Goal: Task Accomplishment & Management: Manage account settings

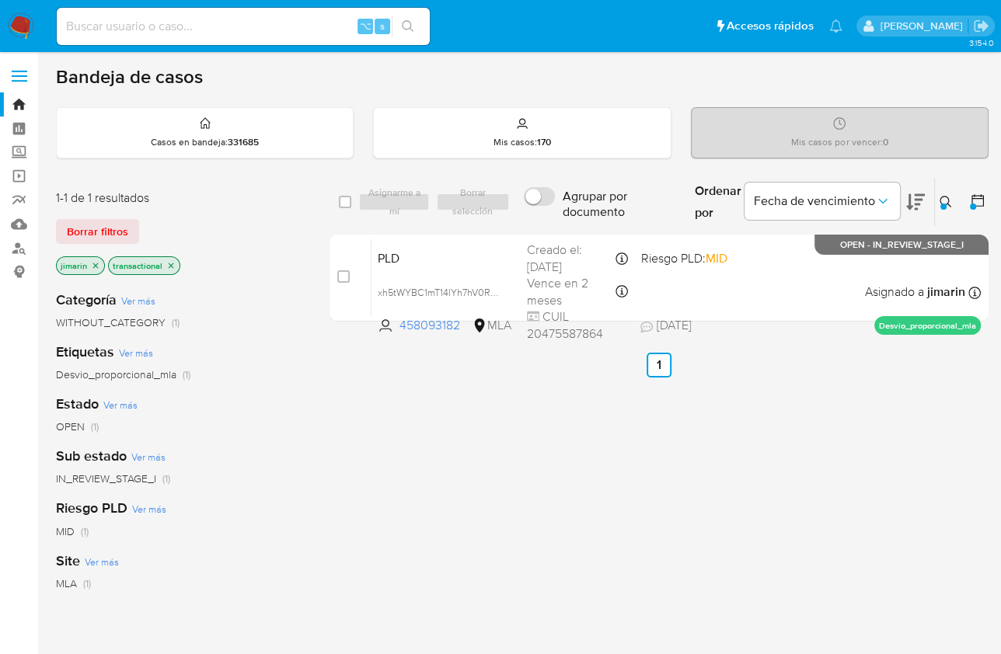
click at [940, 201] on icon at bounding box center [946, 202] width 12 height 12
click at [948, 210] on div "Ingrese ID de usuario o caso 458093182 Buscar Borrar filtros" at bounding box center [947, 202] width 26 height 48
click at [940, 201] on icon at bounding box center [946, 202] width 12 height 12
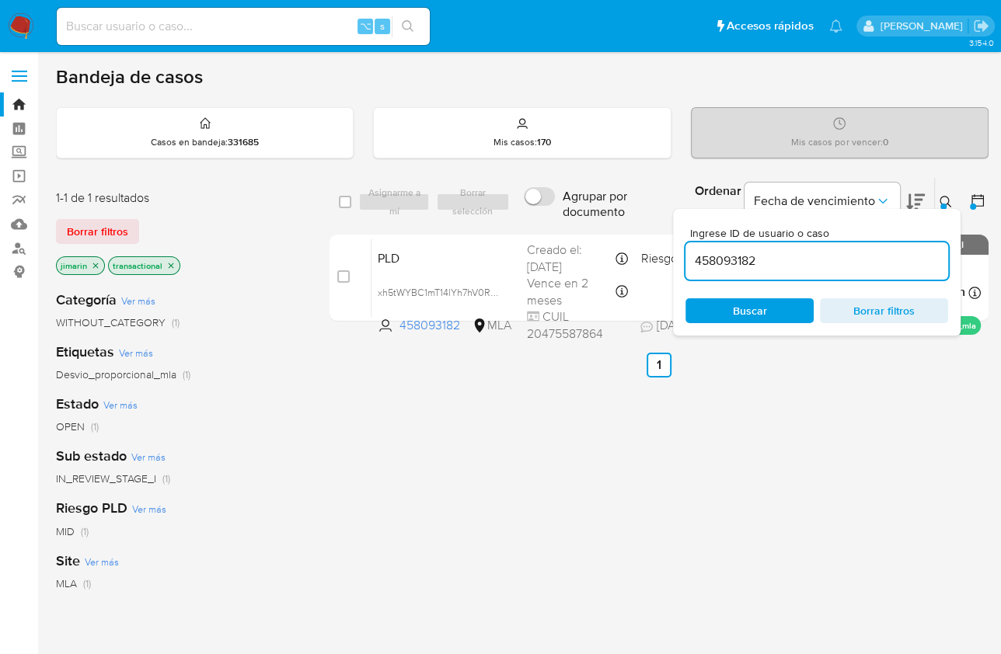
click at [887, 257] on input "458093182" at bounding box center [816, 261] width 263 height 20
type input "411024487"
click at [942, 215] on div "Ingrese ID de usuario o caso 411024487 Buscar Borrar filtros" at bounding box center [817, 272] width 288 height 127
click at [944, 209] on div "Ingrese ID de usuario o caso 411024487 Buscar Borrar filtros" at bounding box center [817, 272] width 288 height 127
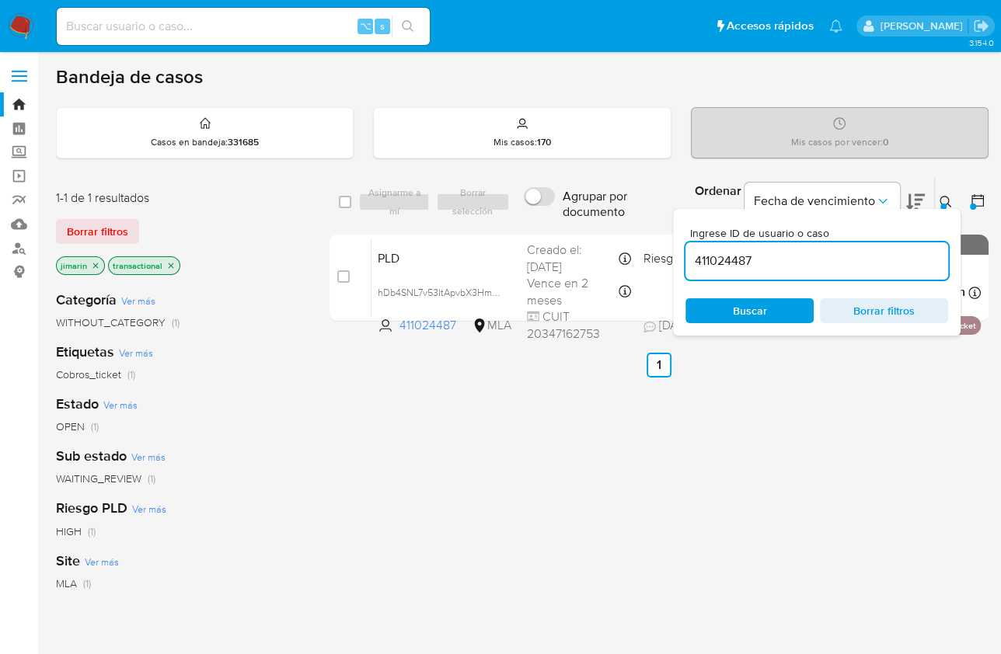
click at [946, 203] on icon at bounding box center [946, 202] width 12 height 12
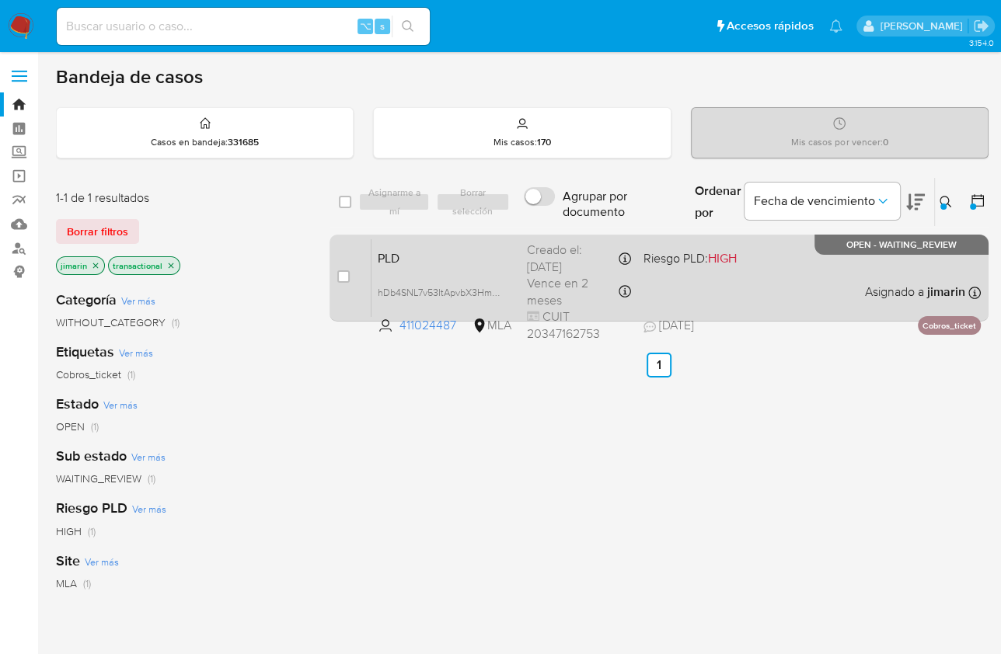
click at [349, 279] on input "checkbox" at bounding box center [343, 276] width 12 height 12
checkbox input "true"
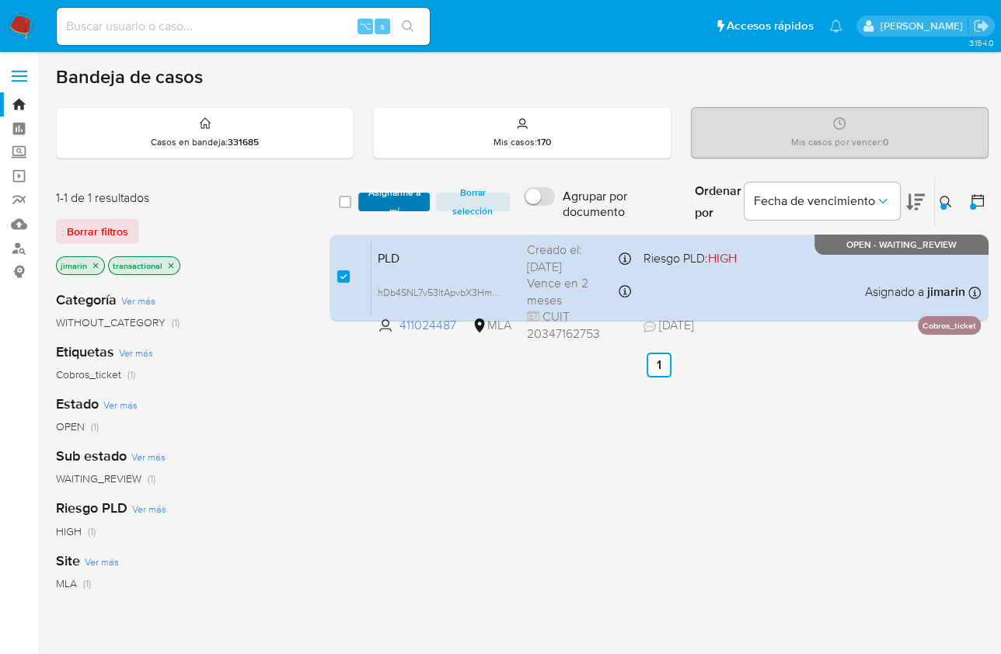
click at [362, 196] on button "Asignarme a mí" at bounding box center [393, 202] width 71 height 19
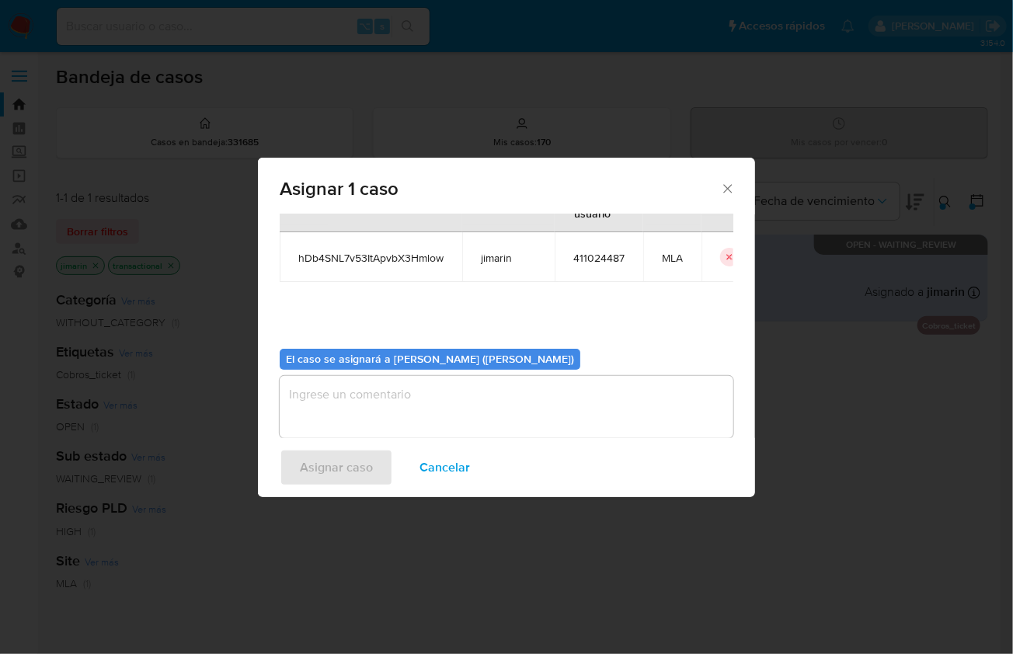
scroll to position [79, 0]
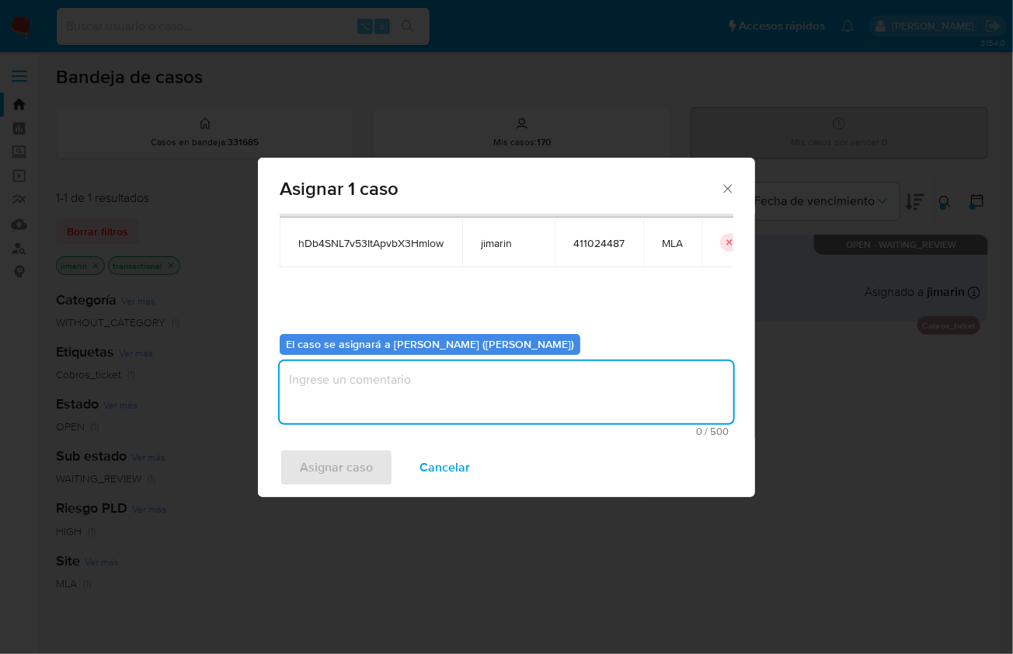
click at [454, 395] on textarea "assign-modal" at bounding box center [507, 392] width 454 height 62
click at [357, 461] on span "Asignar caso" at bounding box center [336, 468] width 73 height 34
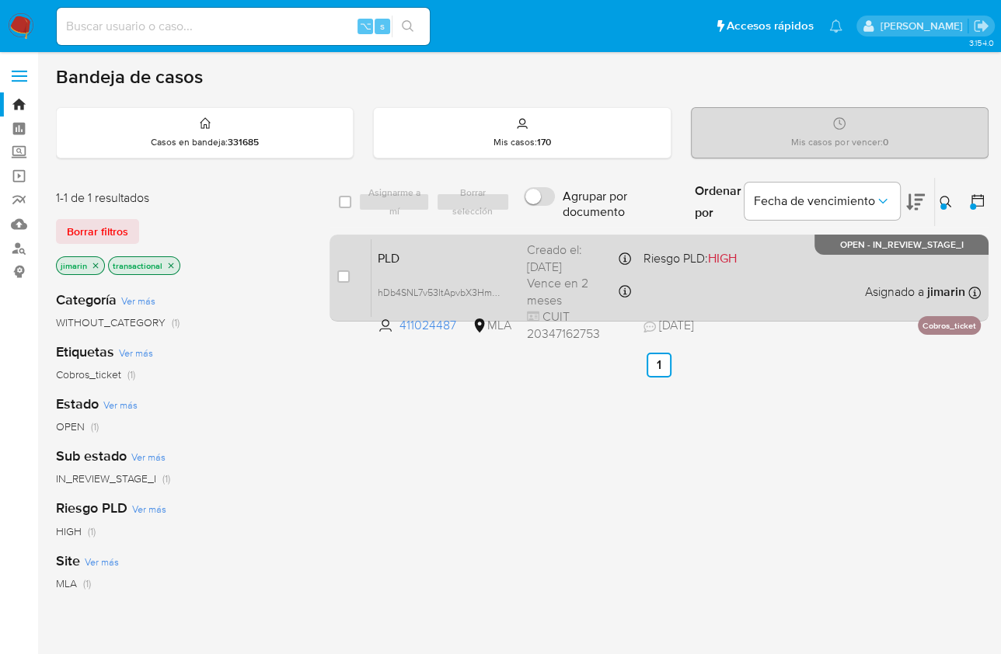
click at [776, 284] on div "PLD hDb4SNL7v53ItApvbX3Hmlow 411024487 MLA Riesgo PLD: HIGH Creado el: 12/07/20…" at bounding box center [675, 278] width 609 height 78
click at [340, 270] on input "checkbox" at bounding box center [343, 276] width 12 height 12
checkbox input "true"
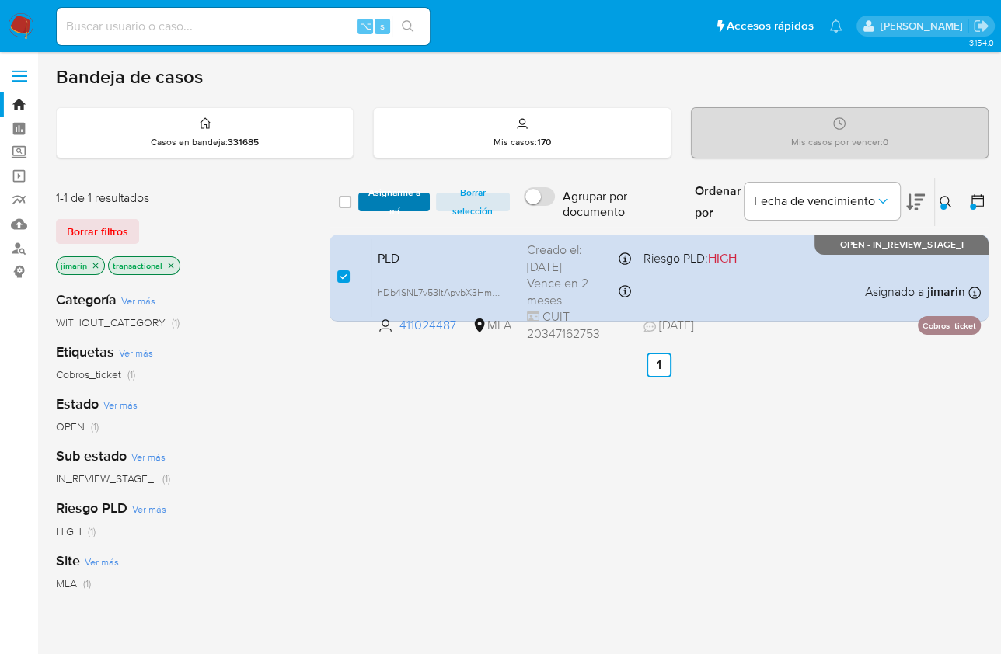
click at [417, 201] on span "Asignarme a mí" at bounding box center [393, 202] width 55 height 16
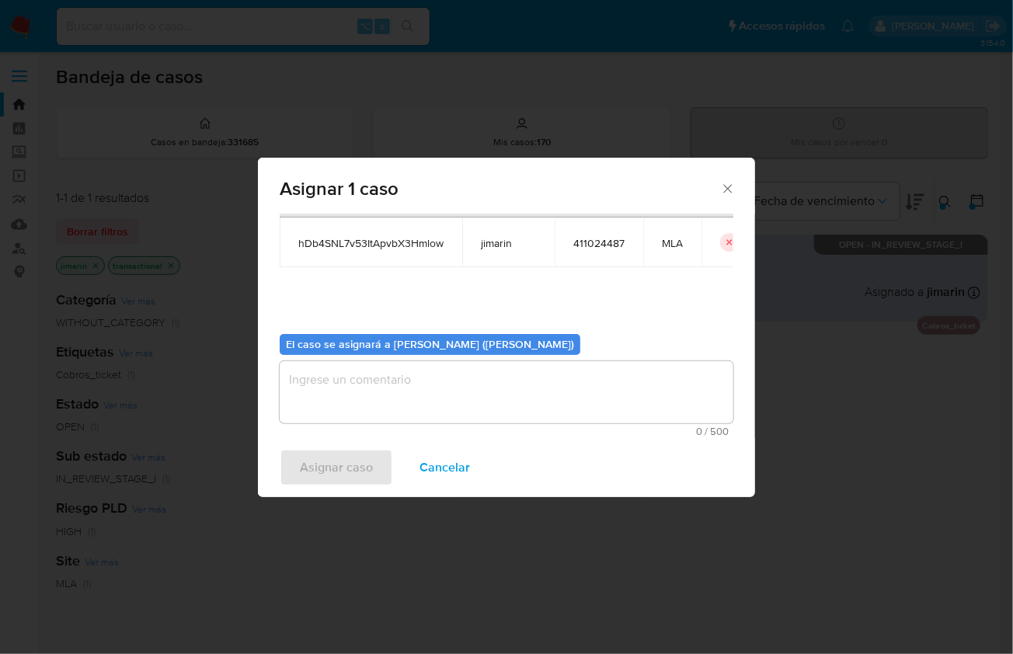
click at [361, 417] on textarea "assign-modal" at bounding box center [507, 392] width 454 height 62
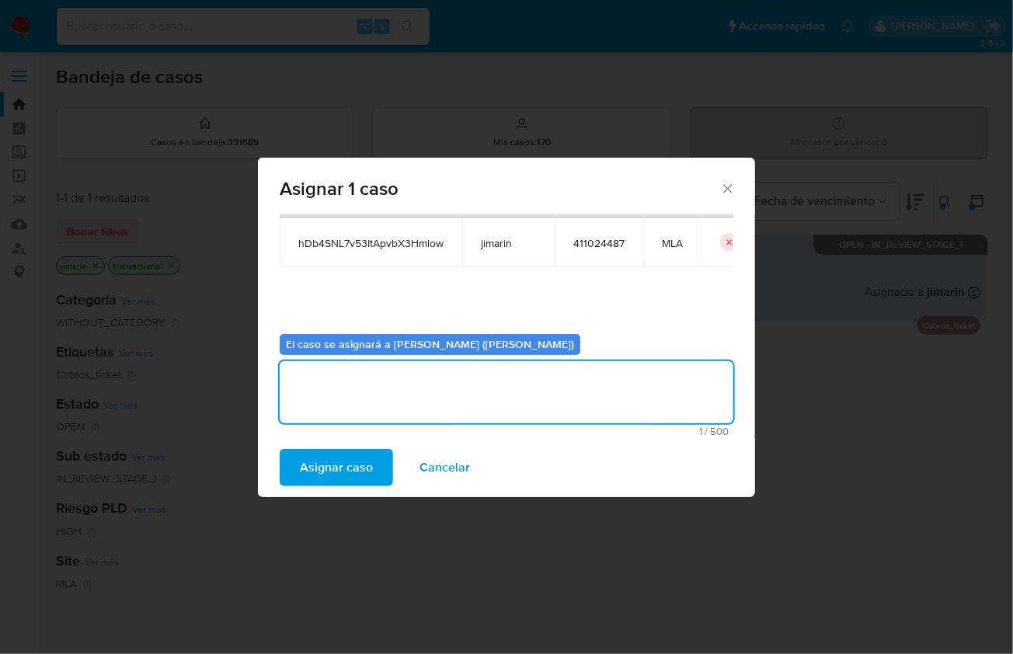
click at [345, 470] on span "Asignar caso" at bounding box center [336, 468] width 73 height 34
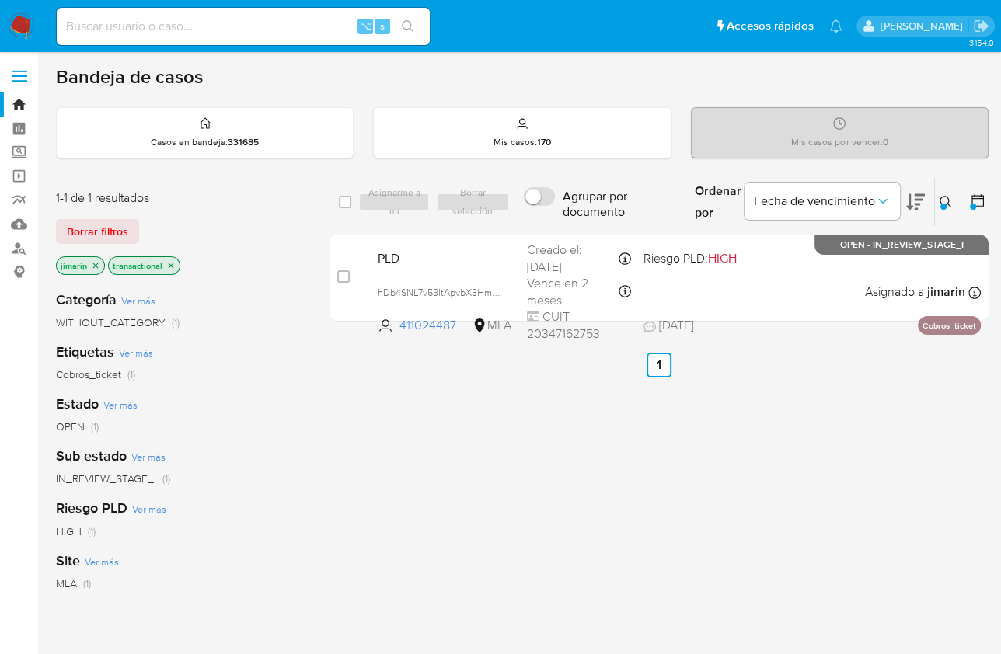
click at [945, 205] on div at bounding box center [943, 207] width 6 height 6
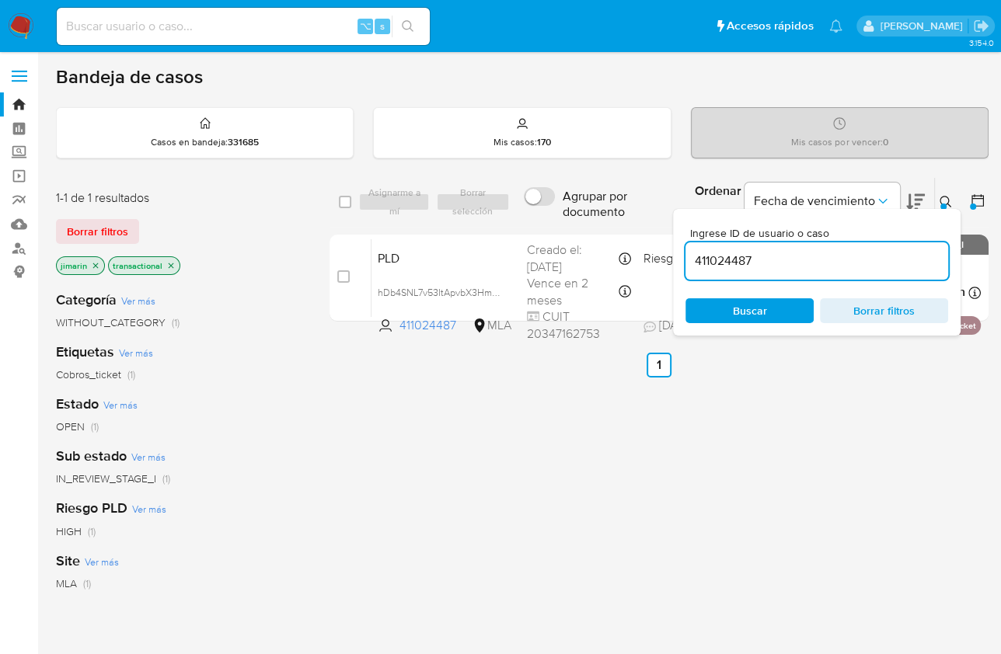
click at [786, 259] on input "411024487" at bounding box center [816, 261] width 263 height 20
type input "41864427"
click at [943, 204] on div at bounding box center [943, 207] width 6 height 6
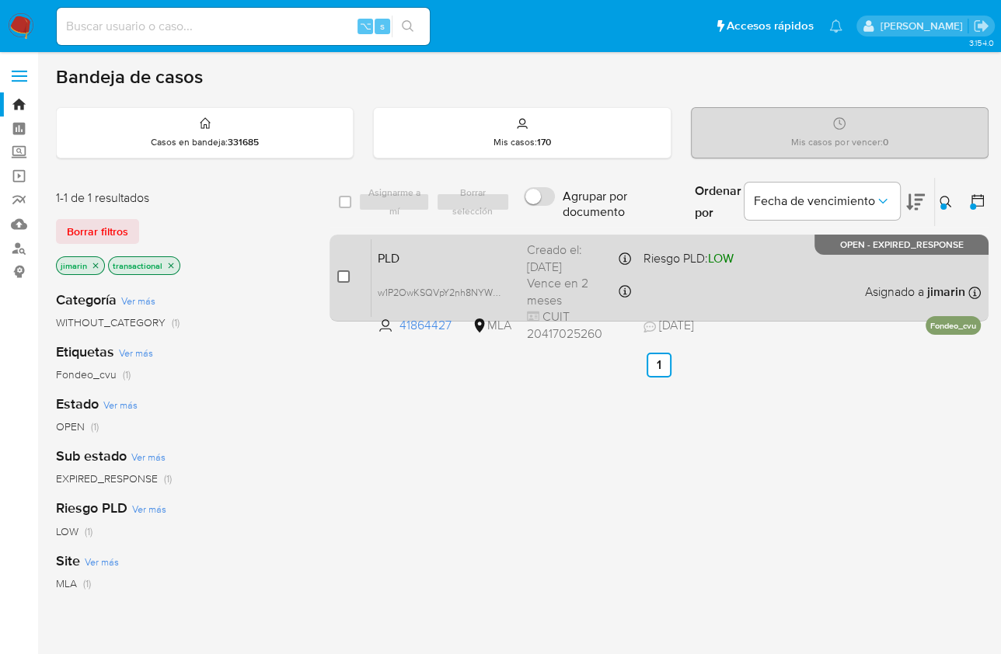
click at [342, 278] on input "checkbox" at bounding box center [343, 276] width 12 height 12
checkbox input "true"
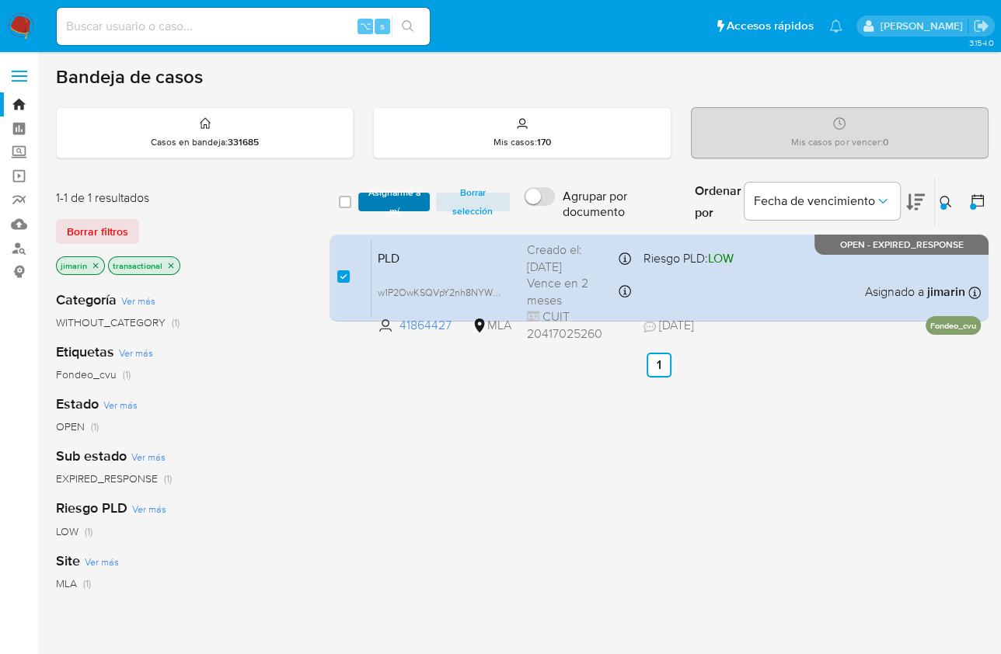
click at [387, 194] on span "Asignarme a mí" at bounding box center [393, 202] width 55 height 16
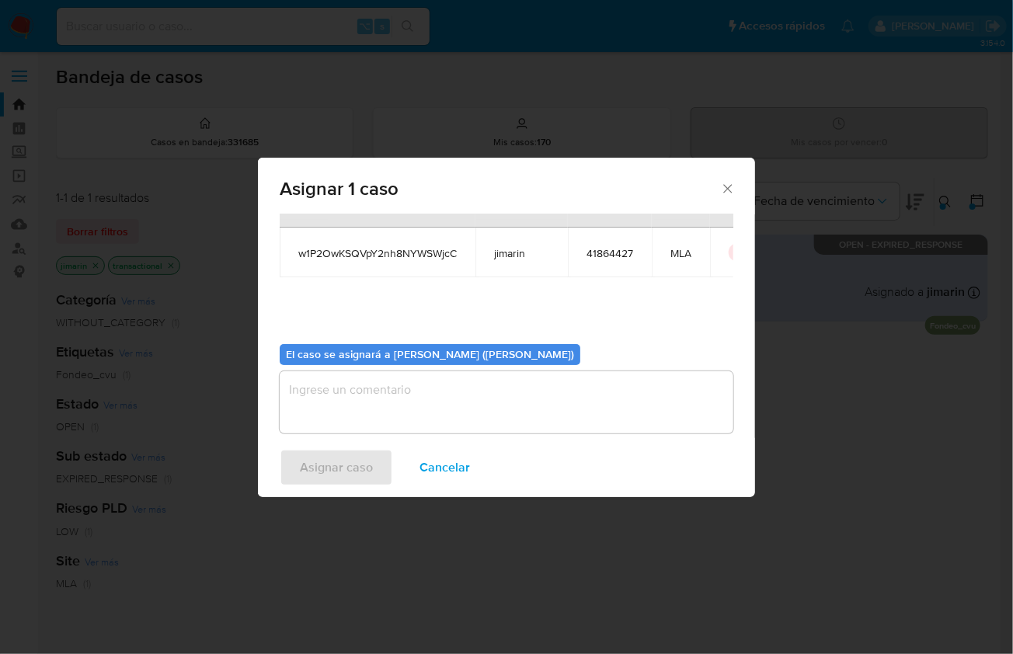
scroll to position [79, 0]
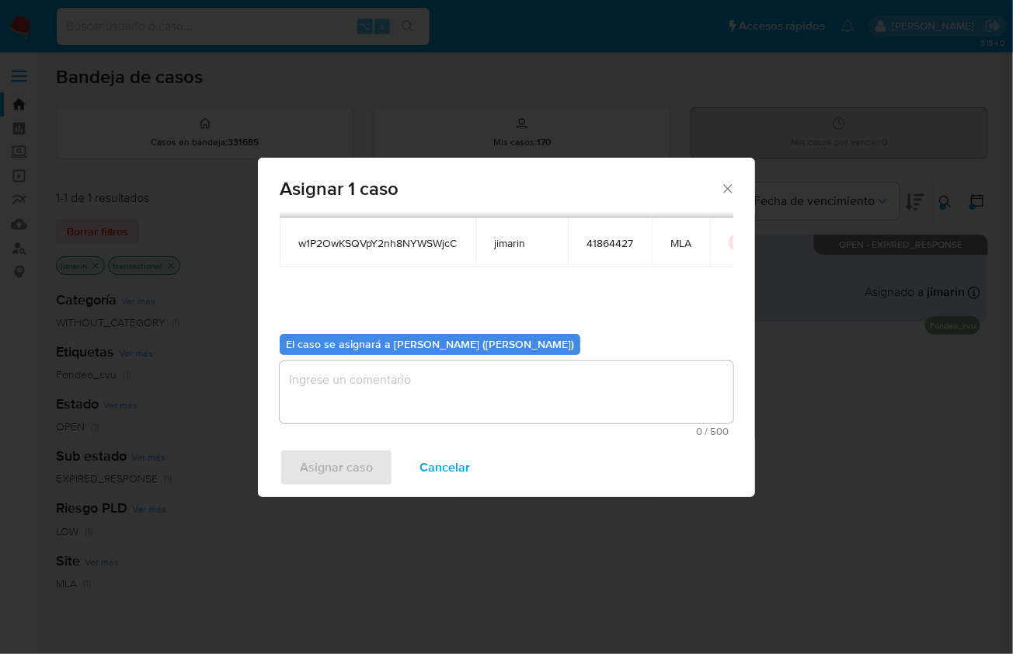
click at [410, 399] on textarea "assign-modal" at bounding box center [507, 392] width 454 height 62
click at [333, 476] on span "Asignar caso" at bounding box center [336, 468] width 73 height 34
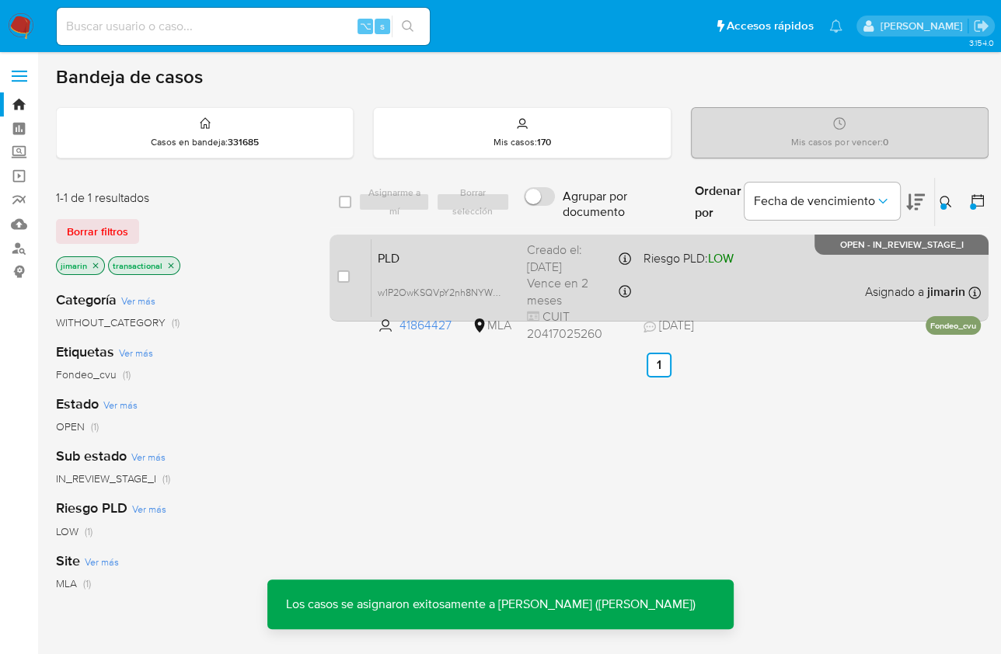
click at [829, 274] on div "PLD w1P2OwKSQVpY2nh8NYWSWjcC 41864427 MLA Riesgo PLD: LOW Creado el: 12/07/2025…" at bounding box center [675, 278] width 609 height 78
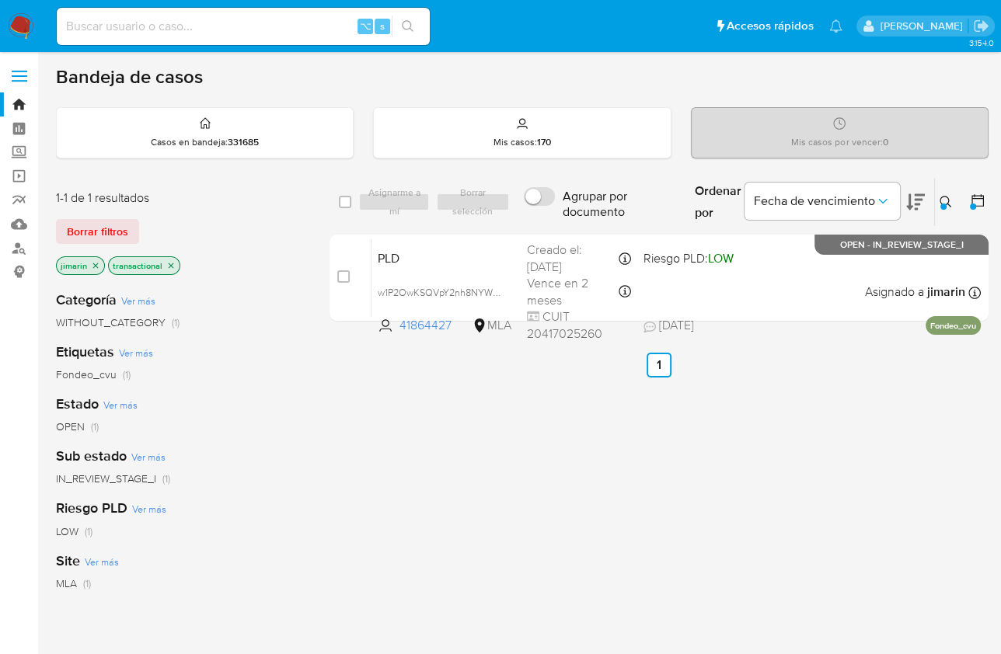
click at [941, 199] on icon at bounding box center [946, 202] width 12 height 12
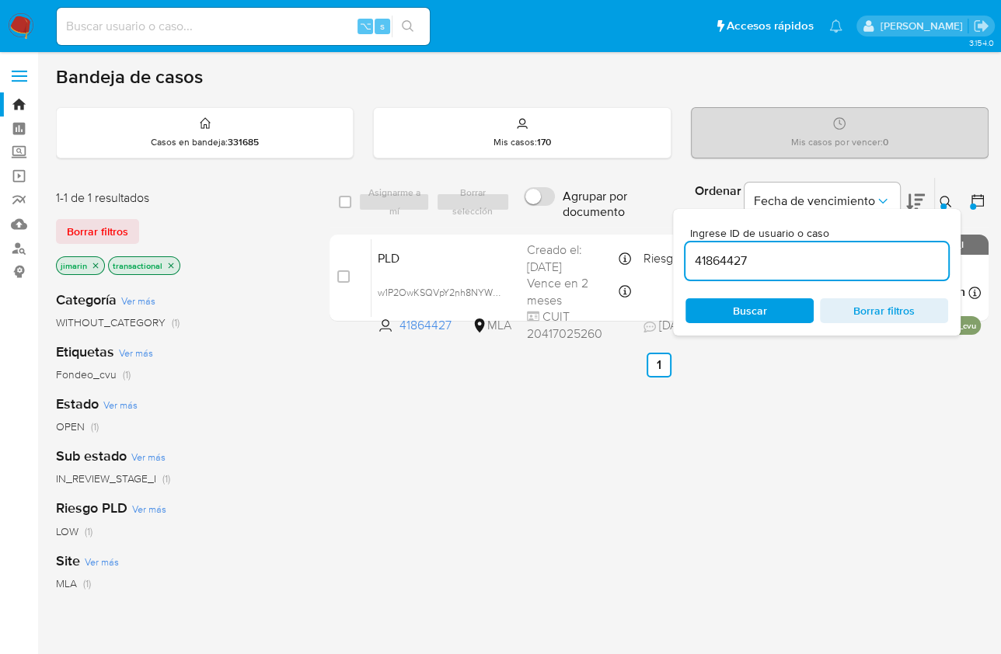
click at [858, 270] on div "41864427" at bounding box center [816, 260] width 263 height 37
click at [857, 265] on input "41864427" at bounding box center [816, 261] width 263 height 20
paste input "205726505"
type input "205726505"
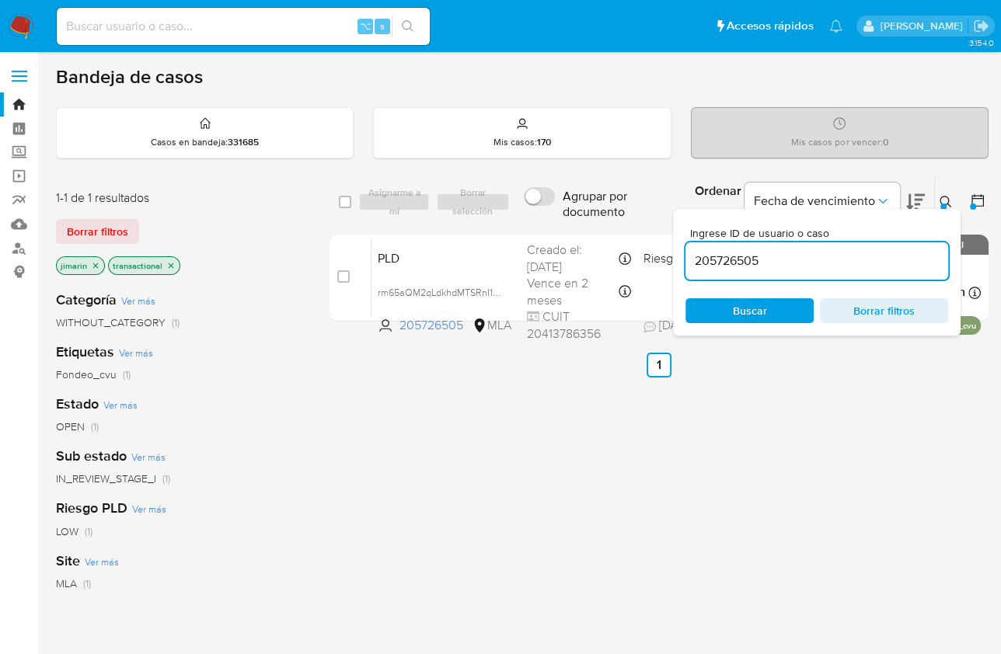
click at [944, 201] on icon at bounding box center [946, 202] width 12 height 12
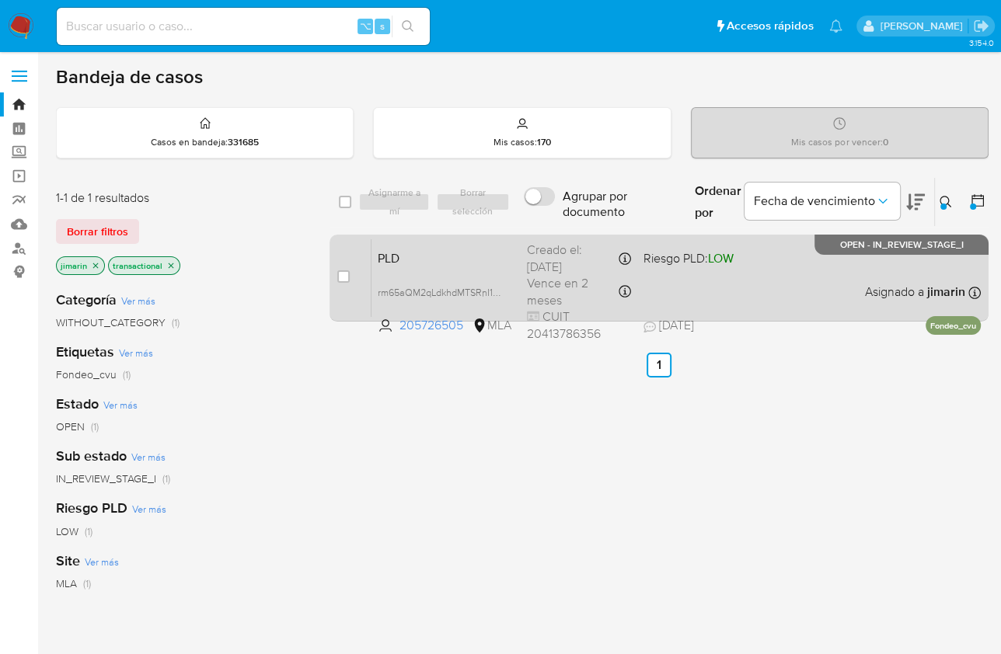
click at [811, 301] on div "PLD rm65aQM2qLdkhdMTSRnI1GDA 205726505 MLA Riesgo PLD: LOW Creado el: 12/07/202…" at bounding box center [675, 278] width 609 height 78
click at [344, 277] on input "checkbox" at bounding box center [343, 276] width 12 height 12
checkbox input "true"
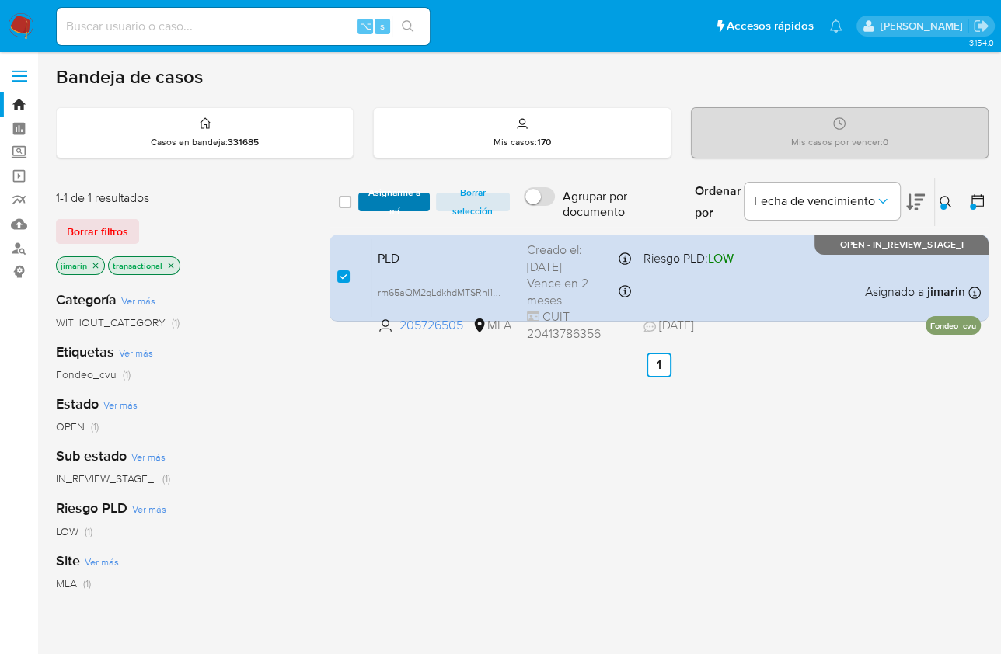
click at [385, 201] on span "Asignarme a mí" at bounding box center [393, 202] width 55 height 16
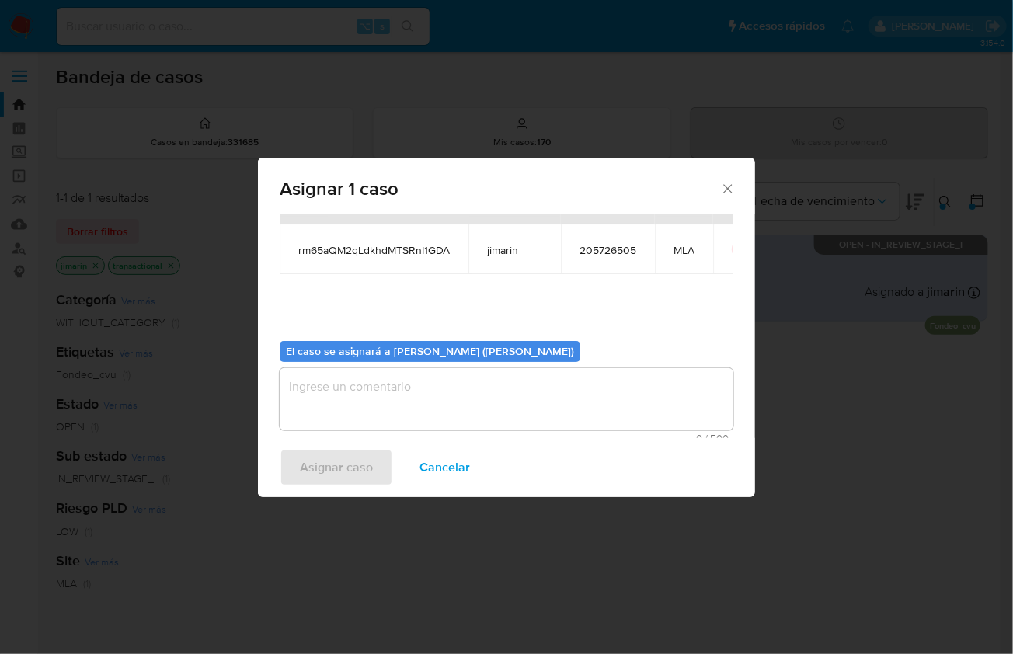
scroll to position [79, 0]
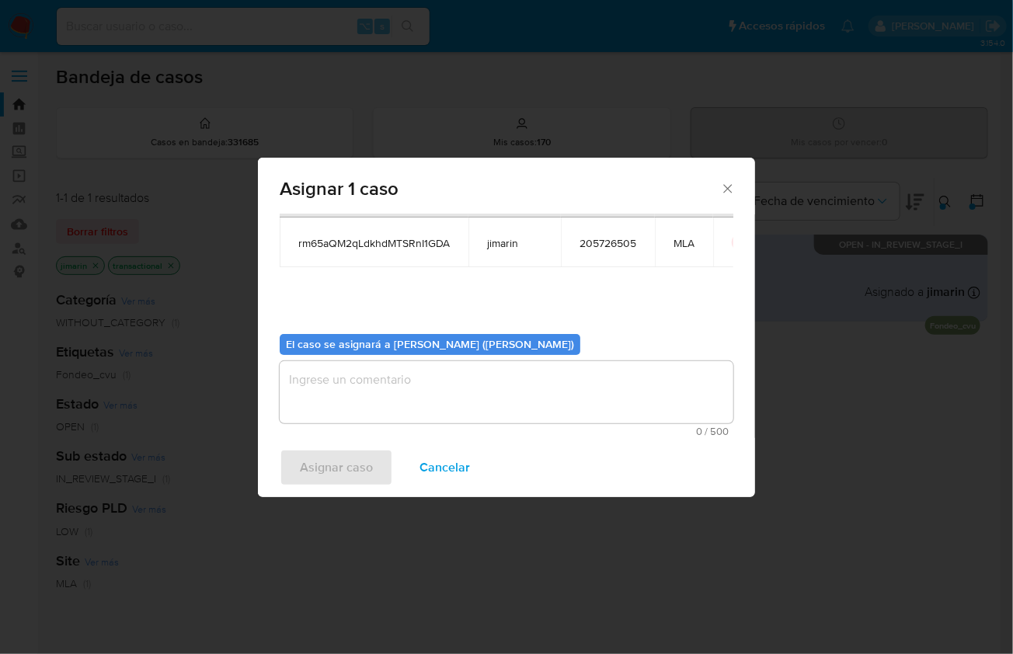
click at [385, 403] on textarea "assign-modal" at bounding box center [507, 392] width 454 height 62
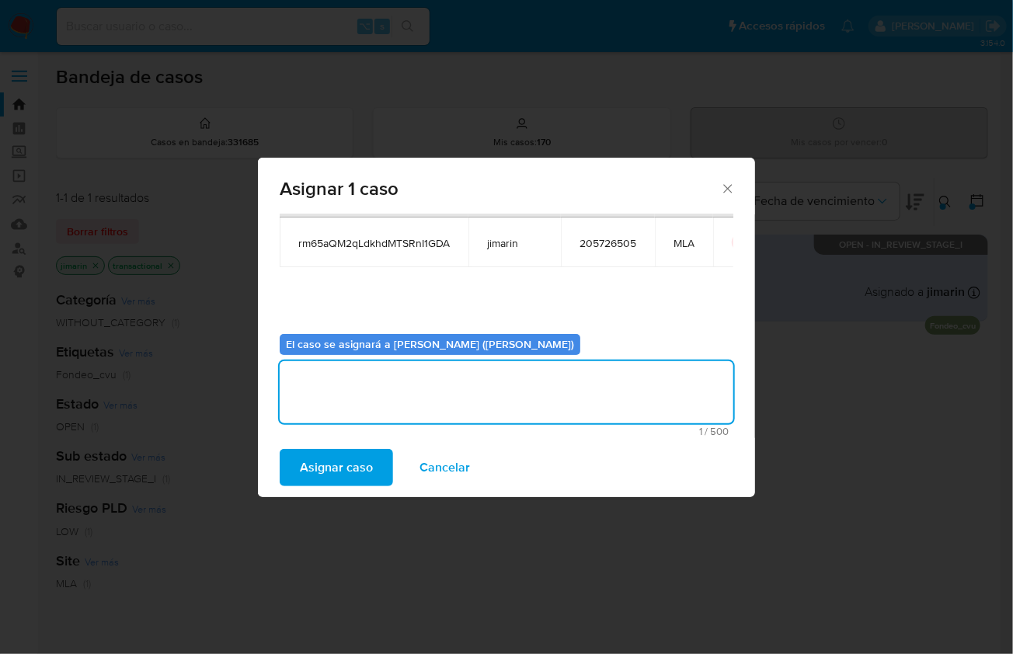
click at [334, 468] on span "Asignar caso" at bounding box center [336, 468] width 73 height 34
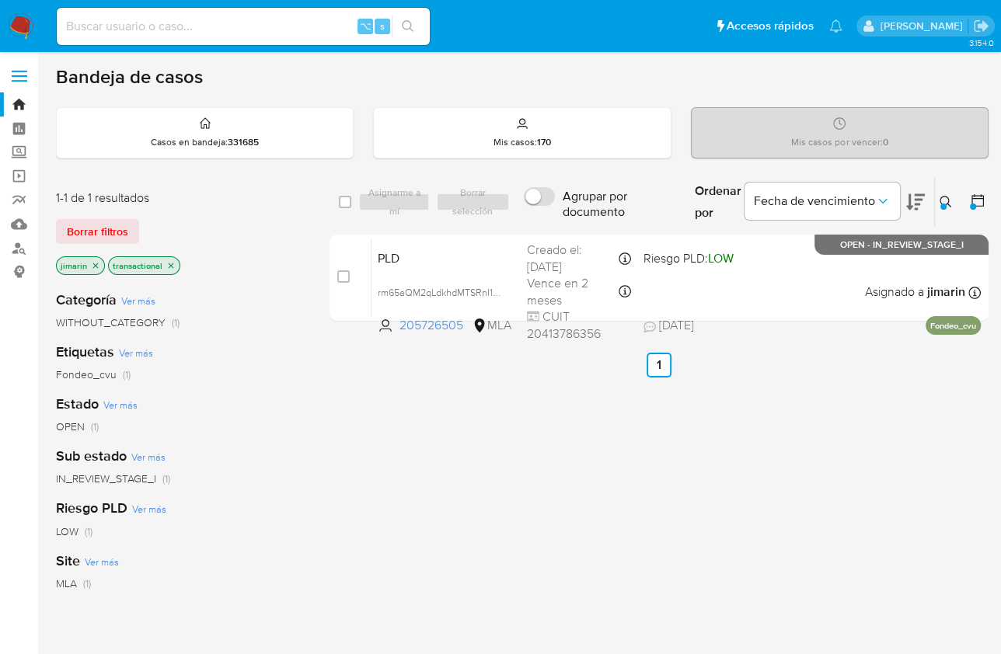
click at [940, 197] on icon at bounding box center [946, 202] width 12 height 12
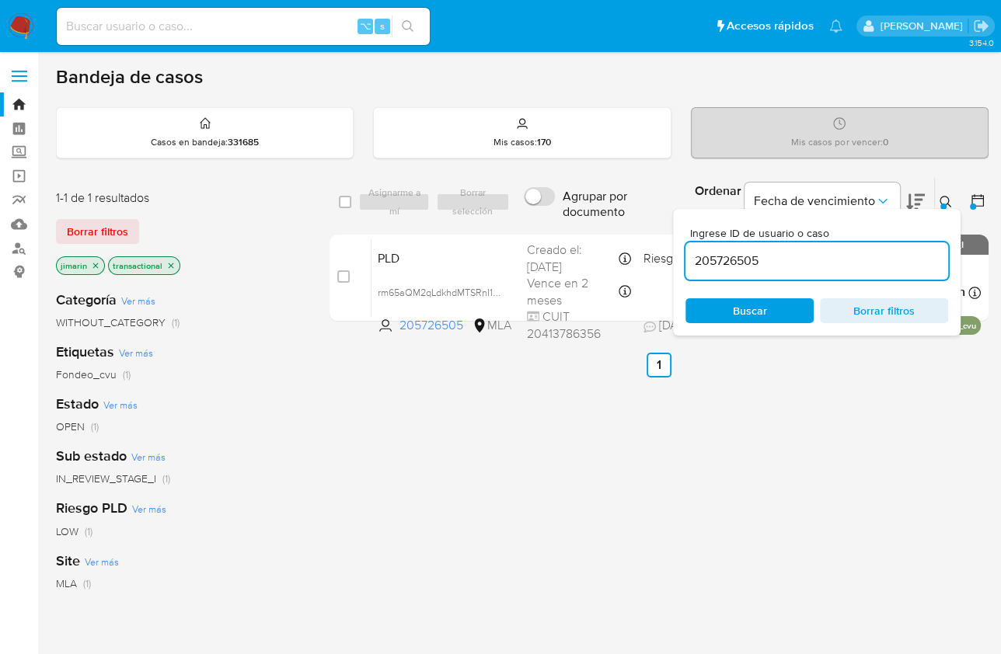
click at [864, 270] on div "205726505" at bounding box center [816, 260] width 263 height 37
click at [860, 253] on input "205726505" at bounding box center [816, 261] width 263 height 20
paste input "1323992404"
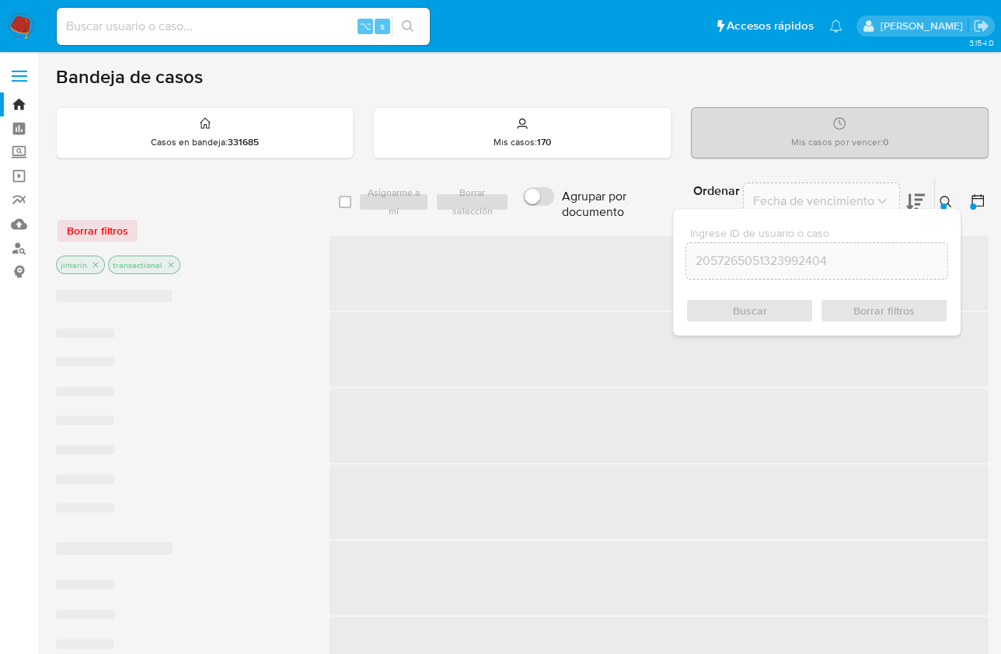
click at [799, 261] on input "2057265051323992404" at bounding box center [816, 261] width 261 height 20
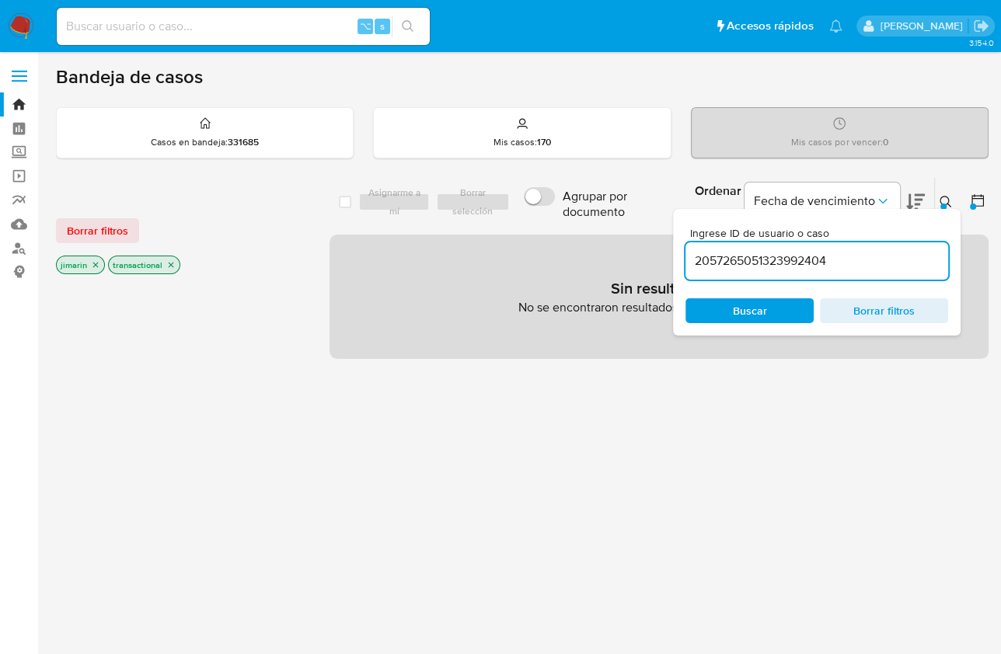
click at [799, 259] on input "2057265051323992404" at bounding box center [816, 261] width 263 height 20
paste input
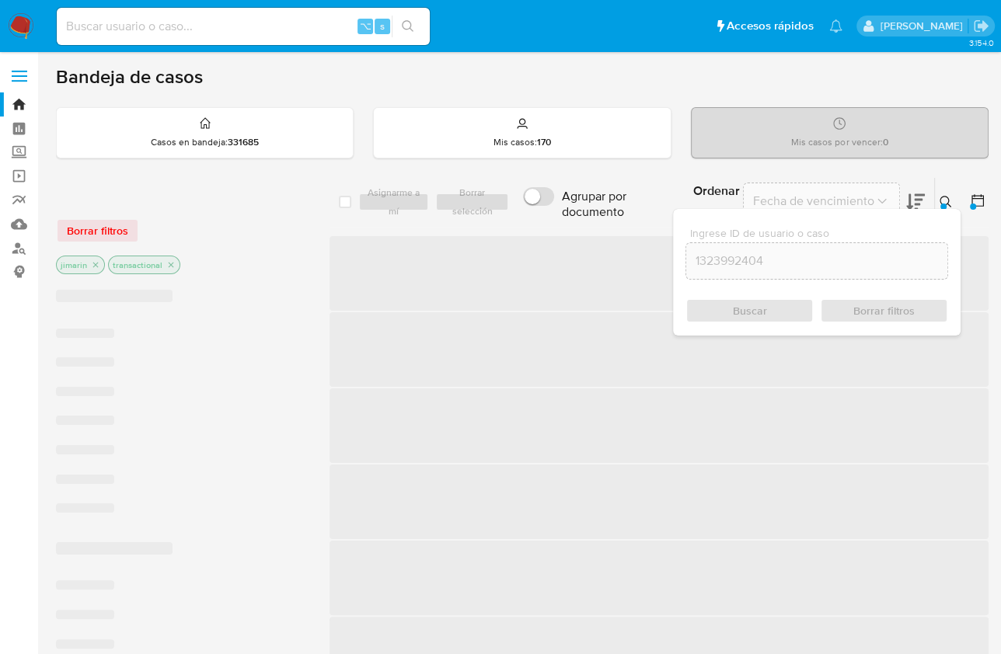
click at [950, 200] on icon at bounding box center [946, 202] width 12 height 12
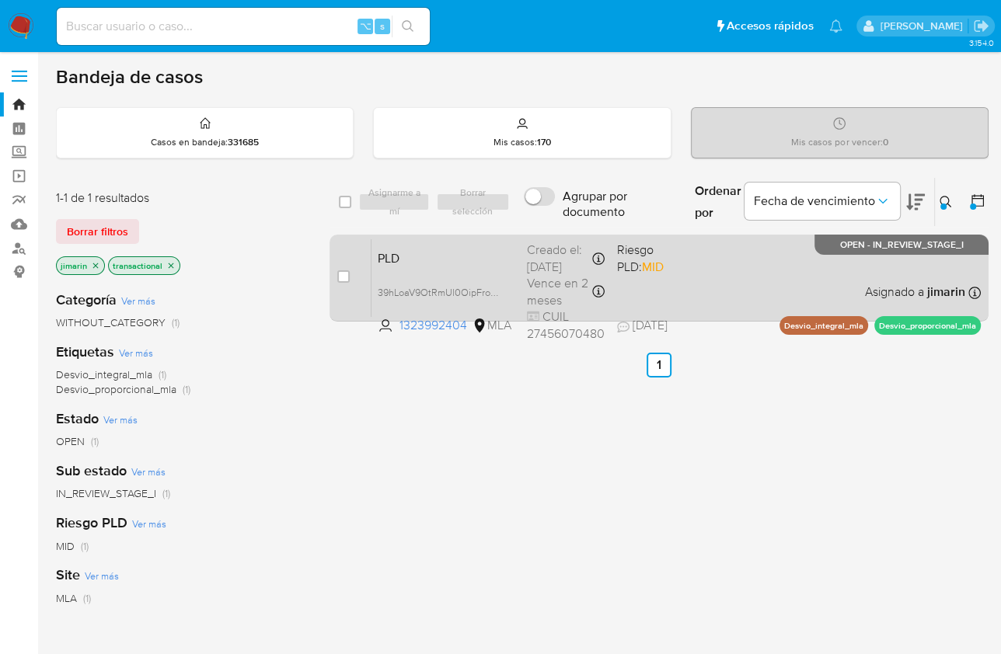
click at [760, 274] on div "PLD 39hLoaV9OtRmUl0OipFroDkP 1323992404 MLA Riesgo PLD: MID Creado el: 12/07/20…" at bounding box center [675, 278] width 609 height 78
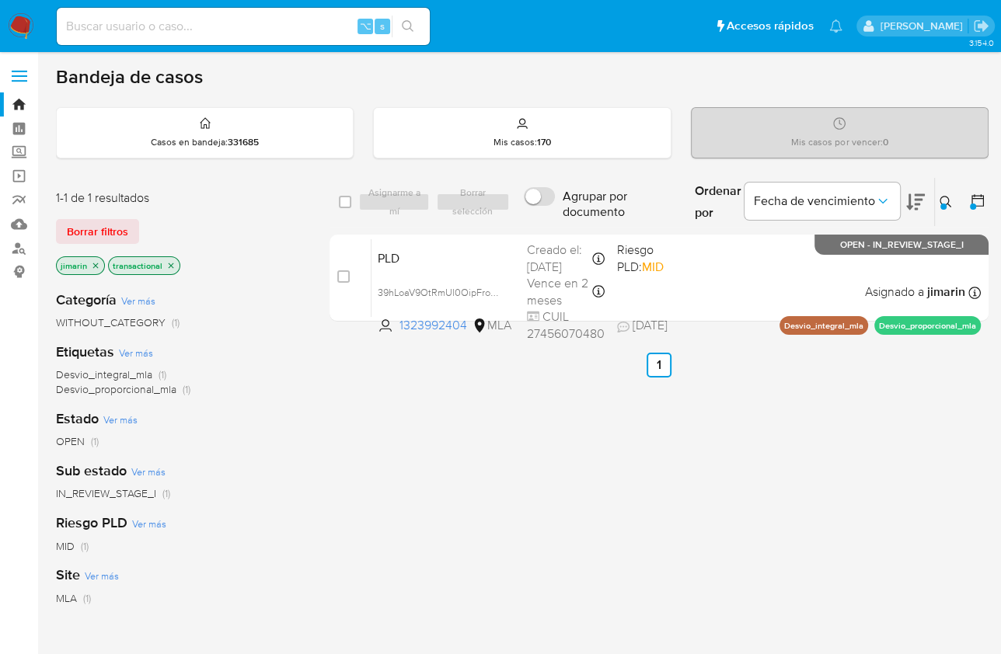
click at [943, 197] on icon at bounding box center [946, 202] width 12 height 12
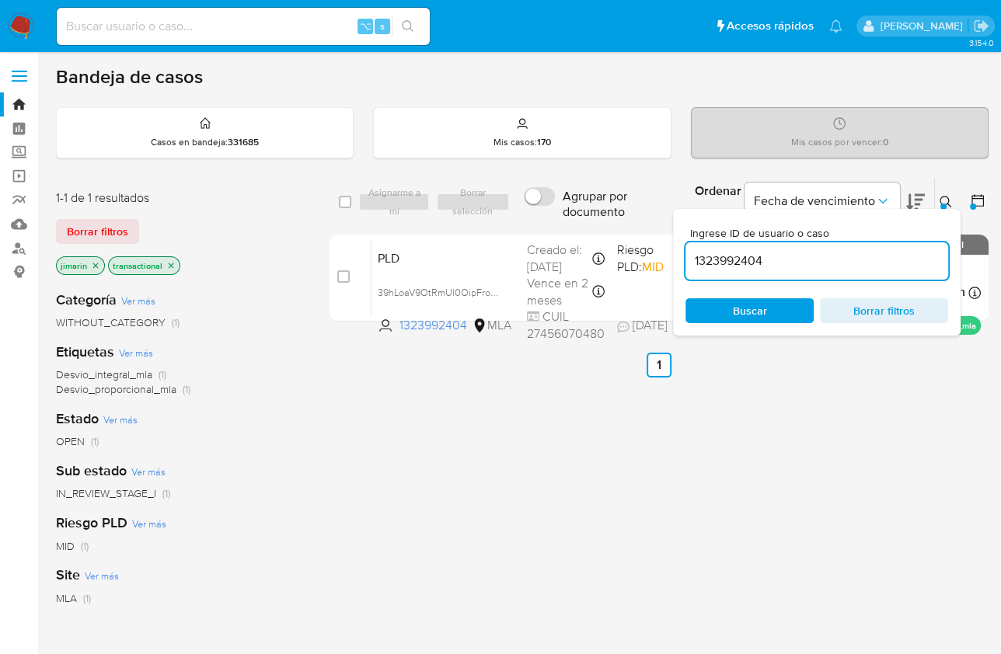
click at [803, 265] on input "1323992404" at bounding box center [816, 261] width 263 height 20
type input "301383430"
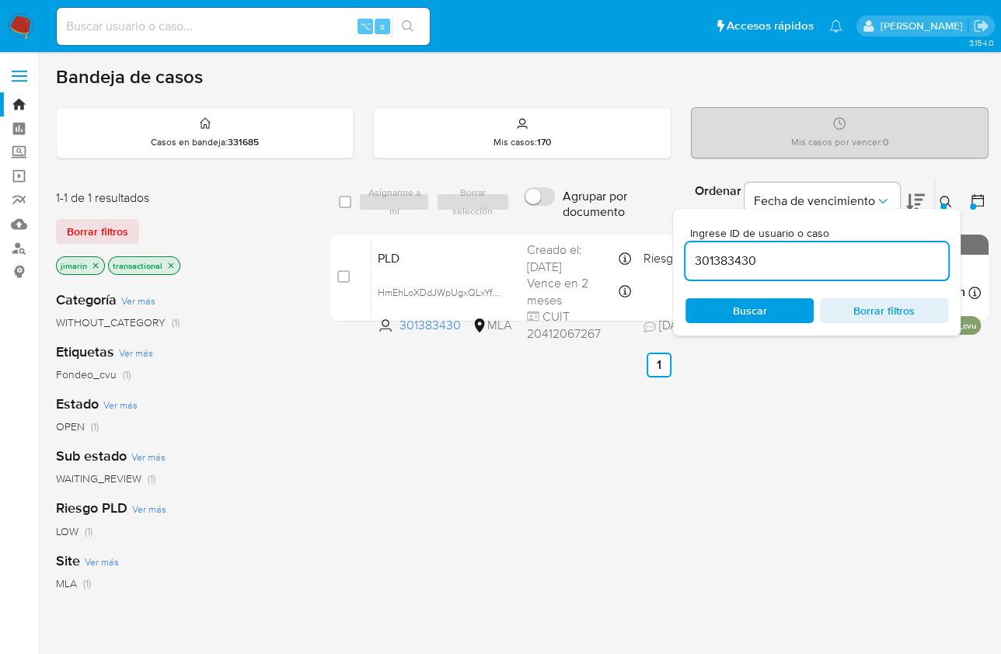
click at [944, 196] on icon at bounding box center [946, 202] width 12 height 12
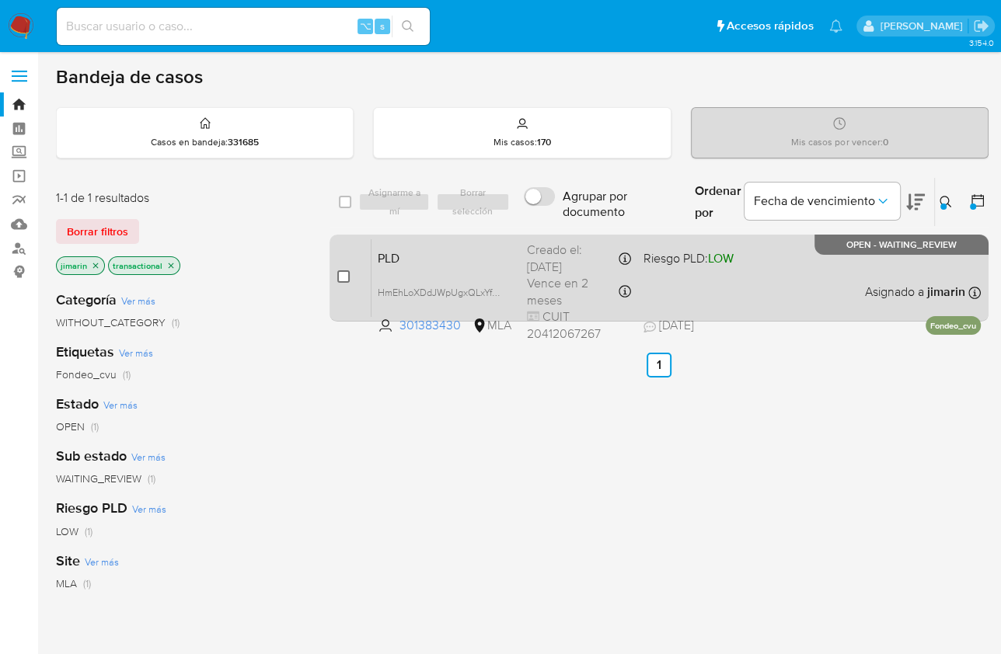
click at [347, 276] on input "checkbox" at bounding box center [343, 276] width 12 height 12
checkbox input "true"
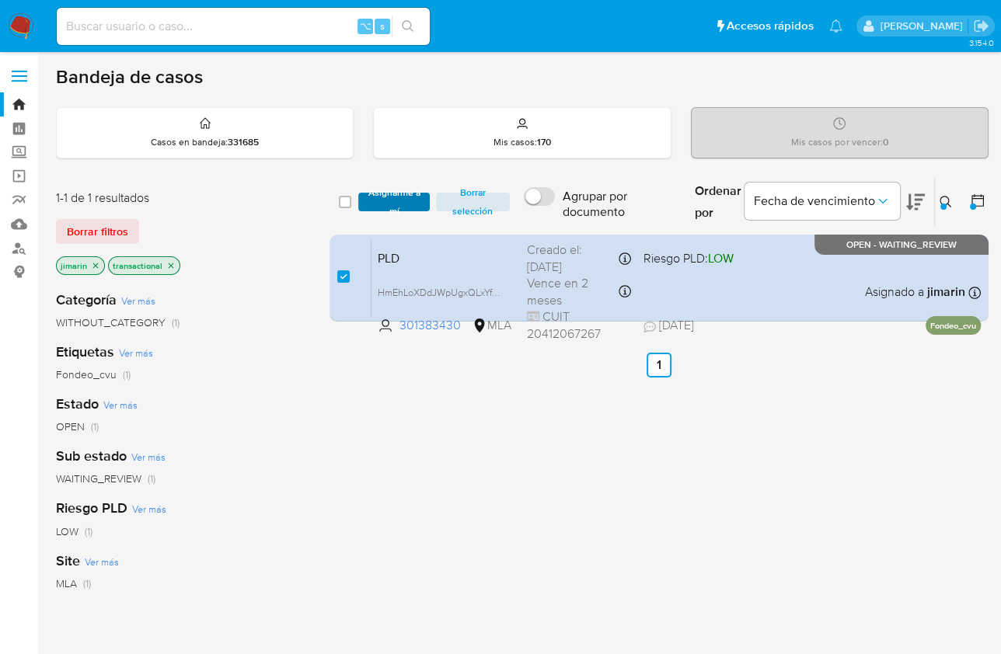
click at [393, 210] on span "Asignarme a mí" at bounding box center [393, 202] width 55 height 16
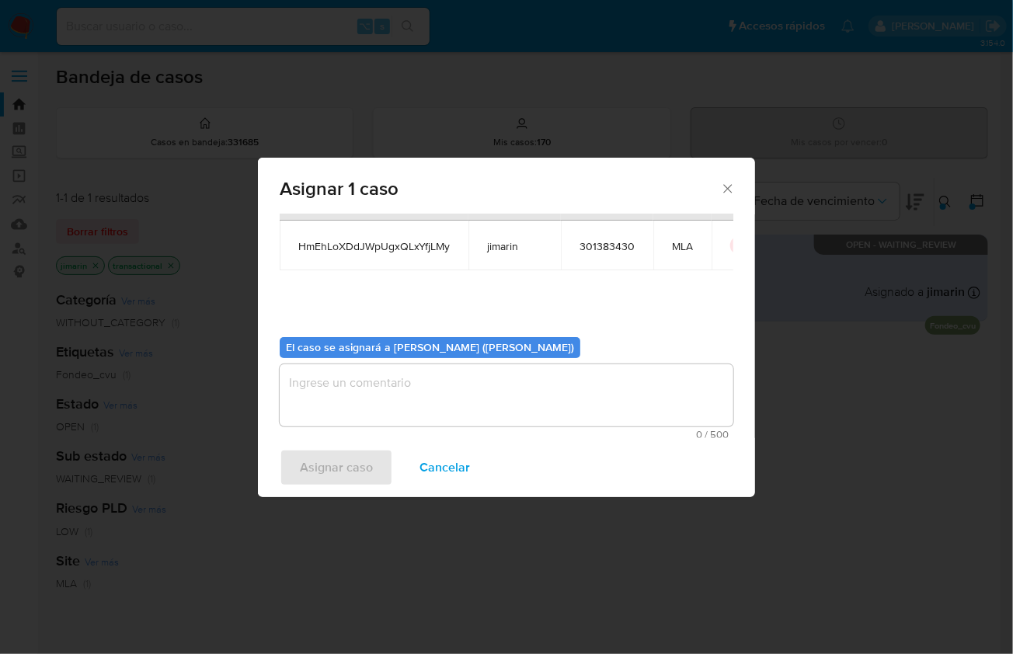
scroll to position [79, 0]
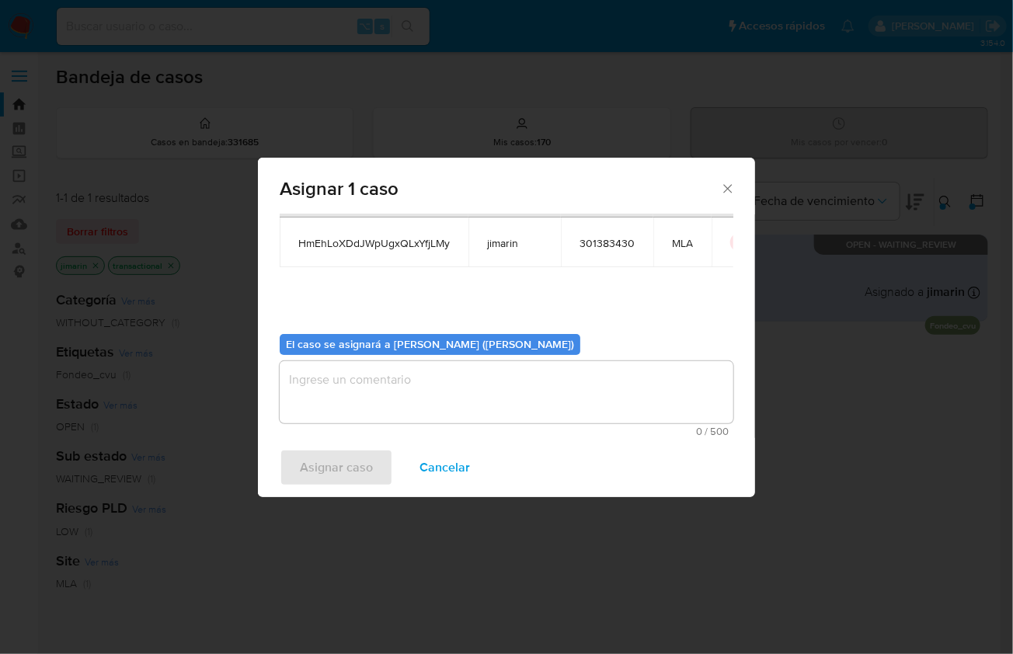
click at [403, 408] on textarea "assign-modal" at bounding box center [507, 392] width 454 height 62
click at [366, 461] on span "Asignar caso" at bounding box center [336, 468] width 73 height 34
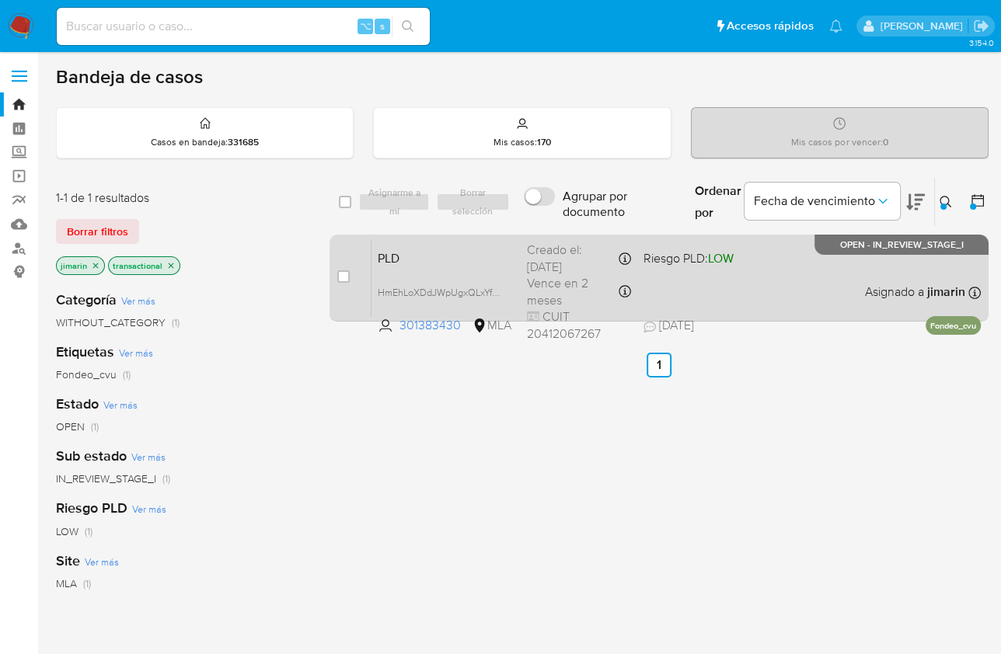
click at [851, 292] on div "PLD HmEhLoXDdJWpUgxQLxYfjLMy 301383430 MLA Riesgo PLD: LOW Creado el: 12/07/202…" at bounding box center [675, 278] width 609 height 78
click at [341, 281] on div "case-item-checkbox" at bounding box center [343, 277] width 12 height 16
click at [343, 277] on input "checkbox" at bounding box center [343, 276] width 12 height 12
checkbox input "true"
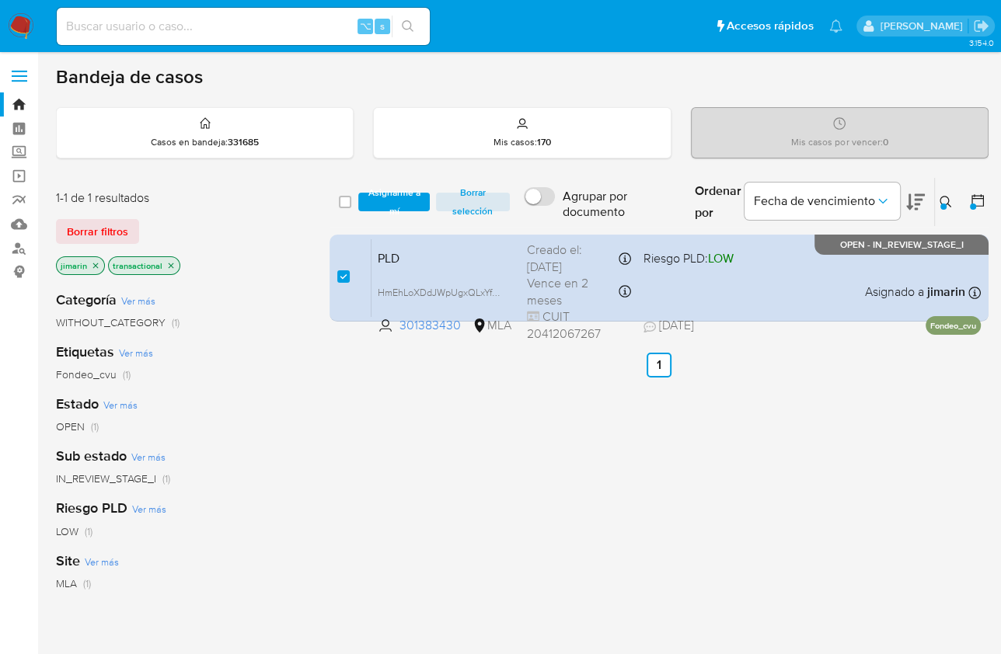
click at [392, 220] on div "select-all-cases-checkbox Asignarme a mí Borrar selección Agrupar por documento…" at bounding box center [659, 202] width 659 height 51
click at [394, 210] on span "Asignarme a mí" at bounding box center [393, 202] width 55 height 16
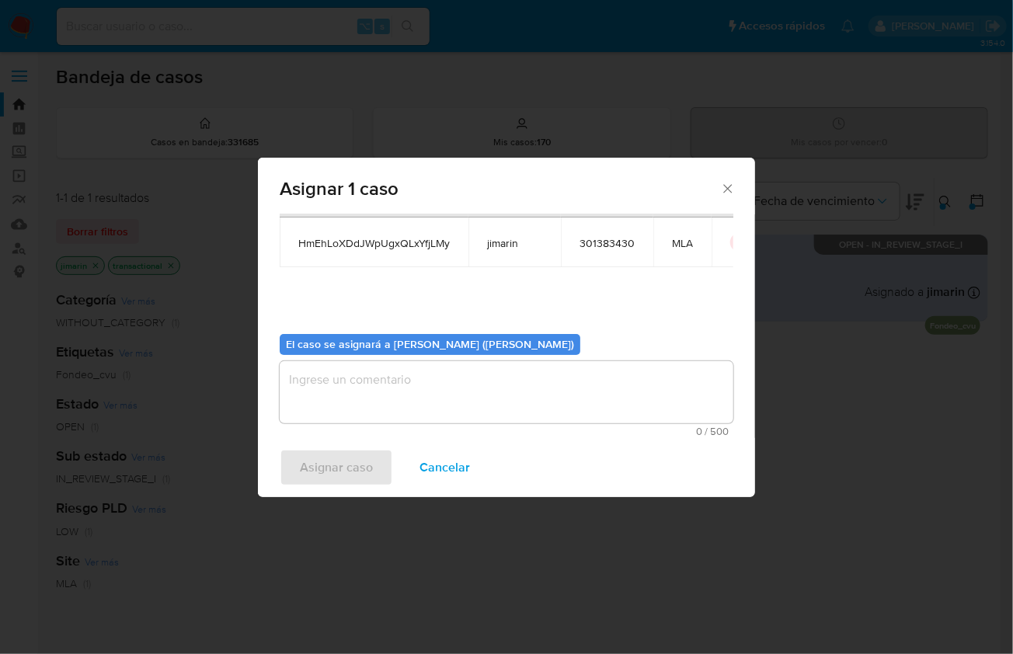
click at [372, 421] on textarea "assign-modal" at bounding box center [507, 392] width 454 height 62
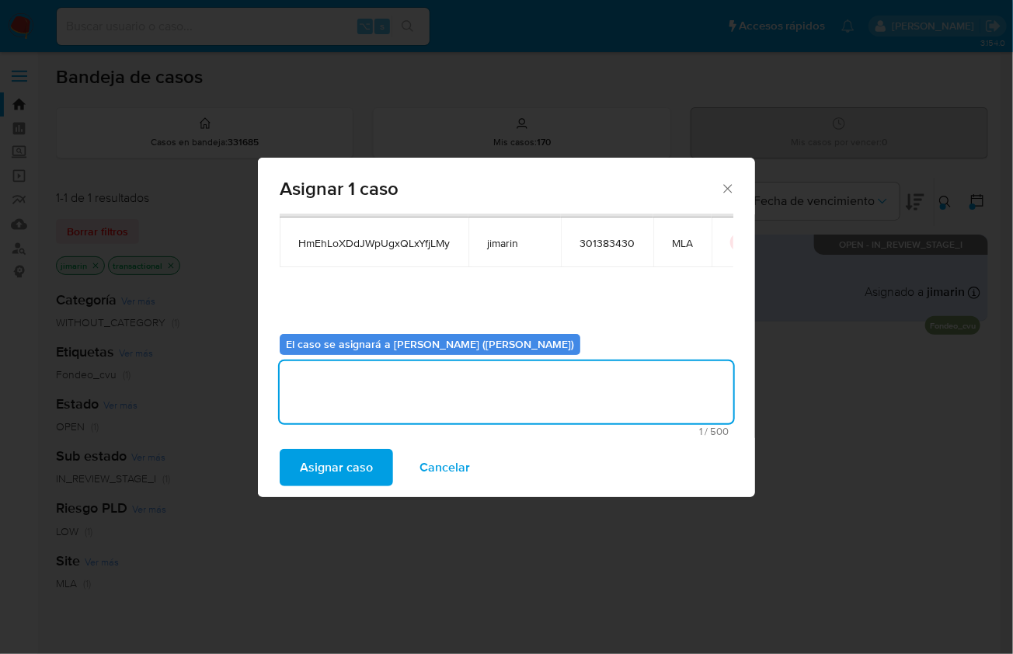
click at [347, 466] on span "Asignar caso" at bounding box center [336, 468] width 73 height 34
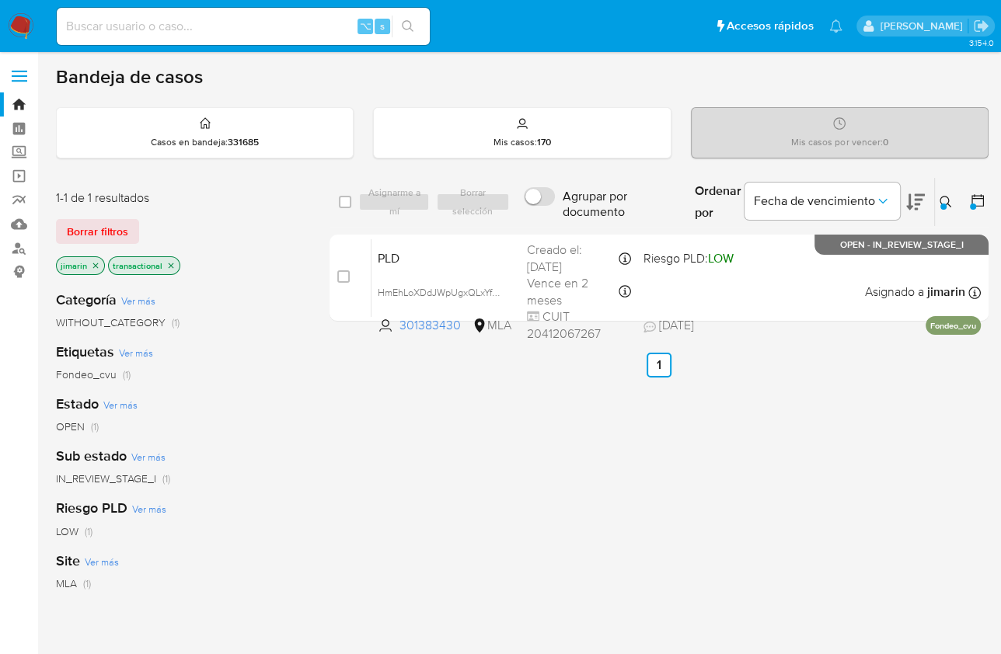
click at [948, 201] on icon at bounding box center [946, 202] width 12 height 12
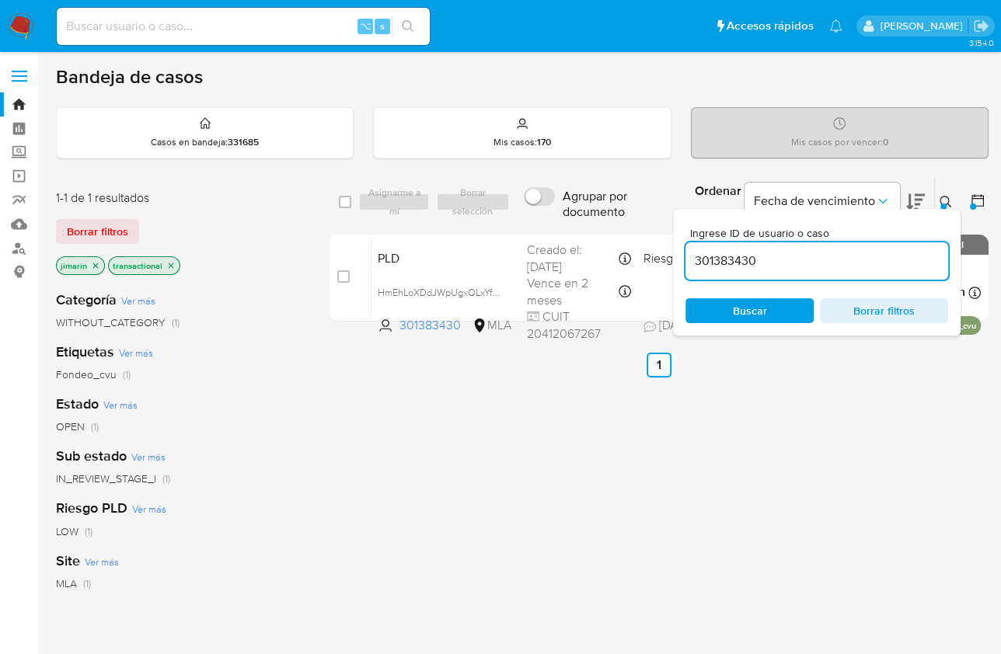
click at [823, 263] on input "301383430" at bounding box center [816, 261] width 263 height 20
type input "377682149"
click at [941, 196] on icon at bounding box center [946, 202] width 12 height 12
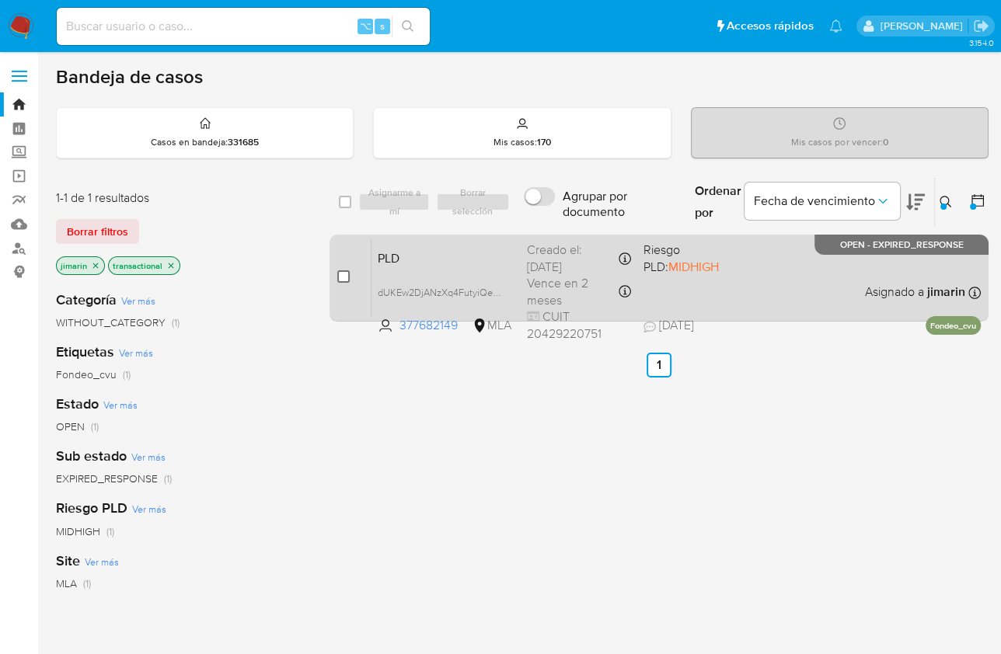
click at [343, 270] on input "checkbox" at bounding box center [343, 276] width 12 height 12
checkbox input "true"
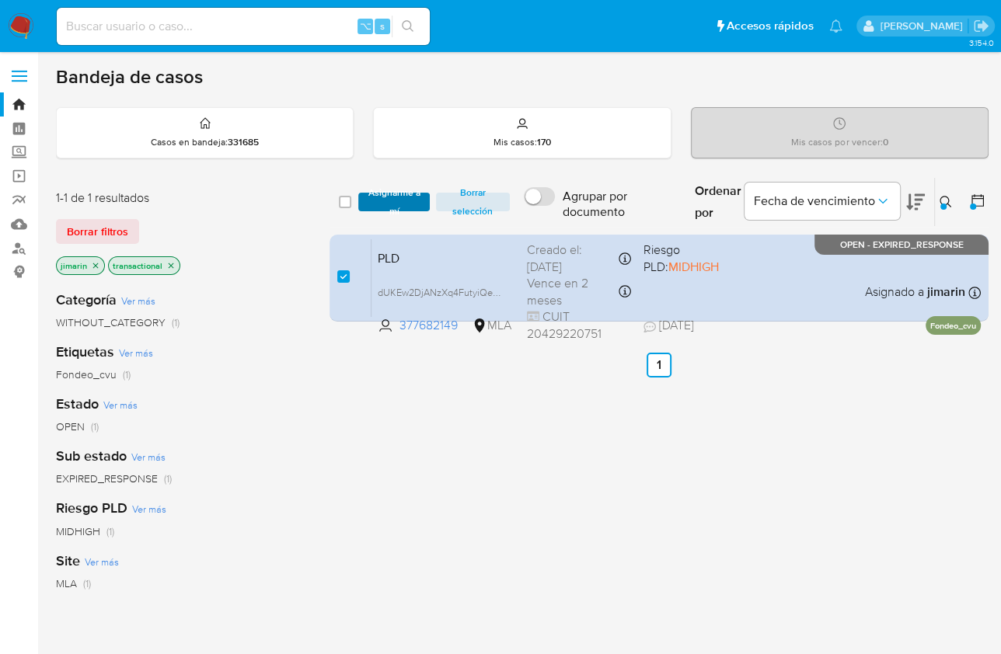
click at [403, 204] on span "Asignarme a mí" at bounding box center [393, 202] width 55 height 16
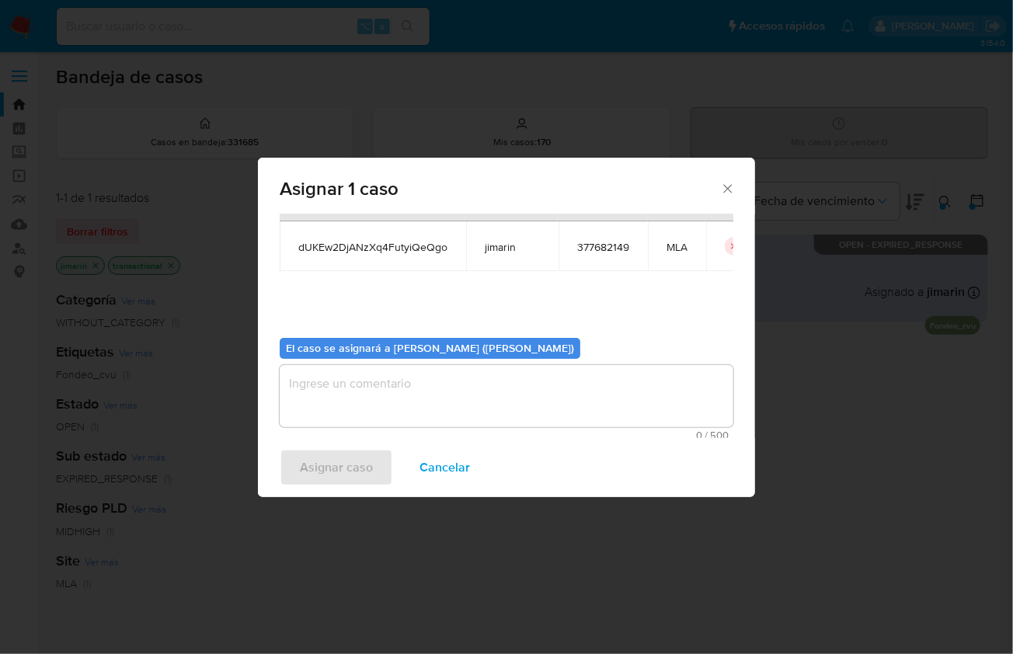
scroll to position [79, 0]
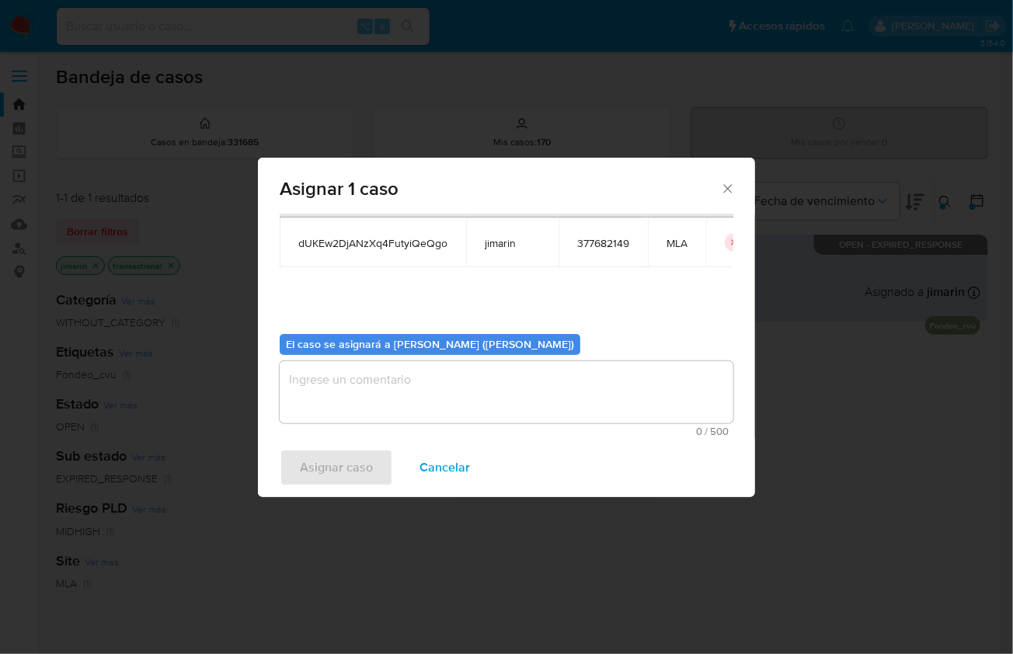
click at [410, 419] on textarea "assign-modal" at bounding box center [507, 392] width 454 height 62
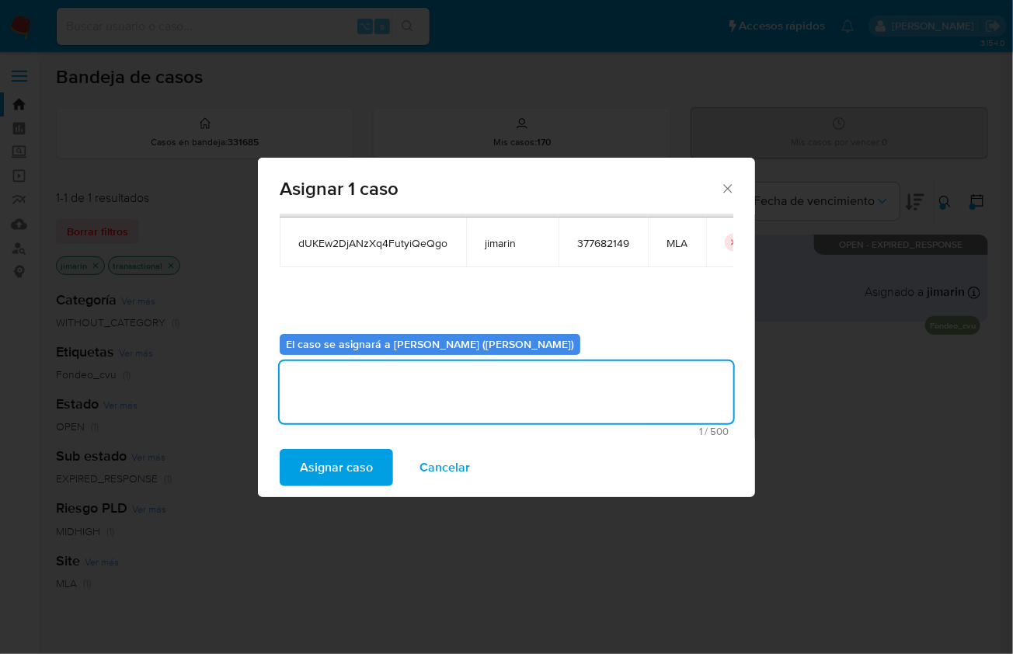
click at [333, 482] on span "Asignar caso" at bounding box center [336, 468] width 73 height 34
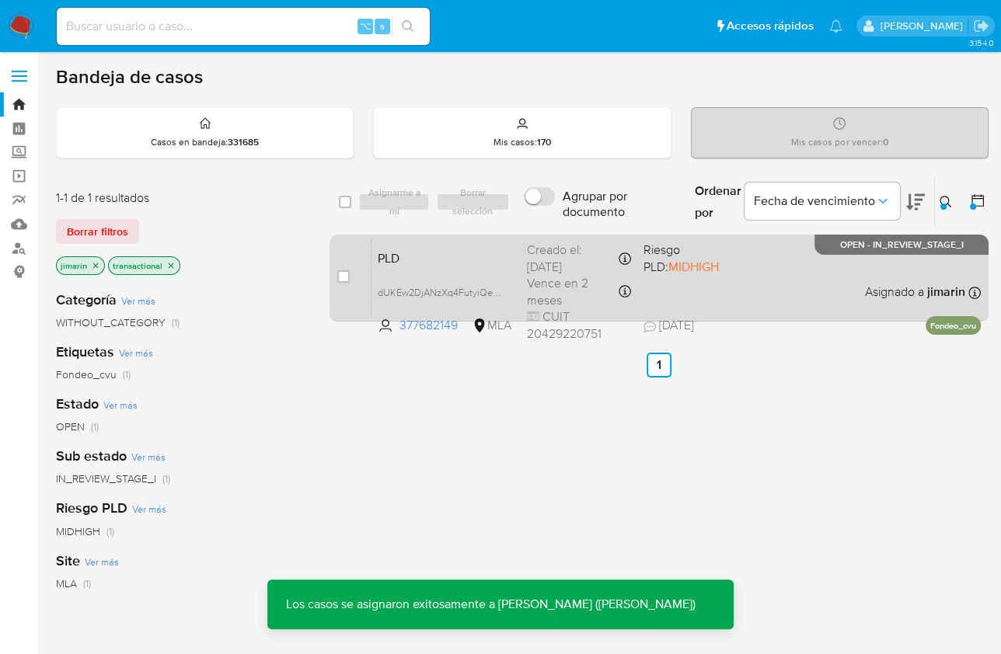
click at [843, 303] on div "PLD dUKEw2DjANzXq4FutyiQeQgo 377682149 MLA Riesgo PLD: MIDHIGH Creado el: 12/07…" at bounding box center [675, 278] width 609 height 78
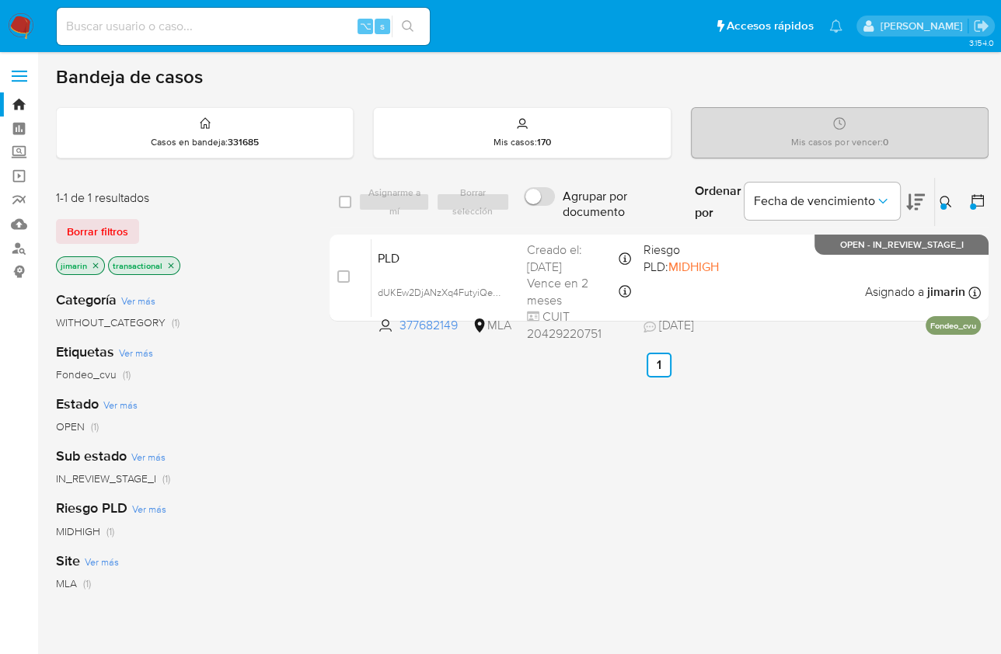
click at [940, 200] on icon at bounding box center [946, 202] width 12 height 12
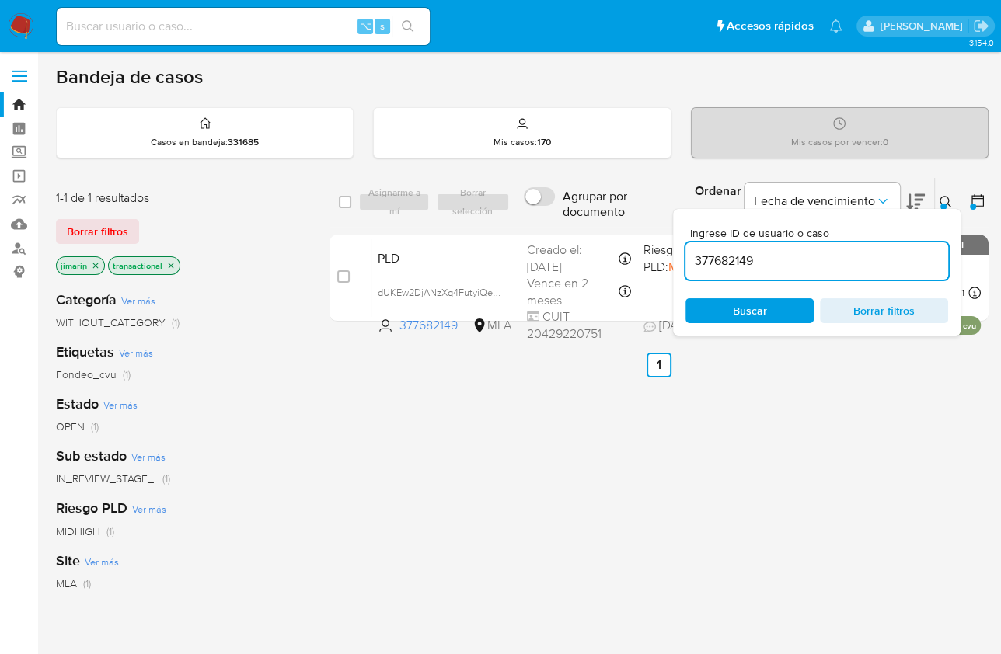
click at [870, 242] on div "377682149" at bounding box center [816, 260] width 263 height 37
click at [842, 265] on input "377682149" at bounding box center [816, 261] width 263 height 20
paste input "177564330"
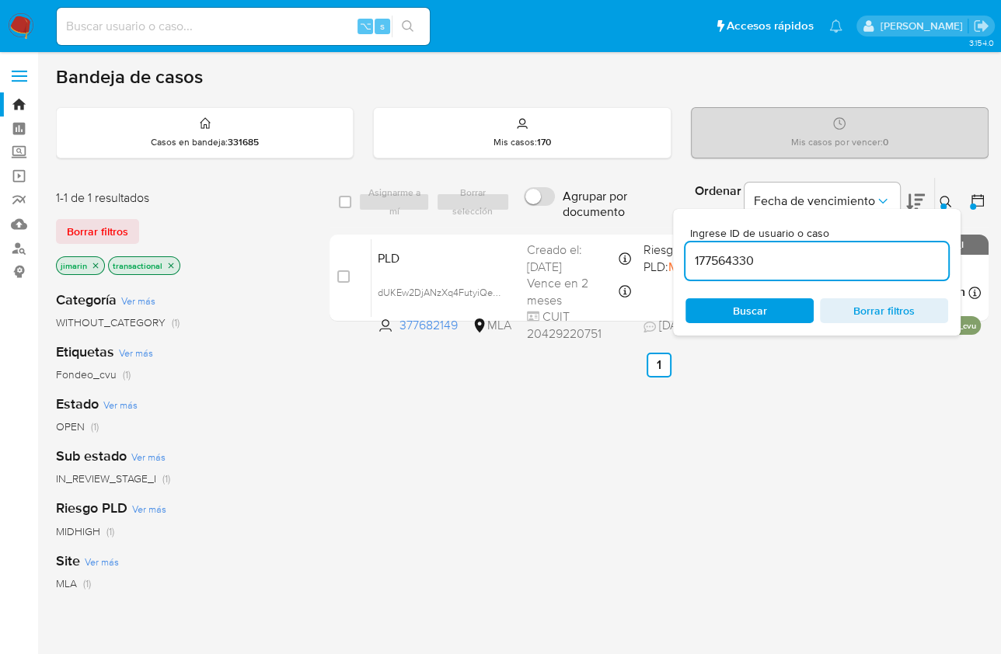
type input "177564330"
click at [945, 200] on icon at bounding box center [946, 202] width 12 height 12
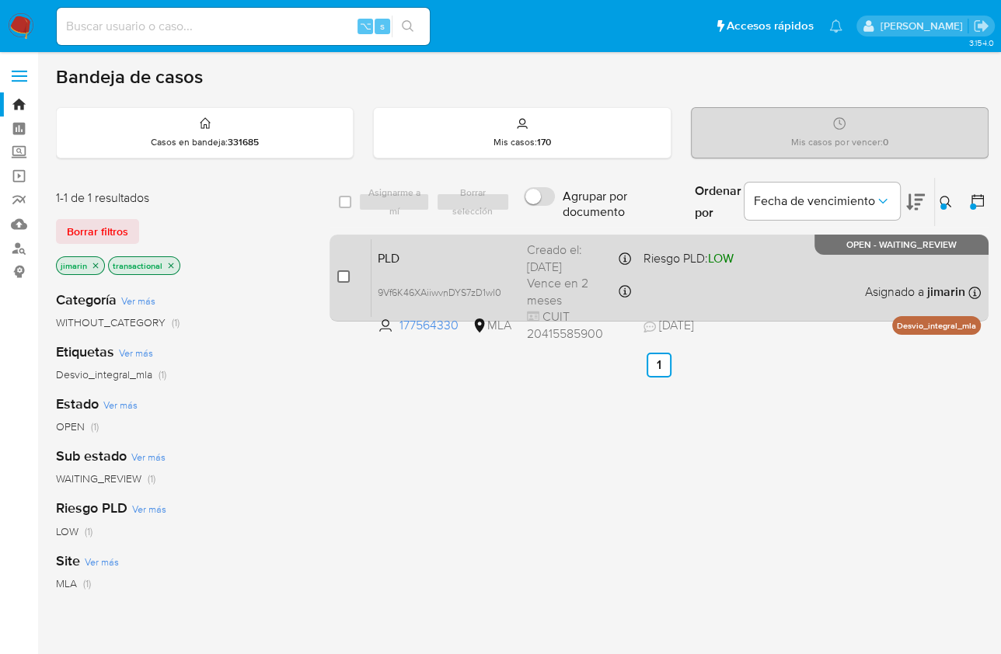
click at [340, 277] on input "checkbox" at bounding box center [343, 276] width 12 height 12
checkbox input "true"
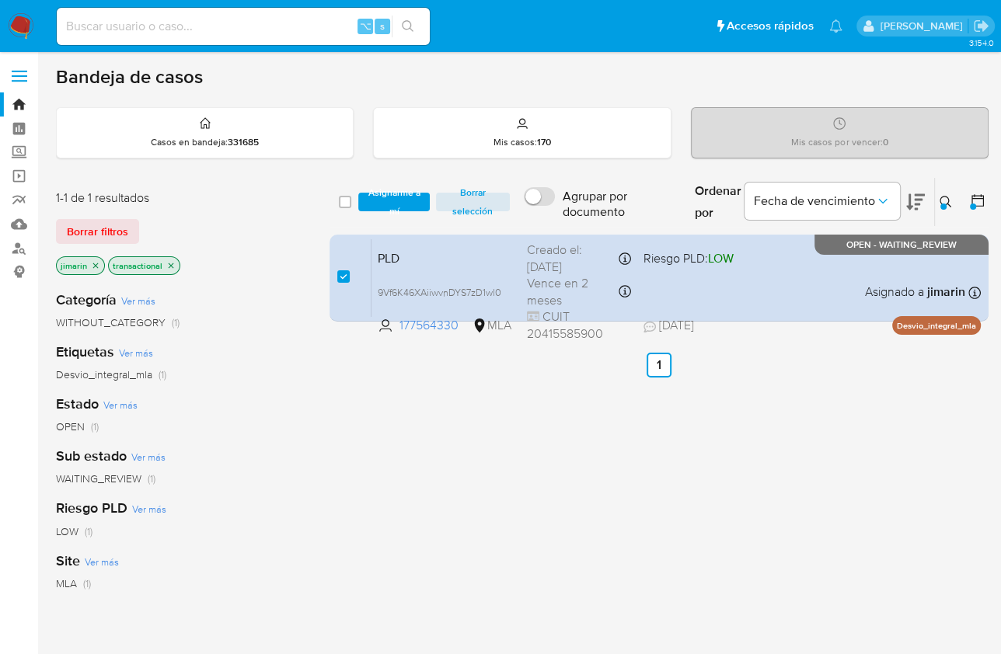
click at [386, 179] on div "select-all-cases-checkbox Asignarme a mí Borrar selección Agrupar por documento…" at bounding box center [659, 202] width 659 height 51
click at [385, 194] on span "Asignarme a mí" at bounding box center [393, 202] width 55 height 16
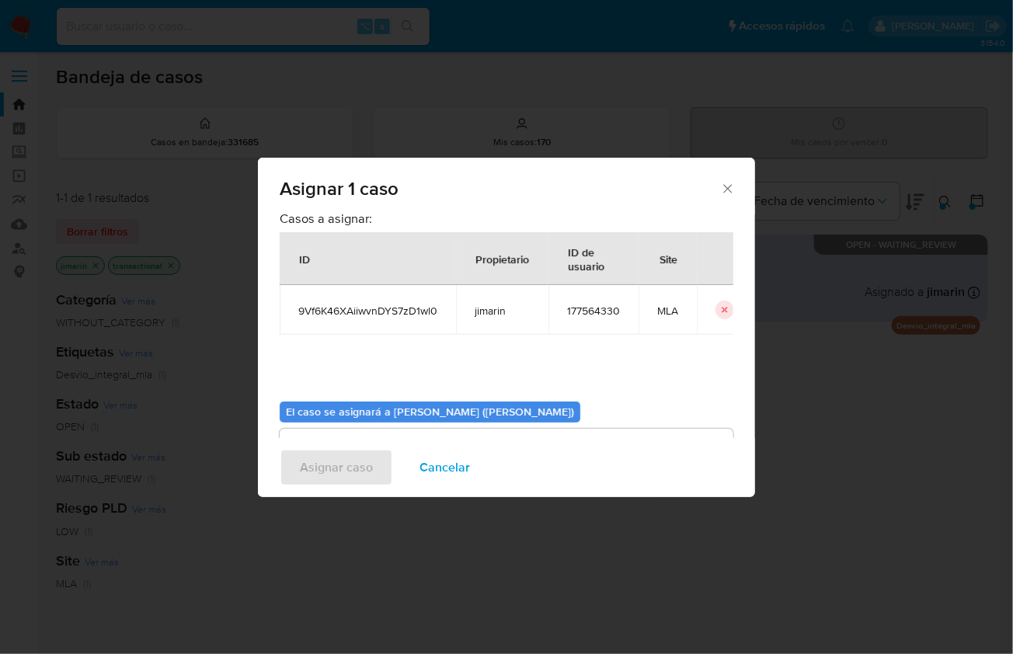
scroll to position [79, 0]
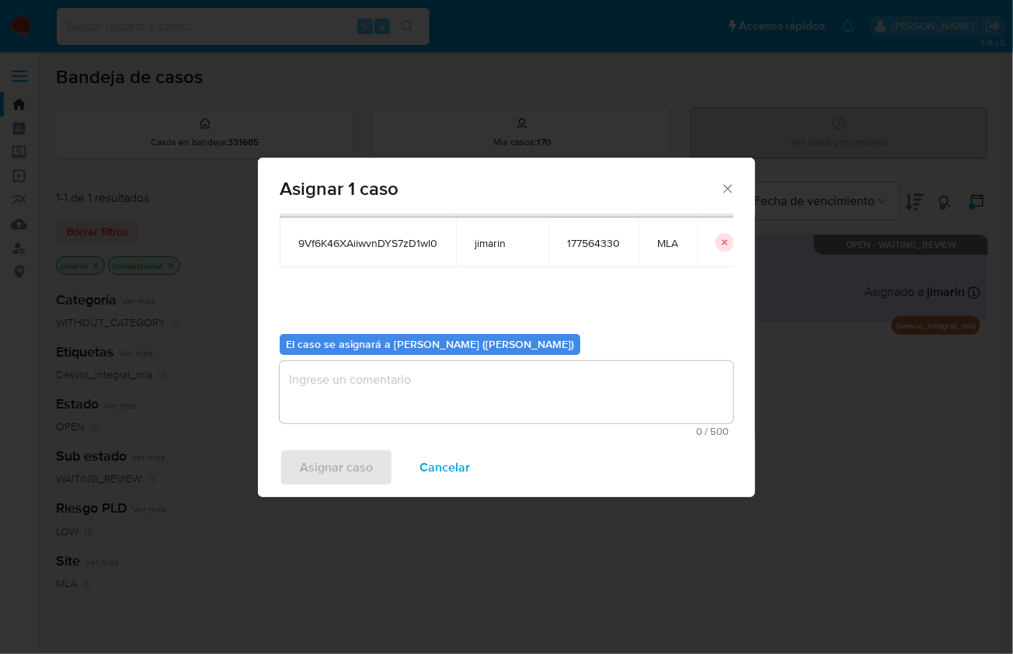
click at [383, 419] on textarea "assign-modal" at bounding box center [507, 392] width 454 height 62
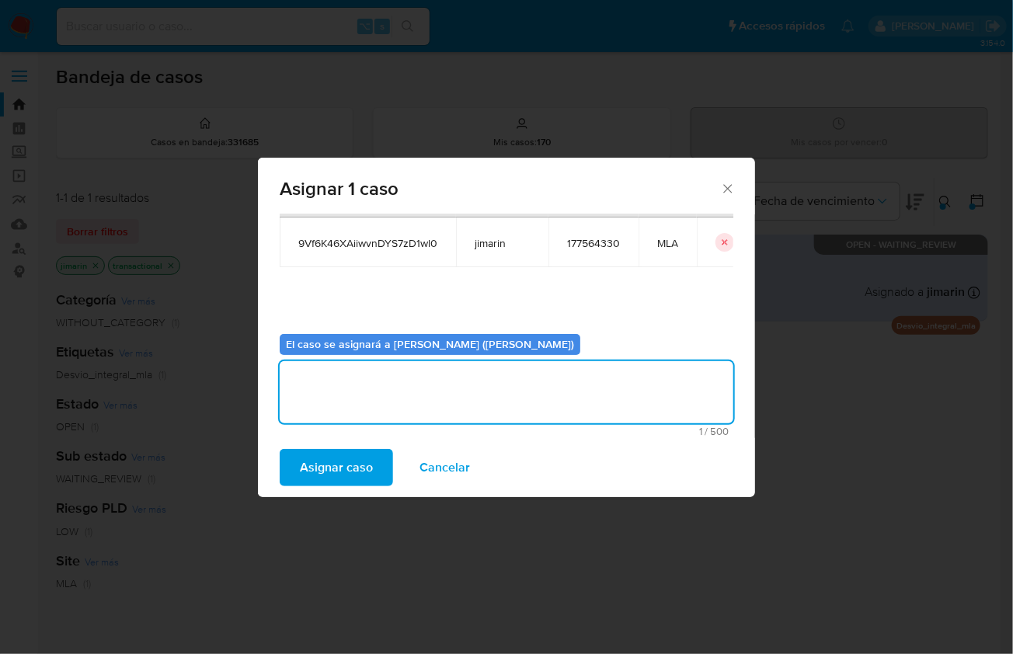
click at [333, 483] on span "Asignar caso" at bounding box center [336, 468] width 73 height 34
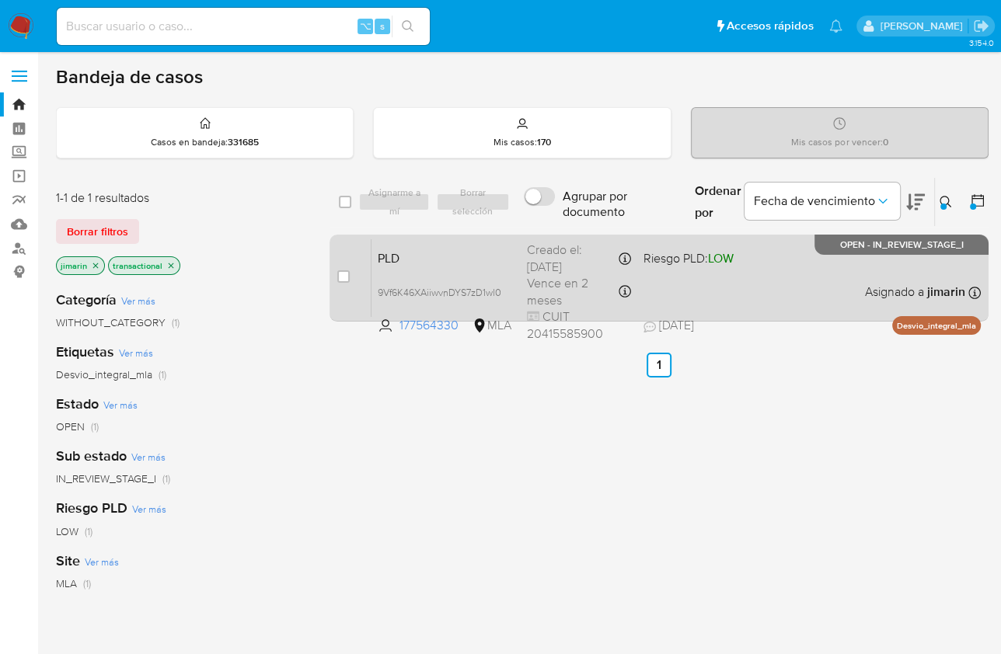
click at [890, 281] on div "PLD 9Vf6K46XAiiwvnDYS7zD1wl0 177564330 MLA Riesgo PLD: LOW Creado el: 12/07/202…" at bounding box center [675, 278] width 609 height 78
click at [346, 277] on input "checkbox" at bounding box center [343, 276] width 12 height 12
checkbox input "true"
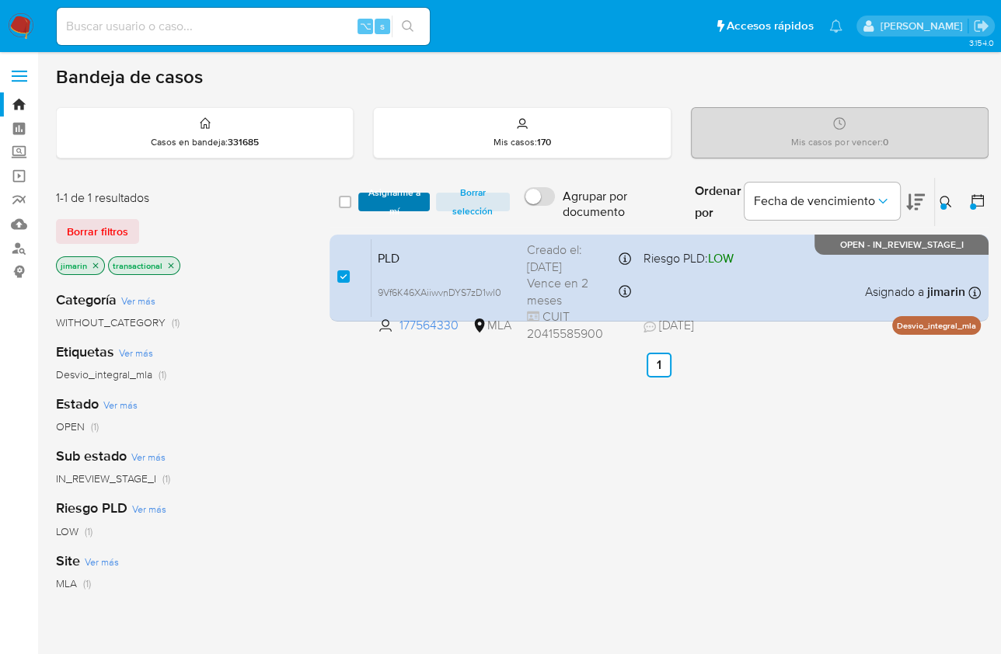
click at [414, 194] on span "Asignarme a mí" at bounding box center [393, 202] width 55 height 16
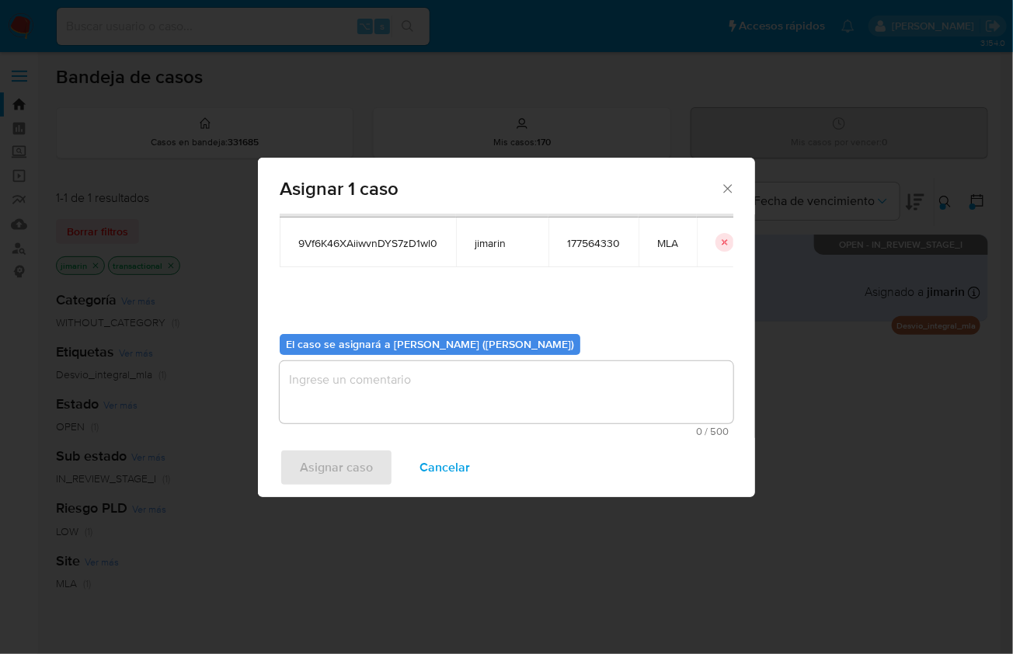
click at [394, 411] on textarea "assign-modal" at bounding box center [507, 392] width 454 height 62
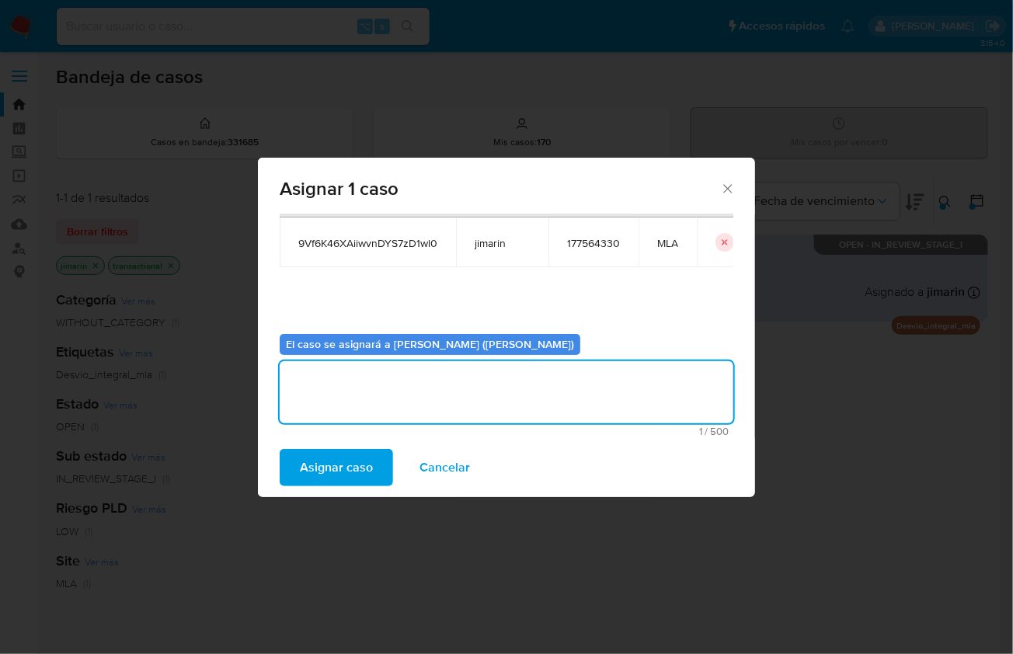
click at [324, 476] on span "Asignar caso" at bounding box center [336, 468] width 73 height 34
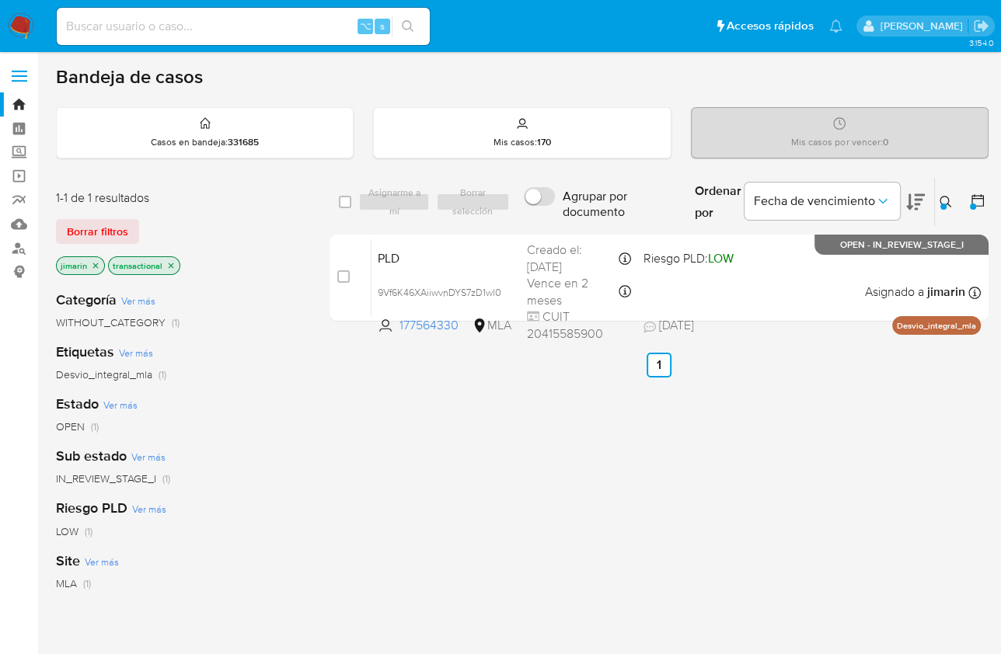
click at [934, 201] on div "Ingrese ID de usuario o caso 177564330 Buscar Borrar filtros" at bounding box center [947, 202] width 26 height 48
click at [938, 204] on button at bounding box center [948, 202] width 26 height 19
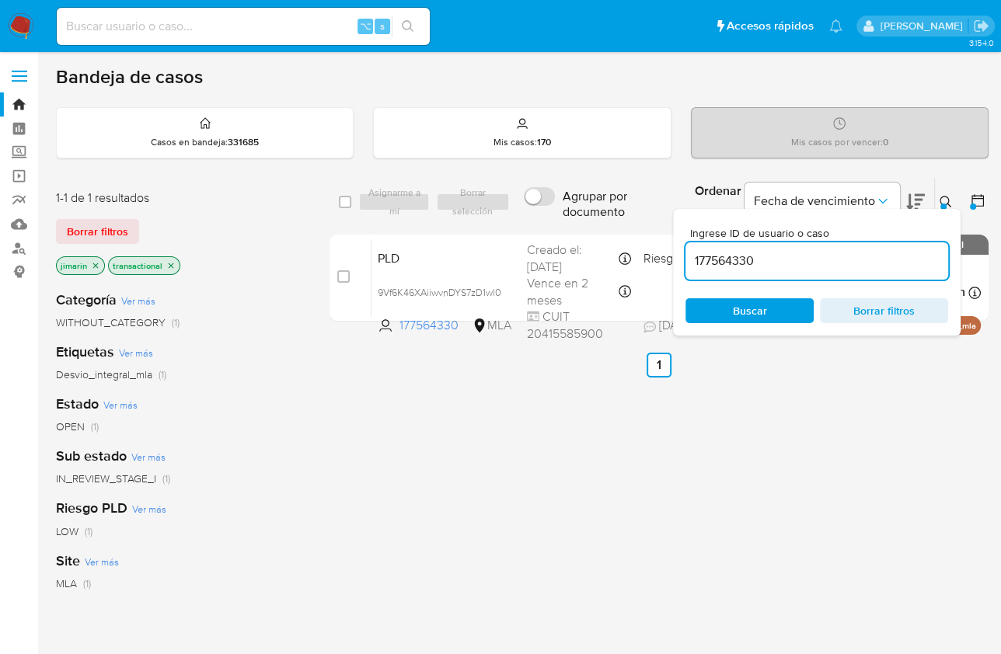
click at [856, 267] on input "177564330" at bounding box center [816, 261] width 263 height 20
click at [947, 201] on icon at bounding box center [946, 202] width 12 height 12
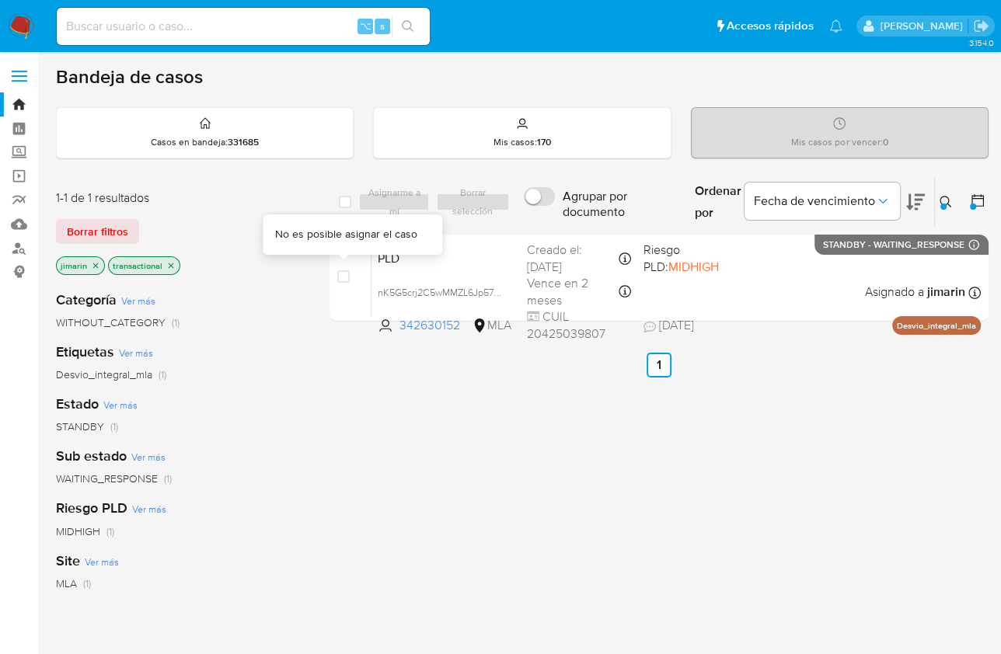
click at [533, 455] on div "select-all-cases-checkbox Asignarme a mí Borrar selección Agrupar por documento…" at bounding box center [659, 529] width 659 height 704
click at [945, 198] on icon at bounding box center [946, 202] width 12 height 12
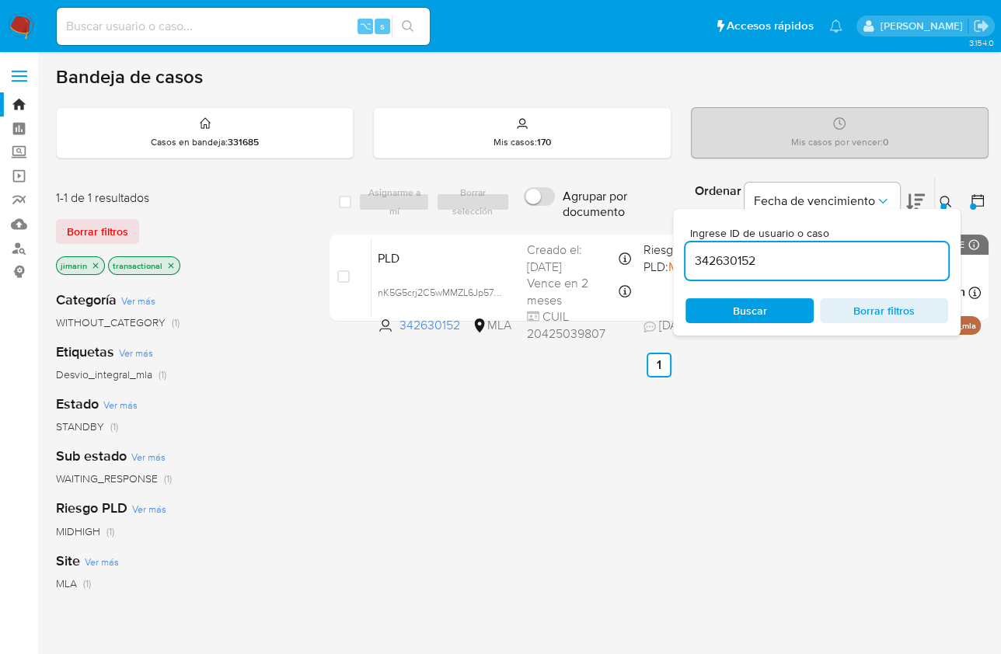
click at [841, 258] on input "342630152" at bounding box center [816, 261] width 263 height 20
type input "408847533"
click at [33, 26] on img at bounding box center [21, 26] width 26 height 26
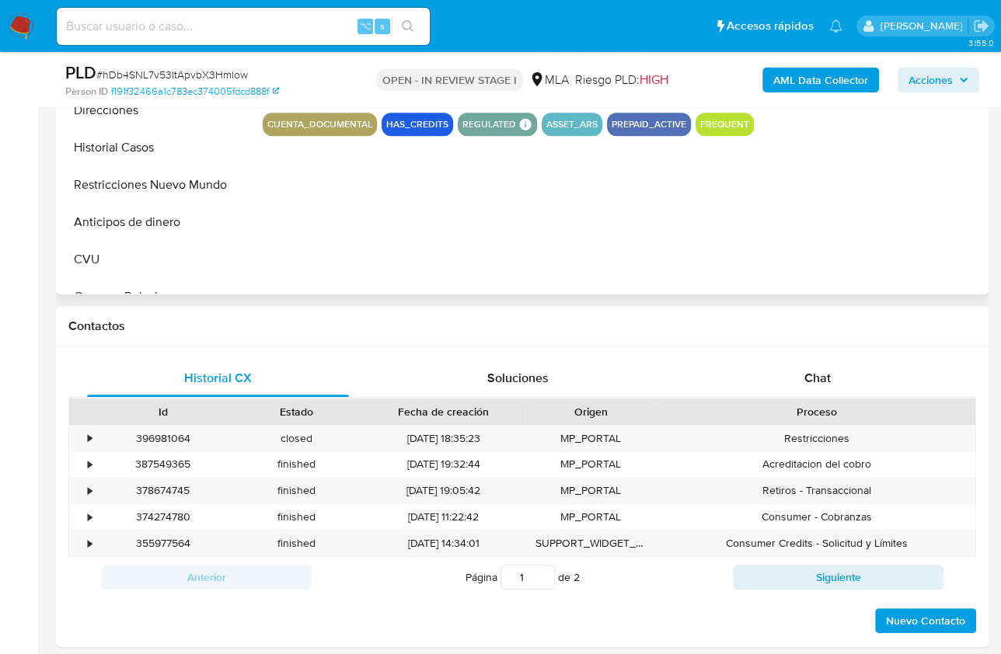
select select "10"
click at [818, 379] on span "Chat" at bounding box center [817, 378] width 26 height 18
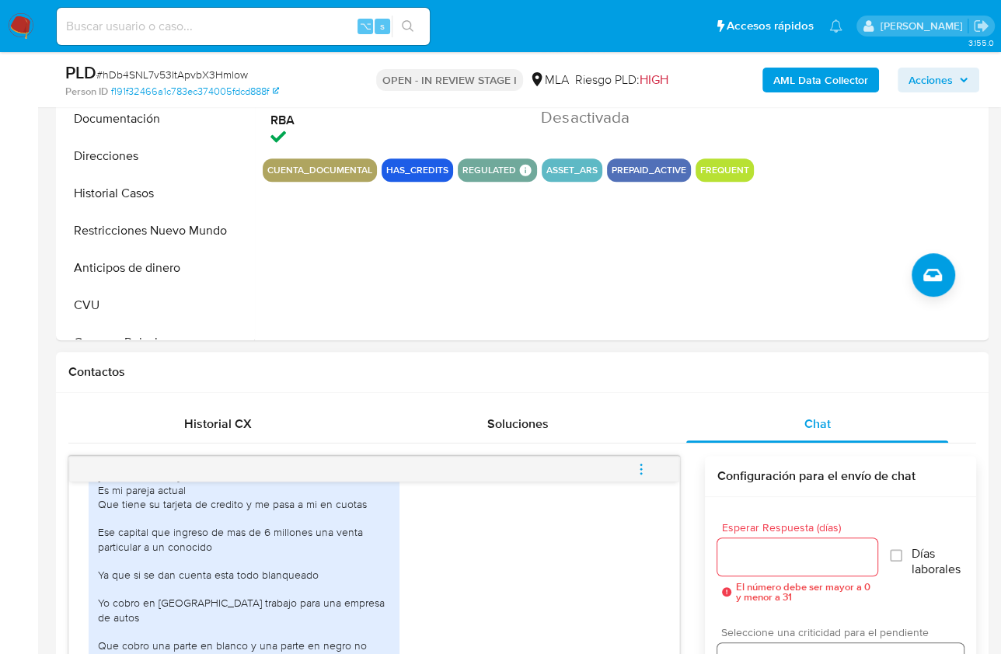
scroll to position [312, 0]
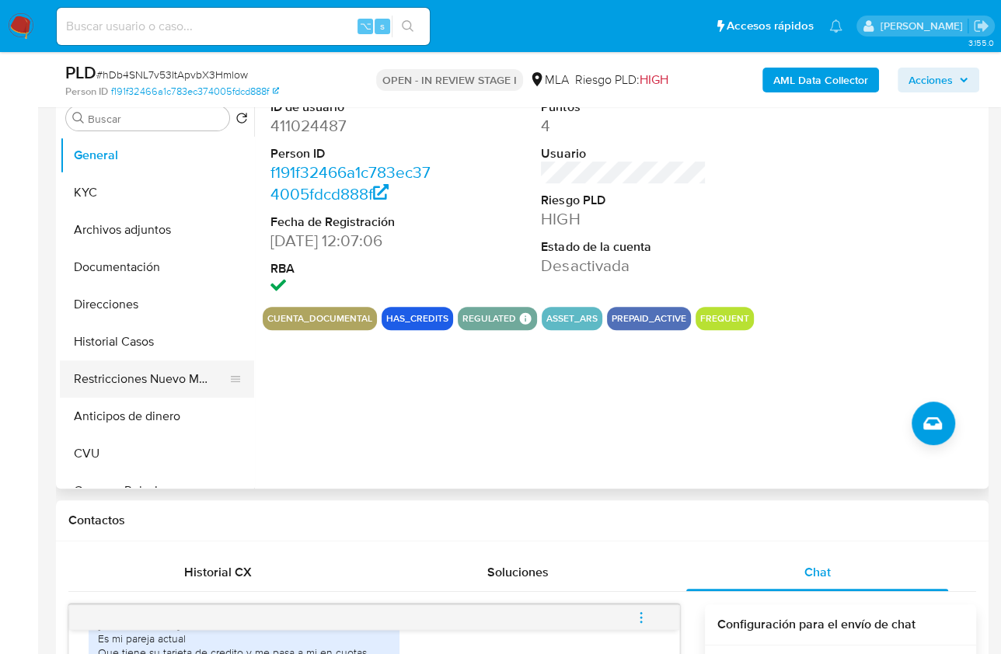
drag, startPoint x: 138, startPoint y: 393, endPoint x: 160, endPoint y: 392, distance: 21.8
click at [138, 393] on button "Restricciones Nuevo Mundo" at bounding box center [151, 379] width 182 height 37
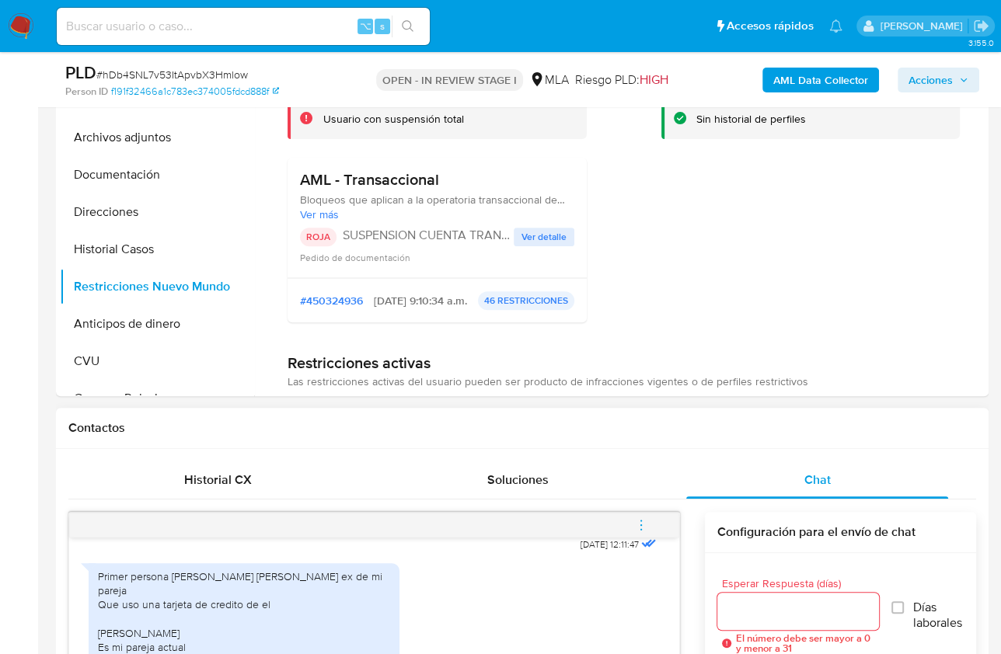
scroll to position [319, 0]
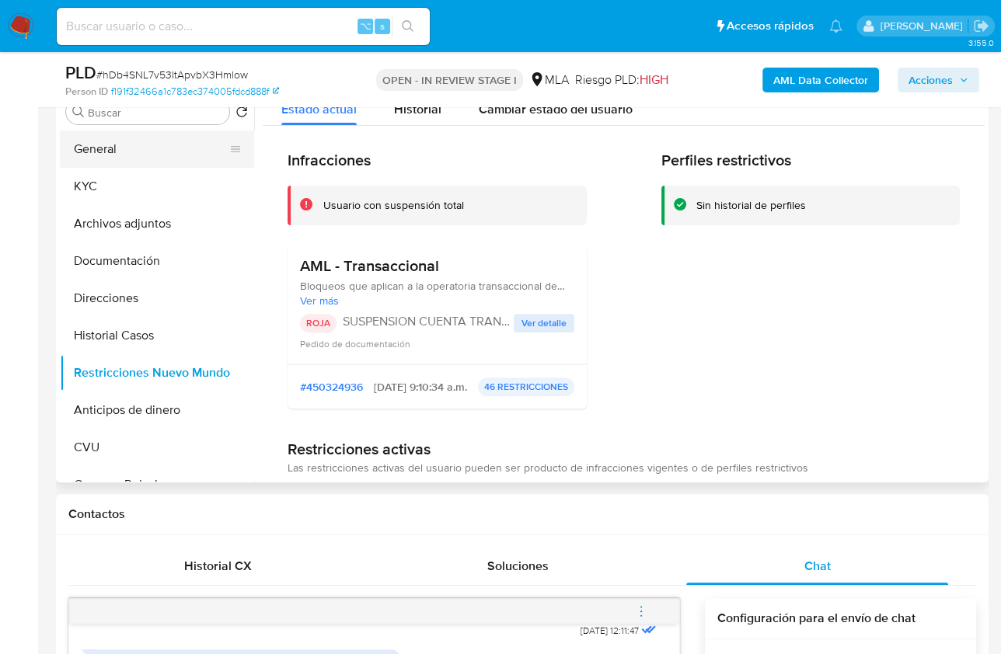
click at [92, 164] on button "General" at bounding box center [151, 149] width 182 height 37
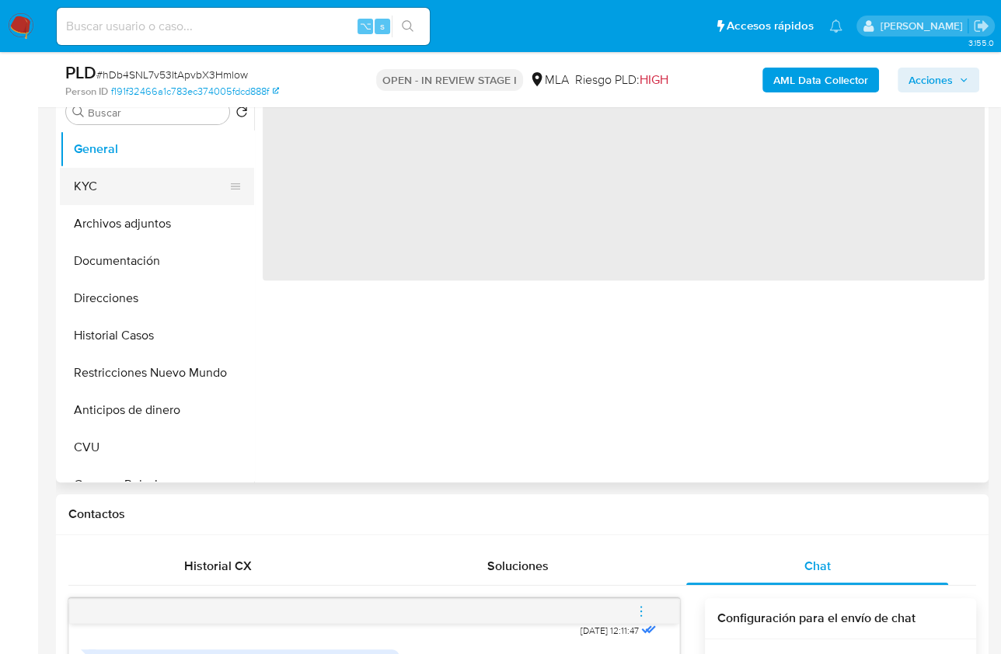
click at [96, 171] on button "KYC" at bounding box center [151, 186] width 182 height 37
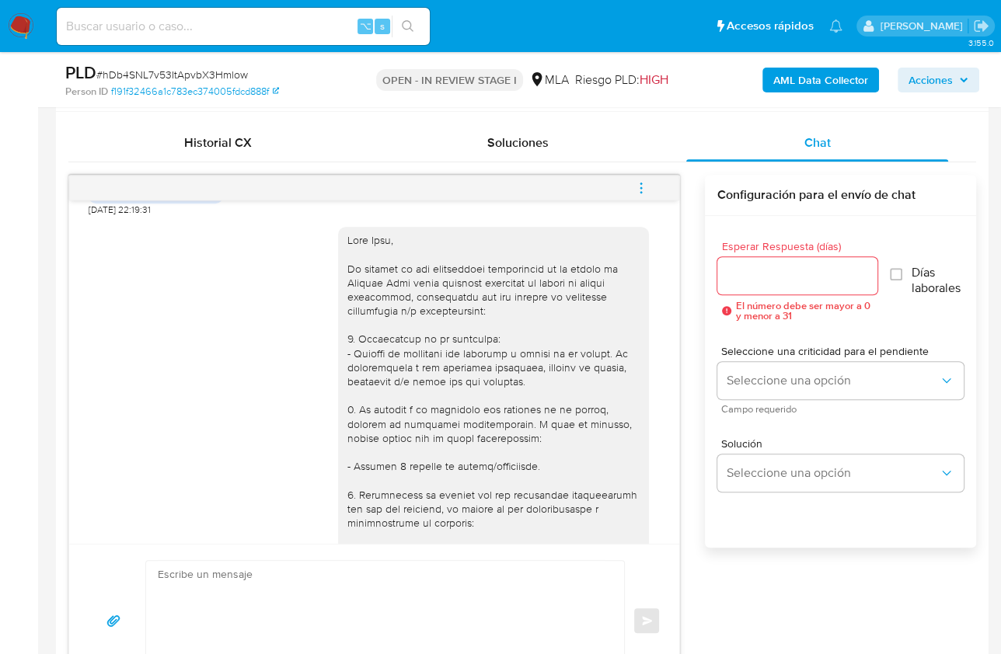
scroll to position [2581, 0]
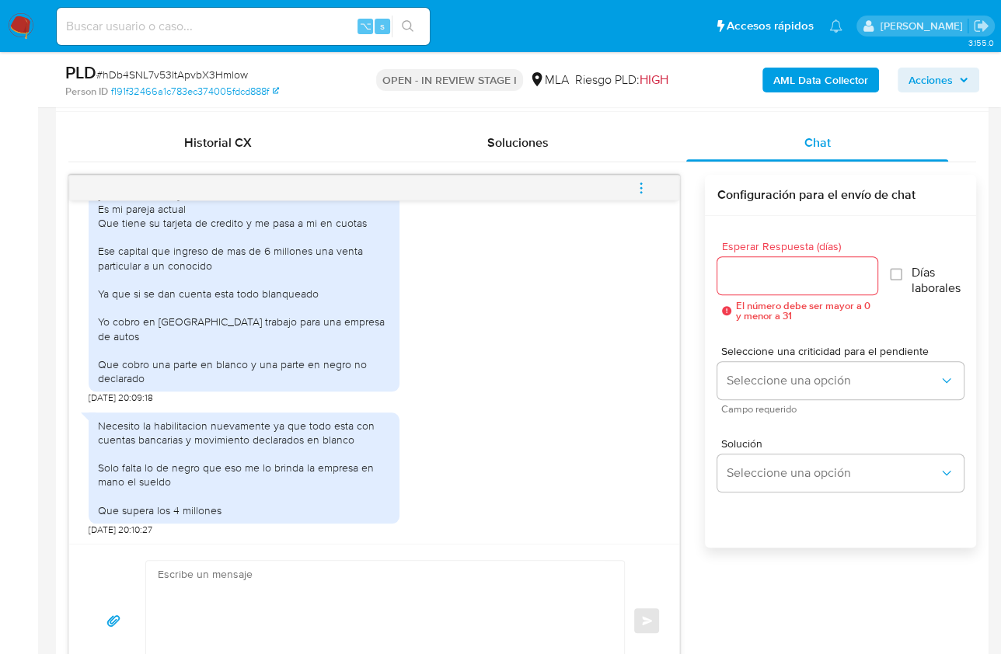
click at [357, 583] on textarea at bounding box center [381, 621] width 447 height 120
click at [247, 141] on span "Historial CX" at bounding box center [218, 143] width 68 height 18
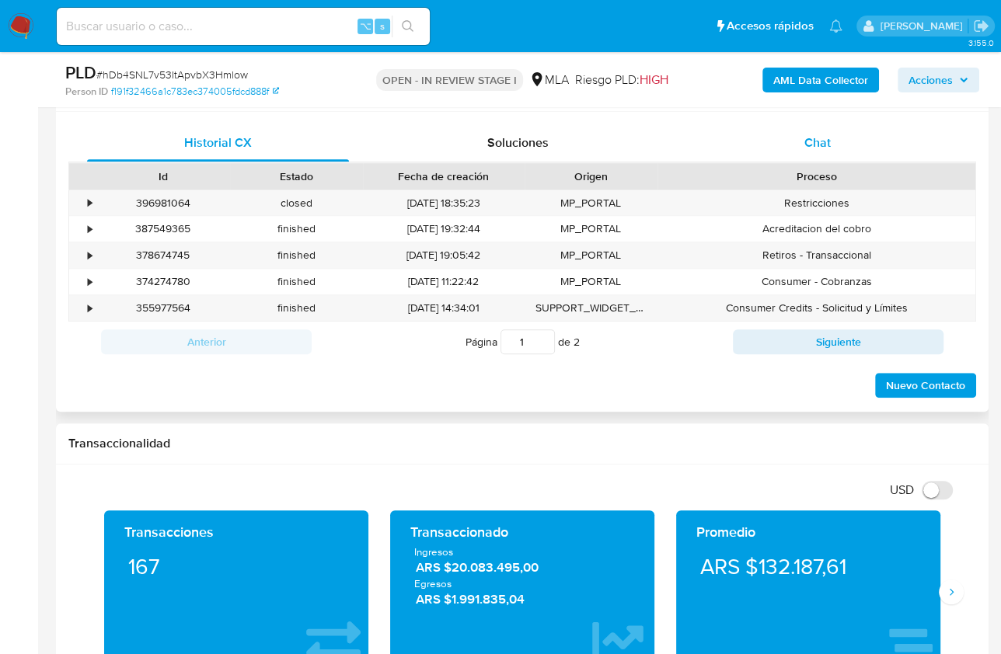
click at [815, 145] on span "Chat" at bounding box center [817, 143] width 26 height 18
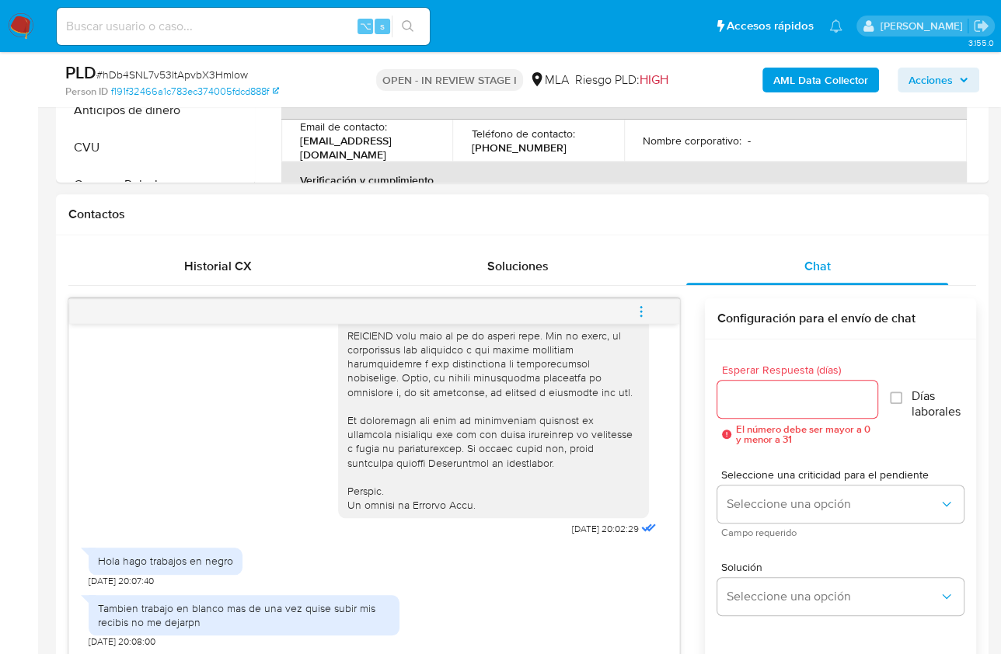
scroll to position [120, 0]
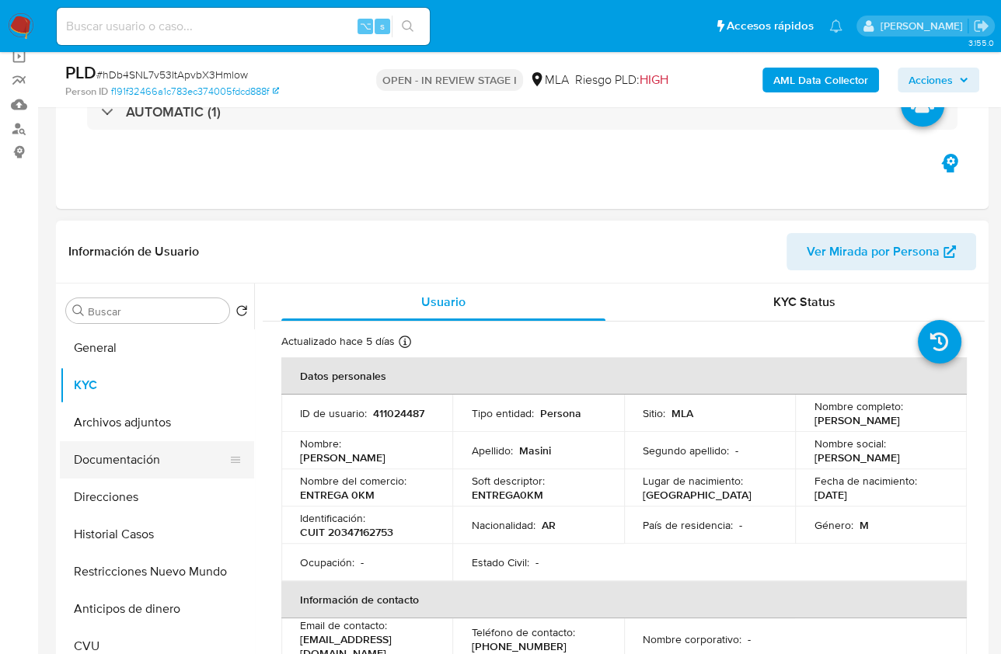
click at [131, 466] on button "Documentación" at bounding box center [151, 459] width 182 height 37
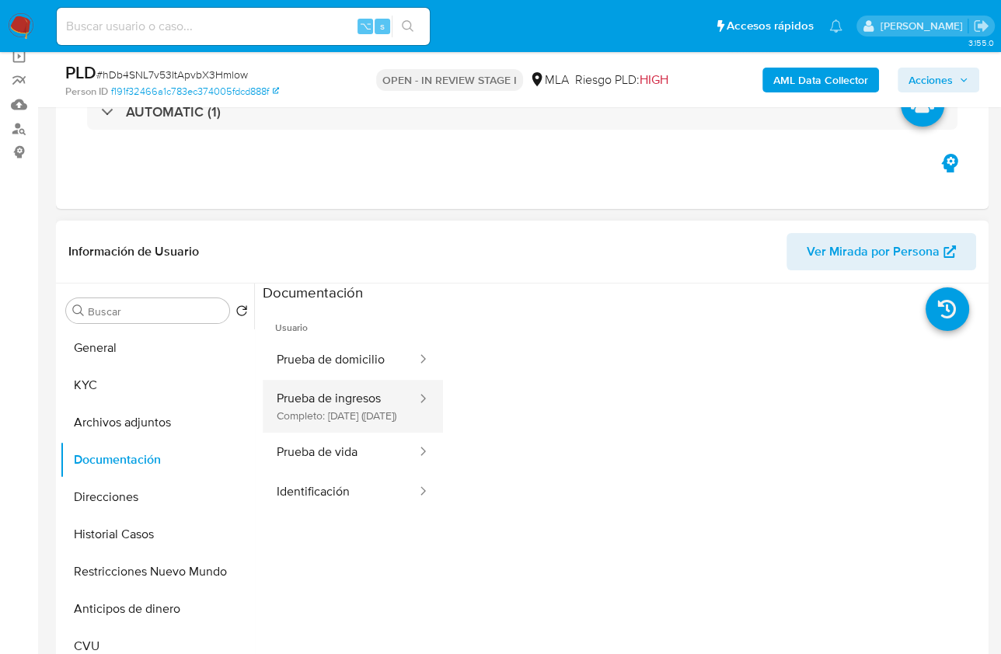
click at [326, 414] on button "Prueba de ingresos Completo: 27/12/2022 (hace 3 años)" at bounding box center [340, 406] width 155 height 53
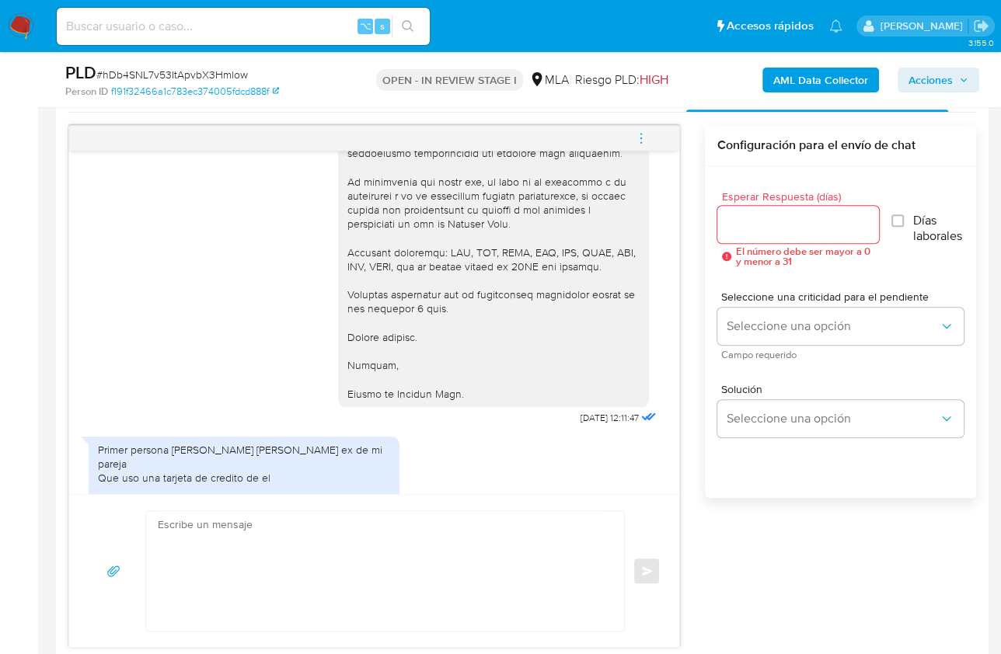
scroll to position [2581, 0]
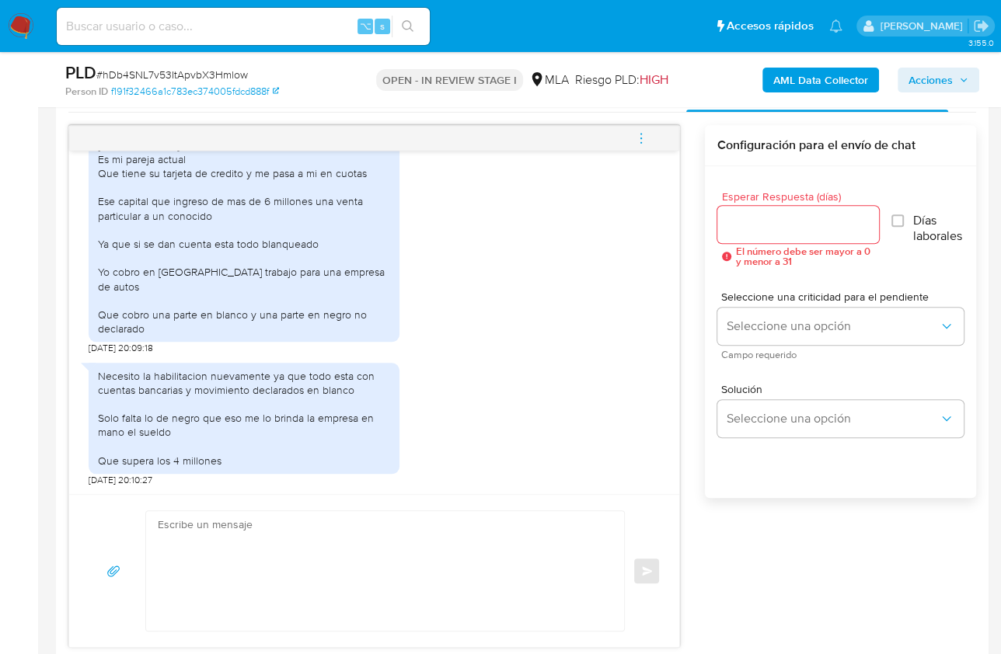
click at [351, 569] on textarea at bounding box center [381, 571] width 447 height 120
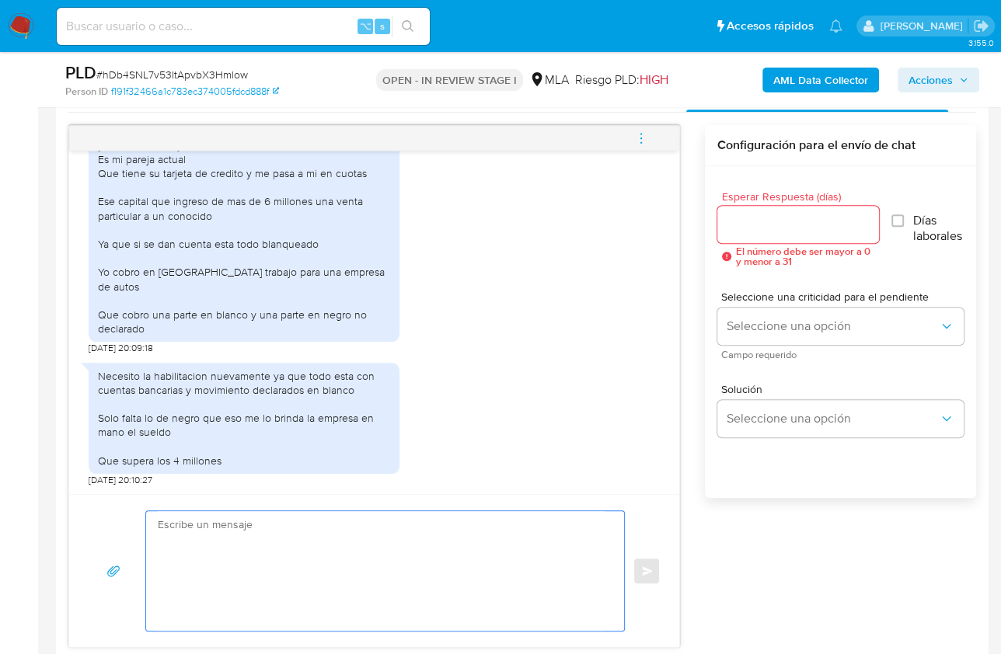
click at [581, 603] on textarea at bounding box center [381, 571] width 447 height 120
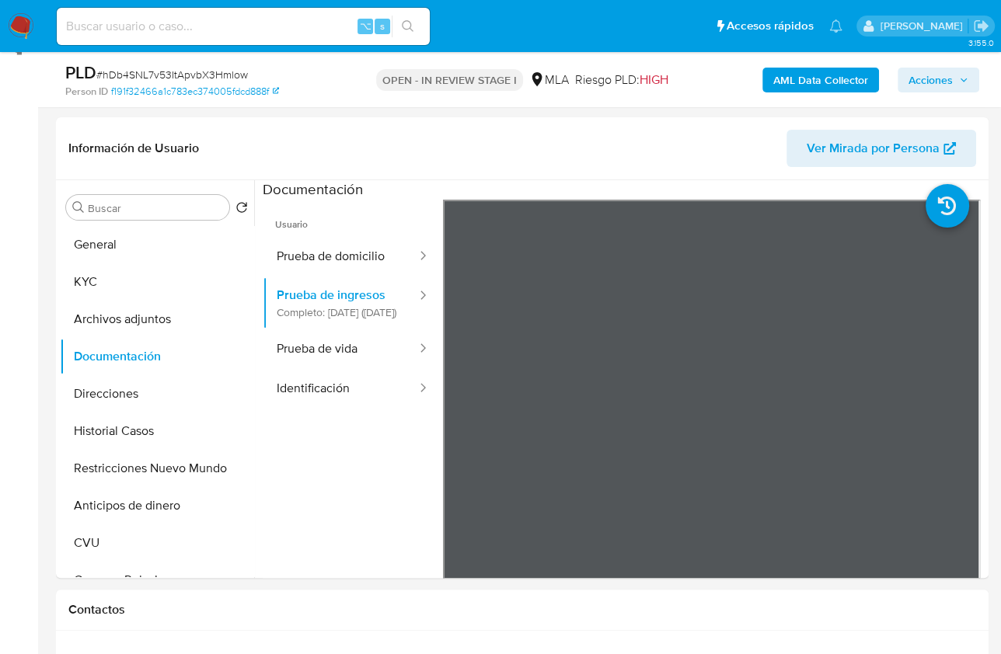
scroll to position [220, 0]
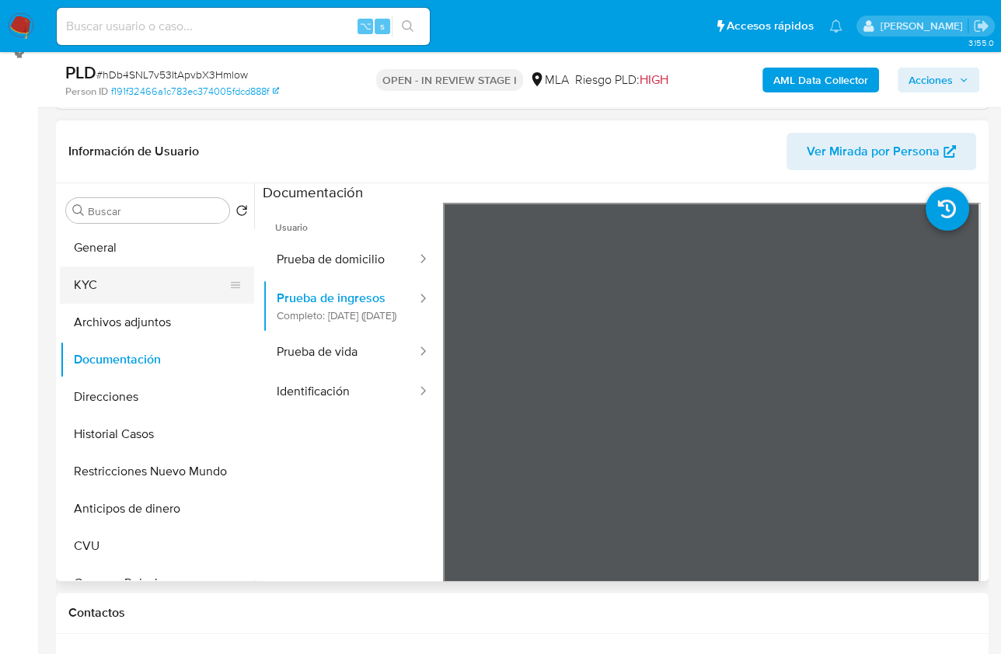
click at [130, 278] on button "KYC" at bounding box center [151, 285] width 182 height 37
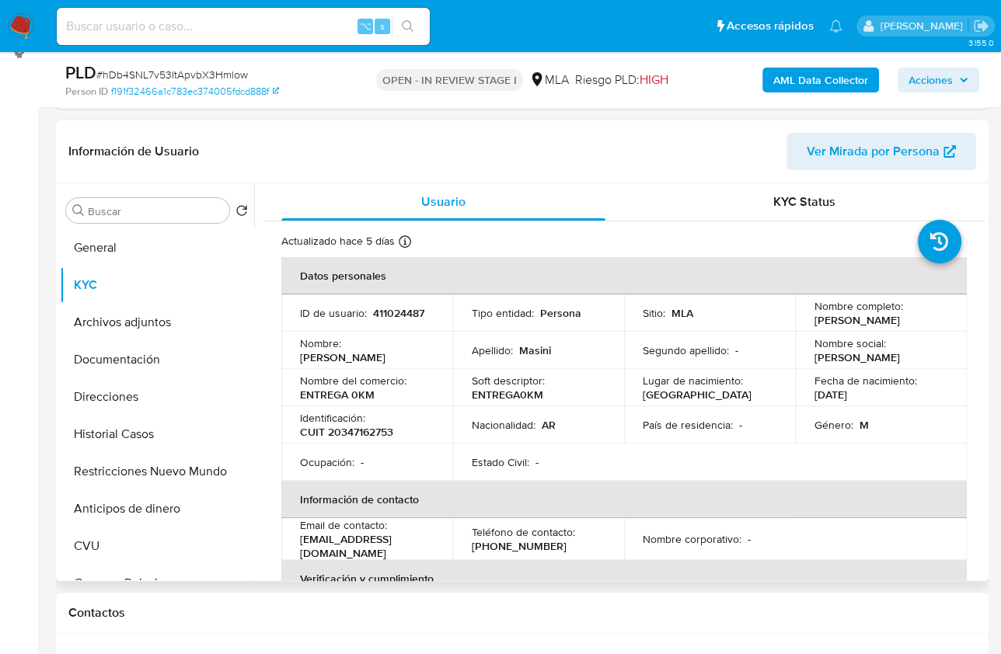
click at [814, 320] on p "Luis Alberto Masini" at bounding box center [856, 320] width 85 height 14
click at [814, 320] on p "[PERSON_NAME]" at bounding box center [856, 320] width 85 height 14
copy p "Luis"
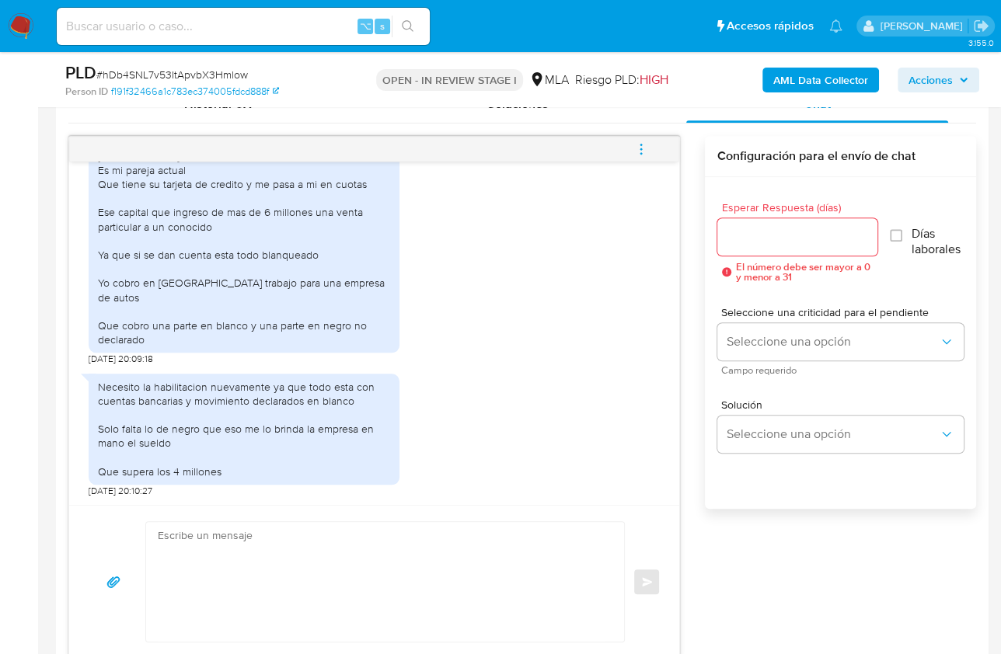
scroll to position [829, 0]
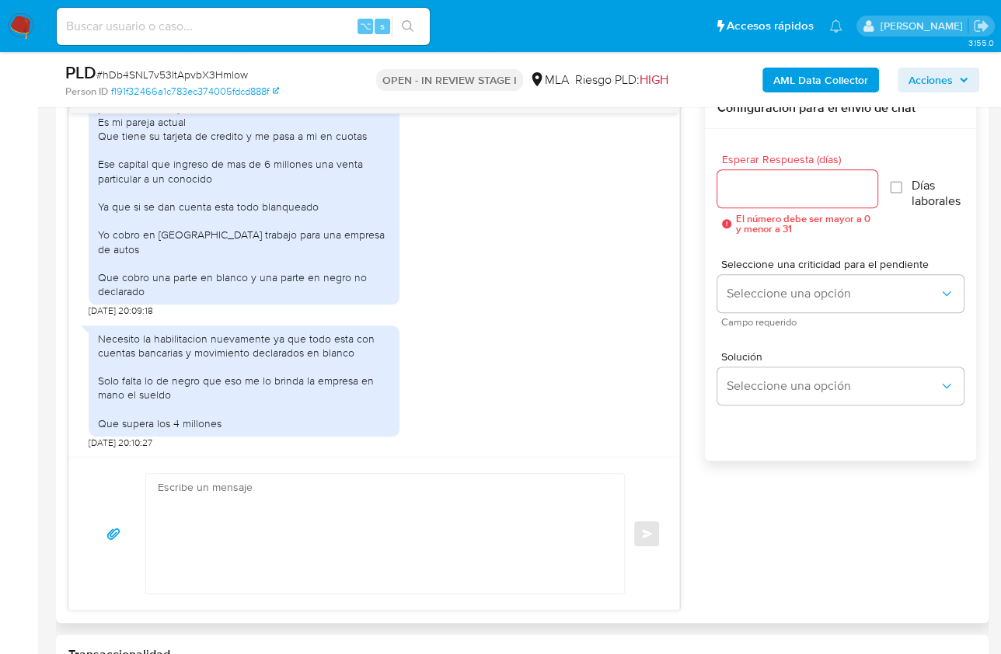
click at [542, 550] on textarea at bounding box center [381, 534] width 447 height 120
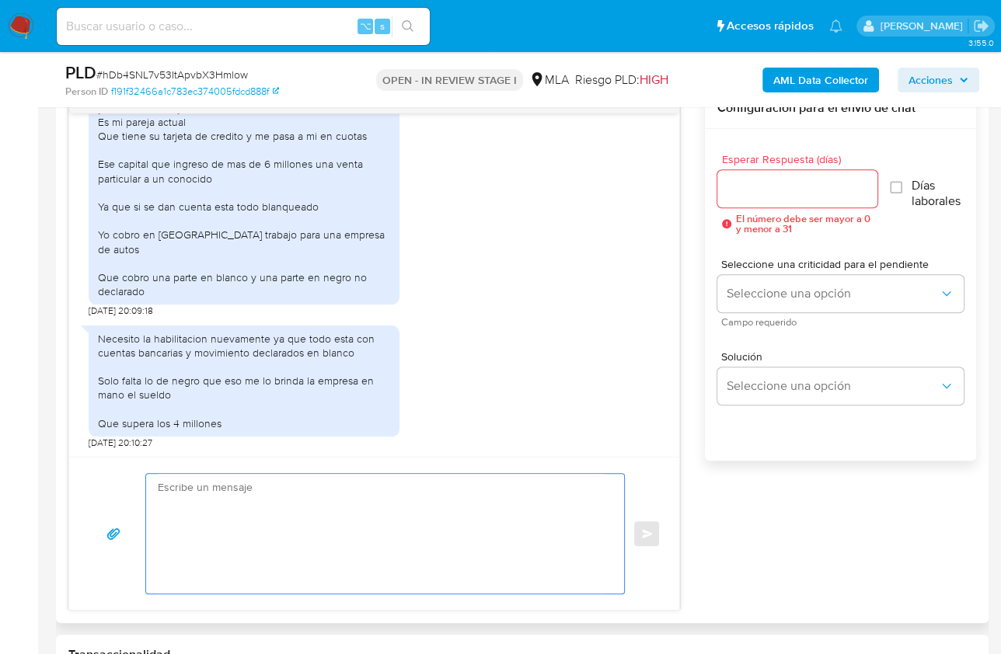
paste textarea "Luis"
type textarea "L"
paste textarea "Luis"
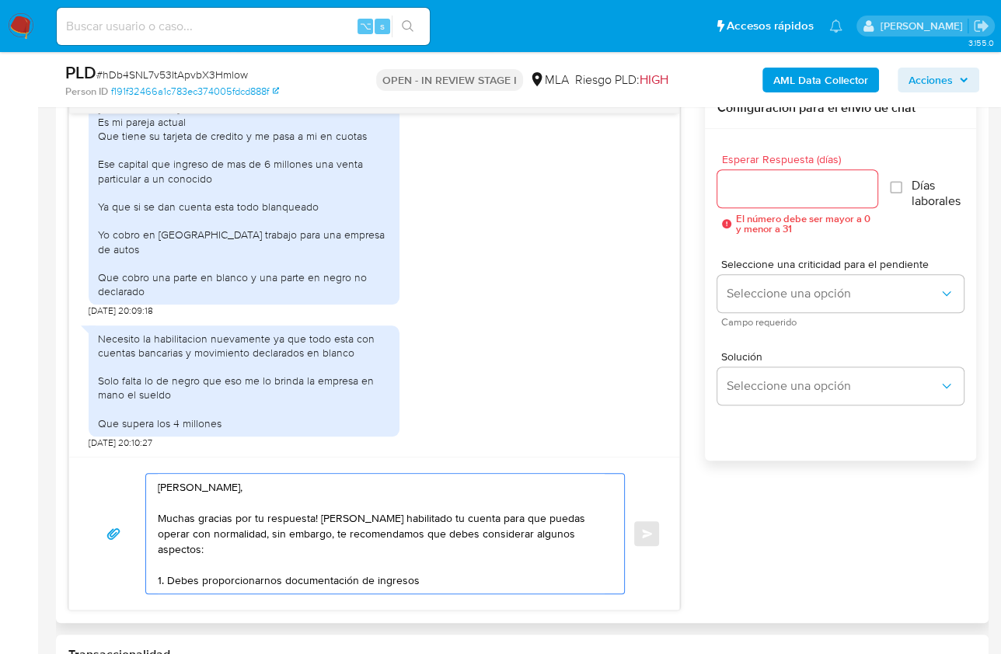
drag, startPoint x: 560, startPoint y: 535, endPoint x: 571, endPoint y: 527, distance: 14.5
click at [560, 535] on textarea "Hola Luis, Muchas gracias por tu respuesta! Hemos habilitado tu cuenta para que…" at bounding box center [381, 534] width 447 height 120
click at [520, 571] on textarea "Hola Luis, Muchas gracias por tu respuesta! Hemos habilitado tu cuenta para que…" at bounding box center [381, 534] width 447 height 120
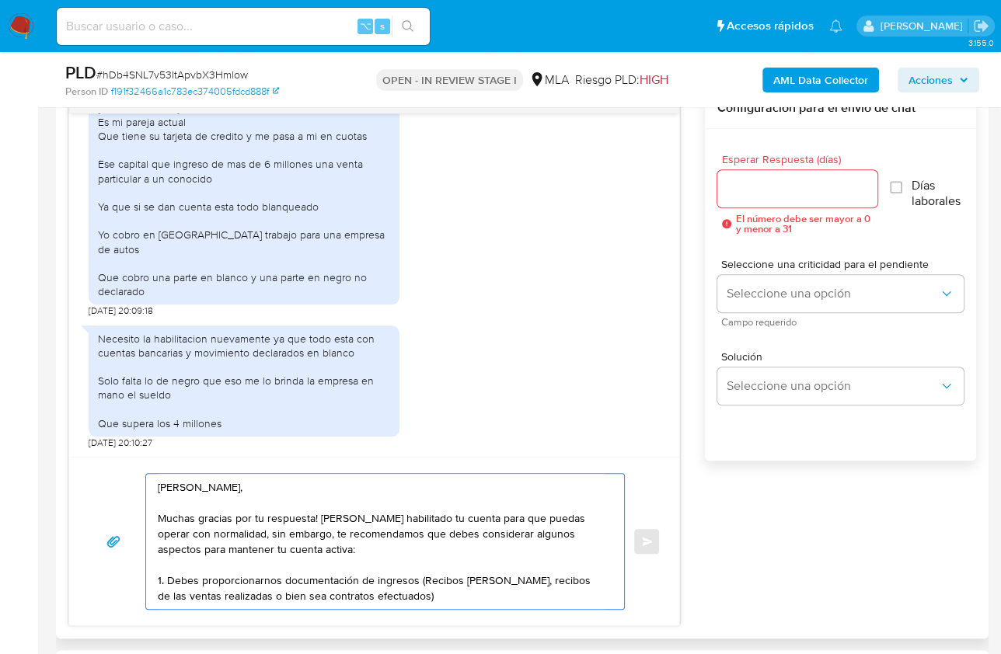
click at [421, 580] on textarea "Hola Luis, Muchas gracias por tu respuesta! Hemos habilitado tu cuenta para que…" at bounding box center [381, 541] width 447 height 135
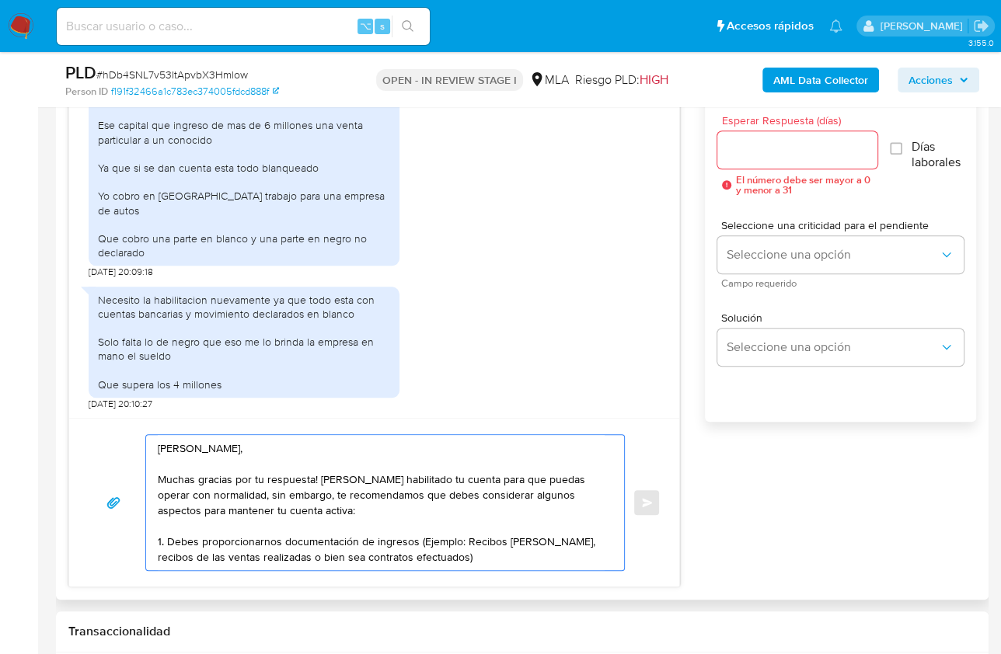
scroll to position [870, 0]
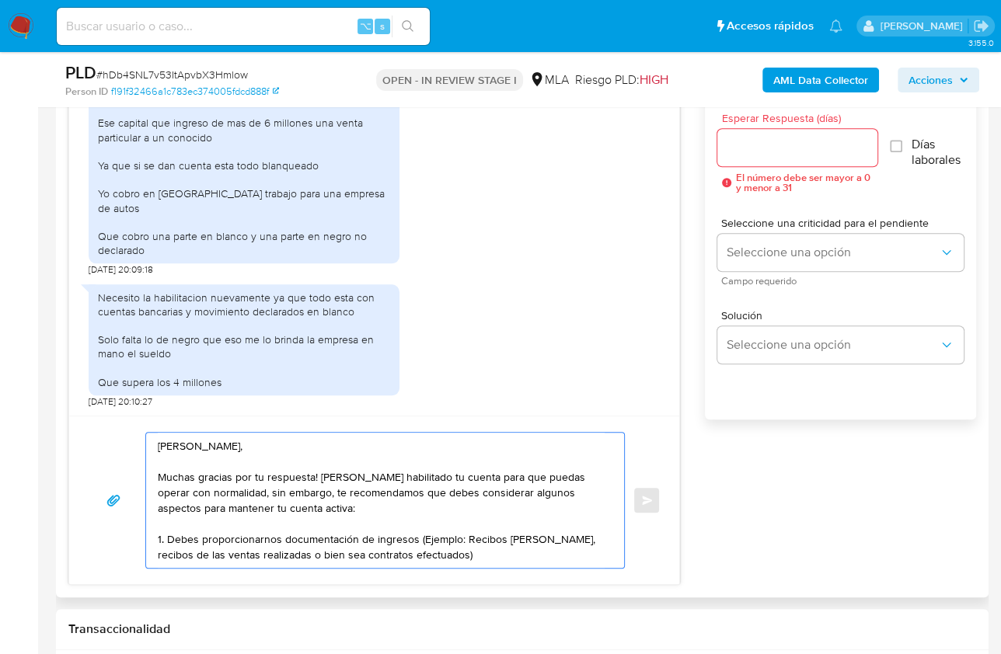
click at [476, 567] on div "Hola Luis, Muchas gracias por tu respuesta! Hemos habilitado tu cuenta para que…" at bounding box center [374, 500] width 610 height 169
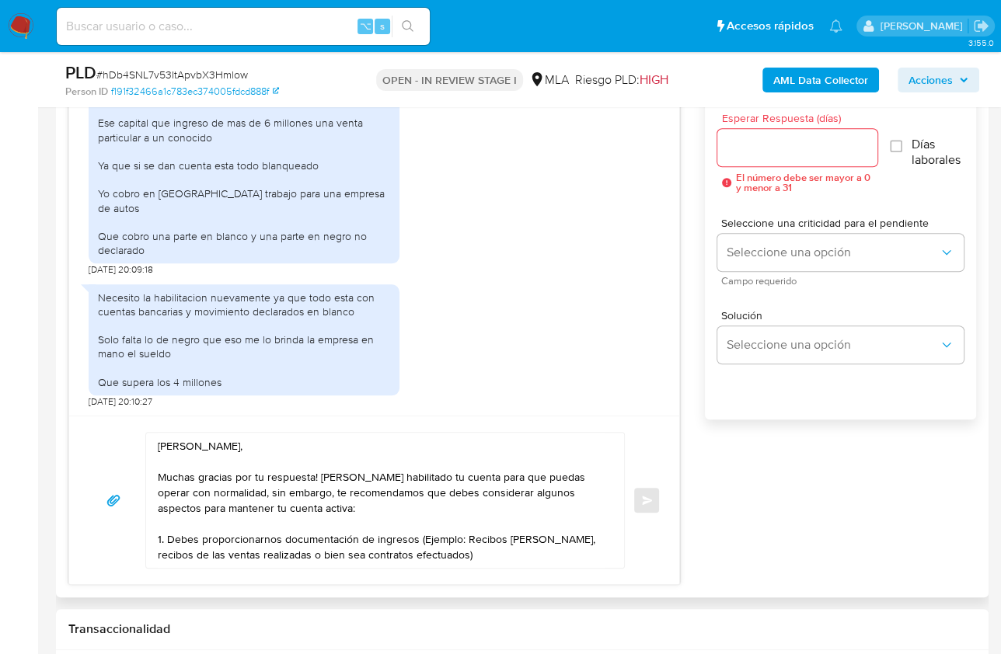
click at [474, 557] on textarea "Hola Luis, Muchas gracias por tu respuesta! Hemos habilitado tu cuenta para que…" at bounding box center [381, 500] width 447 height 135
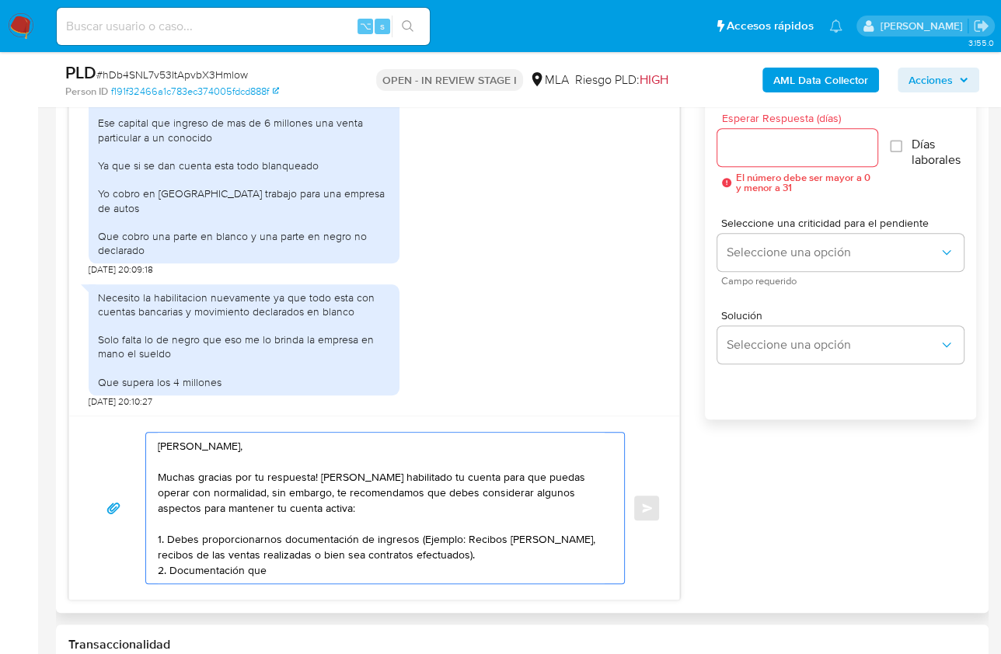
click at [488, 556] on textarea "Hola Luis, Muchas gracias por tu respuesta! Hemos habilitado tu cuenta para que…" at bounding box center [381, 508] width 447 height 151
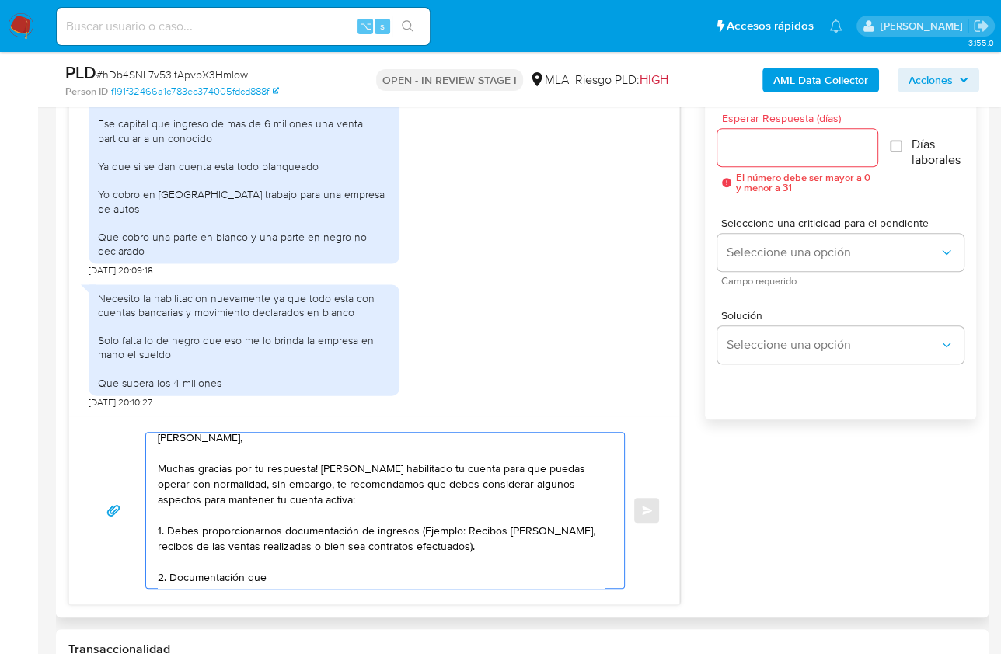
scroll to position [10, 0]
click at [288, 567] on textarea "Hola Luis, Muchas gracias por tu respuesta! Hemos habilitado tu cuenta para que…" at bounding box center [381, 510] width 447 height 155
click at [456, 579] on textarea "Hola Luis, Muchas gracias por tu respuesta! Hemos habilitado tu cuenta para que…" at bounding box center [381, 510] width 447 height 155
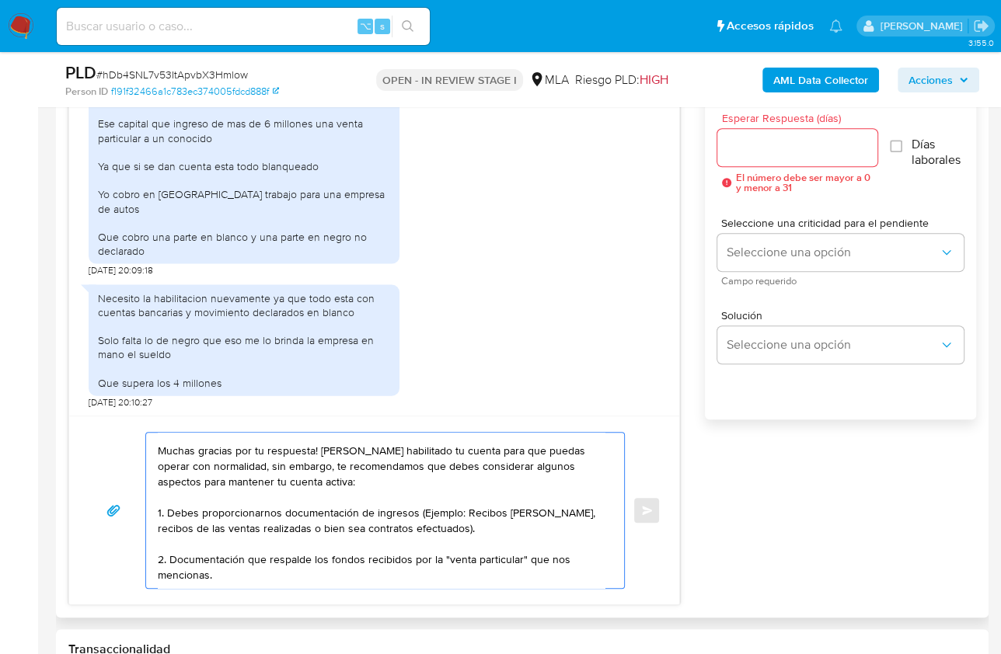
scroll to position [52, 0]
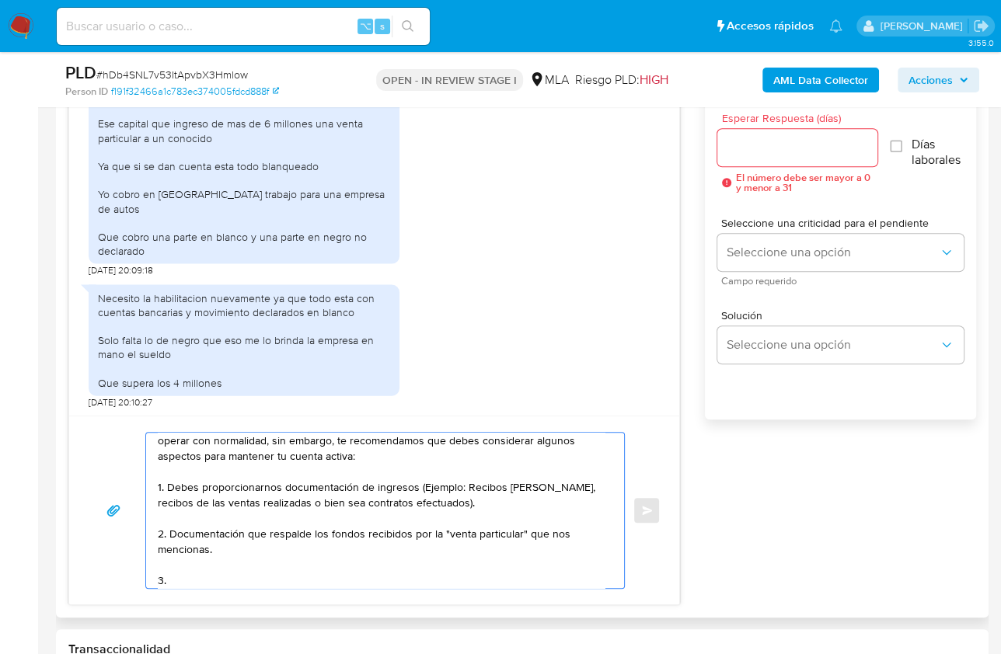
paste textarea "el uso de la cuenta es personal y no se deben canalizar fondos de terceros. Te …"
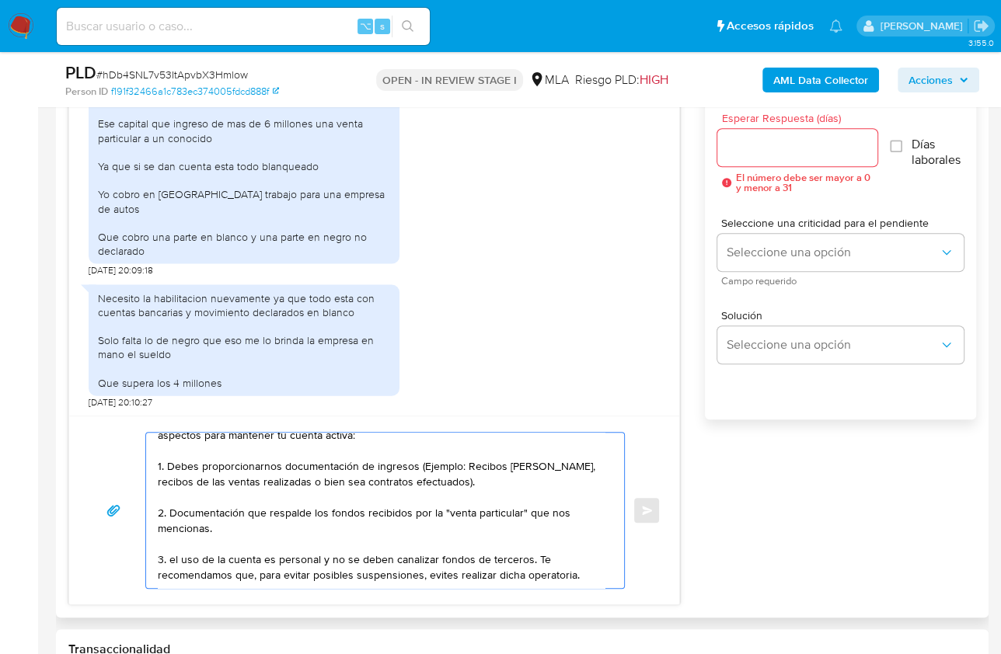
click at [175, 546] on textarea "Hola Luis, Muchas gracias por tu respuesta! Hemos habilitado tu cuenta para que…" at bounding box center [381, 510] width 447 height 155
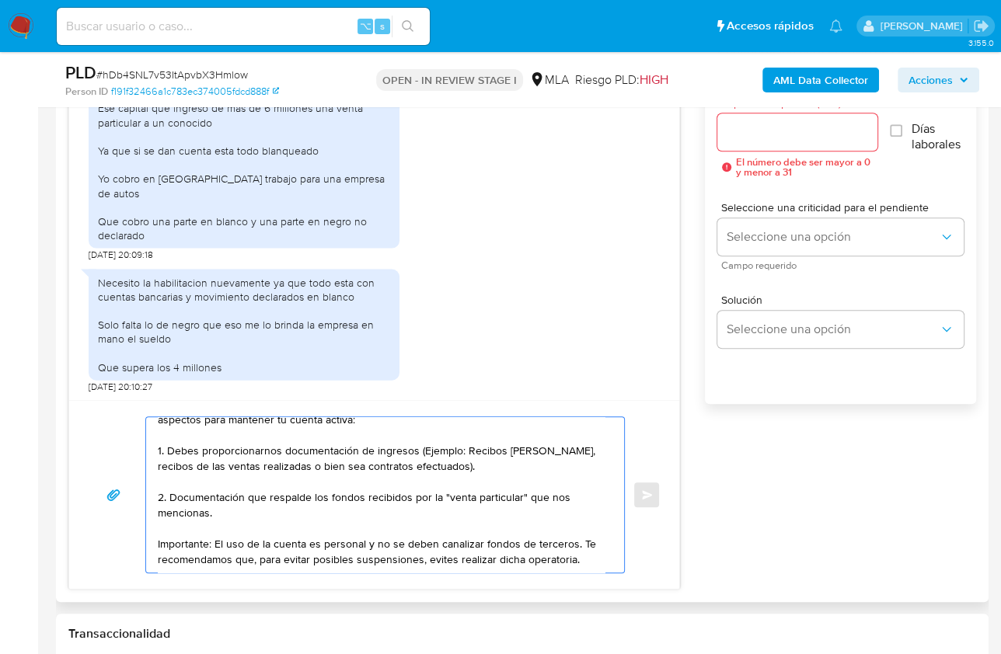
scroll to position [887, 0]
click at [588, 545] on textarea "Hola Luis, Muchas gracias por tu respuesta! Hemos habilitado tu cuenta para que…" at bounding box center [381, 494] width 447 height 155
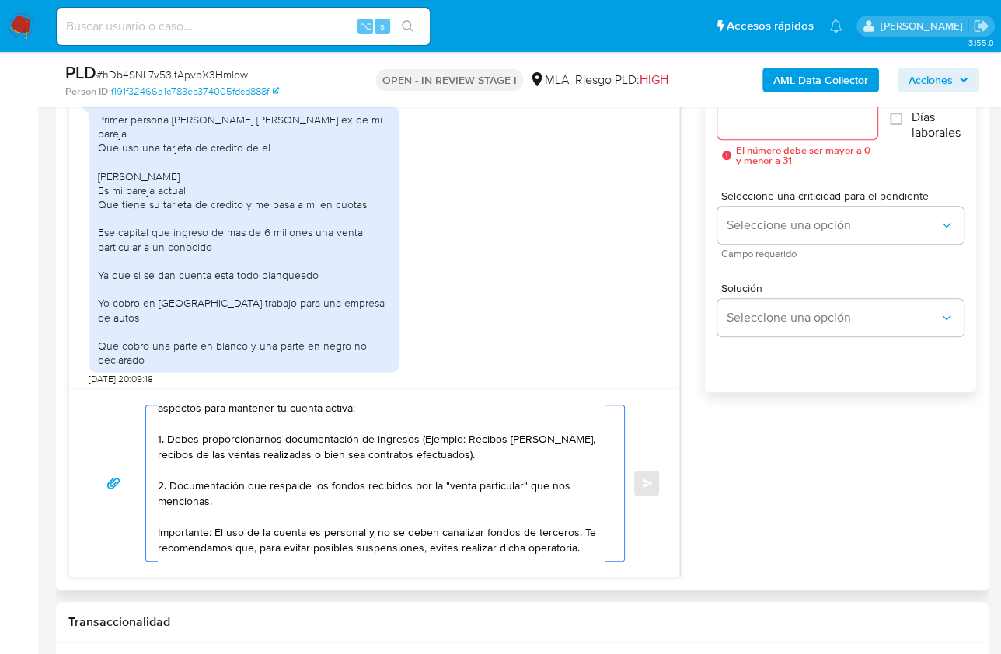
scroll to position [119, 0]
click at [199, 540] on textarea "Hola Luis, Muchas gracias por tu respuesta! Hemos habilitado tu cuenta para que…" at bounding box center [381, 483] width 447 height 155
click at [239, 550] on textarea "Hola Luis, Muchas gracias por tu respuesta! Hemos habilitado tu cuenta para que…" at bounding box center [381, 483] width 447 height 155
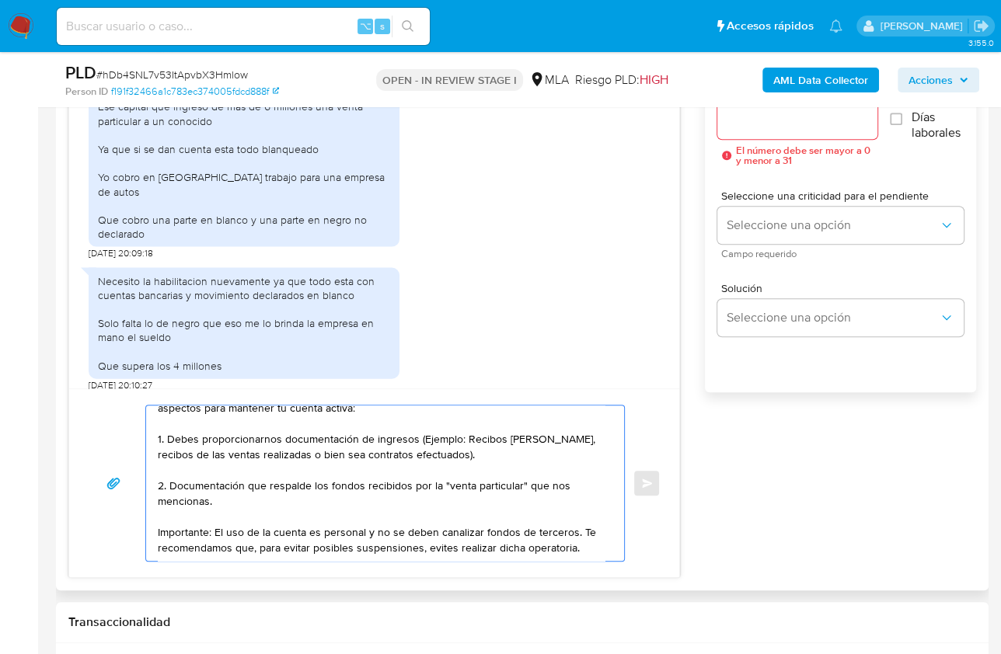
scroll to position [2581, 0]
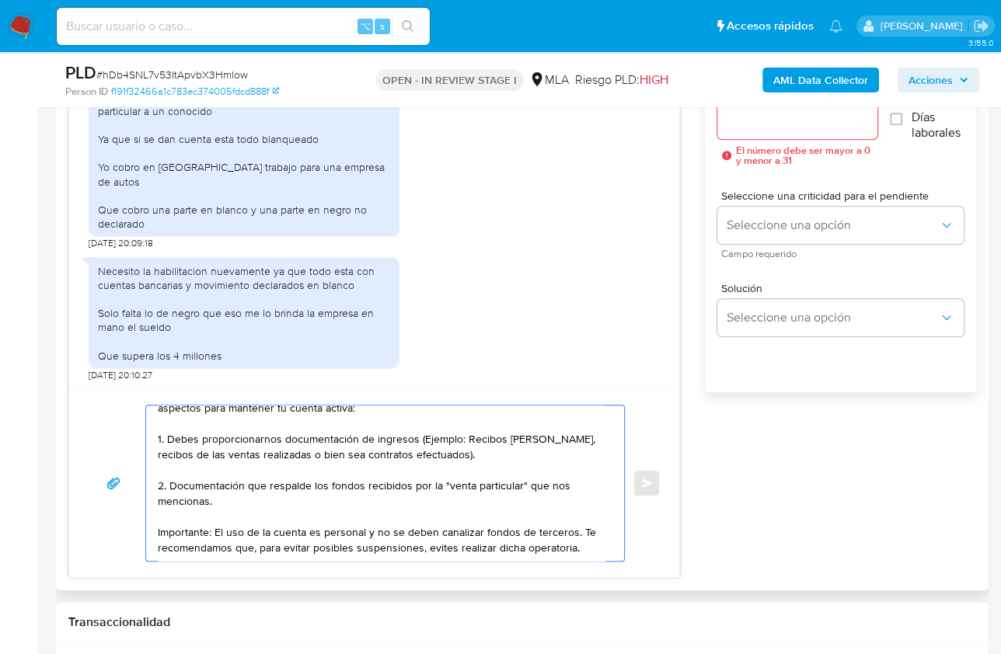
paste textarea "Saludos, Equipo de Mercado Pago."
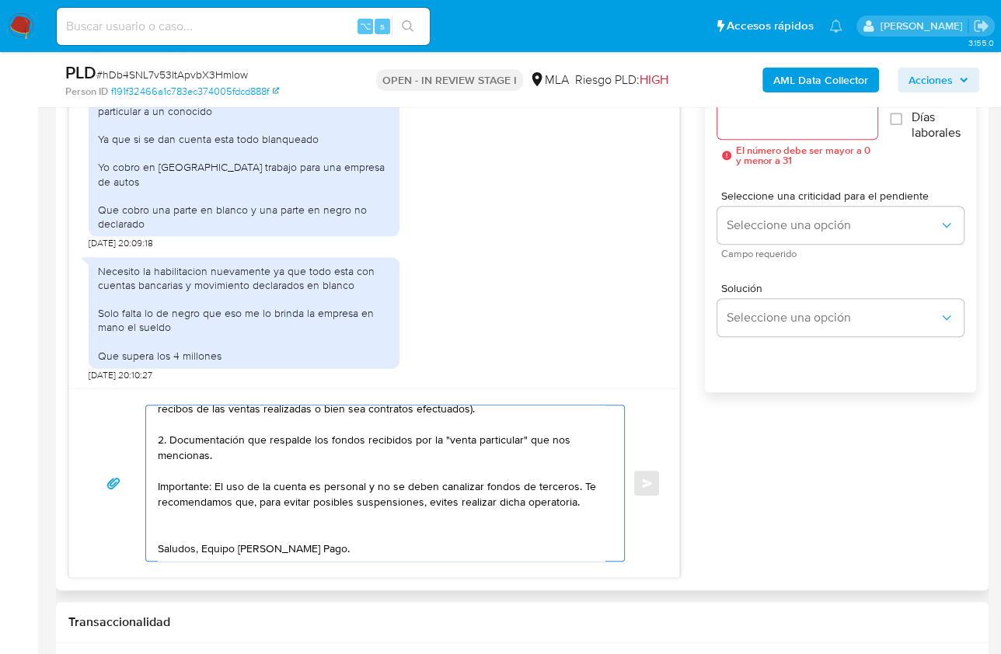
scroll to position [145, 0]
click at [197, 493] on textarea "Hola Luis, Muchas gracias por tu respuesta! Hemos habilitado tu cuenta para que…" at bounding box center [381, 483] width 447 height 155
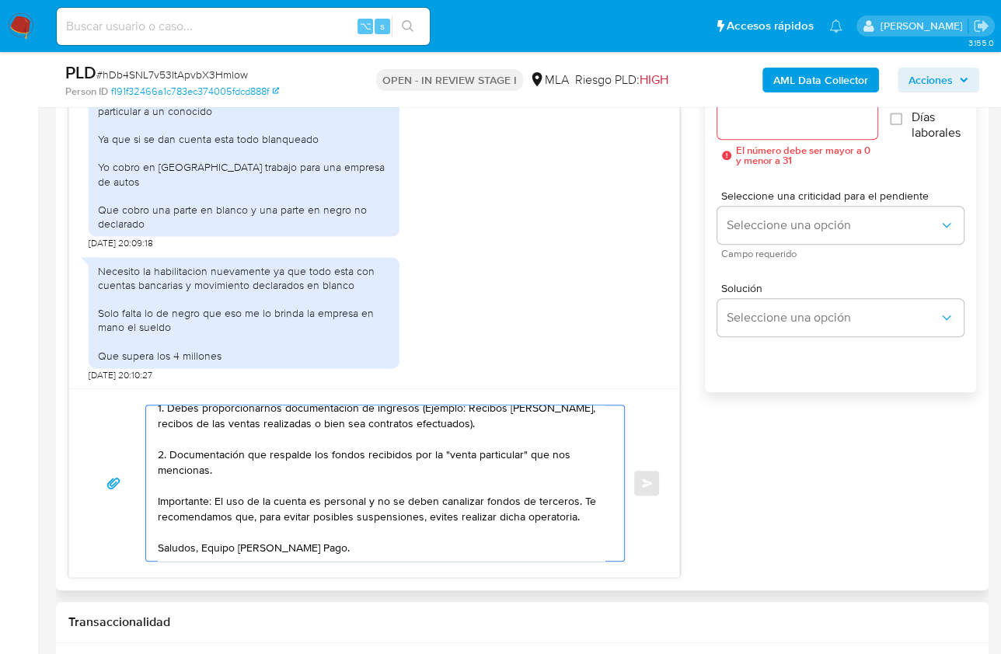
click at [188, 546] on textarea "Hola Luis, Muchas gracias por tu respuesta! Hemos habilitado tu cuenta para que…" at bounding box center [381, 483] width 447 height 155
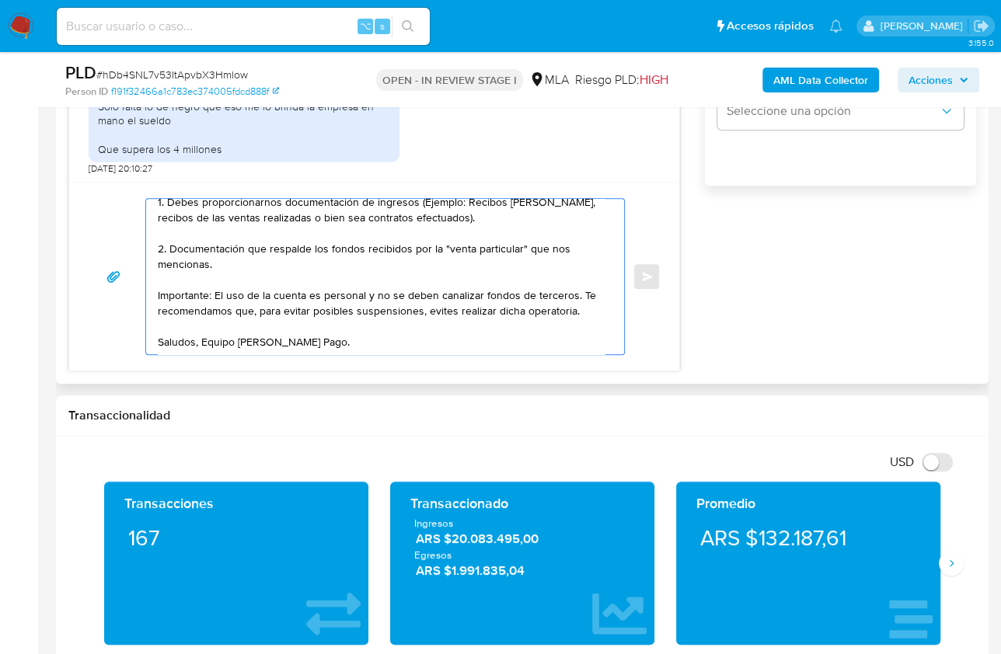
scroll to position [1128, 0]
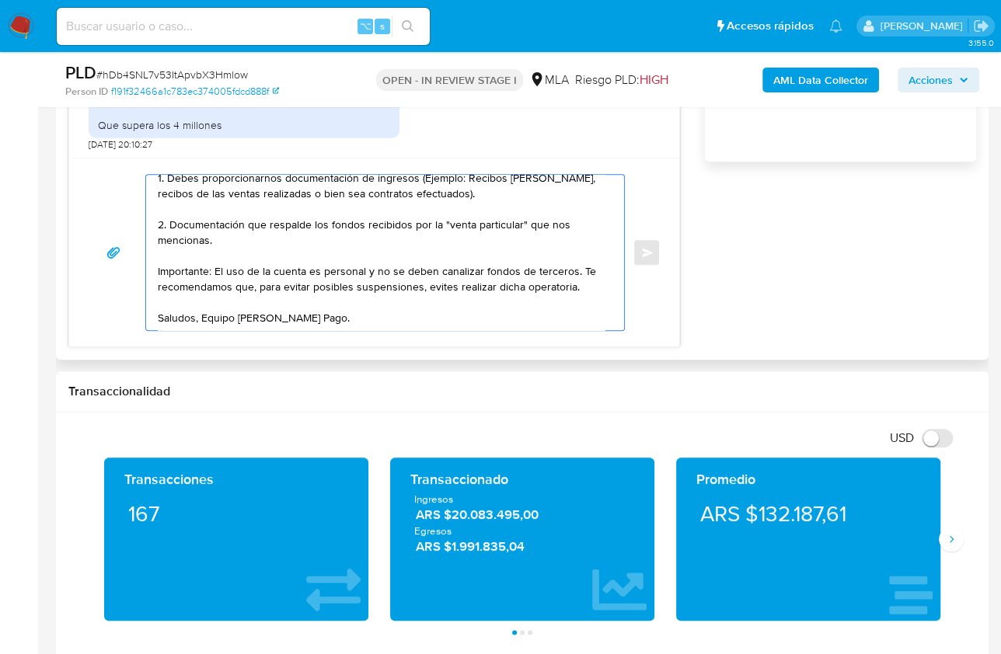
click at [577, 286] on textarea "Hola Luis, Muchas gracias por tu respuesta! Hemos habilitado tu cuenta para que…" at bounding box center [381, 252] width 447 height 155
click at [380, 317] on textarea "Hola Luis, Muchas gracias por tu respuesta! Hemos habilitado tu cuenta para que…" at bounding box center [381, 252] width 447 height 155
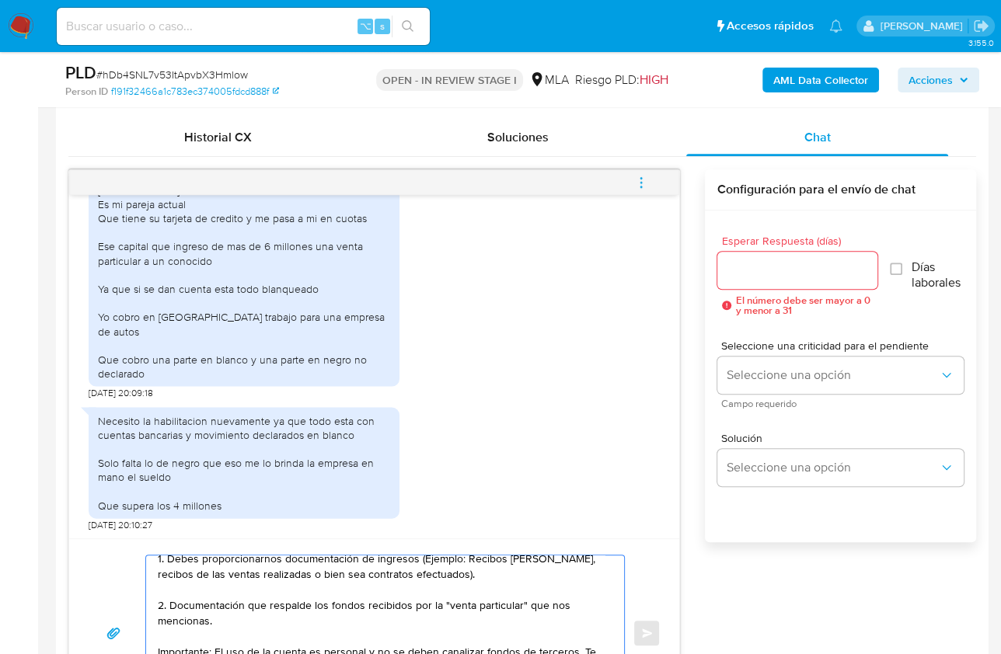
scroll to position [739, 0]
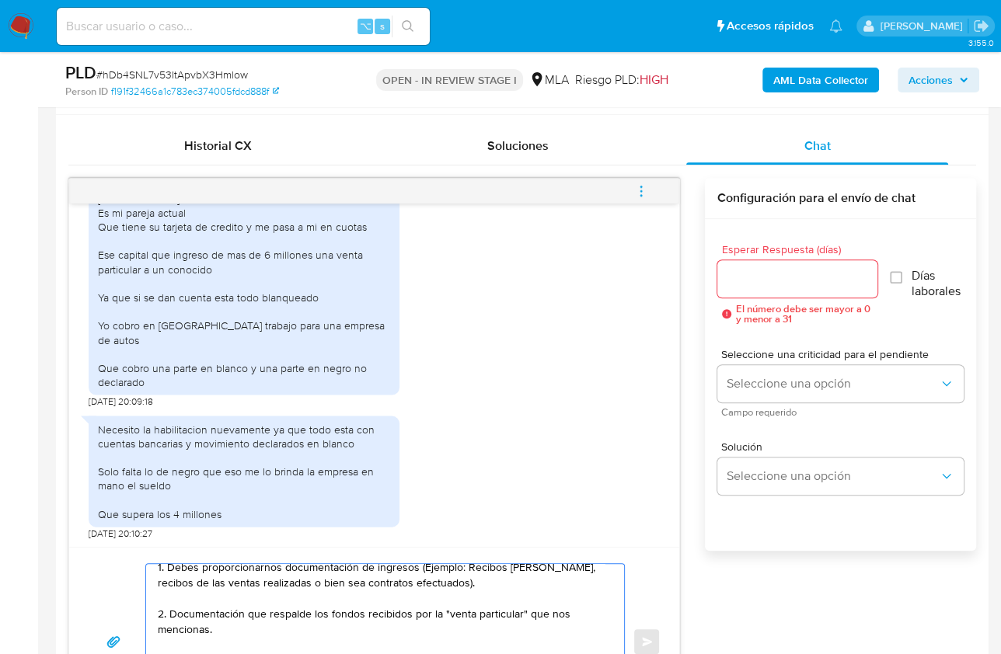
type textarea "Hola Luis, Muchas gracias por tu respuesta! Hemos habilitado tu cuenta para que…"
click at [746, 274] on input "Esperar Respuesta (días)" at bounding box center [797, 279] width 160 height 20
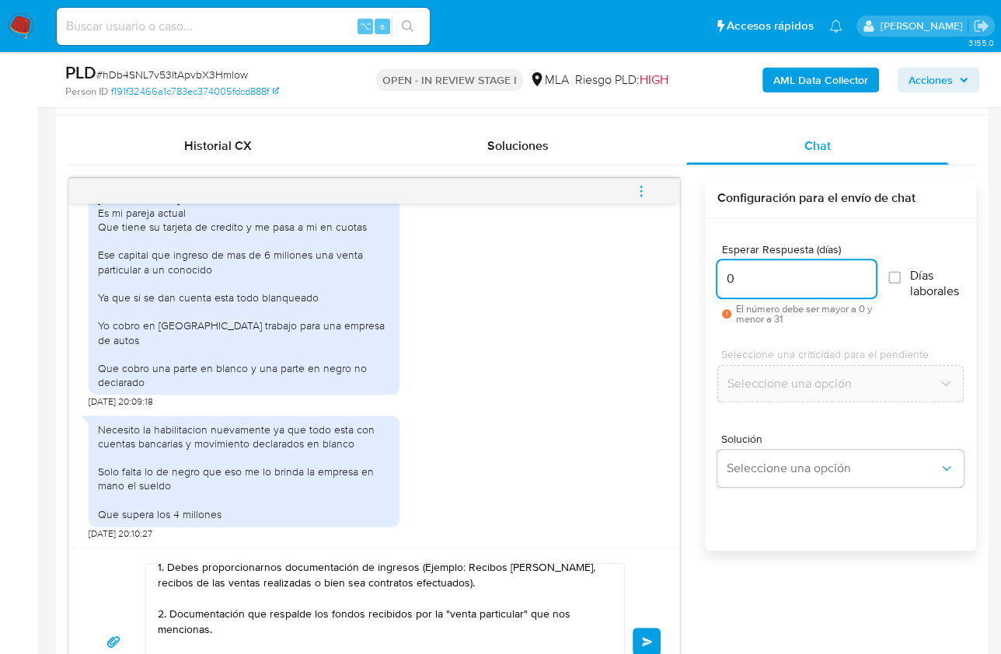
click at [765, 281] on input "0" at bounding box center [796, 279] width 159 height 20
type input "0"
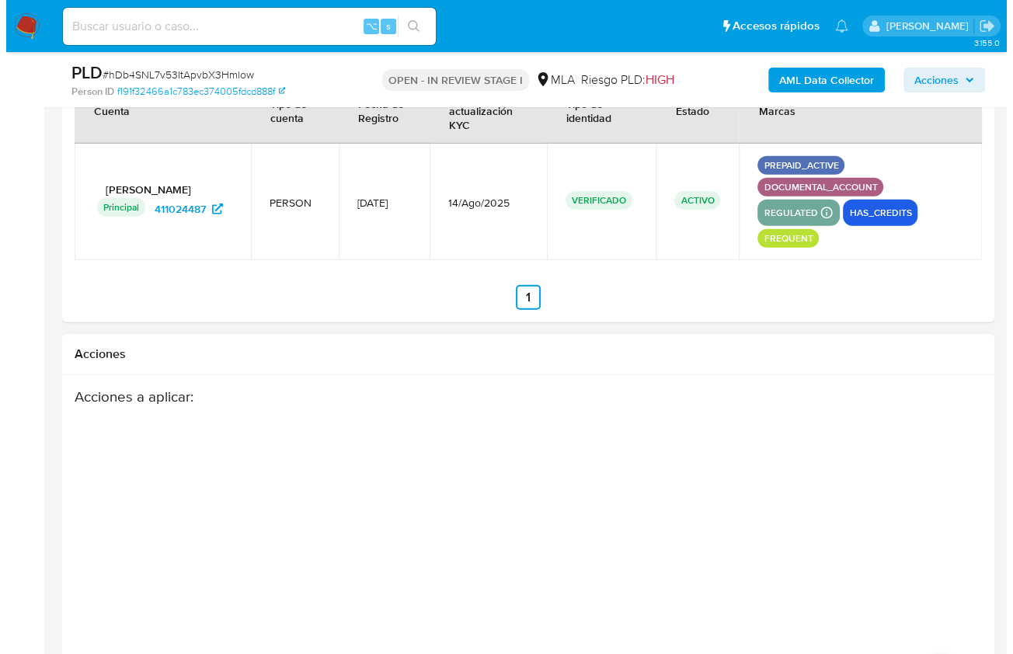
scroll to position [2858, 0]
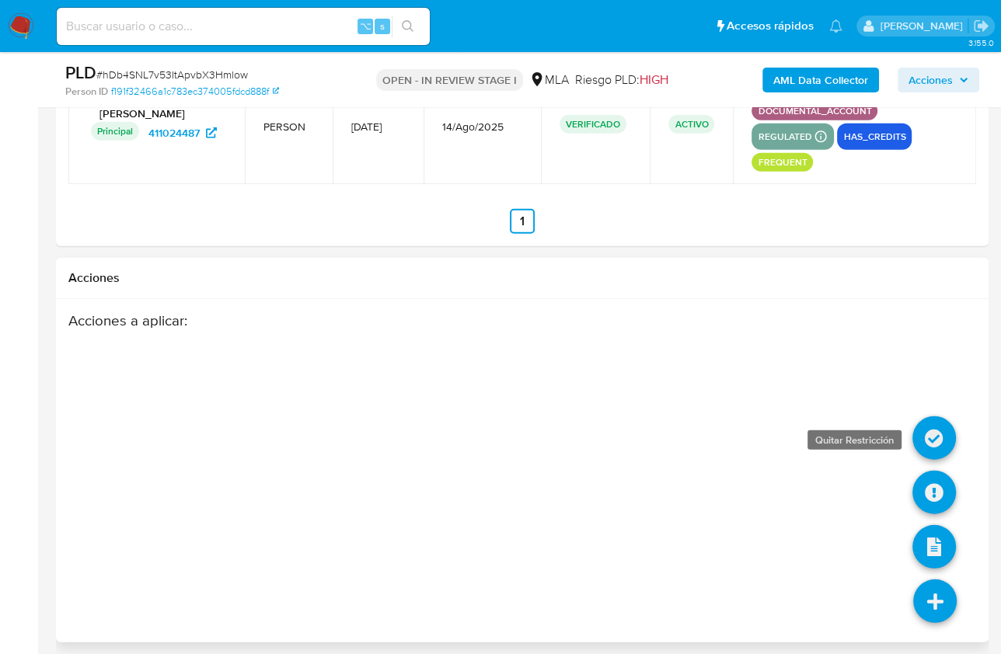
click at [933, 434] on icon at bounding box center [934, 439] width 44 height 44
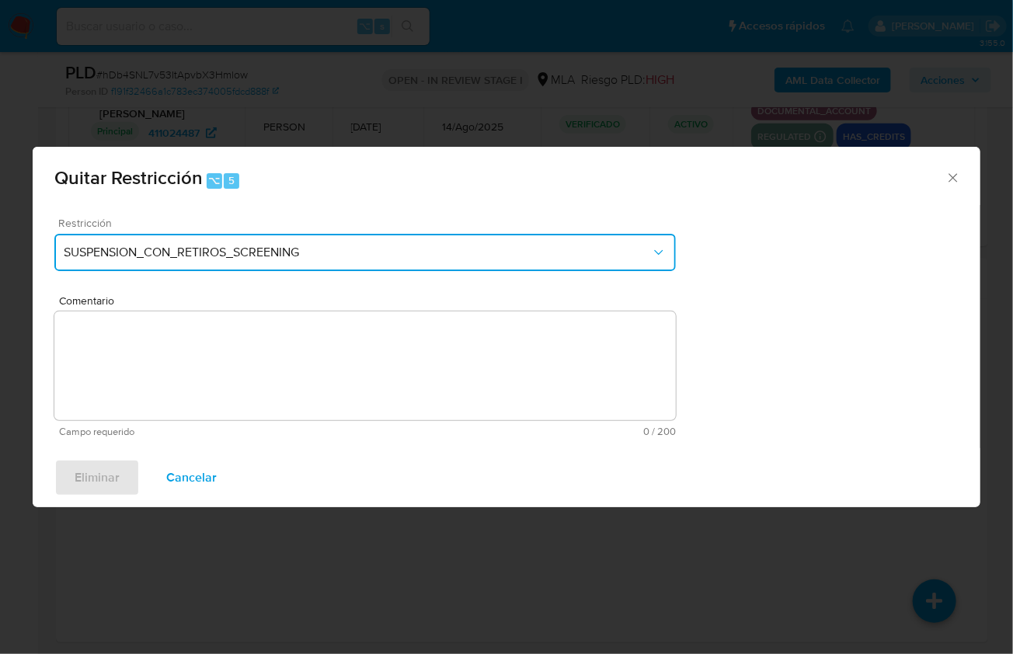
click at [389, 250] on span "SUSPENSION_CON_RETIROS_SCREENING" at bounding box center [358, 253] width 588 height 16
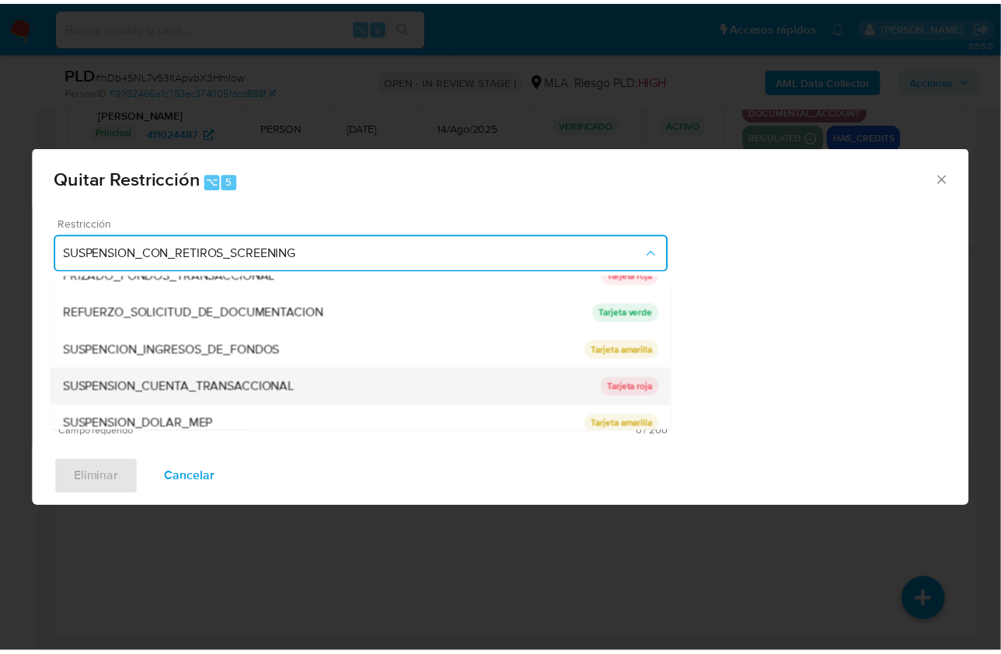
scroll to position [329, 0]
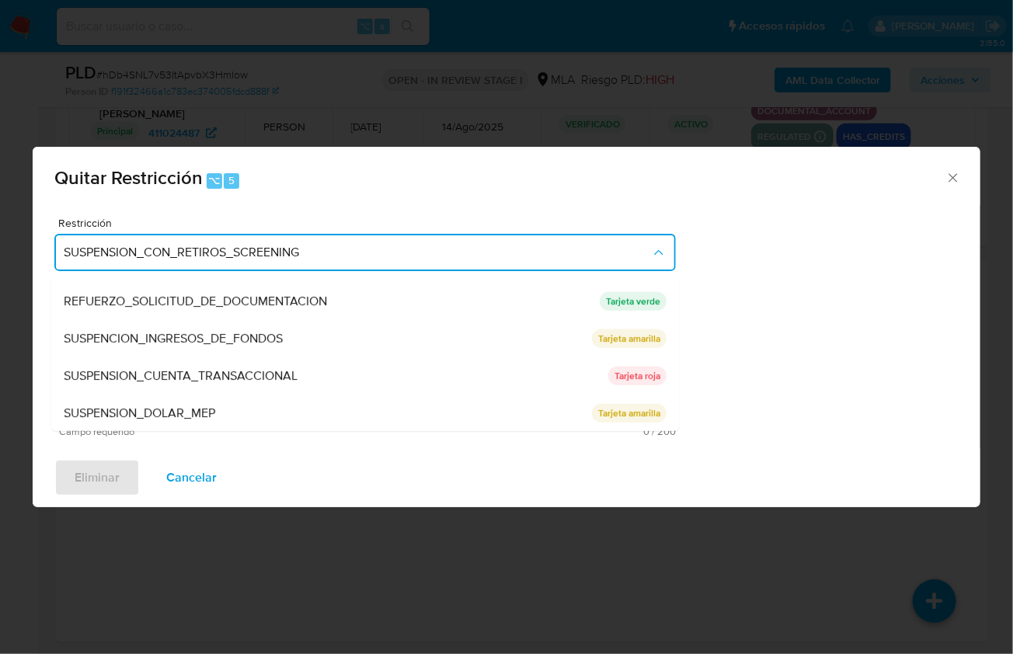
click at [236, 368] on span "SUSPENSION_CUENTA_TRANSACCIONAL" at bounding box center [181, 376] width 234 height 16
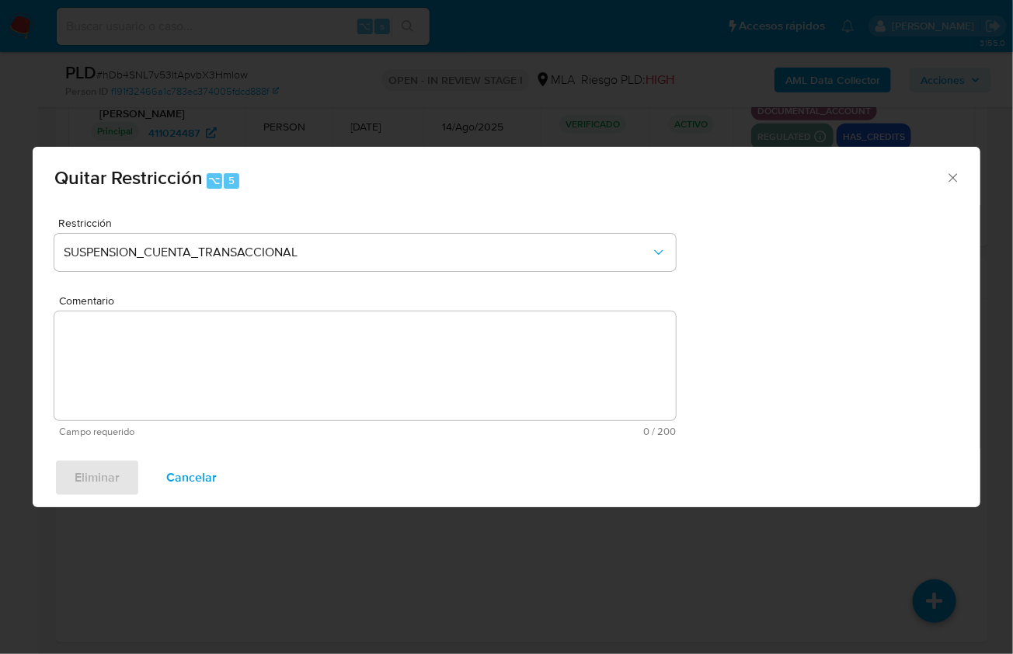
click at [309, 359] on textarea "Comentario" at bounding box center [365, 366] width 622 height 109
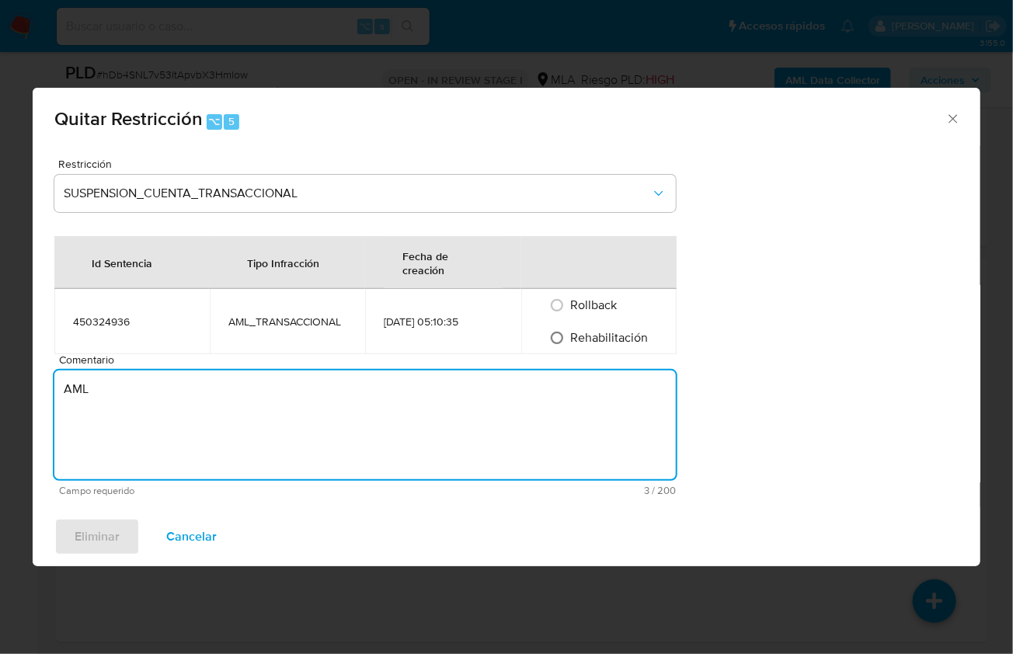
type textarea "AML"
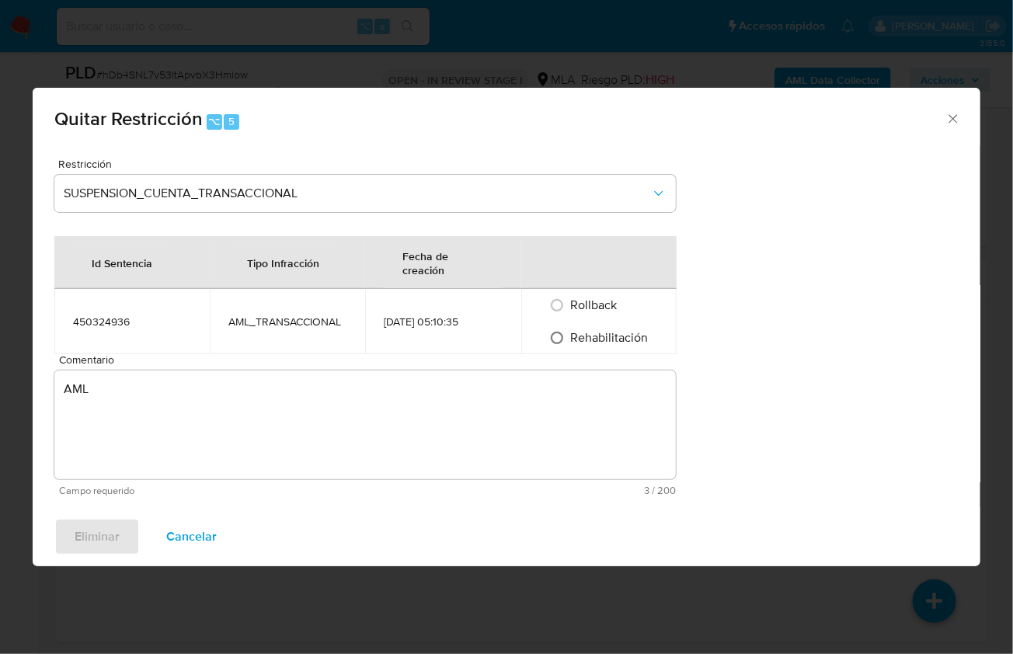
click at [567, 330] on input "Rehabilitación" at bounding box center [557, 338] width 25 height 25
radio input "true"
click at [80, 542] on span "Eliminar" at bounding box center [97, 537] width 45 height 34
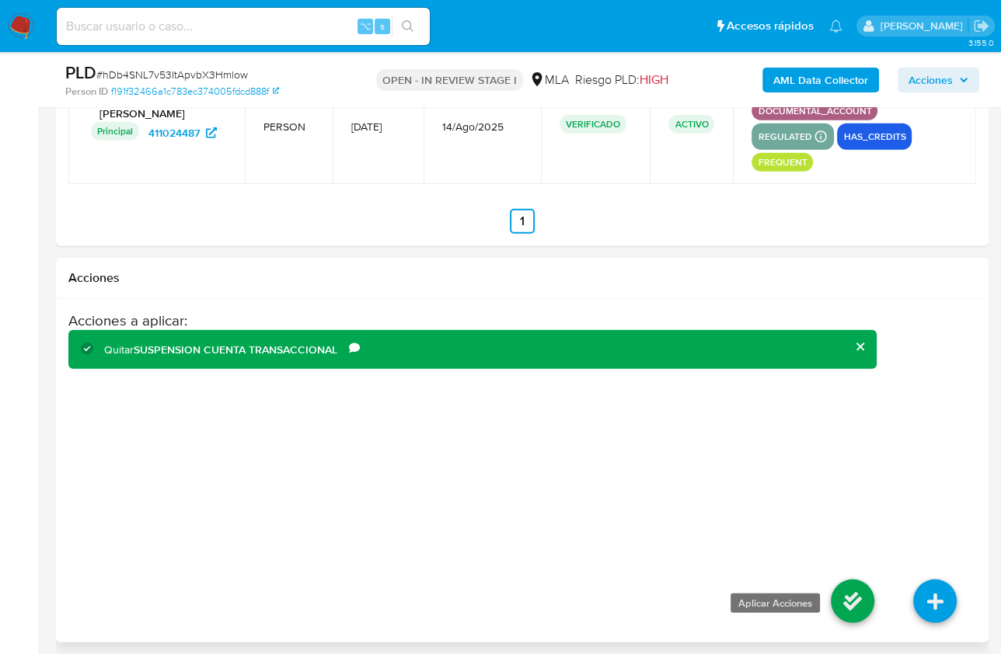
click at [861, 580] on icon at bounding box center [853, 602] width 44 height 44
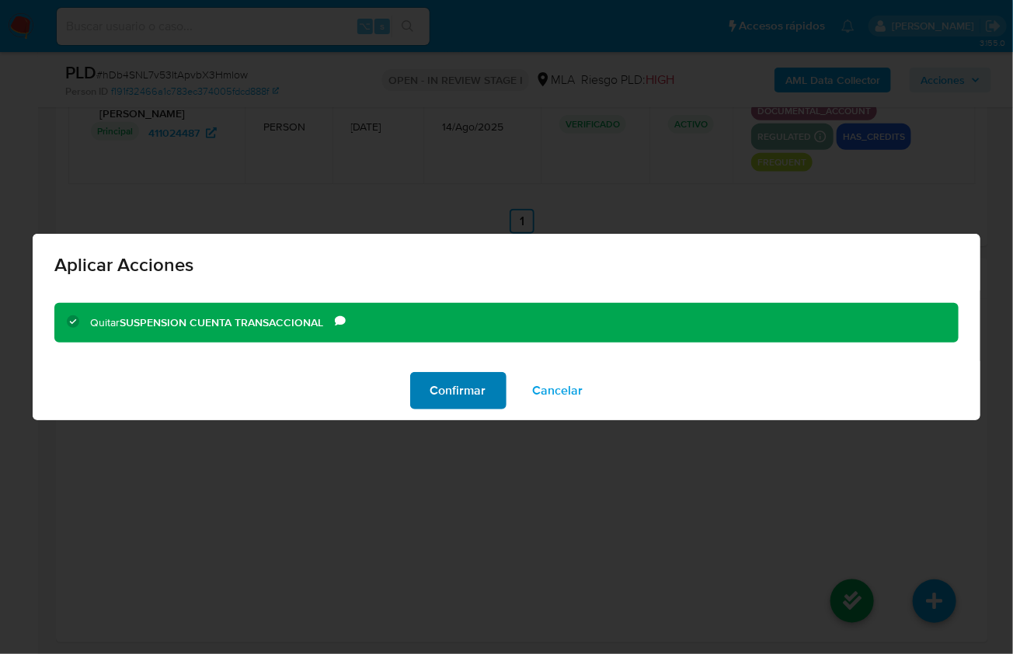
click at [461, 383] on span "Confirmar" at bounding box center [459, 391] width 56 height 34
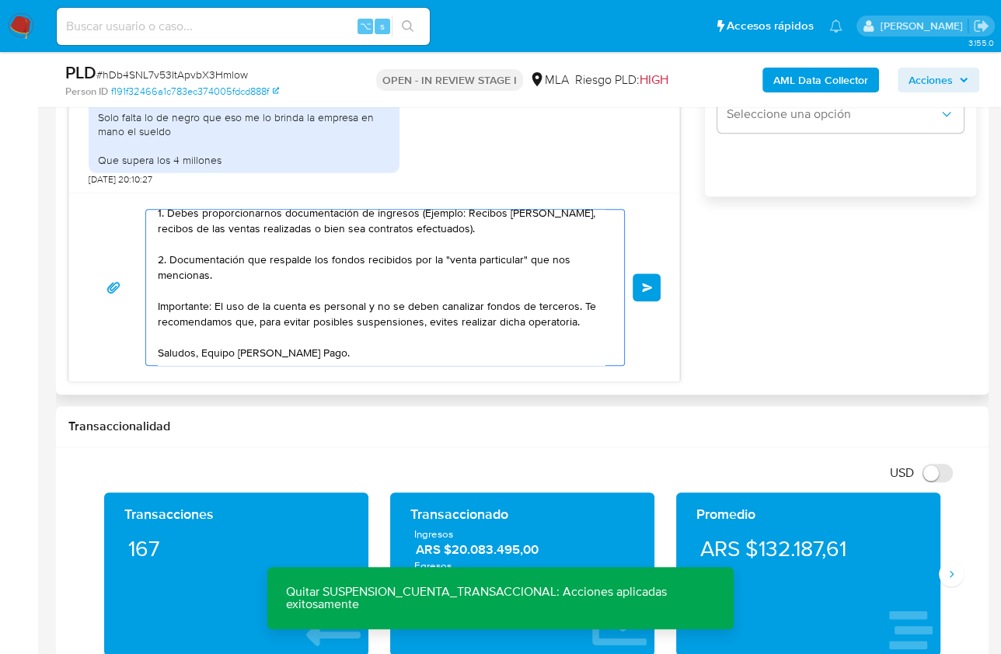
scroll to position [0, 0]
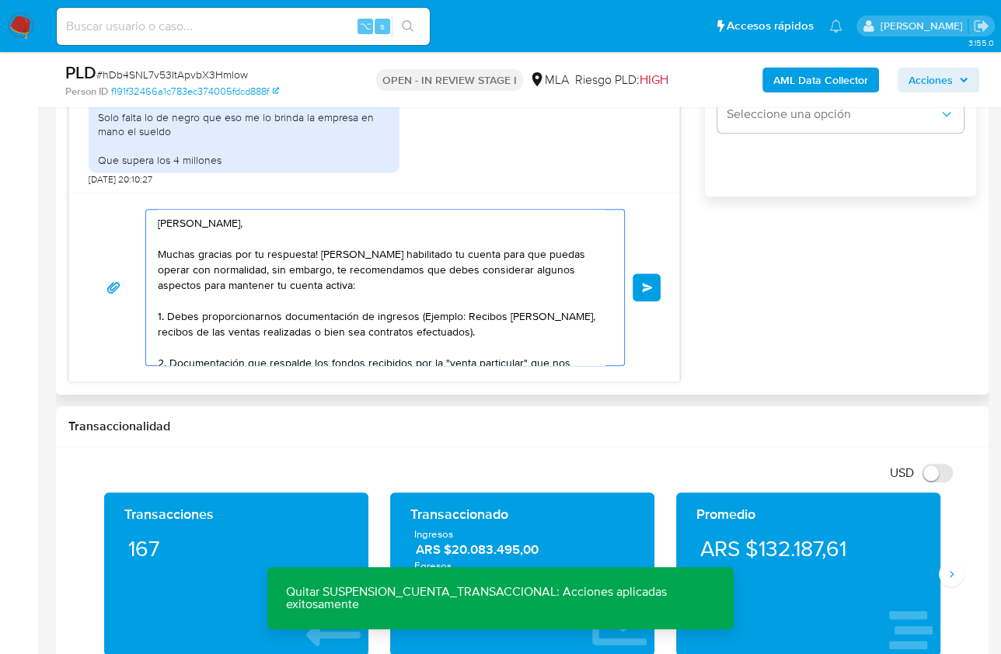
drag, startPoint x: 334, startPoint y: 358, endPoint x: 100, endPoint y: 180, distance: 294.4
click at [100, 180] on div "17/07/2025 20:02:29 Hola hago trabajos en negro 17/07/2025 20:07:40 Tambien tra…" at bounding box center [374, 103] width 612 height 559
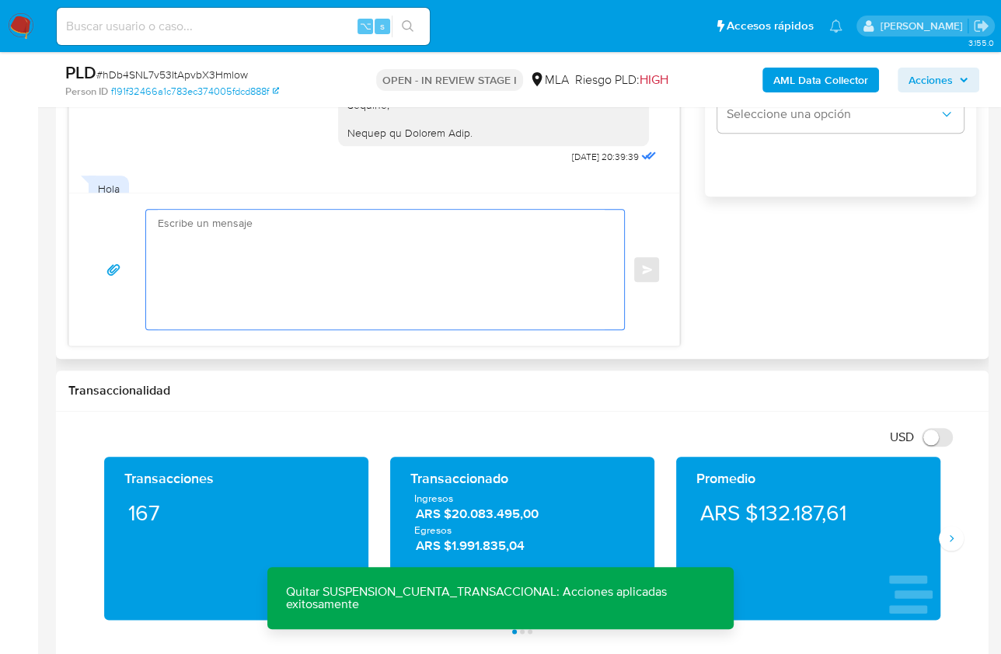
scroll to position [1372, 0]
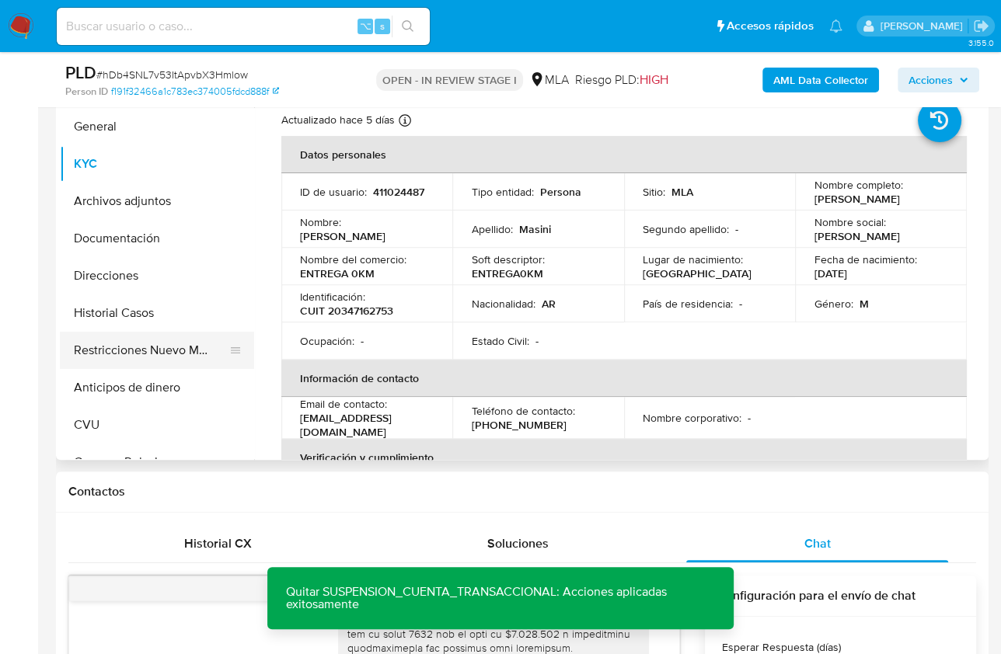
click at [139, 343] on button "Restricciones Nuevo Mundo" at bounding box center [151, 350] width 182 height 37
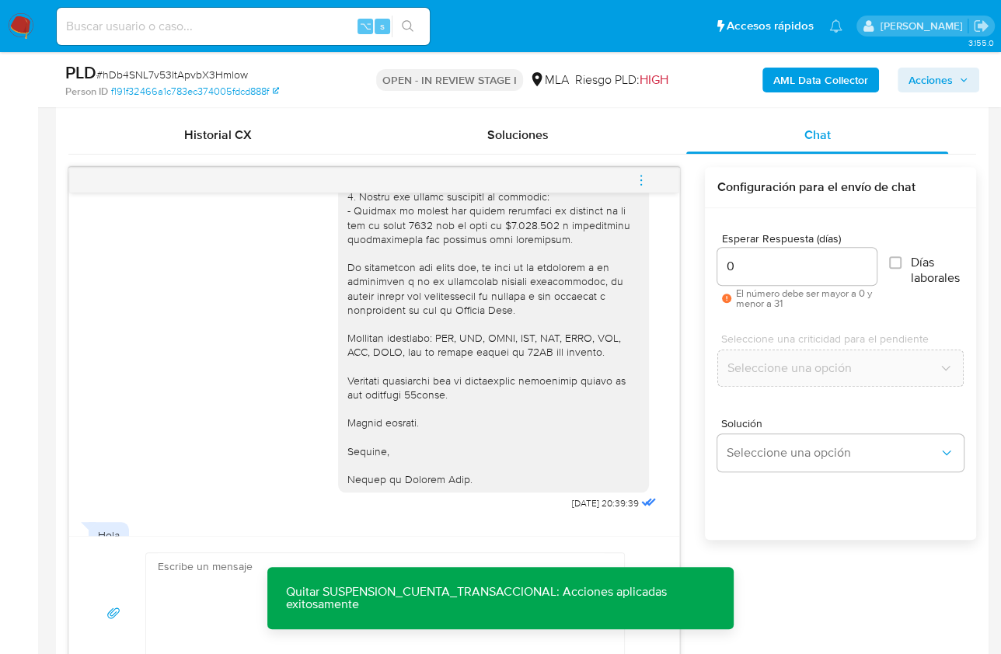
scroll to position [1106, 0]
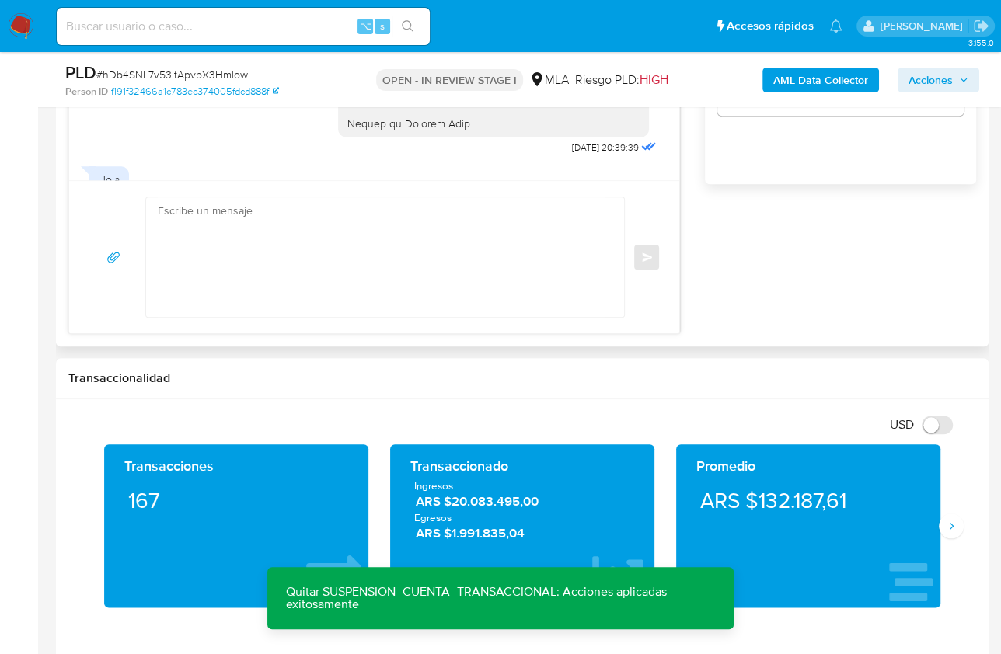
drag, startPoint x: 403, startPoint y: 298, endPoint x: 466, endPoint y: 287, distance: 63.1
click at [403, 297] on textarea at bounding box center [381, 257] width 447 height 120
paste textarea "Hola Luis, Muchas gracias por tu respuesta! Hemos habilitado tu cuenta para que…"
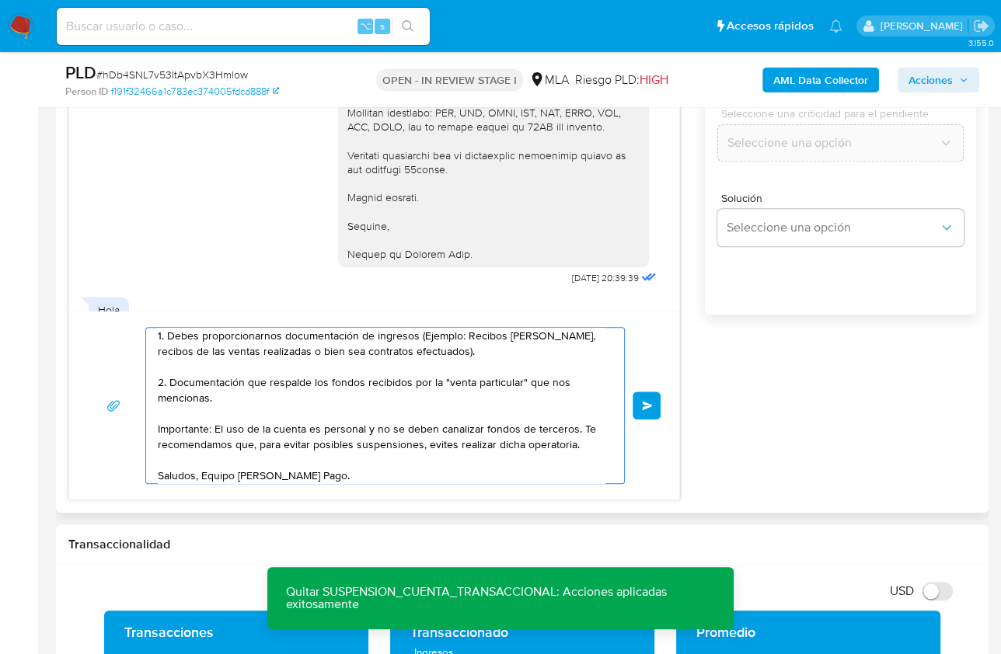
scroll to position [879, 0]
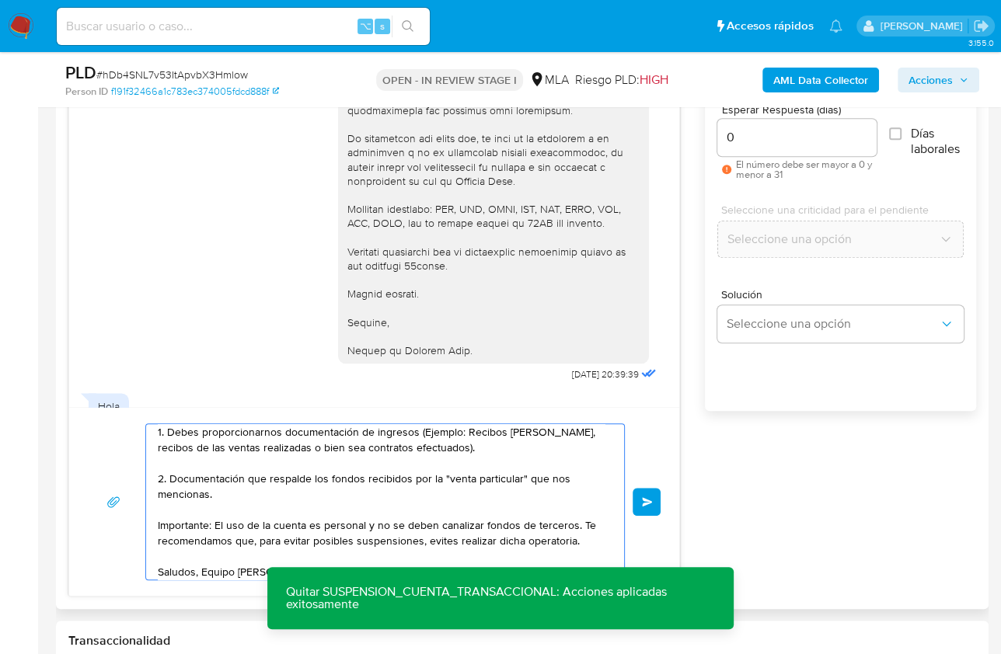
type textarea "Hola Luis, Muchas gracias por tu respuesta! Hemos habilitado tu cuenta para que…"
click at [762, 149] on div "0" at bounding box center [797, 137] width 160 height 37
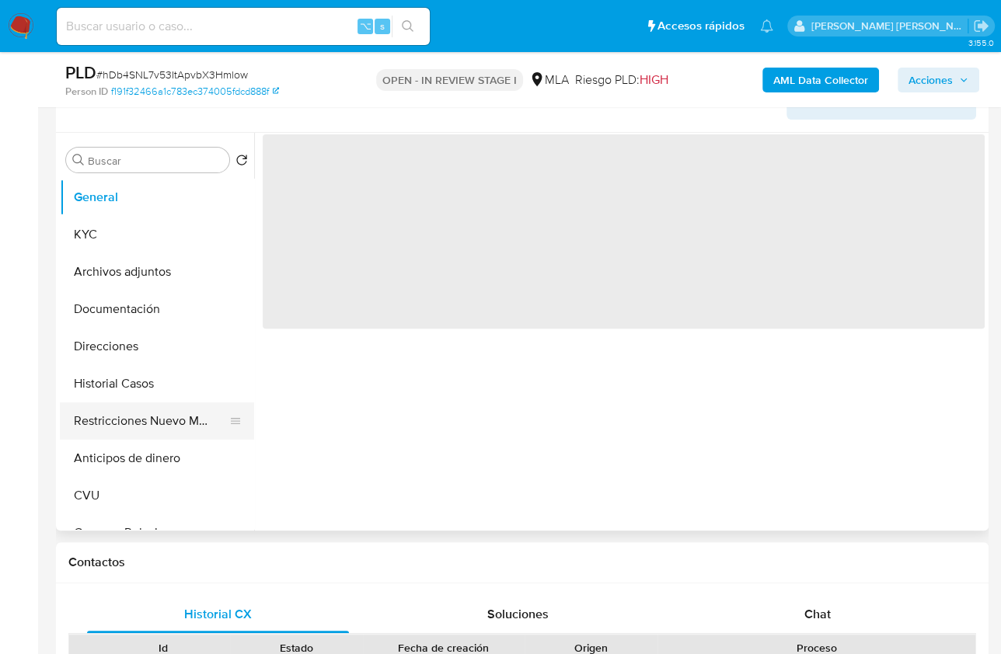
click at [155, 421] on button "Restricciones Nuevo Mundo" at bounding box center [151, 421] width 182 height 37
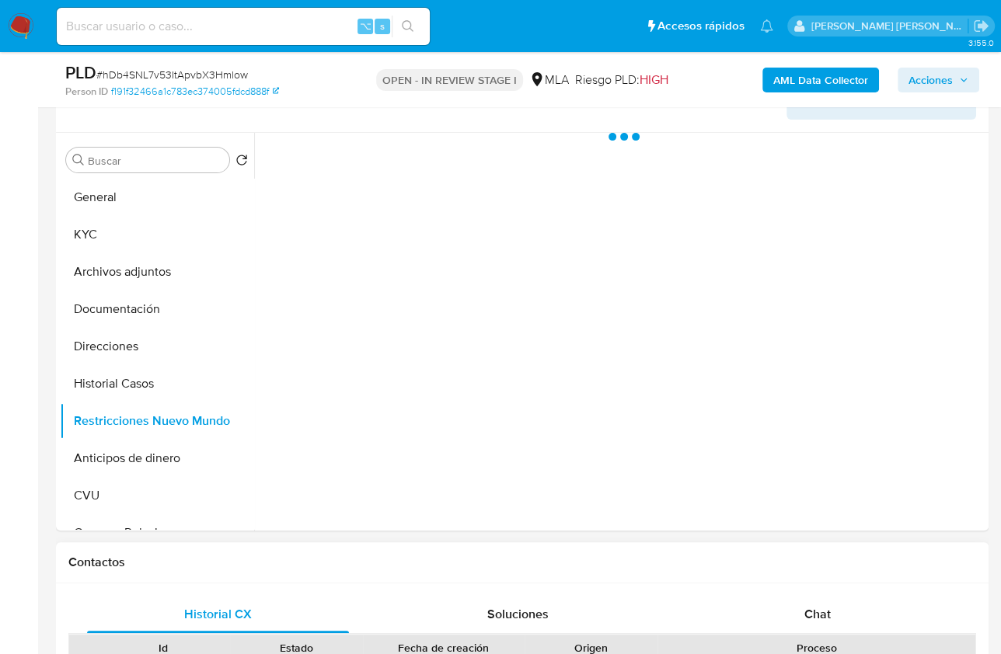
scroll to position [548, 0]
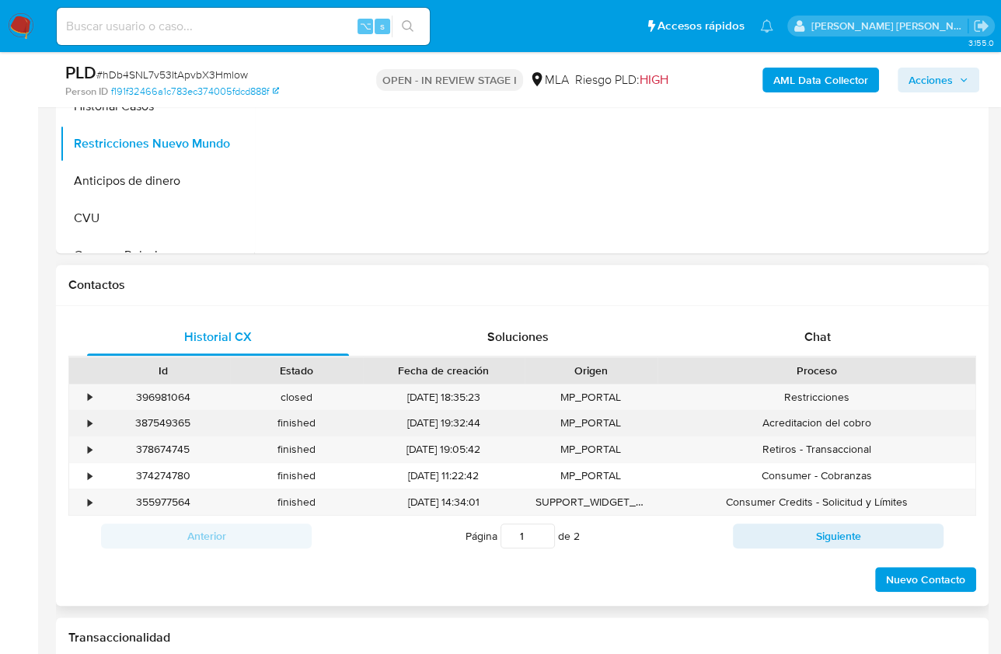
select select "10"
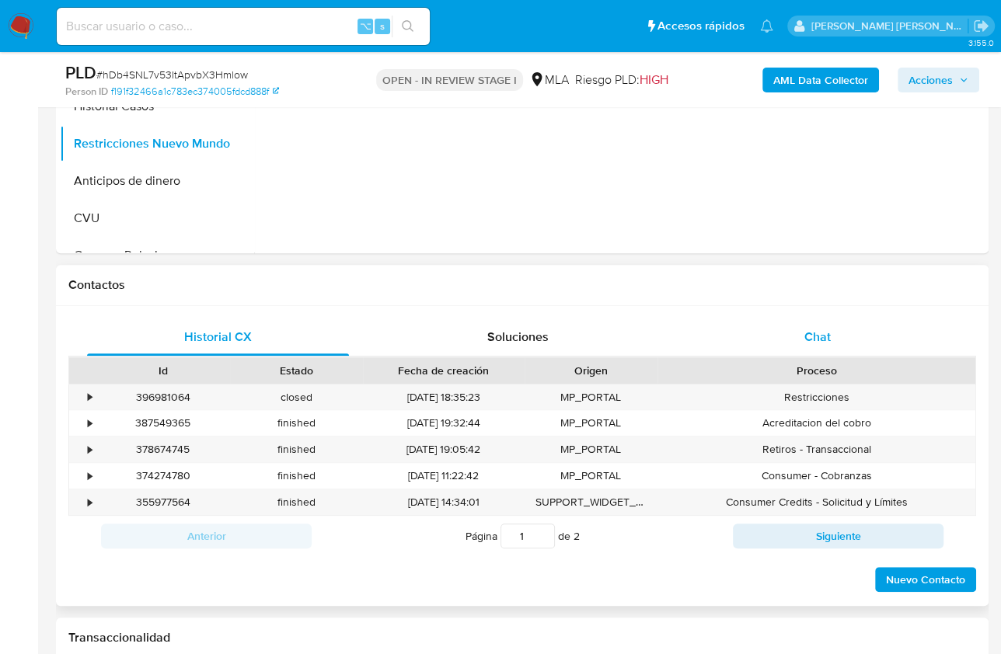
click at [811, 320] on div "Chat" at bounding box center [817, 337] width 262 height 37
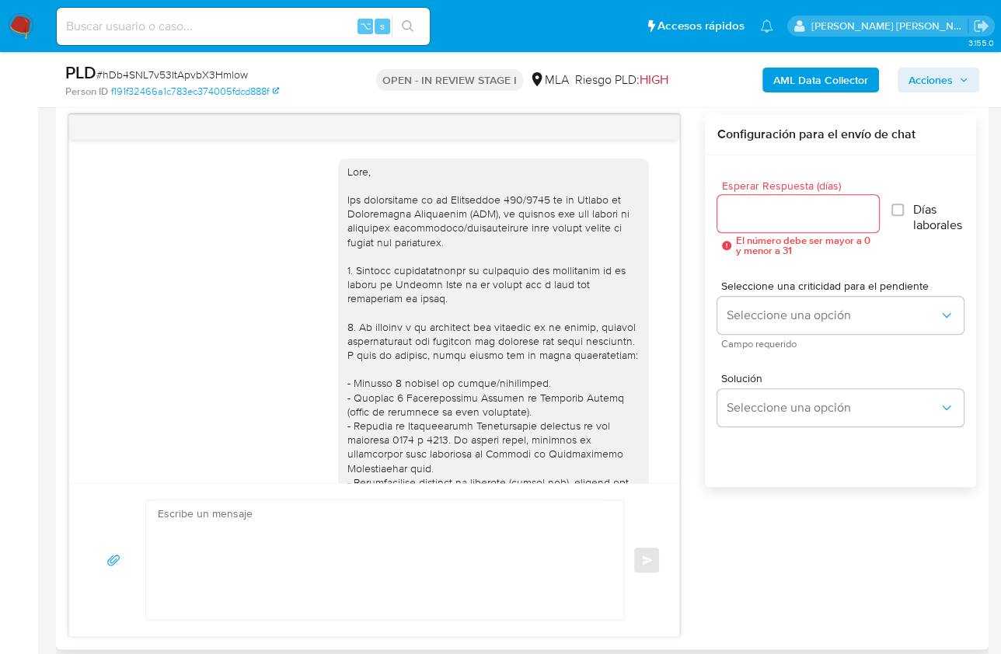
scroll to position [2581, 0]
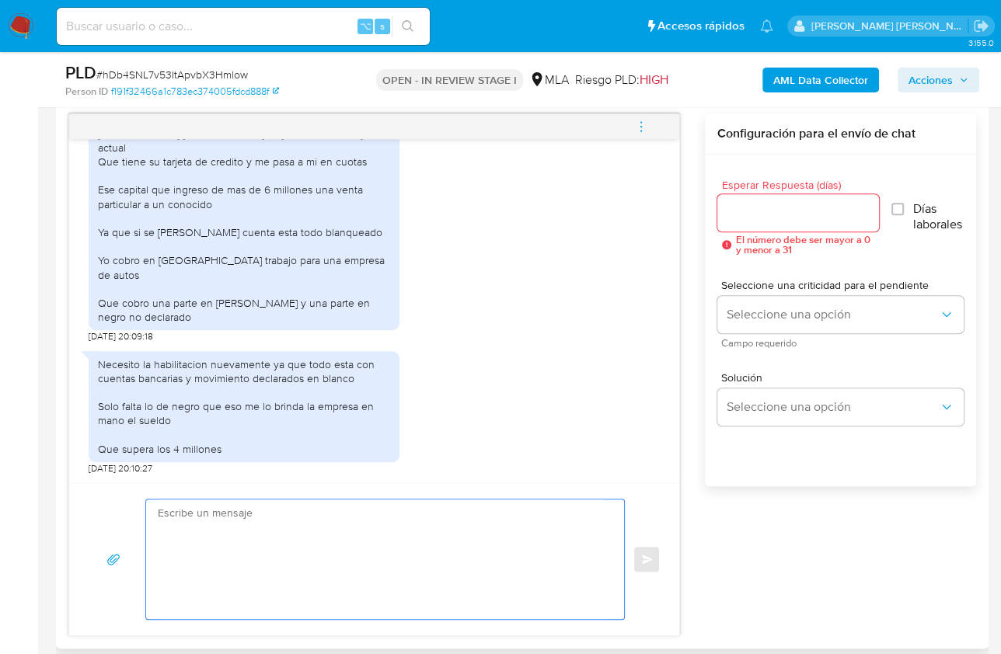
click at [419, 539] on textarea at bounding box center [381, 560] width 447 height 120
paste textarea "[PERSON_NAME], Muchas gracias por tu respuesta! [PERSON_NAME] habilitado tu cue…"
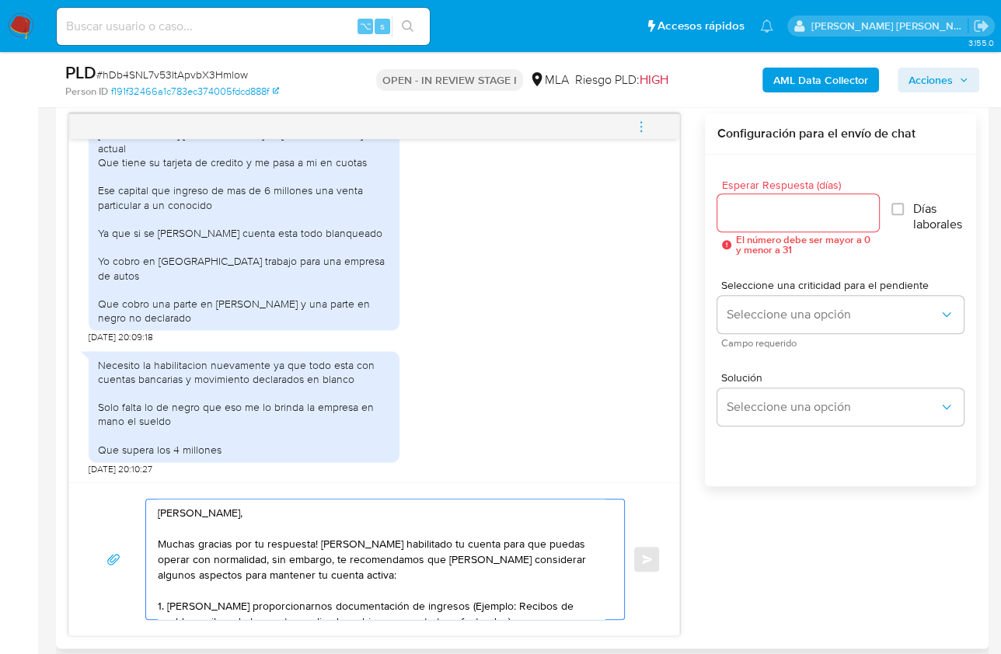
scroll to position [99, 0]
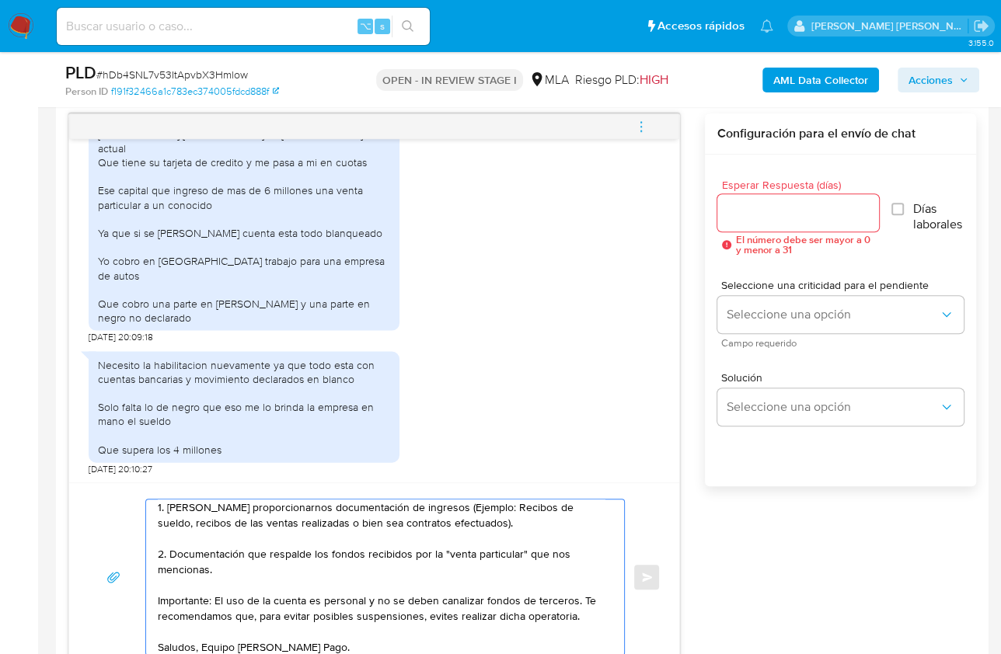
type textarea "[PERSON_NAME], Muchas gracias por tu respuesta! [PERSON_NAME] habilitado tu cue…"
click at [740, 211] on input "Esperar Respuesta (días)" at bounding box center [798, 213] width 162 height 20
type input "9"
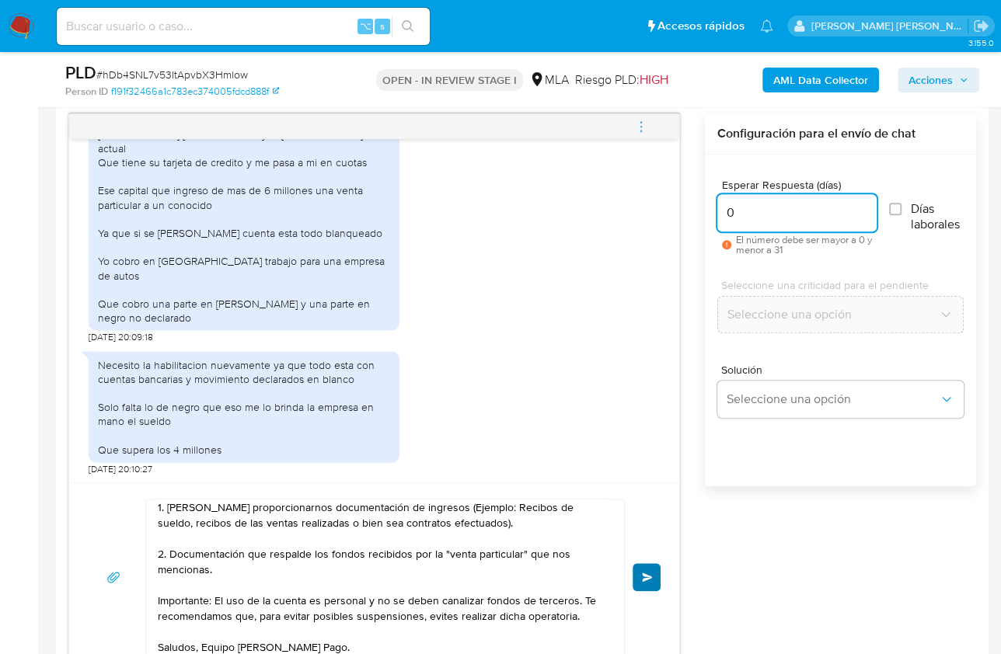
type input "0"
click at [642, 573] on span "Enviar" at bounding box center [647, 577] width 11 height 9
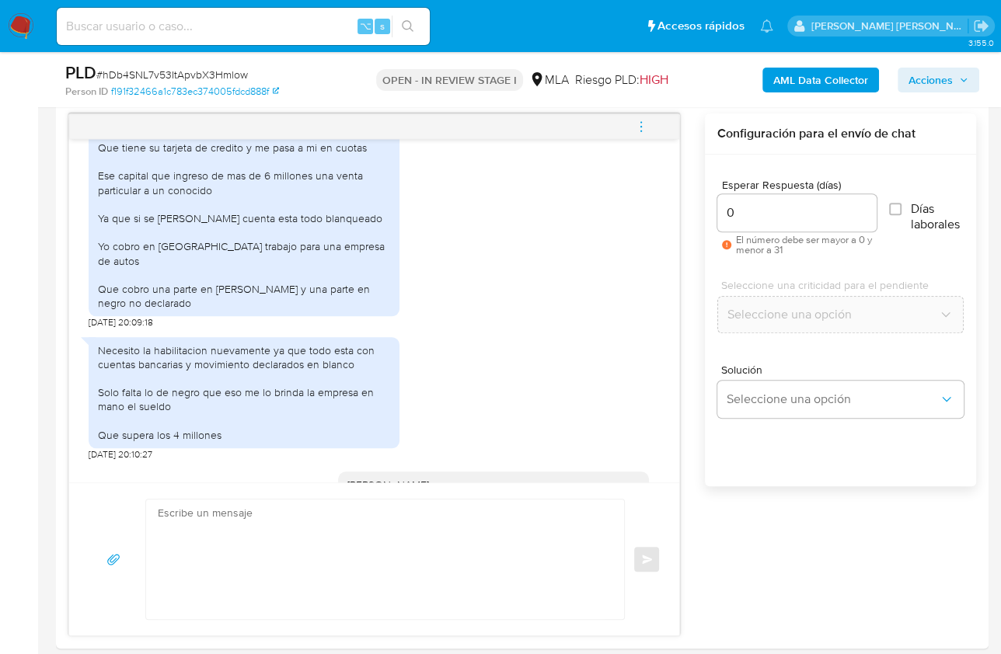
scroll to position [0, 0]
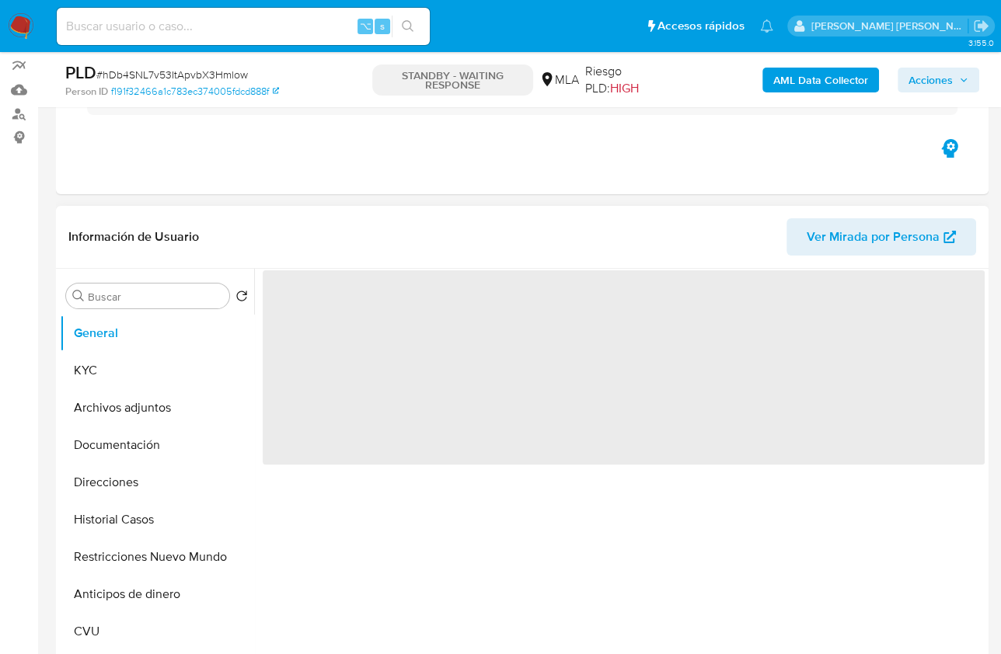
scroll to position [286, 0]
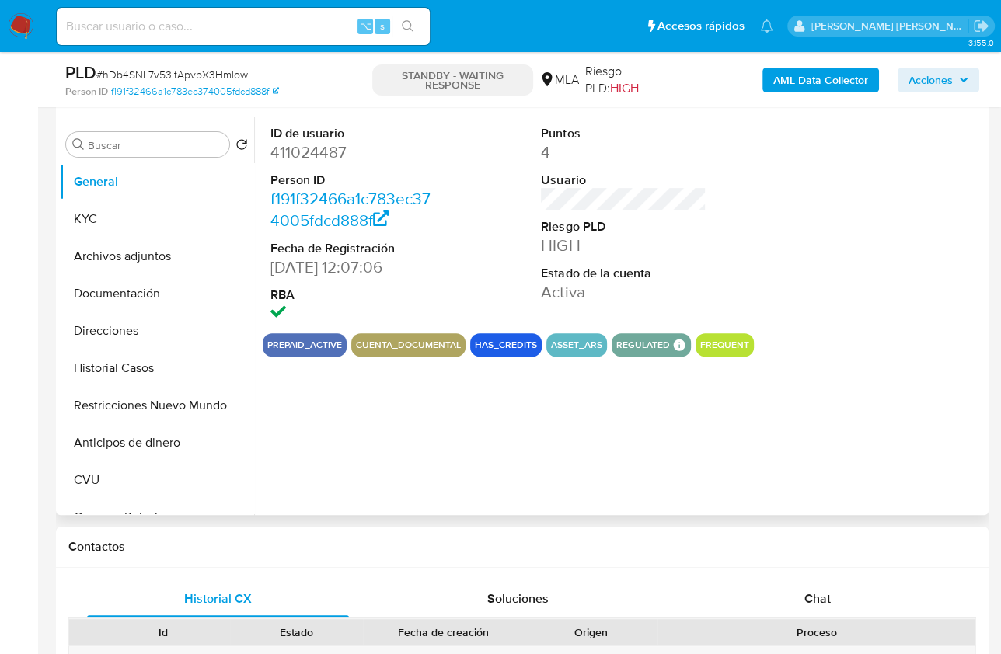
select select "10"
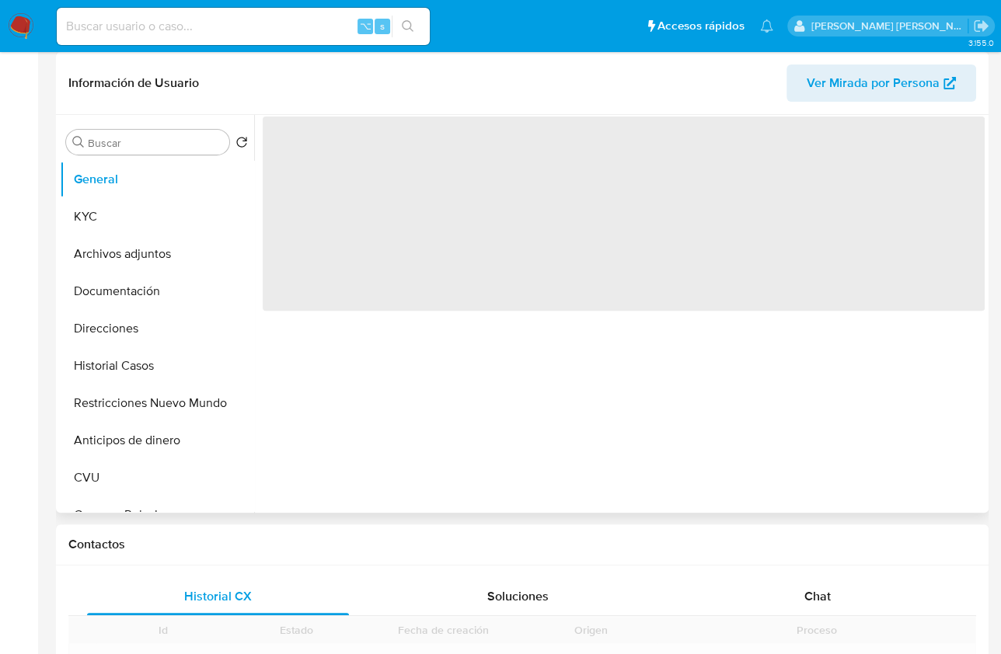
scroll to position [435, 0]
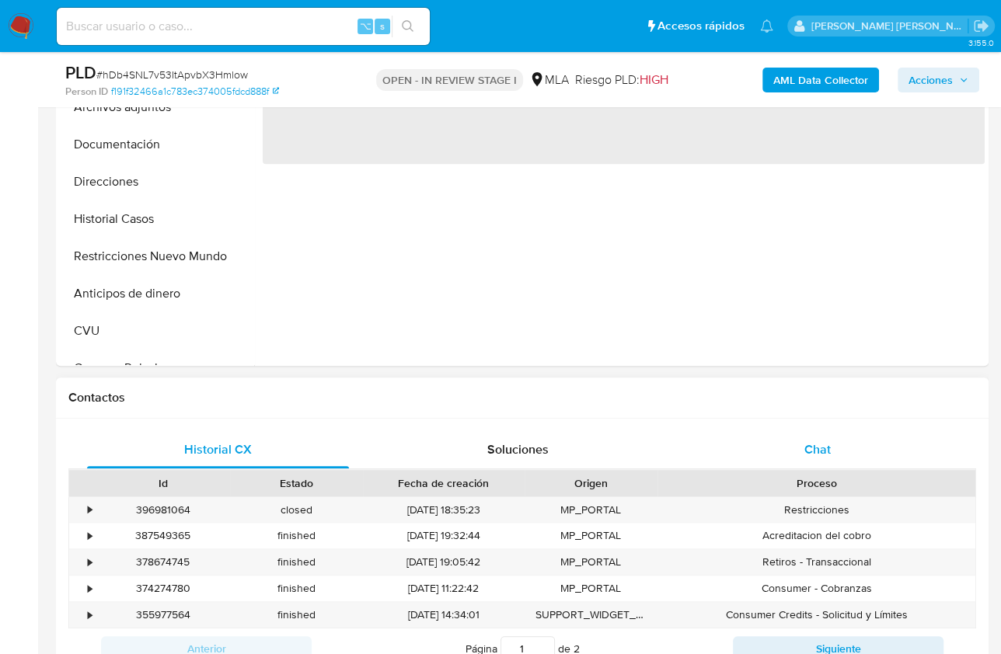
click at [825, 447] on span "Chat" at bounding box center [817, 450] width 26 height 18
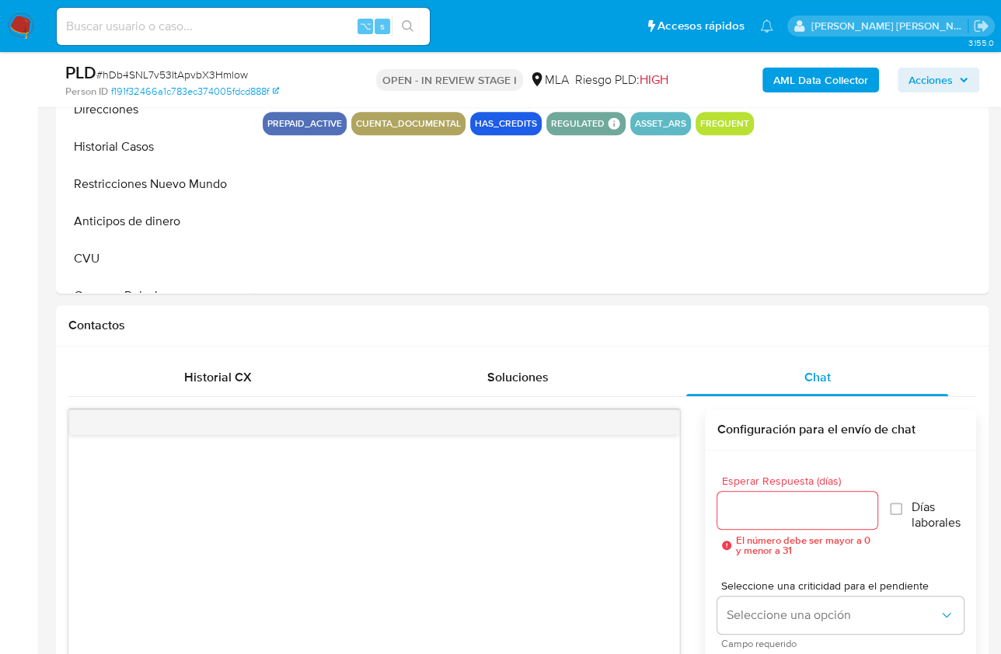
scroll to position [570, 0]
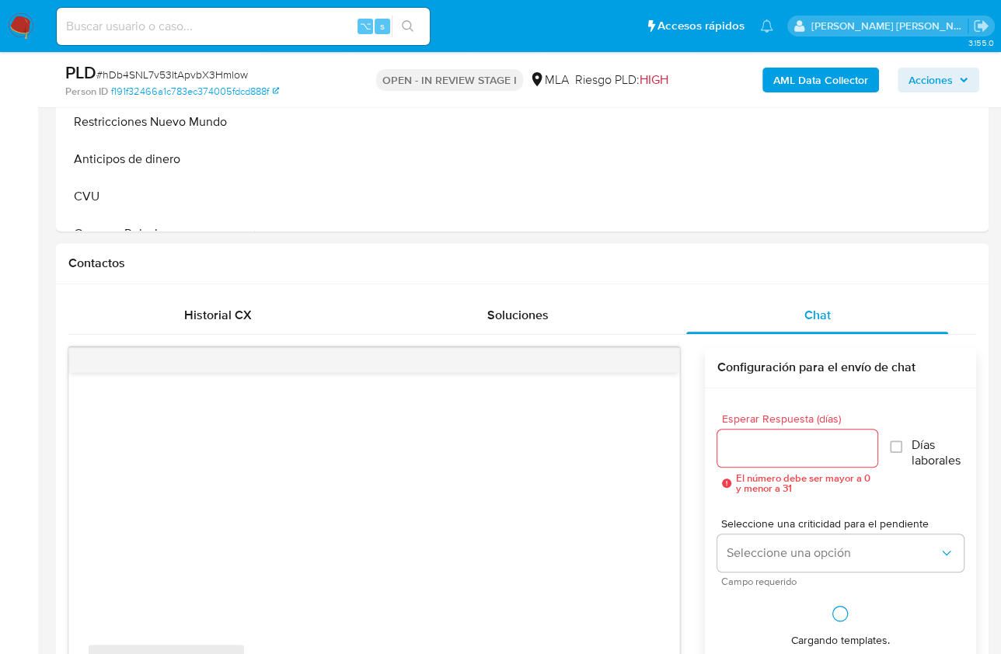
select select "10"
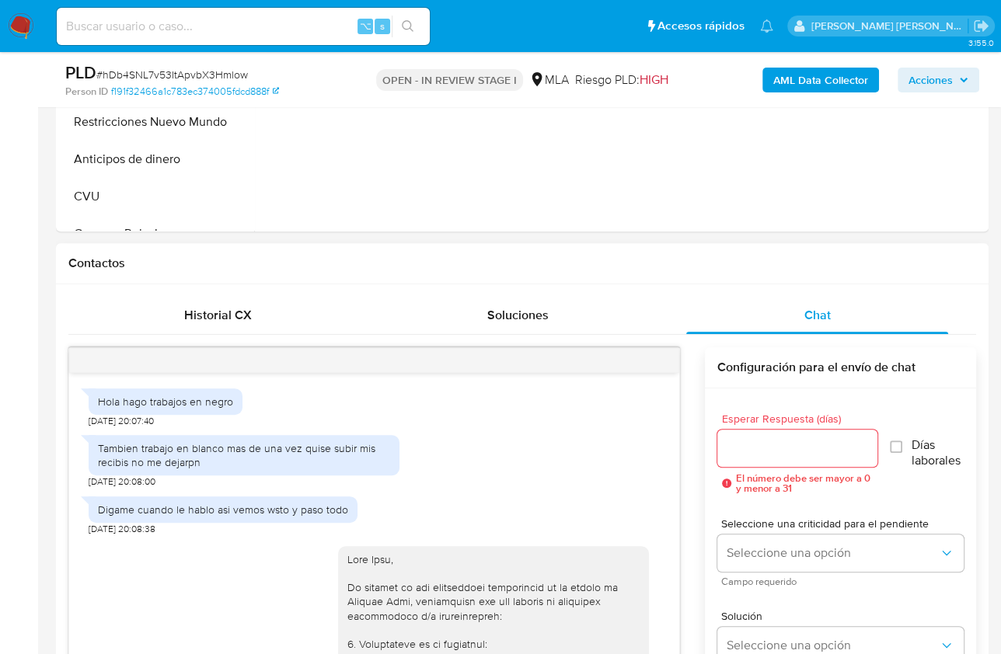
scroll to position [2015, 0]
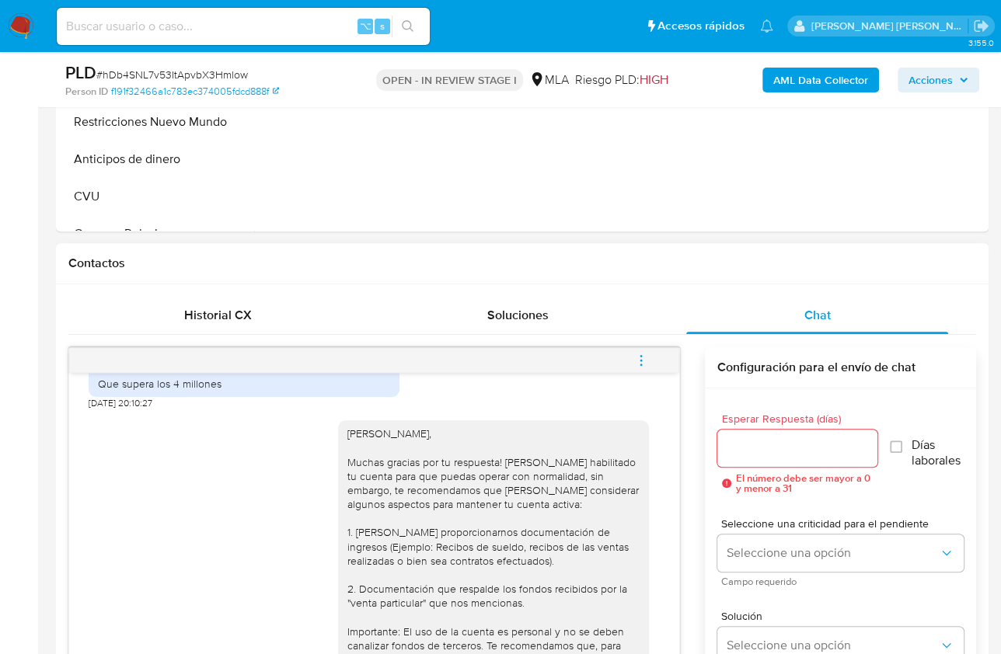
click at [637, 354] on icon "menu-action" at bounding box center [641, 361] width 14 height 14
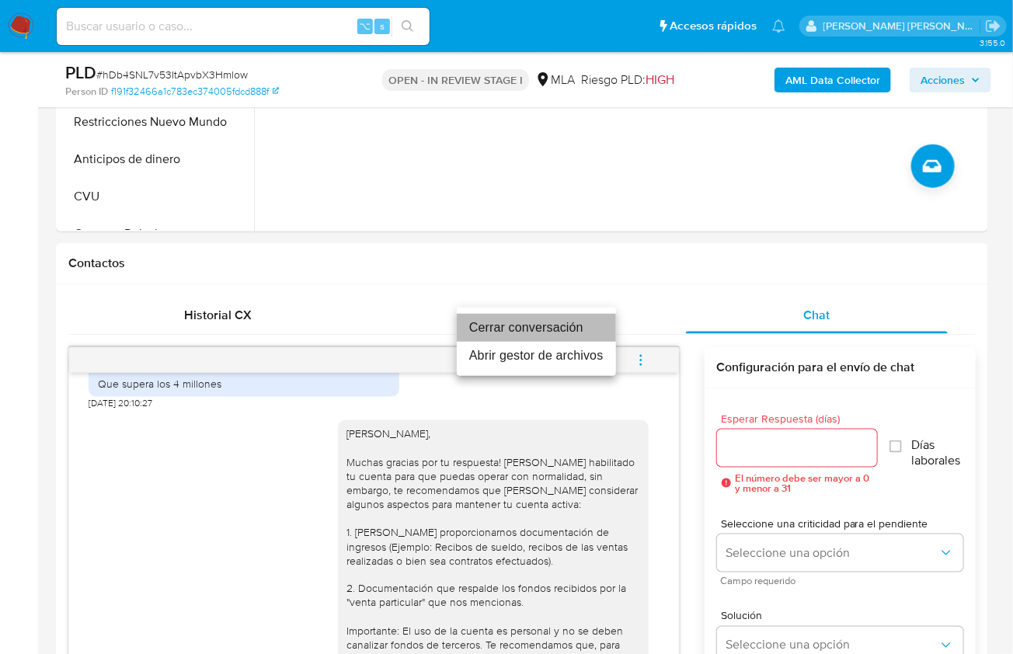
click at [497, 322] on li "Cerrar conversación" at bounding box center [536, 328] width 159 height 28
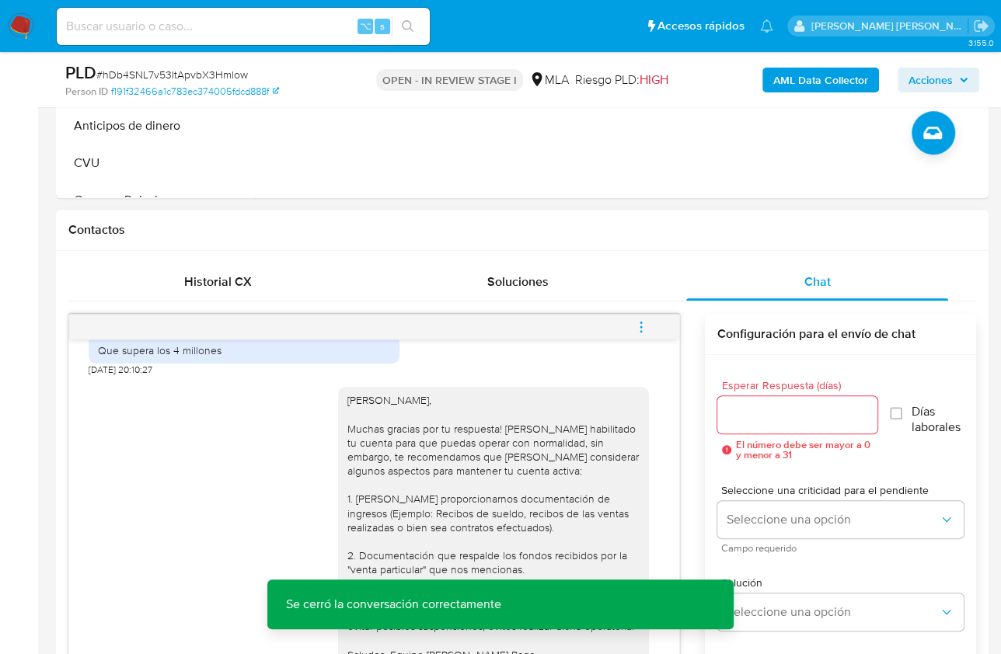
scroll to position [825, 0]
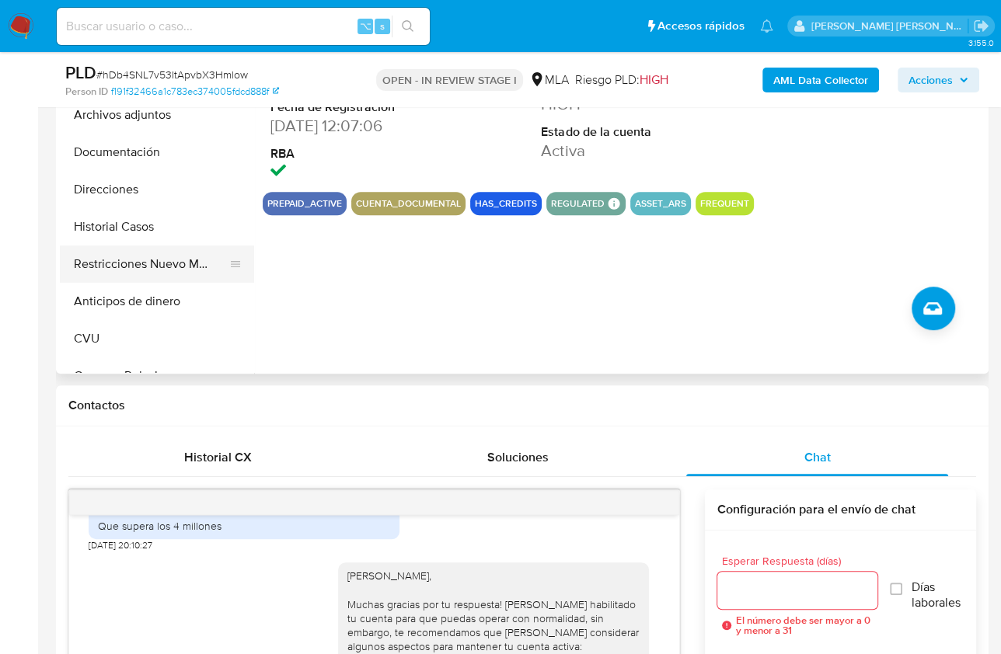
click at [161, 267] on button "Restricciones Nuevo Mundo" at bounding box center [151, 264] width 182 height 37
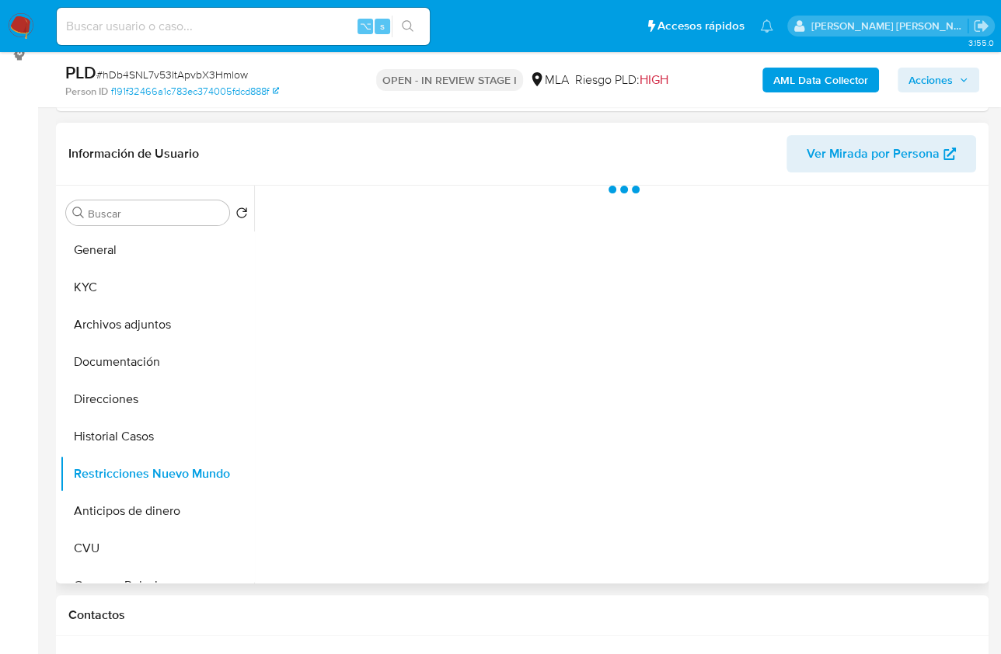
scroll to position [203, 0]
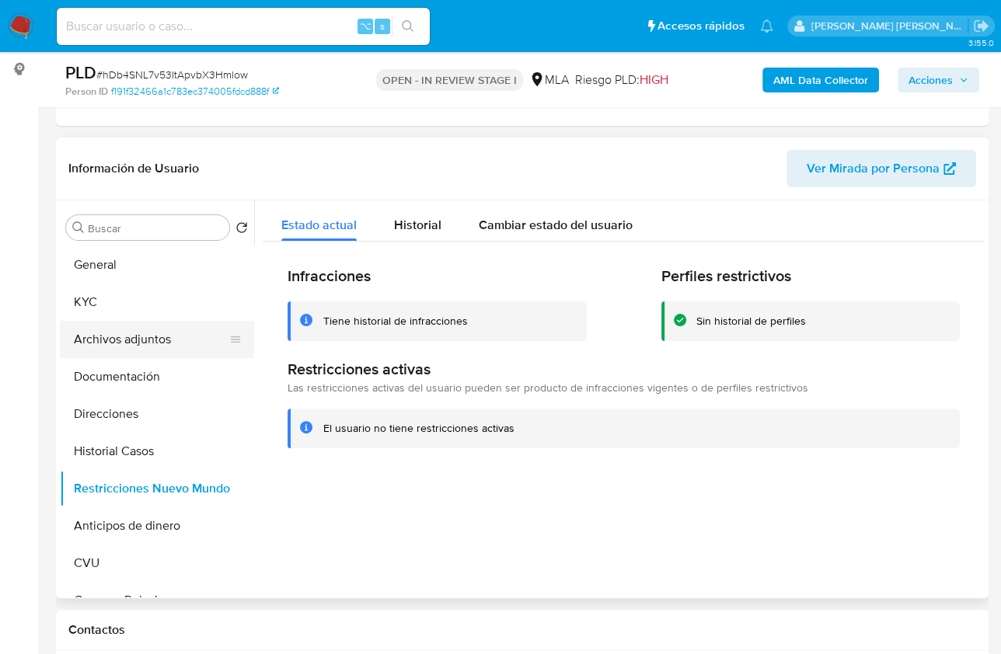
click at [148, 321] on button "Archivos adjuntos" at bounding box center [151, 339] width 182 height 37
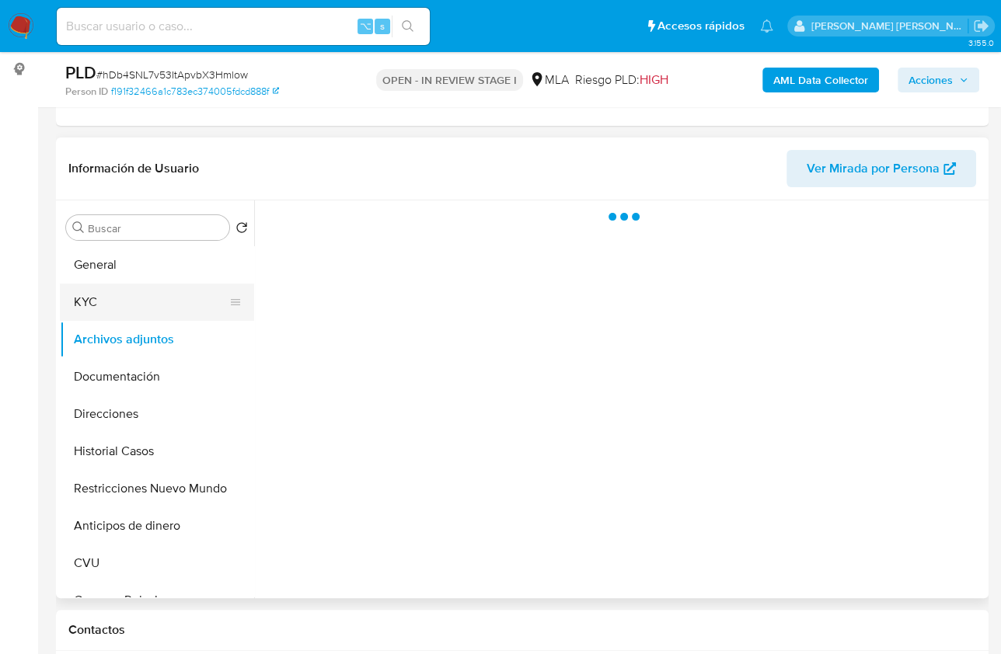
click at [134, 311] on button "KYC" at bounding box center [151, 302] width 182 height 37
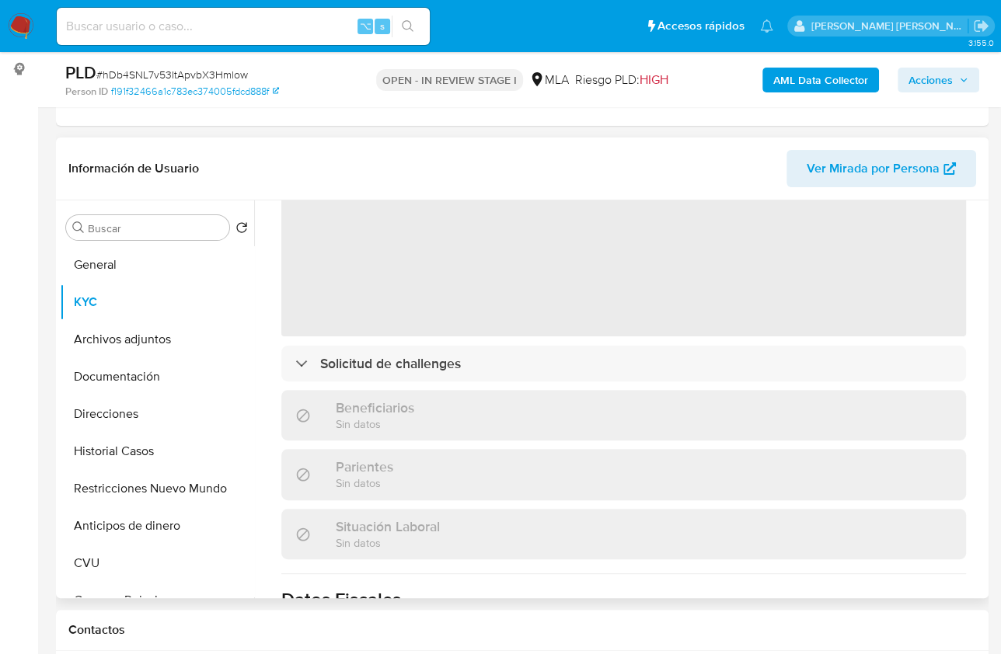
scroll to position [142, 0]
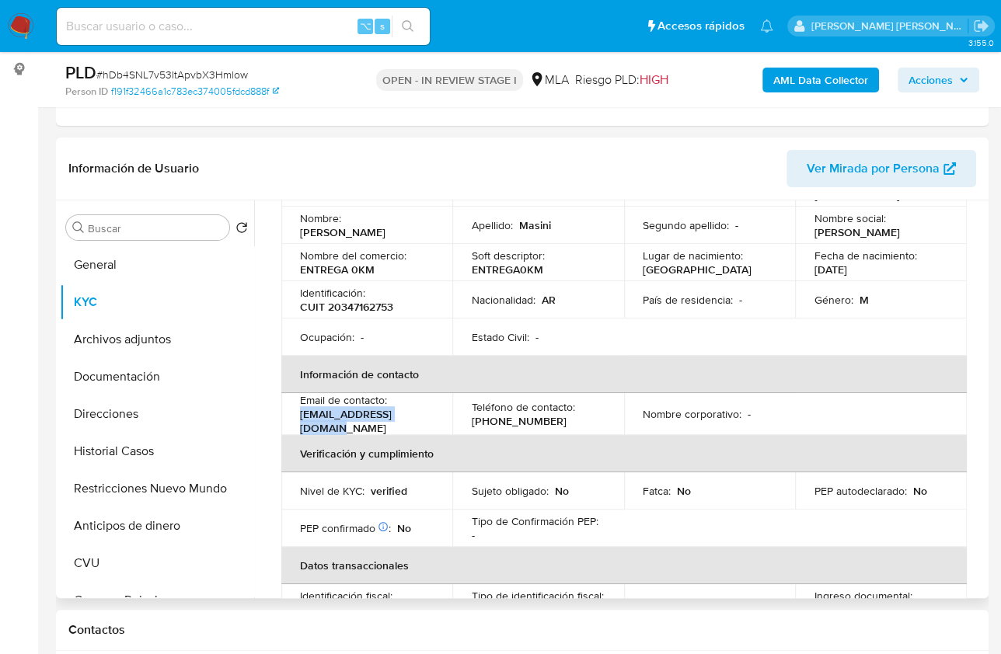
drag, startPoint x: 413, startPoint y: 420, endPoint x: 329, endPoint y: 417, distance: 84.0
click at [302, 420] on div "Email de contacto : masiniluis51@gmail.com" at bounding box center [367, 414] width 134 height 42
copy p "masiniluis51@gmail.com"
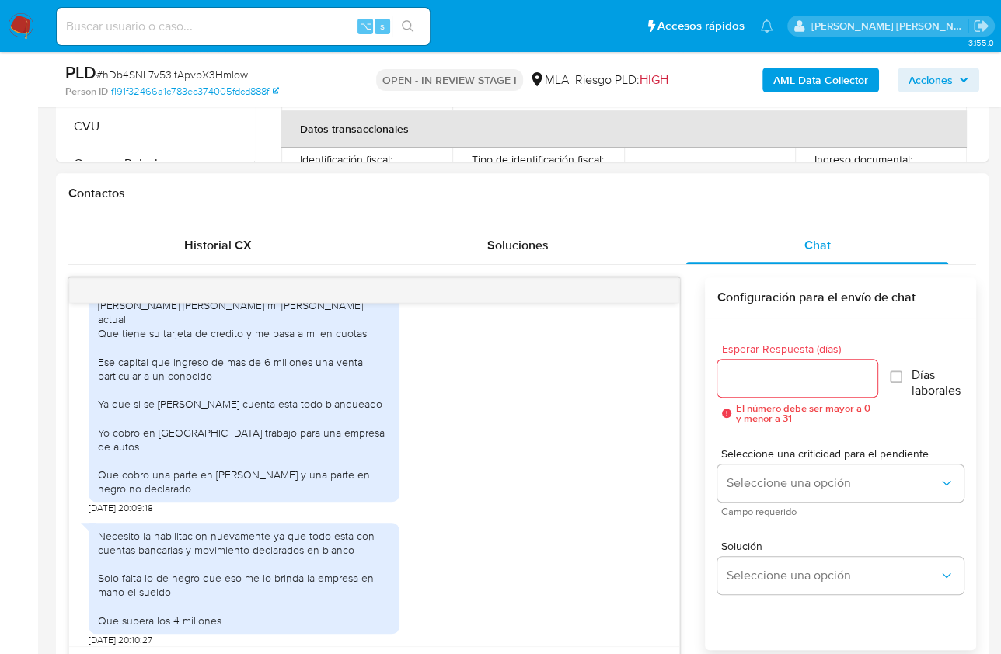
scroll to position [1669, 0]
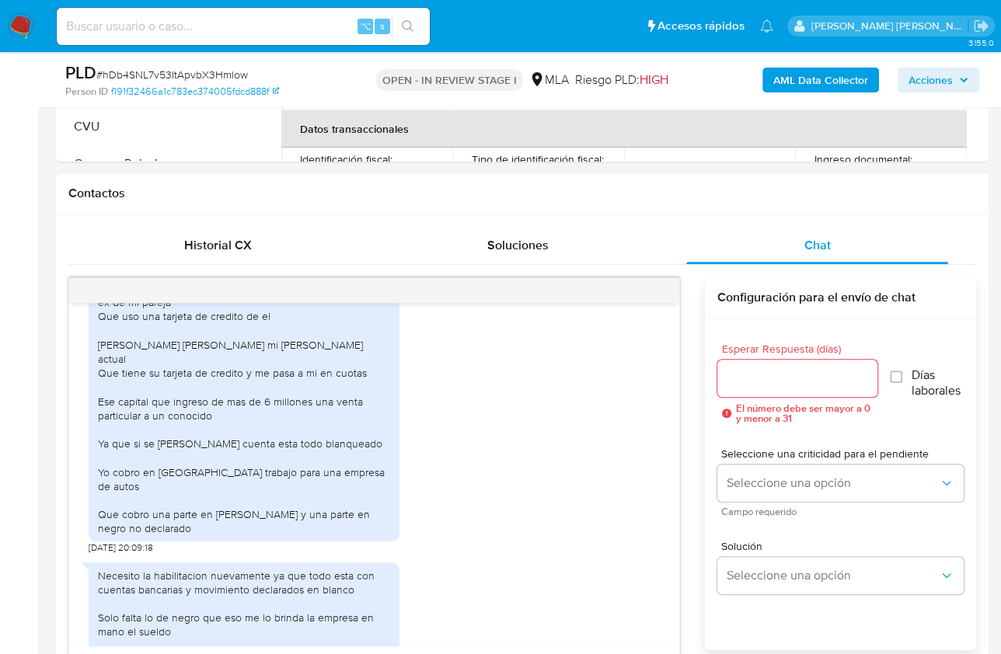
click at [202, 493] on div "Primer persona puente cabezaz jonhn edgardo ex de mi pareja Que uso una tarjeta…" at bounding box center [244, 408] width 292 height 254
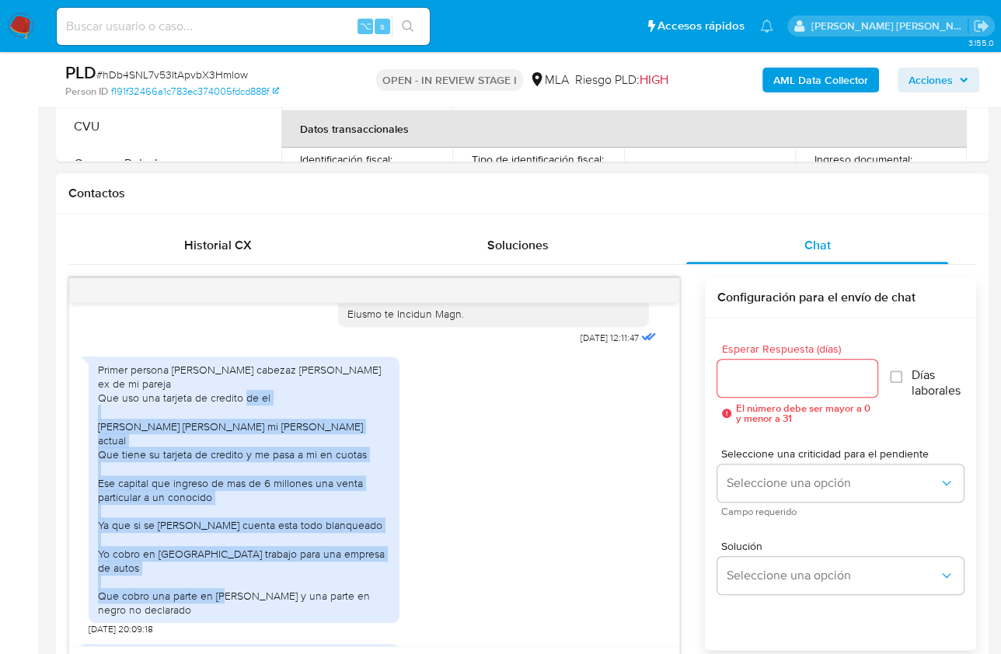
scroll to position [1542, 0]
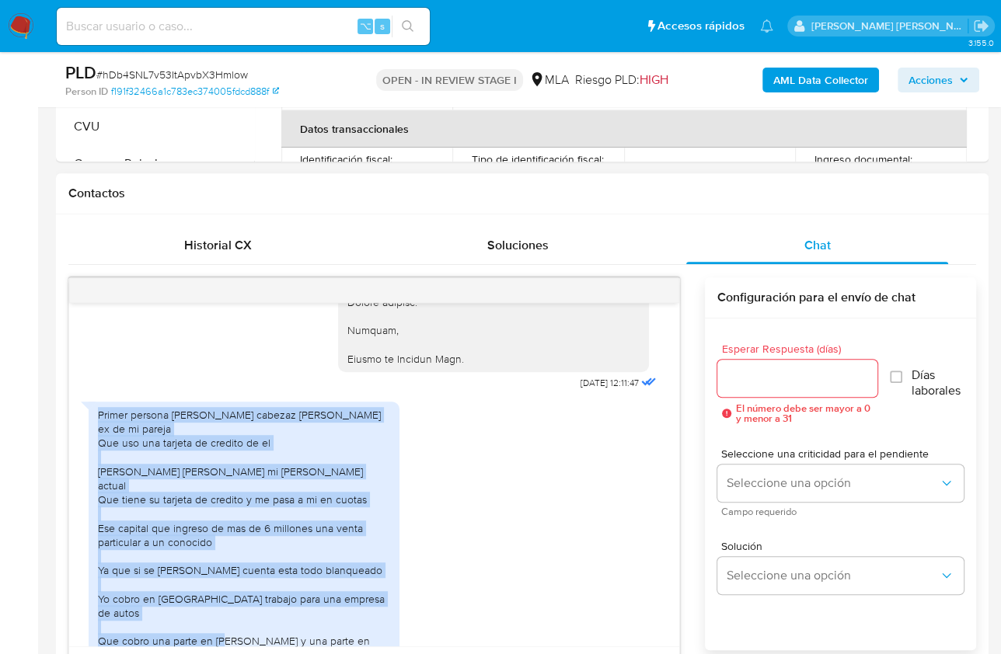
drag, startPoint x: 166, startPoint y: 511, endPoint x: 100, endPoint y: 413, distance: 117.7
click at [100, 413] on div "Primer persona puente cabezaz jonhn edgardo ex de mi pareja Que uso una tarjeta…" at bounding box center [244, 535] width 292 height 254
copy div "Primer persona puente cabezaz jonhn edgardo ex de mi pareja Que uso una tarjeta…"
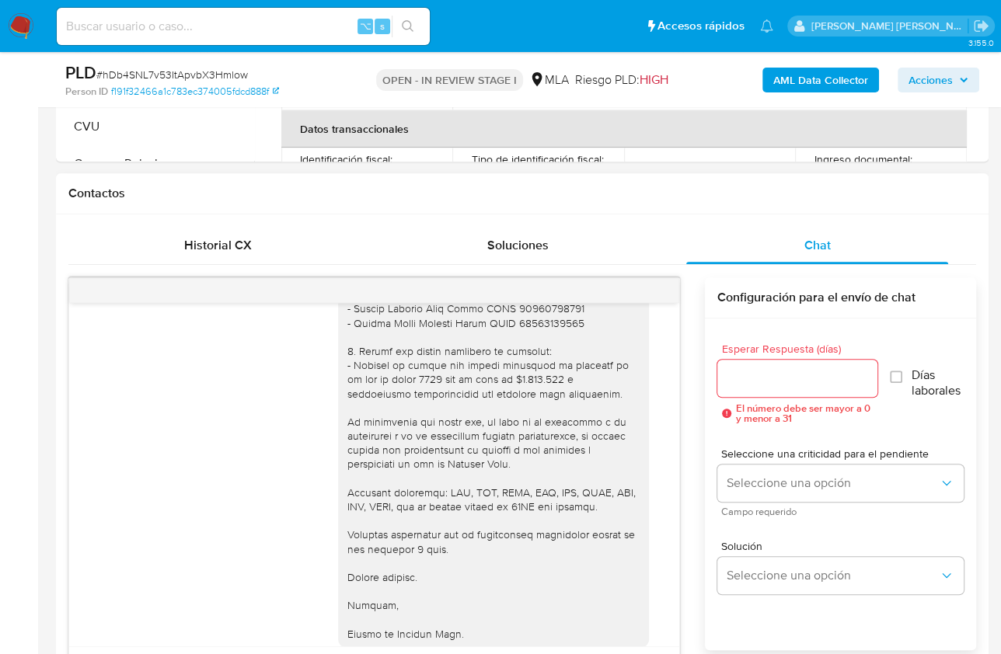
click at [302, 445] on div "14/08/2025 12:11:47" at bounding box center [374, 322] width 571 height 696
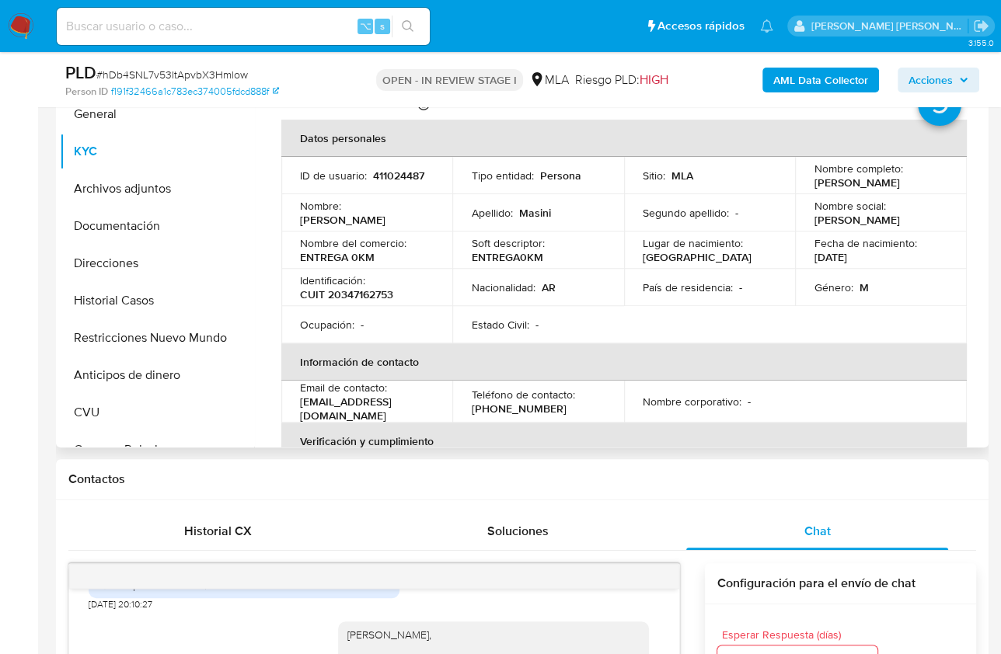
scroll to position [0, 0]
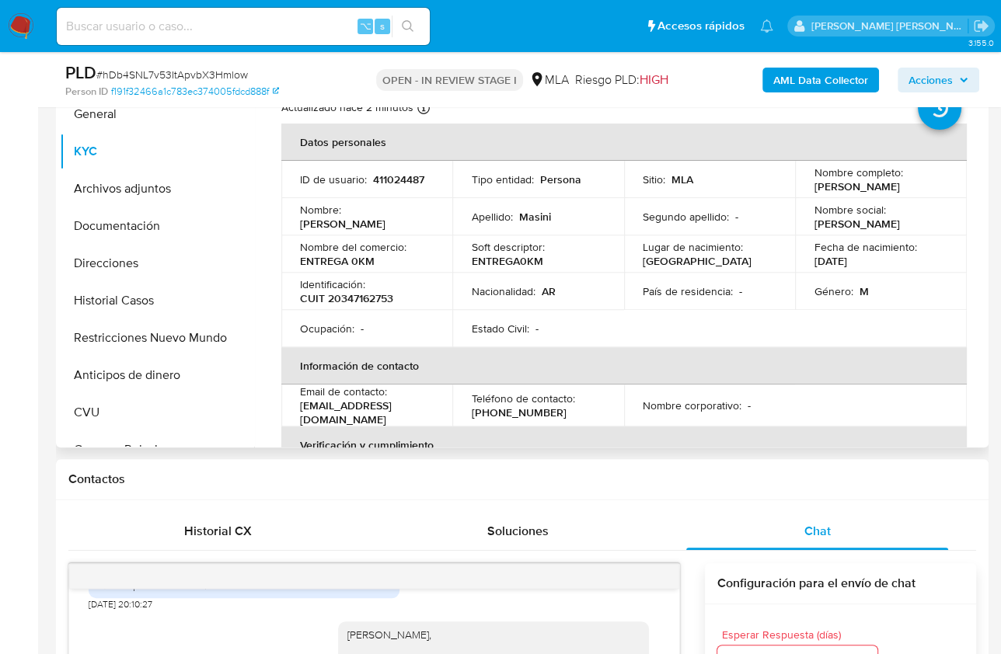
click at [385, 183] on p "411024487" at bounding box center [398, 180] width 51 height 14
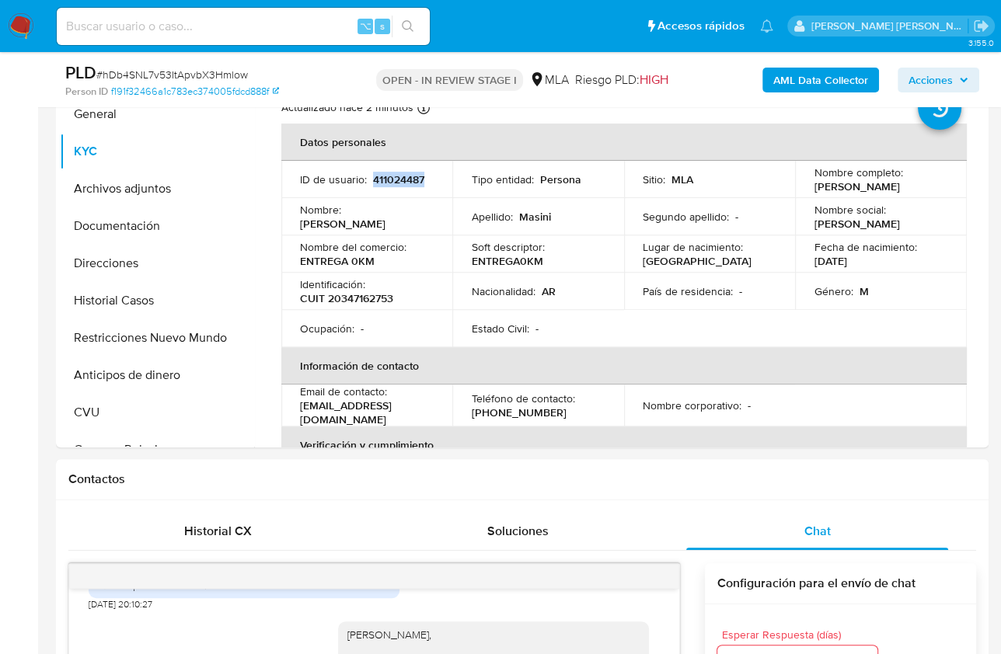
copy p "411024487"
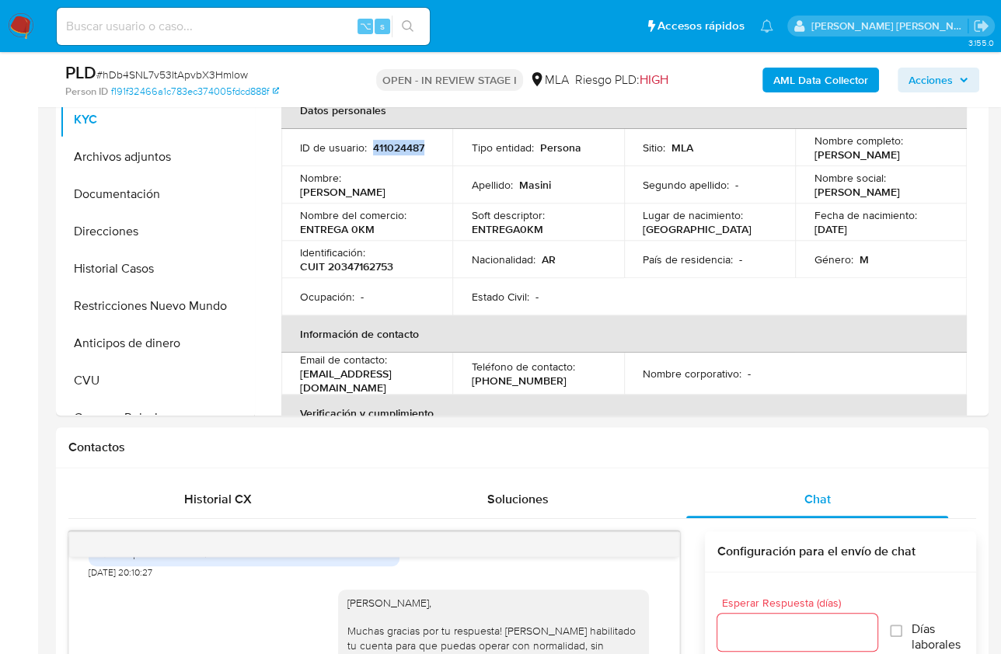
scroll to position [299, 0]
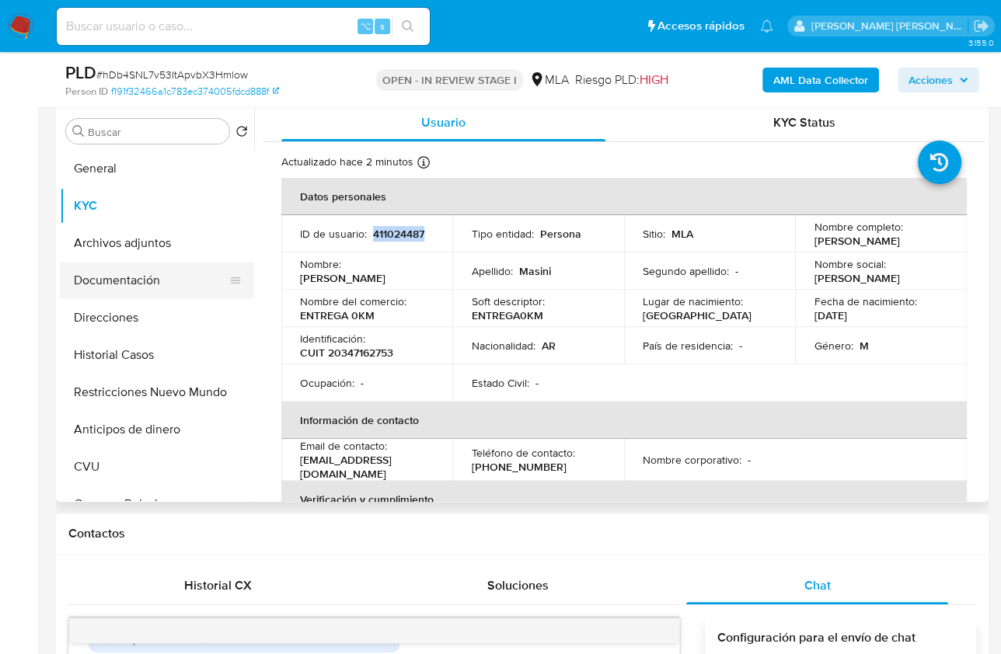
click at [128, 289] on button "Documentación" at bounding box center [151, 280] width 182 height 37
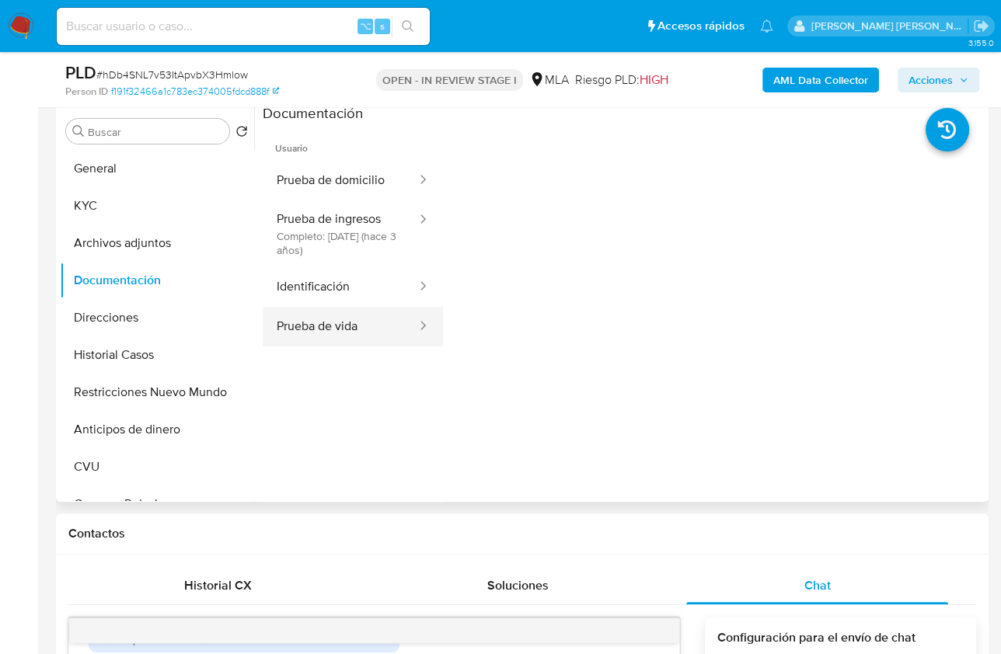
click at [364, 320] on button "Prueba de vida" at bounding box center [340, 327] width 155 height 40
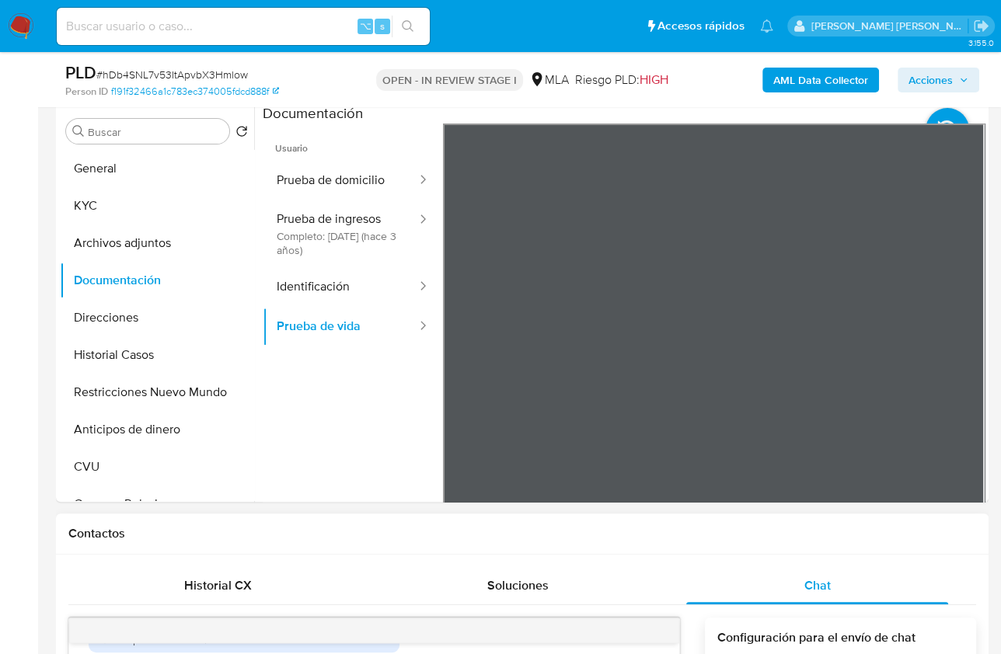
click at [825, 548] on div "Contactos" at bounding box center [522, 534] width 933 height 41
click at [832, 585] on div "Chat" at bounding box center [817, 585] width 262 height 37
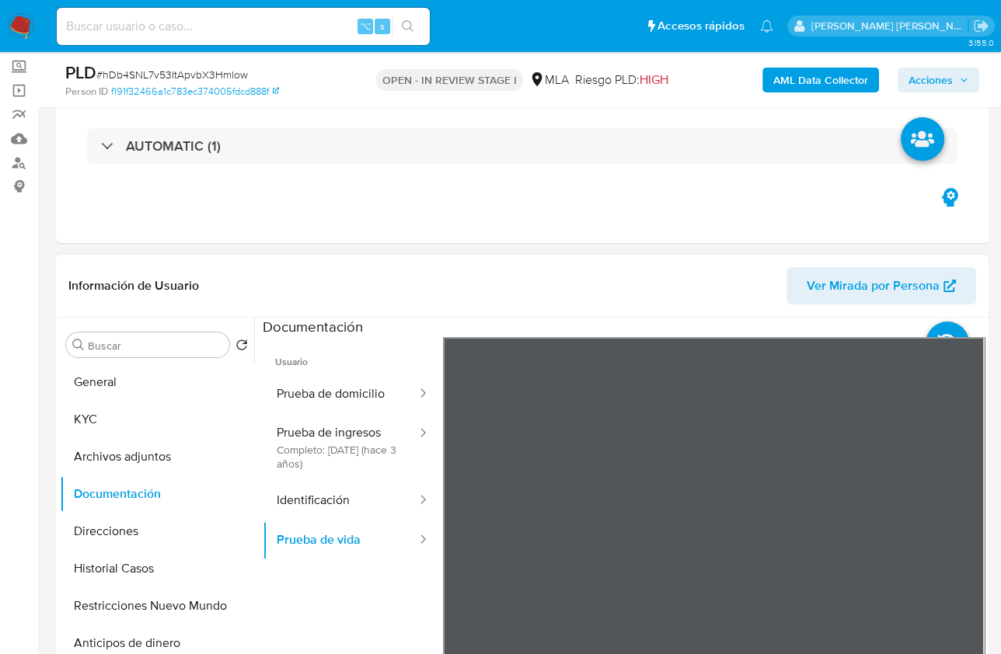
scroll to position [48, 0]
click at [357, 484] on button "Identificación" at bounding box center [340, 501] width 155 height 40
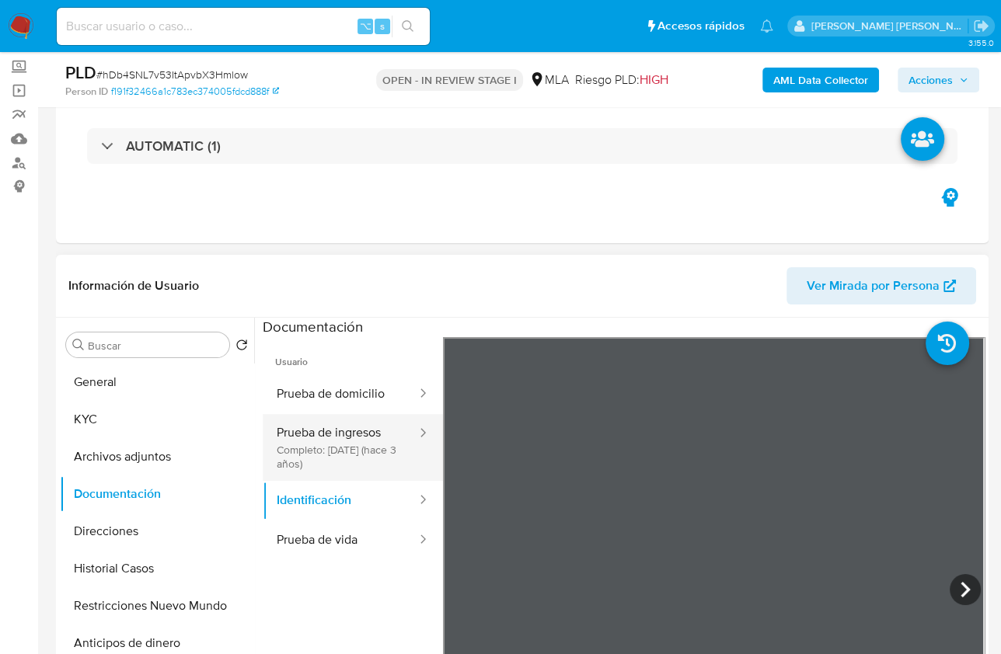
click at [354, 461] on button "Prueba de ingresos Completo: 27/12/2022 (hace 3 años)" at bounding box center [340, 447] width 155 height 67
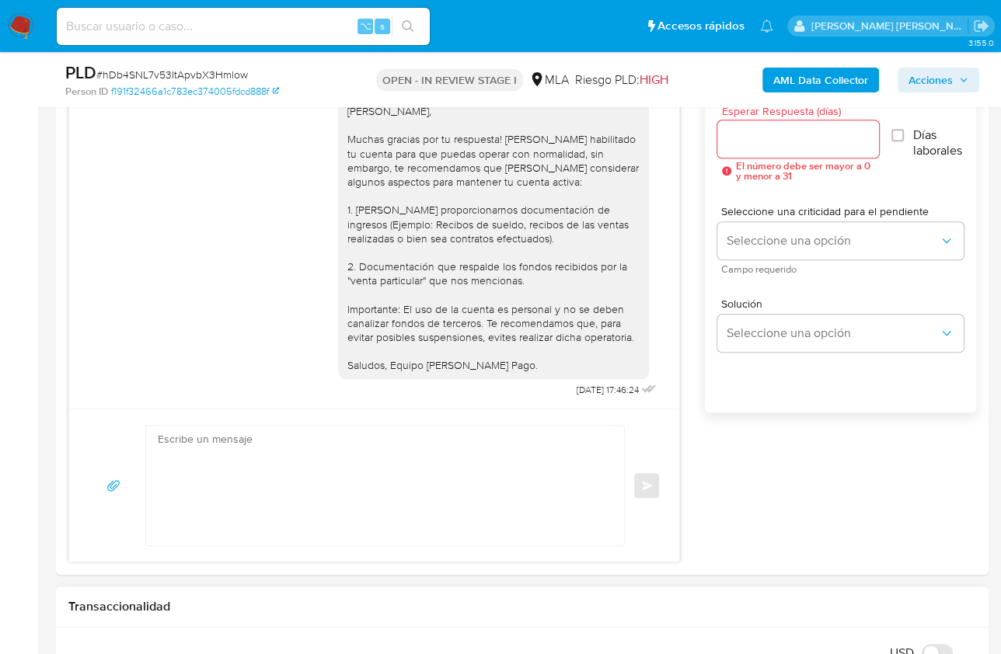
scroll to position [404, 0]
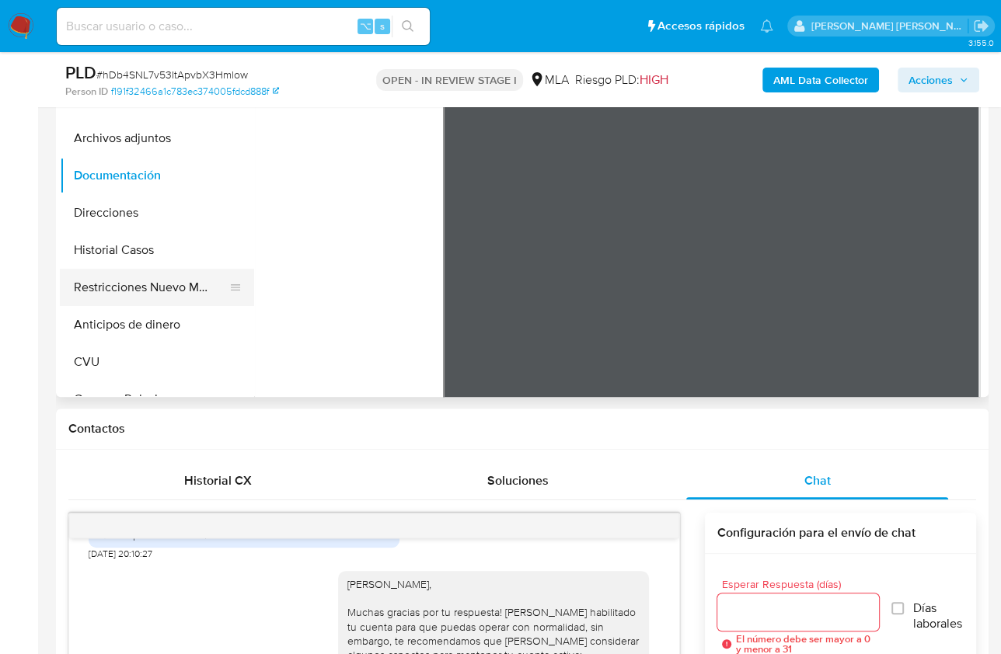
click at [169, 291] on button "Restricciones Nuevo Mundo" at bounding box center [151, 287] width 182 height 37
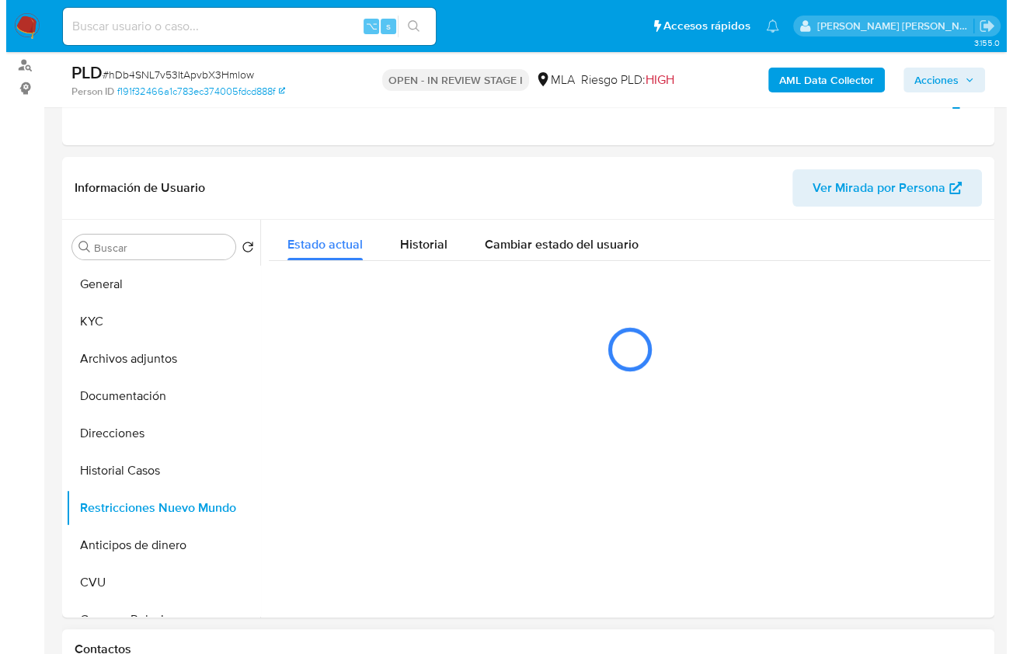
scroll to position [168, 0]
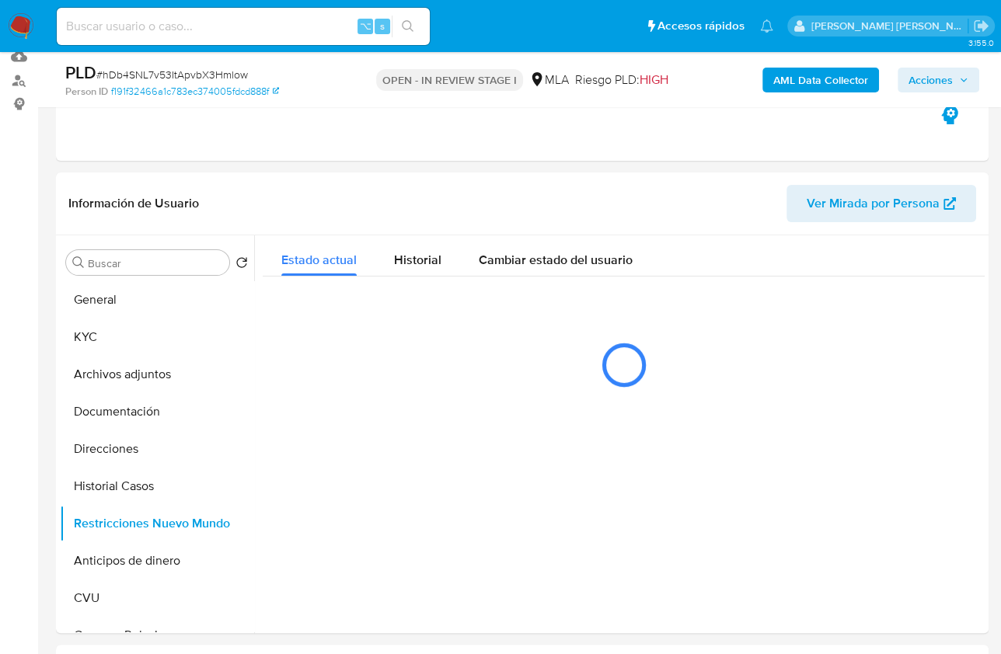
click at [800, 82] on b "AML Data Collector" at bounding box center [820, 80] width 95 height 25
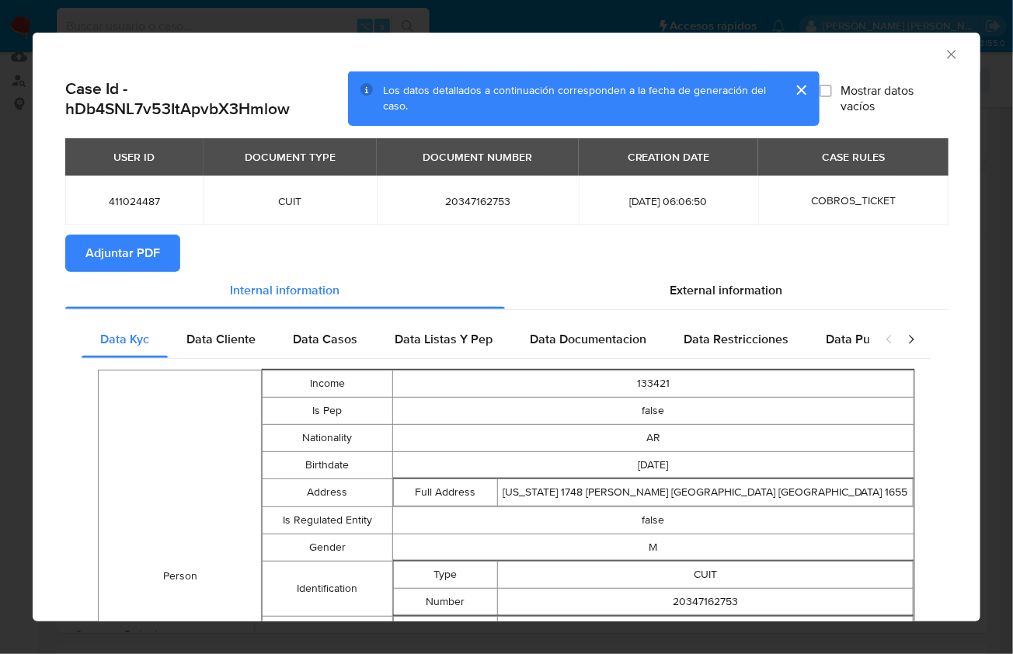
click at [121, 253] on span "Adjuntar PDF" at bounding box center [122, 253] width 75 height 34
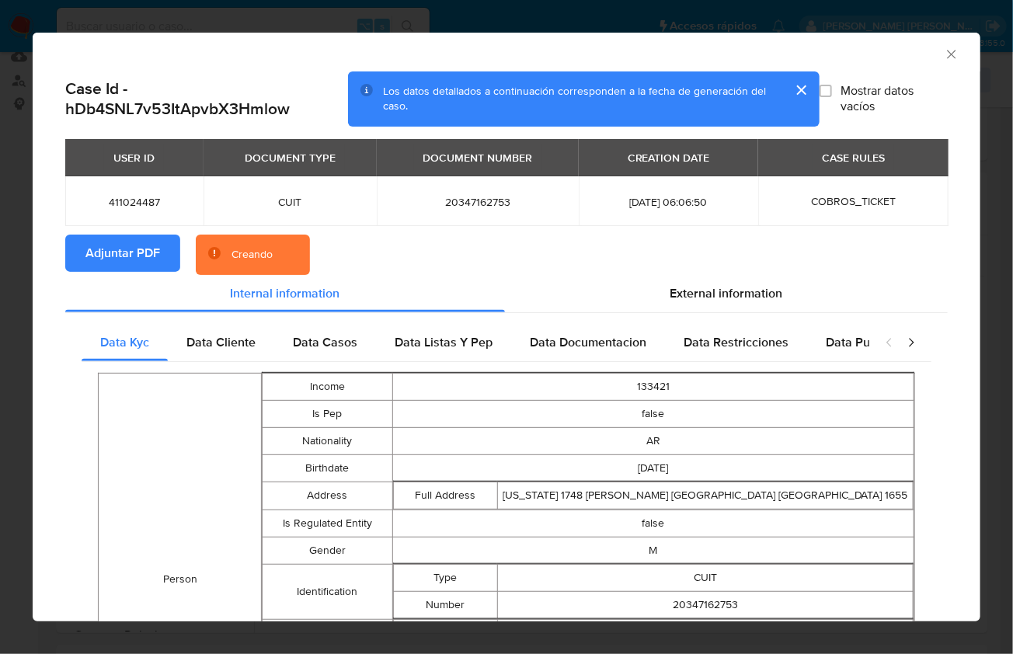
click at [885, 62] on div "AML Data Collector" at bounding box center [507, 52] width 948 height 39
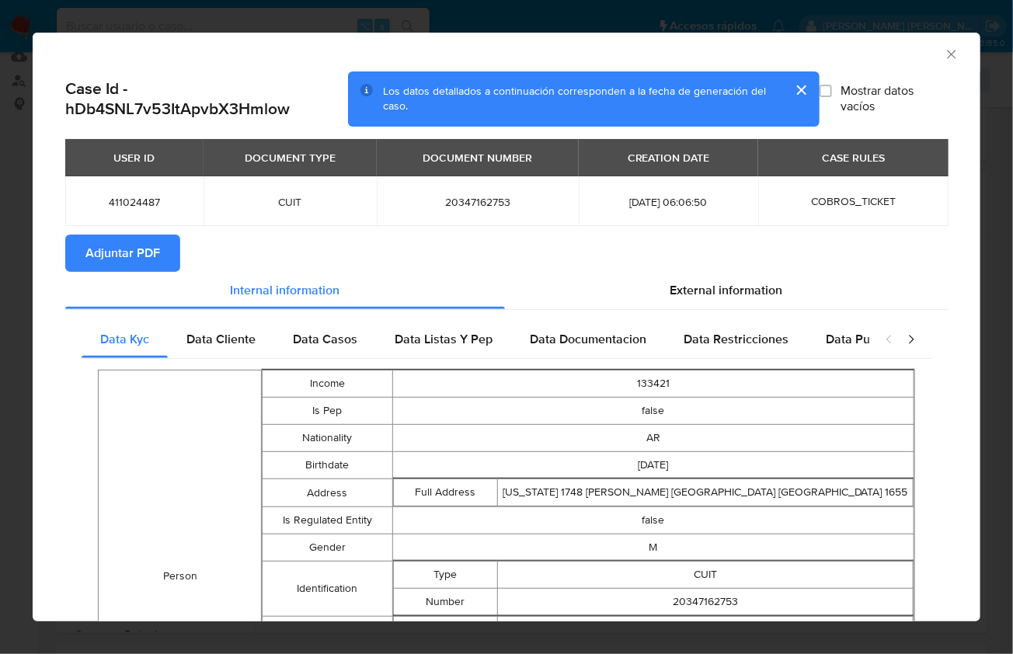
click at [944, 55] on icon "Cerrar ventana" at bounding box center [952, 55] width 16 height 16
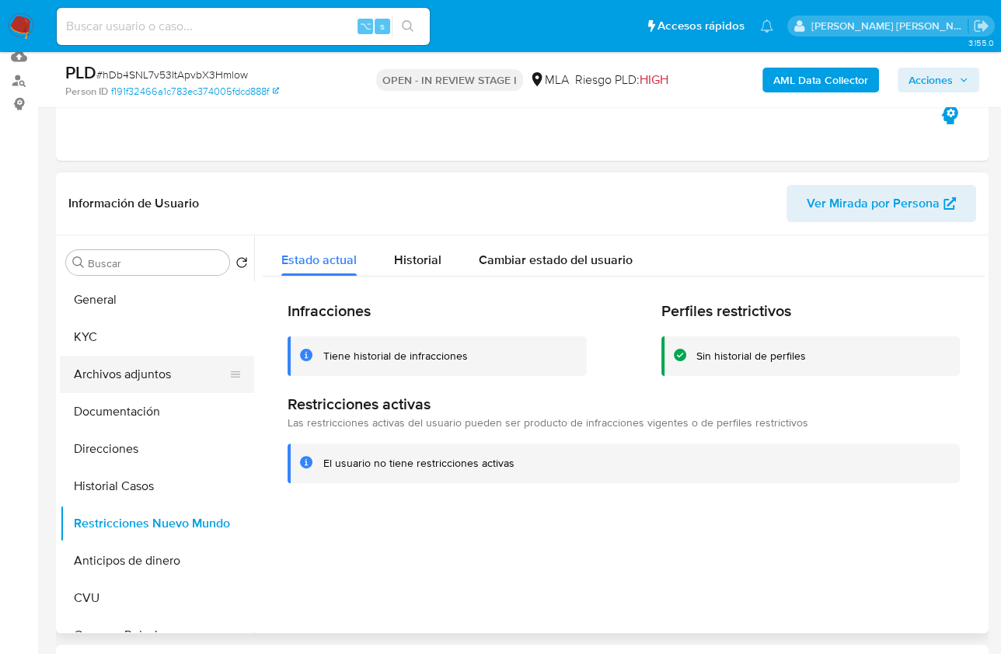
click at [141, 375] on button "Archivos adjuntos" at bounding box center [151, 374] width 182 height 37
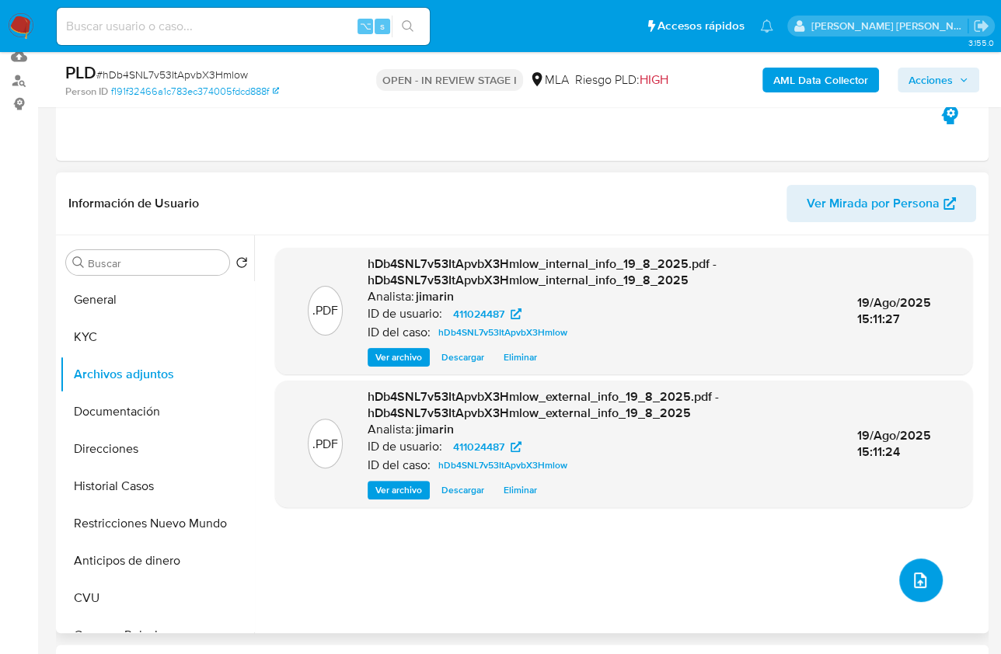
click at [926, 574] on button "upload-file" at bounding box center [921, 581] width 44 height 44
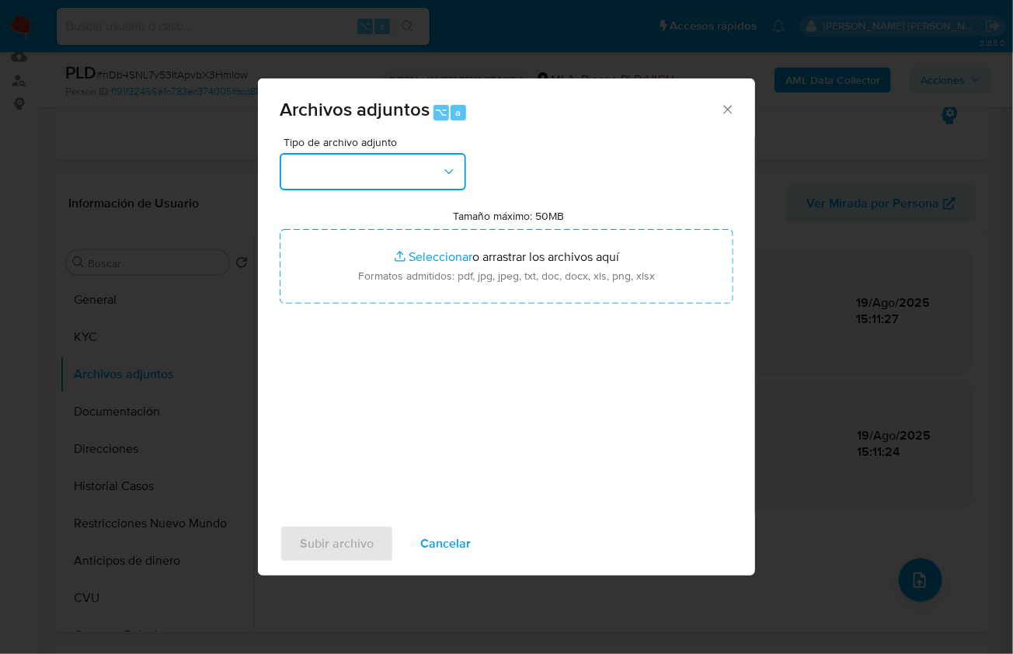
click at [417, 160] on button "button" at bounding box center [373, 171] width 187 height 37
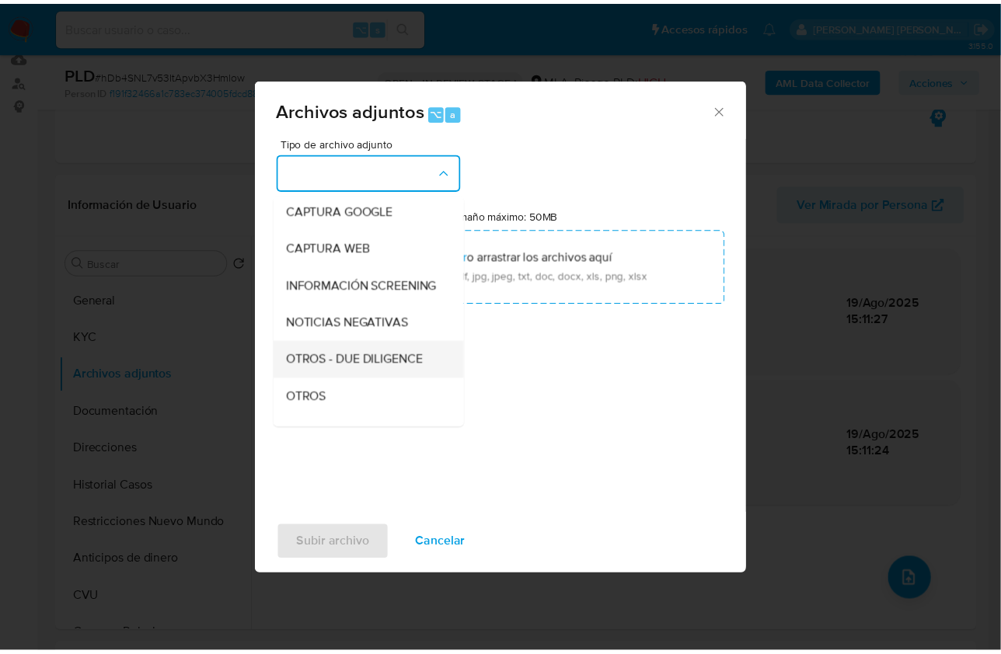
scroll to position [115, 0]
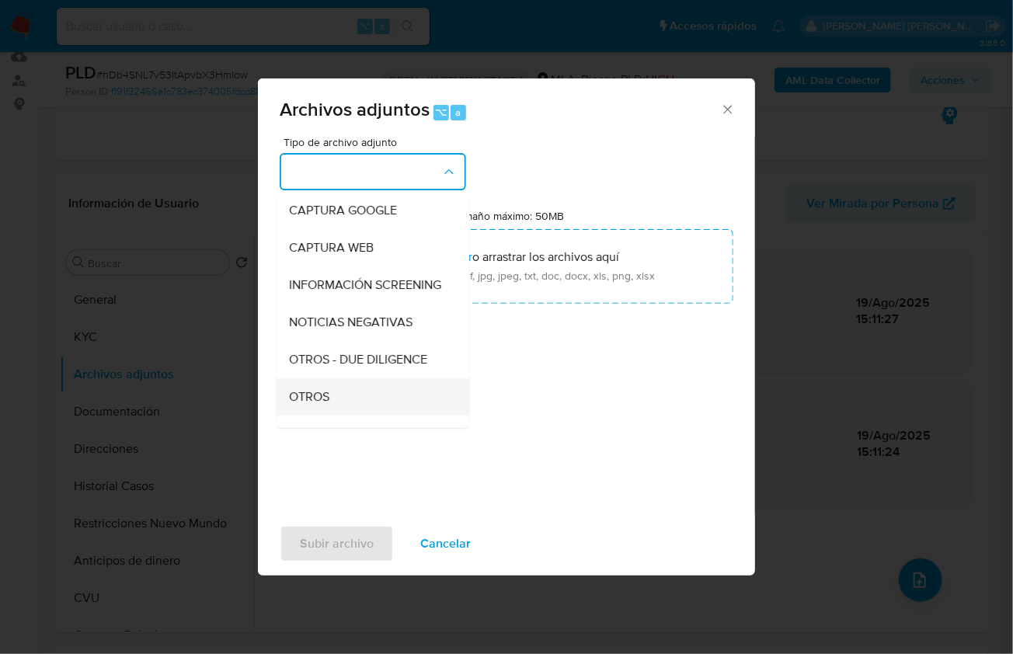
click at [338, 397] on div "OTROS" at bounding box center [368, 396] width 159 height 37
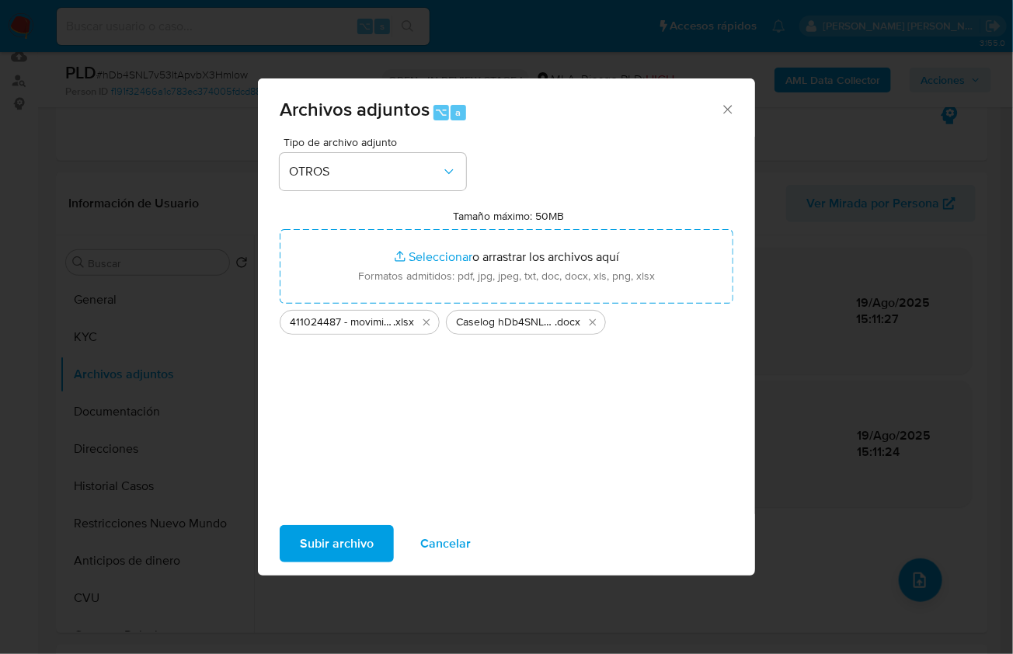
click at [337, 553] on span "Subir archivo" at bounding box center [337, 544] width 74 height 34
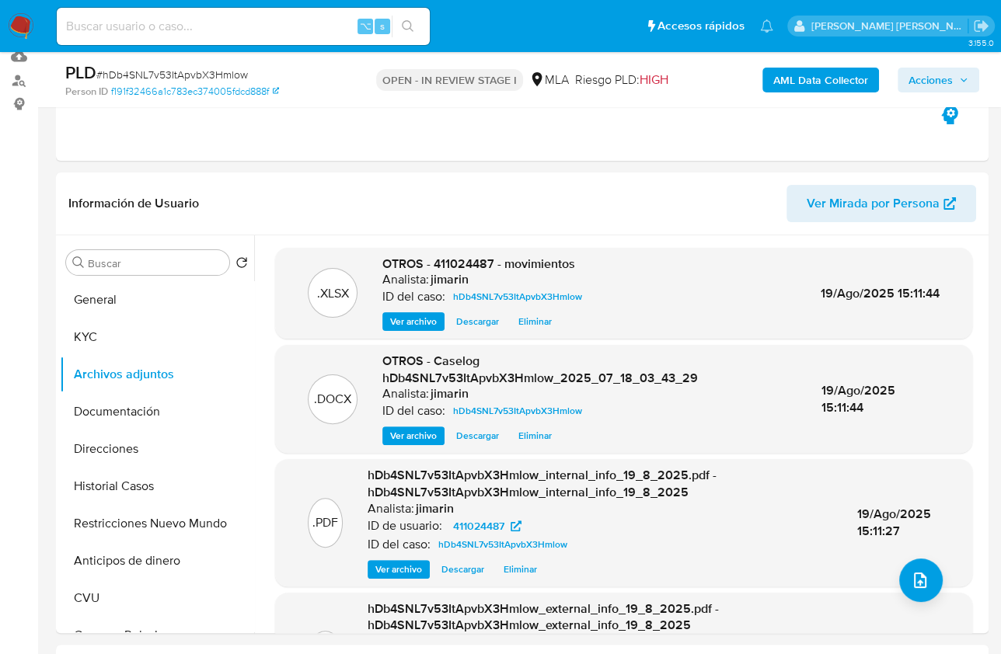
click at [940, 78] on span "Acciones" at bounding box center [930, 80] width 44 height 25
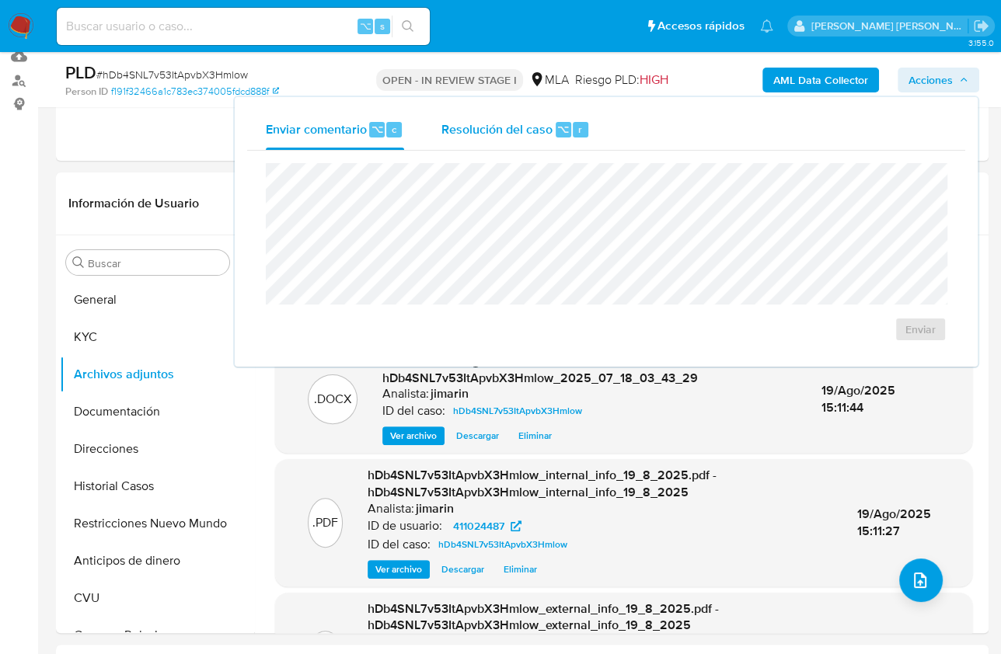
click at [584, 129] on div "r" at bounding box center [581, 130] width 16 height 16
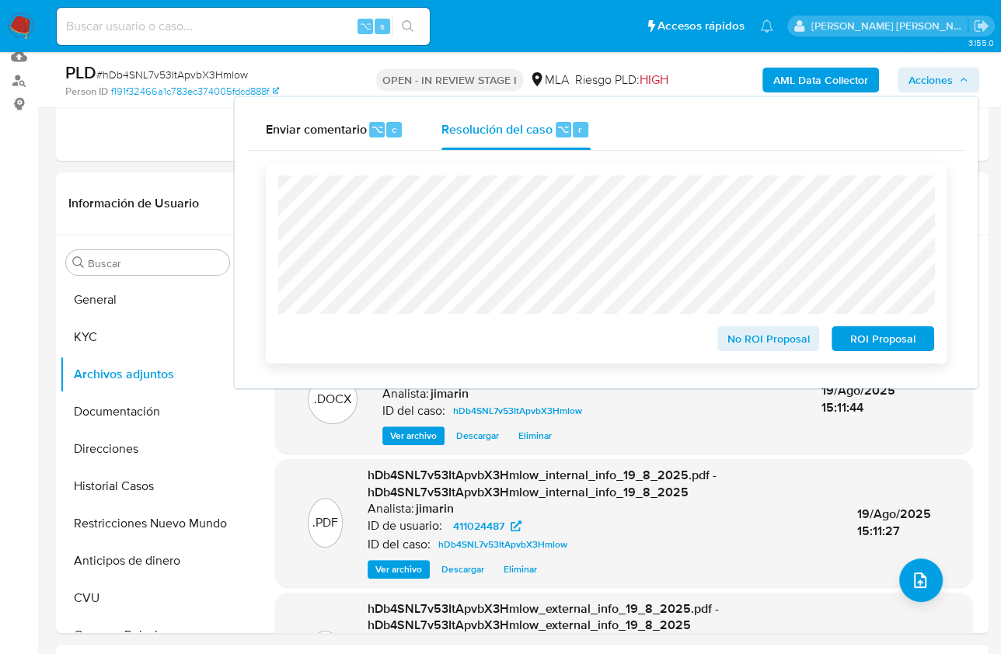
click at [732, 338] on span "No ROI Proposal" at bounding box center [768, 339] width 81 height 22
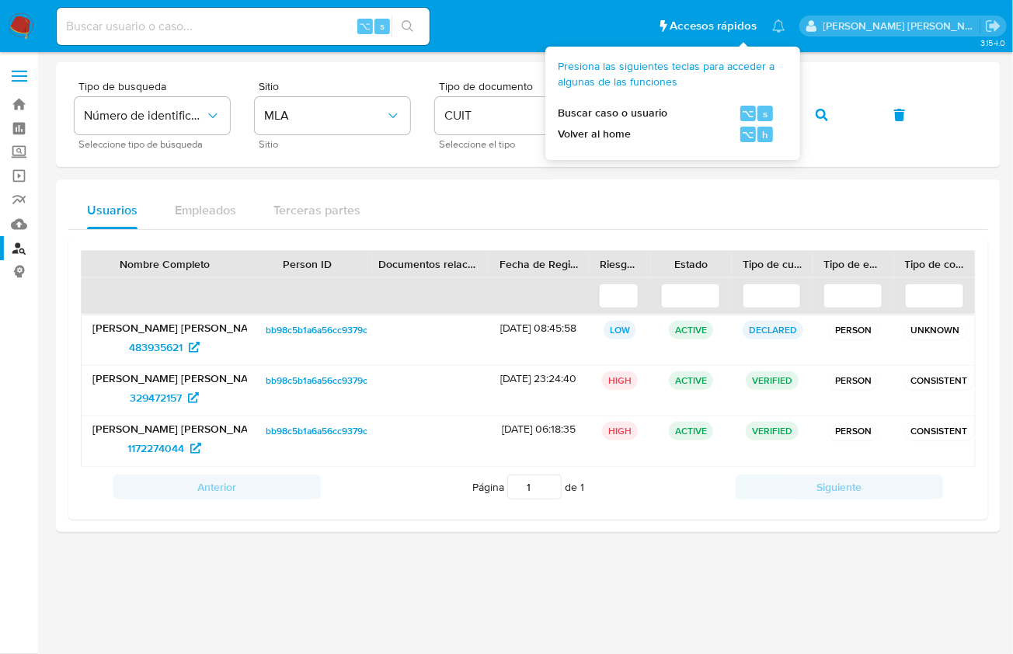
click at [639, 210] on div "Usuarios Empleados Terceras partes" at bounding box center [528, 210] width 920 height 37
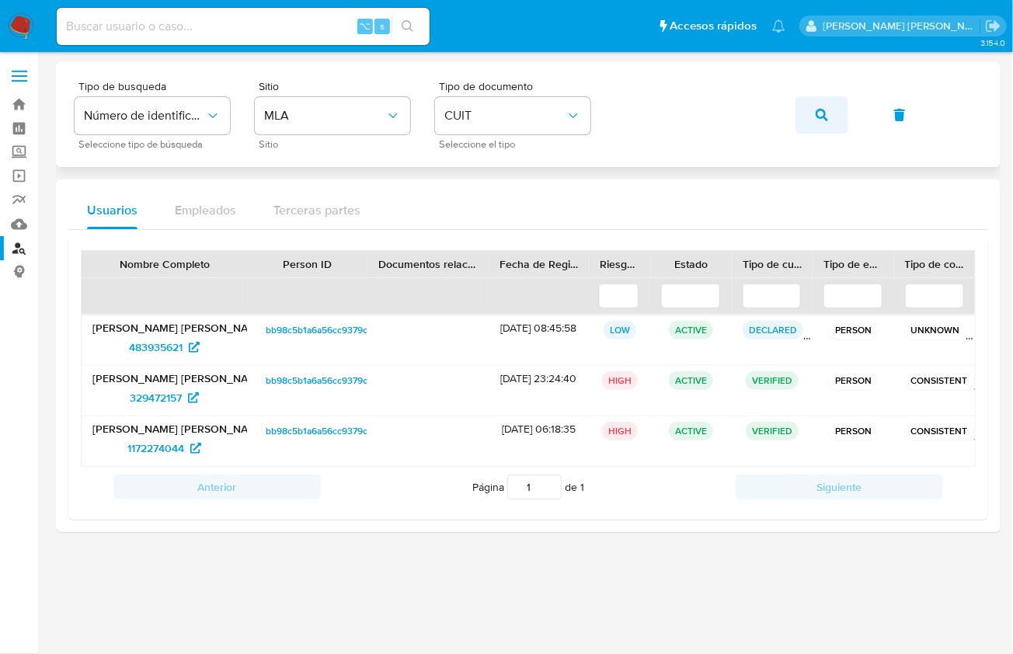
click at [818, 103] on span "button" at bounding box center [822, 115] width 12 height 34
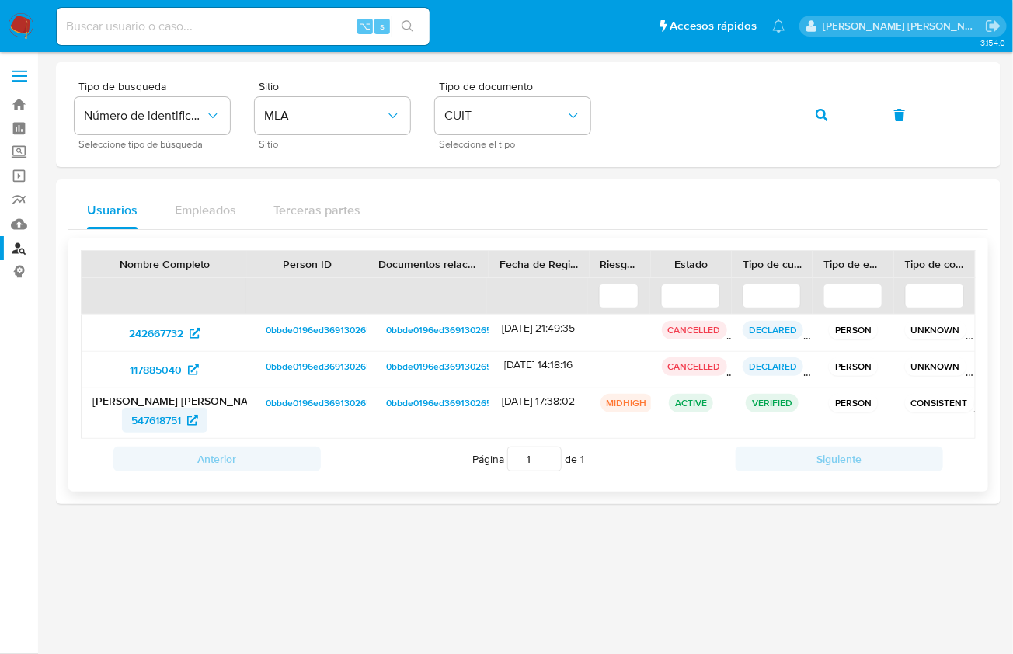
click at [153, 423] on span "547618751" at bounding box center [156, 420] width 50 height 25
click at [846, 116] on button "button" at bounding box center [822, 114] width 53 height 37
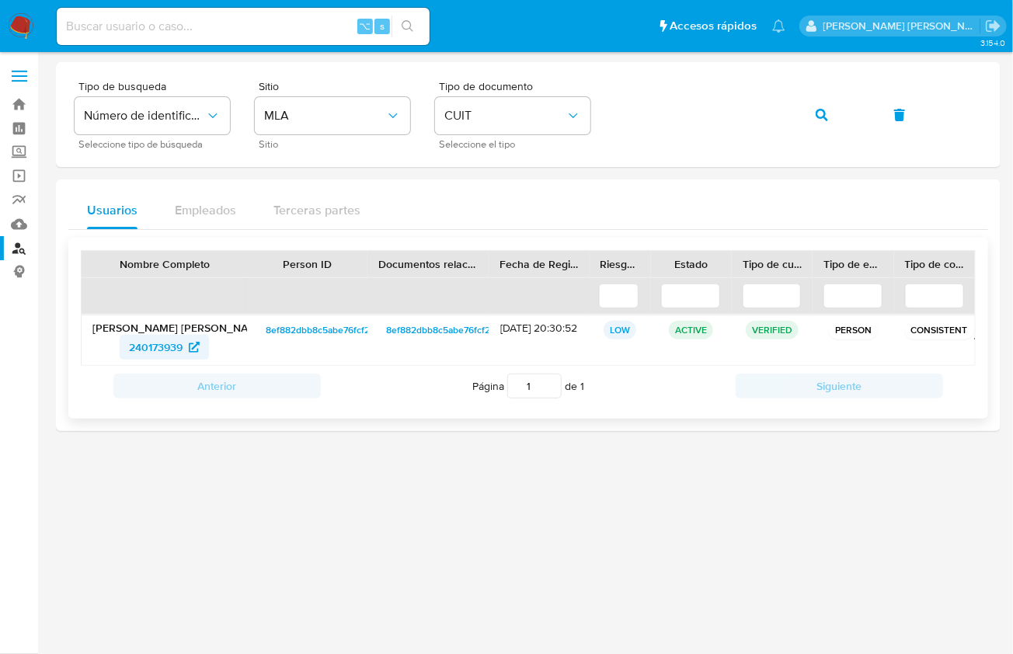
click at [159, 342] on span "240173939" at bounding box center [156, 347] width 54 height 25
click at [819, 111] on icon "button" at bounding box center [822, 115] width 12 height 12
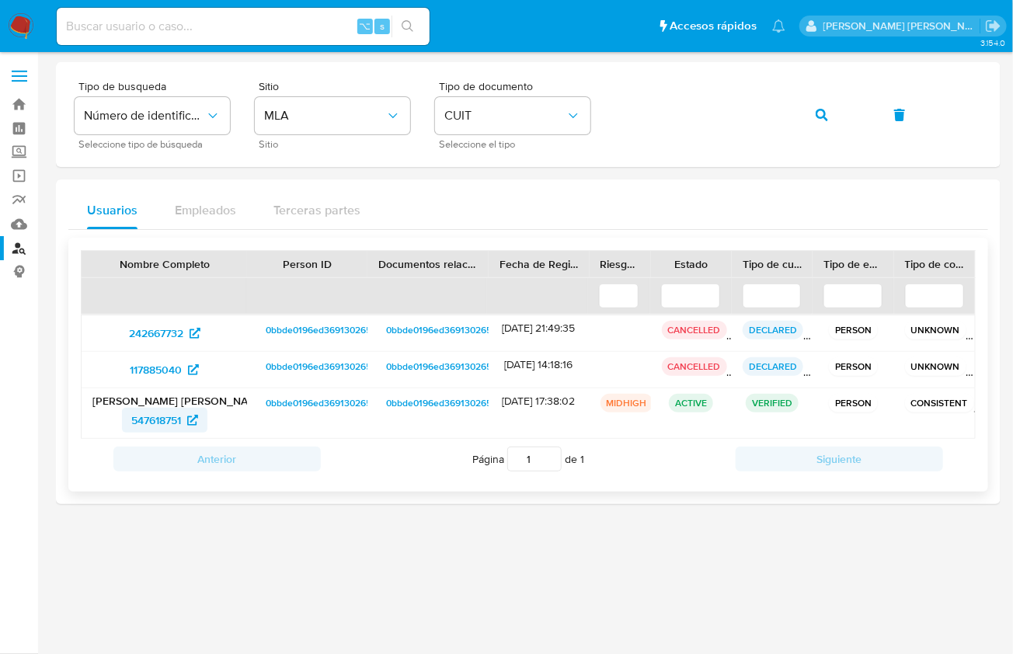
click at [149, 417] on span "547618751" at bounding box center [156, 420] width 50 height 25
click at [818, 117] on icon "button" at bounding box center [822, 115] width 12 height 12
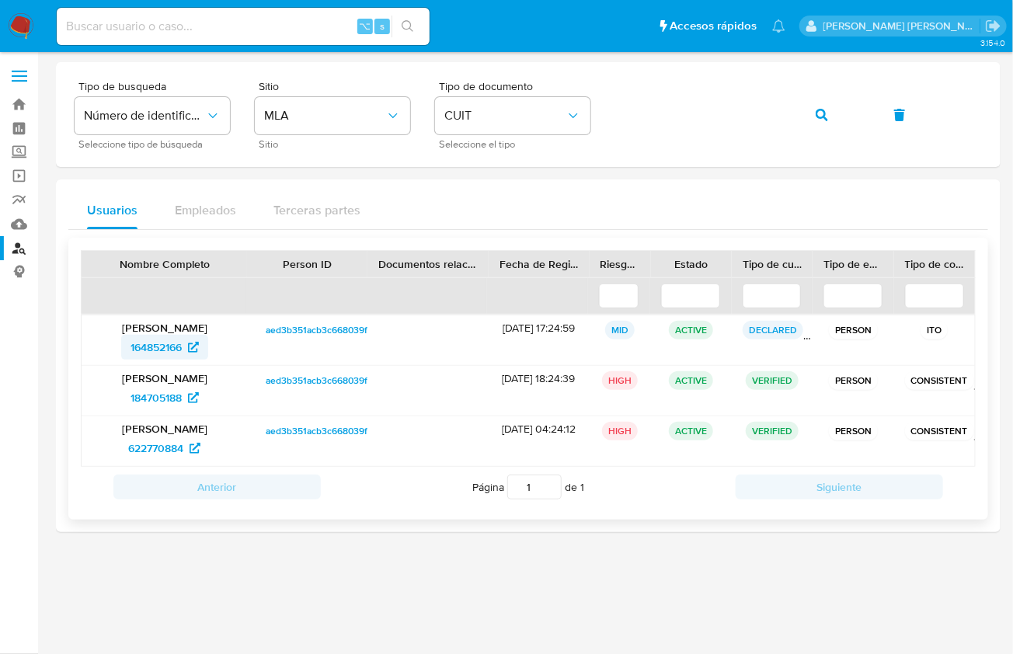
click at [148, 340] on span "164852166" at bounding box center [156, 347] width 51 height 25
click at [811, 117] on button "button" at bounding box center [822, 114] width 53 height 37
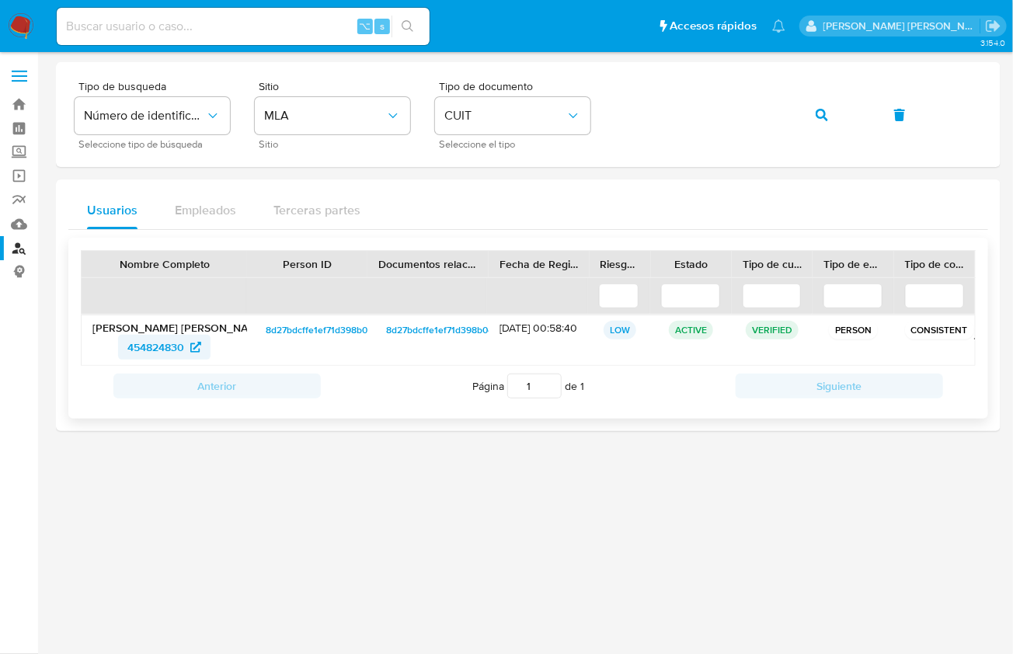
click at [145, 337] on span "454824830" at bounding box center [155, 347] width 57 height 25
click at [809, 124] on button "button" at bounding box center [822, 114] width 53 height 37
click at [148, 349] on span "294778801" at bounding box center [156, 347] width 53 height 25
click at [828, 118] on icon "button" at bounding box center [822, 115] width 12 height 12
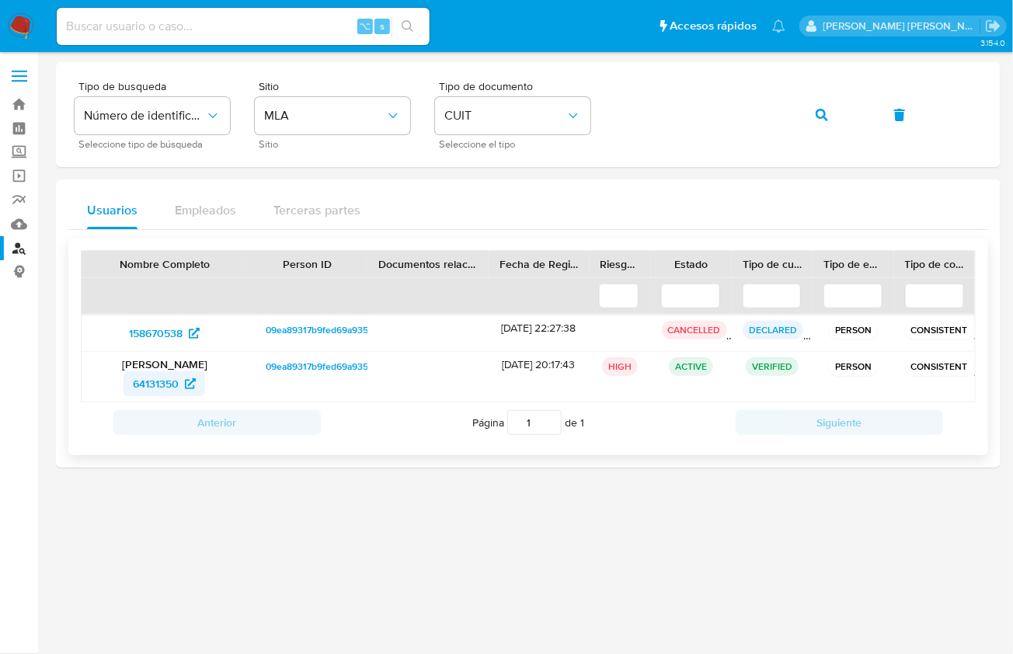
click at [151, 390] on span "64131350" at bounding box center [156, 383] width 46 height 25
click at [818, 115] on icon "button" at bounding box center [822, 115] width 12 height 12
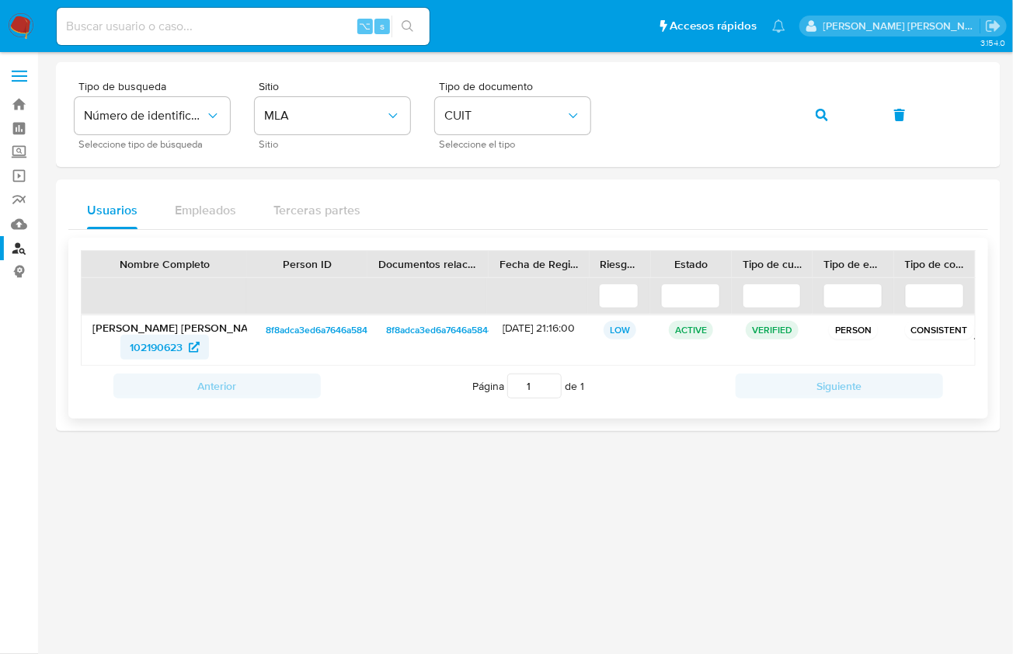
click at [177, 348] on span "102190623" at bounding box center [156, 347] width 53 height 25
click at [836, 120] on button "button" at bounding box center [822, 114] width 53 height 37
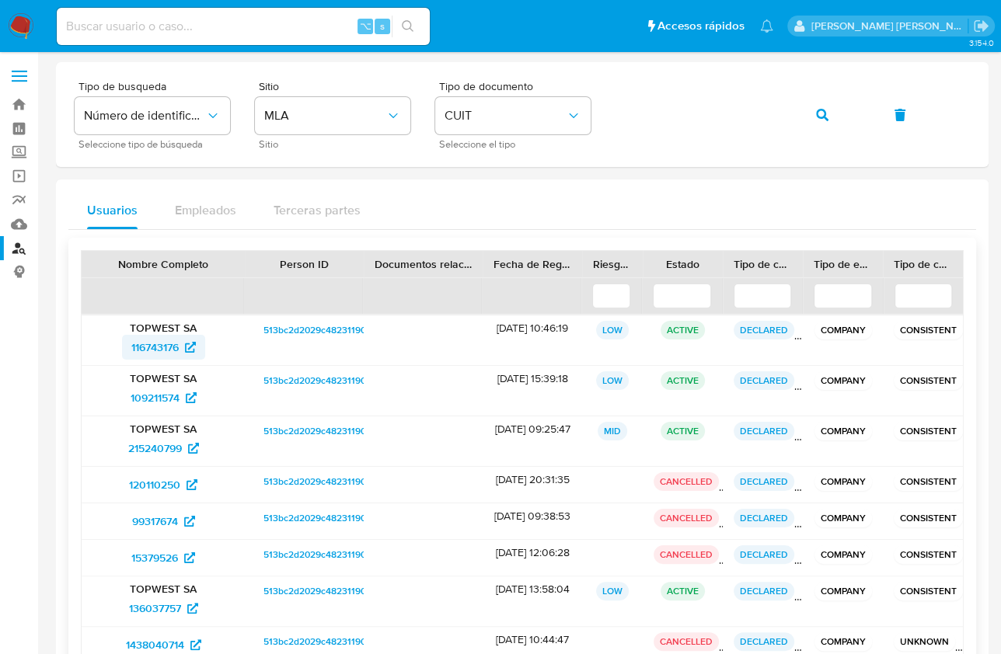
click at [169, 336] on span "116743176" at bounding box center [154, 347] width 47 height 25
click at [696, 88] on div "Tipo de busqueda Número de identificación Seleccione tipo de búsqueda Sitio MLA…" at bounding box center [522, 115] width 895 height 68
click at [804, 124] on button "button" at bounding box center [822, 114] width 53 height 37
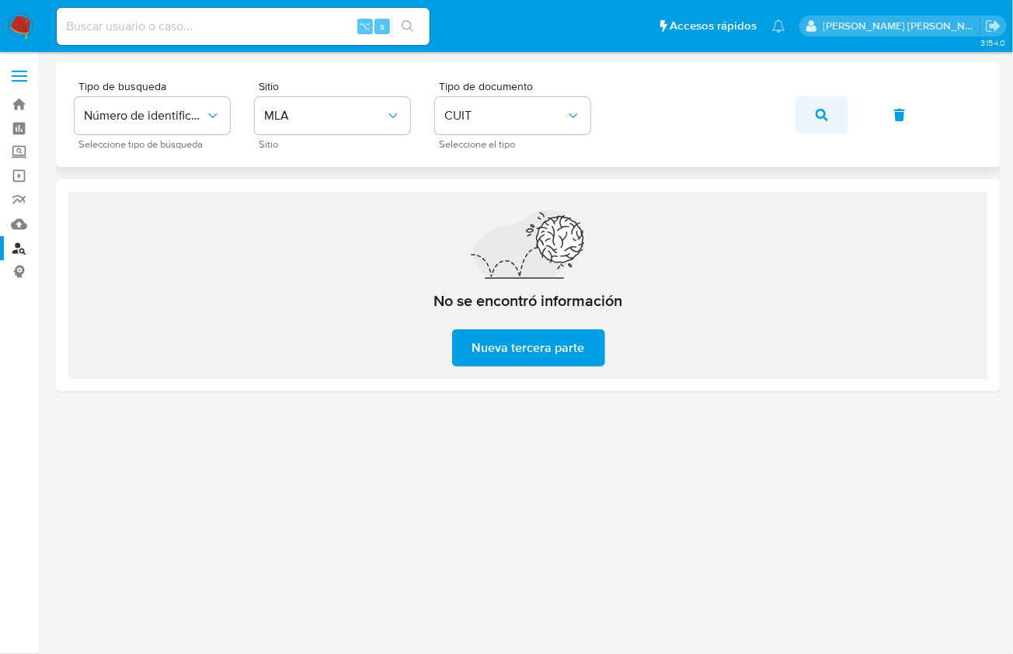
click at [839, 115] on button "button" at bounding box center [822, 114] width 53 height 37
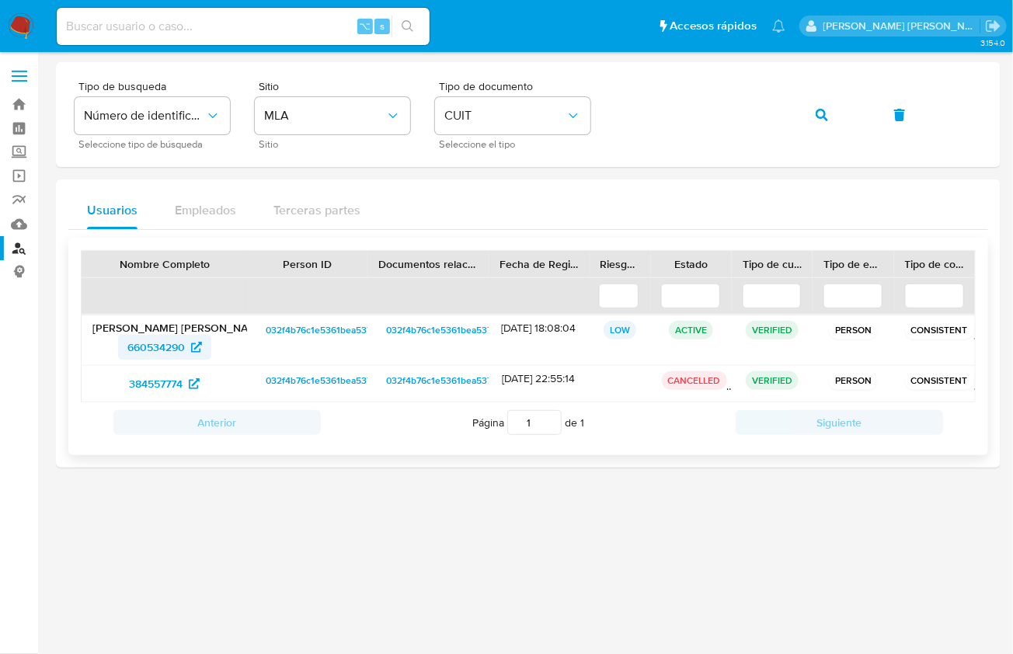
click at [167, 345] on span "660534290" at bounding box center [156, 347] width 58 height 25
click at [840, 123] on button "button" at bounding box center [822, 114] width 53 height 37
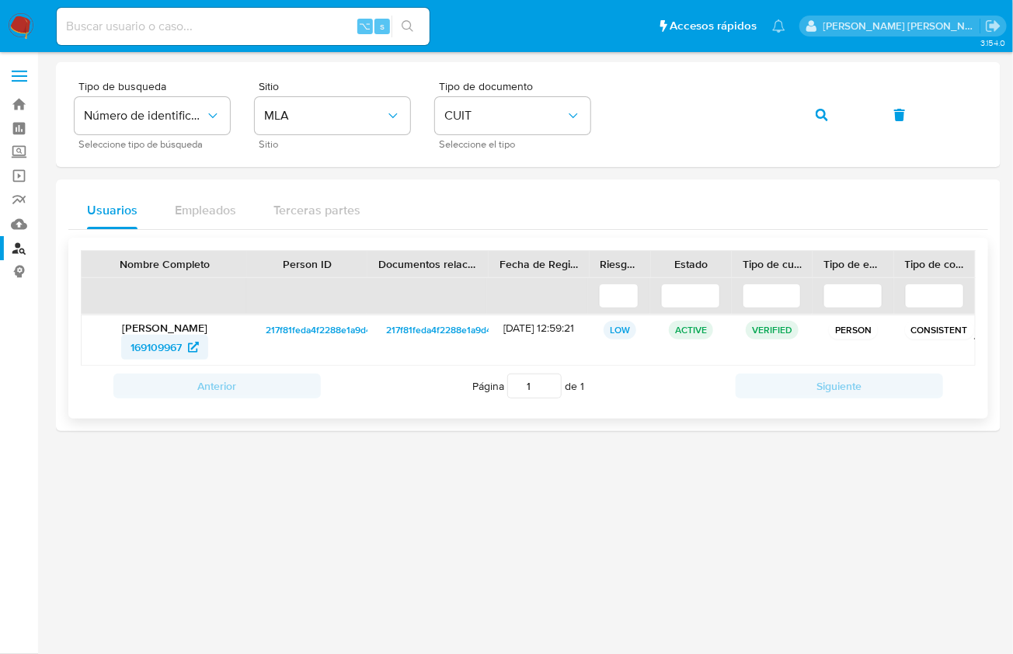
click at [171, 347] on span "169109967" at bounding box center [156, 347] width 51 height 25
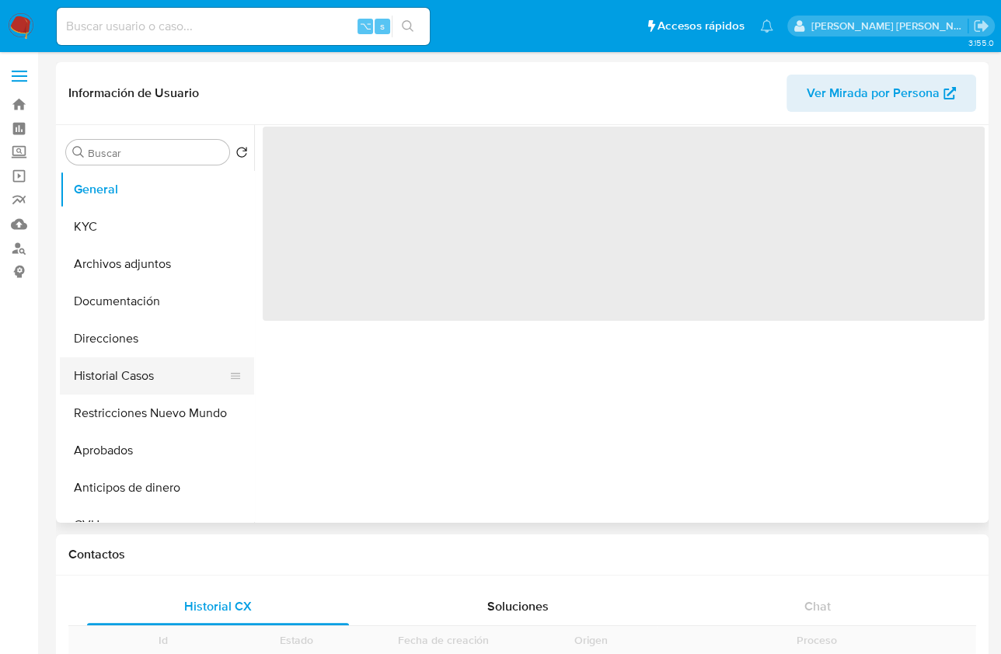
click at [179, 380] on button "Historial Casos" at bounding box center [151, 375] width 182 height 37
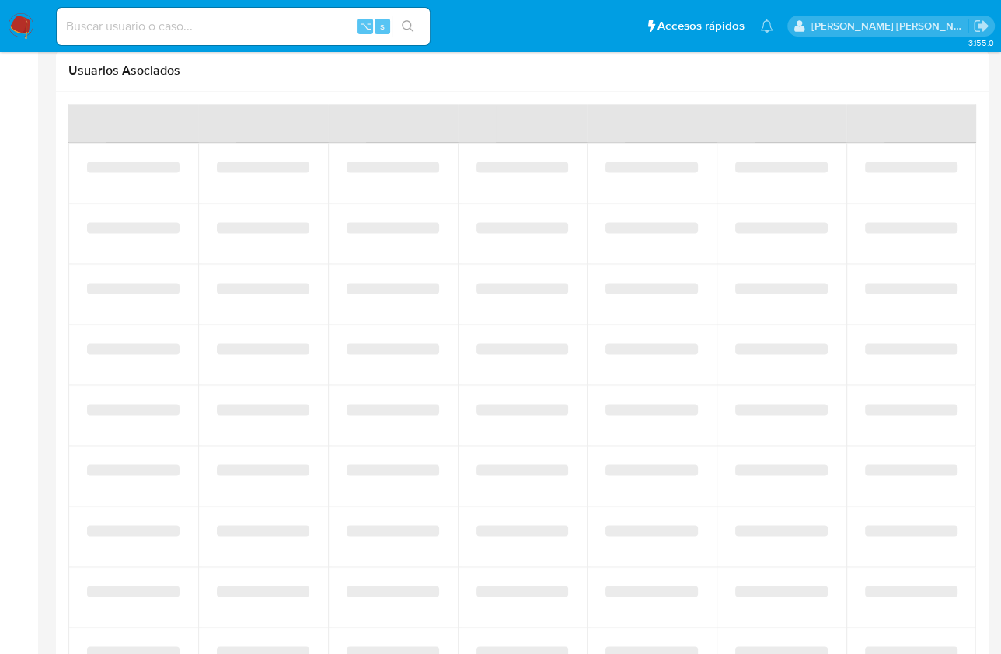
select select "10"
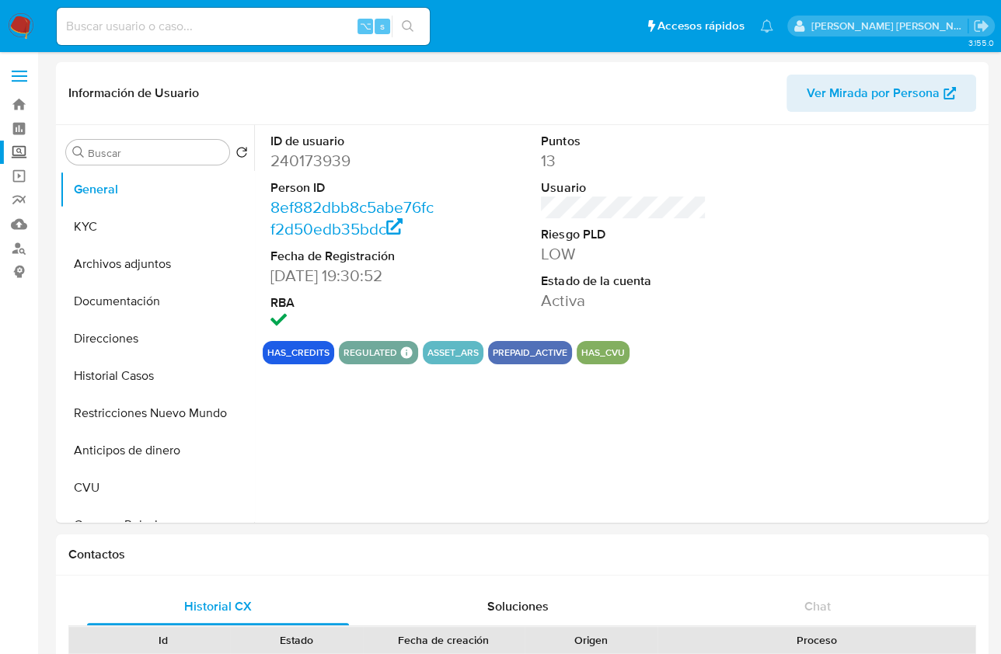
select select "10"
drag, startPoint x: 162, startPoint y: 379, endPoint x: 241, endPoint y: 418, distance: 87.6
click at [162, 379] on button "Historial Casos" at bounding box center [157, 375] width 194 height 37
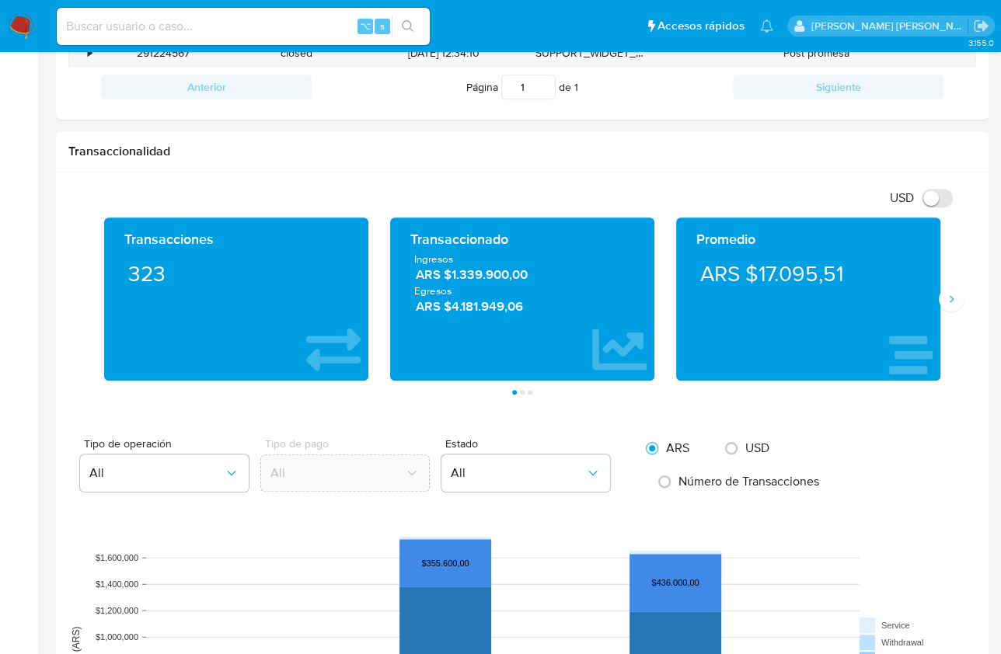
scroll to position [626, 0]
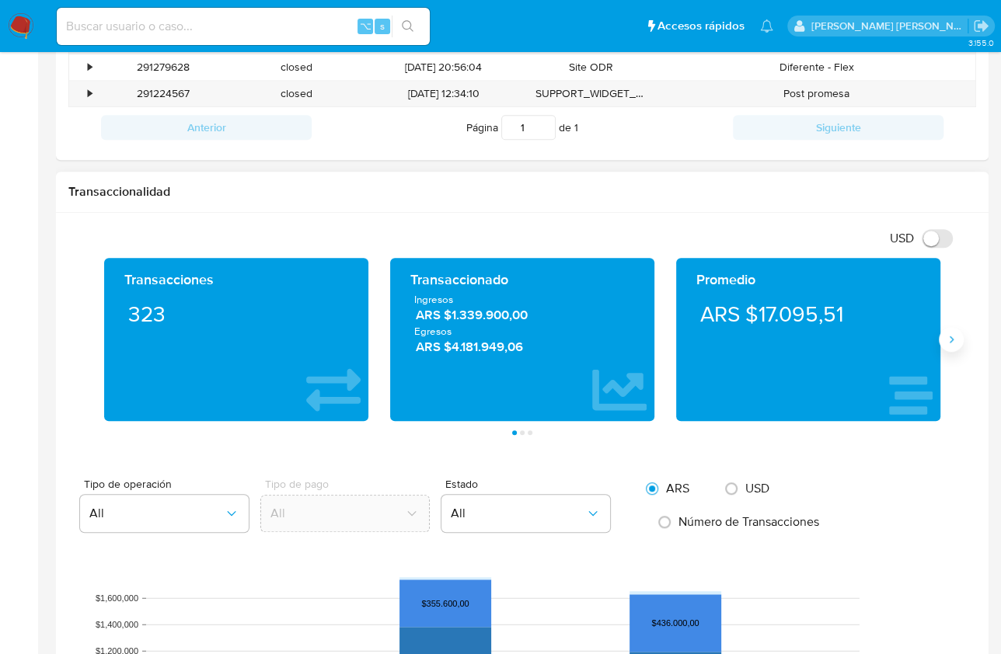
click at [950, 343] on button "Siguiente" at bounding box center [951, 339] width 25 height 25
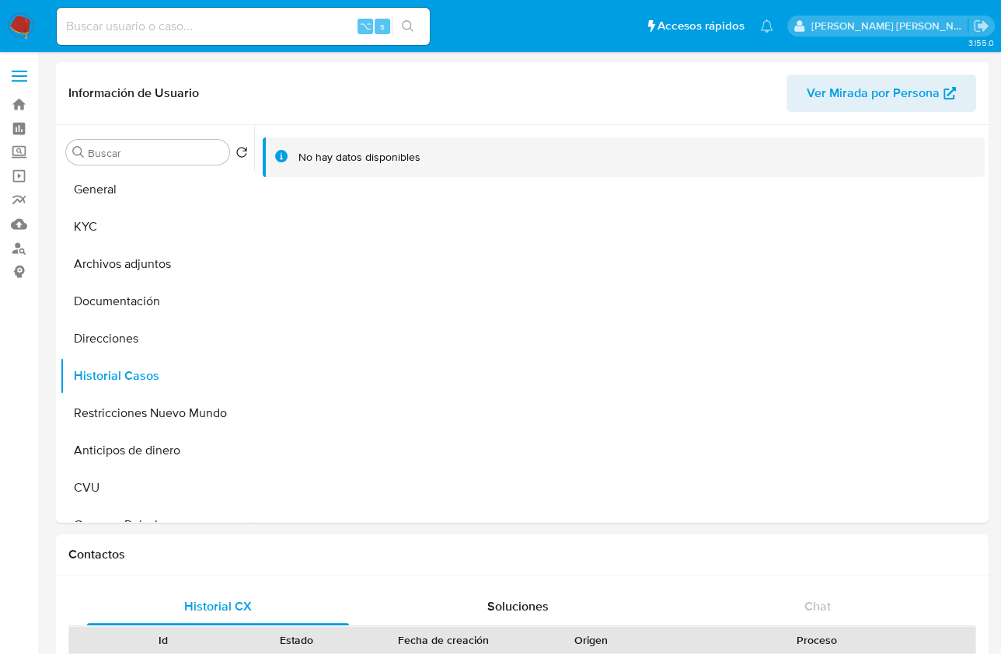
scroll to position [0, 0]
click at [127, 242] on button "KYC" at bounding box center [151, 226] width 182 height 37
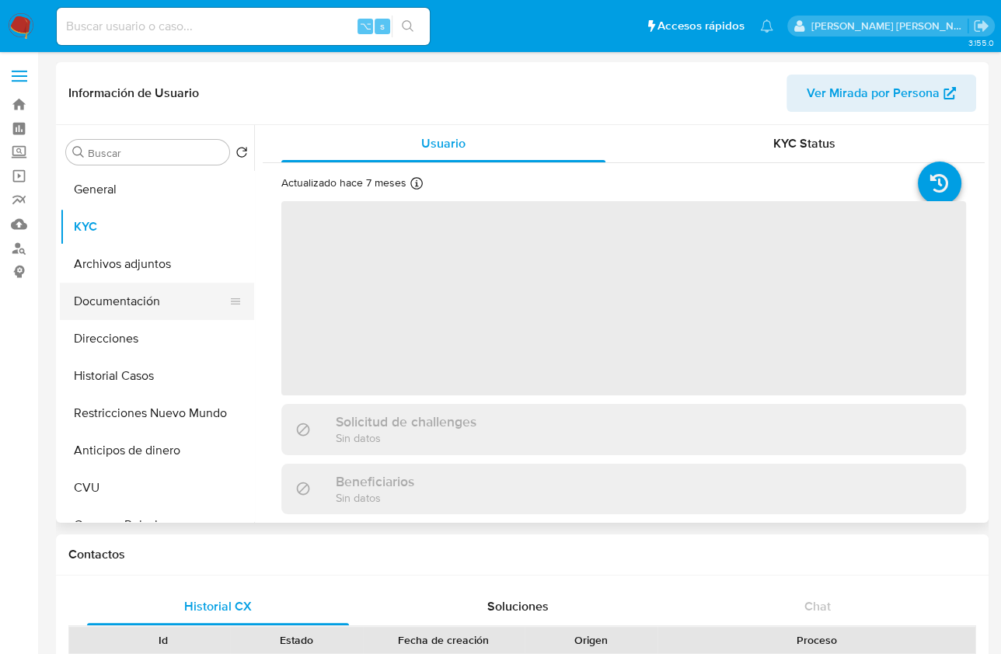
click at [147, 291] on button "Documentación" at bounding box center [151, 301] width 182 height 37
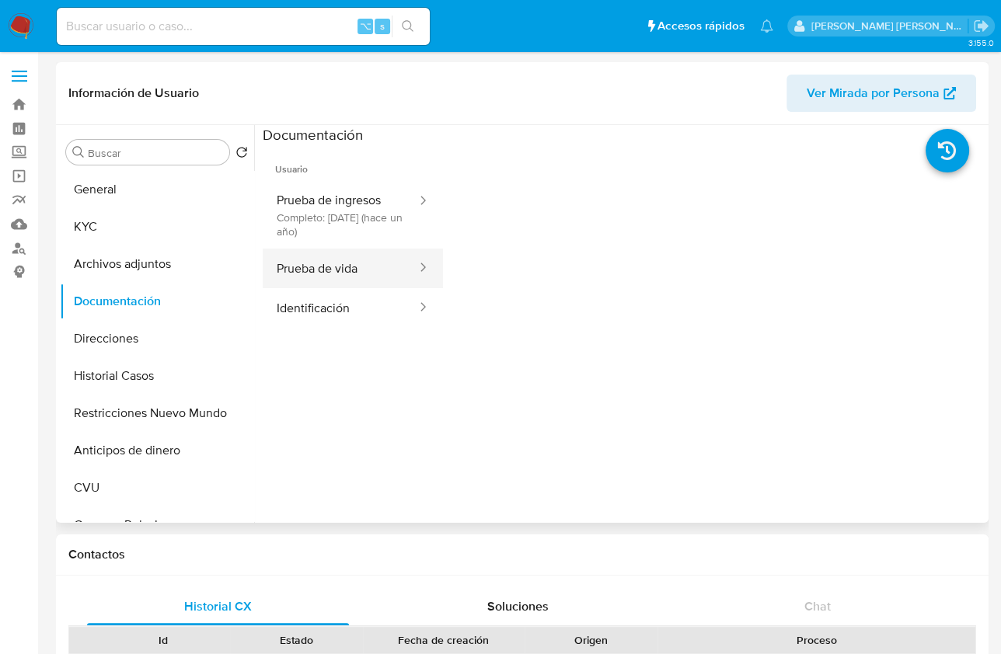
click at [368, 281] on button "Prueba de vida" at bounding box center [340, 269] width 155 height 40
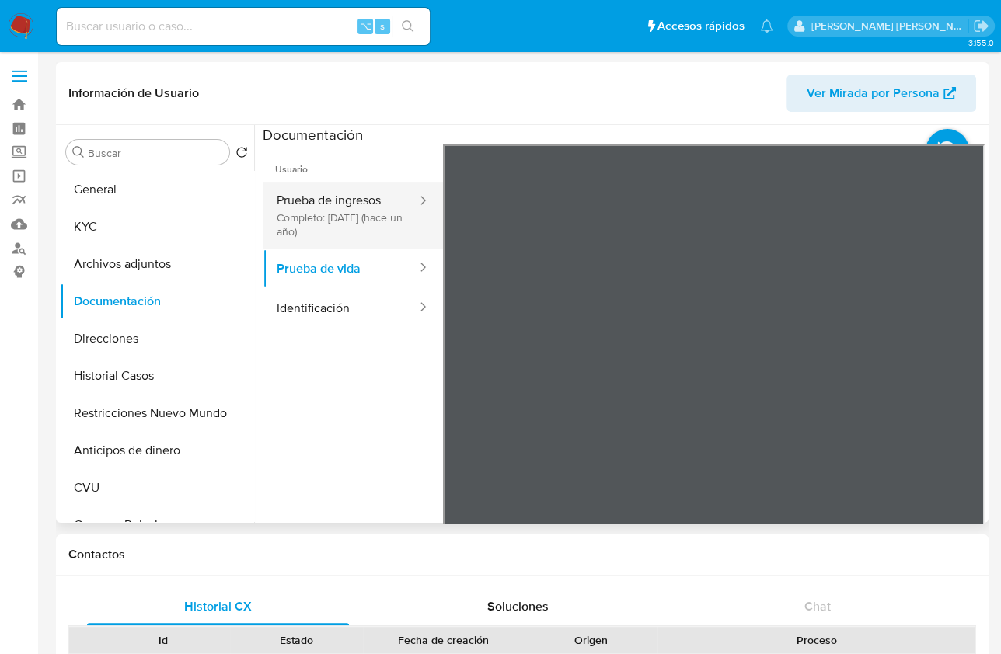
click at [331, 228] on button "Prueba de ingresos Completo: [DATE] (hace un año)" at bounding box center [340, 215] width 155 height 67
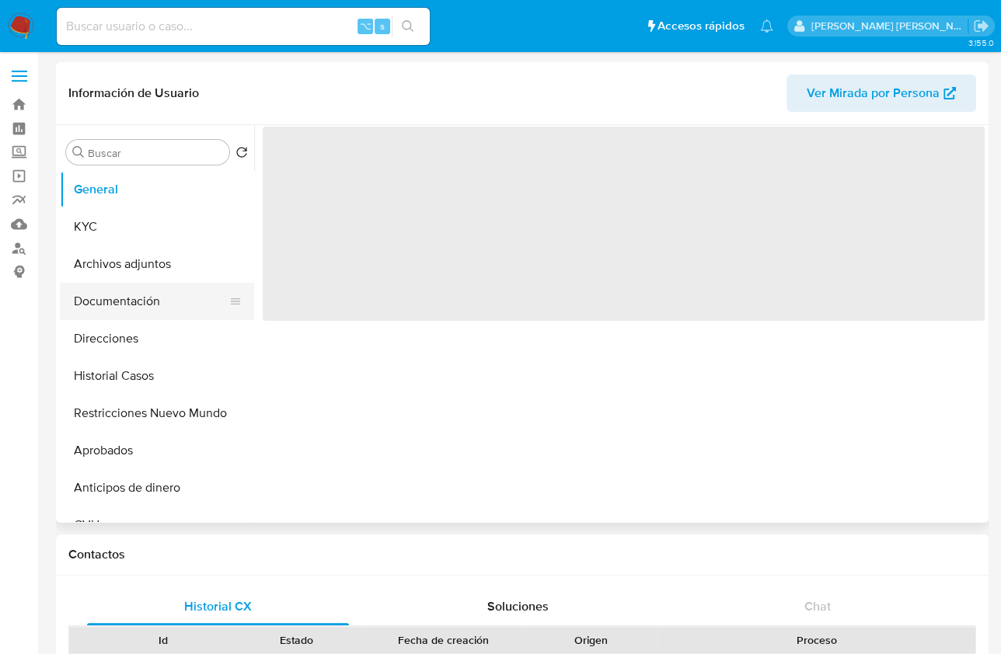
click at [122, 302] on button "Documentación" at bounding box center [151, 301] width 182 height 37
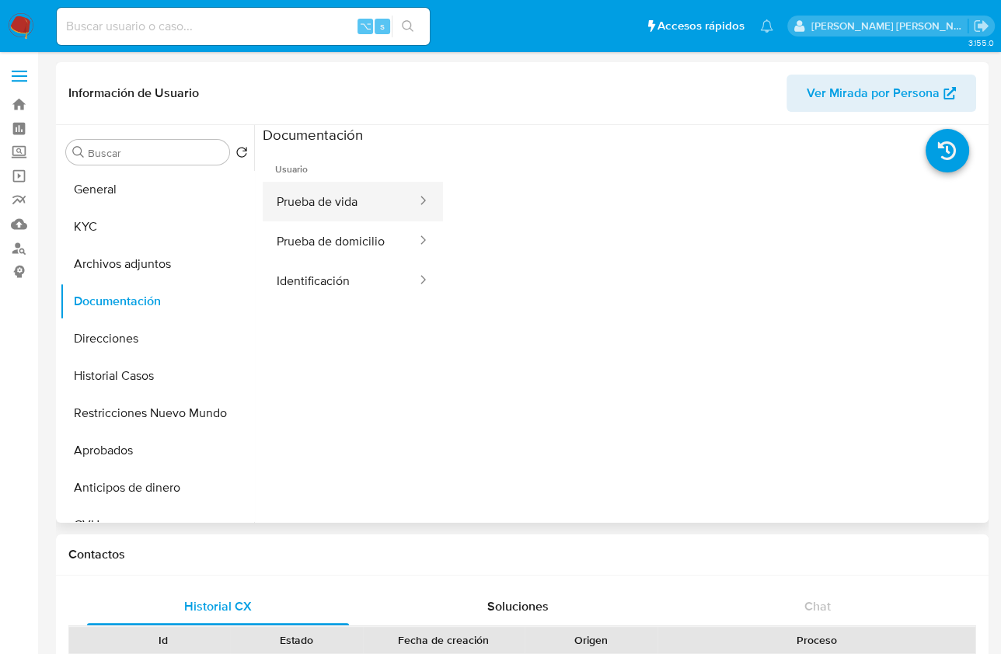
click at [372, 190] on button "Prueba de vida" at bounding box center [340, 202] width 155 height 40
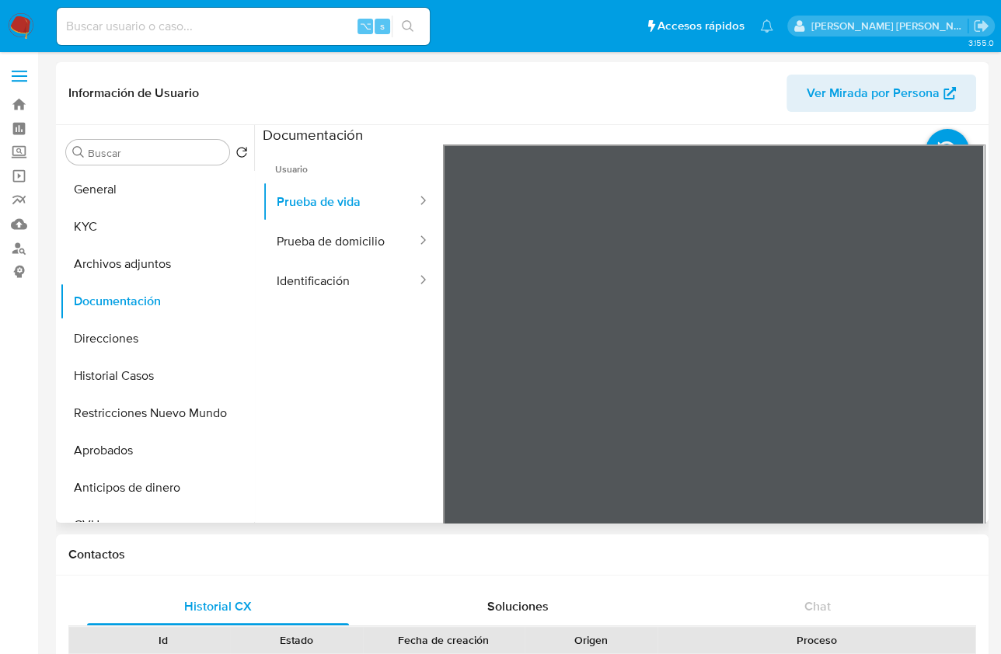
select select "10"
click at [312, 241] on button "Prueba de domicilio" at bounding box center [340, 241] width 155 height 40
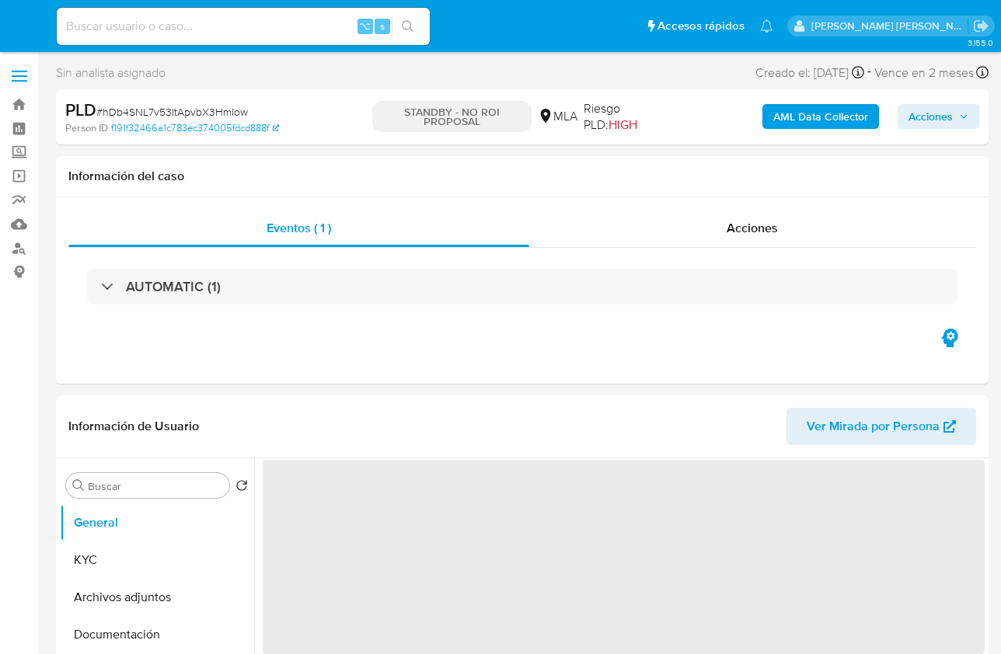
select select "10"
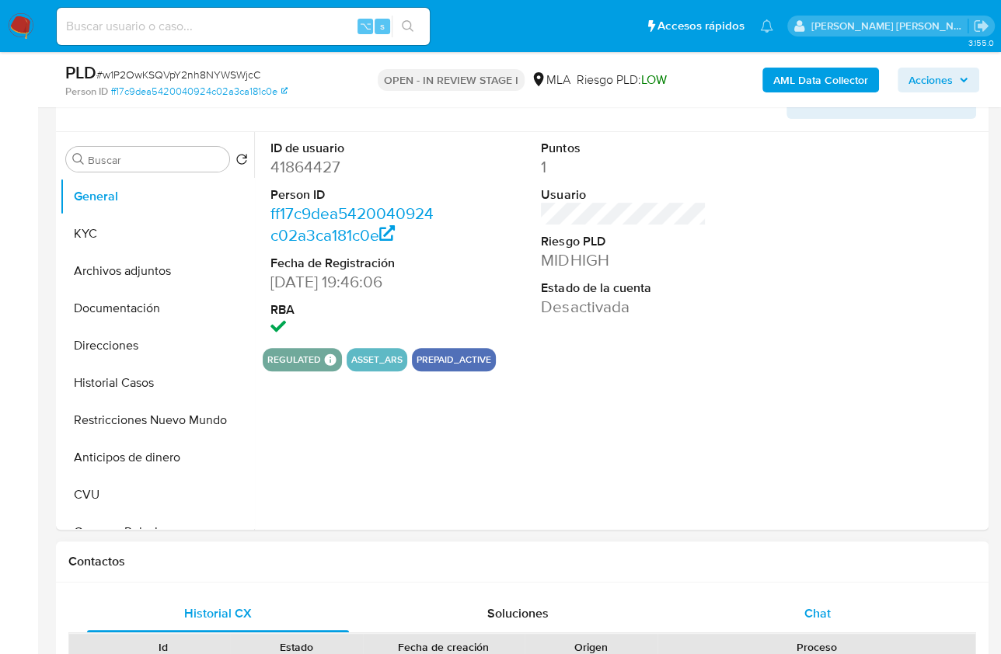
select select "10"
click at [842, 603] on div "Chat" at bounding box center [817, 613] width 262 height 37
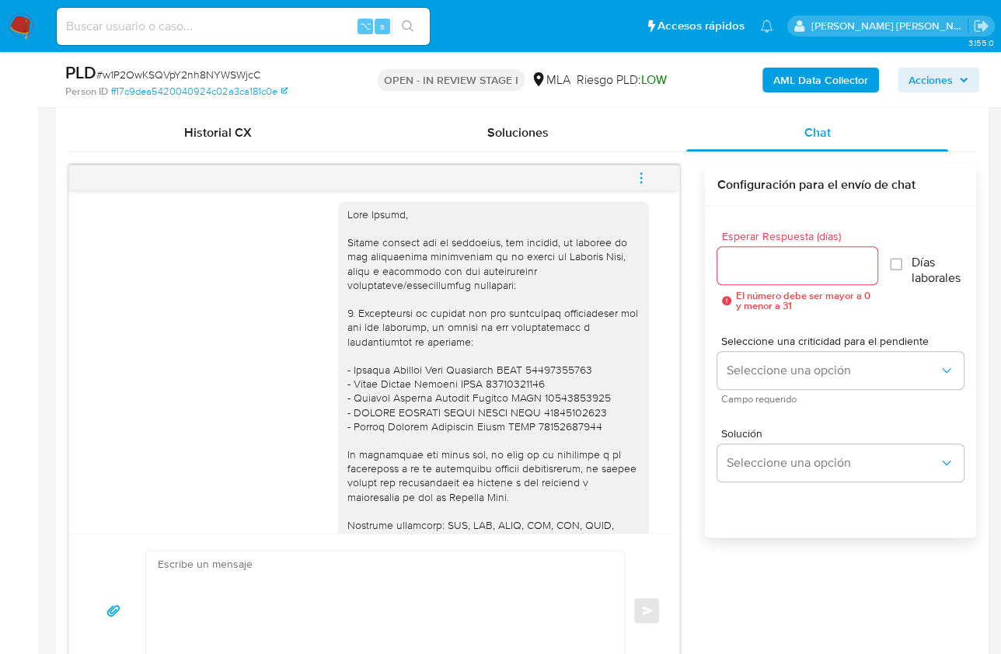
scroll to position [1444, 0]
click at [650, 174] on button "menu-action" at bounding box center [641, 177] width 51 height 37
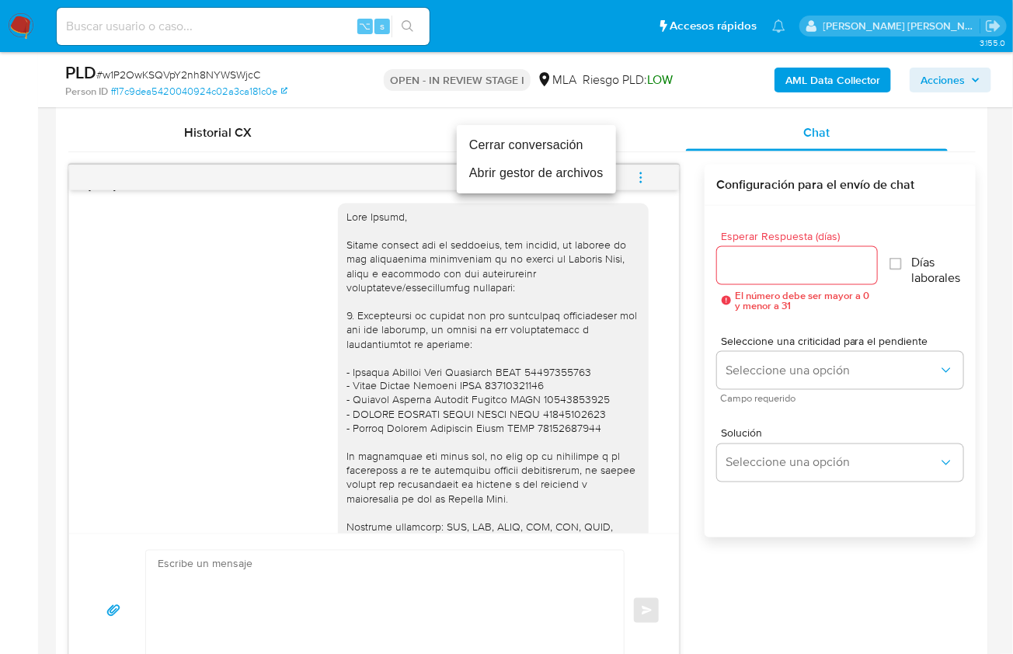
click at [487, 153] on li "Cerrar conversación" at bounding box center [536, 145] width 159 height 28
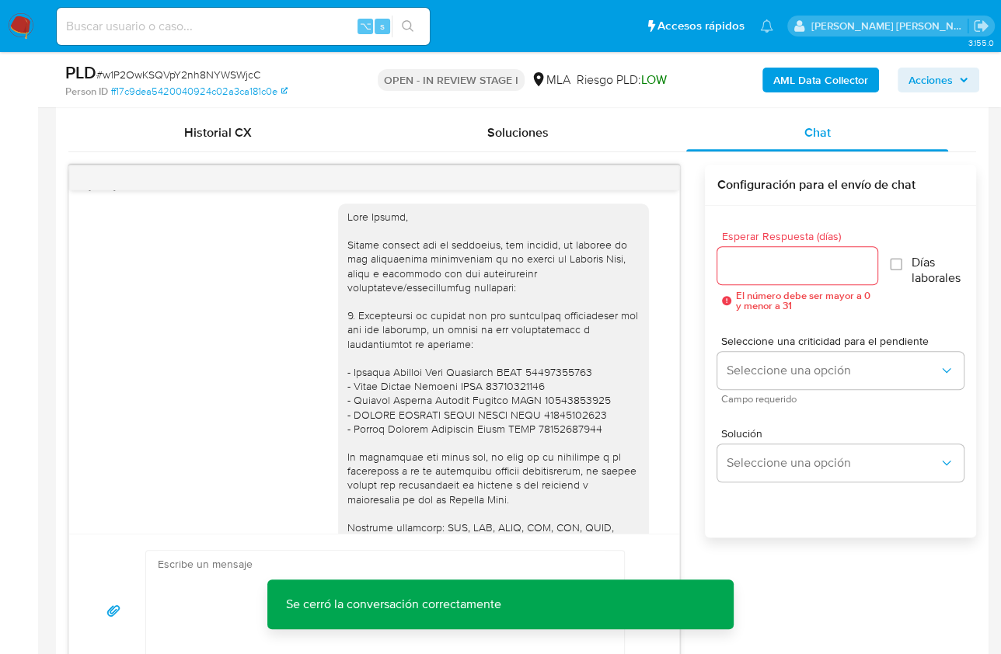
scroll to position [480, 0]
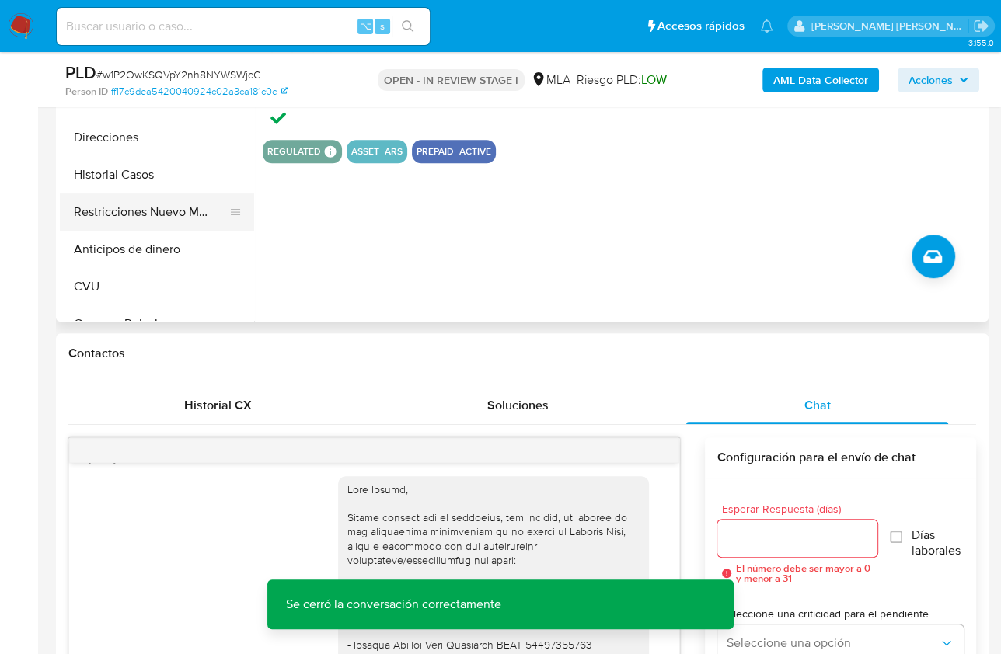
click at [130, 209] on button "Restricciones Nuevo Mundo" at bounding box center [151, 212] width 182 height 37
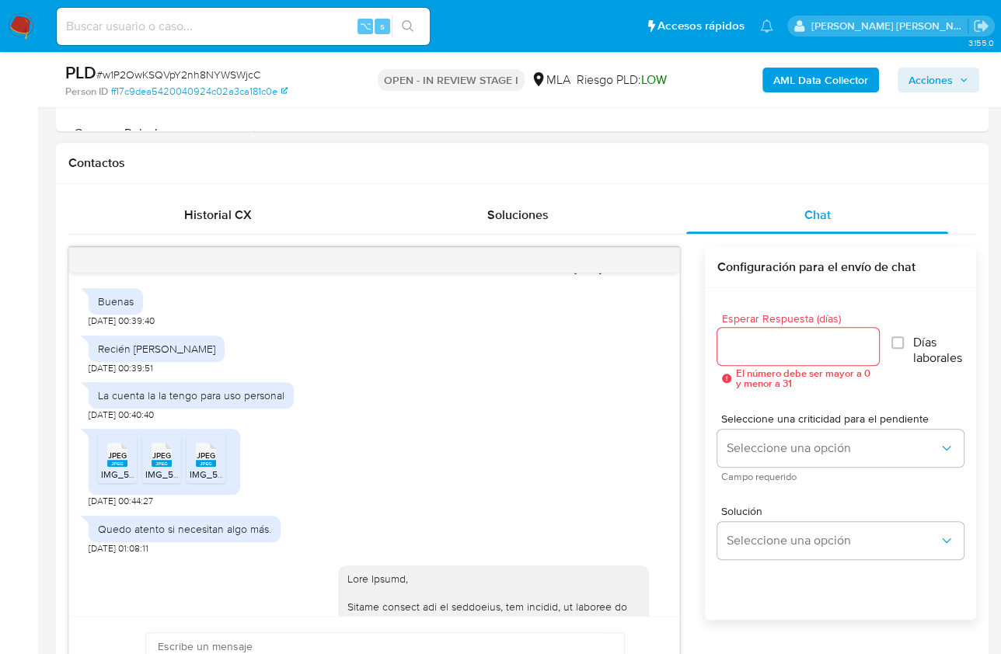
scroll to position [668, 0]
click at [194, 228] on div "Historial CX" at bounding box center [218, 216] width 262 height 37
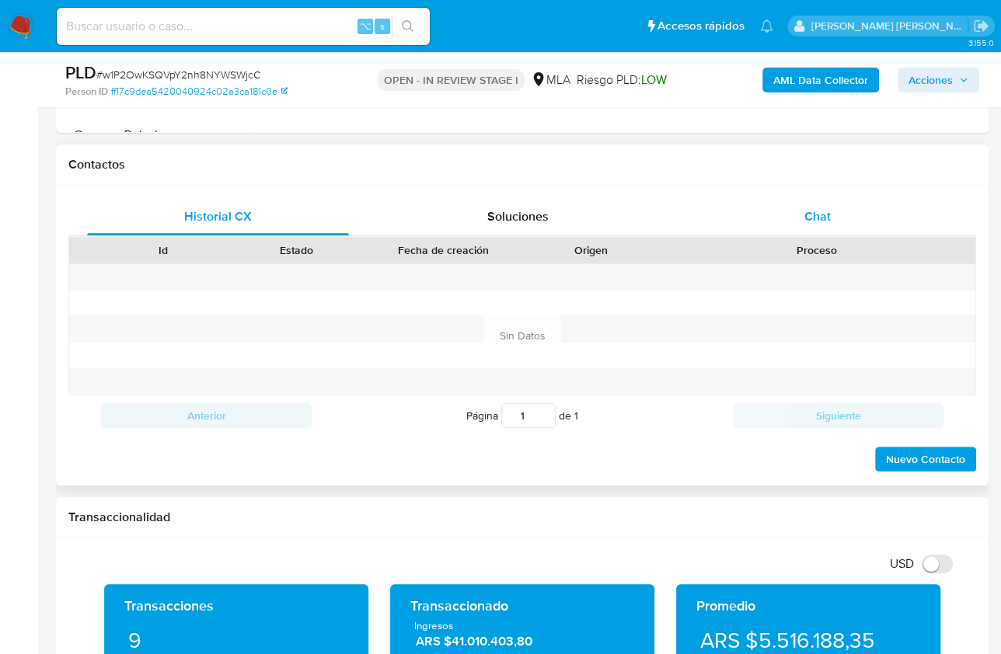
click at [804, 201] on div "Chat" at bounding box center [817, 216] width 262 height 37
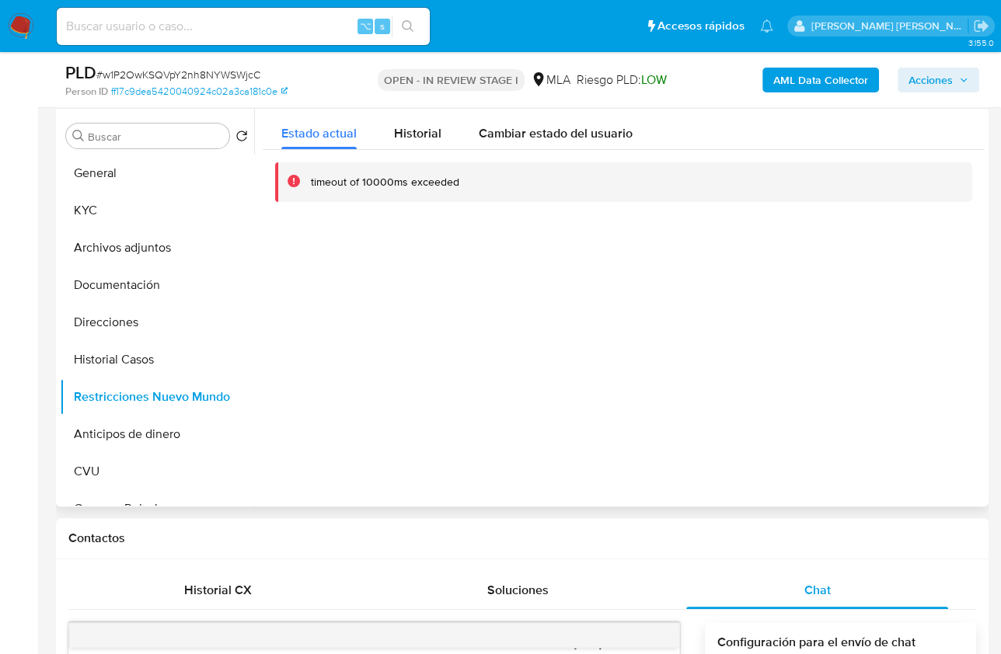
scroll to position [269, 0]
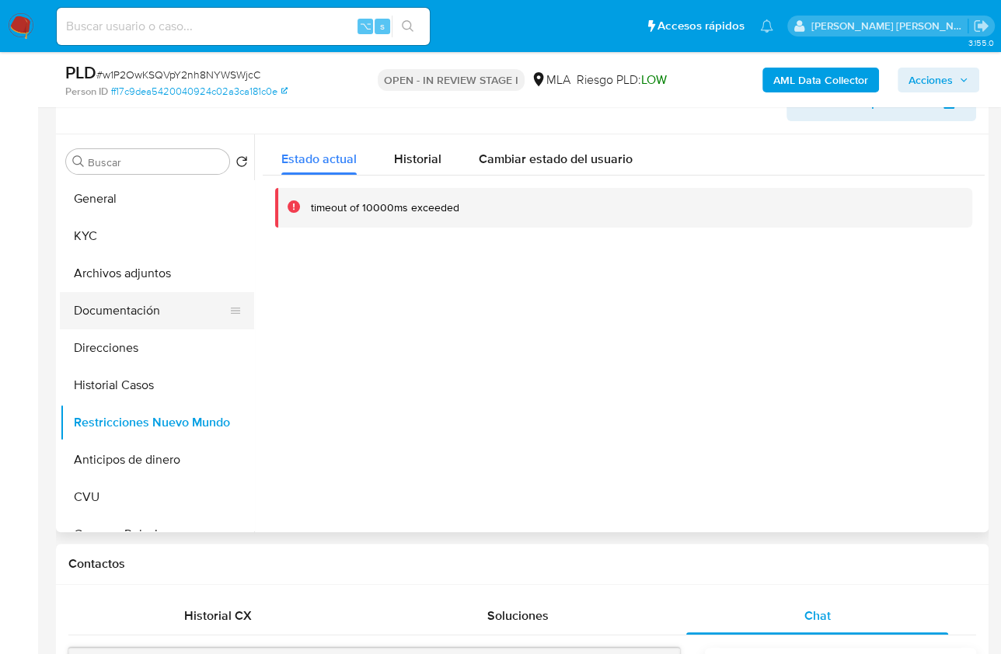
click at [155, 316] on button "Documentación" at bounding box center [151, 310] width 182 height 37
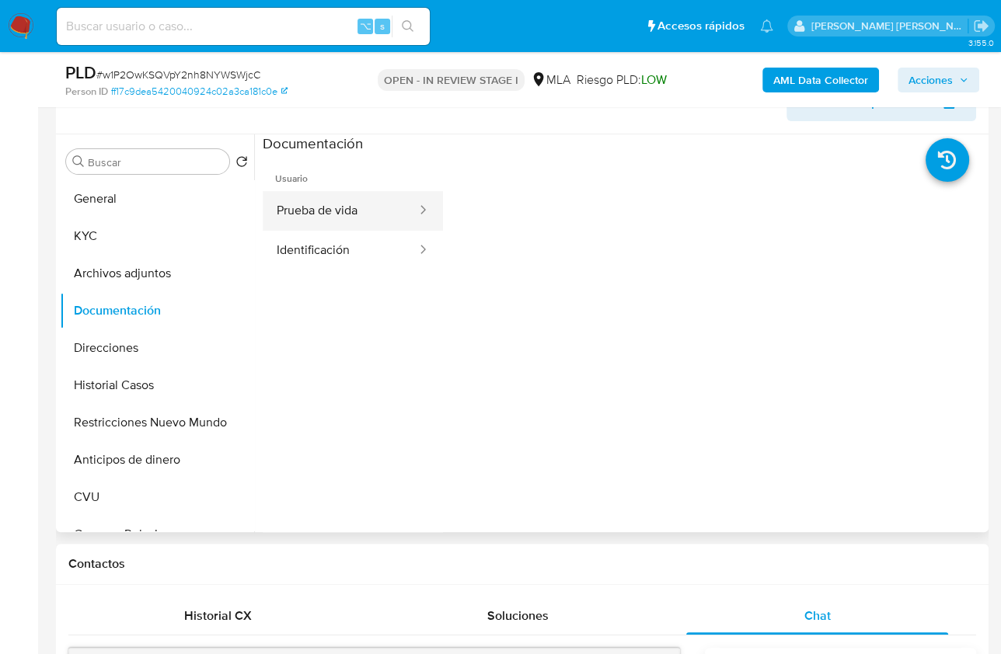
click at [351, 191] on button "Prueba de vida" at bounding box center [340, 211] width 155 height 40
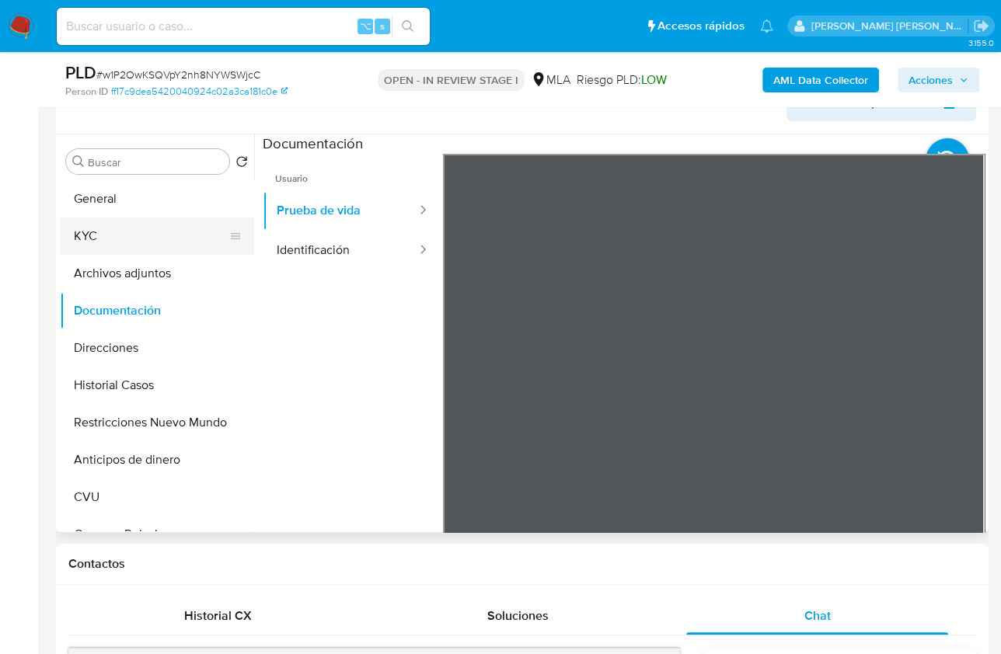
click at [133, 225] on button "KYC" at bounding box center [151, 236] width 182 height 37
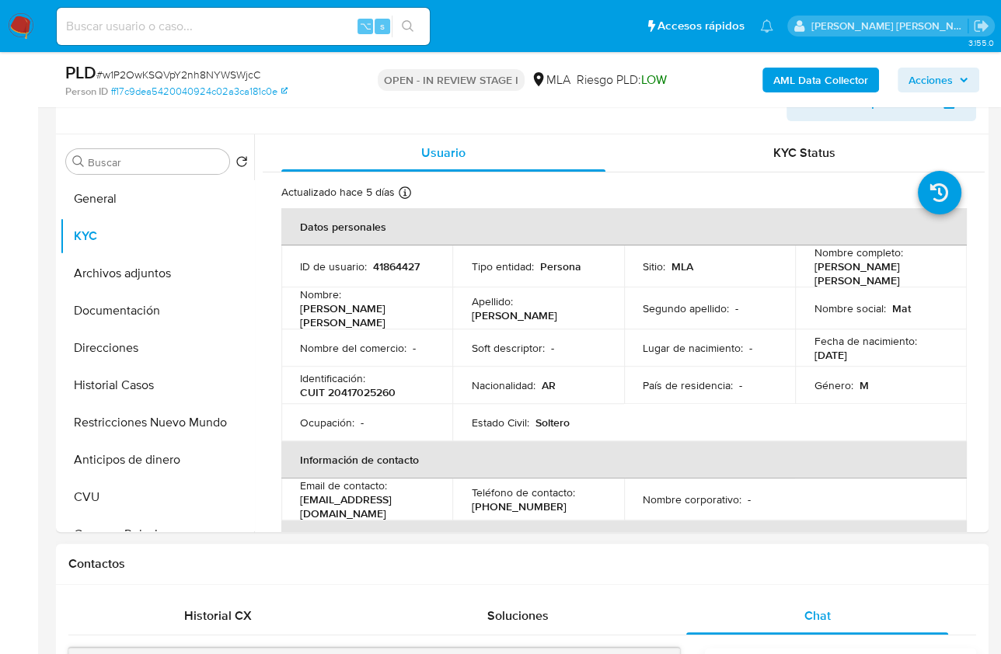
click at [621, 580] on div "Contactos" at bounding box center [522, 564] width 933 height 41
click at [157, 309] on button "Documentación" at bounding box center [151, 310] width 182 height 37
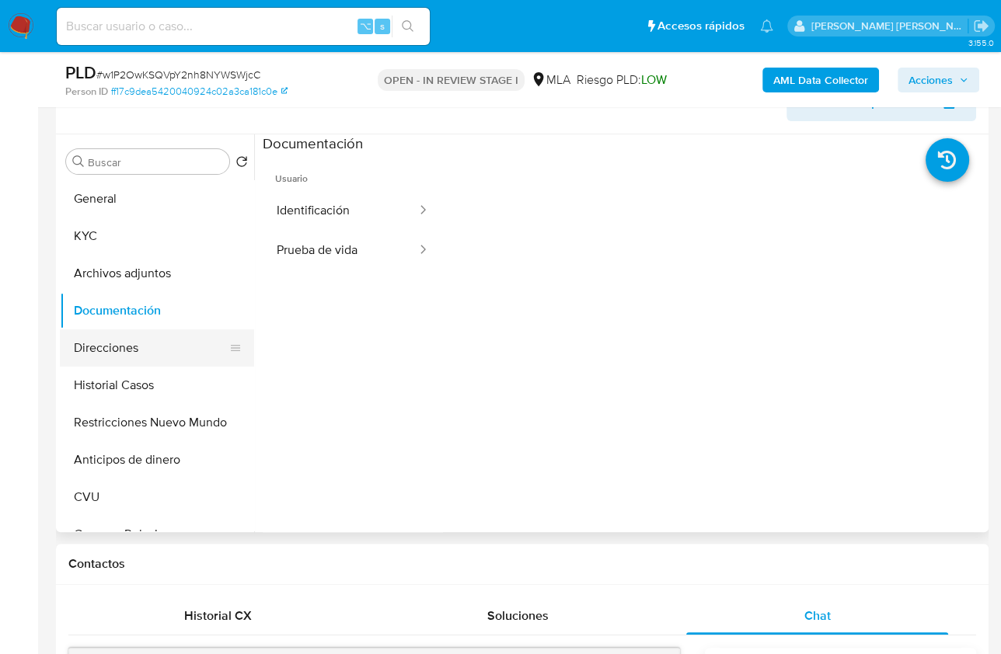
click at [153, 339] on button "Direcciones" at bounding box center [151, 348] width 182 height 37
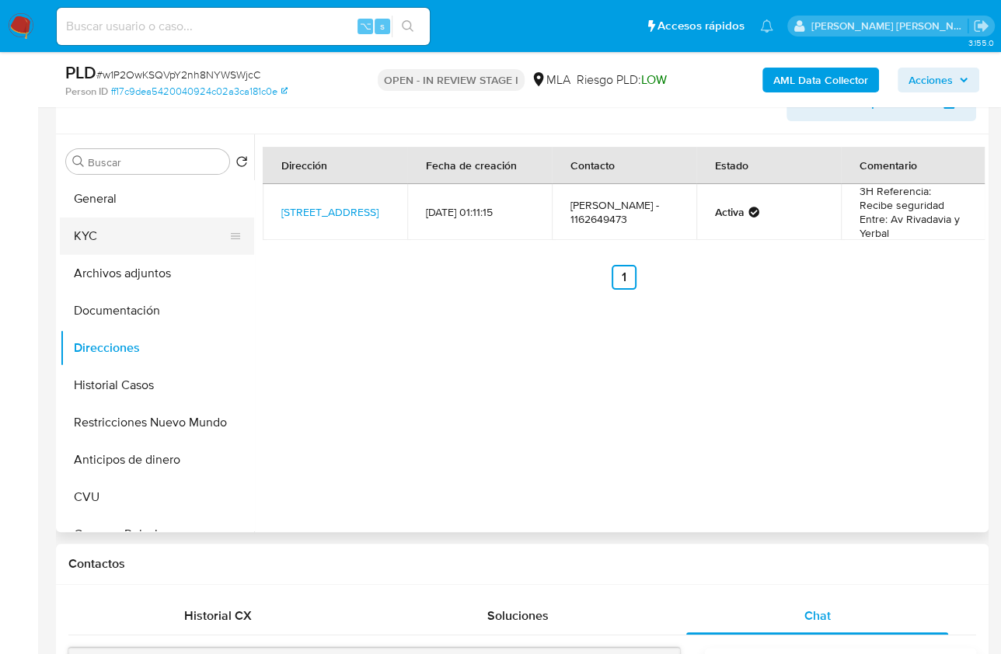
click at [126, 242] on button "KYC" at bounding box center [151, 236] width 182 height 37
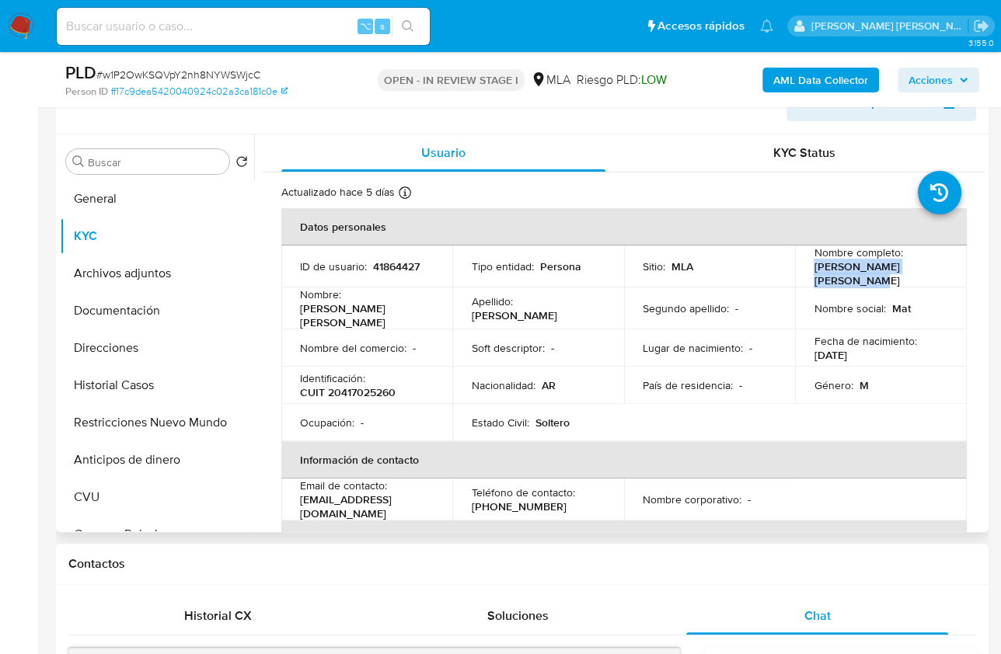
drag, startPoint x: 801, startPoint y: 265, endPoint x: 877, endPoint y: 277, distance: 76.4
click at [877, 277] on td "Nombre completo : Matìas Nahuel Ian Coppola" at bounding box center [880, 267] width 171 height 42
copy p "Matìas Nahuel Ian Coppola"
click at [165, 420] on button "Restricciones Nuevo Mundo" at bounding box center [151, 422] width 182 height 37
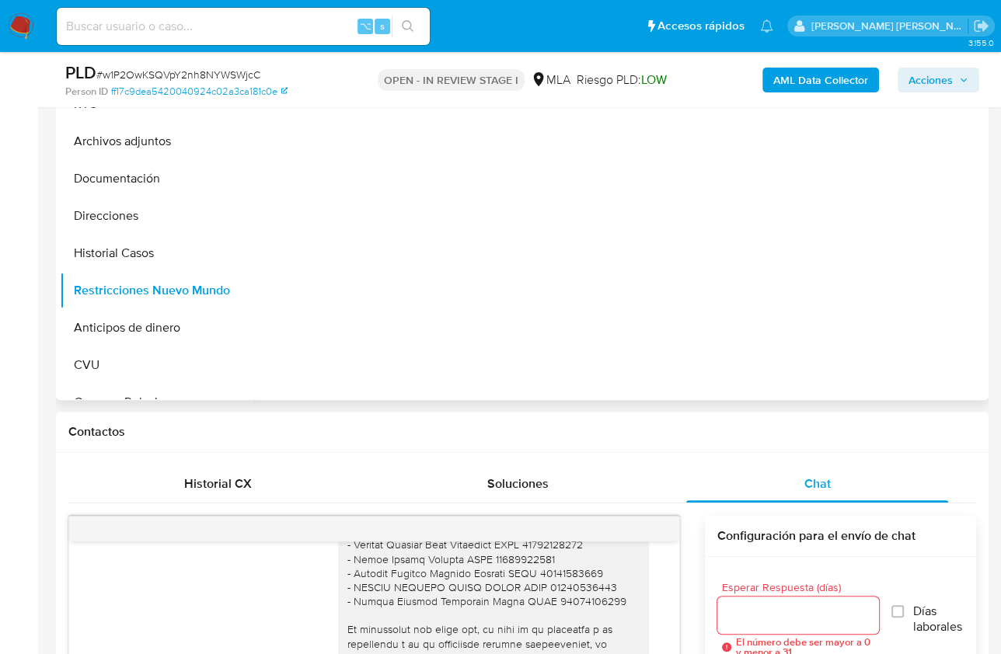
scroll to position [206, 0]
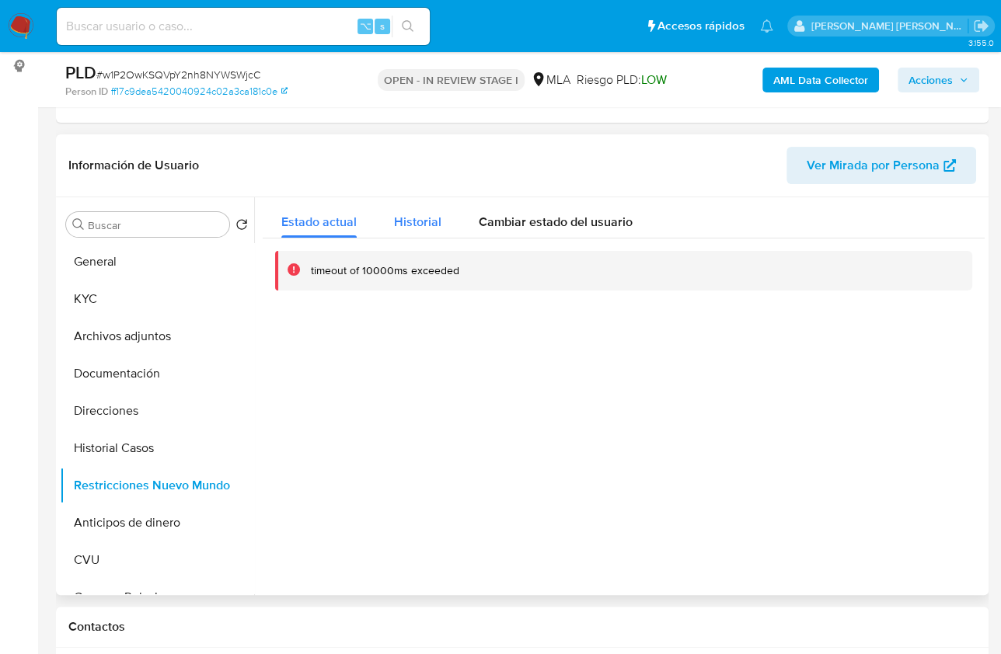
click at [431, 214] on span "Historial" at bounding box center [417, 222] width 47 height 18
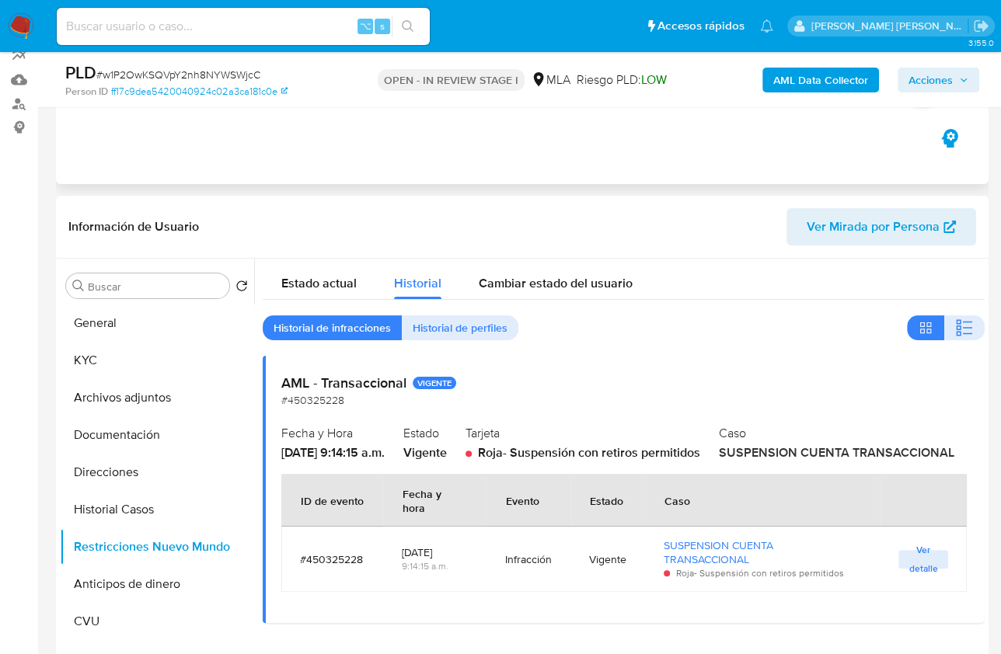
scroll to position [0, 0]
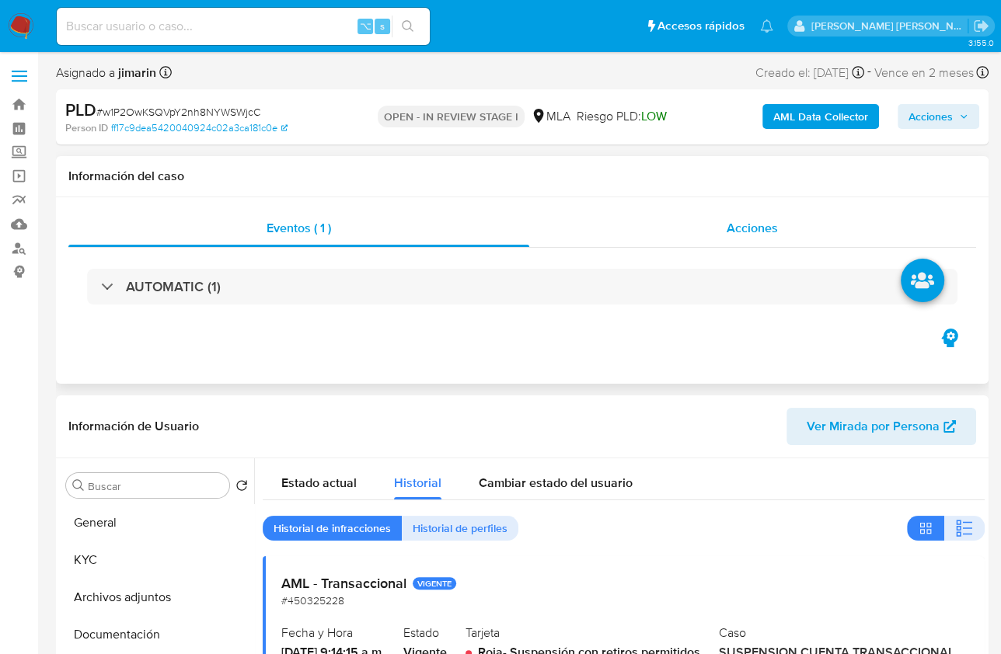
click at [753, 232] on span "Acciones" at bounding box center [752, 228] width 51 height 18
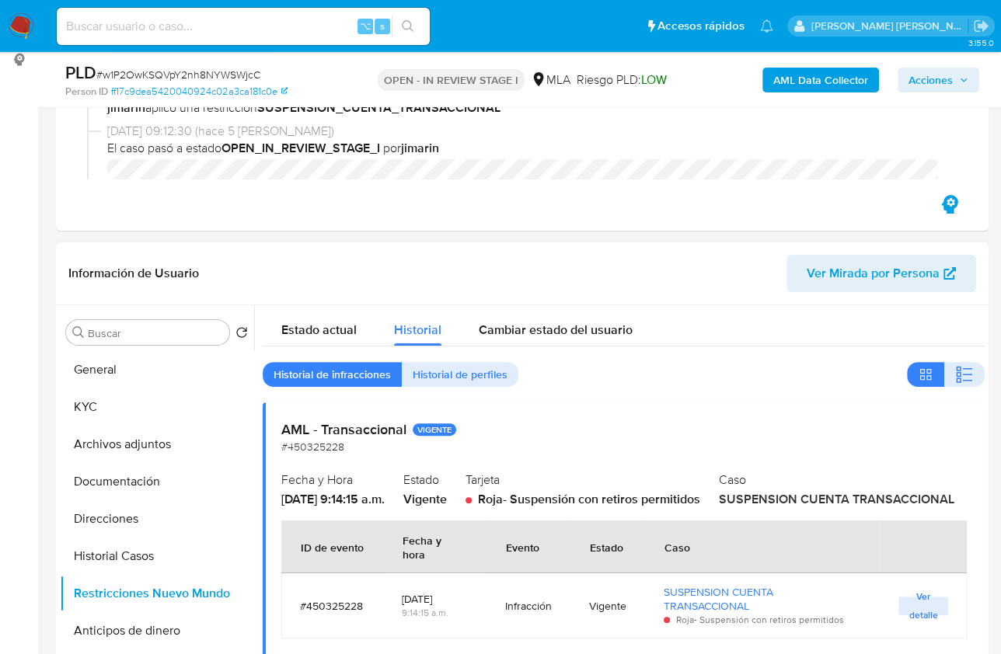
scroll to position [180, 0]
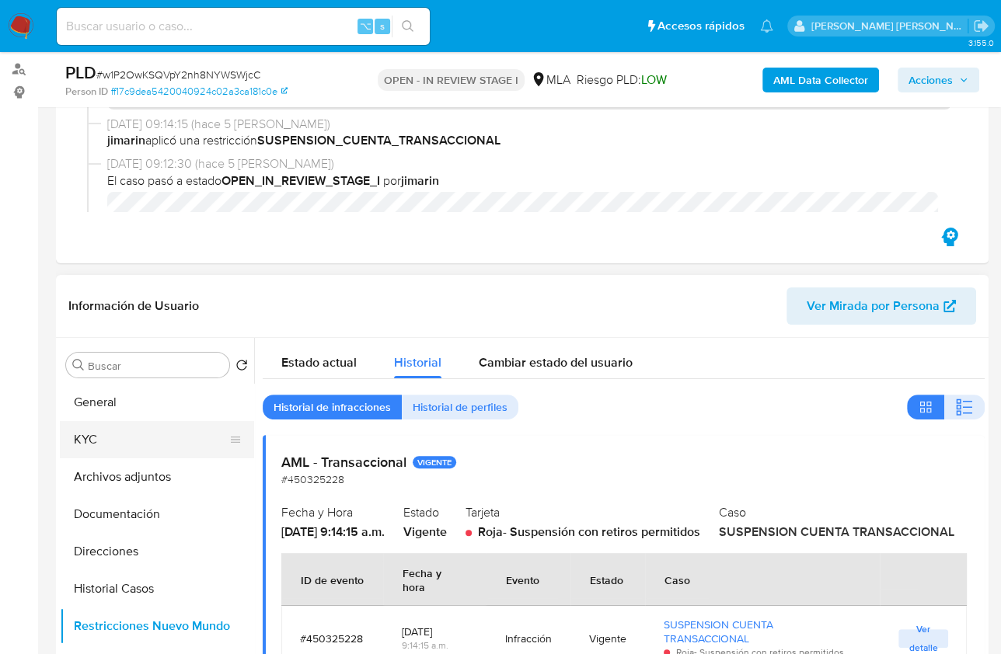
click at [176, 444] on button "KYC" at bounding box center [151, 439] width 182 height 37
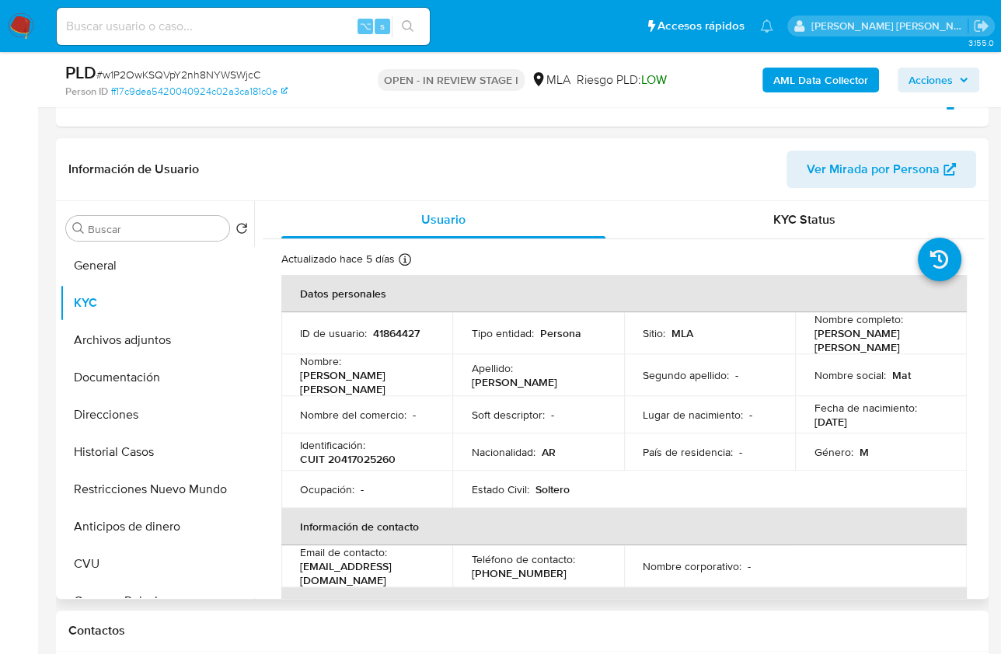
scroll to position [3, 0]
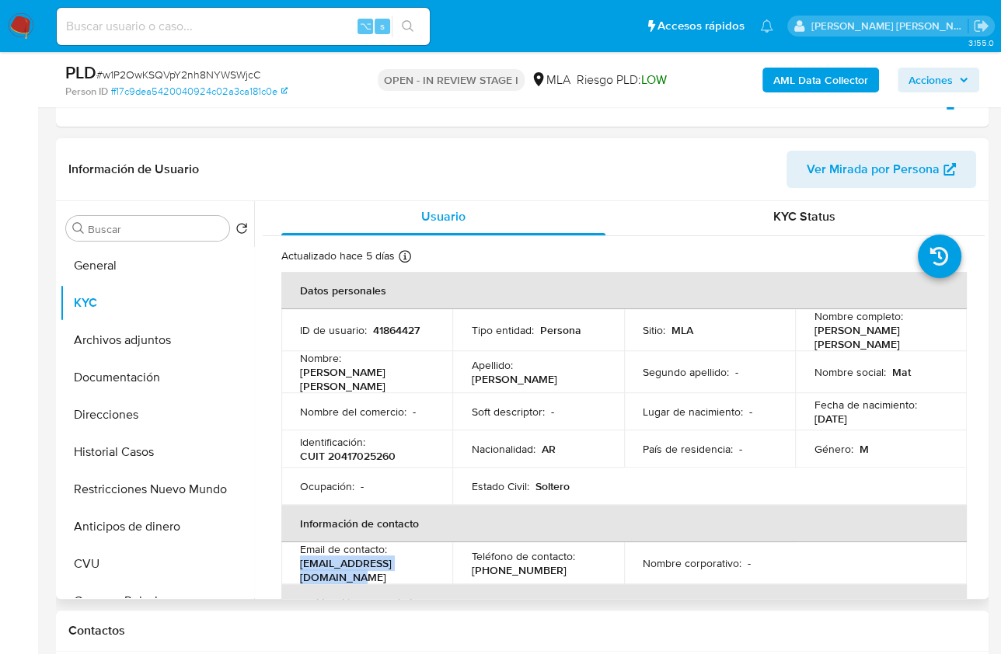
drag, startPoint x: 439, startPoint y: 560, endPoint x: 301, endPoint y: 564, distance: 138.4
click at [301, 564] on td "Email de contacto : matiascoppola@hotmail.com" at bounding box center [366, 563] width 171 height 42
copy p "matiascoppola@hotmail.com"
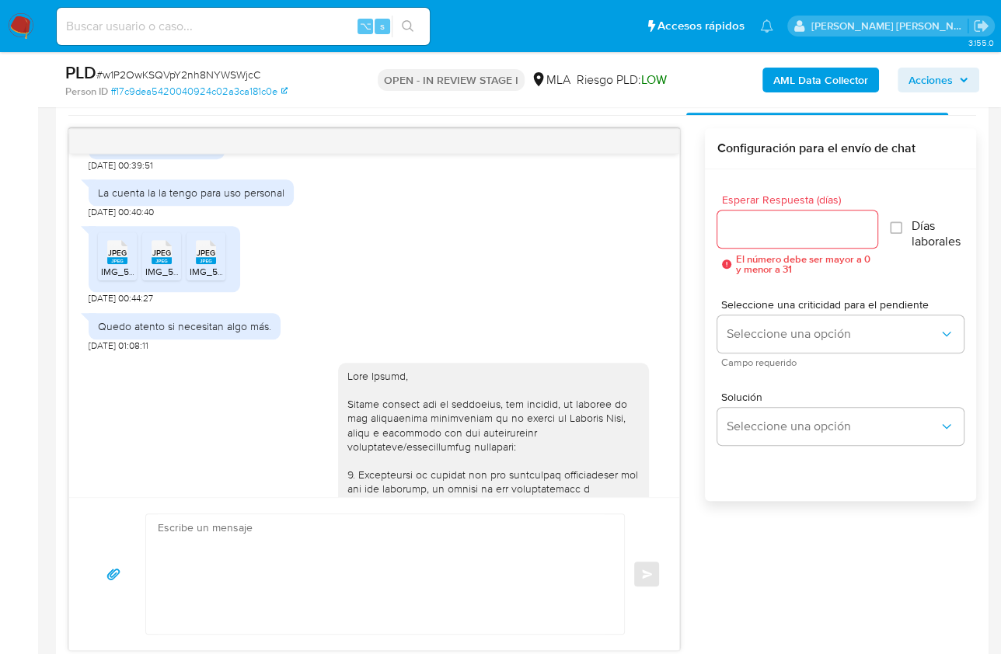
scroll to position [1246, 0]
drag, startPoint x: 92, startPoint y: 235, endPoint x: 292, endPoint y: 238, distance: 199.7
click at [292, 221] on div "La cuenta la la tengo para uso personal 26/07/2025 00:40:40" at bounding box center [374, 197] width 571 height 47
copy div "La cuenta la la tengo para uso personal"
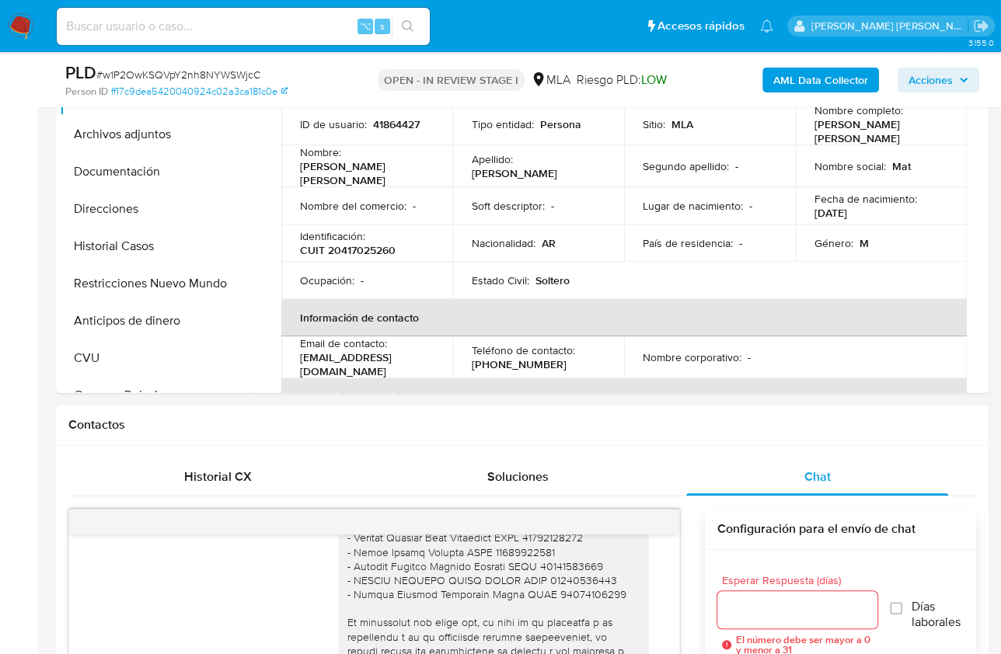
scroll to position [510, 0]
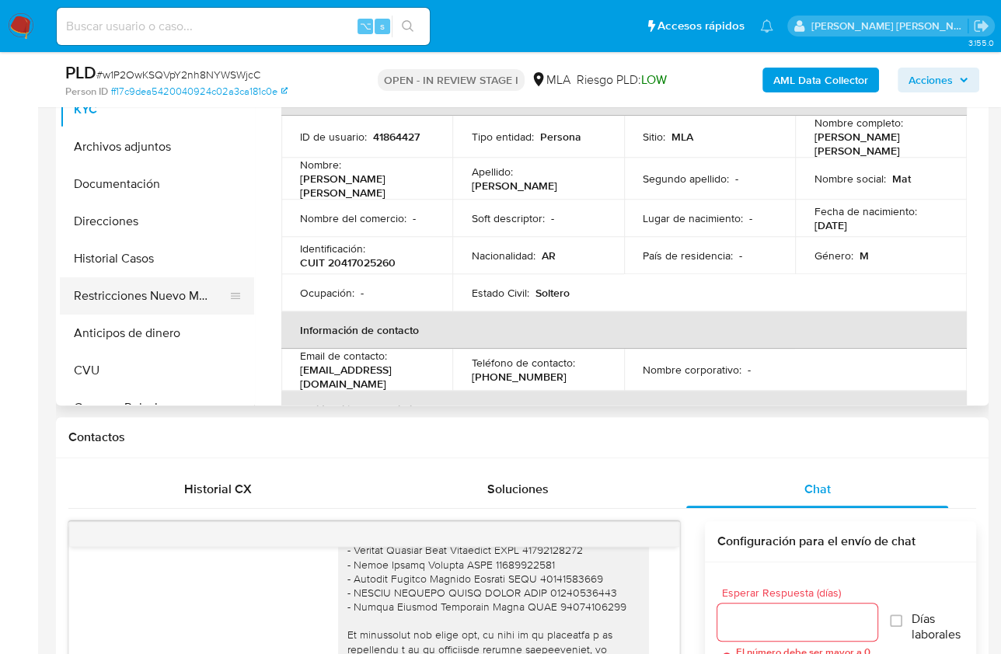
click at [165, 289] on button "Restricciones Nuevo Mundo" at bounding box center [151, 295] width 182 height 37
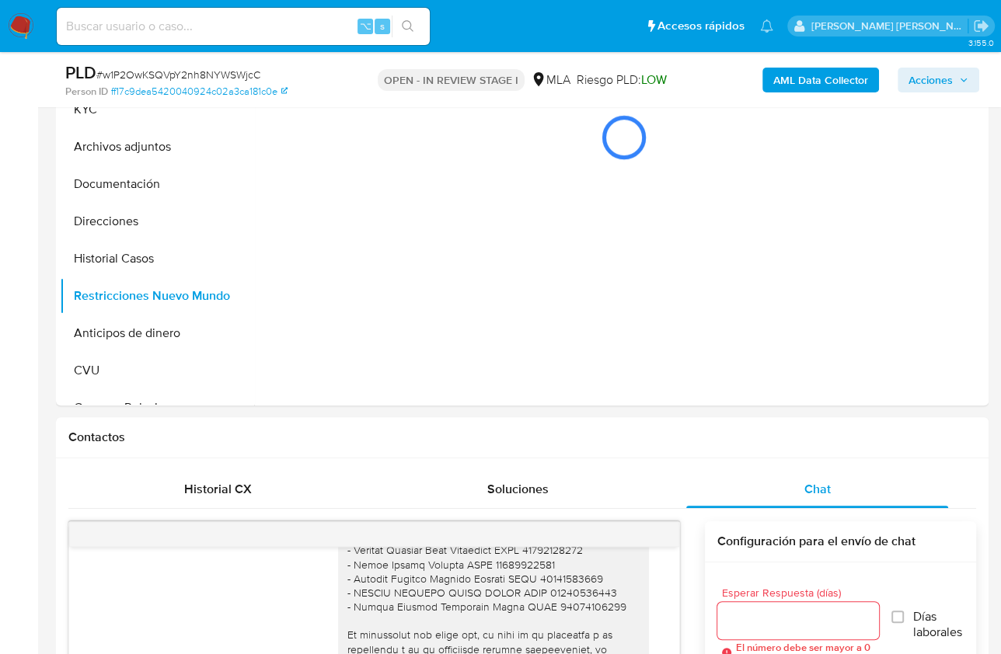
click at [804, 72] on b "AML Data Collector" at bounding box center [820, 80] width 95 height 25
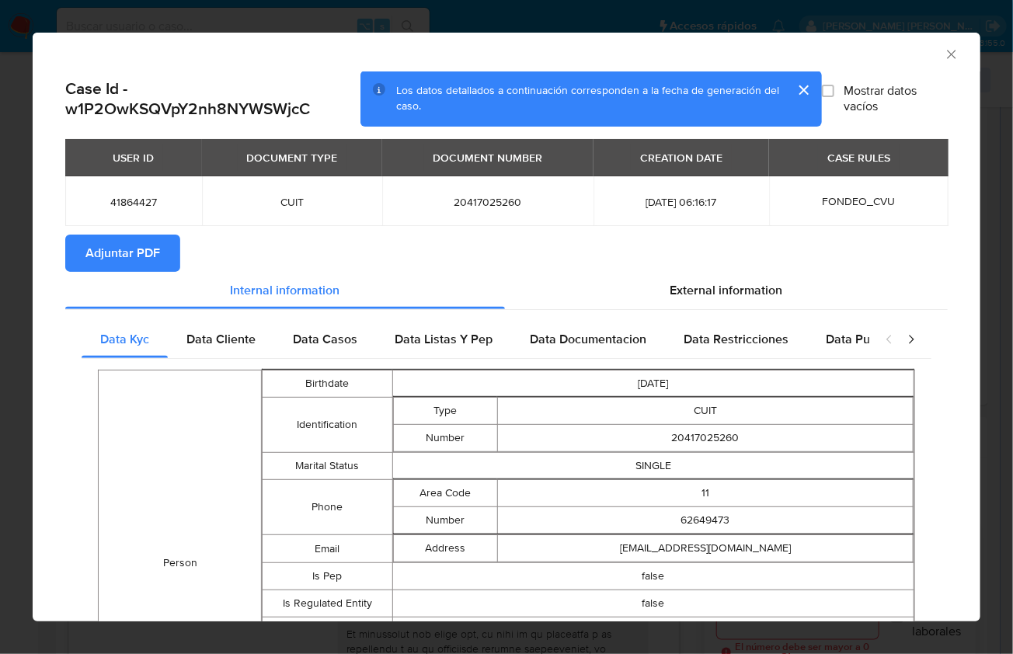
click at [157, 243] on span "Adjuntar PDF" at bounding box center [122, 253] width 75 height 34
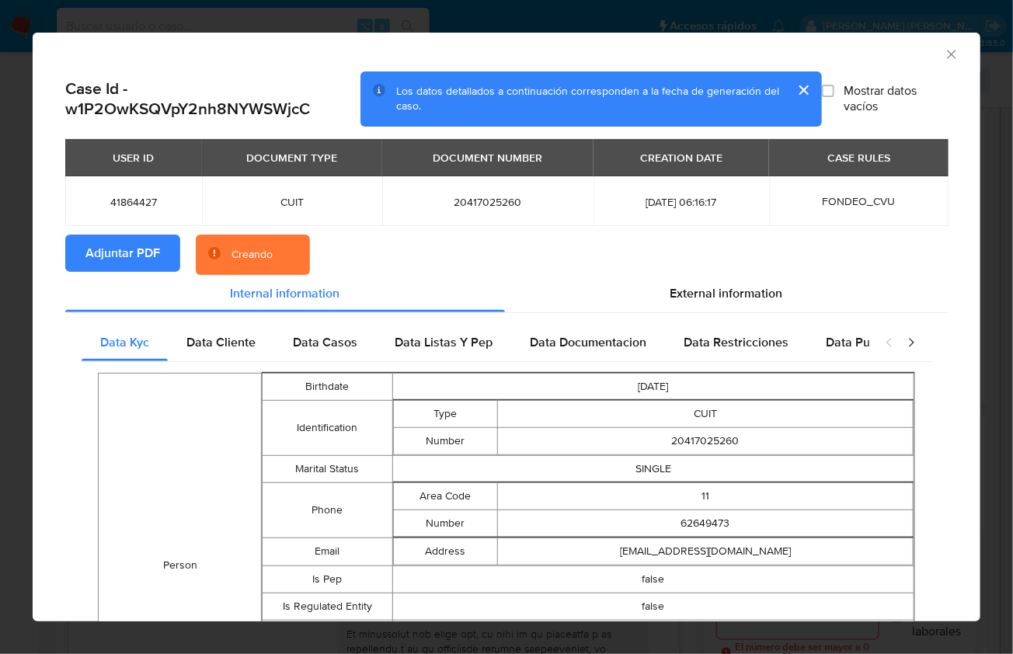
click at [893, 65] on div "AML Data Collector" at bounding box center [507, 52] width 948 height 39
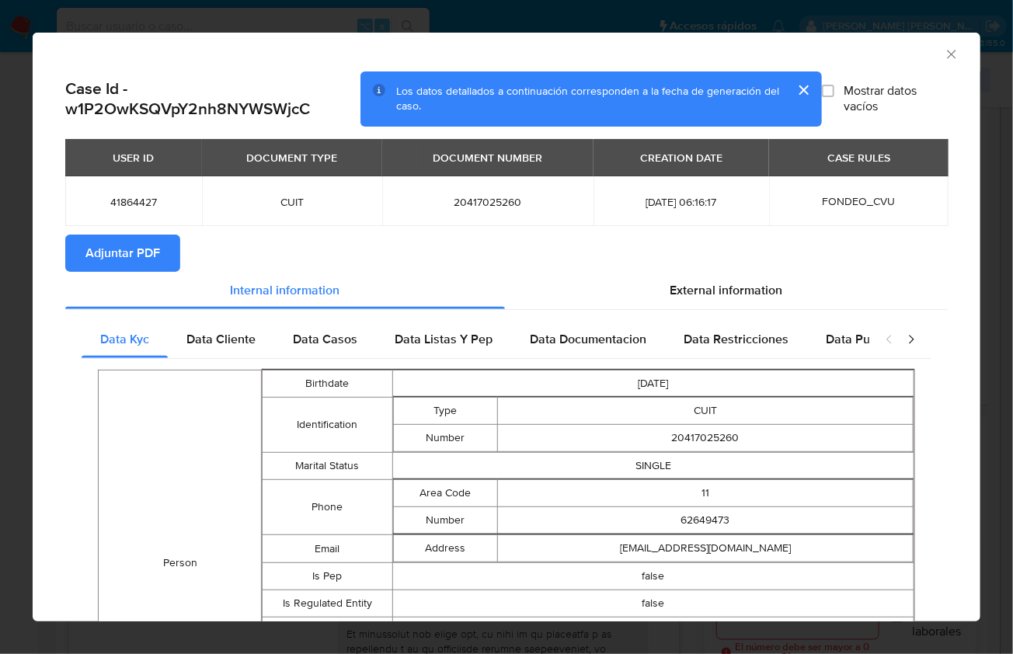
click at [944, 56] on icon "Cerrar ventana" at bounding box center [952, 55] width 16 height 16
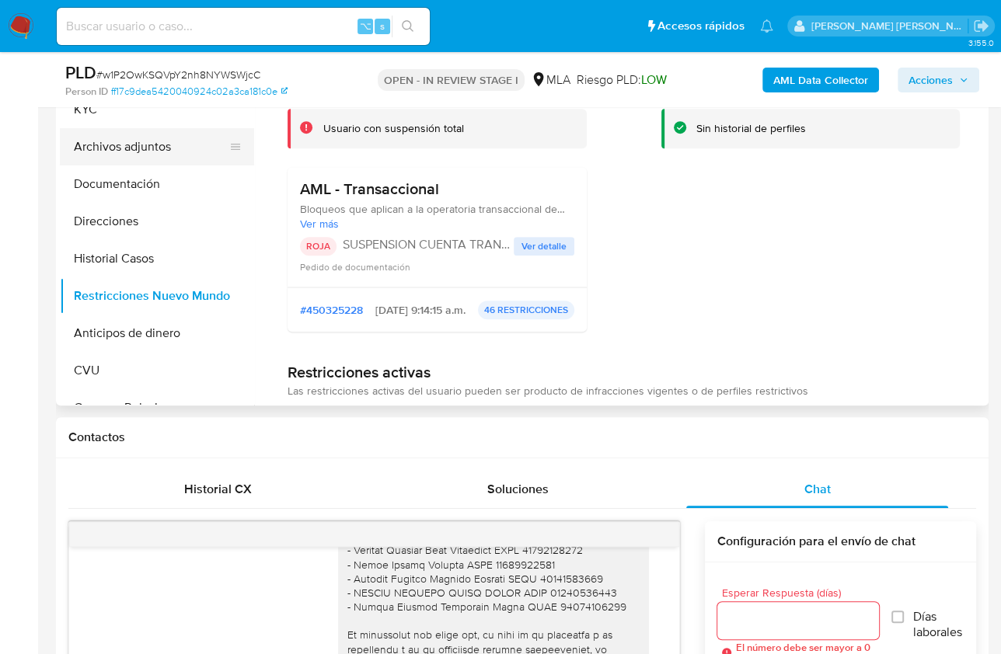
click at [152, 162] on button "Archivos adjuntos" at bounding box center [151, 146] width 182 height 37
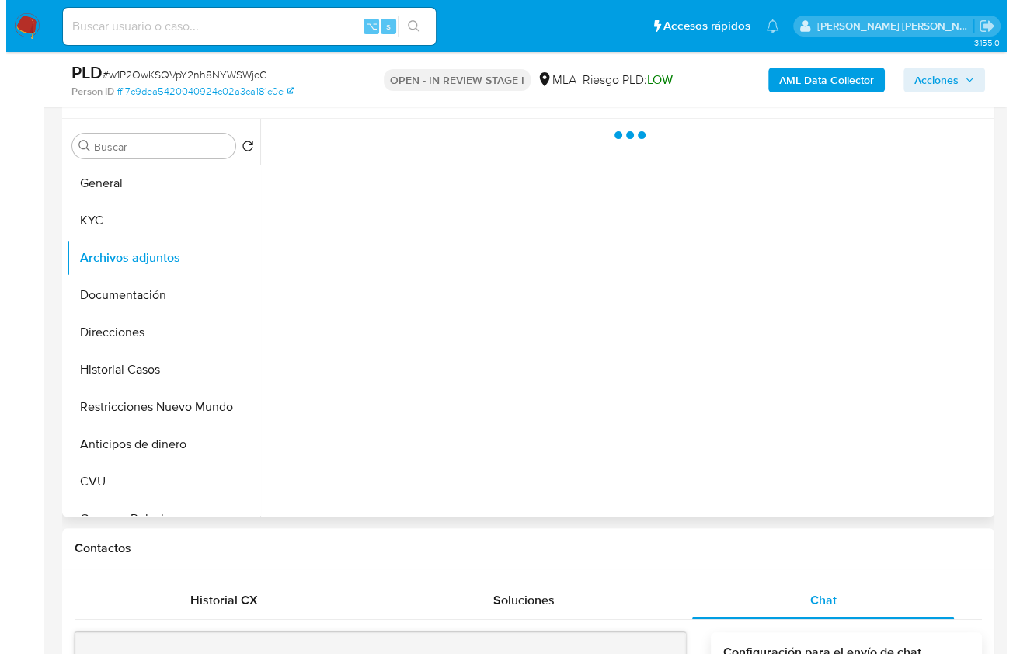
scroll to position [368, 0]
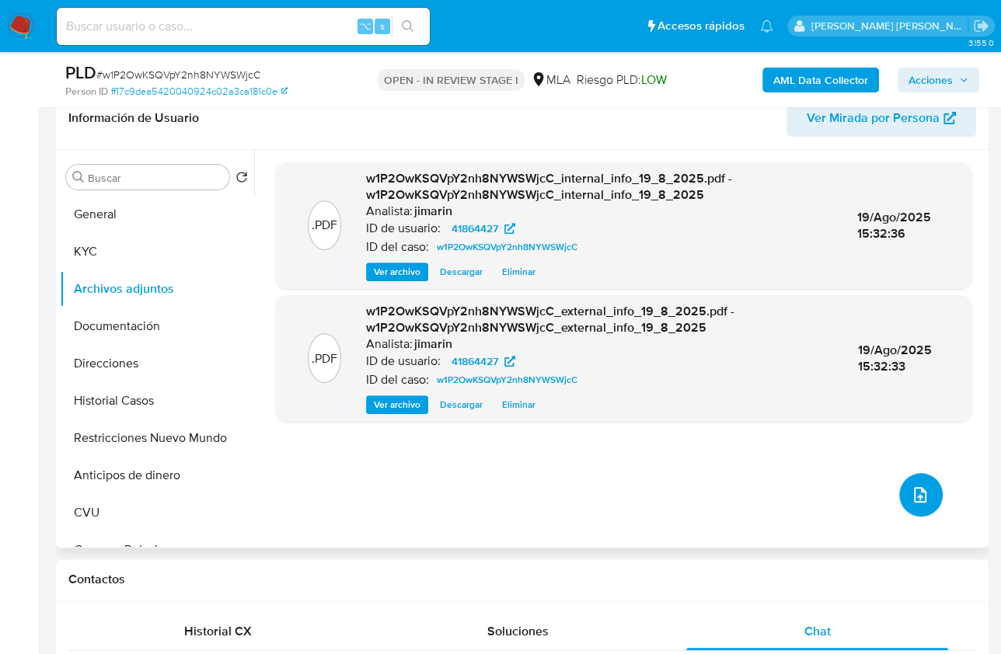
click at [900, 484] on button "upload-file" at bounding box center [921, 495] width 44 height 44
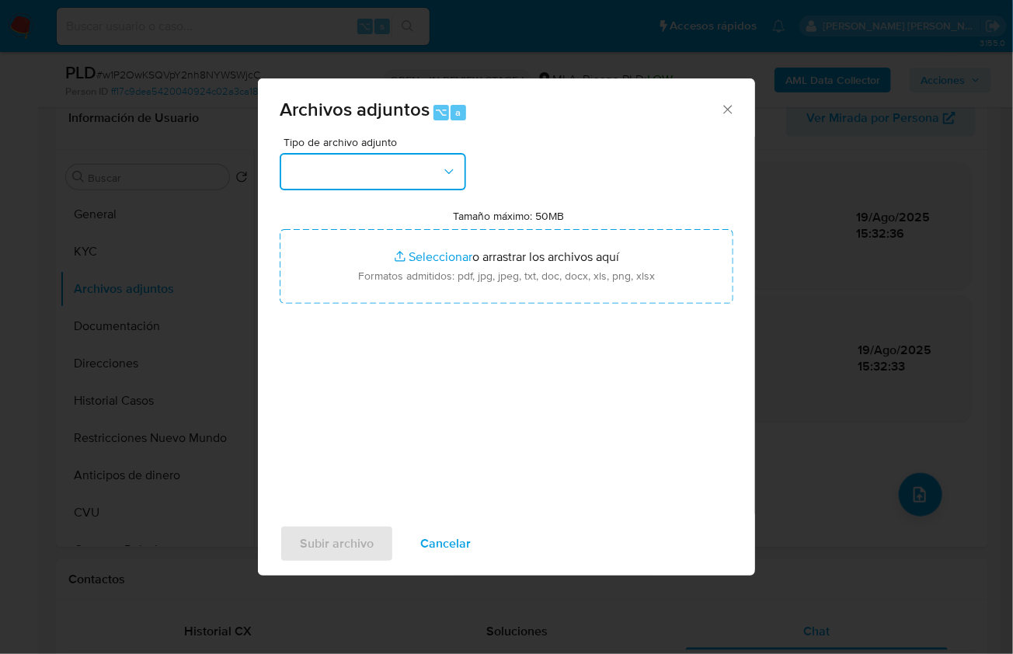
click at [373, 173] on button "button" at bounding box center [373, 171] width 187 height 37
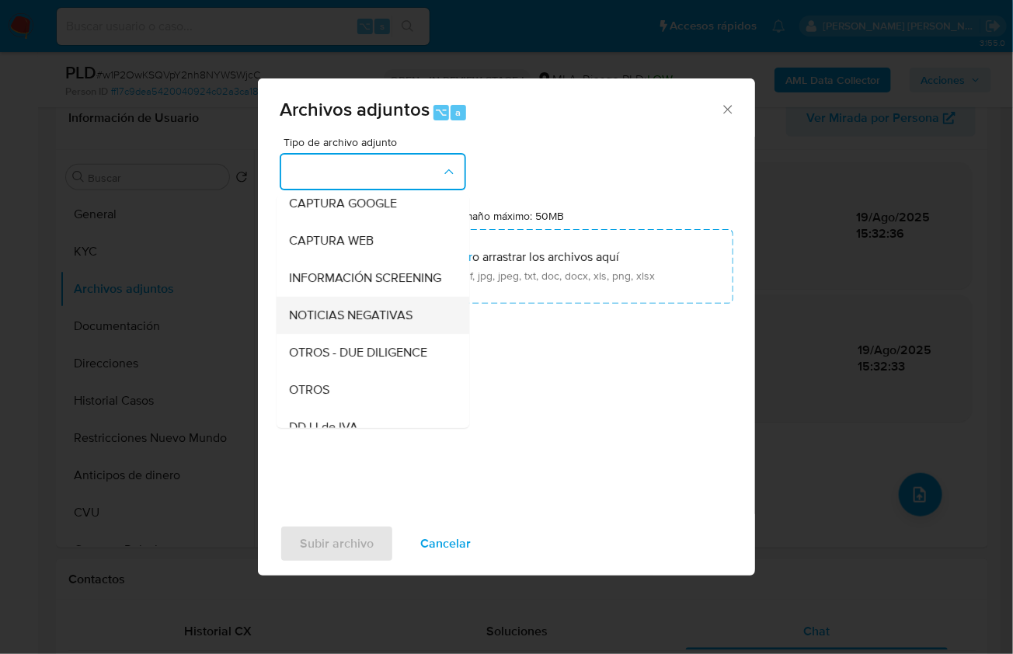
scroll to position [123, 0]
click at [331, 398] on div "OTROS" at bounding box center [368, 388] width 159 height 37
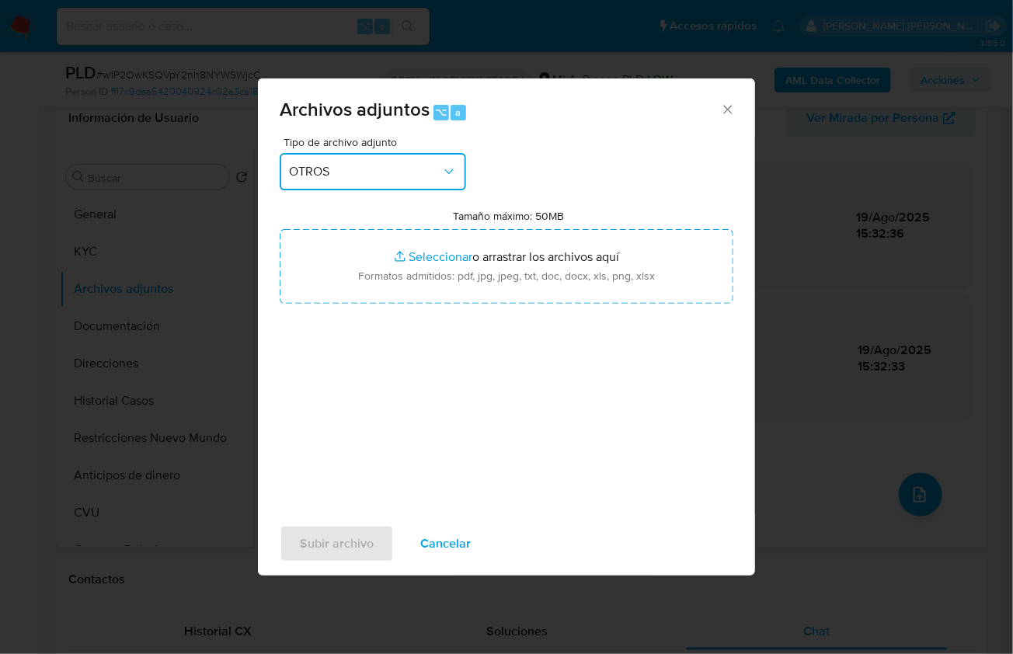
click at [363, 185] on button "OTROS" at bounding box center [373, 171] width 187 height 37
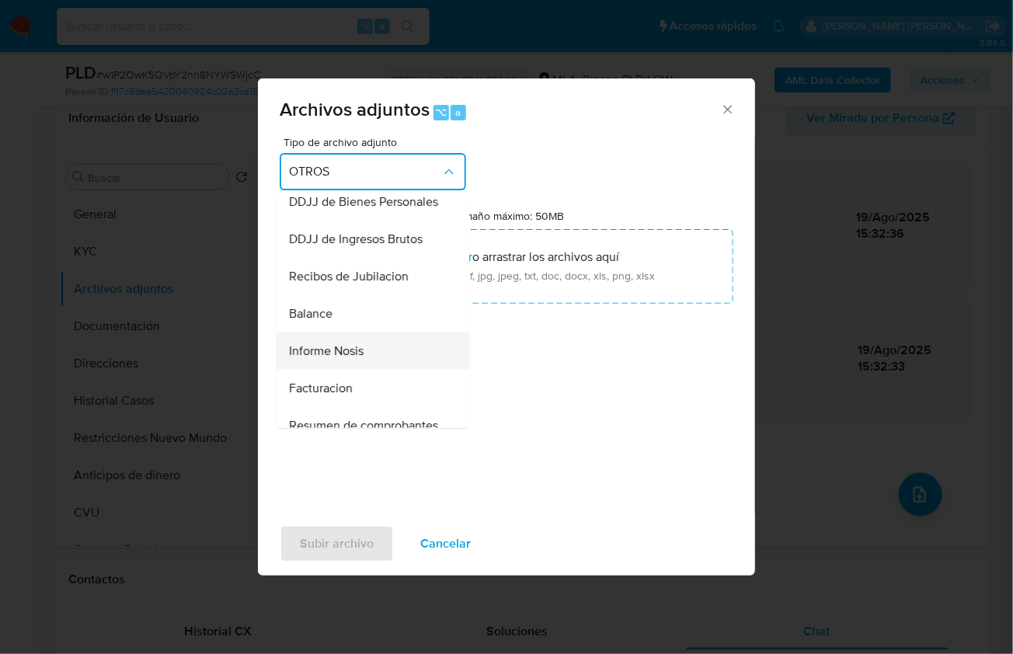
scroll to position [460, 0]
click at [359, 208] on span "DDJJ de Bienes Personales" at bounding box center [363, 201] width 149 height 16
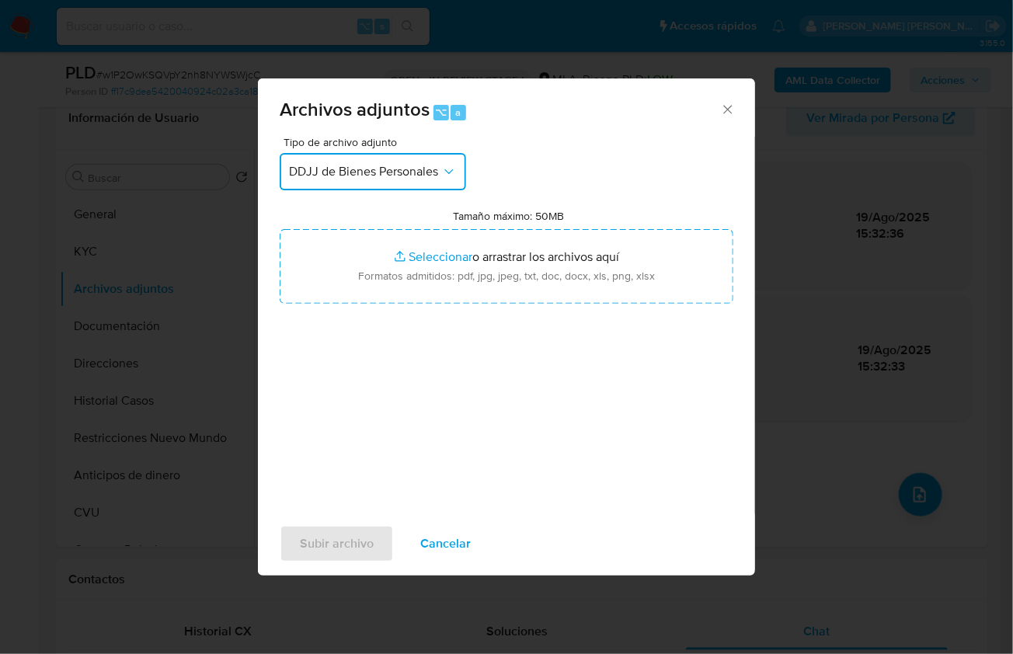
click at [361, 166] on span "DDJJ de Bienes Personales" at bounding box center [365, 172] width 152 height 16
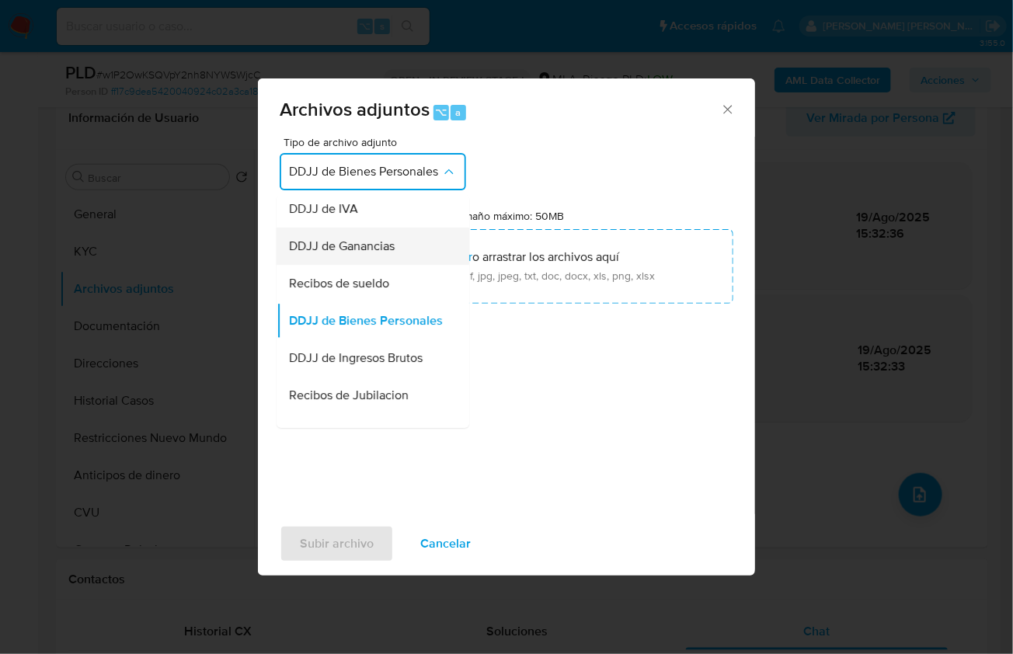
scroll to position [296, 0]
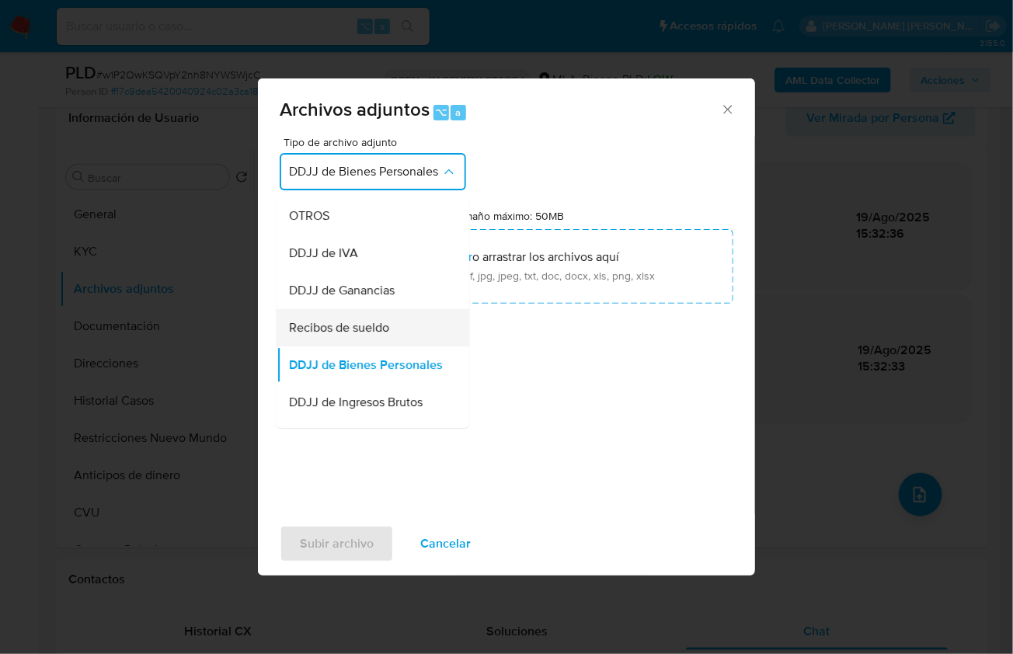
click at [368, 333] on div "Recibos de sueldo" at bounding box center [368, 327] width 159 height 37
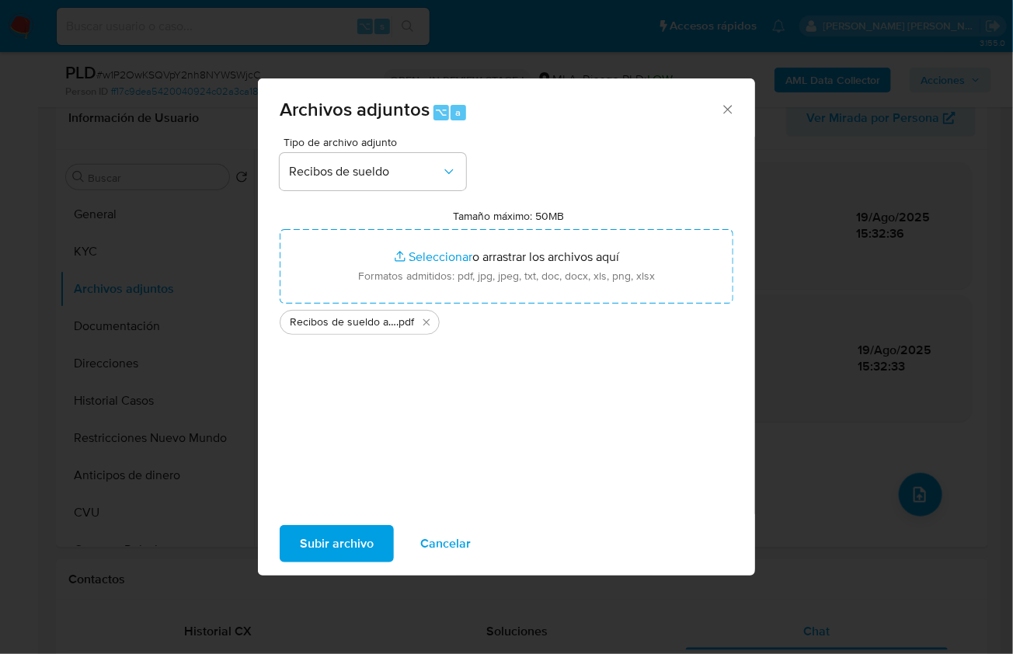
click at [330, 552] on span "Subir archivo" at bounding box center [337, 544] width 74 height 34
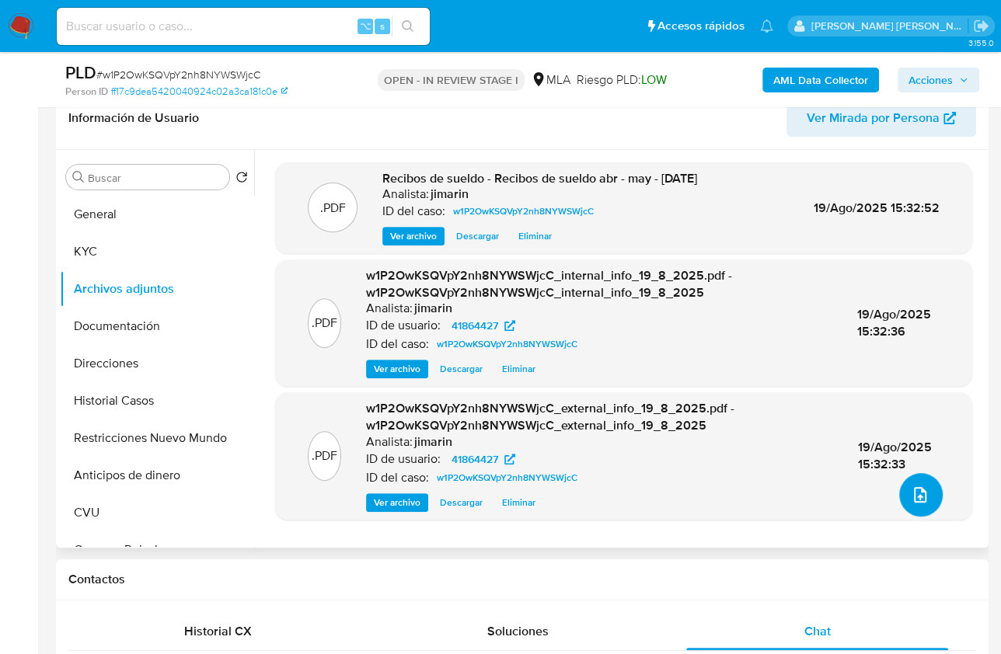
click at [911, 494] on icon "upload-file" at bounding box center [920, 495] width 19 height 19
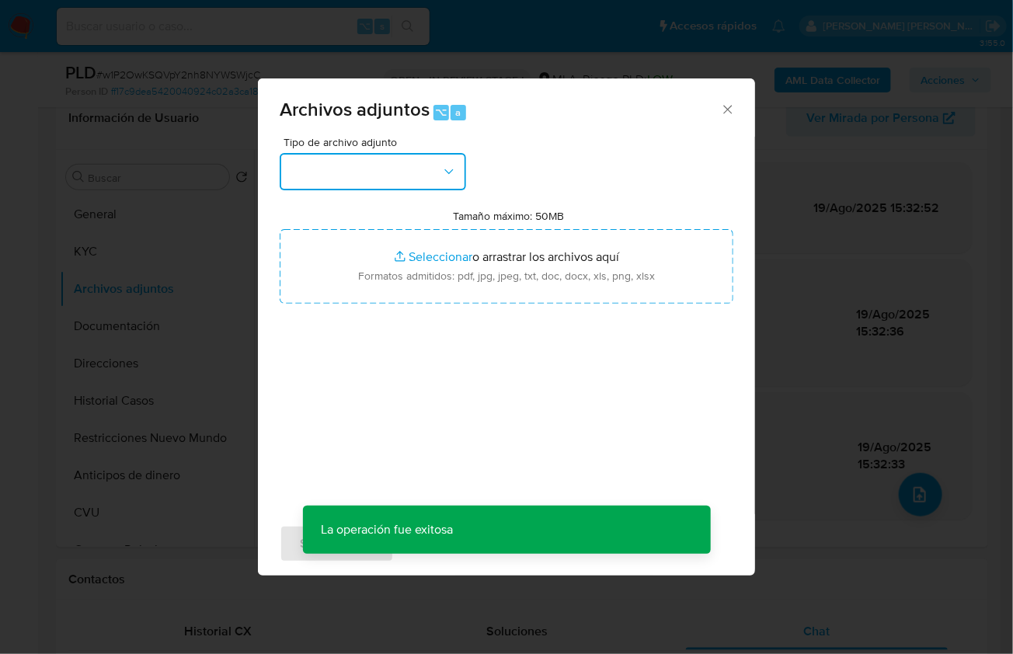
click at [401, 184] on button "button" at bounding box center [373, 171] width 187 height 37
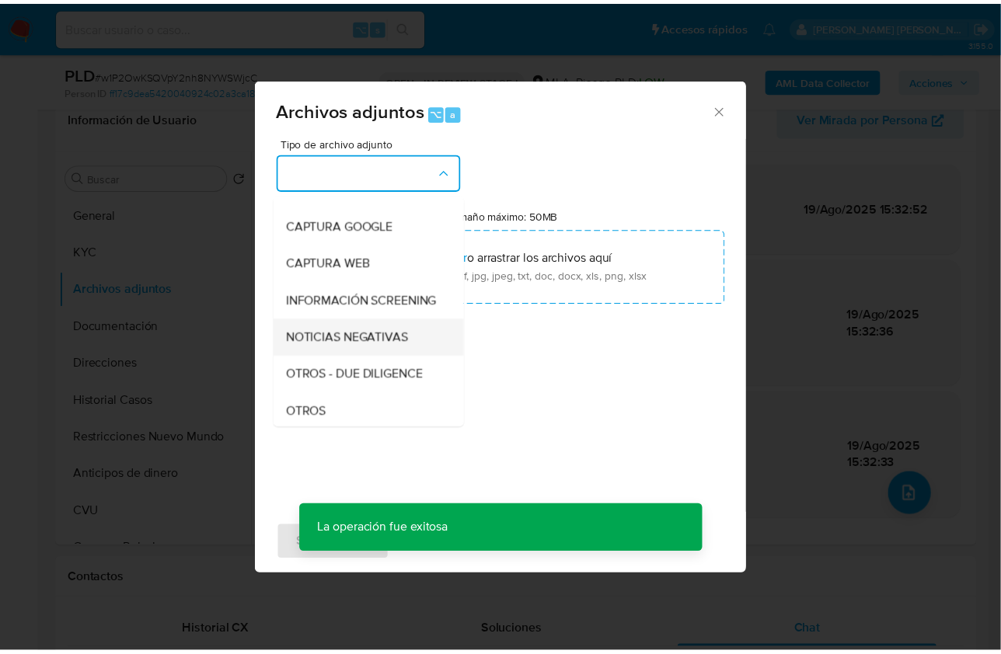
scroll to position [109, 0]
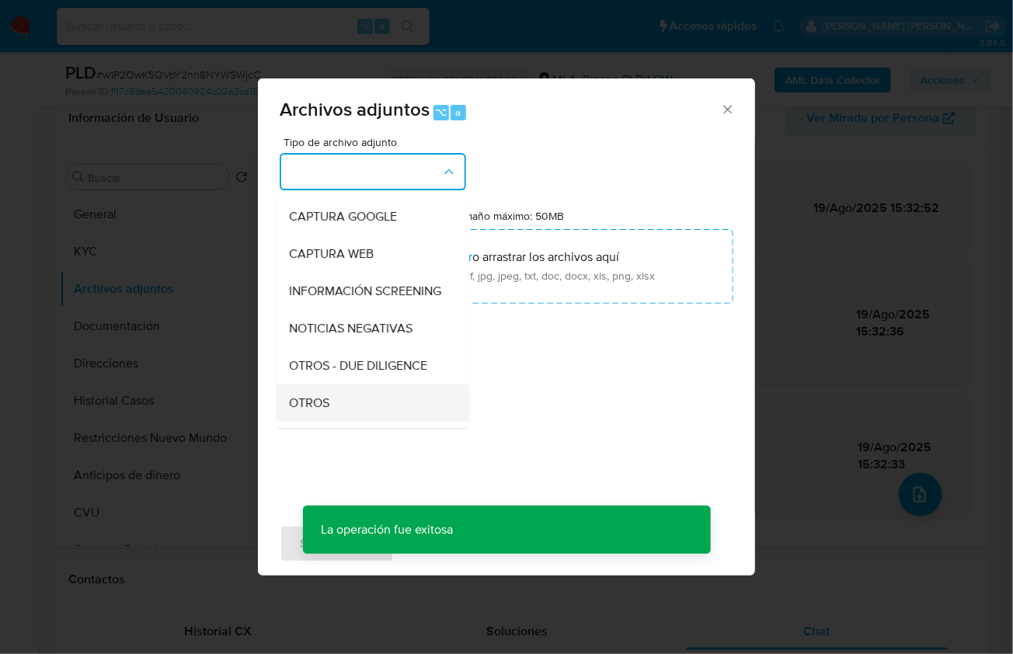
click at [325, 407] on div "OTROS" at bounding box center [368, 402] width 159 height 37
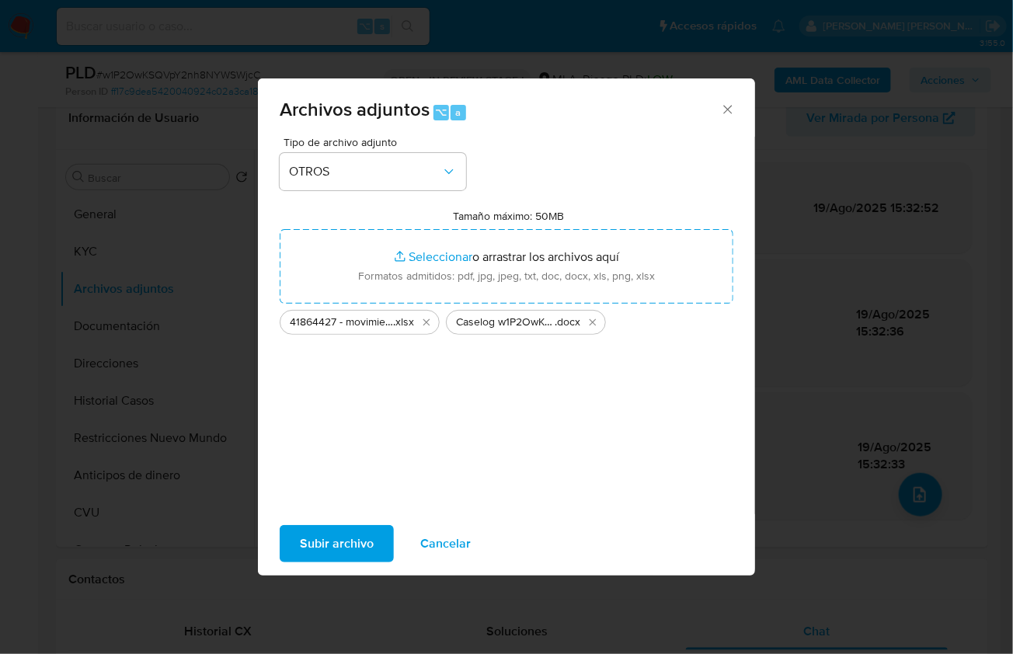
click at [321, 538] on span "Subir archivo" at bounding box center [337, 544] width 74 height 34
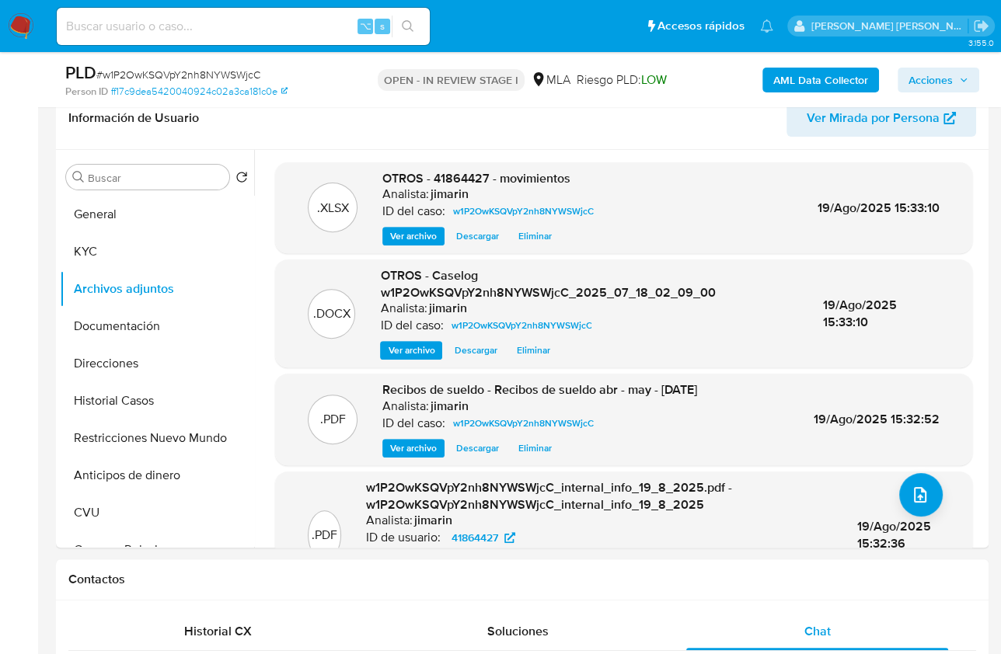
click at [943, 86] on span "Acciones" at bounding box center [930, 80] width 44 height 25
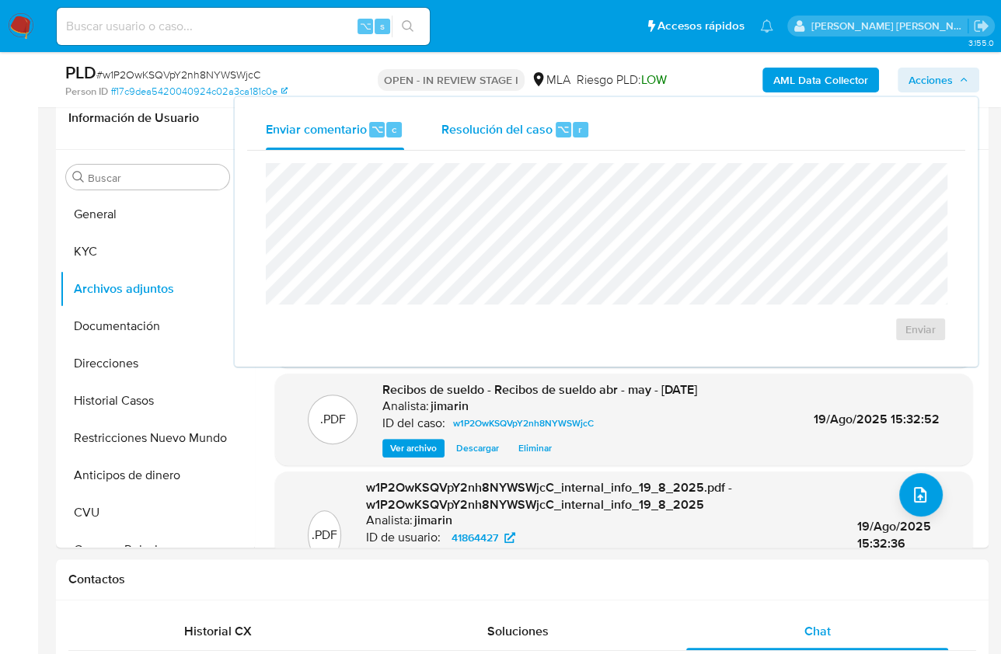
click at [567, 126] on div "⌥" at bounding box center [564, 130] width 16 height 16
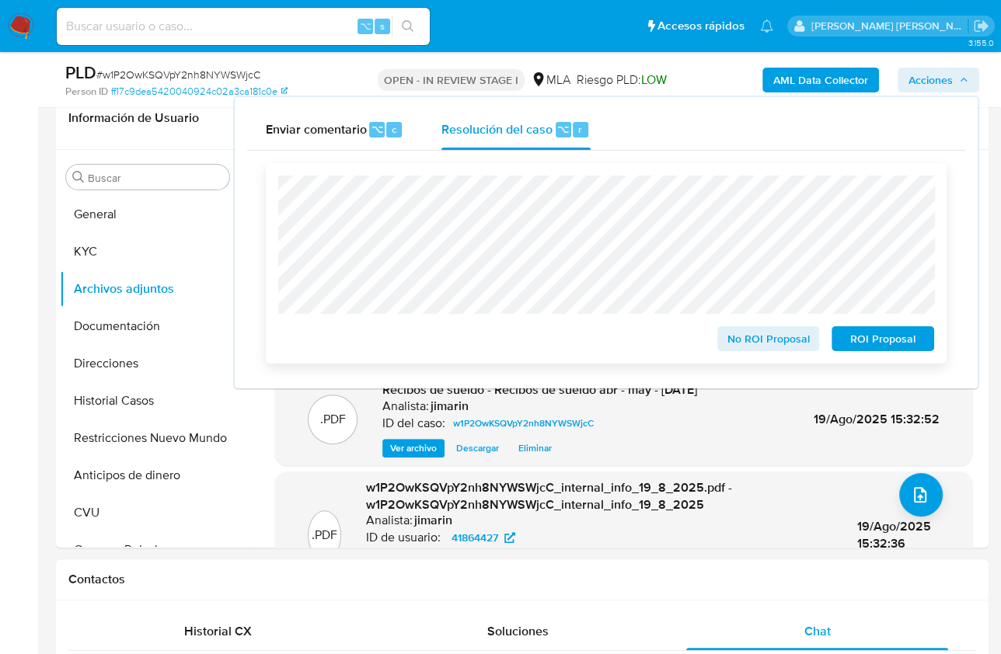
click at [879, 337] on span "ROI Proposal" at bounding box center [882, 339] width 81 height 22
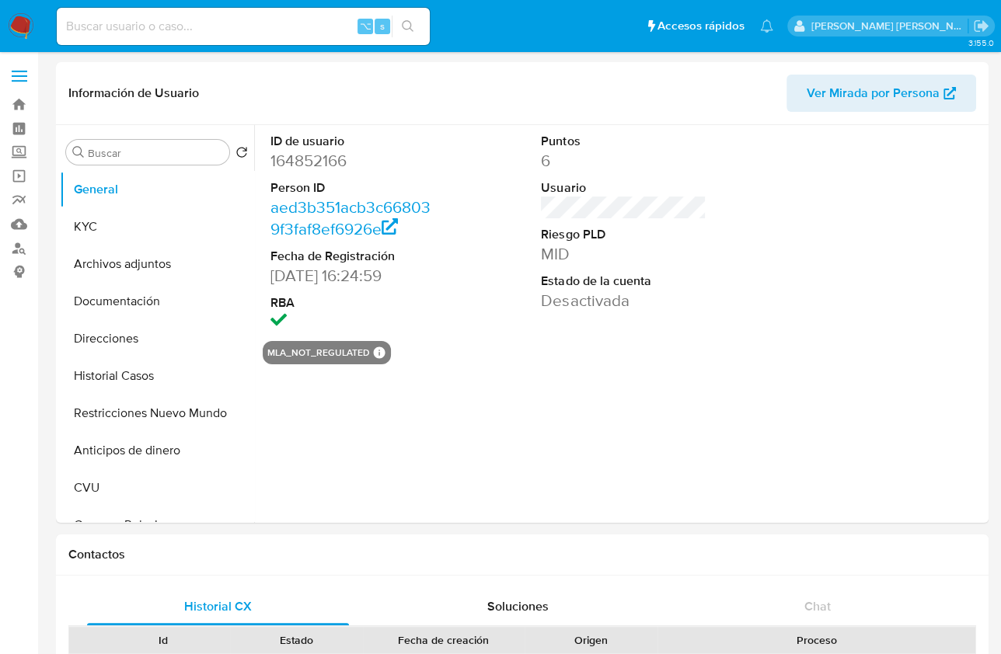
select select "10"
drag, startPoint x: 165, startPoint y: 378, endPoint x: 249, endPoint y: 396, distance: 86.6
click at [165, 378] on button "Historial Casos" at bounding box center [157, 375] width 194 height 37
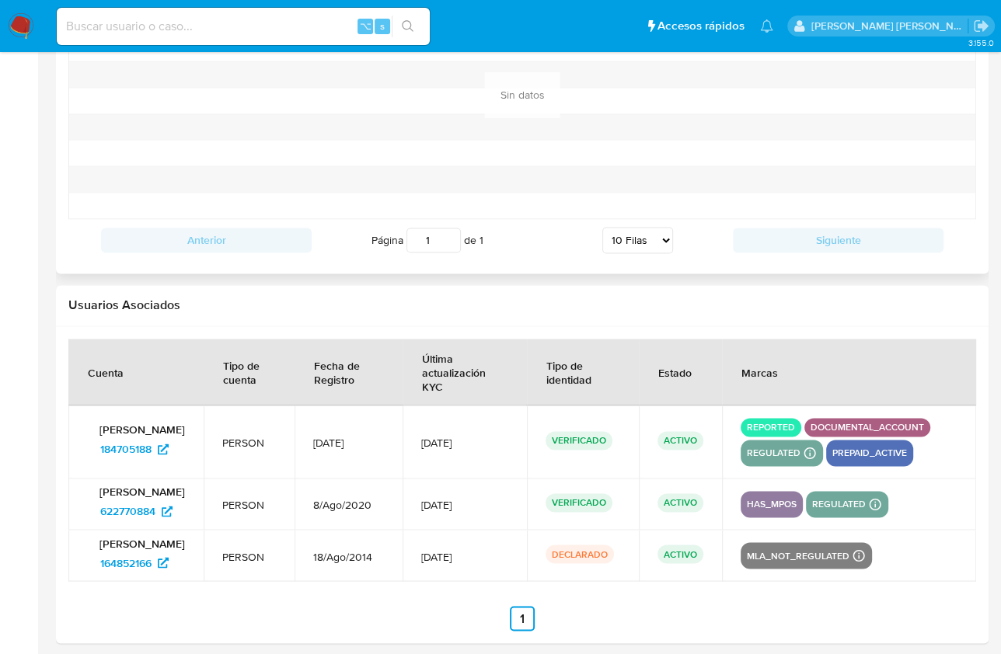
scroll to position [1728, 0]
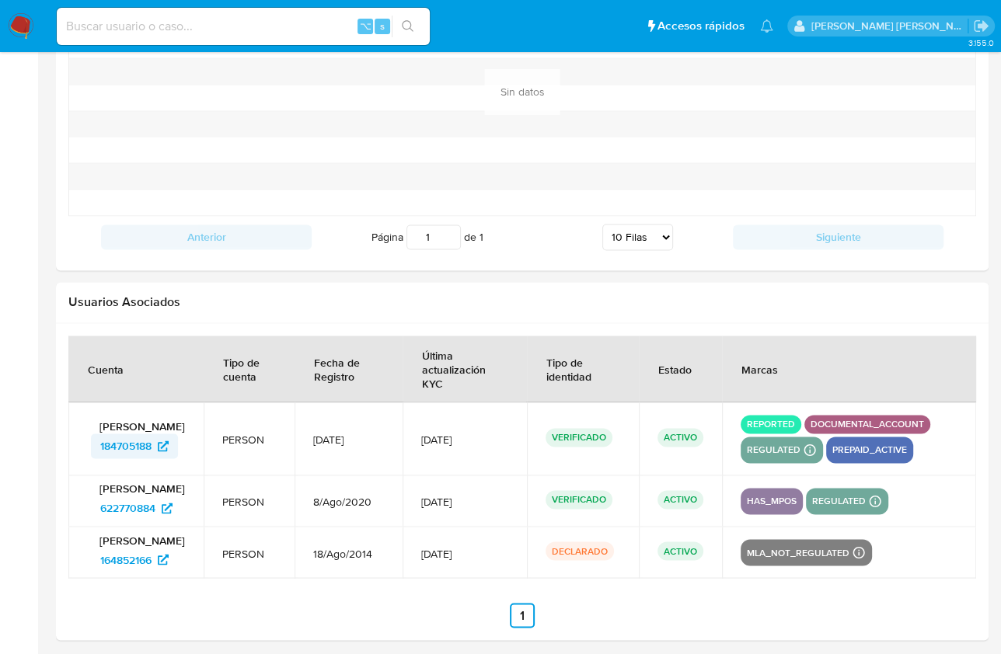
click at [97, 445] on link "184705188" at bounding box center [134, 446] width 87 height 25
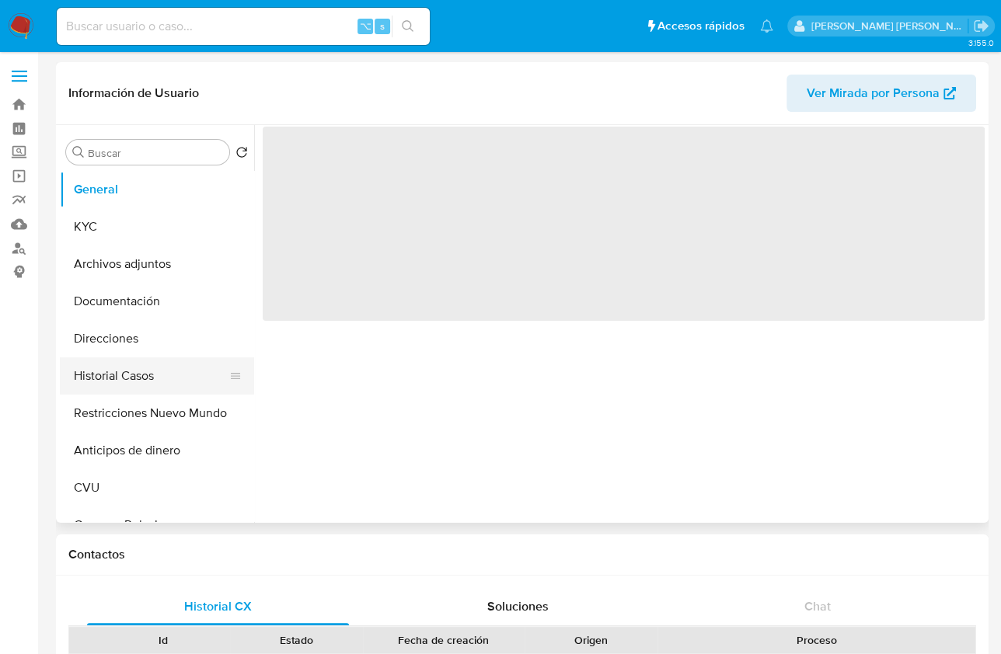
click at [149, 388] on button "Historial Casos" at bounding box center [151, 375] width 182 height 37
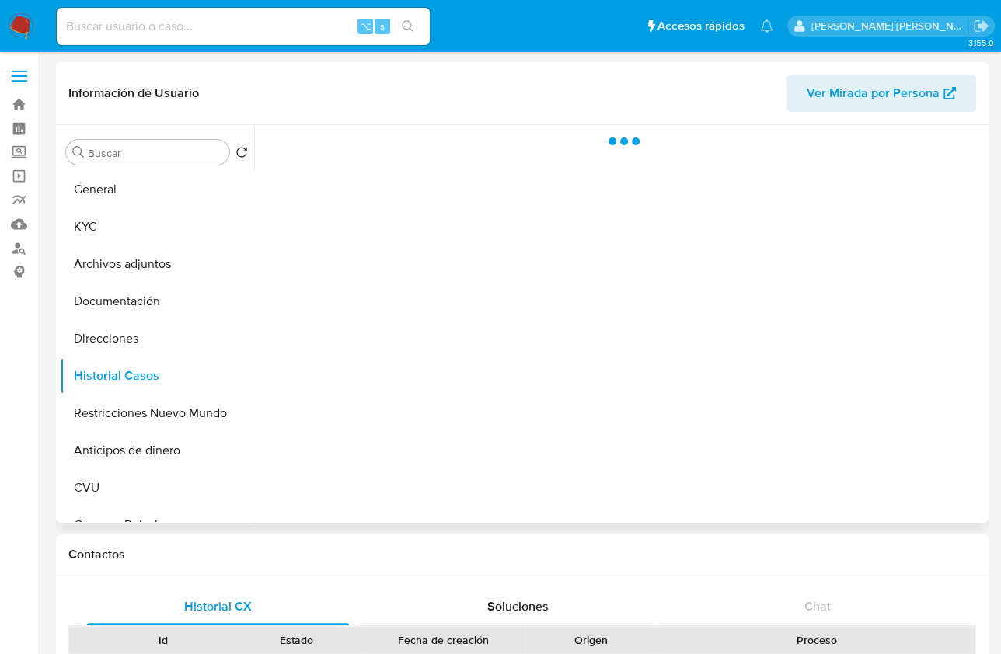
select select "10"
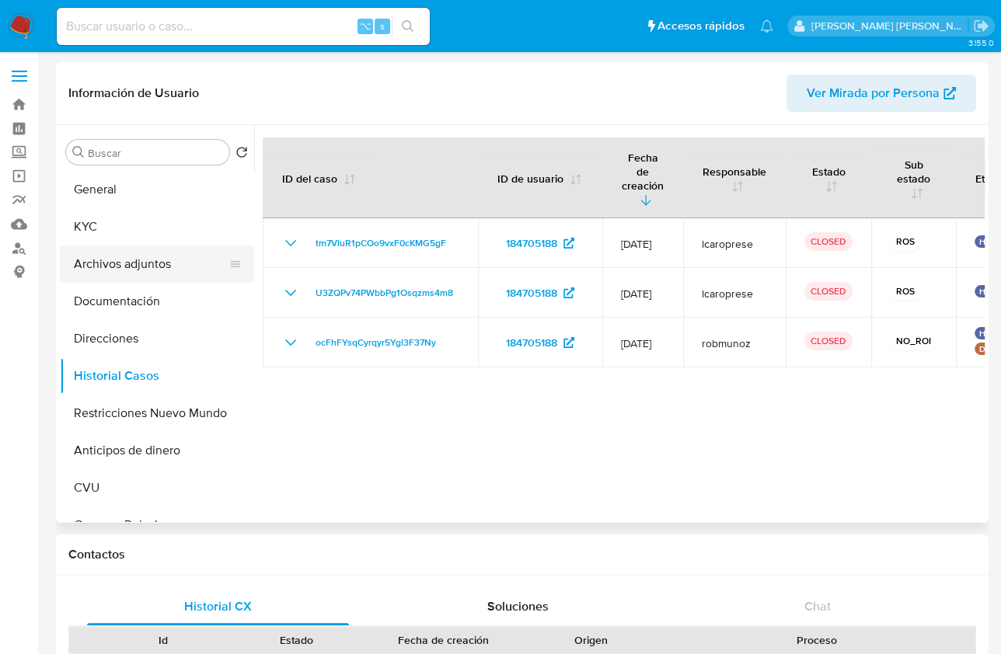
click at [120, 271] on button "Archivos adjuntos" at bounding box center [151, 264] width 182 height 37
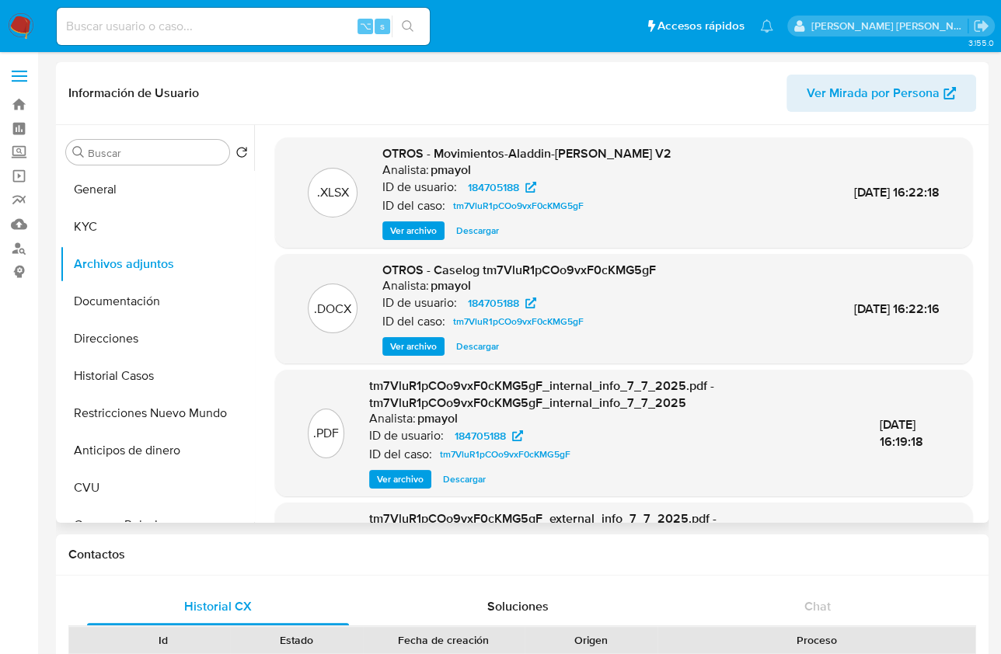
click at [424, 353] on span "Ver archivo" at bounding box center [413, 347] width 47 height 16
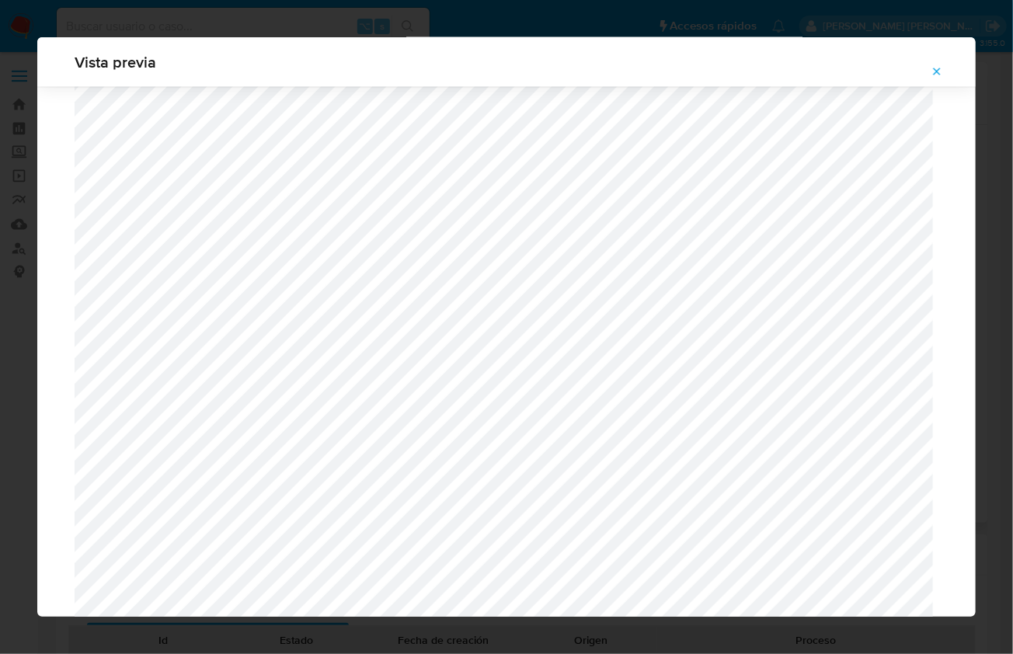
scroll to position [1136, 0]
click at [277, 30] on div "Vista previa" at bounding box center [506, 327] width 1013 height 654
click at [929, 66] on button "Attachment preview" at bounding box center [937, 71] width 34 height 25
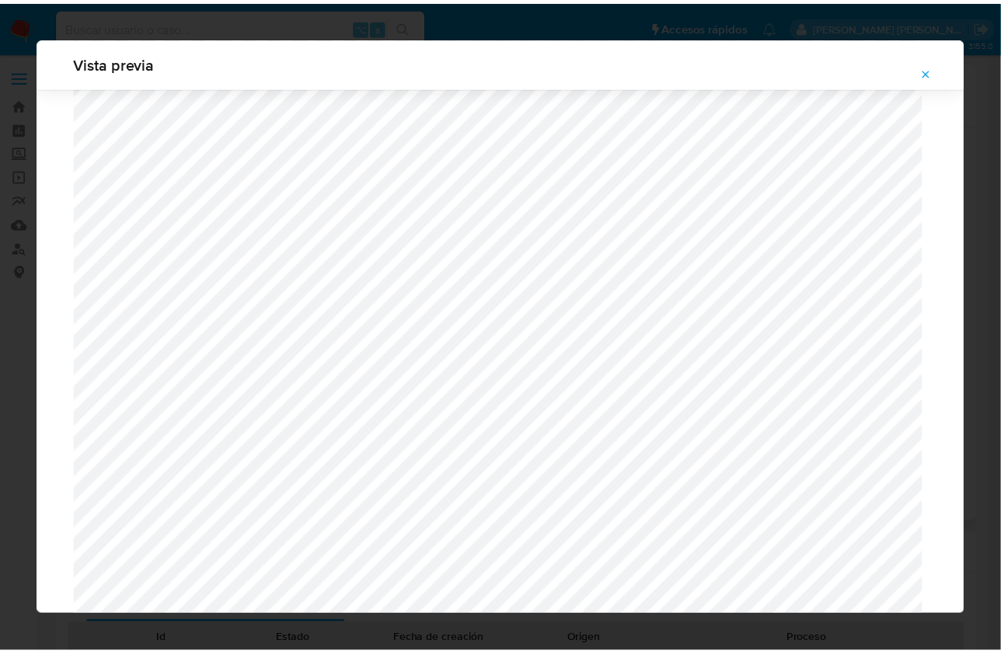
scroll to position [0, 0]
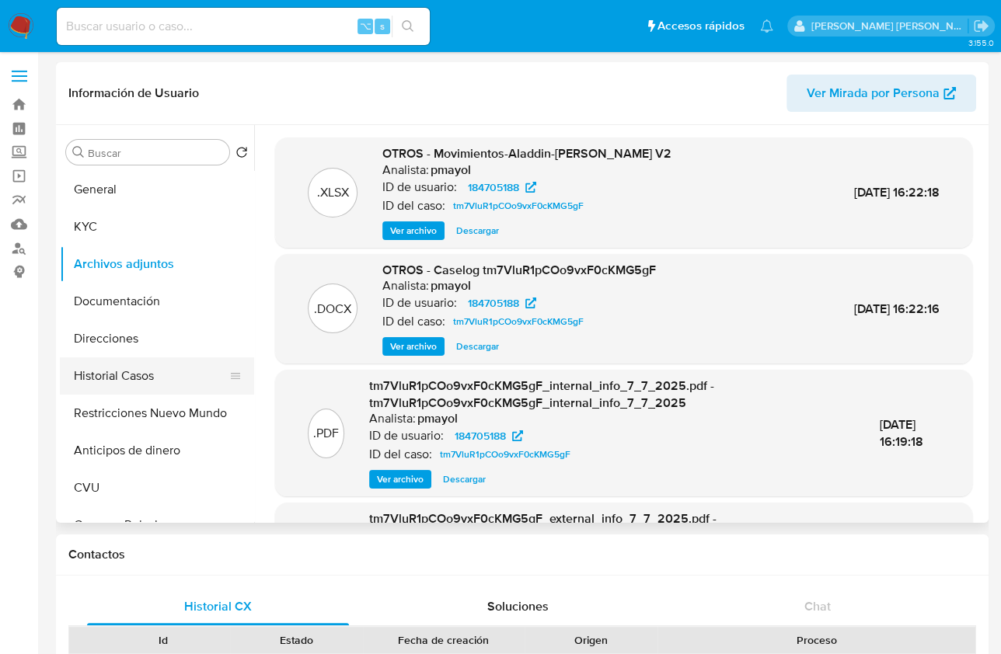
click at [163, 374] on button "Historial Casos" at bounding box center [151, 375] width 182 height 37
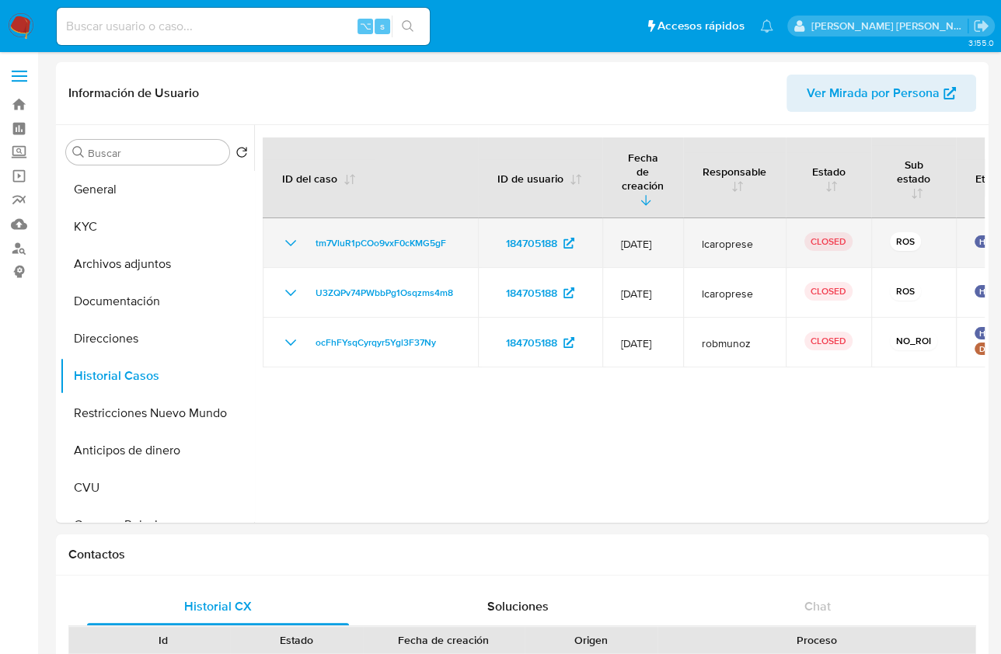
click at [283, 234] on icon "Mostrar/Ocultar" at bounding box center [290, 243] width 19 height 19
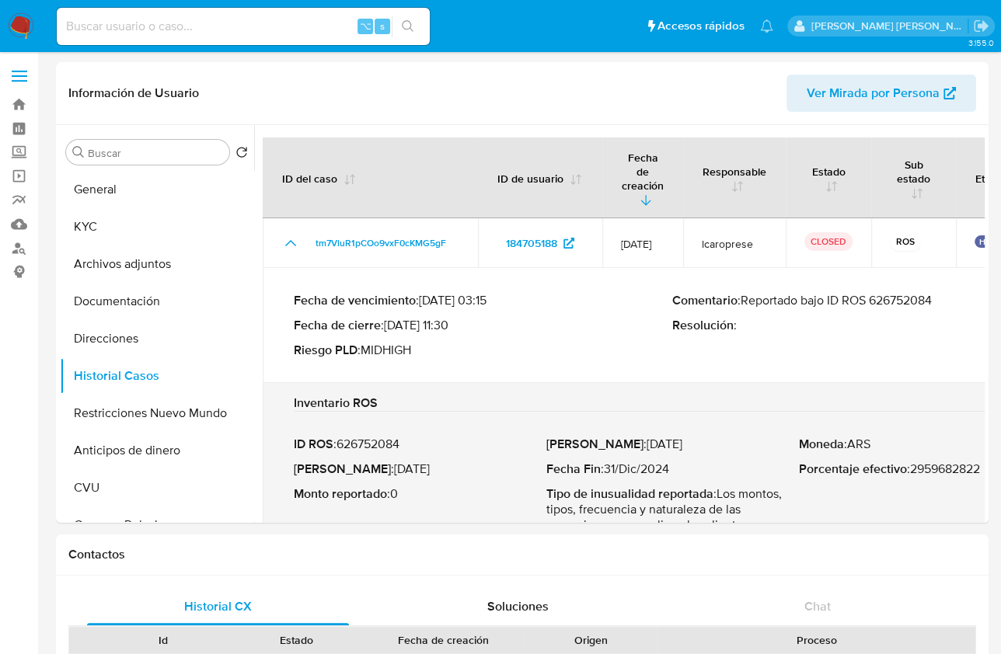
drag, startPoint x: 950, startPoint y: 288, endPoint x: 759, endPoint y: 289, distance: 190.4
click at [759, 293] on p "Comentario : Reportado bajo ID ROS 626752084" at bounding box center [861, 301] width 378 height 16
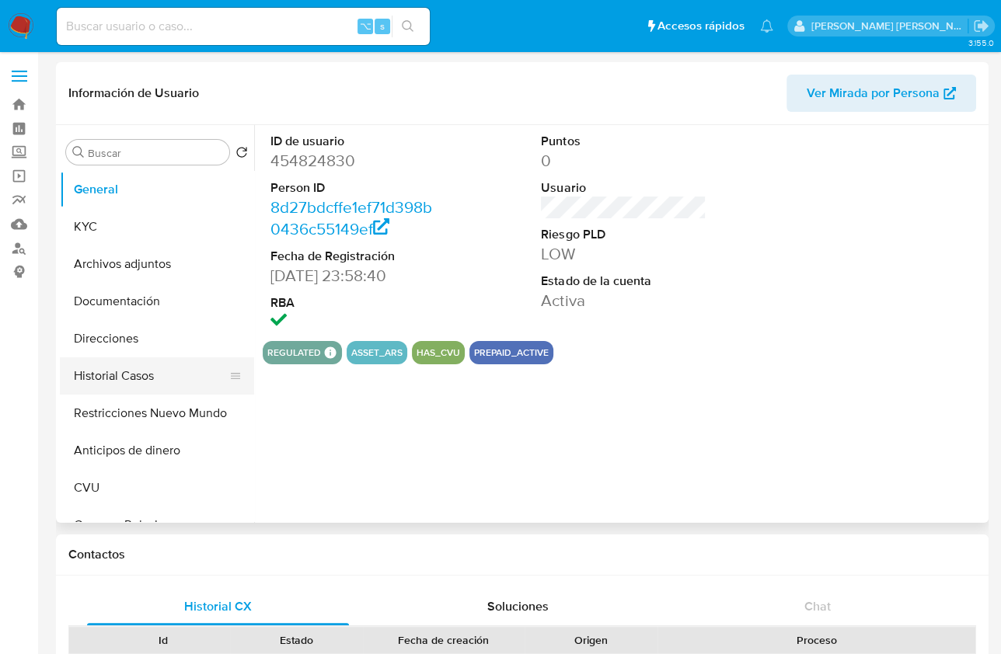
click at [141, 386] on button "Historial Casos" at bounding box center [151, 375] width 182 height 37
select select "10"
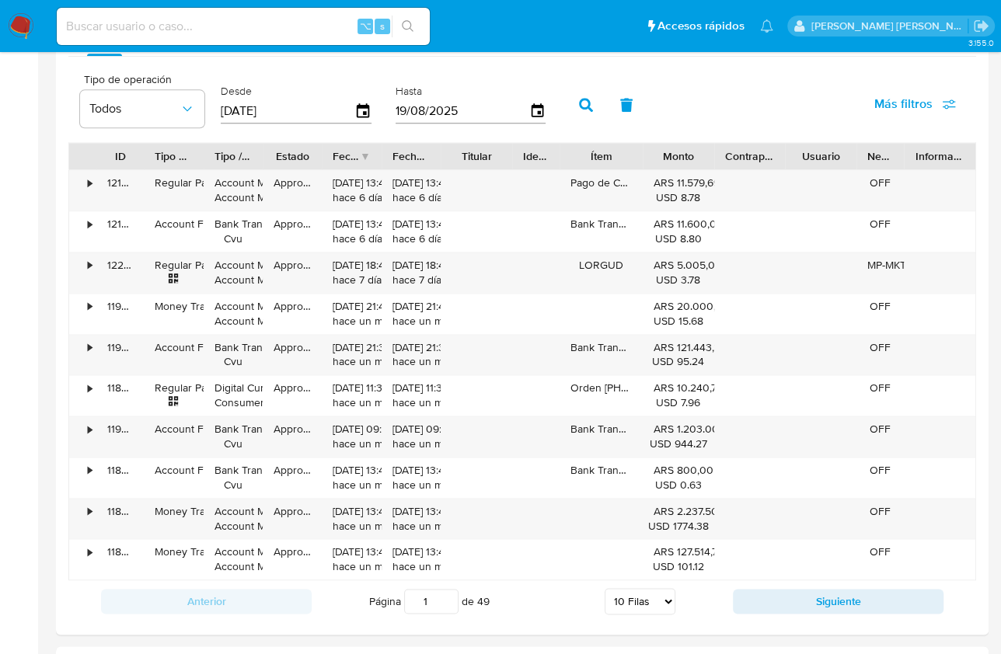
scroll to position [1014, 0]
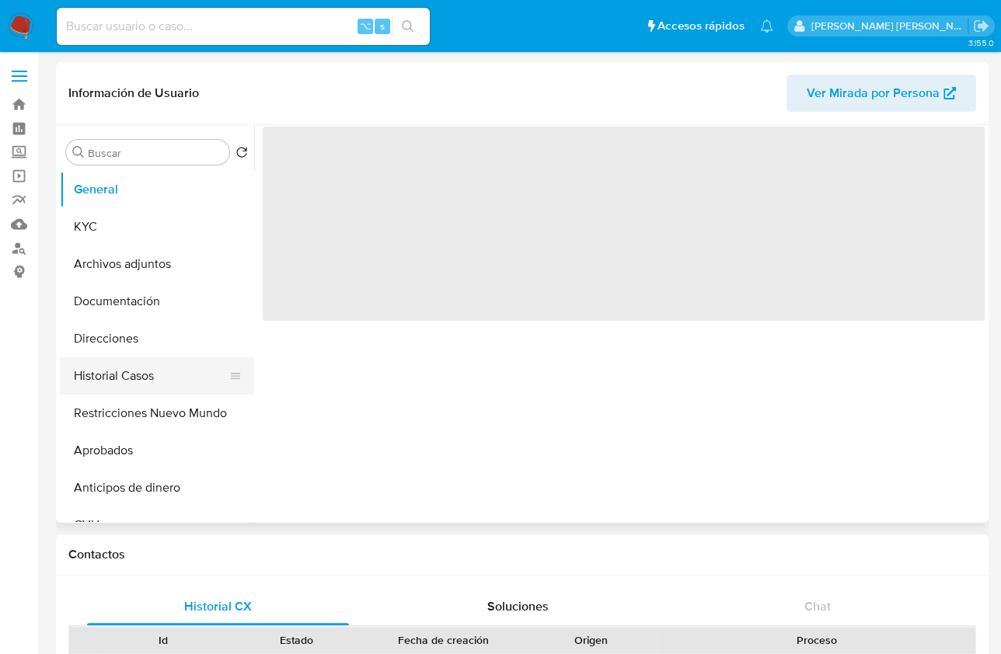
click at [142, 371] on button "Historial Casos" at bounding box center [151, 375] width 182 height 37
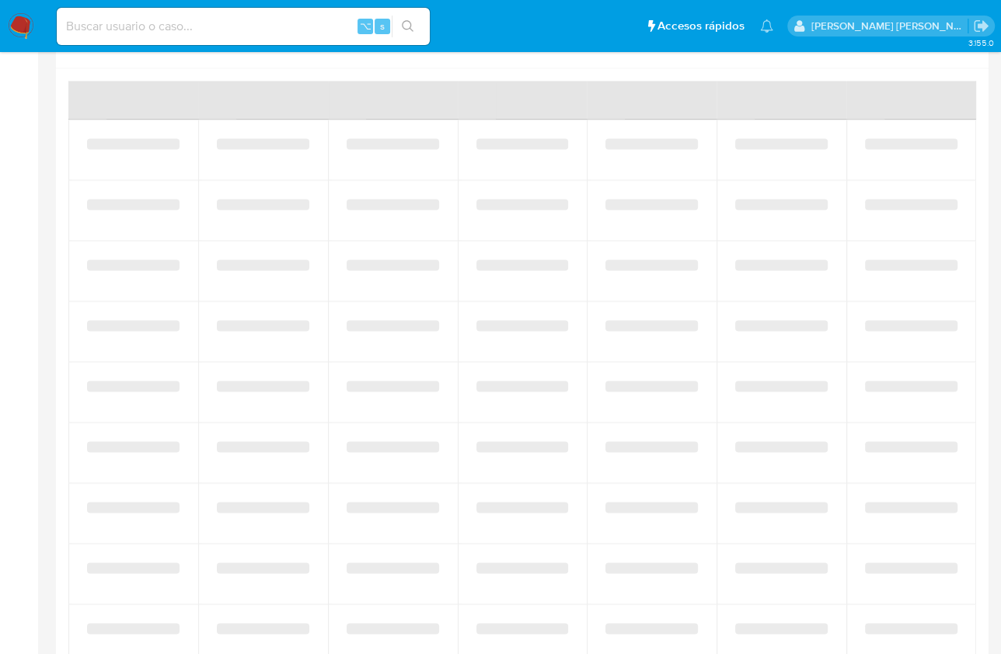
select select "10"
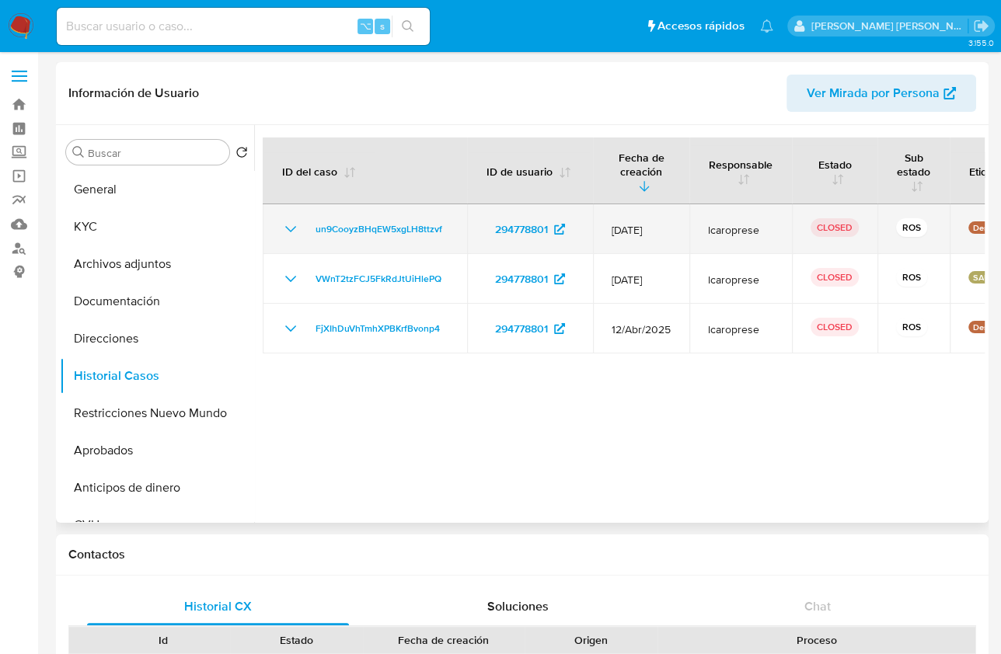
click at [293, 231] on icon "Mostrar/Ocultar" at bounding box center [290, 229] width 19 height 19
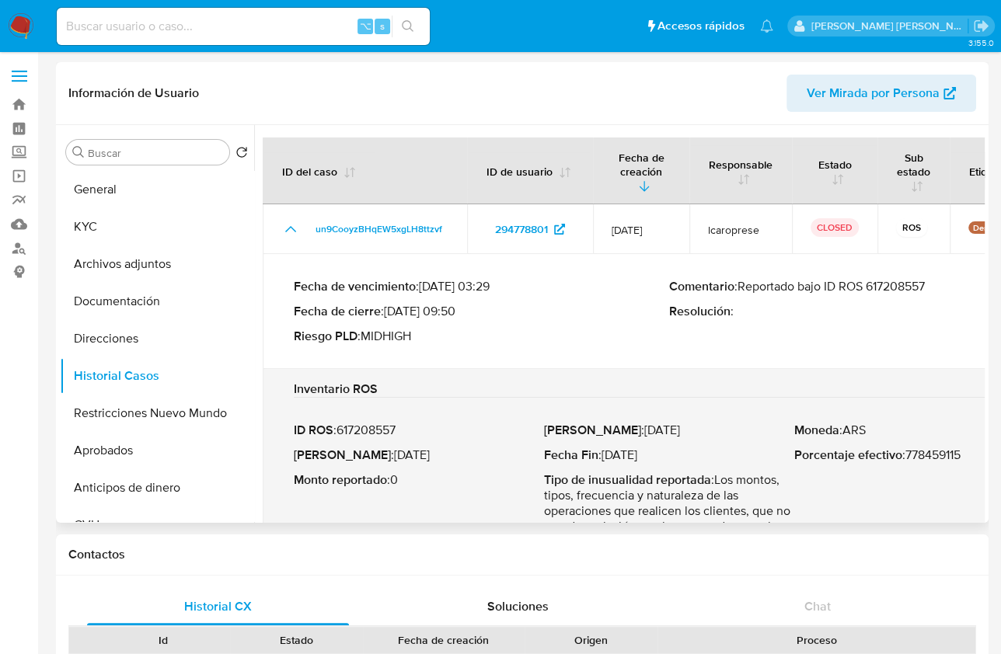
drag, startPoint x: 933, startPoint y: 287, endPoint x: 746, endPoint y: 292, distance: 187.4
click at [746, 292] on p "Comentario : Reportado bajo ID ROS 617208557" at bounding box center [856, 287] width 375 height 16
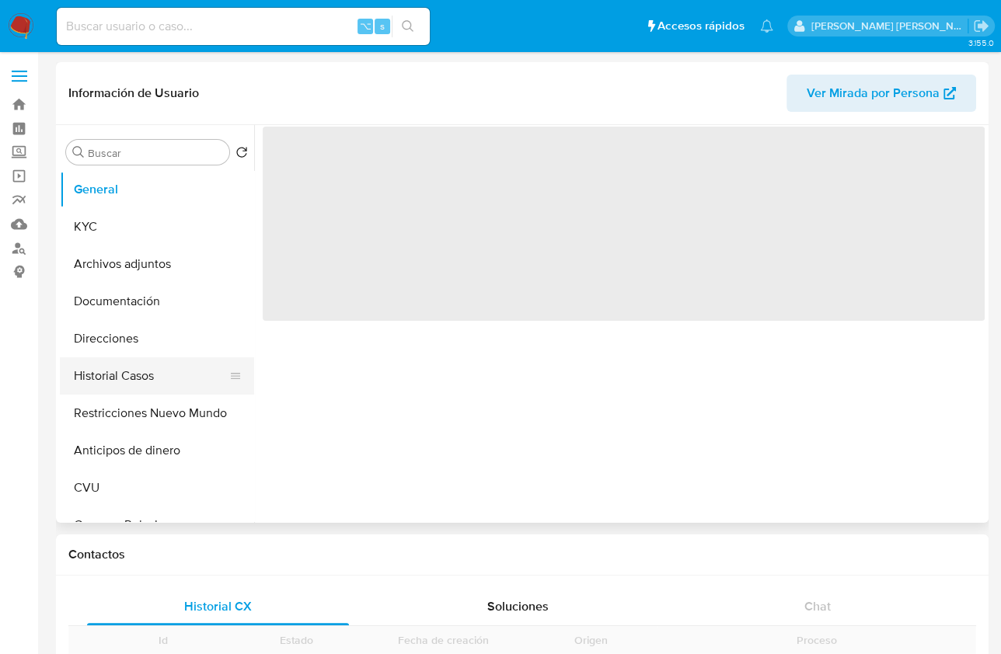
click at [146, 384] on button "Historial Casos" at bounding box center [151, 375] width 182 height 37
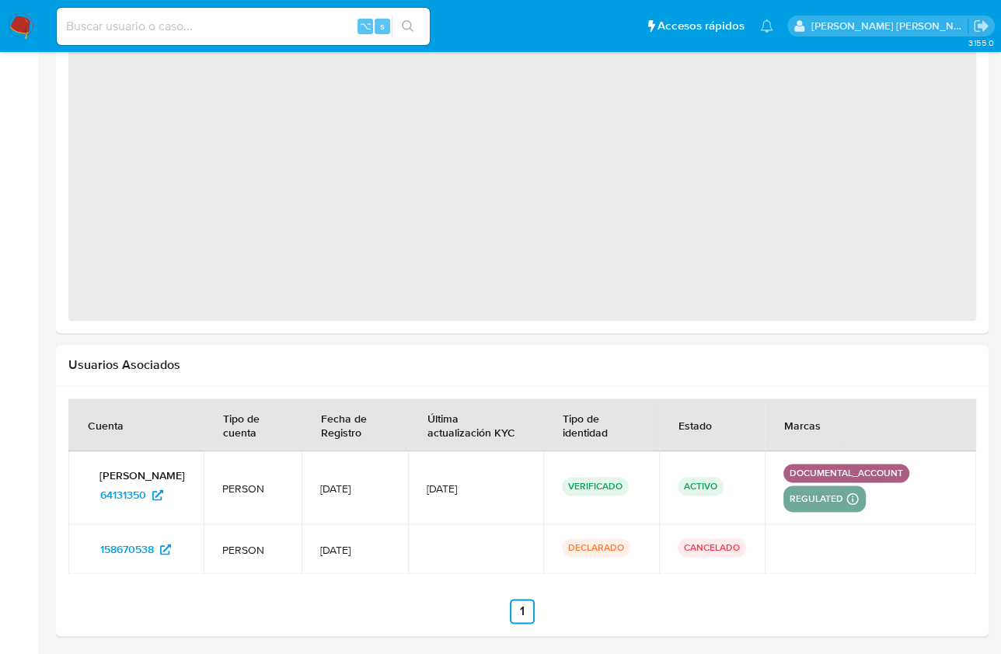
select select "10"
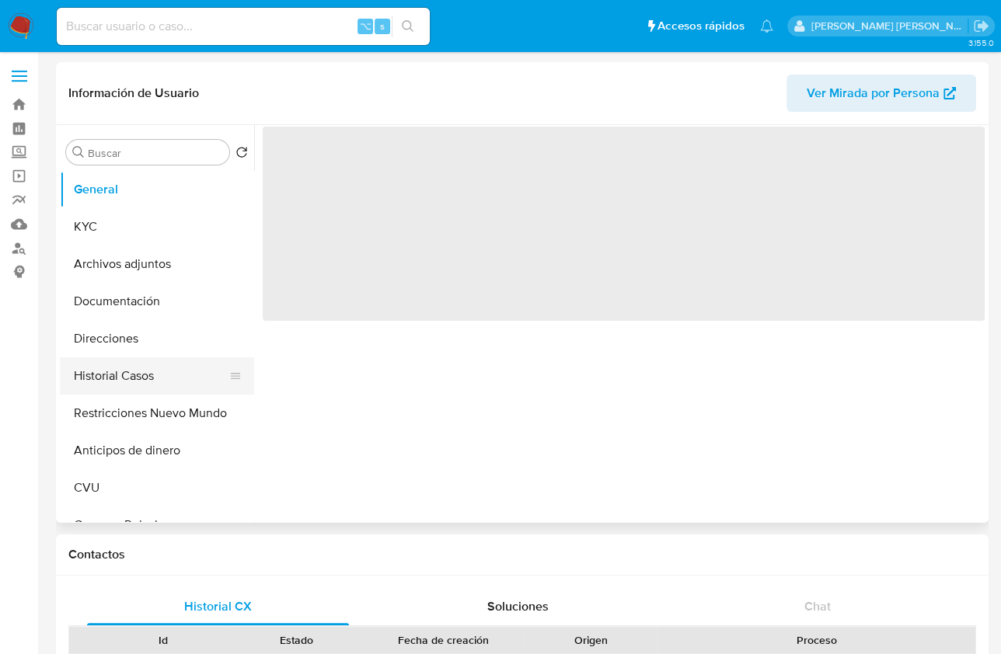
click at [148, 357] on button "Historial Casos" at bounding box center [151, 375] width 182 height 37
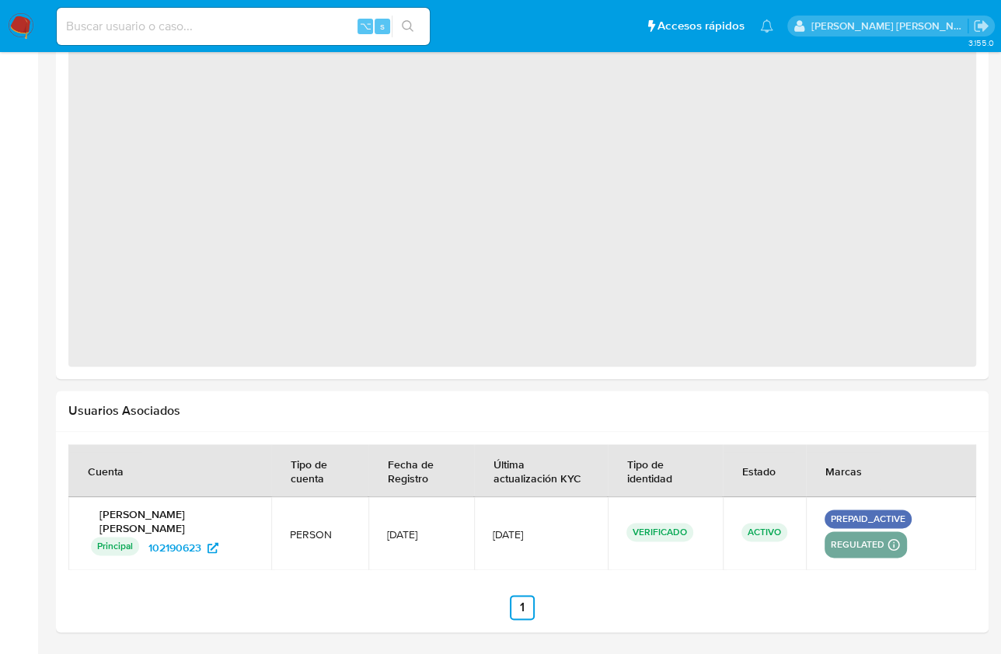
select select "10"
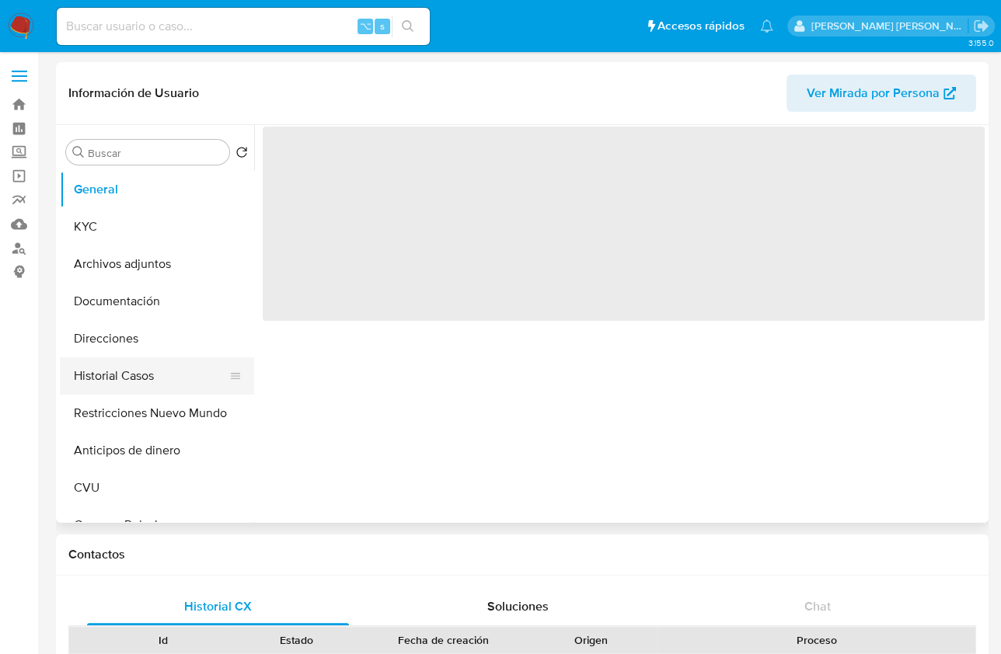
click at [183, 384] on button "Historial Casos" at bounding box center [151, 375] width 182 height 37
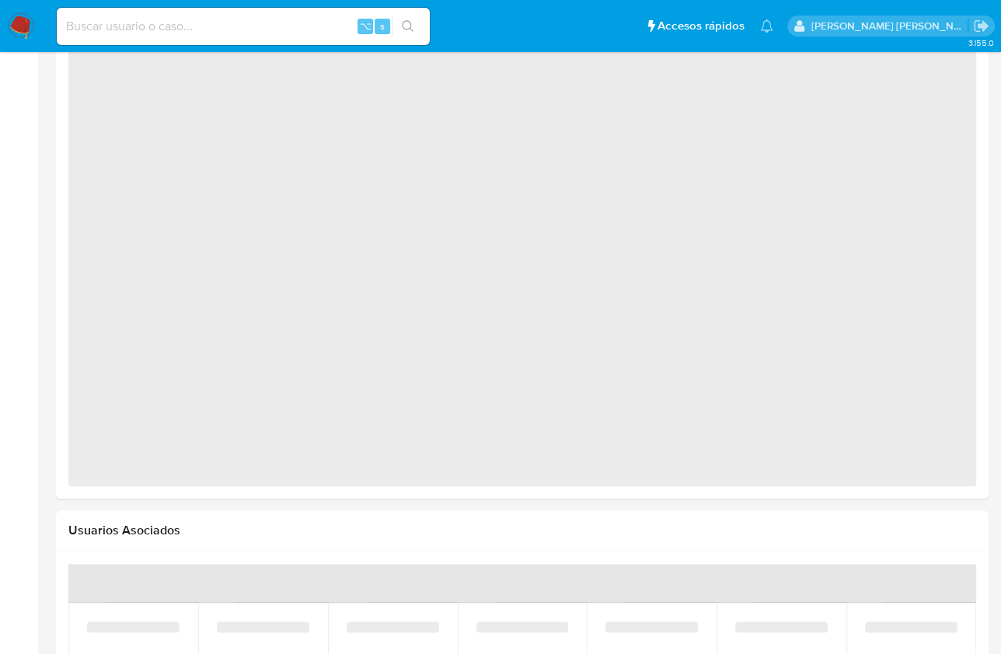
scroll to position [1771, 0]
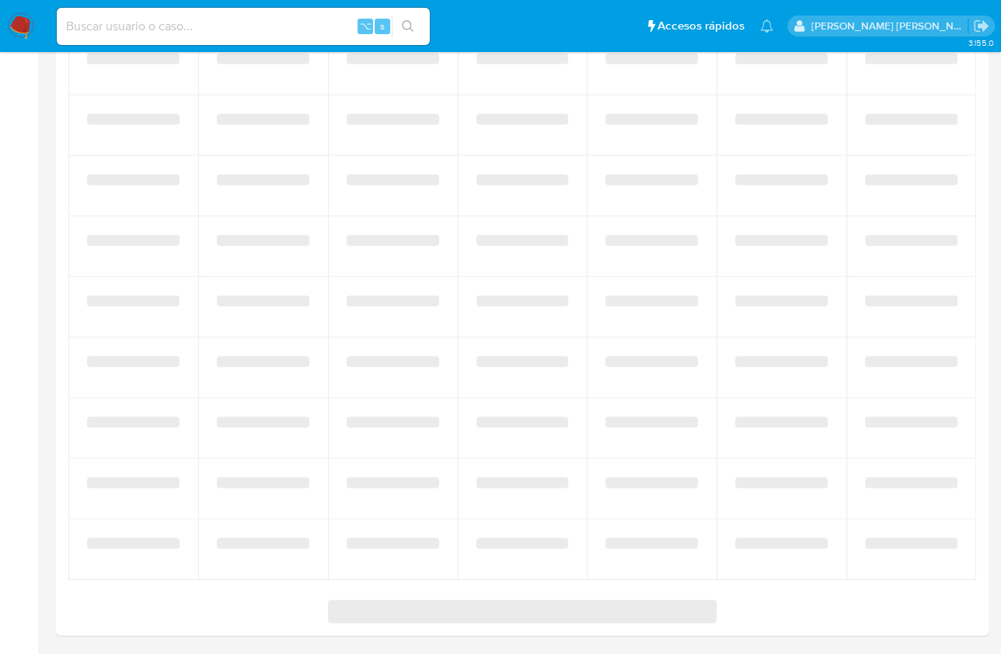
select select "10"
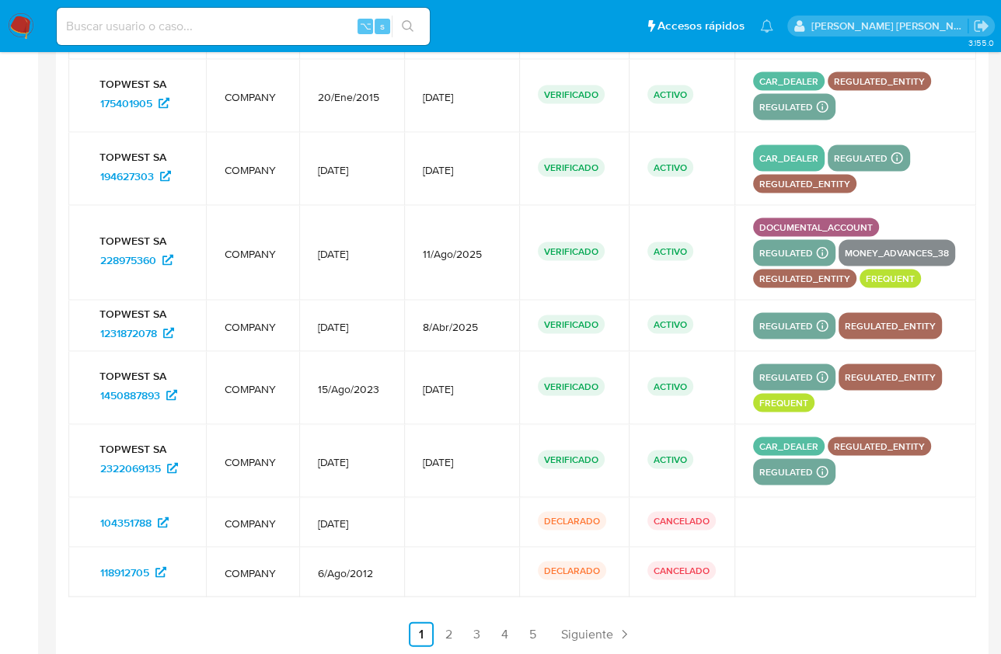
scroll to position [2234, 0]
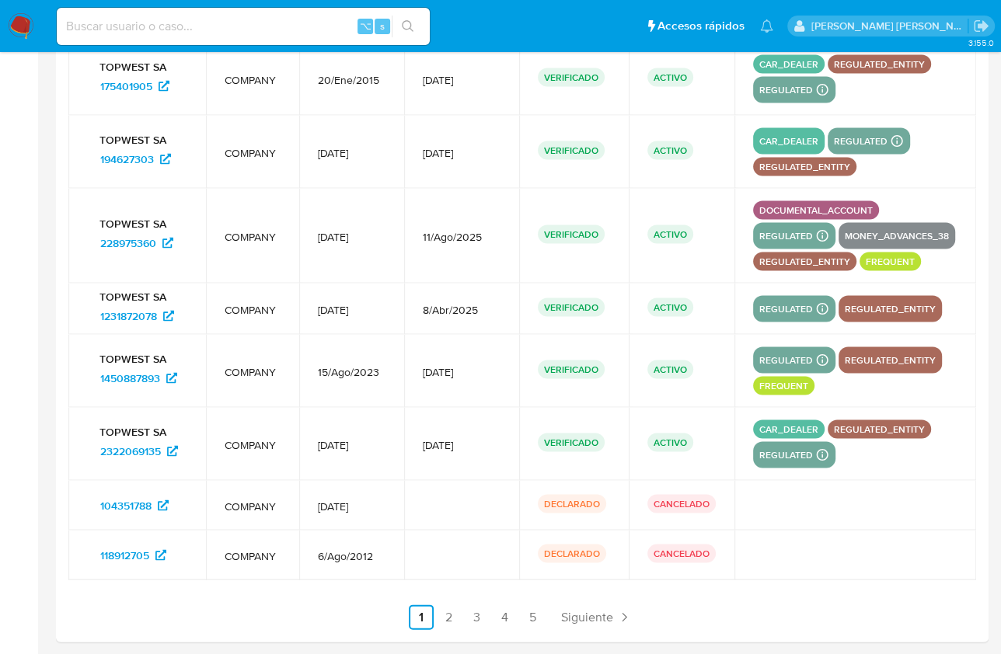
click at [440, 605] on link "2" at bounding box center [449, 617] width 25 height 25
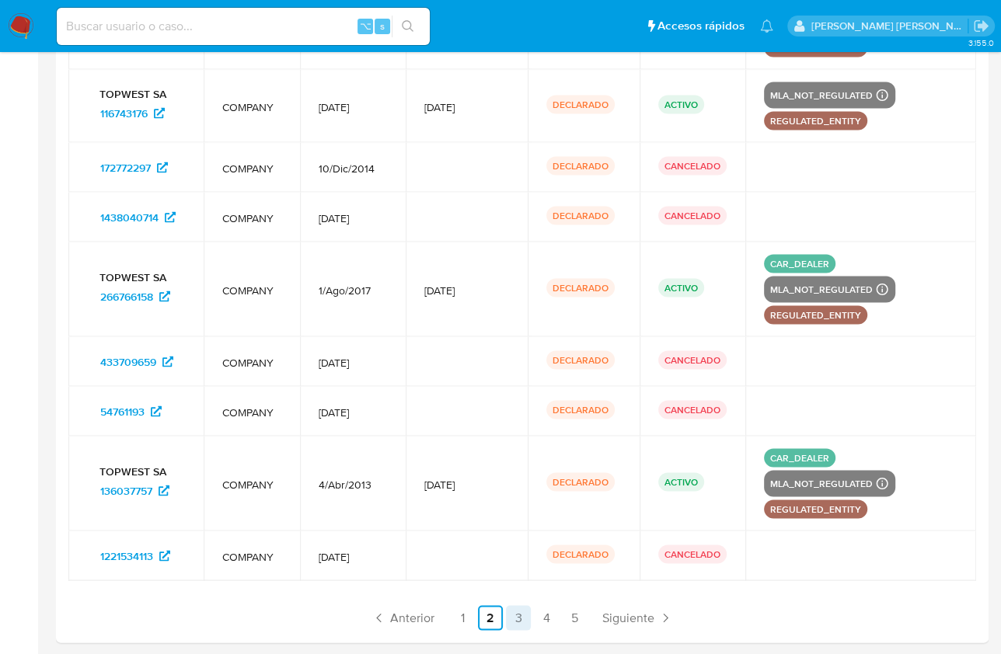
click at [519, 607] on link "3" at bounding box center [518, 617] width 25 height 25
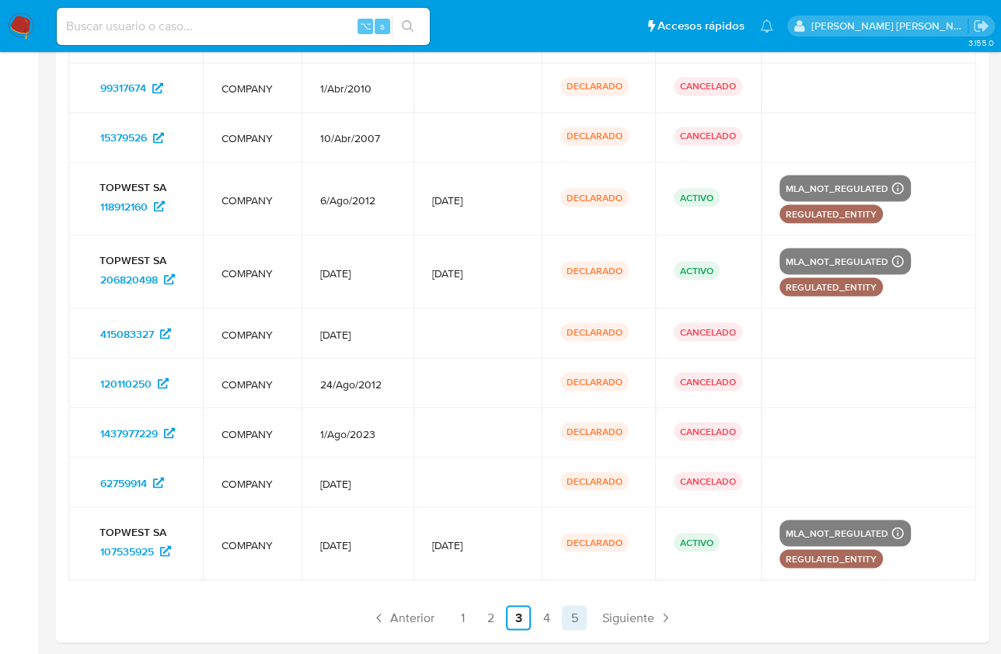
drag, startPoint x: 546, startPoint y: 610, endPoint x: 574, endPoint y: 603, distance: 29.6
click at [546, 610] on link "4" at bounding box center [546, 617] width 25 height 25
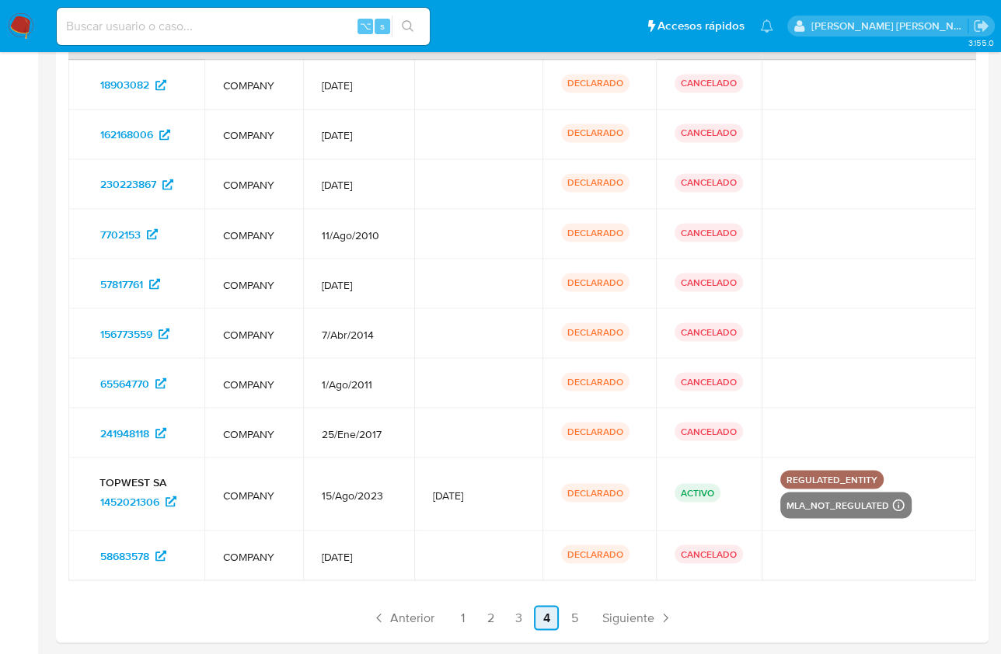
drag, startPoint x: 579, startPoint y: 605, endPoint x: 595, endPoint y: 600, distance: 16.2
click at [579, 605] on link "5" at bounding box center [574, 617] width 25 height 25
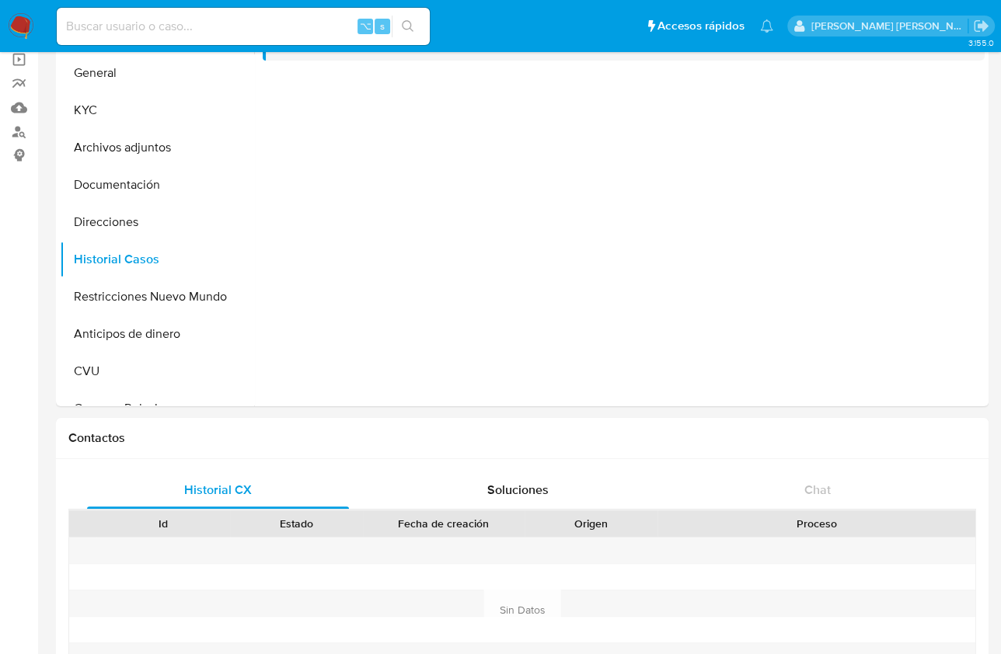
scroll to position [0, 0]
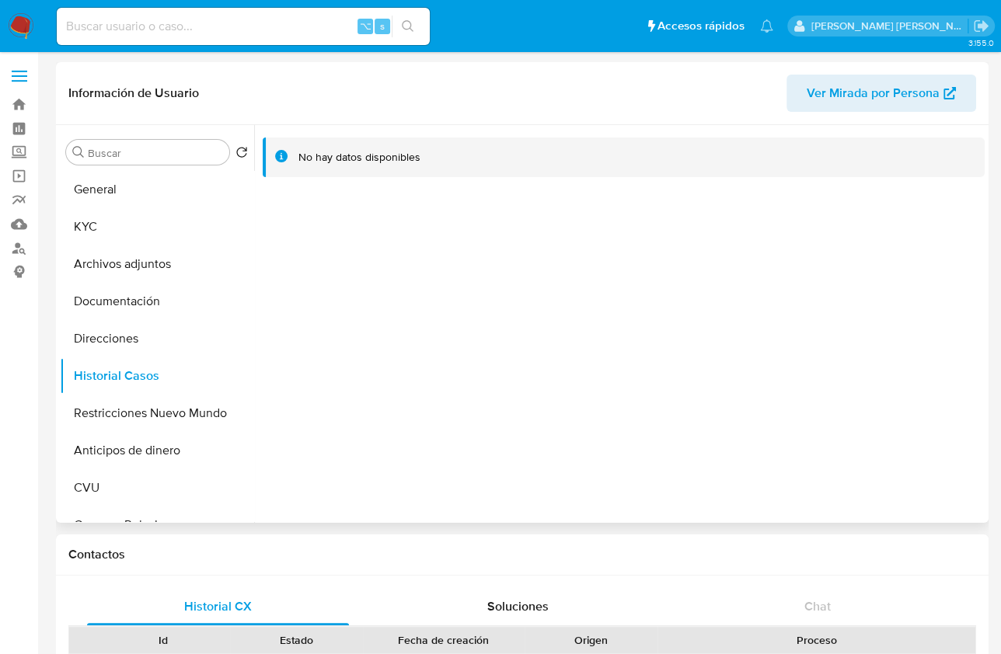
click at [823, 92] on span "Ver Mirada por Persona" at bounding box center [873, 93] width 133 height 37
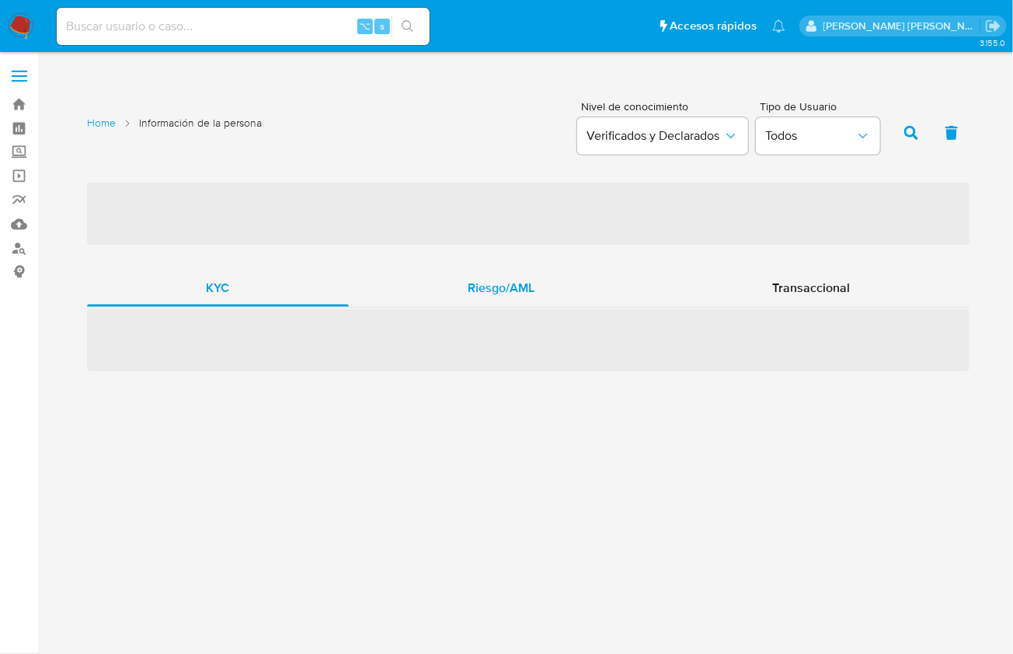
click at [469, 295] on span "Riesgo/AML" at bounding box center [501, 288] width 67 height 18
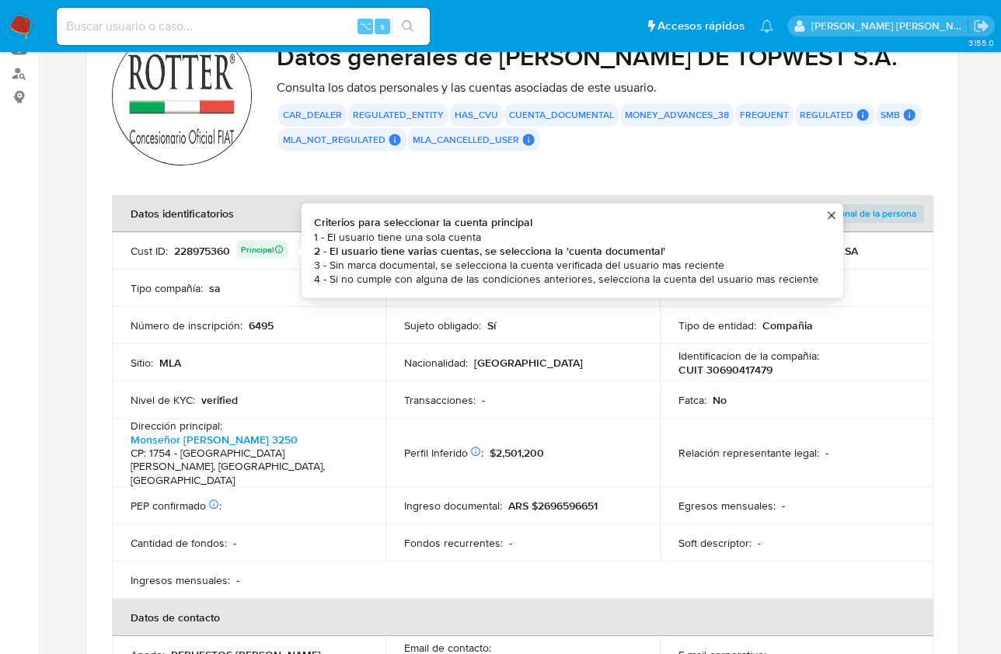
scroll to position [456, 0]
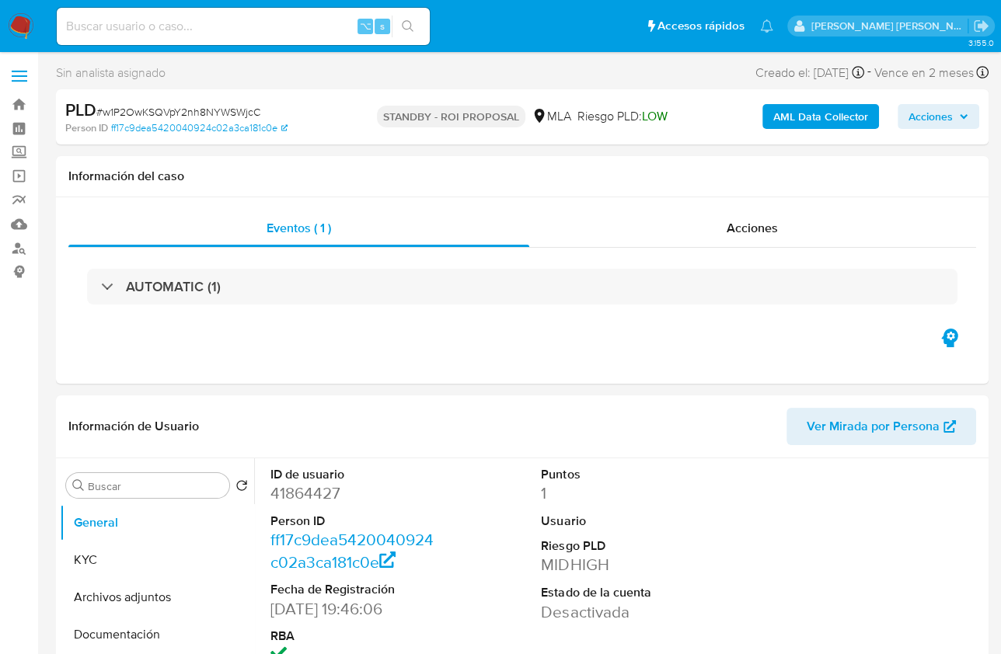
select select "10"
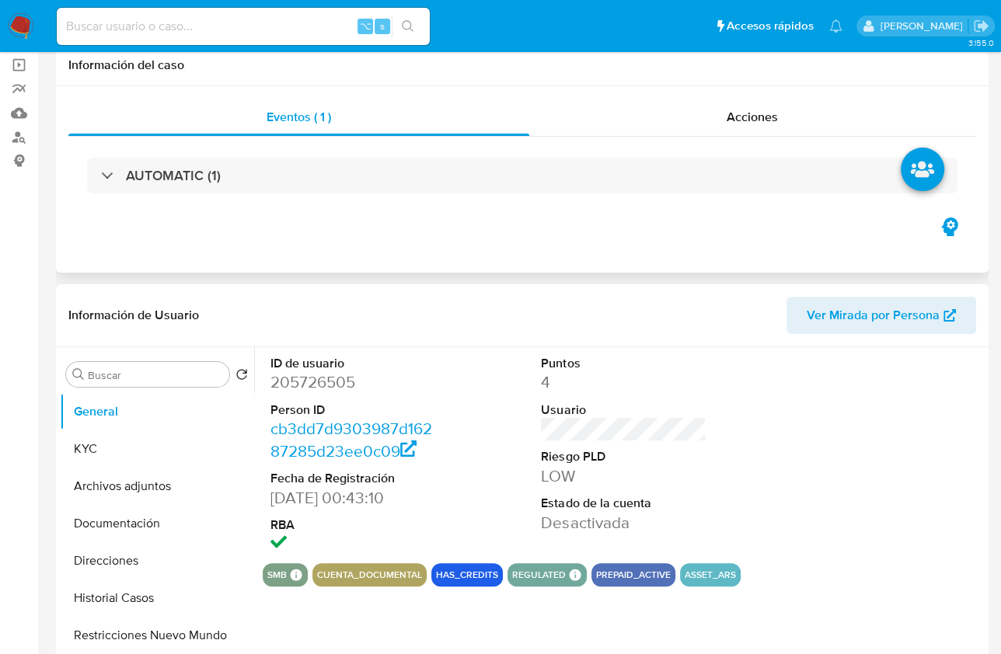
select select "10"
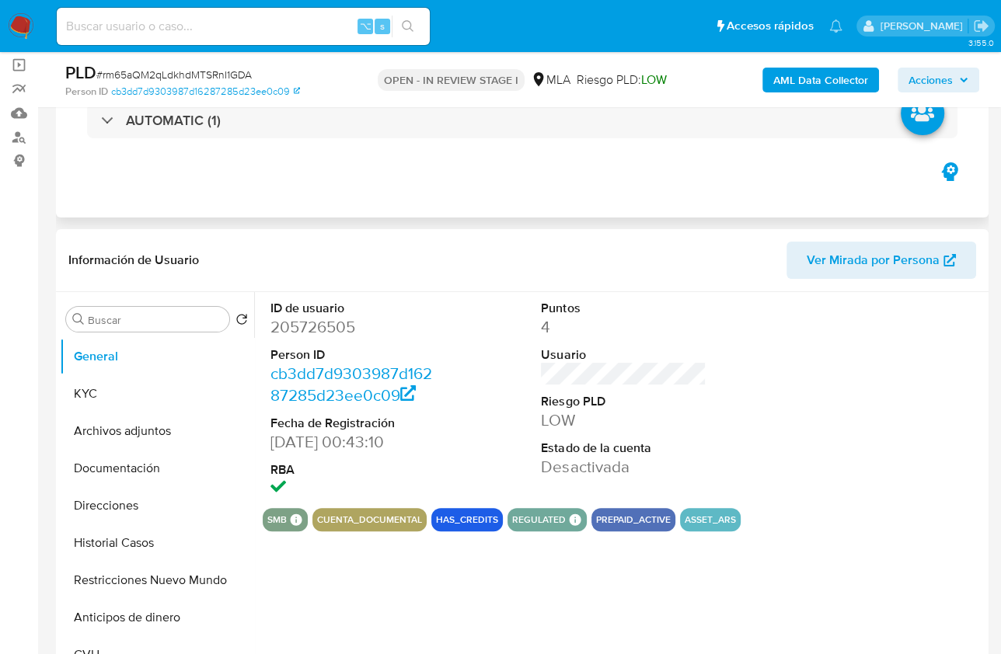
scroll to position [421, 0]
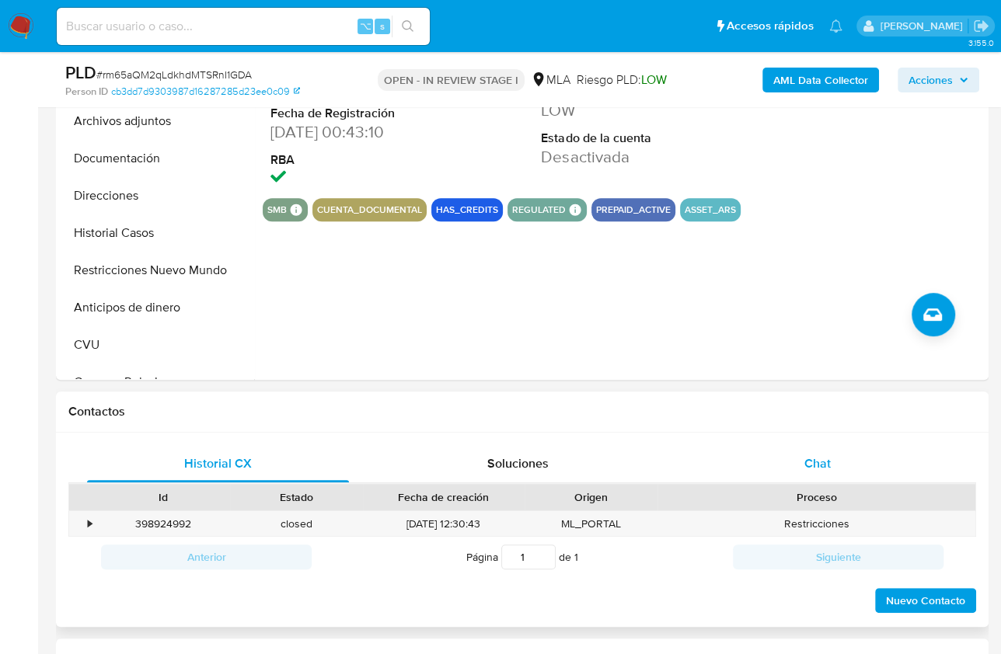
click at [830, 465] on div "Chat" at bounding box center [817, 463] width 262 height 37
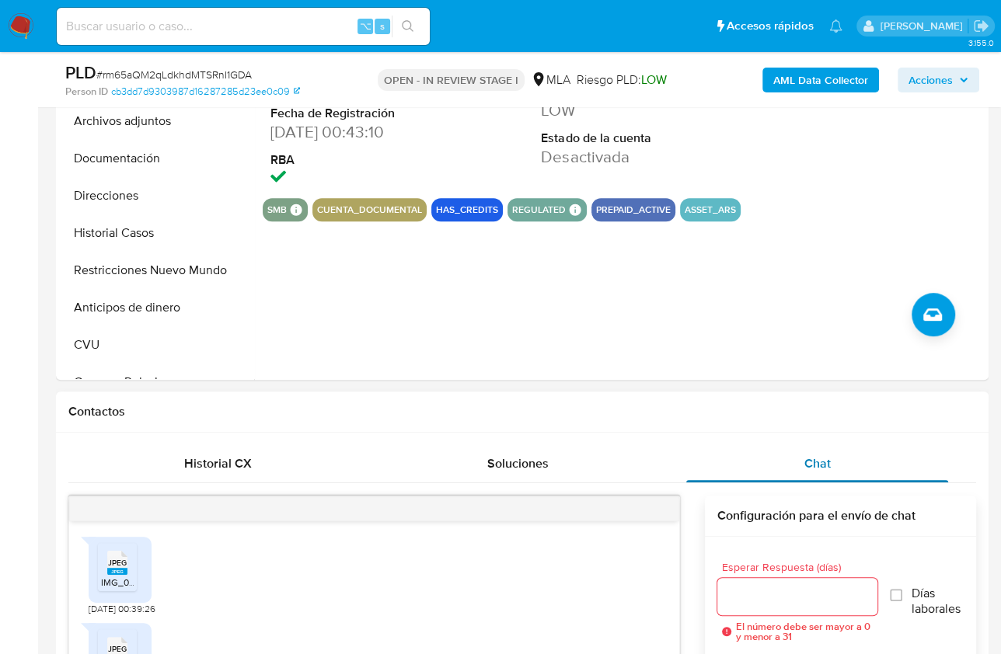
scroll to position [1071, 0]
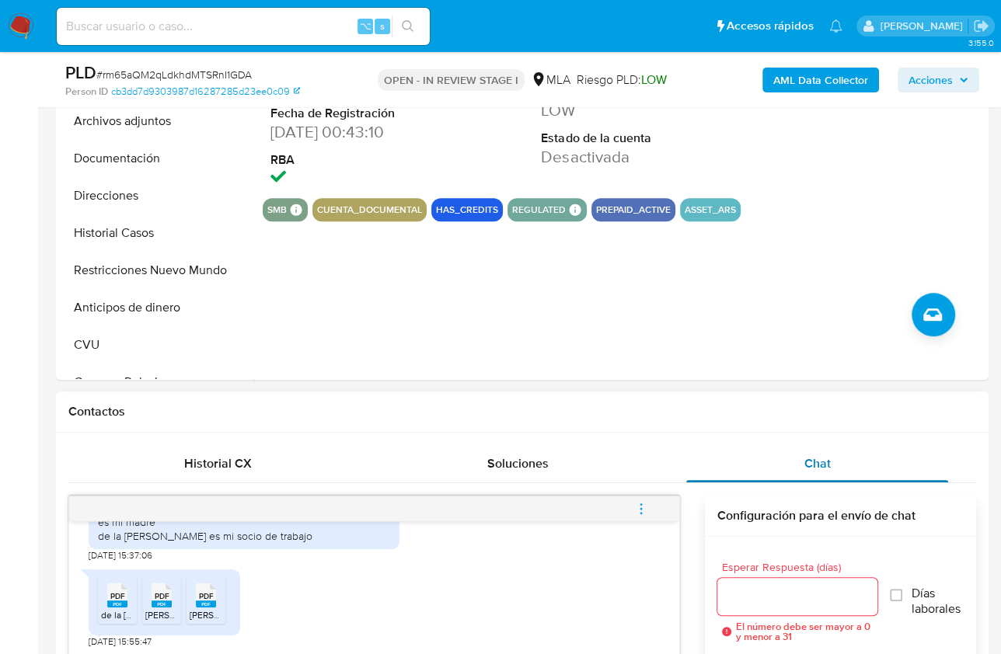
click at [884, 445] on div "Chat" at bounding box center [817, 463] width 262 height 37
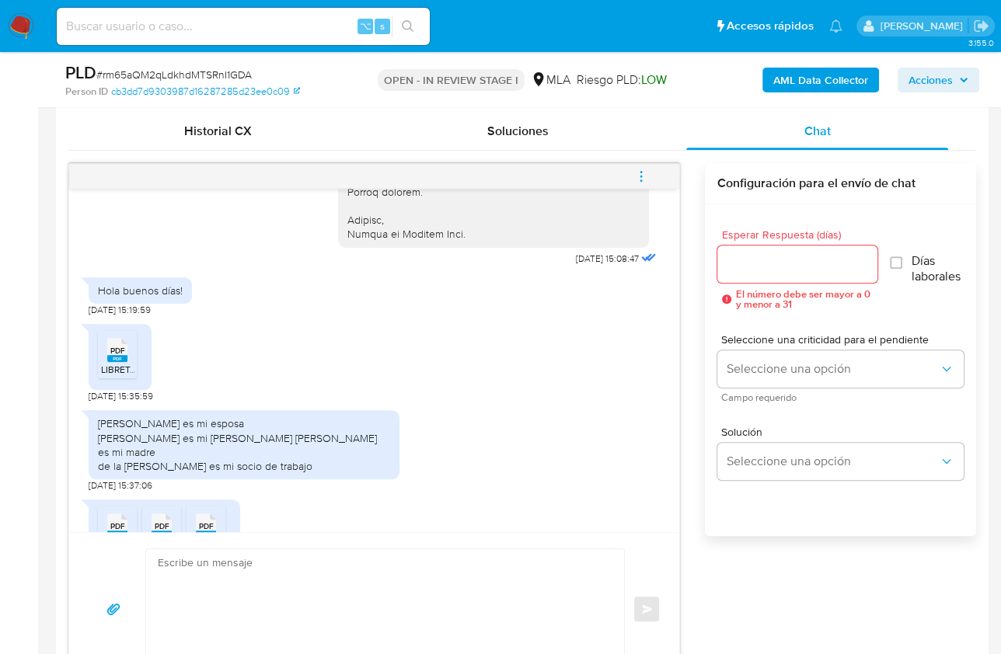
scroll to position [817, 0]
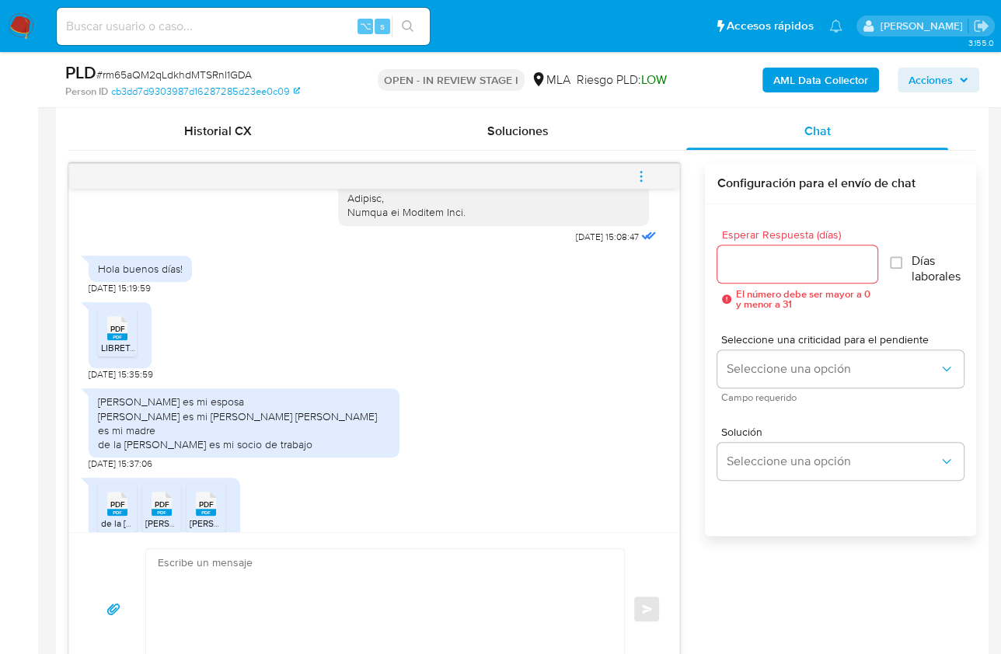
click at [119, 354] on span "LIBRETA DE MATRIMONIO.pdf" at bounding box center [163, 347] width 124 height 13
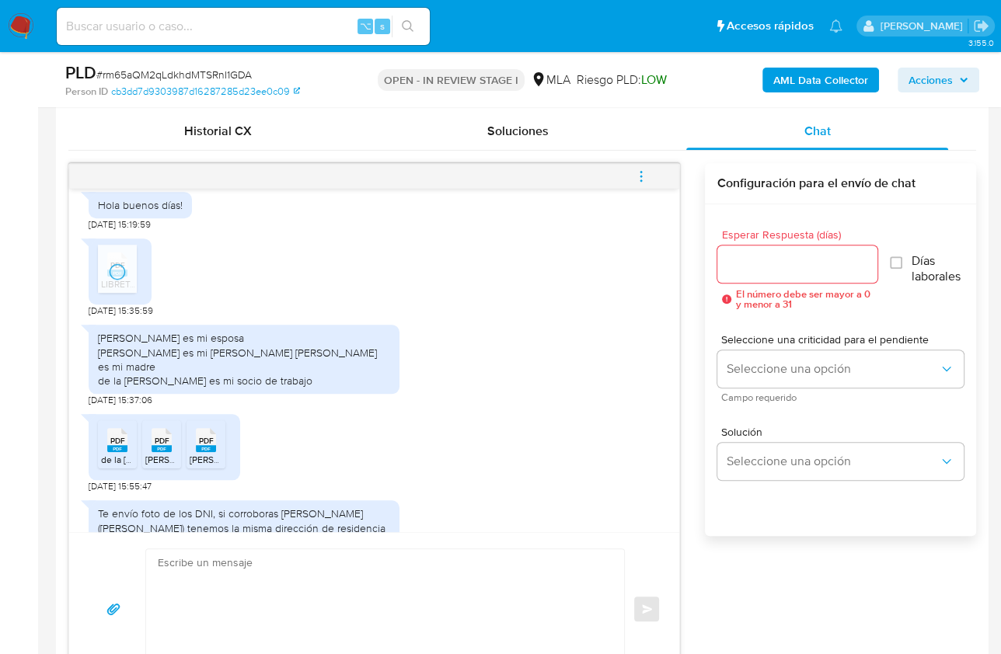
scroll to position [914, 0]
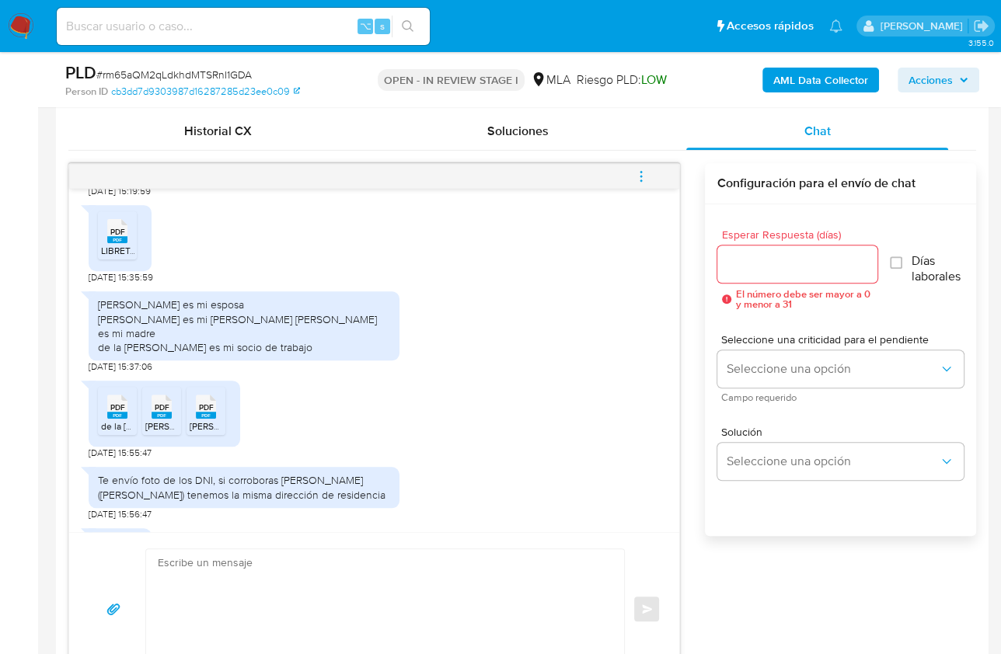
click at [122, 413] on span "PDF" at bounding box center [117, 408] width 15 height 10
click at [174, 420] on div "PDF PDF" at bounding box center [161, 405] width 33 height 30
click at [205, 419] on rect at bounding box center [206, 415] width 20 height 7
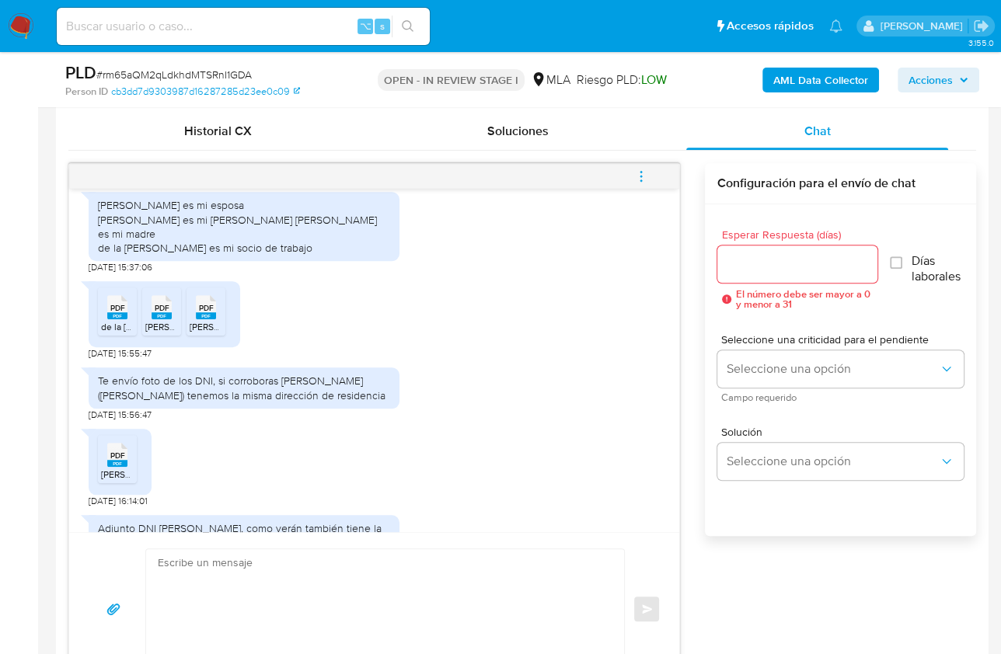
click at [106, 481] on span "PASSERINO LORENA.pdf" at bounding box center [145, 474] width 88 height 13
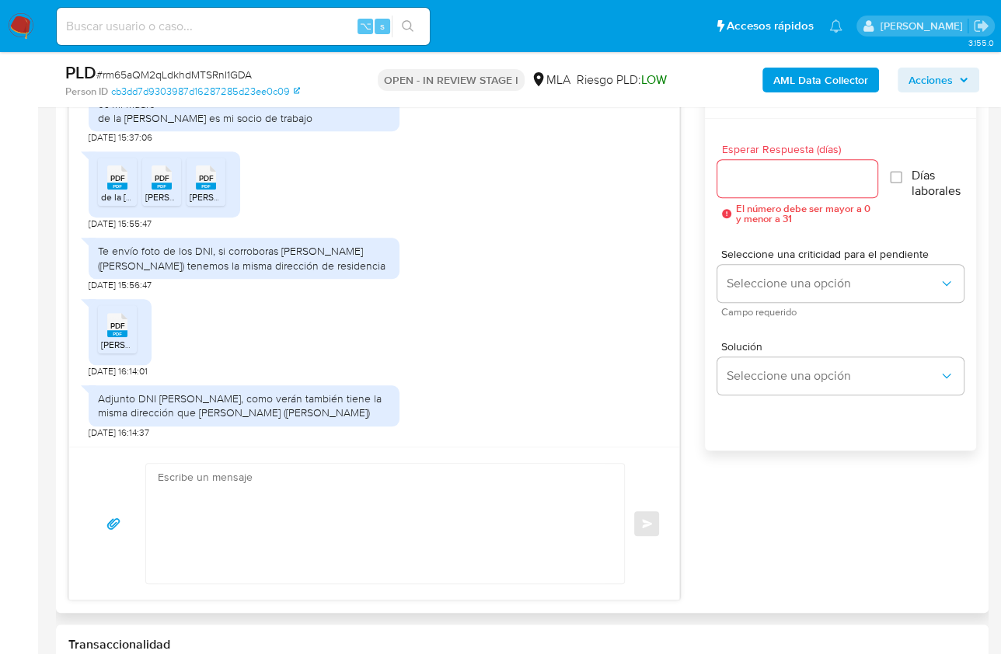
scroll to position [857, 0]
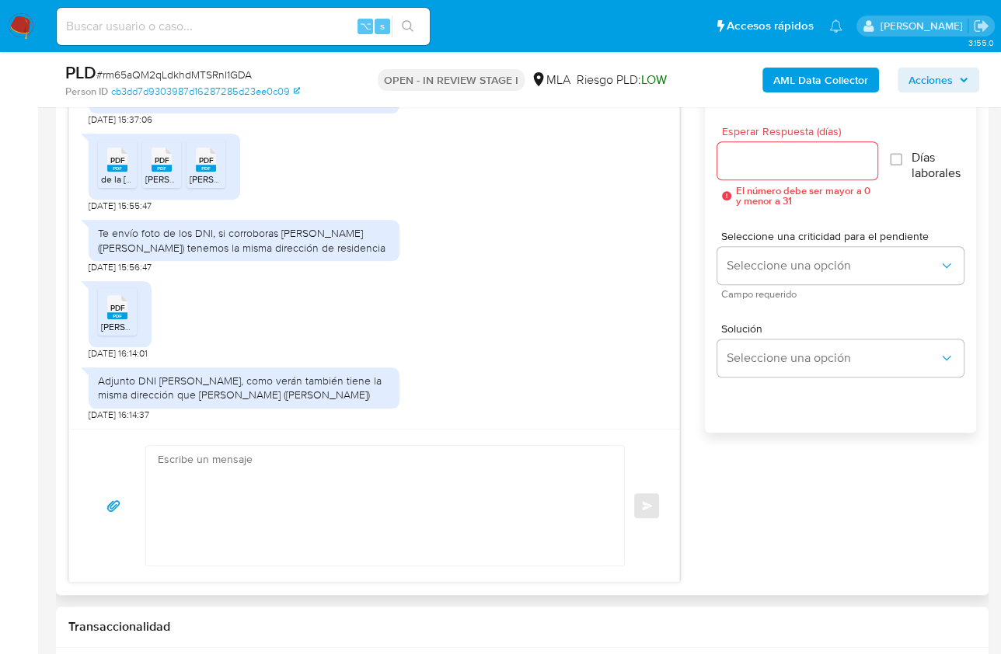
click at [800, 505] on div "JPEG JPEG IMG_0585.jpeg 19/07/2025 00:39:26 JPEG JPEG IMG_0584.jpeg 19/07/2025 …" at bounding box center [522, 321] width 908 height 523
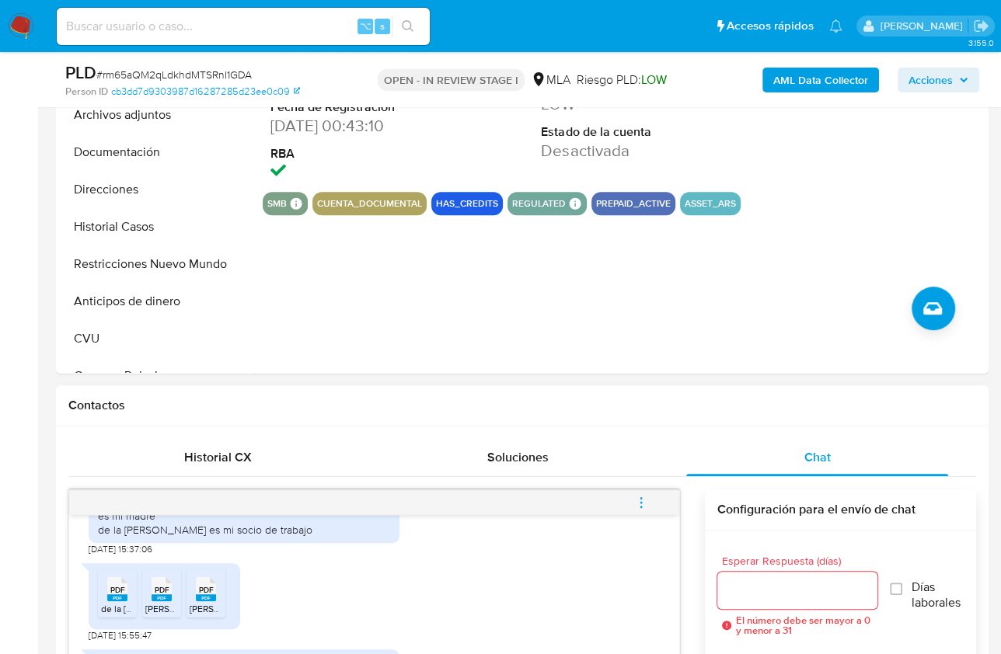
scroll to position [424, 0]
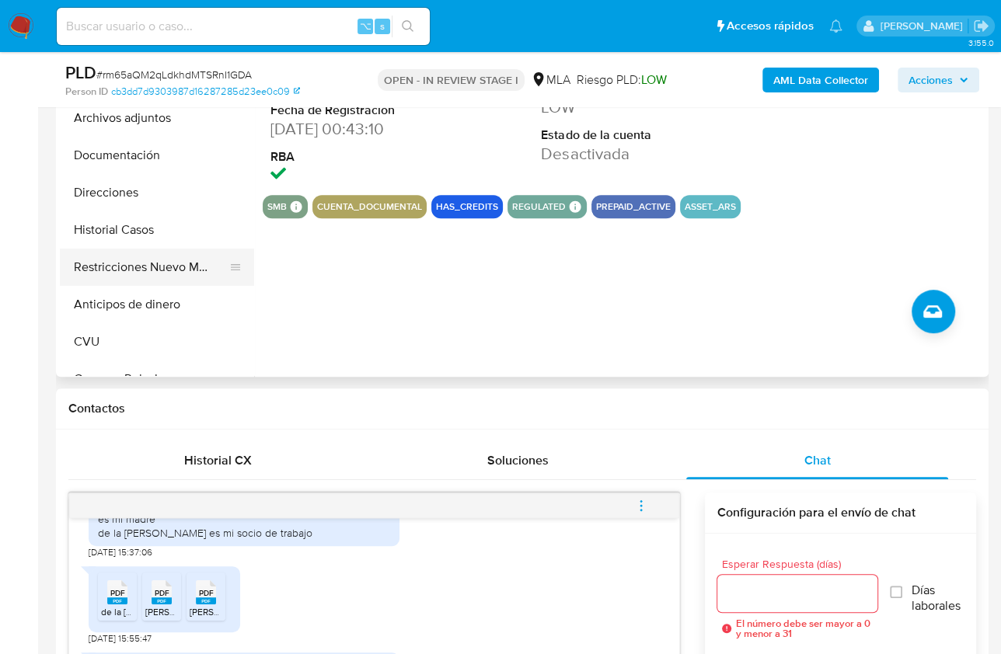
click at [184, 269] on button "Restricciones Nuevo Mundo" at bounding box center [151, 267] width 182 height 37
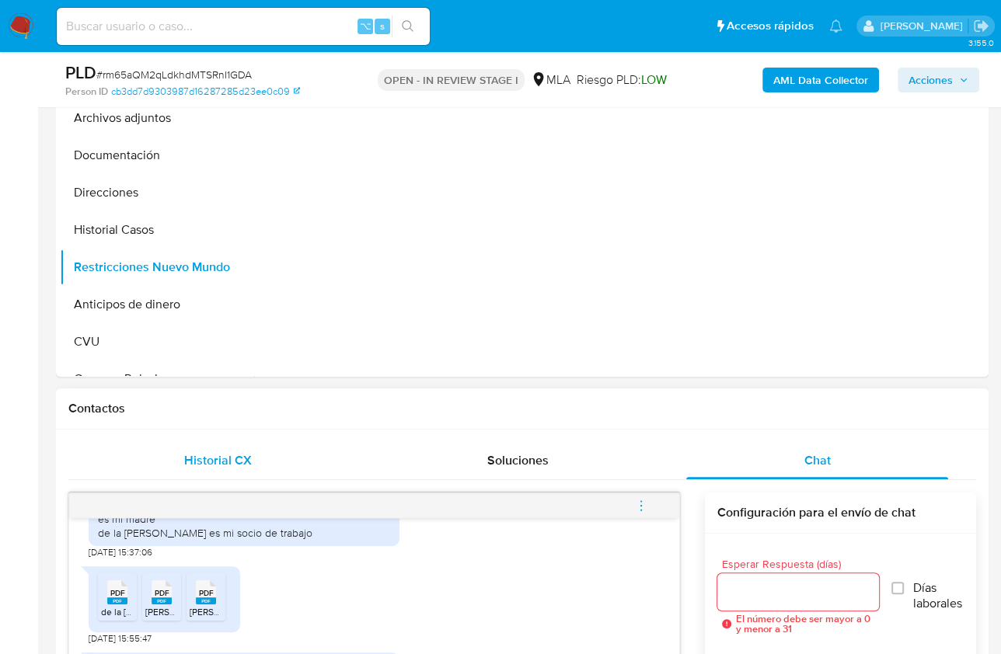
click at [246, 452] on span "Historial CX" at bounding box center [218, 461] width 68 height 18
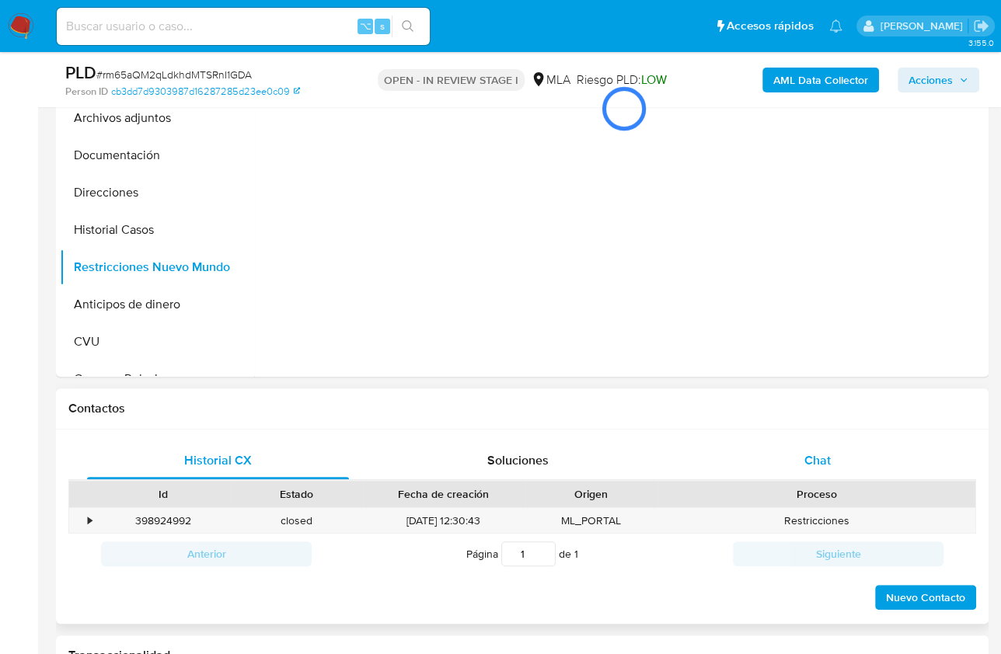
click at [812, 446] on div "Chat" at bounding box center [817, 460] width 262 height 37
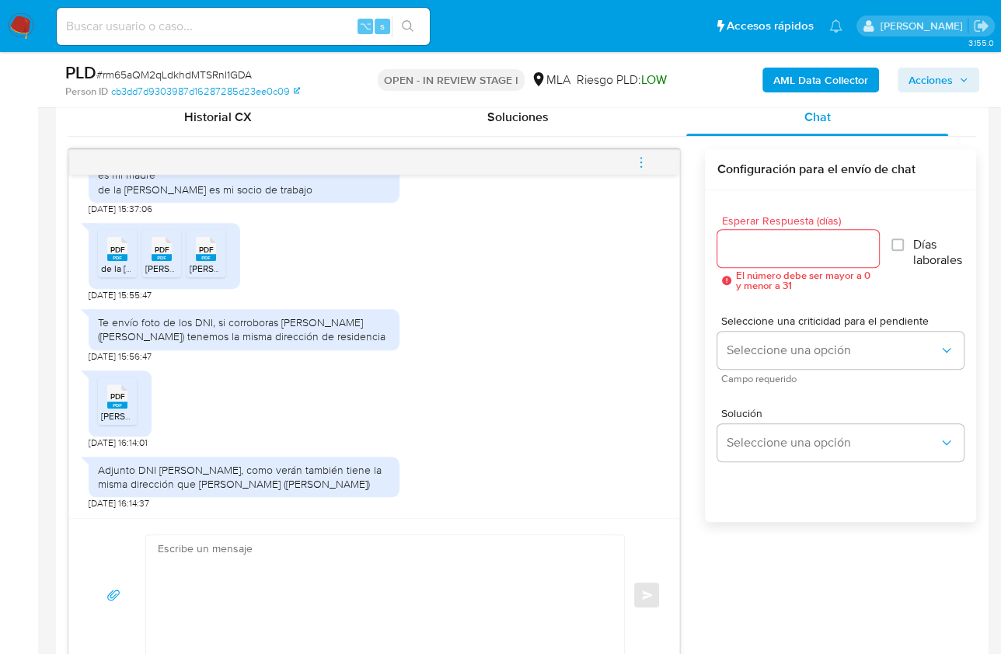
scroll to position [2255, 0]
click at [383, 554] on textarea at bounding box center [381, 595] width 447 height 120
click at [415, 564] on textarea at bounding box center [381, 595] width 447 height 120
paste textarea "Hola, Muchas gracias por la respuesta. Analizamos tu caso y notamos que la info…"
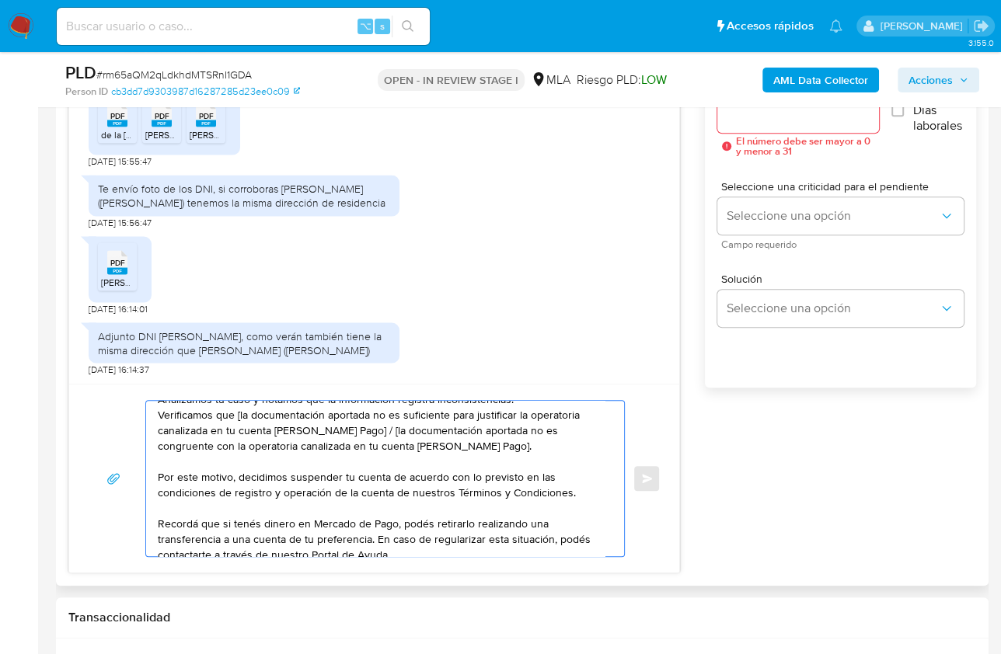
scroll to position [37, 0]
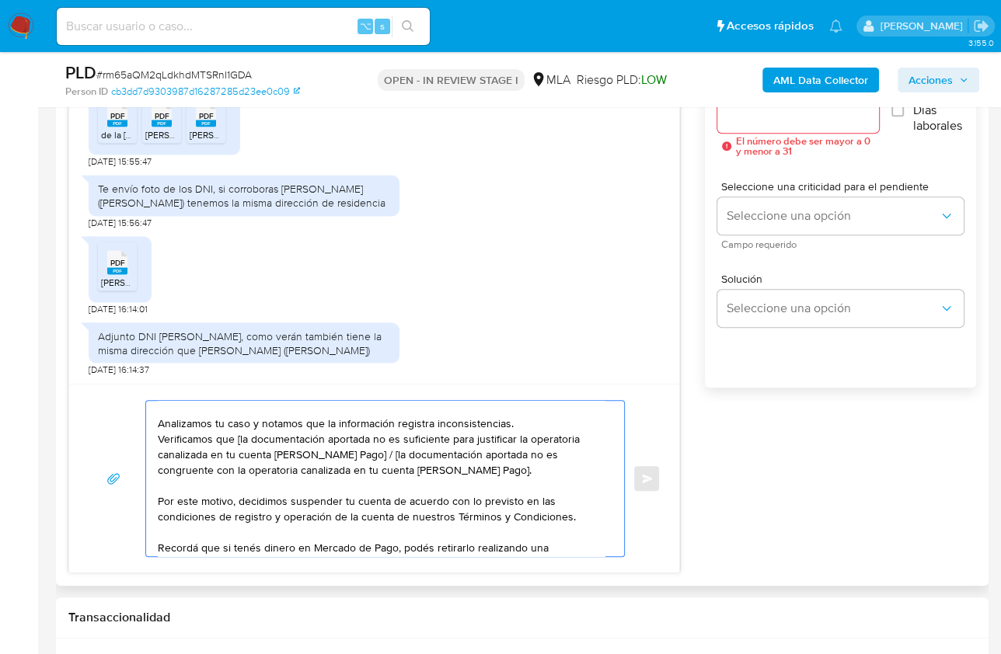
click at [518, 421] on textarea "Hola, Muchas gracias por la respuesta. Analizamos tu caso y notamos que la info…" at bounding box center [381, 478] width 447 height 155
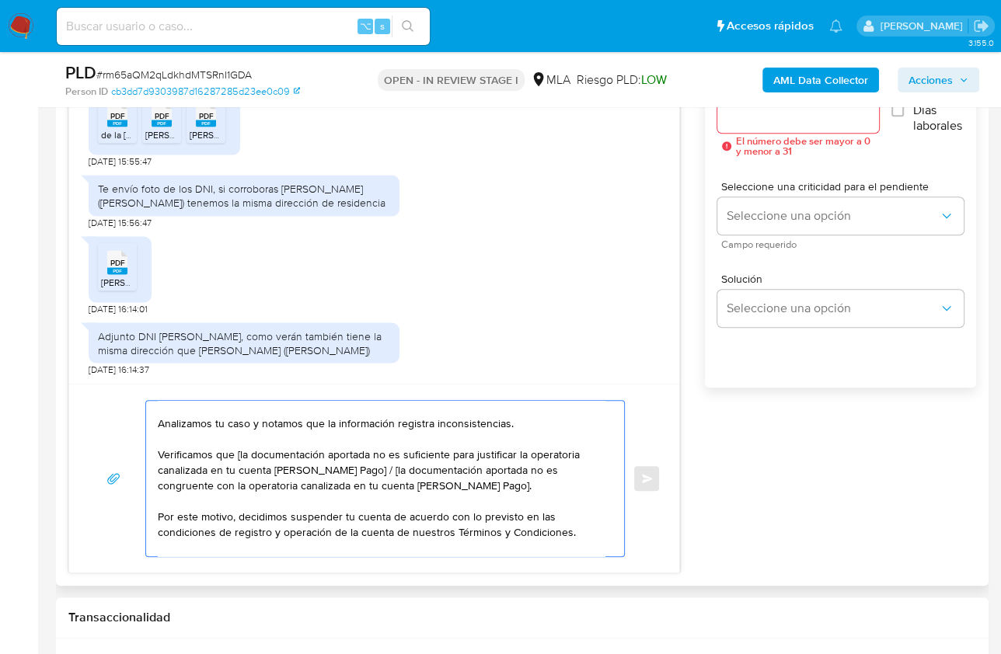
click at [239, 453] on textarea "Hola, Muchas gracias por la respuesta. Analizamos tu caso y notamos que la info…" at bounding box center [381, 478] width 447 height 155
drag, startPoint x: 355, startPoint y: 467, endPoint x: 452, endPoint y: 483, distance: 97.7
click at [452, 483] on textarea "Hola, Muchas gracias por la respuesta. Analizamos tu caso y notamos que la info…" at bounding box center [381, 478] width 447 height 155
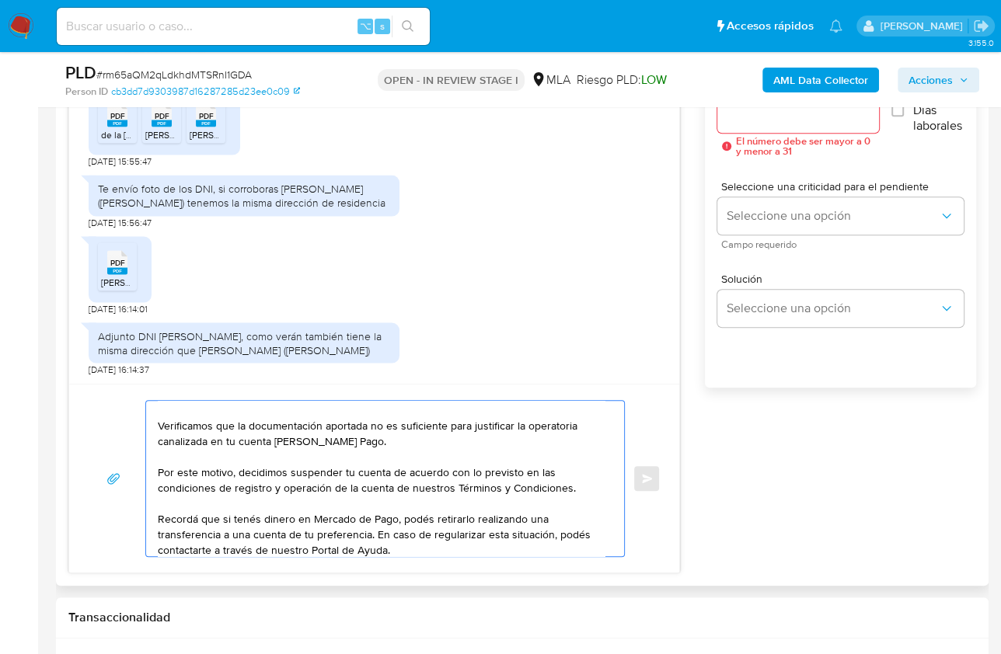
scroll to position [134, 0]
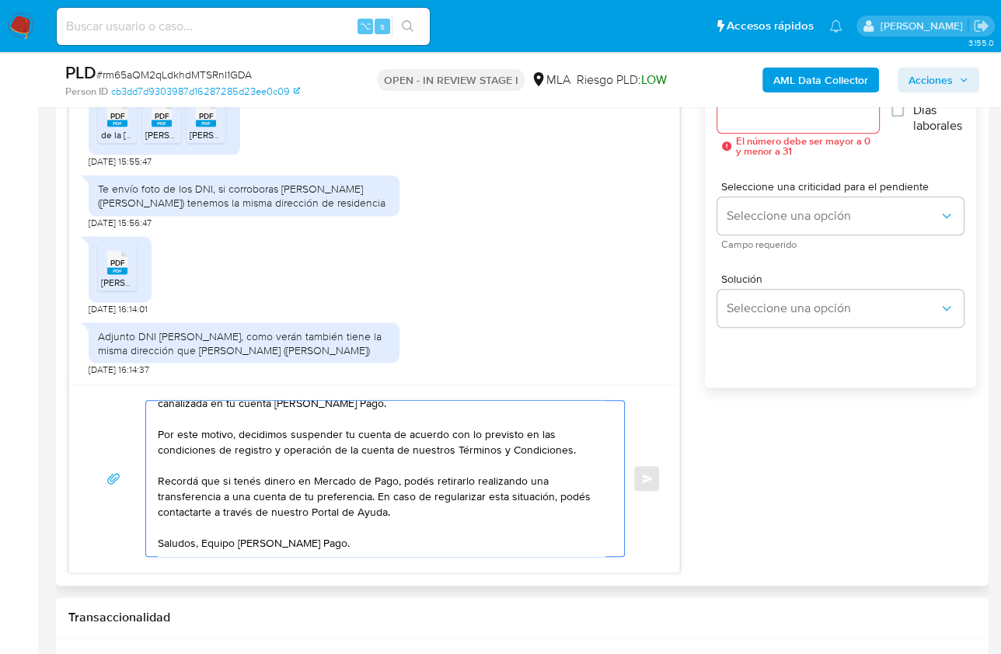
click at [582, 415] on textarea "Hola, Muchas gracias por la respuesta. Analizamos tu caso y notamos que la info…" at bounding box center [381, 478] width 447 height 155
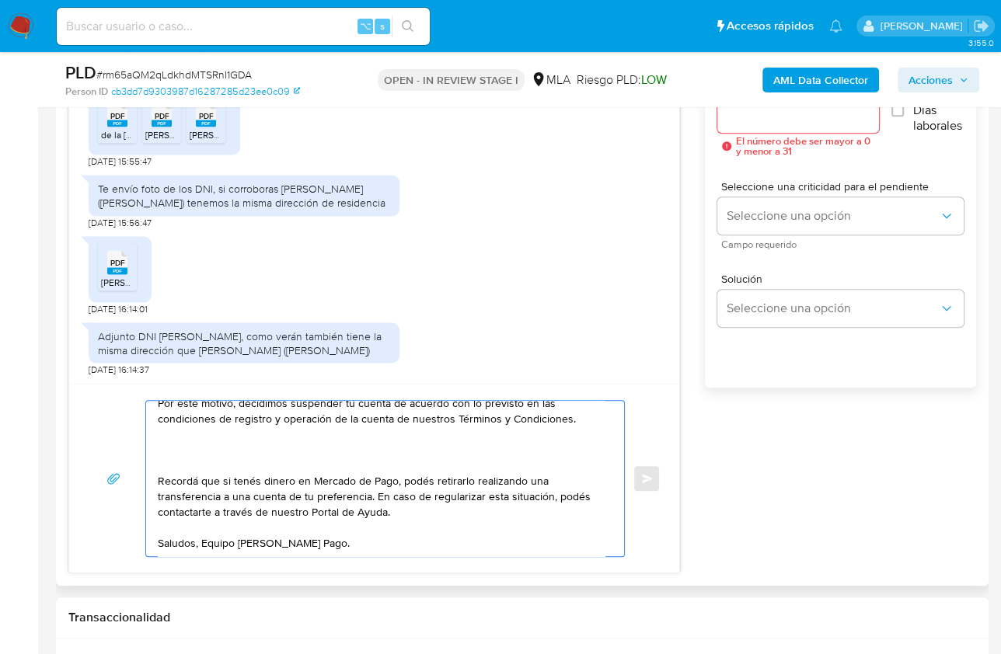
scroll to position [166, 0]
paste textarea "Queremos informarte que el uso de la cuenta es personal y no se deben canalizar…"
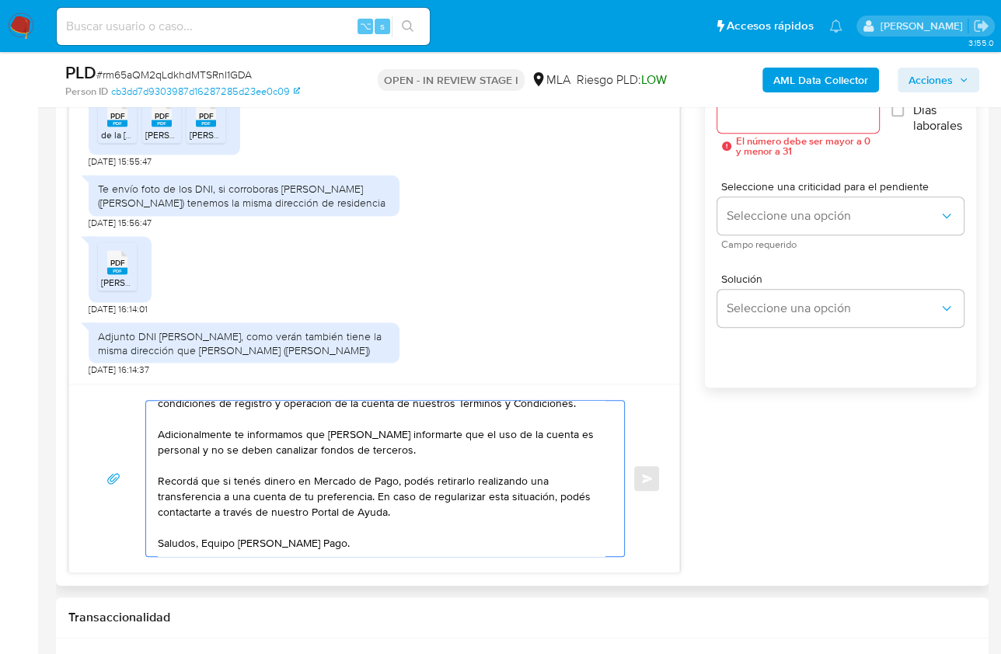
scroll to position [155, 0]
drag, startPoint x: 430, startPoint y: 426, endPoint x: 307, endPoint y: 424, distance: 122.8
click at [307, 424] on textarea "Hola, Muchas gracias por la respuesta. Analizamos tu caso y notamos que la info…" at bounding box center [381, 478] width 447 height 155
click at [348, 445] on textarea "Hola, Muchas gracias por la respuesta. Analizamos tu caso y notamos que la info…" at bounding box center [381, 478] width 447 height 155
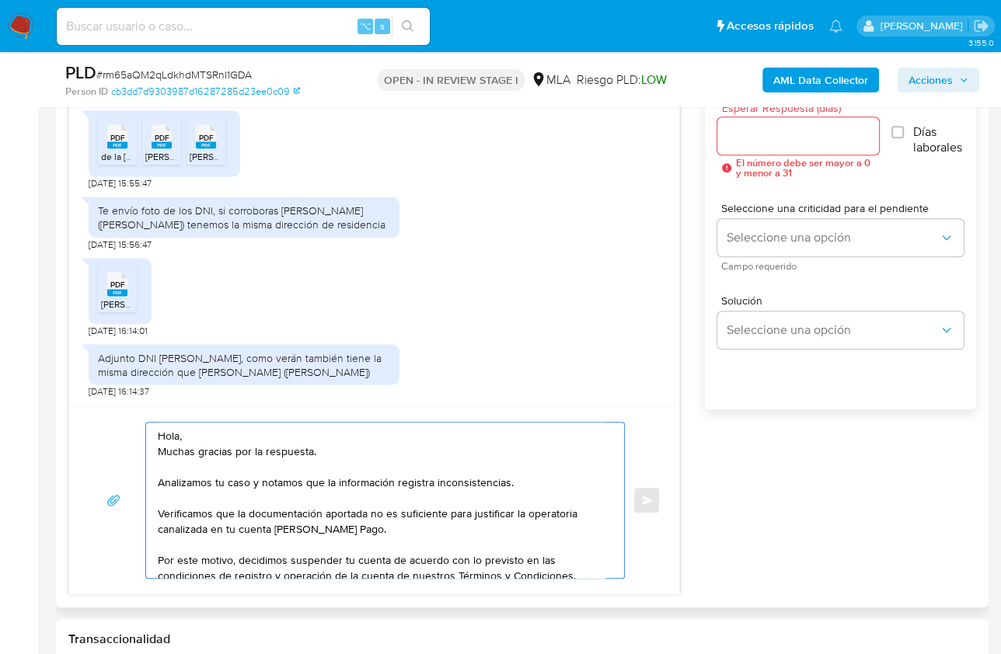
scroll to position [876, 0]
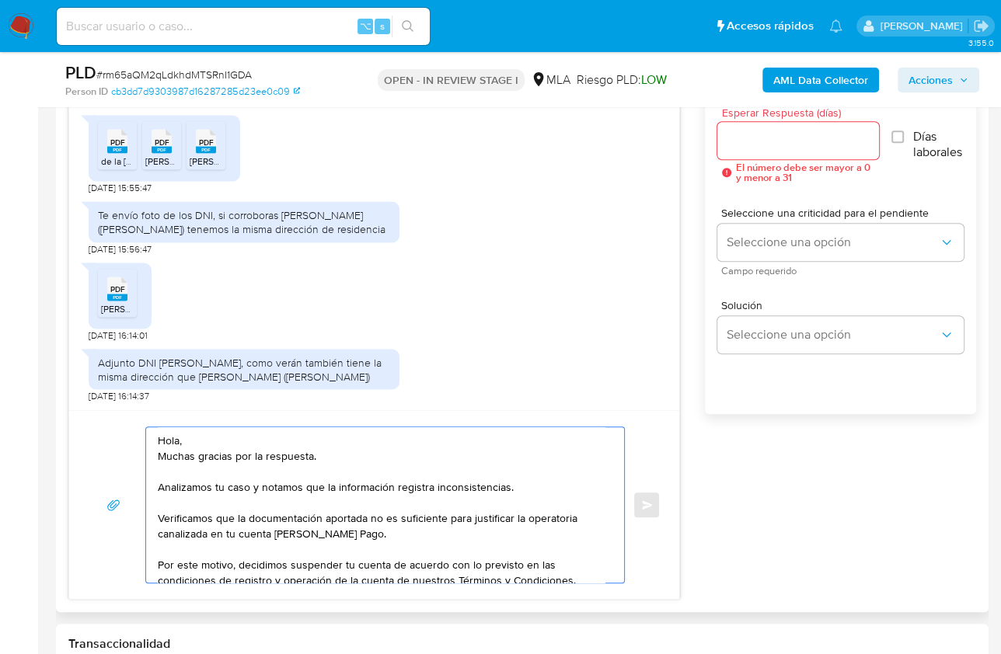
click at [254, 439] on textarea "Hola, Muchas gracias por la respuesta. Analizamos tu caso y notamos que la info…" at bounding box center [381, 504] width 447 height 155
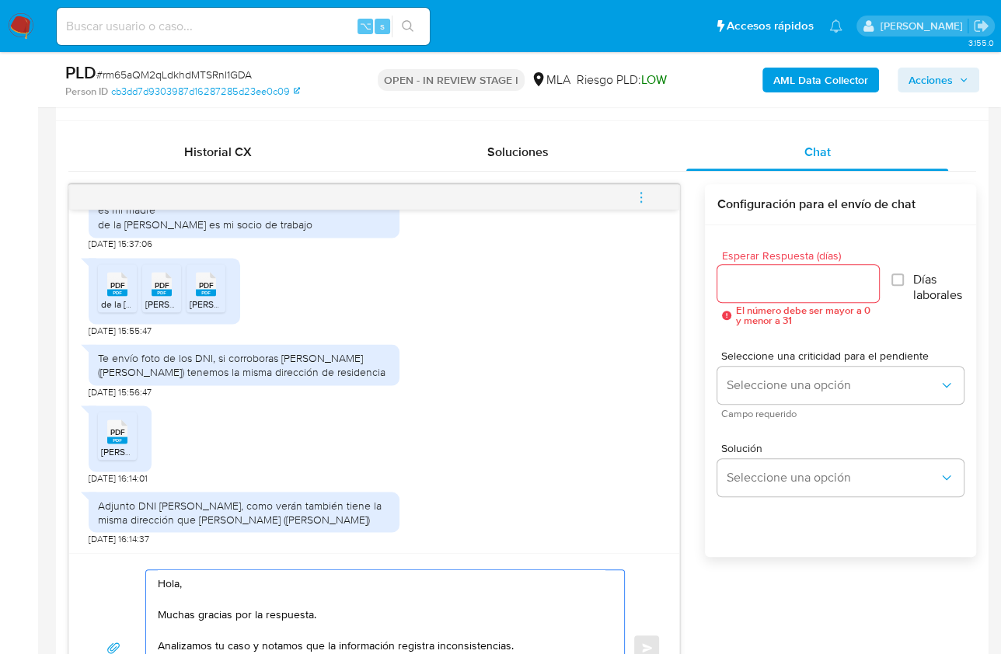
scroll to position [678, 0]
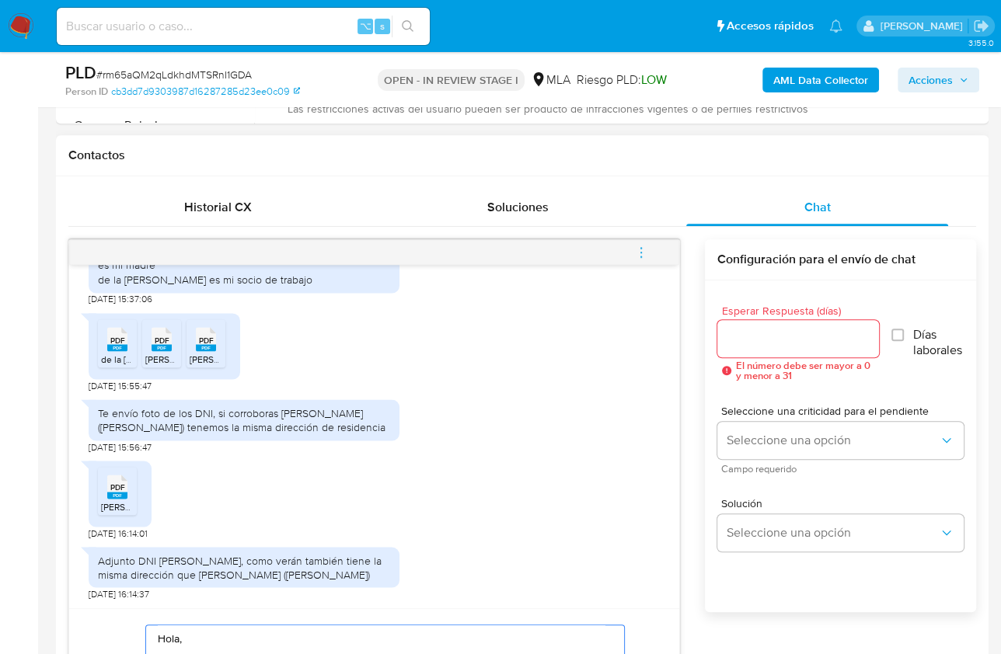
type textarea "Hola, Muchas gracias por la respuesta. Analizamos tu caso y notamos que la info…"
click at [750, 343] on input "Esperar Respuesta (días)" at bounding box center [798, 339] width 162 height 20
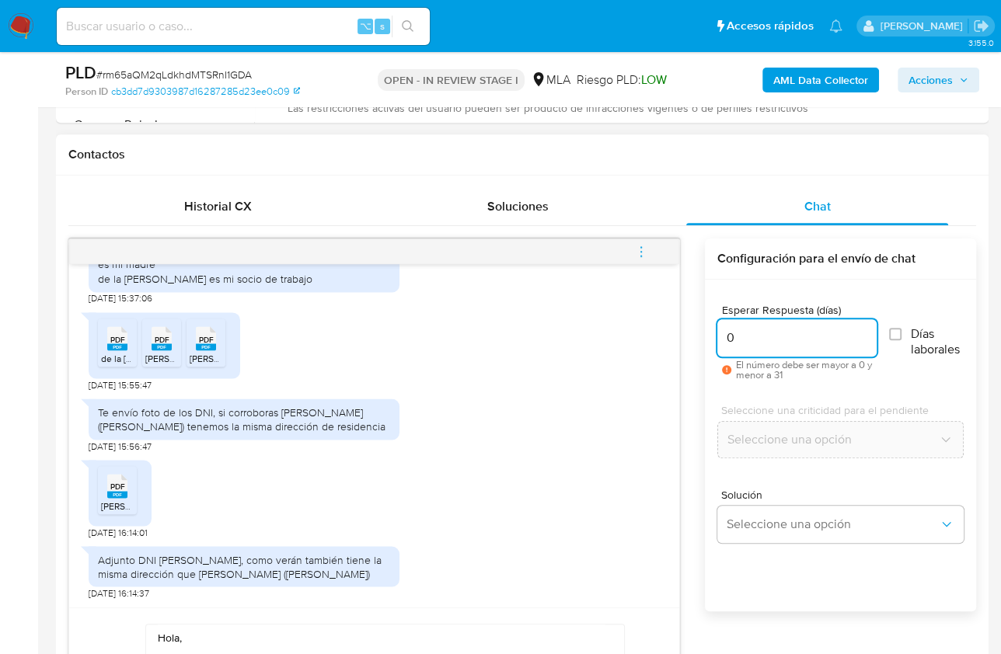
scroll to position [964, 0]
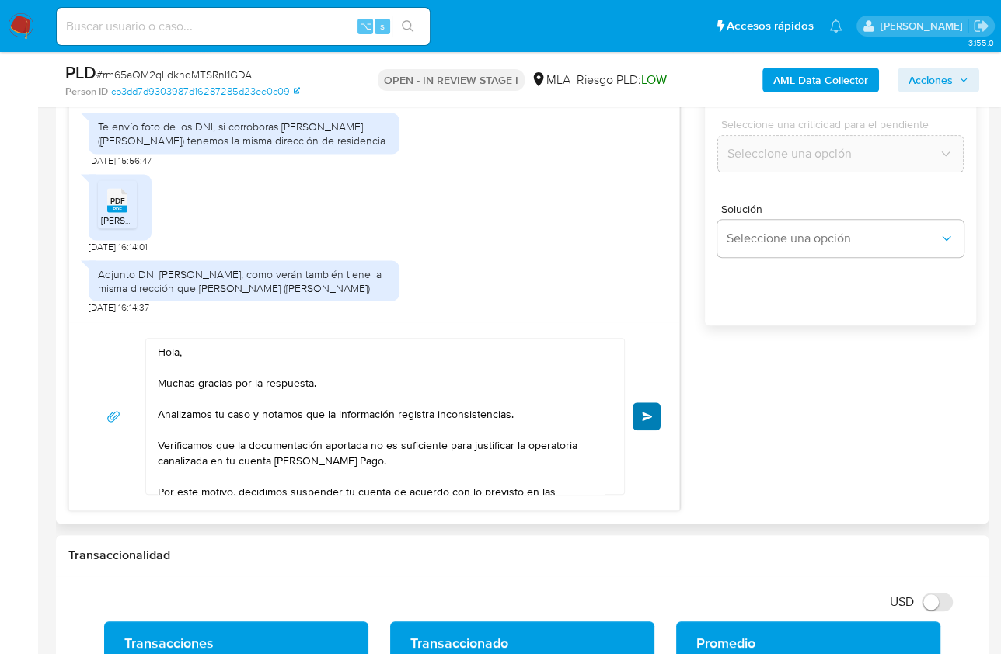
type input "0"
click at [647, 418] on button "Enviar" at bounding box center [647, 417] width 28 height 28
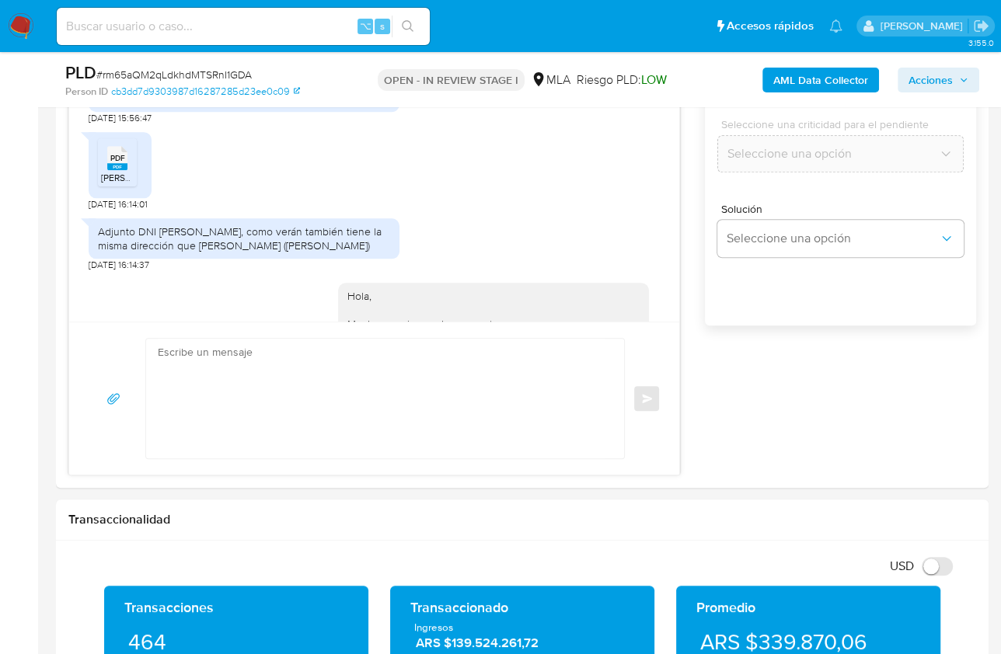
scroll to position [2654, 0]
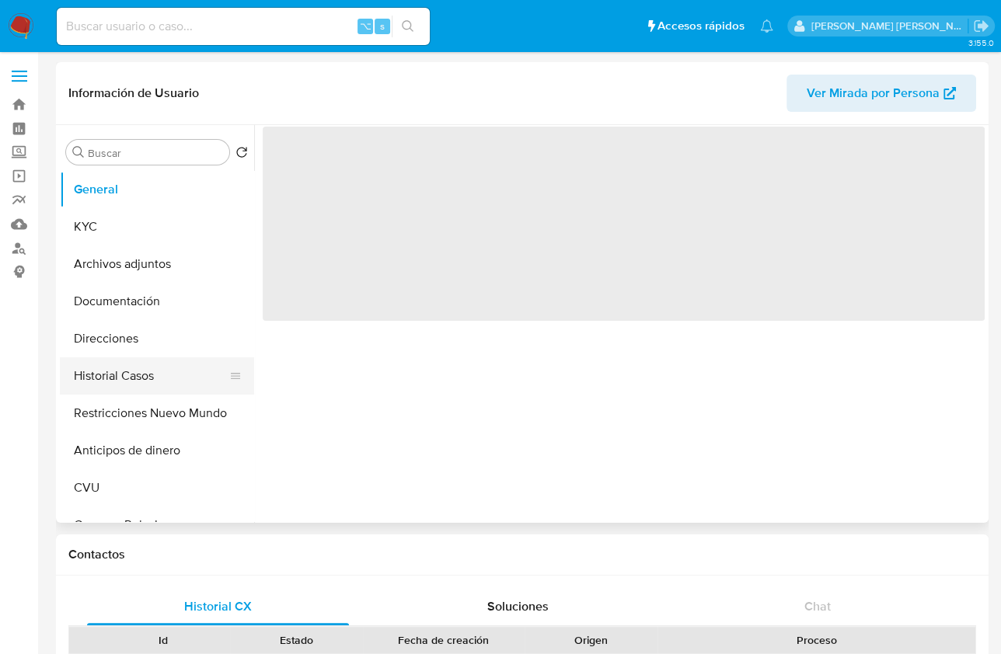
click at [148, 370] on button "Historial Casos" at bounding box center [151, 375] width 182 height 37
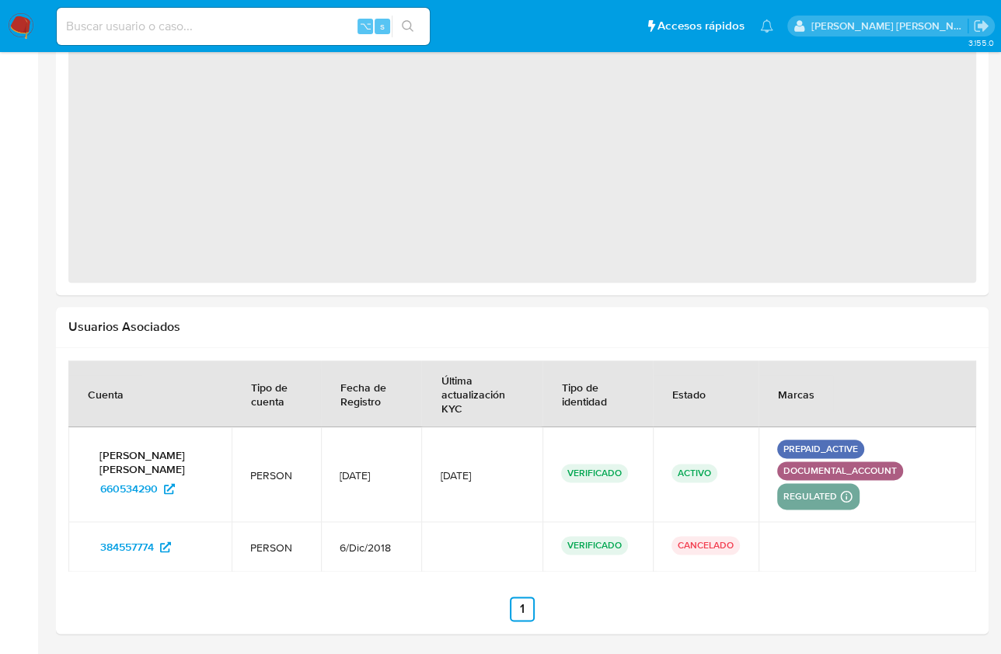
select select "10"
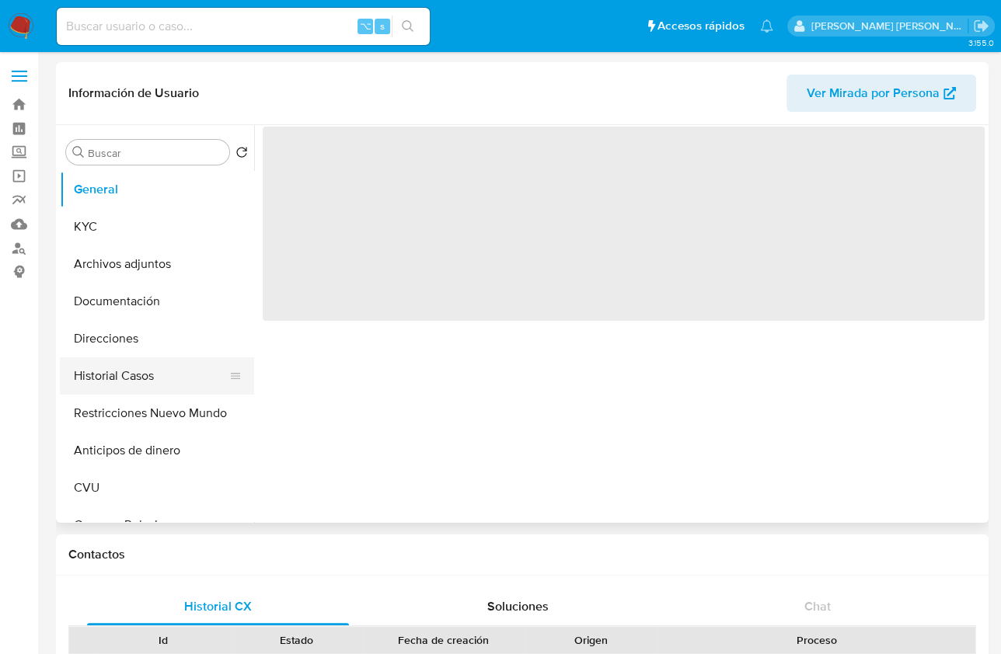
click at [166, 383] on button "Historial Casos" at bounding box center [151, 375] width 182 height 37
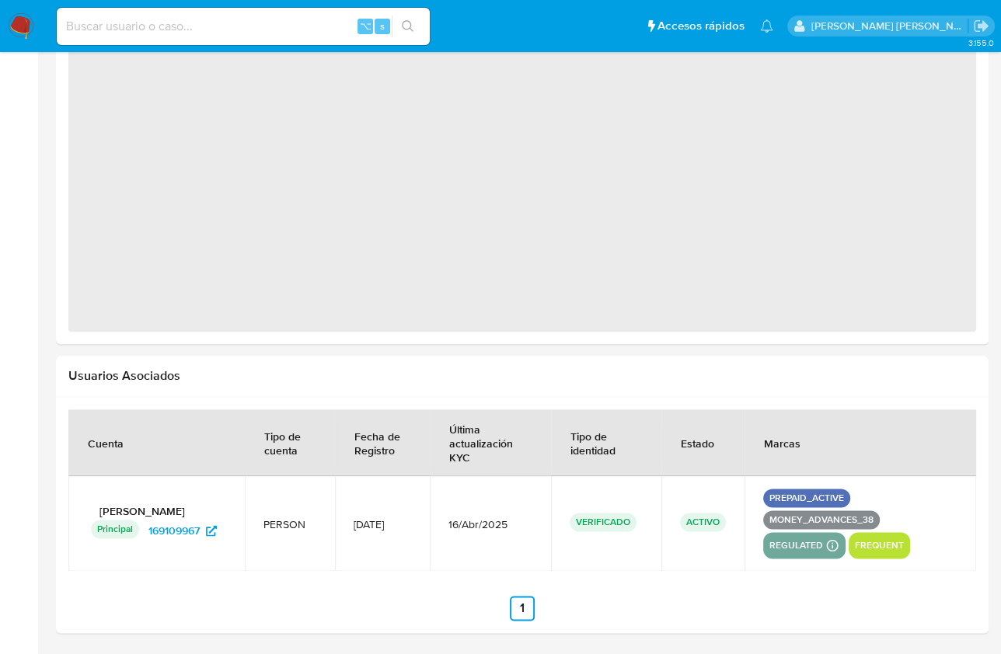
select select "10"
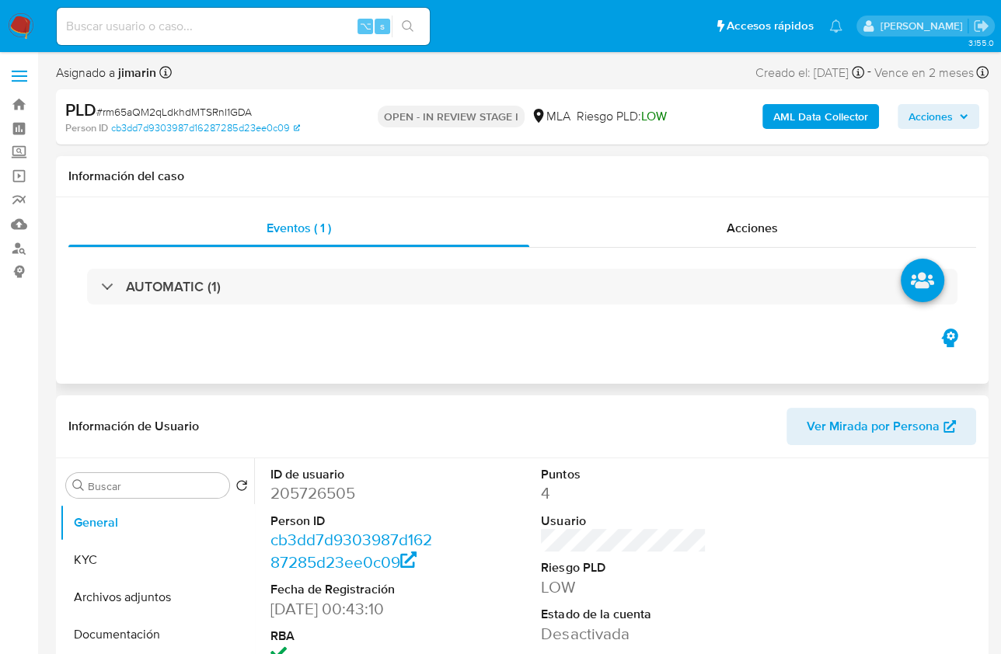
select select "10"
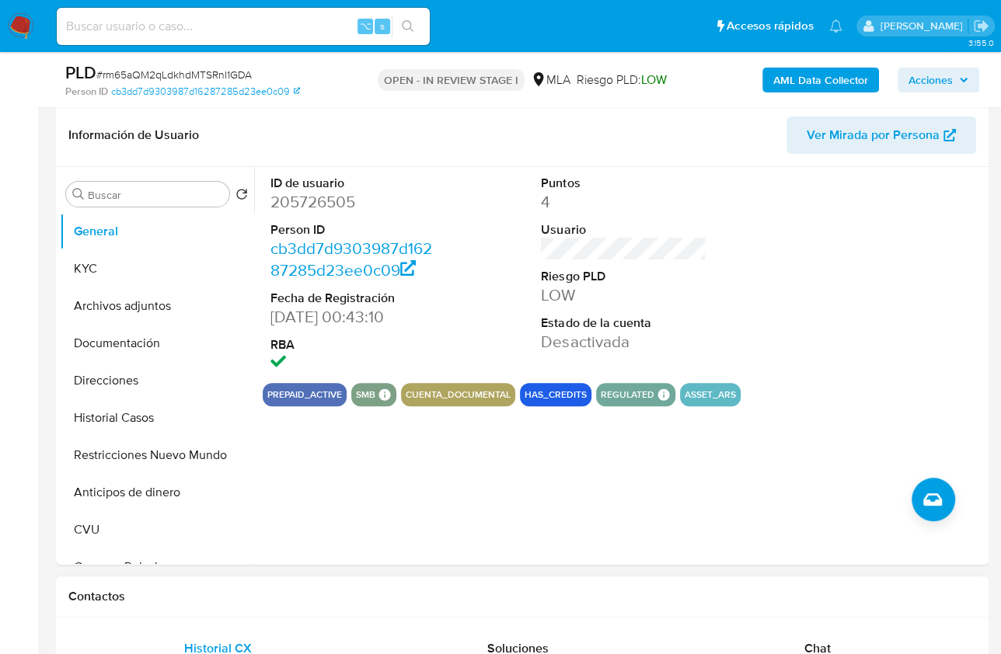
scroll to position [542, 0]
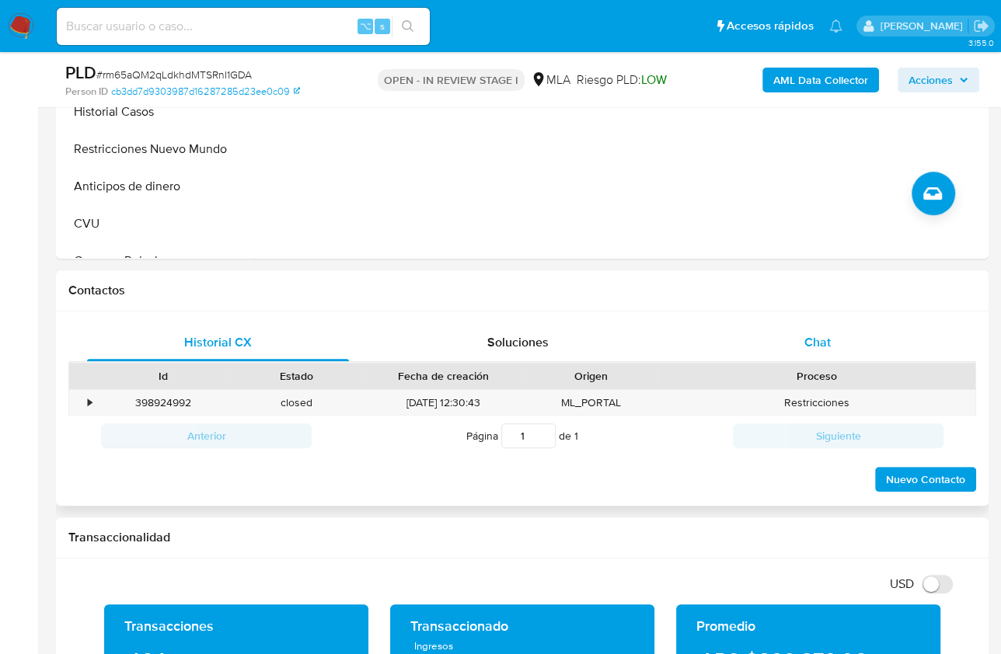
click at [826, 333] on span "Chat" at bounding box center [817, 342] width 26 height 18
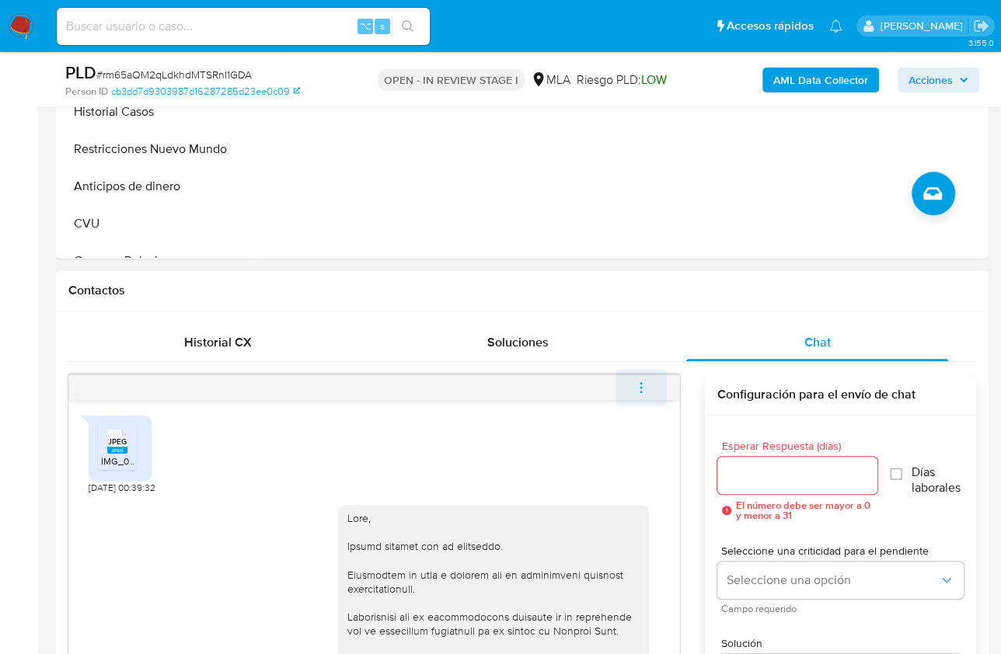
scroll to position [1383, 0]
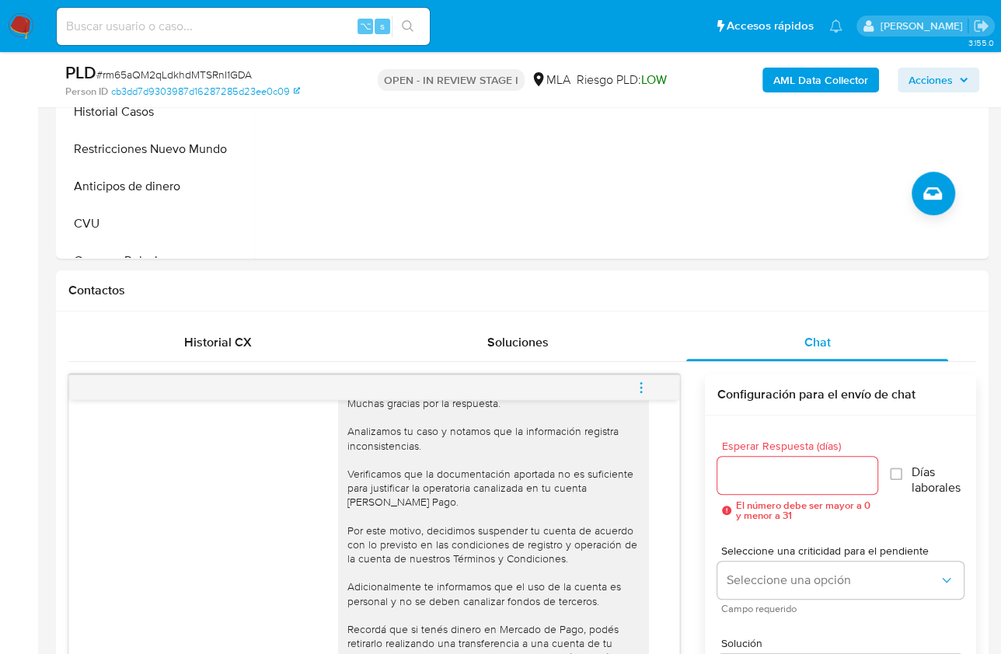
drag, startPoint x: 650, startPoint y: 390, endPoint x: 619, endPoint y: 385, distance: 32.2
click at [650, 390] on button "menu-action" at bounding box center [641, 387] width 51 height 37
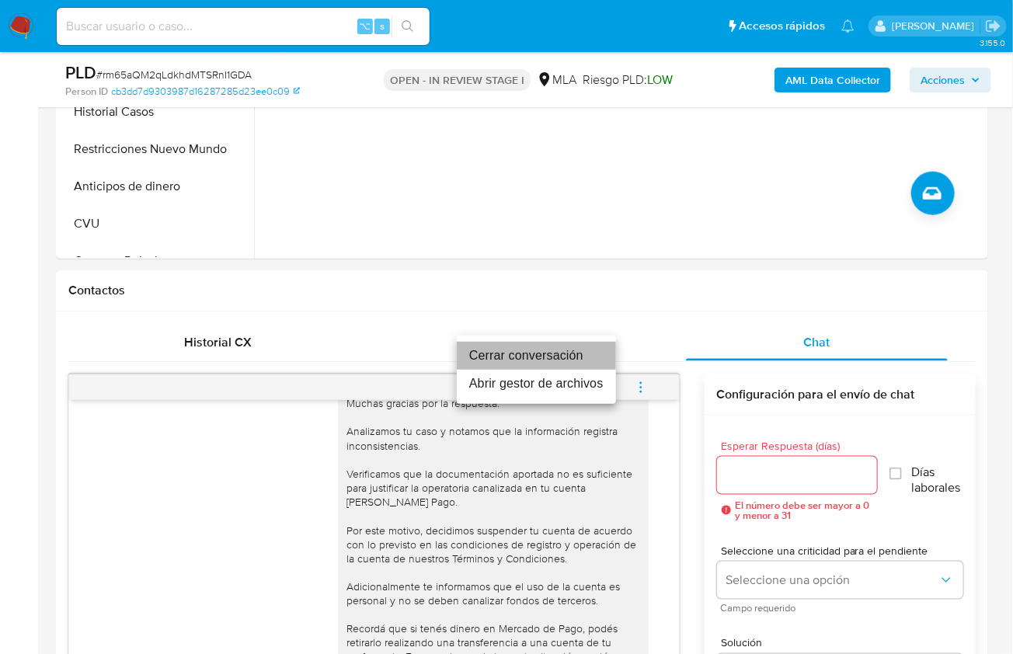
click at [525, 358] on li "Cerrar conversación" at bounding box center [536, 356] width 159 height 28
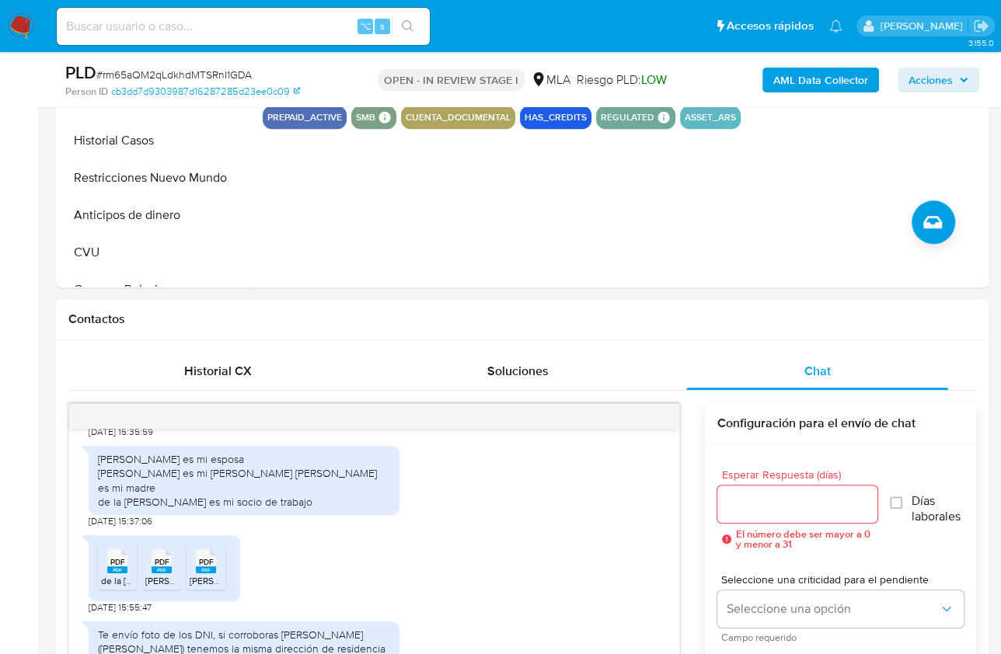
scroll to position [256, 0]
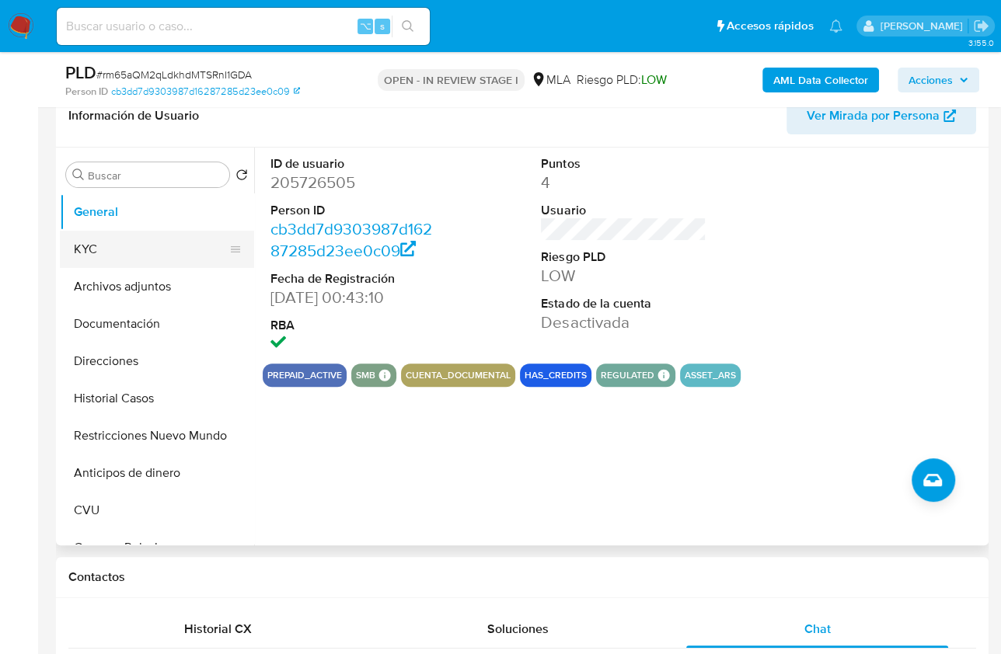
click at [102, 232] on button "KYC" at bounding box center [151, 249] width 182 height 37
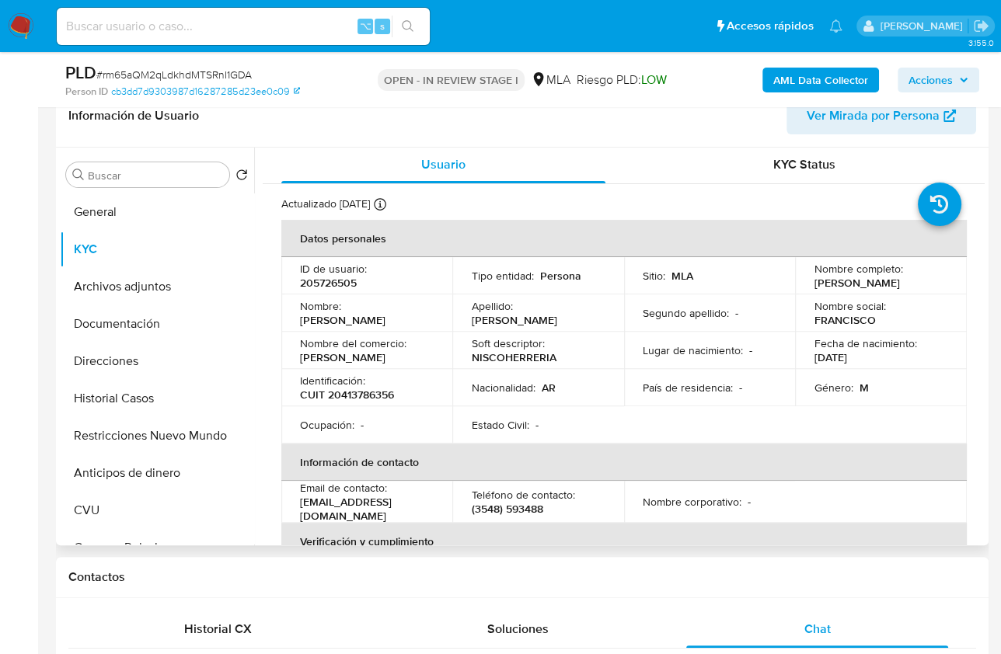
scroll to position [3, 0]
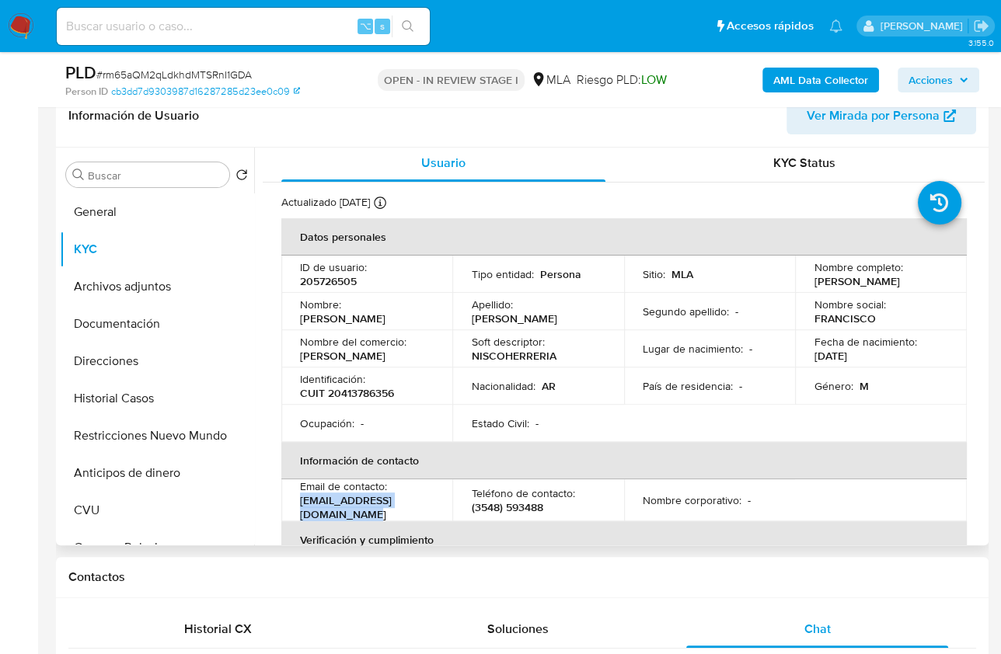
drag, startPoint x: 369, startPoint y: 514, endPoint x: 361, endPoint y: 505, distance: 12.7
click at [298, 505] on td "Email de contacto : frananiceto-cab@hotmail.com" at bounding box center [366, 501] width 171 height 42
copy p "frananiceto-cab@hotmail.com"
click at [441, 135] on div "Información de Usuario Ver Mirada por Persona" at bounding box center [522, 116] width 933 height 63
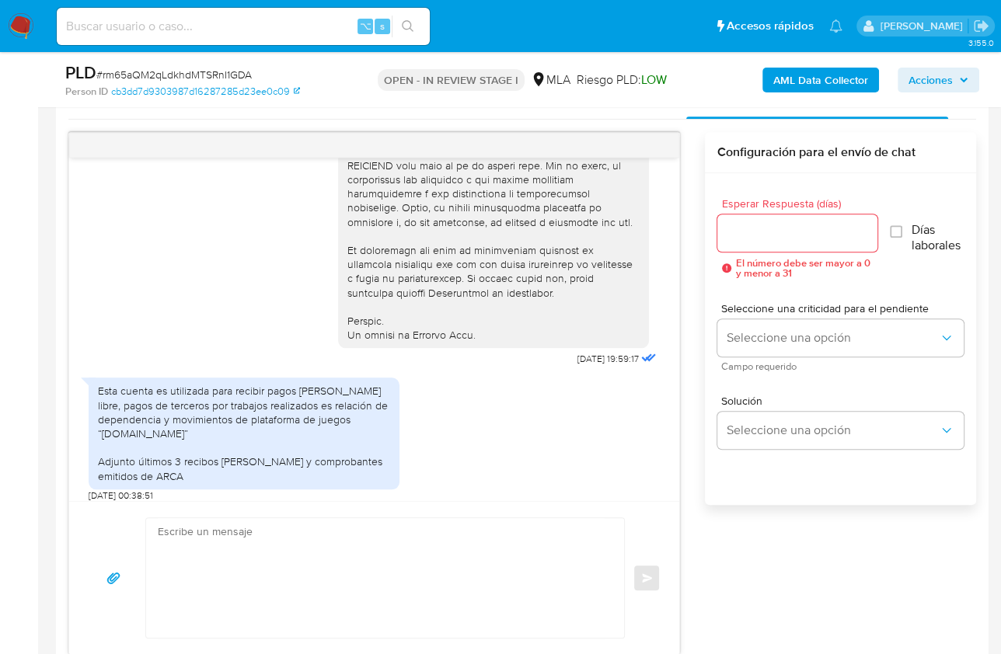
scroll to position [822, 0]
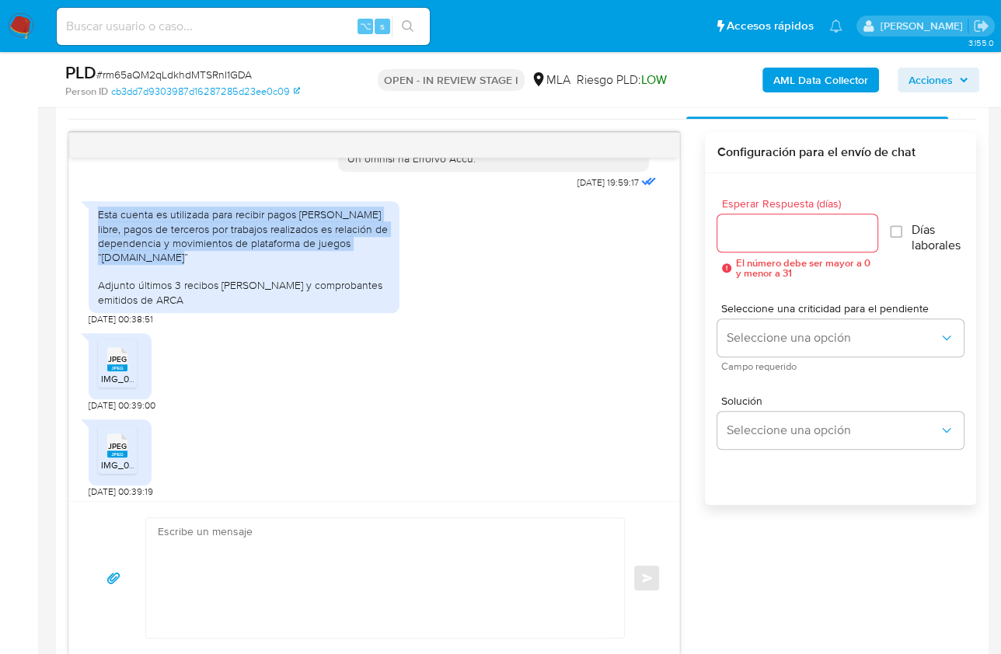
drag, startPoint x: 99, startPoint y: 243, endPoint x: 205, endPoint y: 299, distance: 120.3
click at [205, 299] on div "Esta cuenta es utilizada para recibir pagos de mercado libre, pagos de terceros…" at bounding box center [244, 256] width 292 height 99
copy div "Esta cuenta es utilizada para recibir pagos de mercado libre, pagos de terceros…"
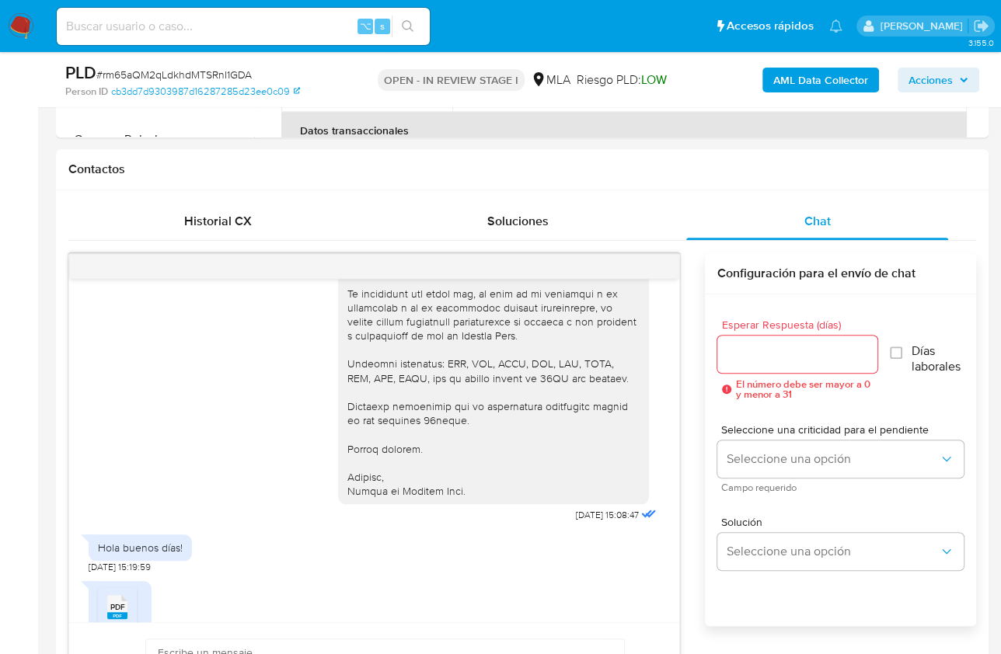
scroll to position [2071, 0]
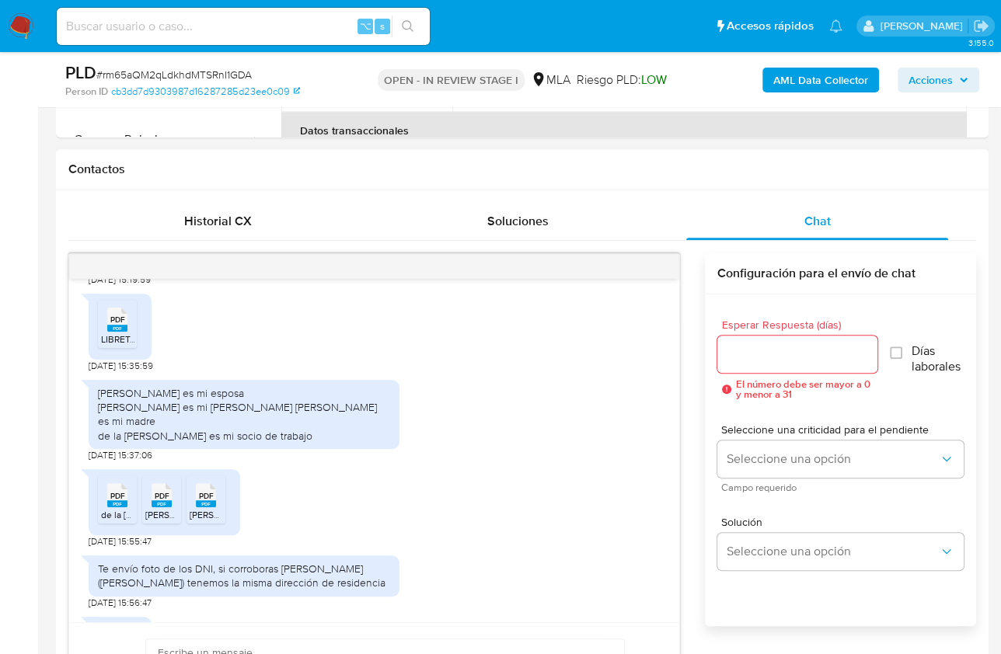
drag, startPoint x: 98, startPoint y: 432, endPoint x: 343, endPoint y: 476, distance: 248.8
click at [291, 449] on div "Moyano Malena Celeste es mi esposa Aniceto Pedro es mi hermano Passerino Lorena…" at bounding box center [244, 414] width 311 height 69
copy div "Moyano Malena Celeste es mi esposa Aniceto Pedro es mi hermano Passerino Lorena…"
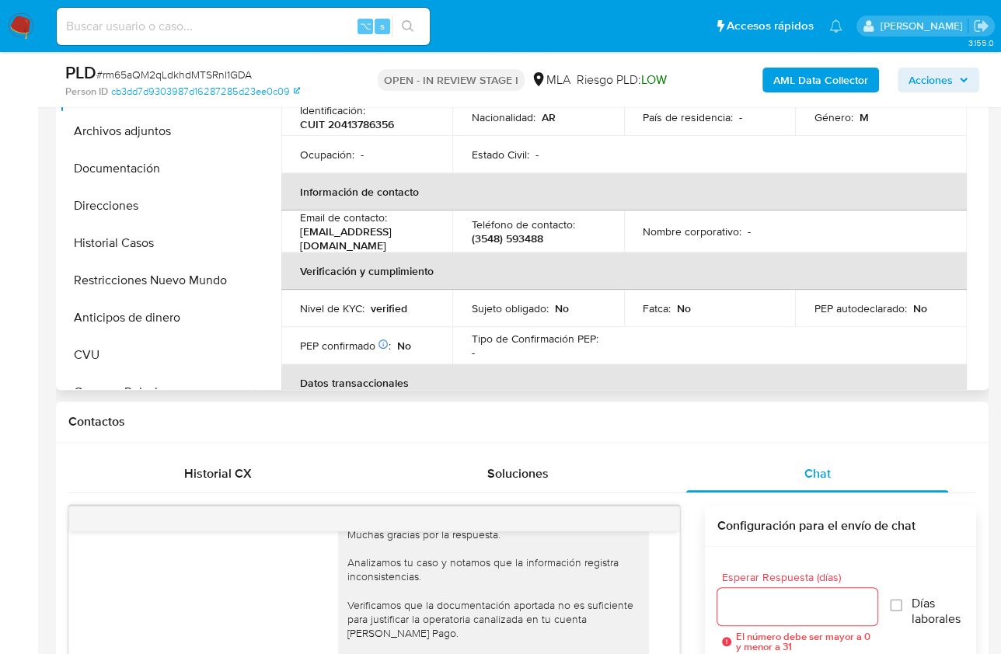
scroll to position [305, 0]
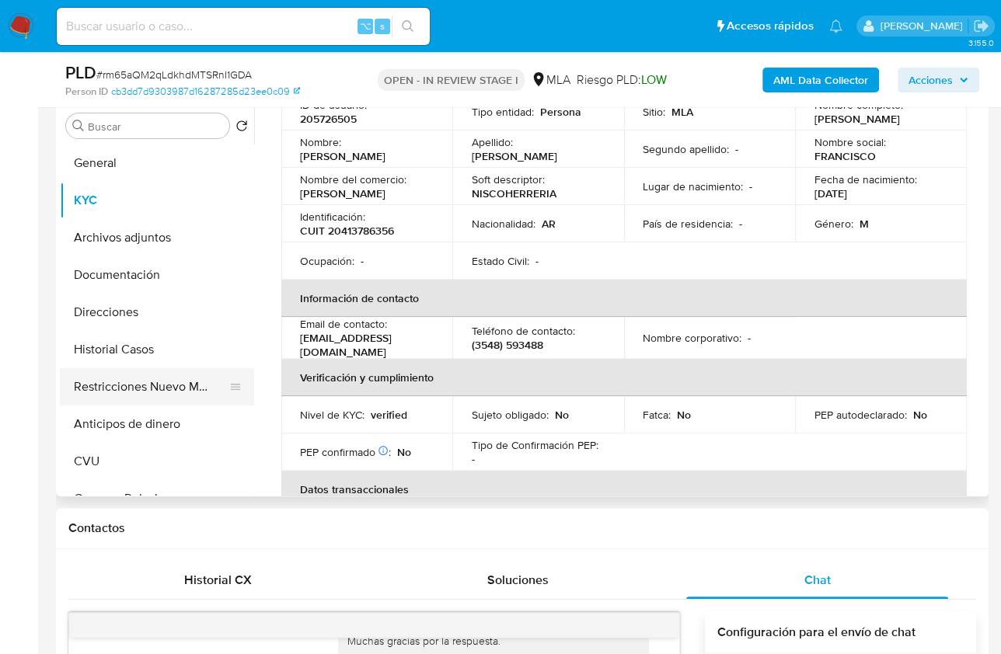
click at [156, 393] on button "Restricciones Nuevo Mundo" at bounding box center [151, 386] width 182 height 37
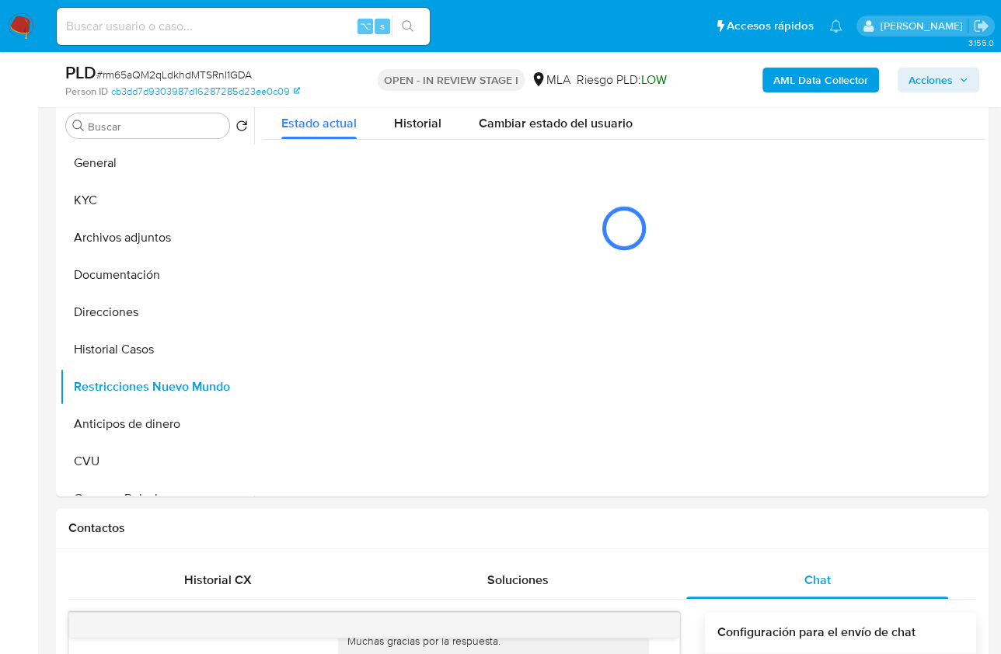
click at [795, 75] on b "AML Data Collector" at bounding box center [820, 80] width 95 height 25
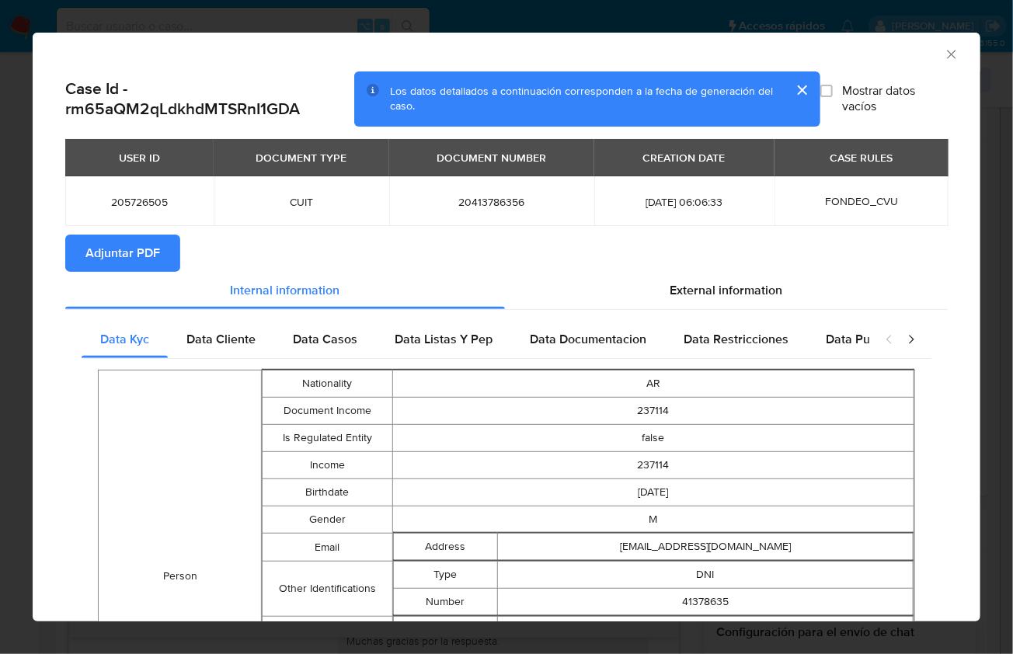
click at [117, 245] on span "Adjuntar PDF" at bounding box center [122, 253] width 75 height 34
click at [926, 64] on div "AML Data Collector" at bounding box center [507, 52] width 948 height 39
click at [928, 59] on div "AML Data Collector" at bounding box center [494, 52] width 901 height 17
click at [944, 56] on icon "Cerrar ventana" at bounding box center [952, 55] width 16 height 16
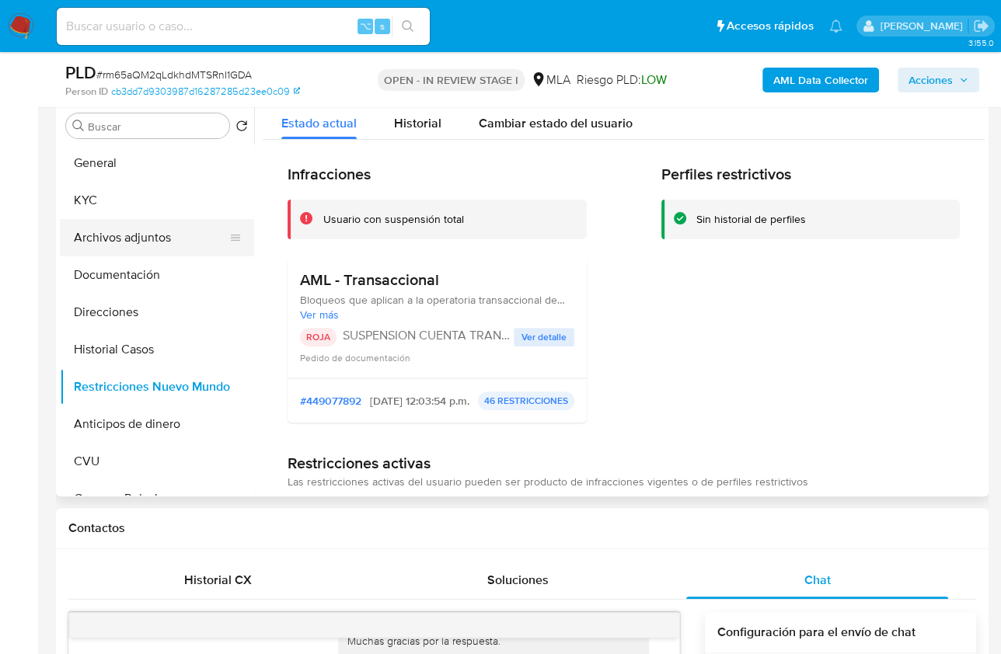
click at [132, 242] on button "Archivos adjuntos" at bounding box center [151, 237] width 182 height 37
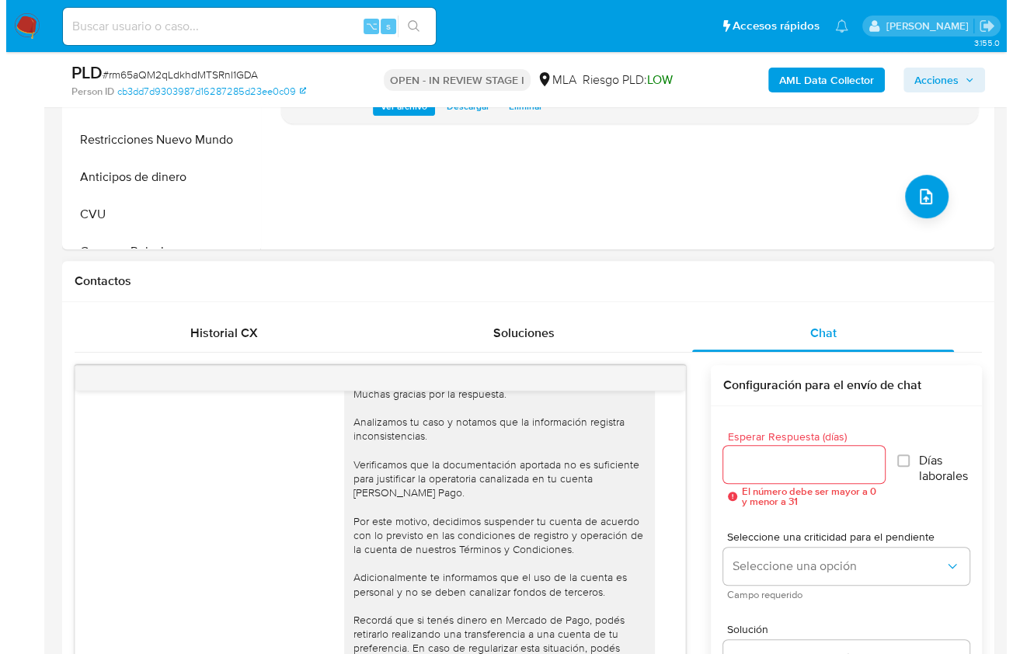
scroll to position [271, 0]
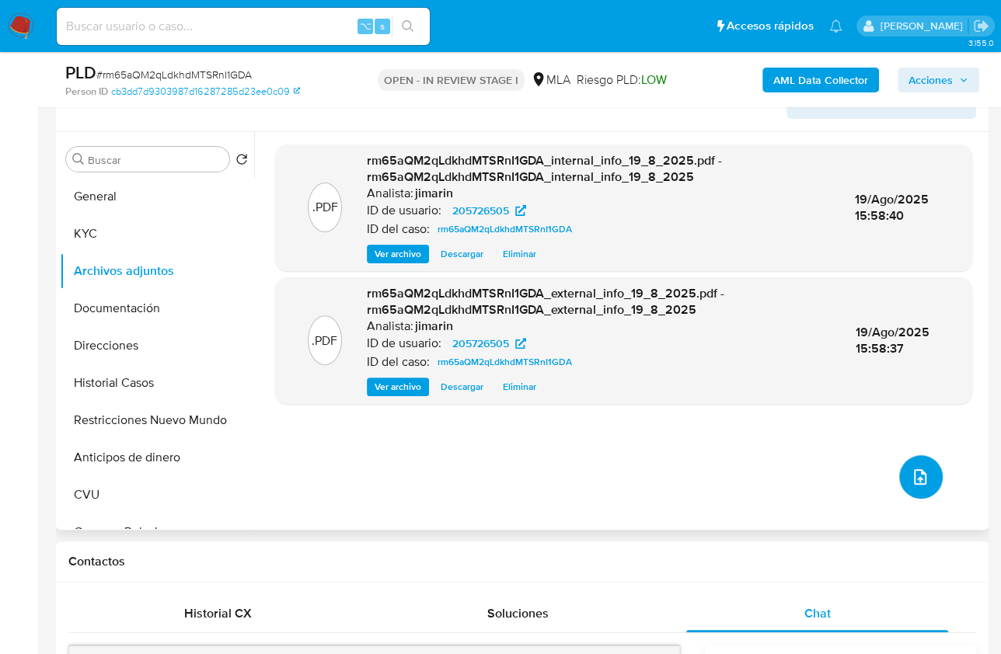
click at [902, 472] on button "upload-file" at bounding box center [921, 477] width 44 height 44
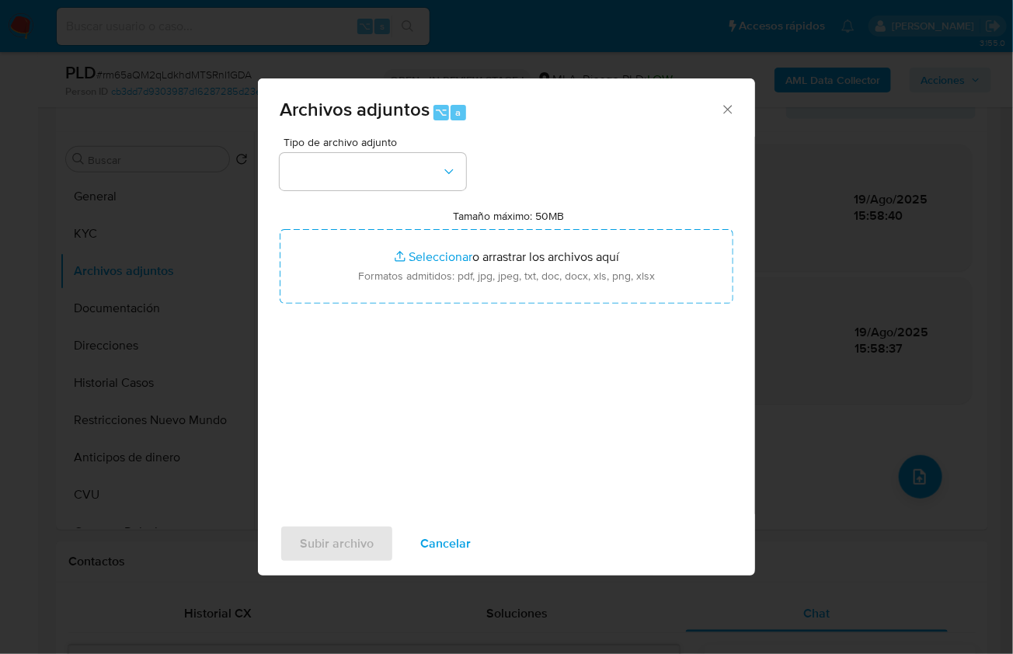
click at [394, 151] on div "Tipo de archivo adjunto" at bounding box center [373, 164] width 187 height 54
click at [356, 187] on button "button" at bounding box center [373, 171] width 187 height 37
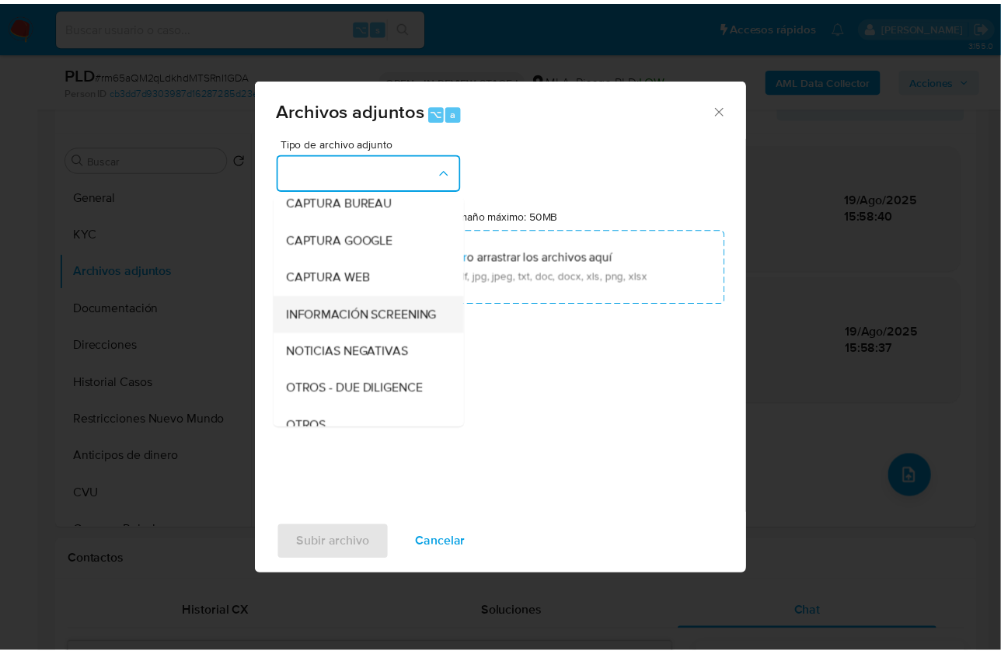
scroll to position [109, 0]
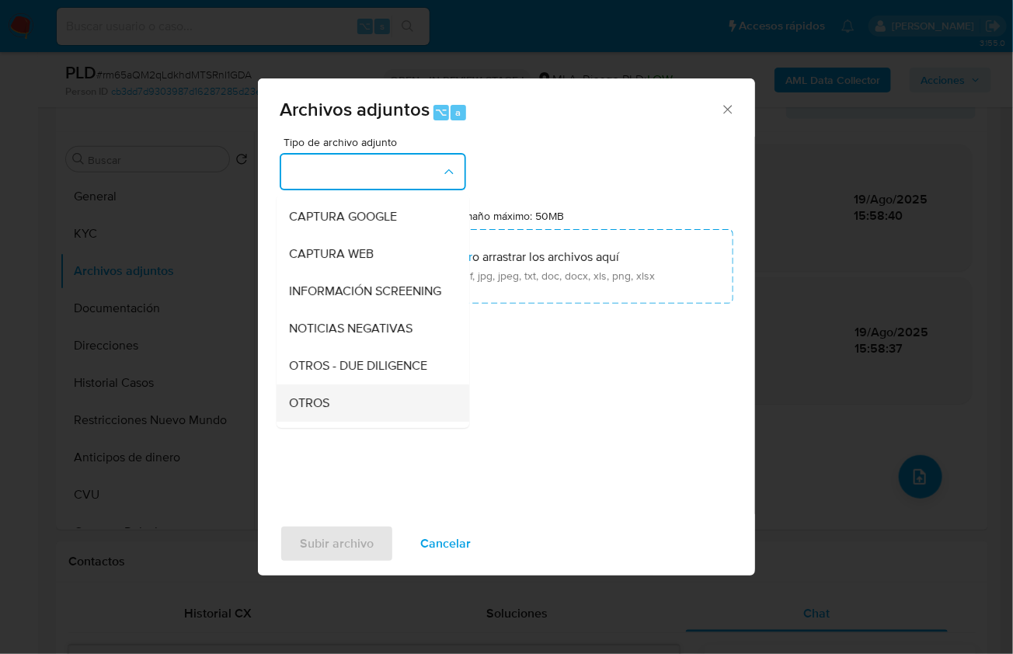
click at [336, 420] on div "OTROS" at bounding box center [368, 402] width 159 height 37
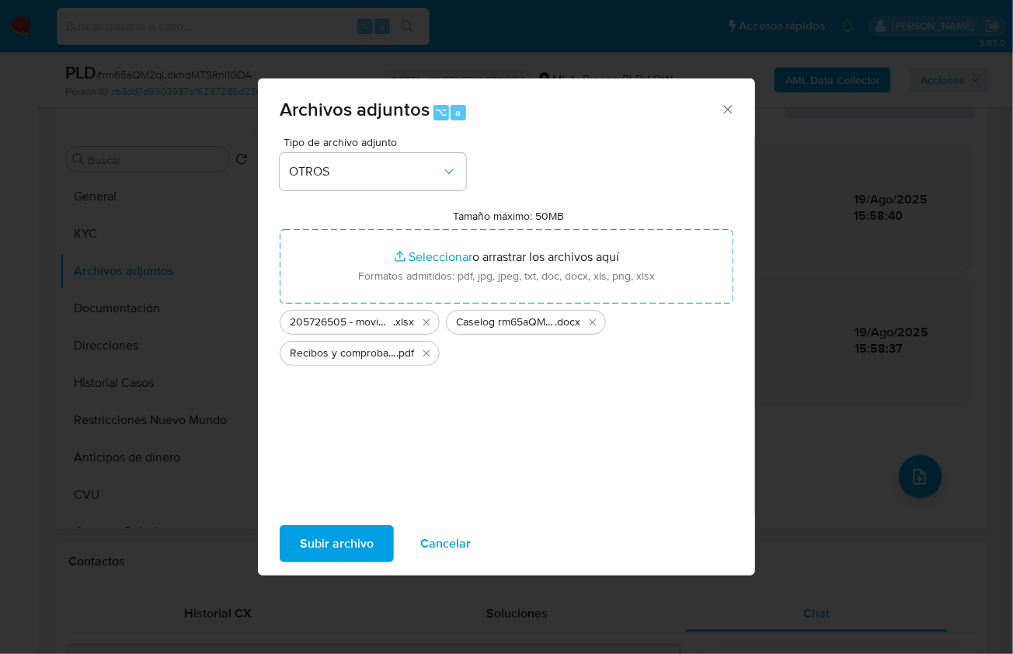
click at [330, 548] on span "Subir archivo" at bounding box center [337, 544] width 74 height 34
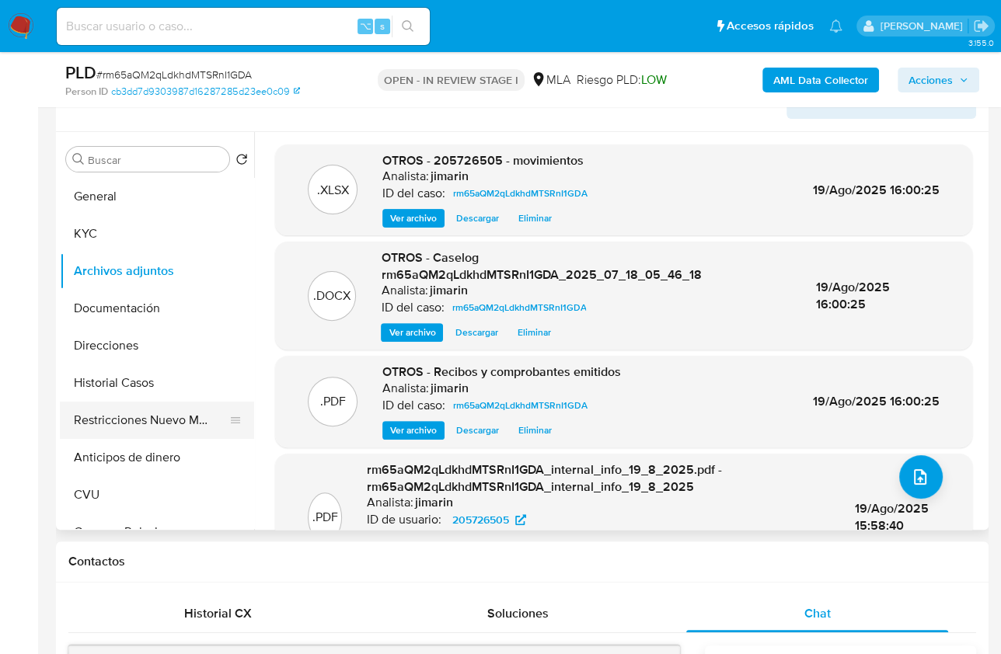
click at [191, 422] on button "Restricciones Nuevo Mundo" at bounding box center [151, 420] width 182 height 37
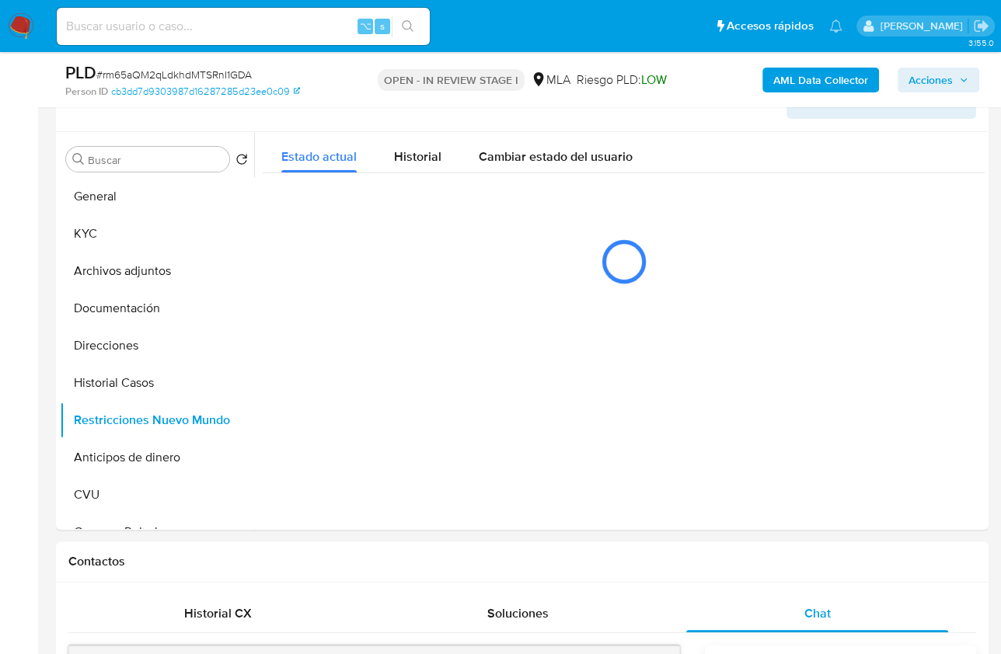
click at [944, 68] on span "Acciones" at bounding box center [930, 80] width 44 height 25
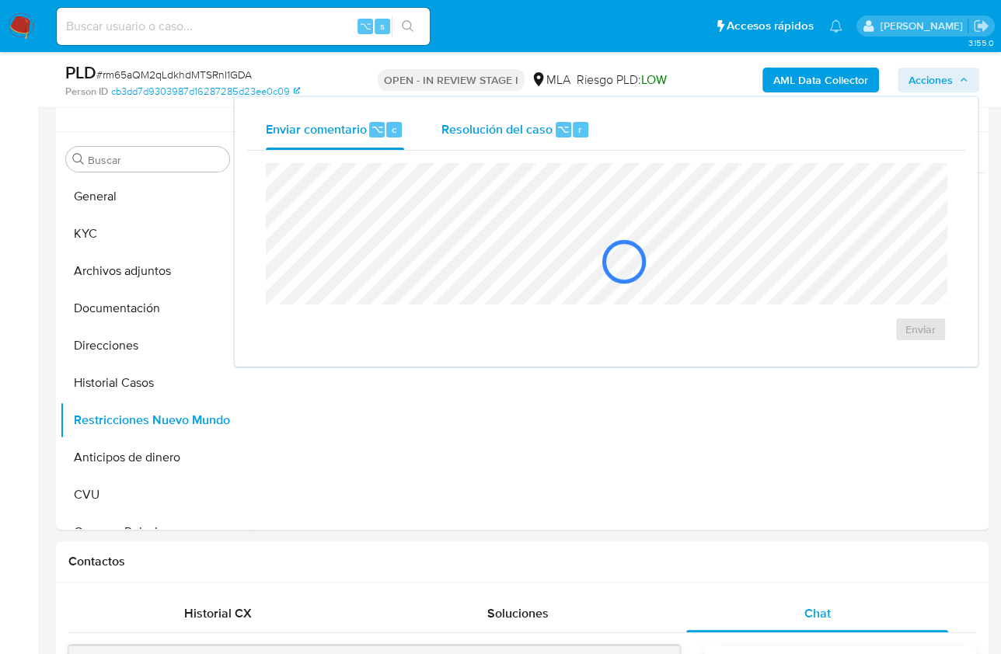
click at [556, 145] on div "Resolución del caso ⌥ r" at bounding box center [515, 130] width 148 height 40
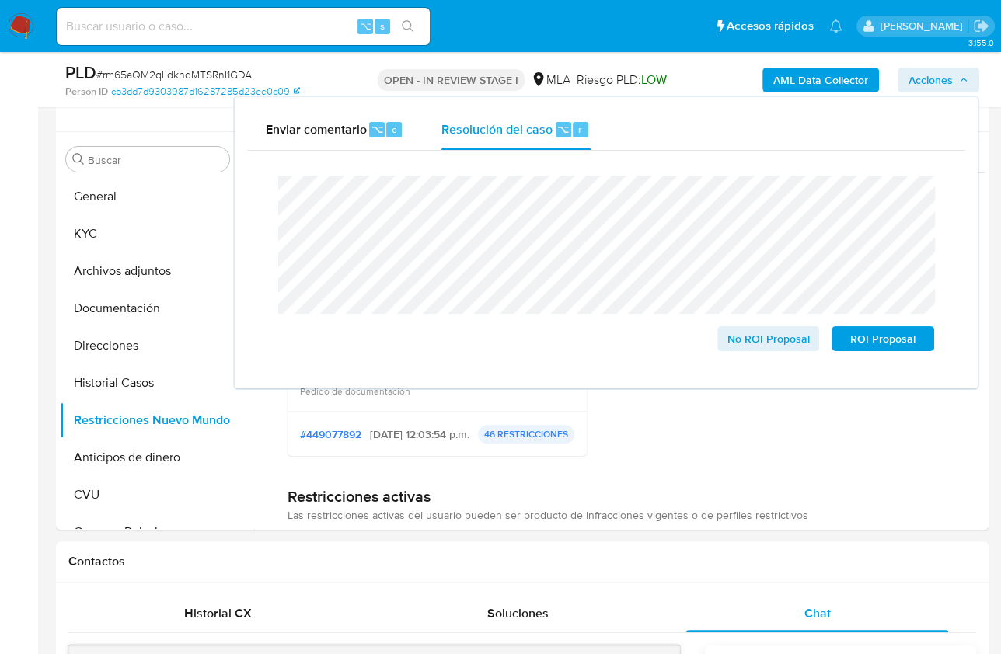
click at [926, 90] on span "Acciones" at bounding box center [930, 80] width 44 height 25
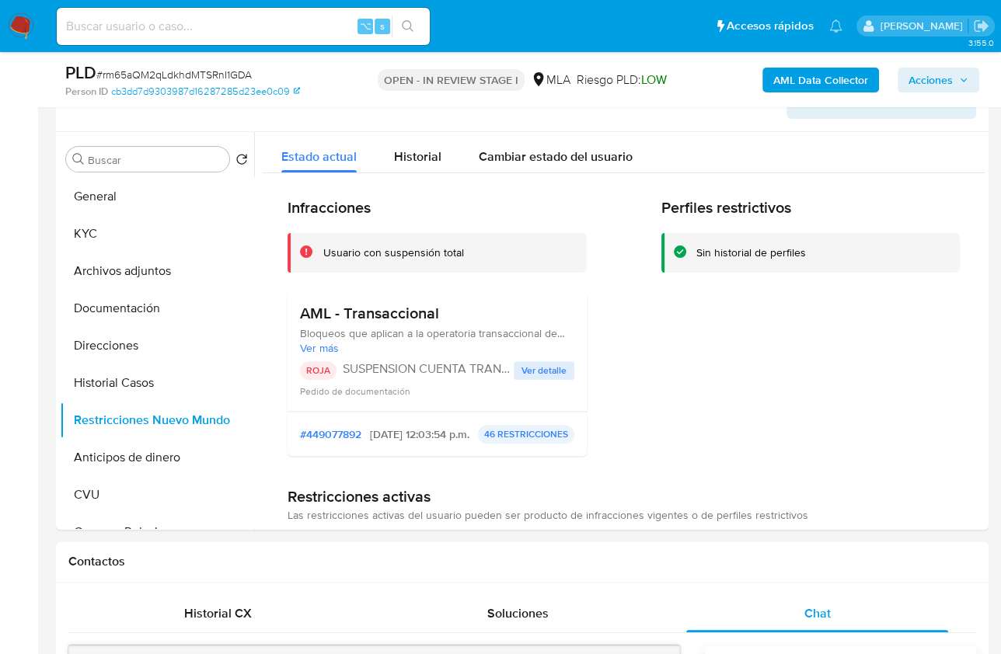
click at [929, 85] on span "Acciones" at bounding box center [930, 80] width 44 height 25
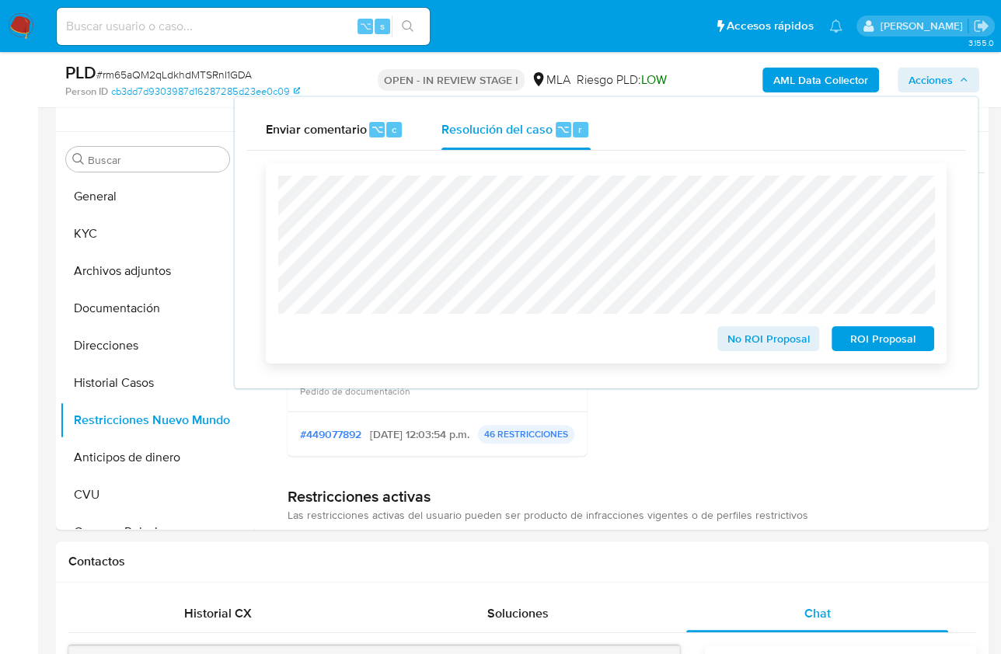
click at [888, 343] on span "ROI Proposal" at bounding box center [882, 339] width 81 height 22
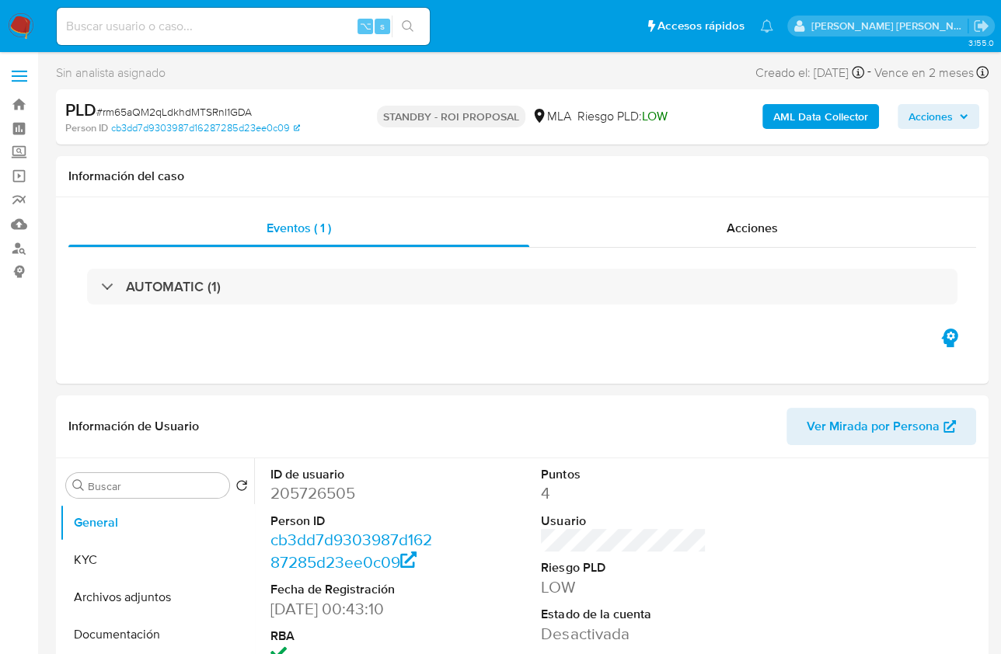
select select "10"
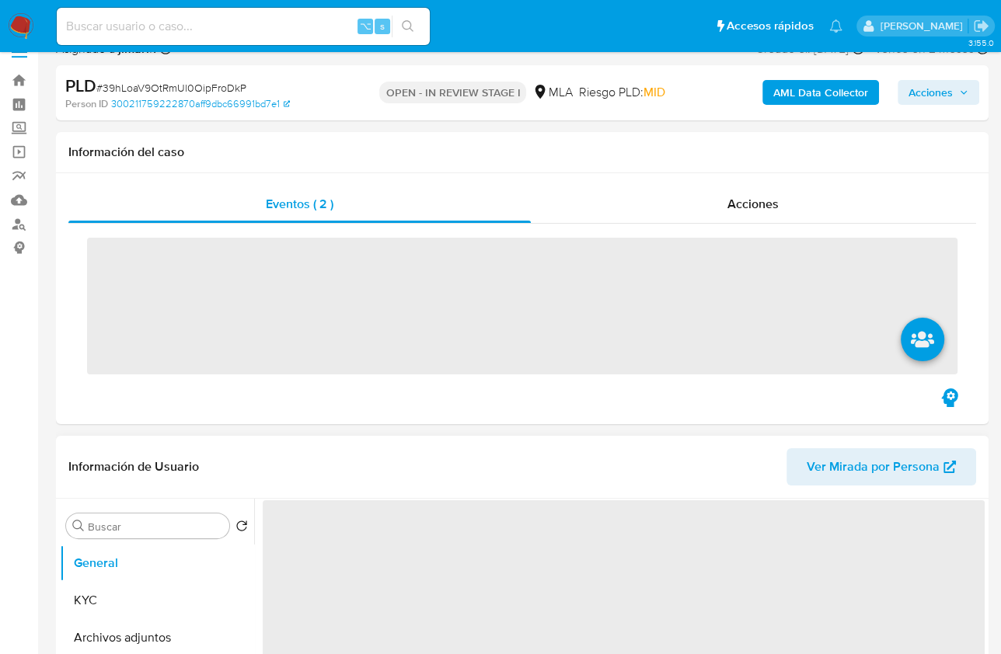
scroll to position [245, 0]
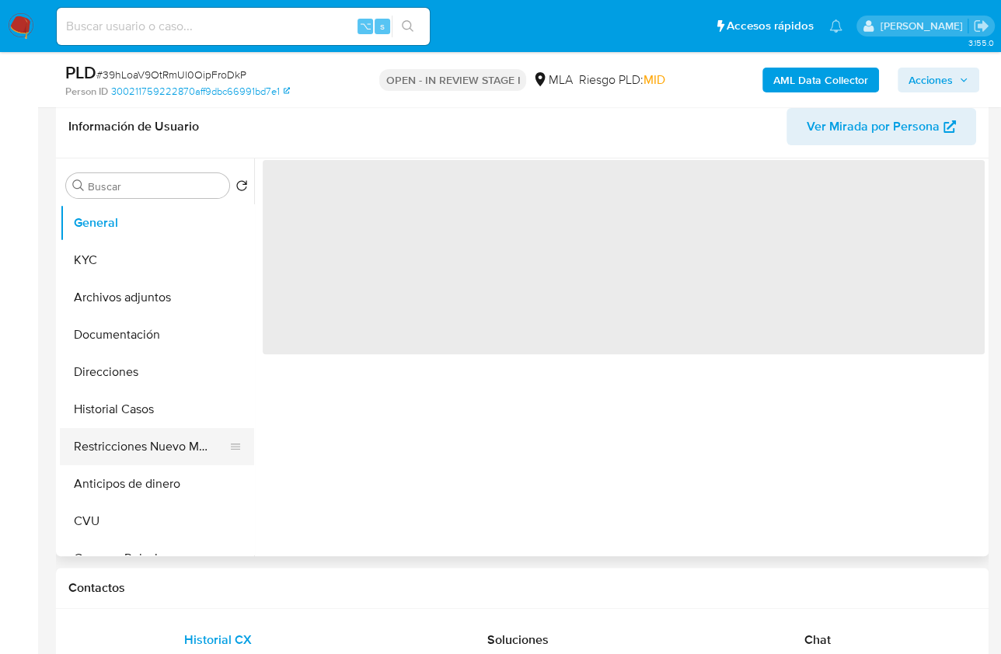
click at [169, 447] on button "Restricciones Nuevo Mundo" at bounding box center [151, 446] width 182 height 37
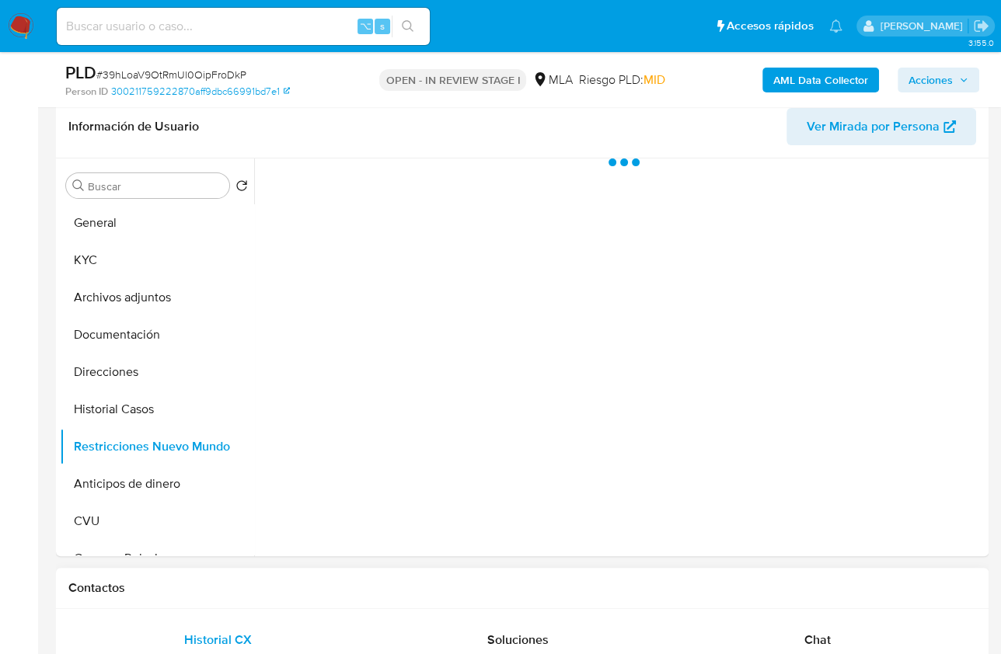
click at [570, 592] on h1 "Contactos" at bounding box center [522, 589] width 908 height 16
select select "10"
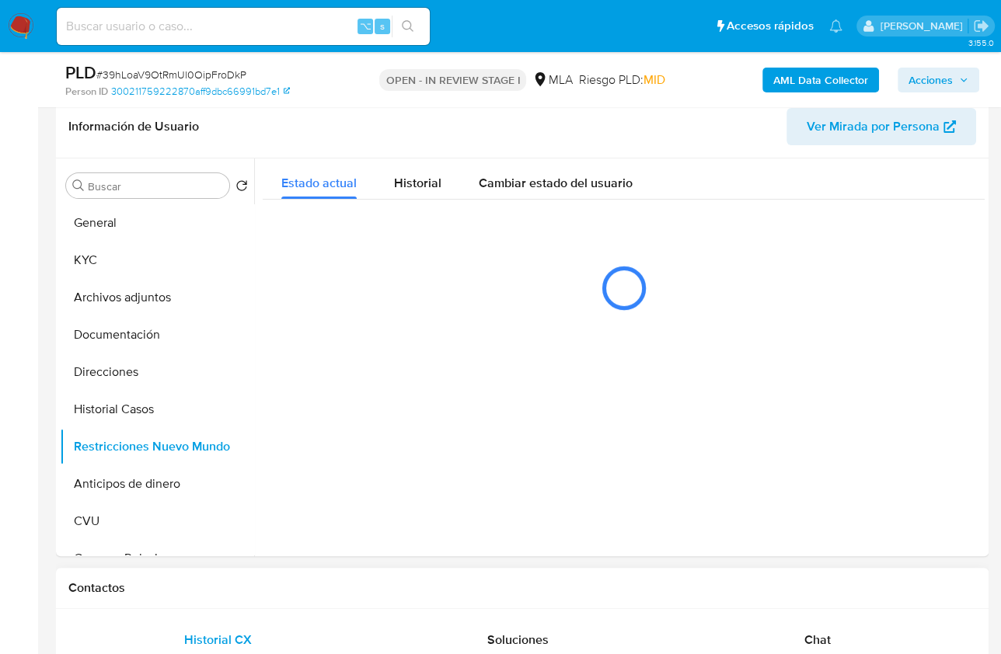
click at [853, 590] on h1 "Contactos" at bounding box center [522, 589] width 908 height 16
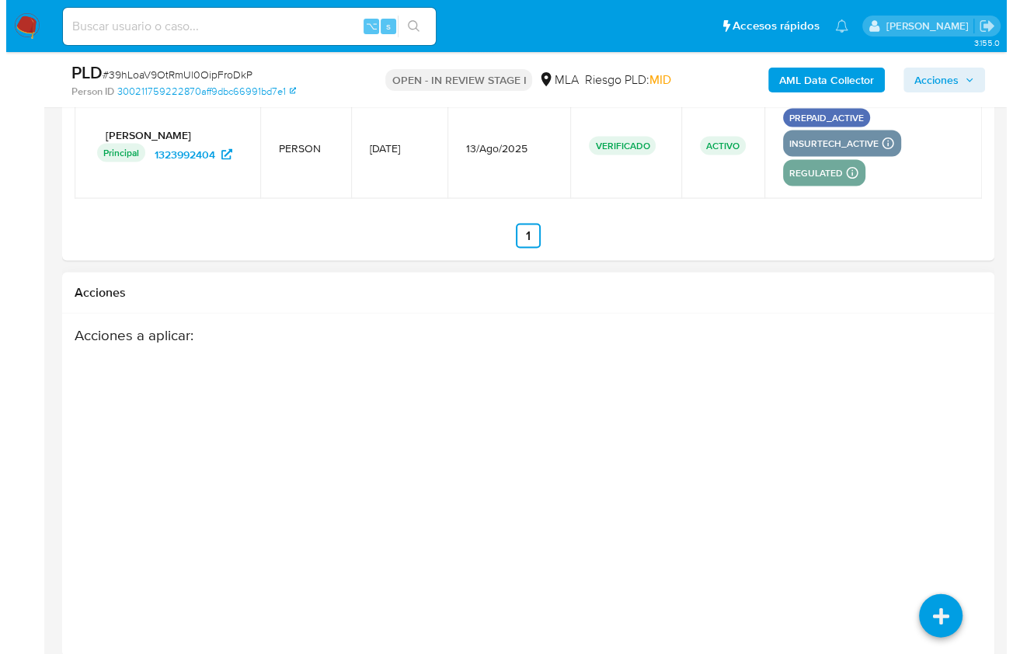
scroll to position [2406, 0]
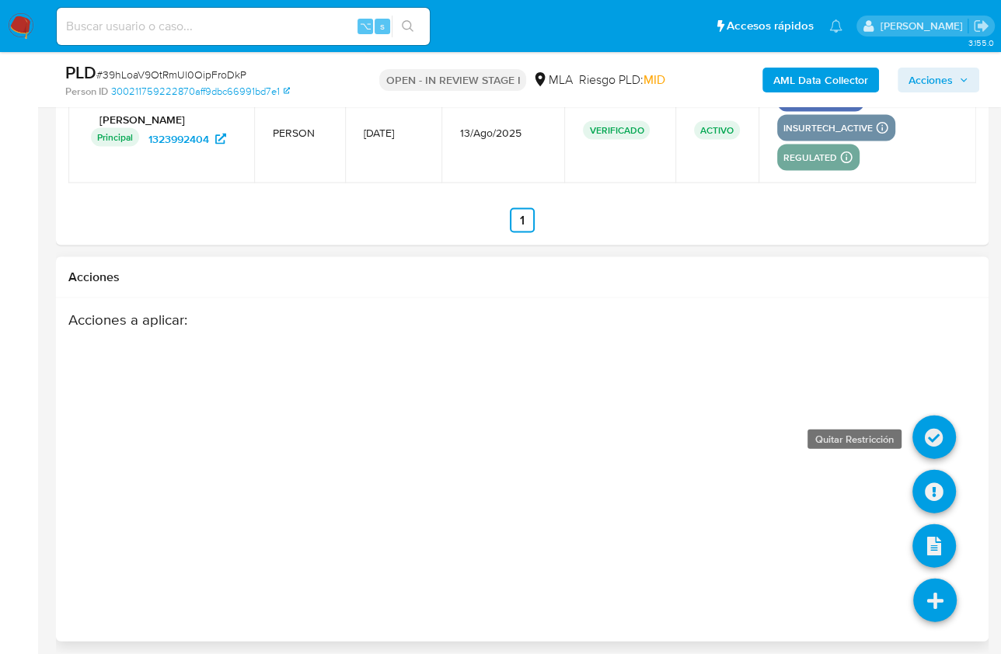
click at [929, 416] on icon at bounding box center [934, 438] width 44 height 44
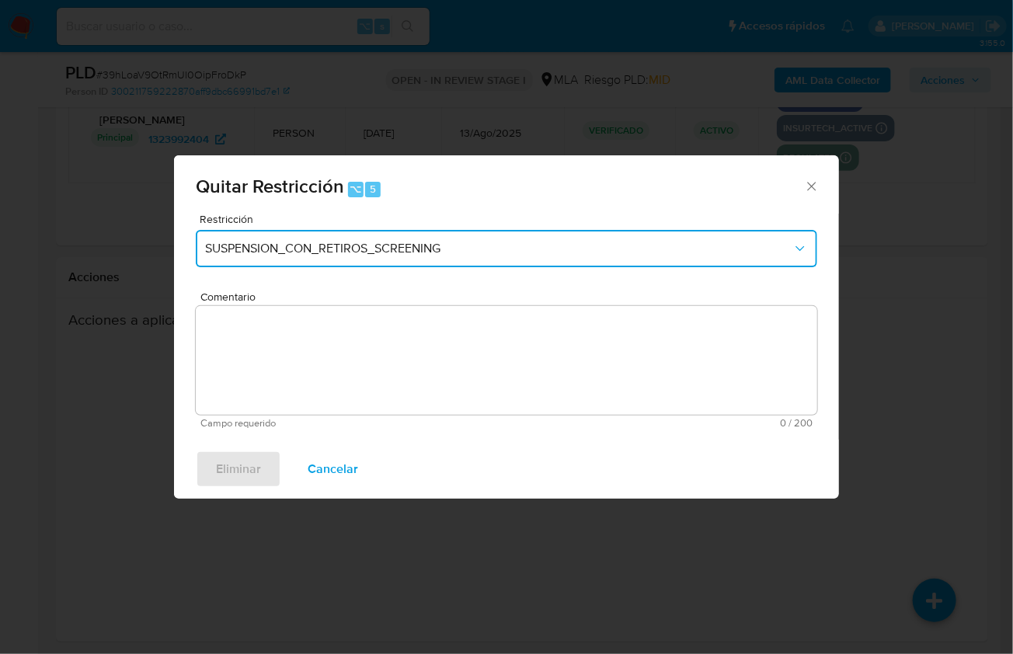
click at [364, 253] on span "SUSPENSION_CON_RETIROS_SCREENING" at bounding box center [499, 249] width 588 height 16
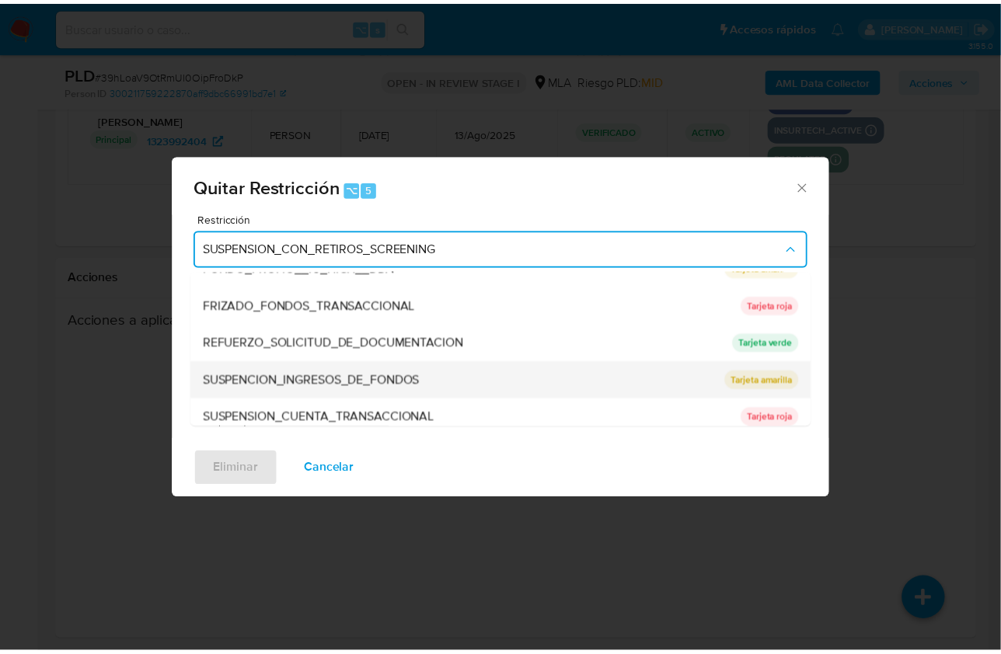
scroll to position [286, 0]
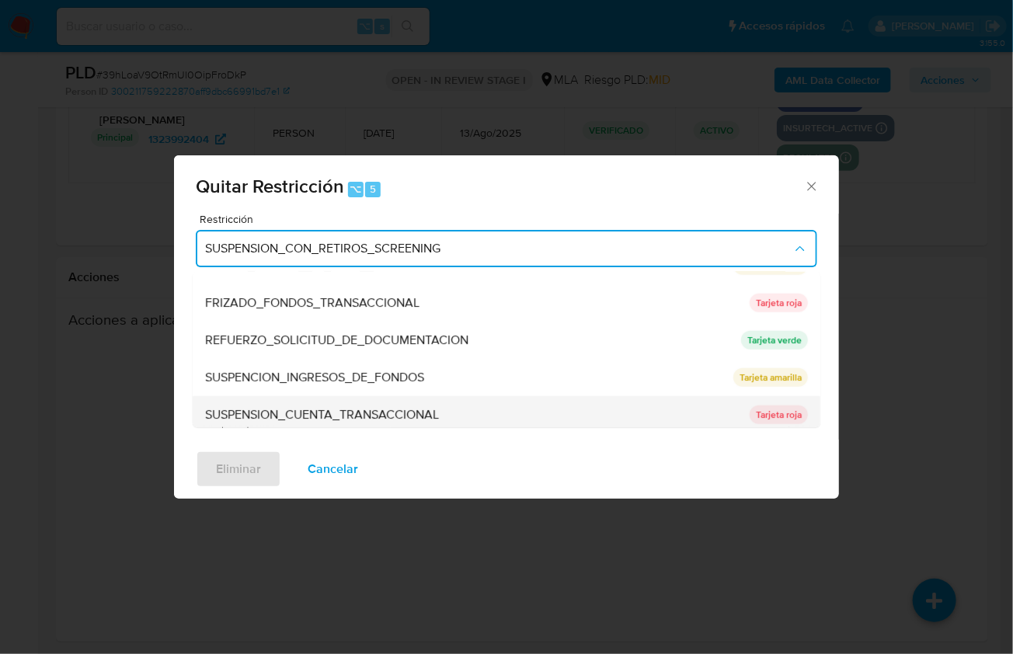
click at [354, 407] on span "SUSPENSION_CUENTA_TRANSACCIONAL" at bounding box center [322, 415] width 234 height 16
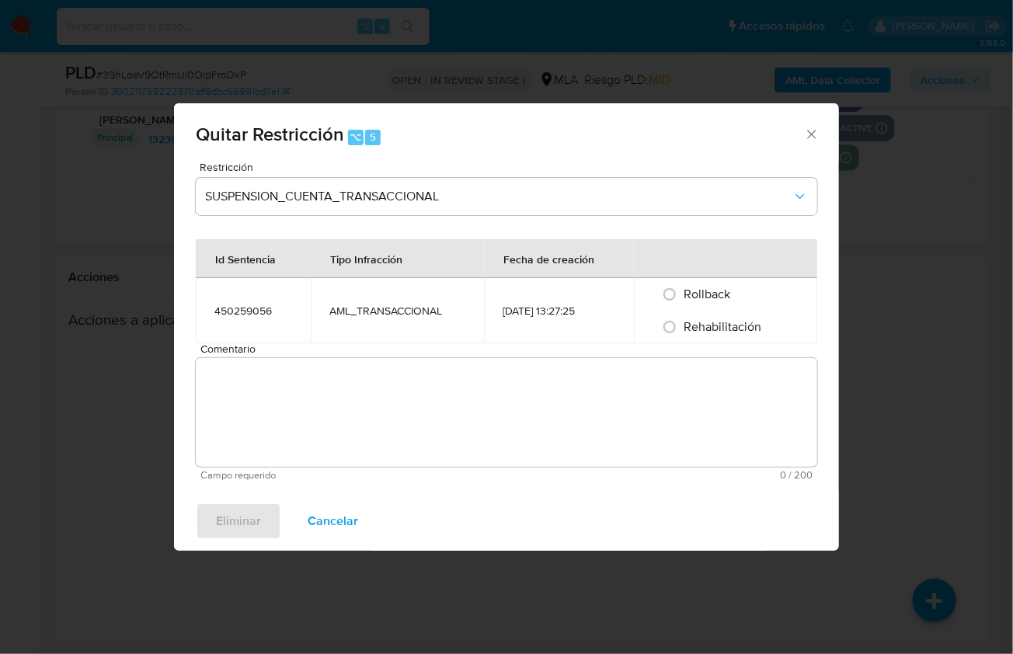
click at [373, 341] on td "AML_TRANSACCIONAL" at bounding box center [397, 310] width 173 height 65
click at [694, 335] on span "Rehabilitación" at bounding box center [723, 327] width 78 height 18
click at [682, 335] on input "Rehabilitación" at bounding box center [669, 327] width 25 height 25
radio input "true"
click at [643, 378] on textarea "Comentario" at bounding box center [507, 412] width 622 height 109
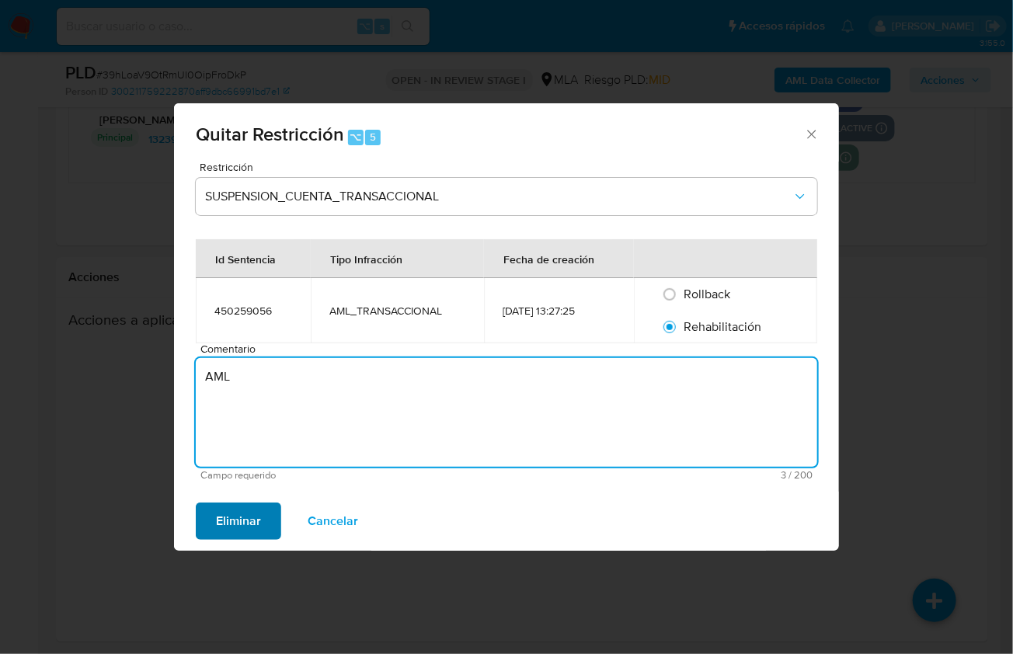
type textarea "AML"
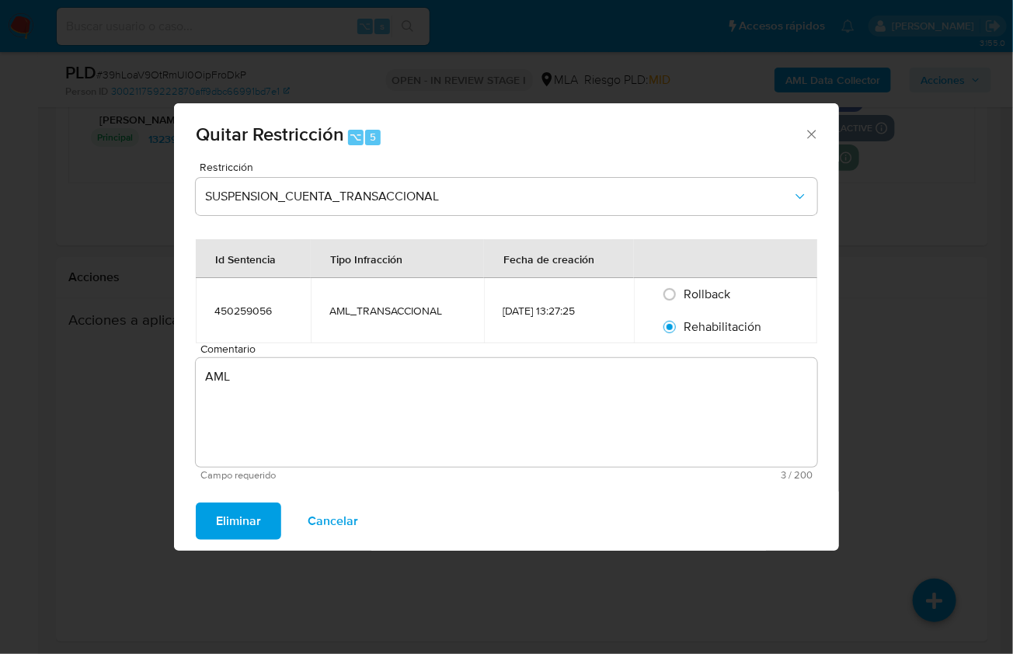
click at [254, 516] on span "Eliminar" at bounding box center [238, 521] width 45 height 34
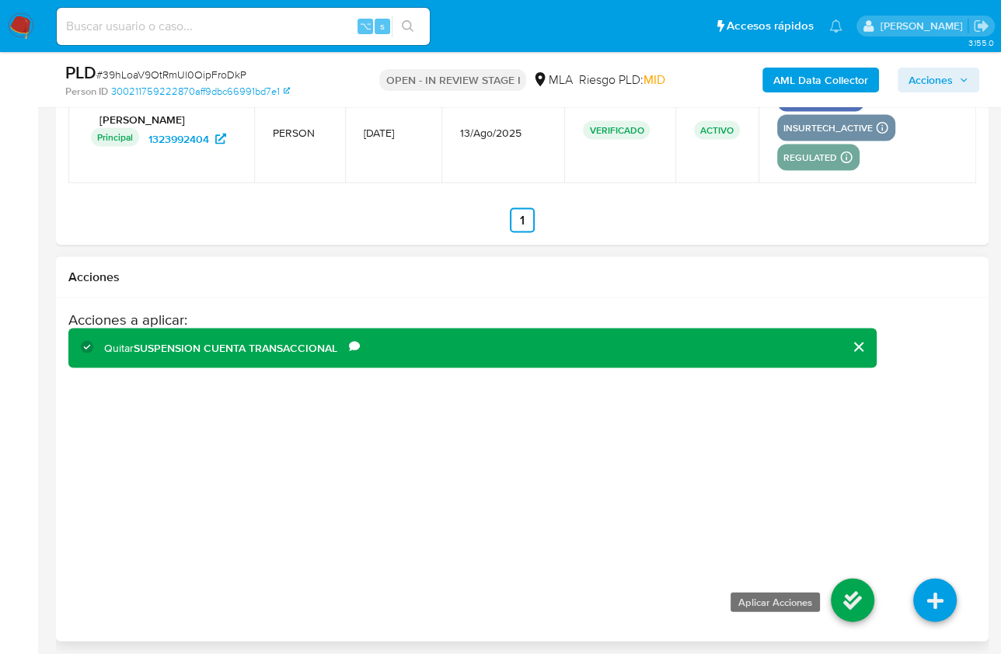
click at [837, 592] on icon at bounding box center [853, 601] width 44 height 44
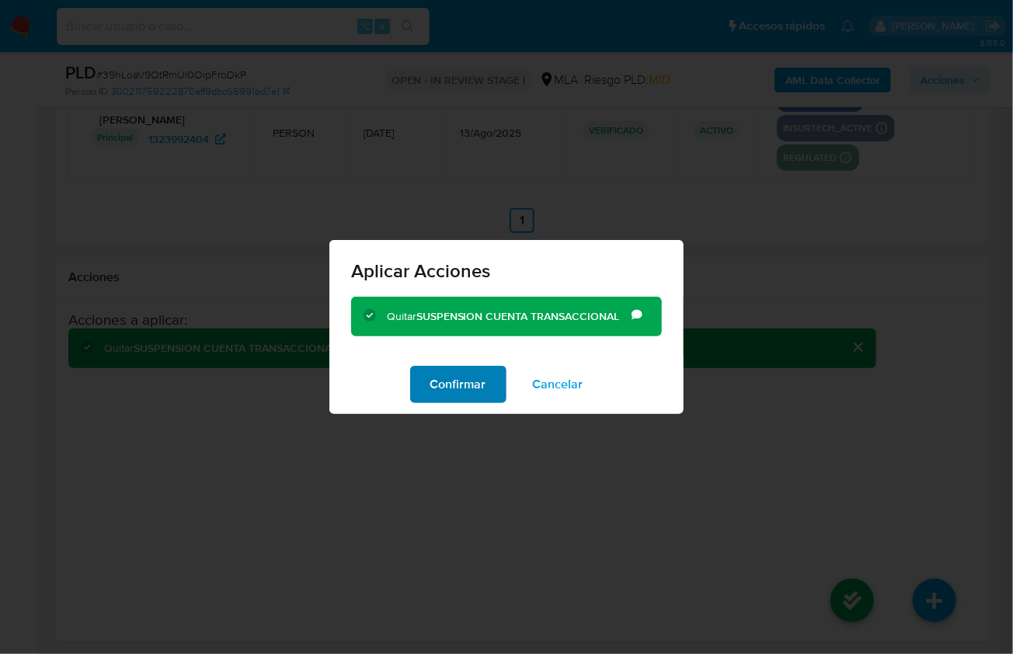
click at [469, 395] on span "Confirmar" at bounding box center [459, 385] width 56 height 34
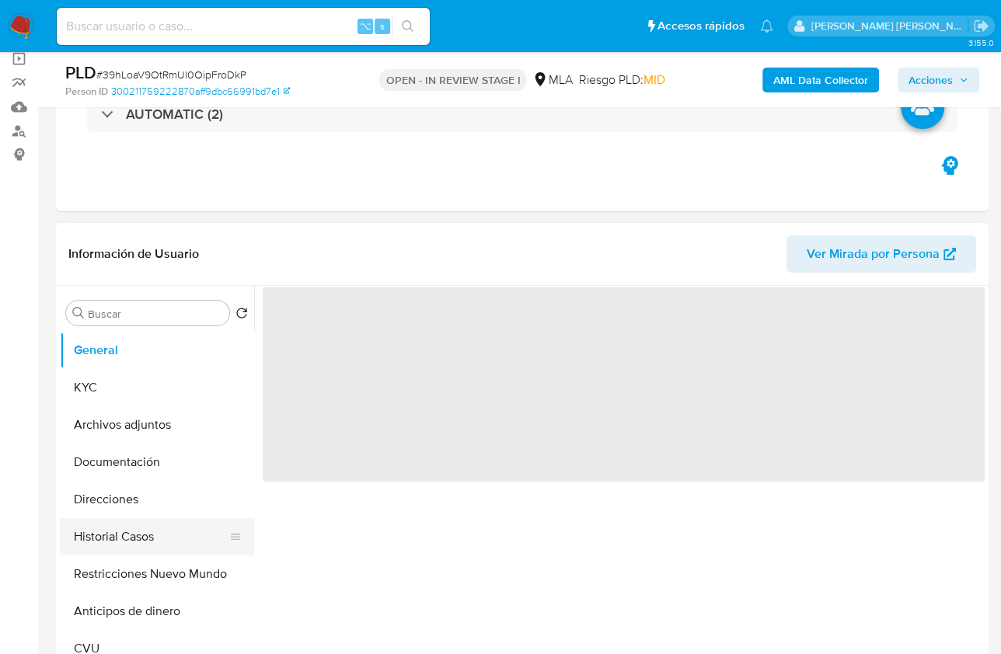
scroll to position [3, 0]
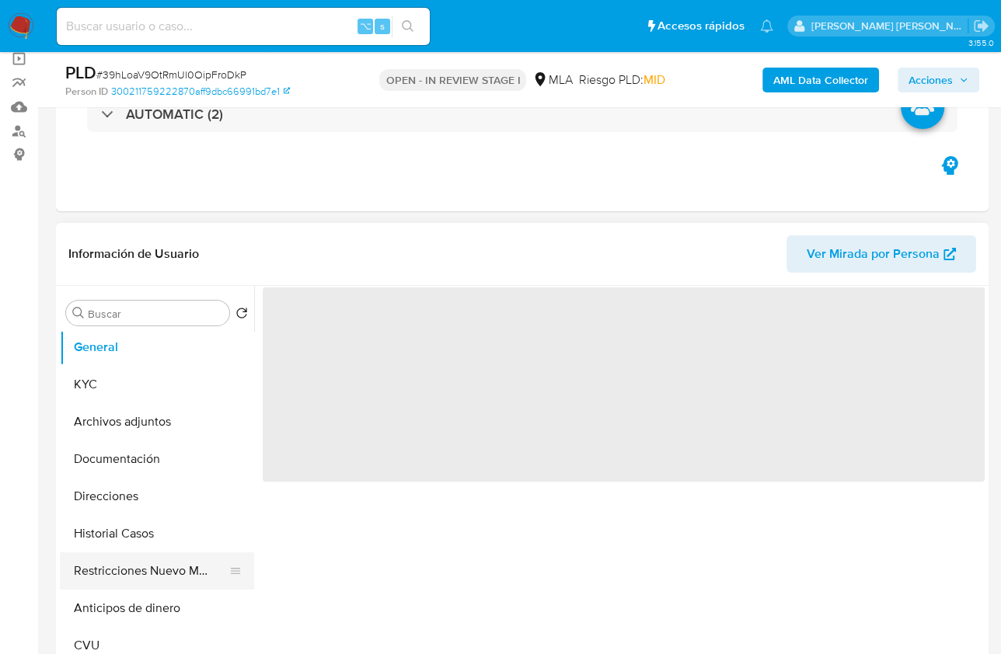
click at [163, 569] on button "Restricciones Nuevo Mundo" at bounding box center [151, 571] width 182 height 37
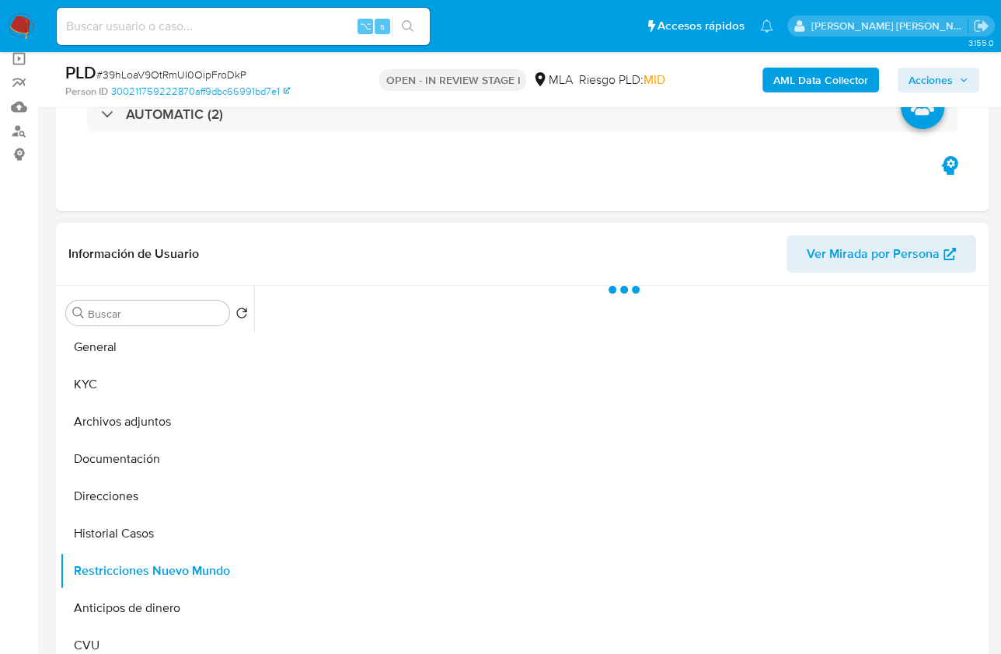
select select "10"
click at [297, 246] on header "Información de Usuario Ver Mirada por Persona" at bounding box center [522, 253] width 908 height 37
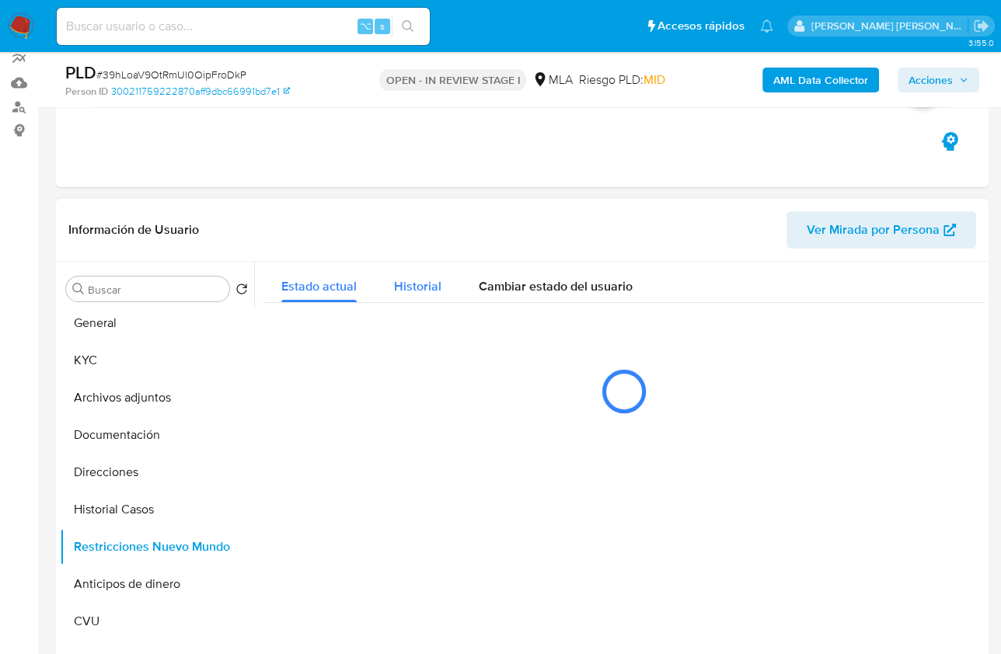
scroll to position [214, 0]
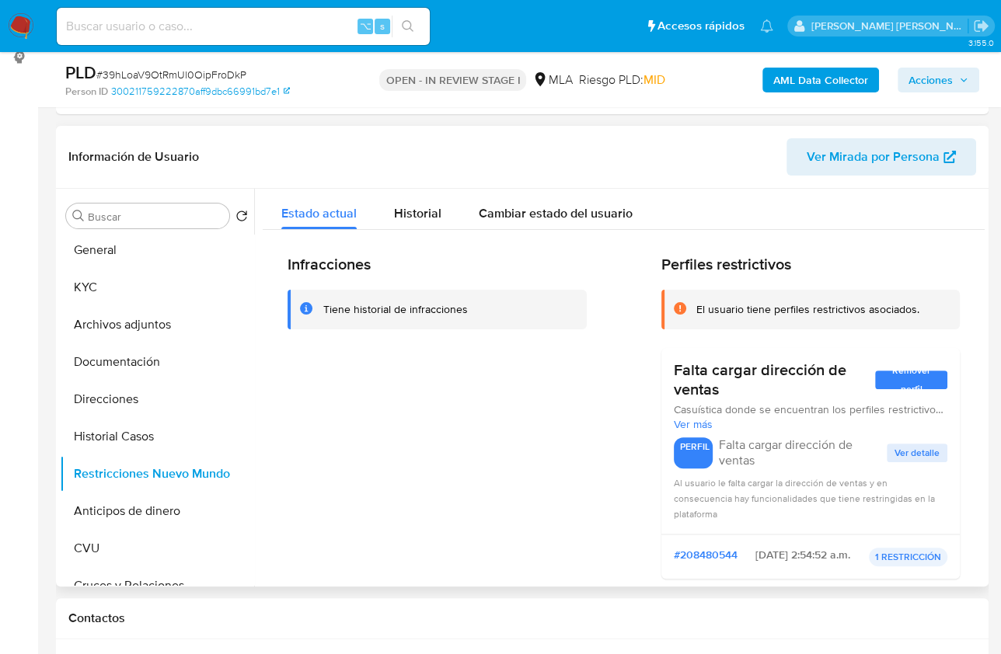
click at [343, 166] on header "Información de Usuario Ver Mirada por Persona" at bounding box center [522, 156] width 908 height 37
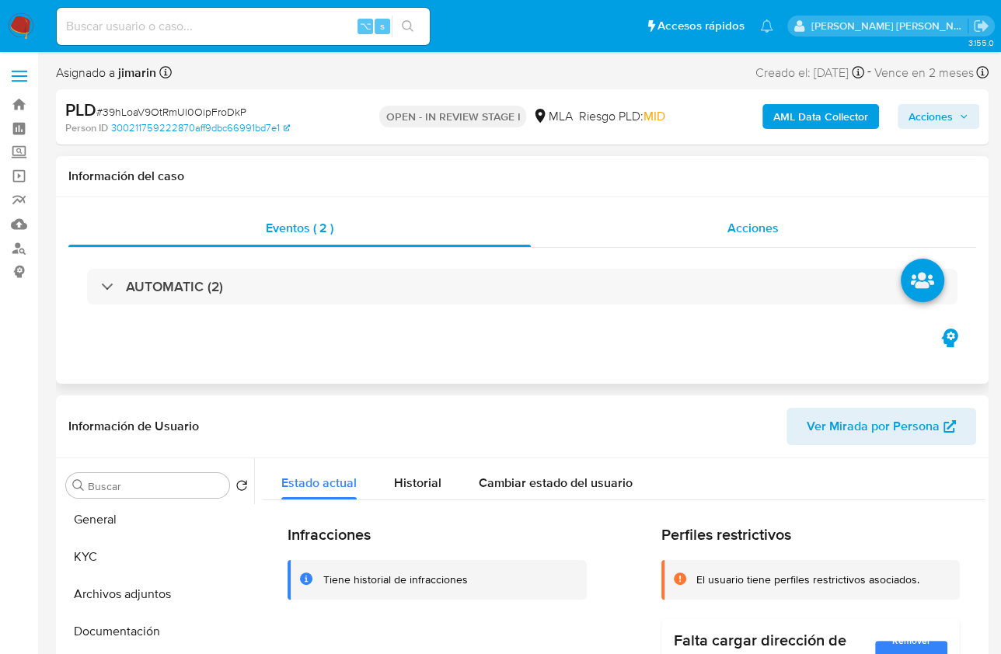
scroll to position [0, 0]
click at [804, 218] on div "Acciones" at bounding box center [754, 228] width 446 height 37
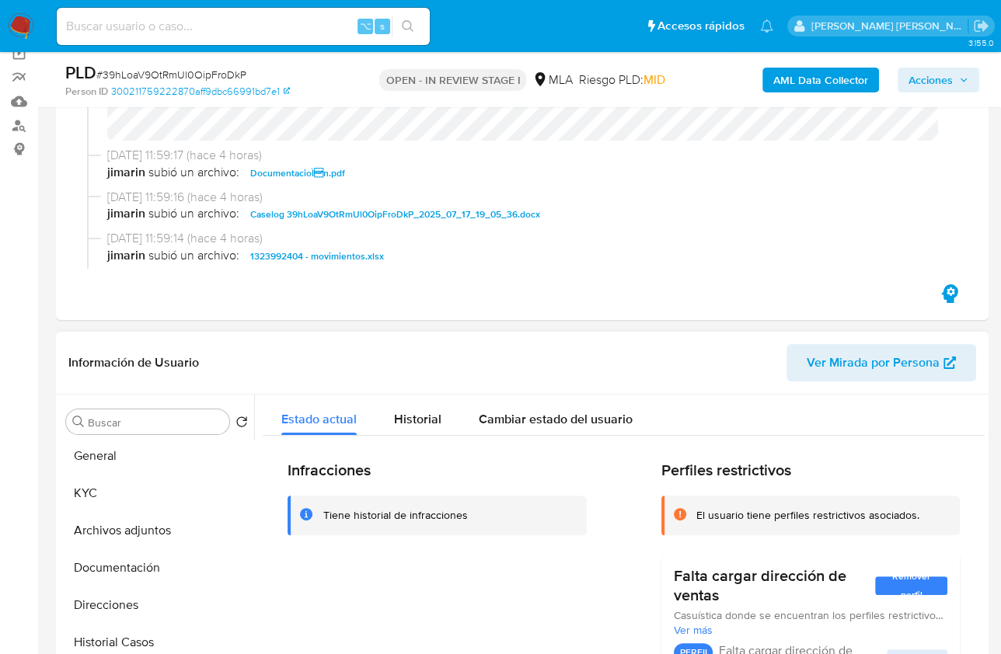
scroll to position [454, 0]
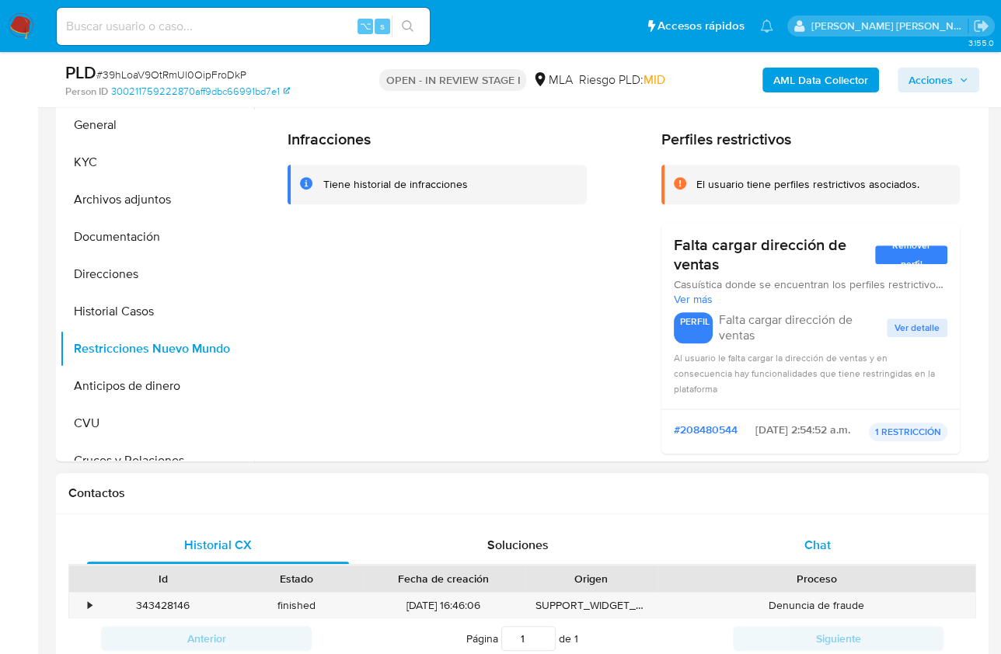
click at [849, 542] on div "Chat" at bounding box center [817, 545] width 262 height 37
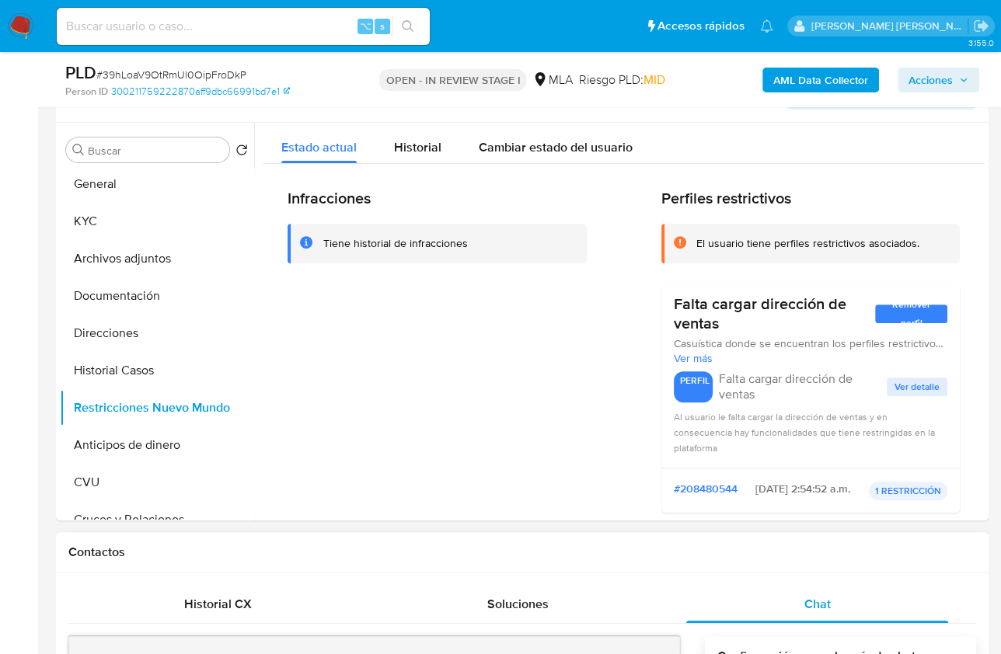
scroll to position [394, 0]
click at [131, 260] on button "Archivos adjuntos" at bounding box center [151, 259] width 182 height 37
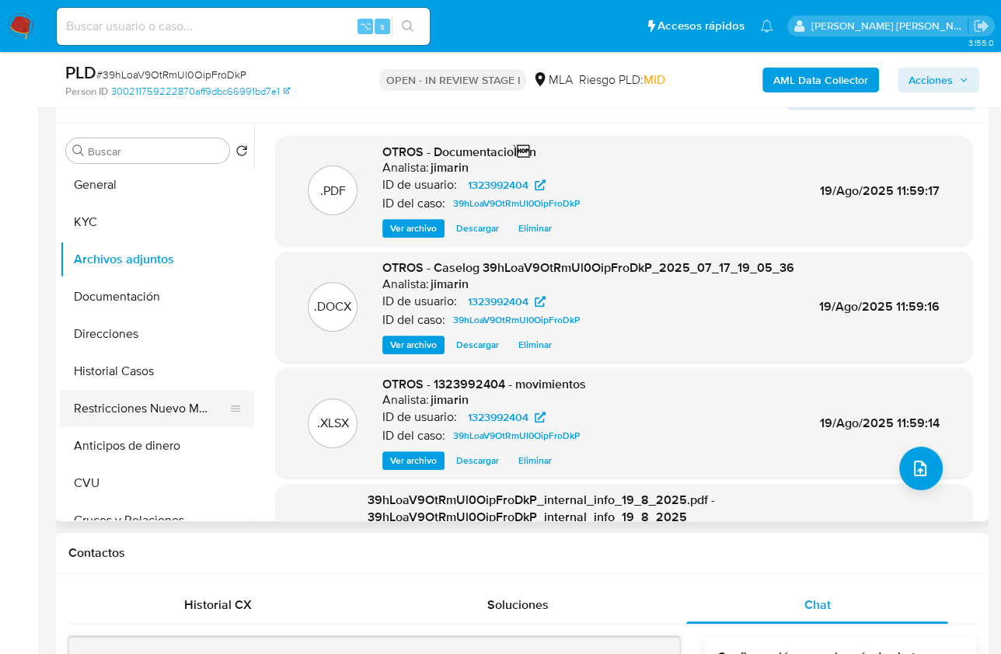
click at [170, 415] on button "Restricciones Nuevo Mundo" at bounding box center [151, 408] width 182 height 37
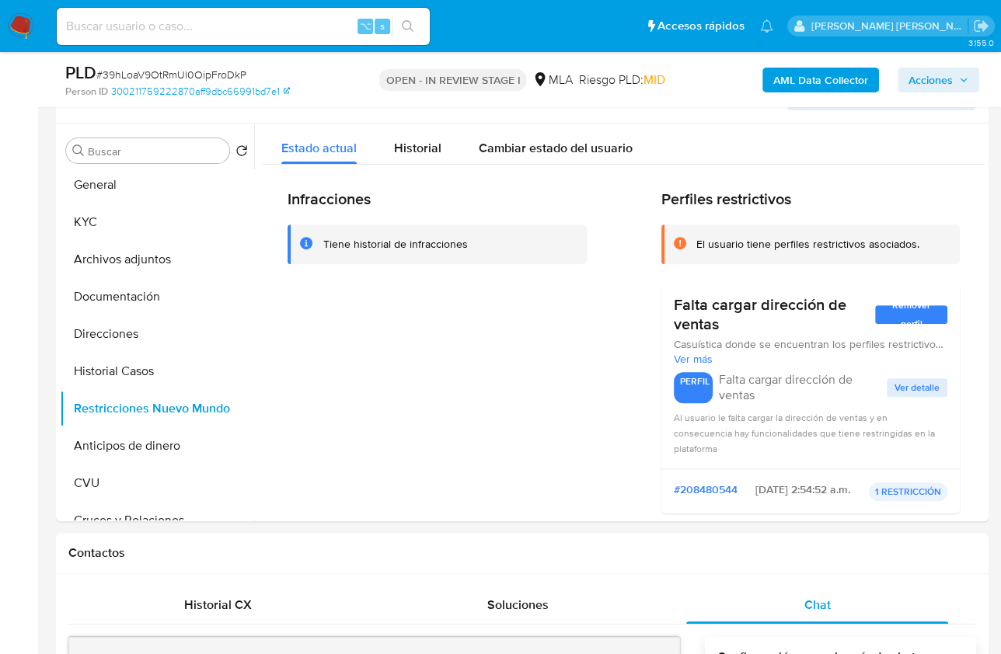
click at [941, 75] on span "Acciones" at bounding box center [930, 80] width 44 height 25
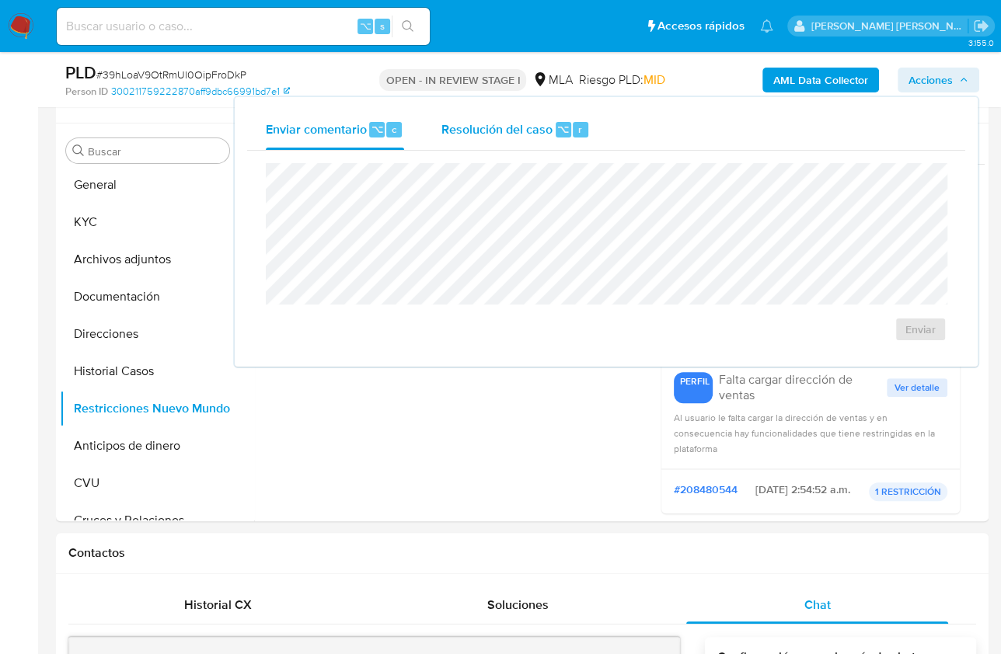
click at [552, 130] on div "Resolución del caso ⌥ r" at bounding box center [515, 130] width 148 height 40
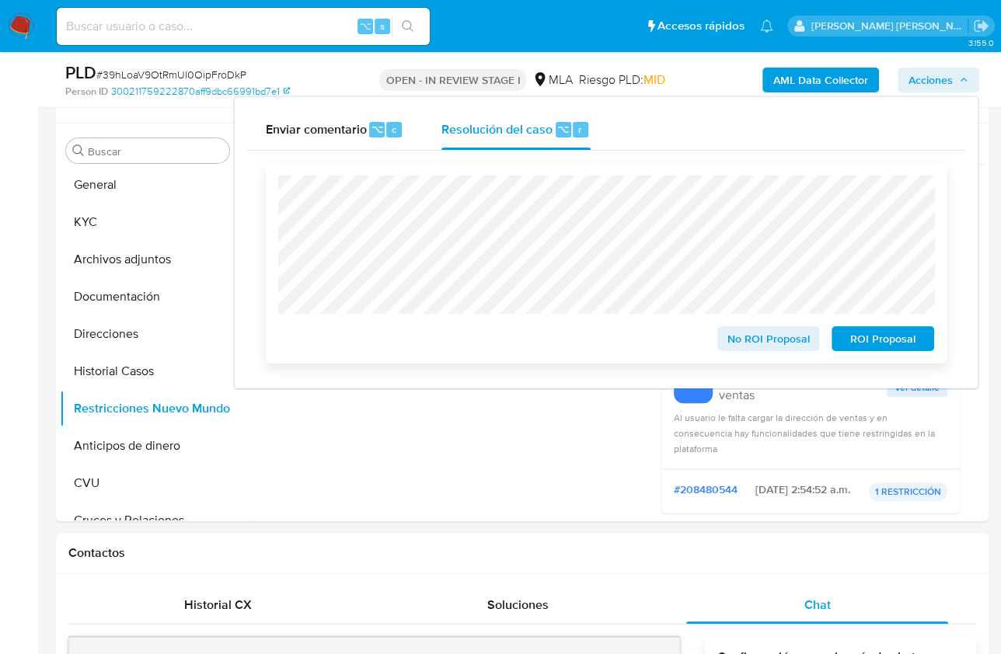
click at [740, 342] on span "No ROI Proposal" at bounding box center [768, 339] width 81 height 22
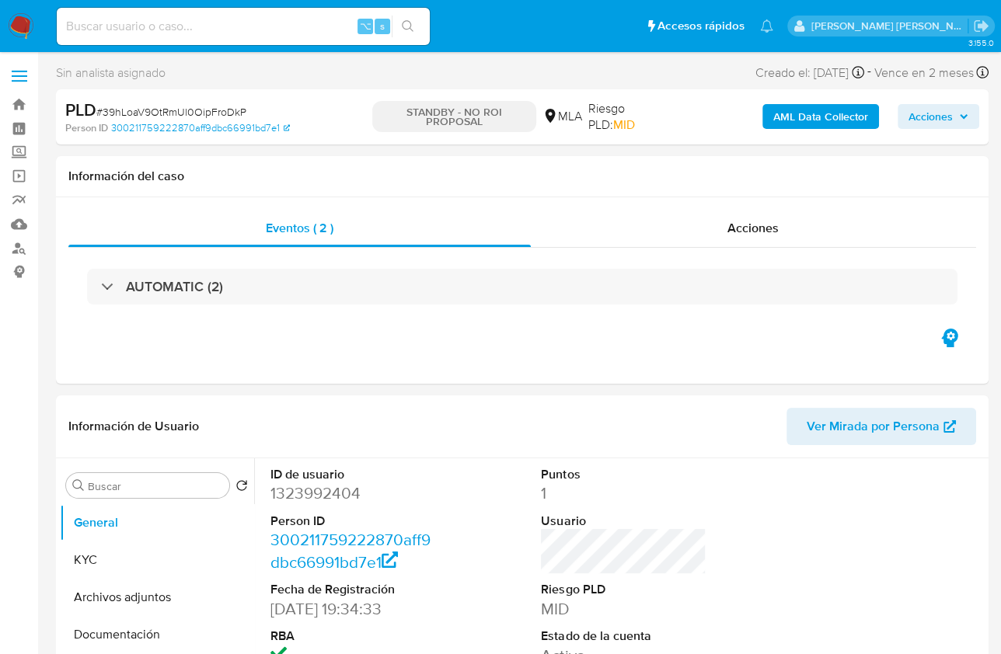
select select "10"
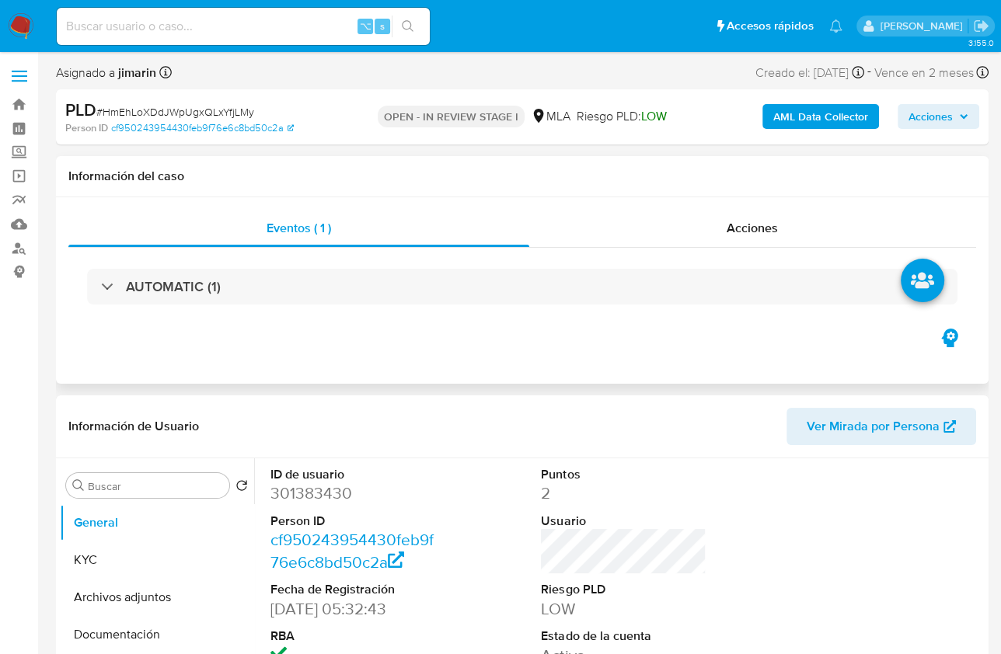
select select "10"
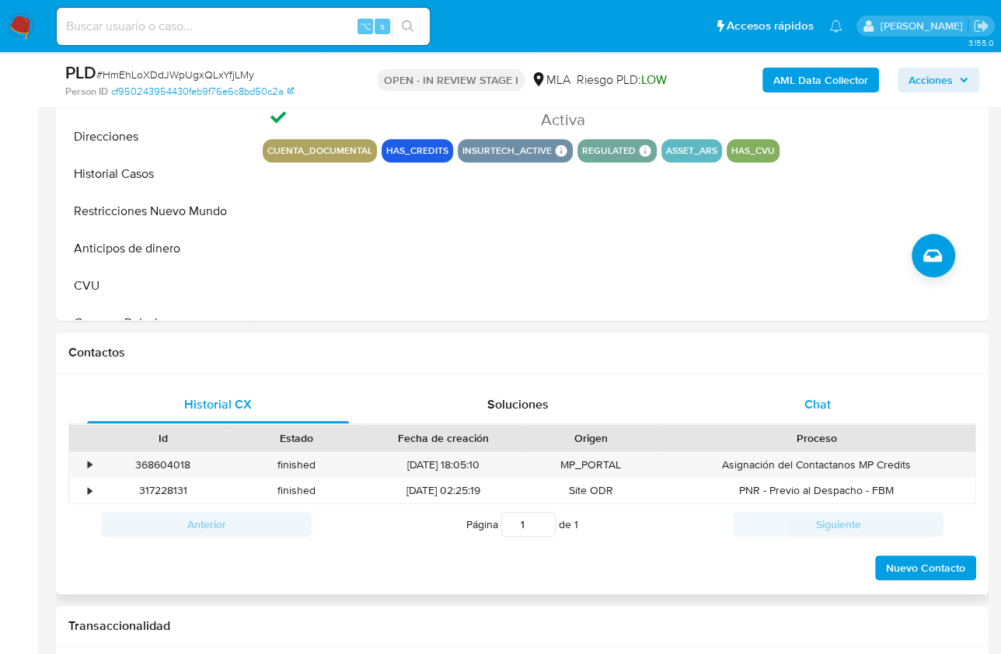
click at [852, 406] on div "Chat" at bounding box center [817, 404] width 262 height 37
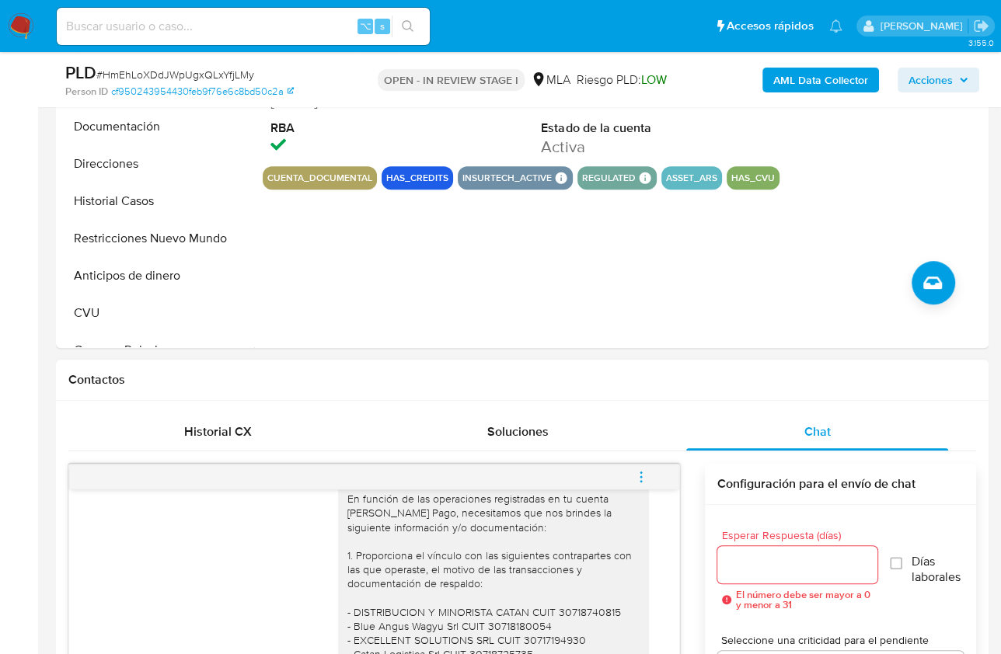
scroll to position [444, 0]
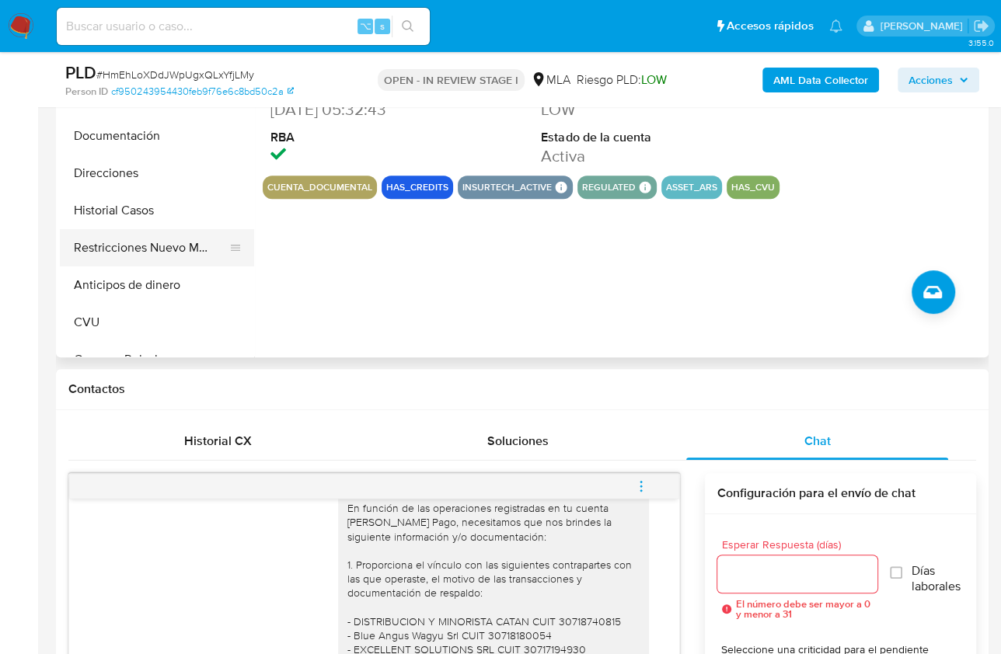
click at [159, 250] on button "Restricciones Nuevo Mundo" at bounding box center [151, 247] width 182 height 37
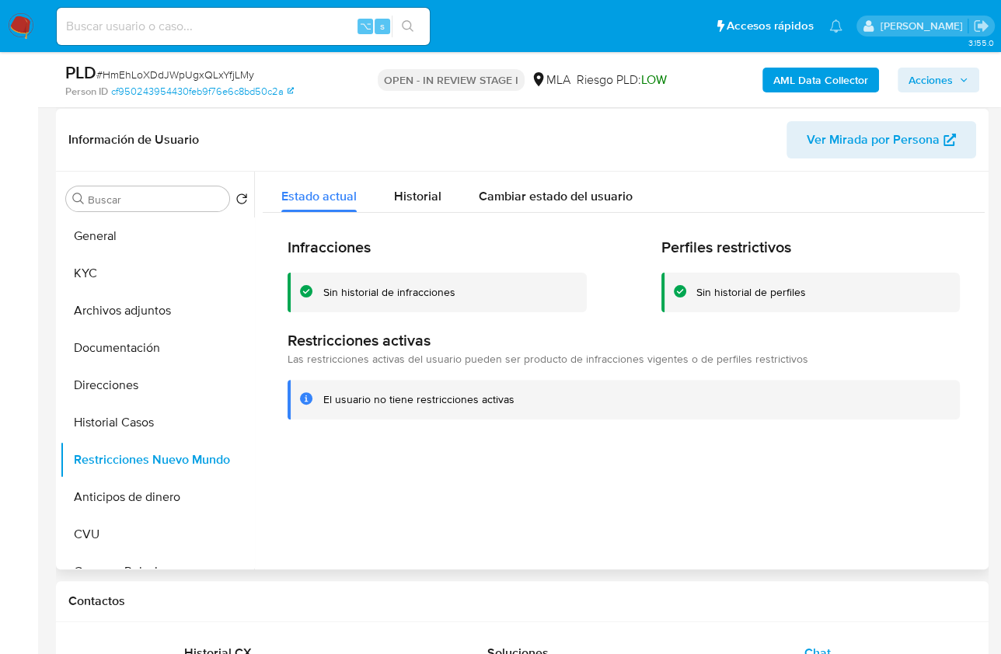
scroll to position [183, 0]
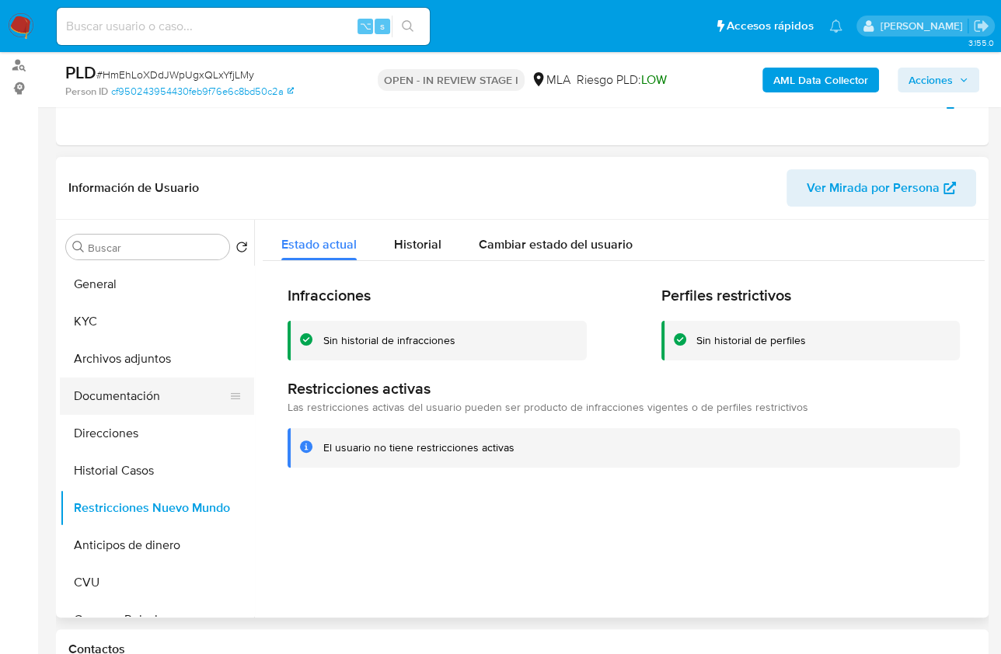
click at [134, 392] on button "Documentación" at bounding box center [151, 396] width 182 height 37
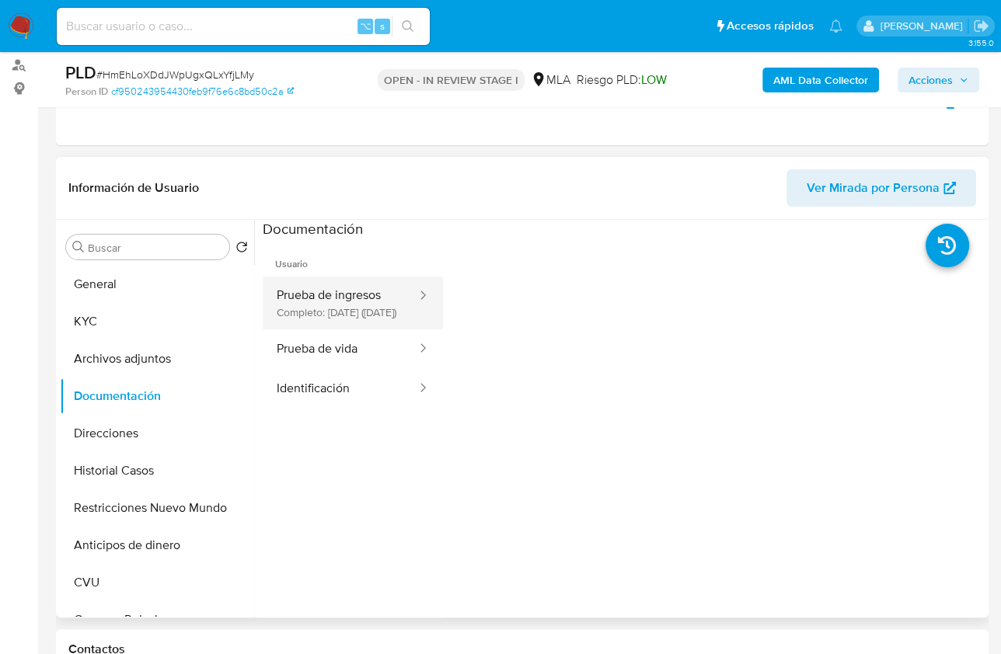
click at [326, 290] on button "Prueba de ingresos Completo: 29/05/2023 (hace 2 años)" at bounding box center [340, 303] width 155 height 53
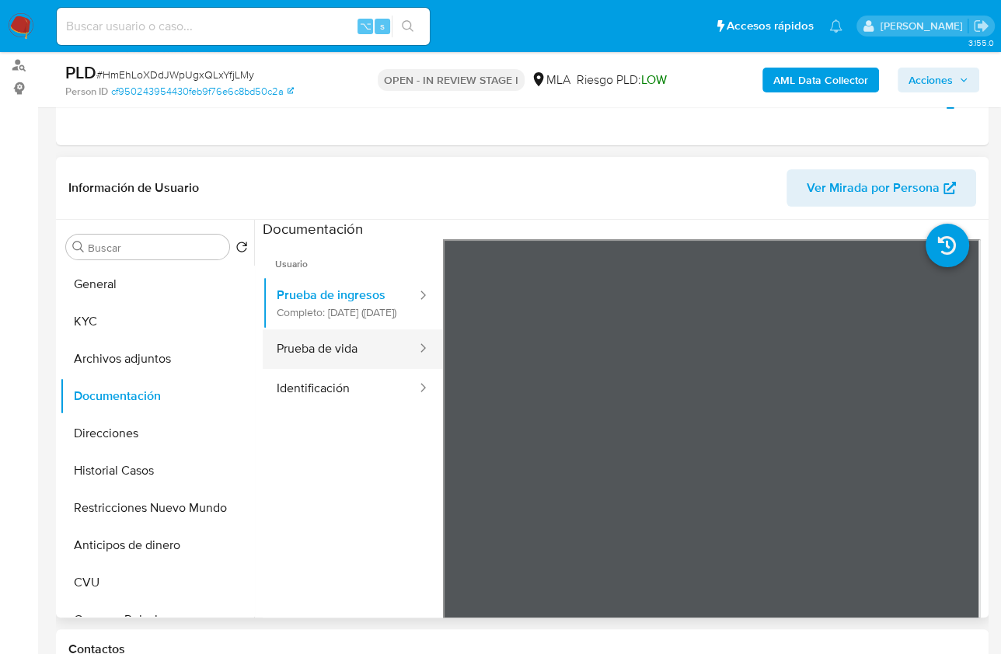
click at [363, 366] on button "Prueba de vida" at bounding box center [340, 350] width 155 height 40
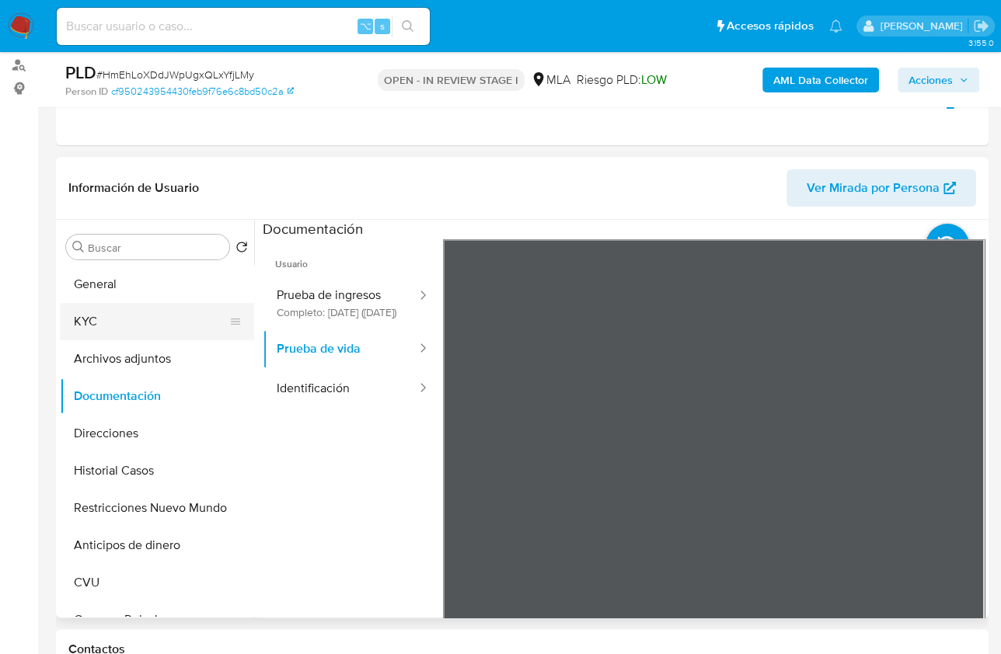
click at [98, 305] on button "KYC" at bounding box center [151, 321] width 182 height 37
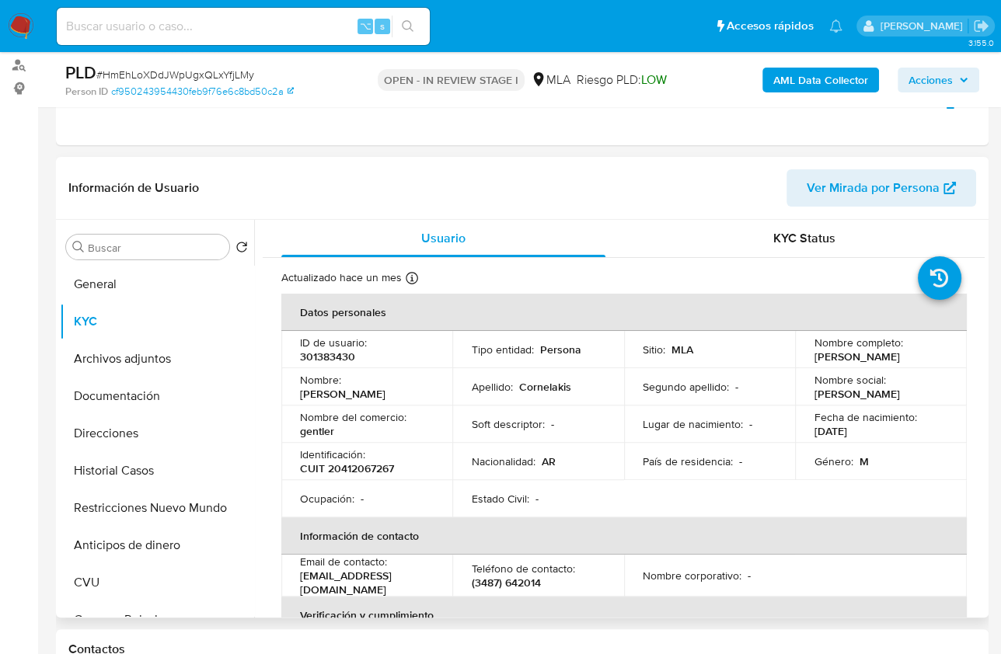
click at [846, 432] on p "29/06/1998" at bounding box center [830, 431] width 33 height 14
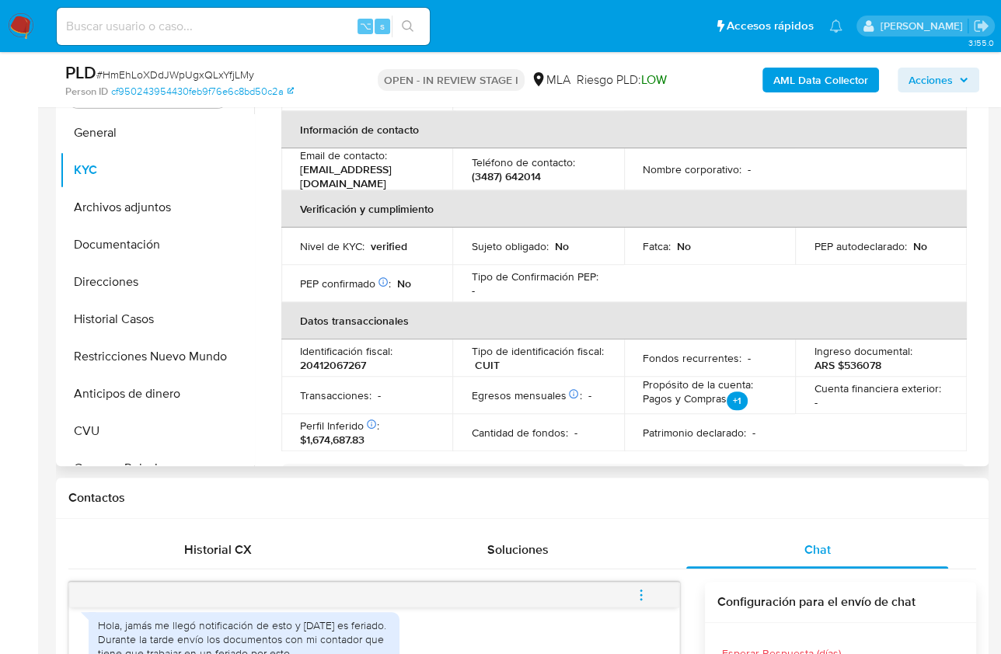
scroll to position [152, 0]
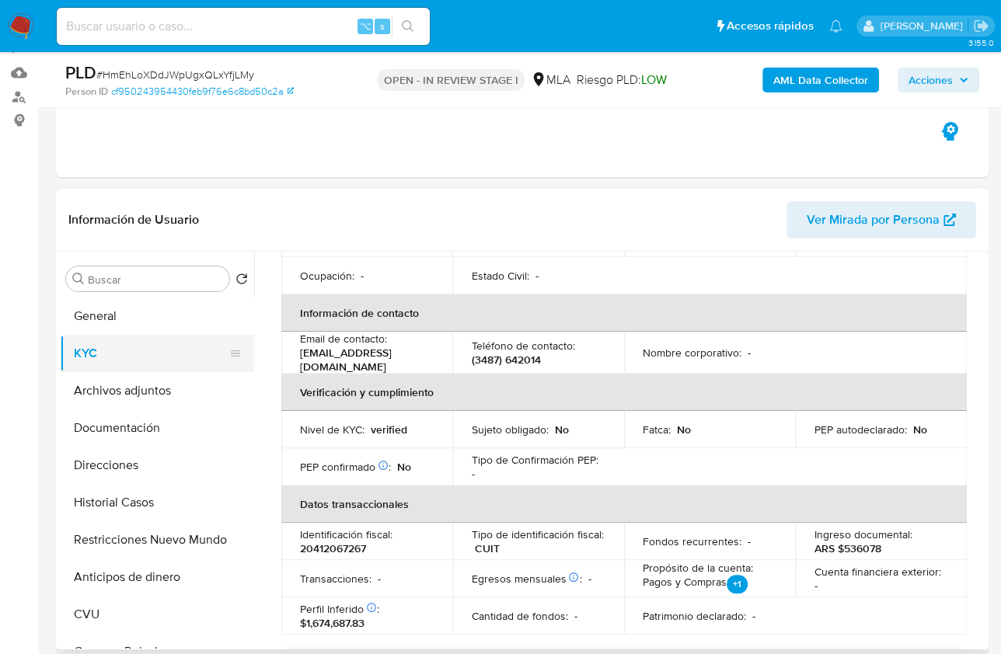
click at [118, 336] on button "KYC" at bounding box center [151, 353] width 182 height 37
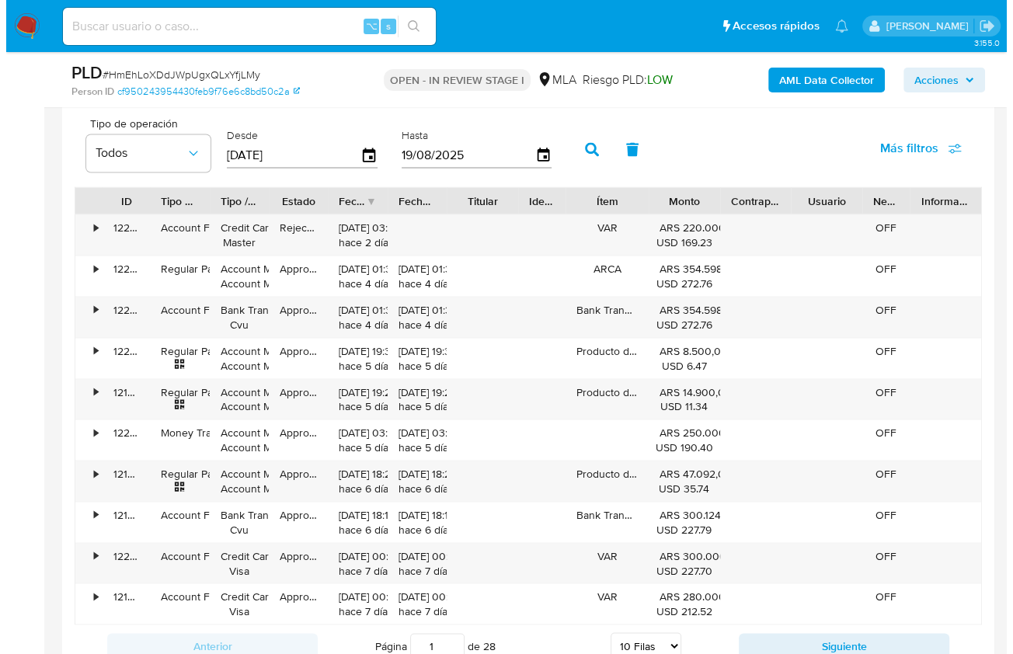
scroll to position [2858, 0]
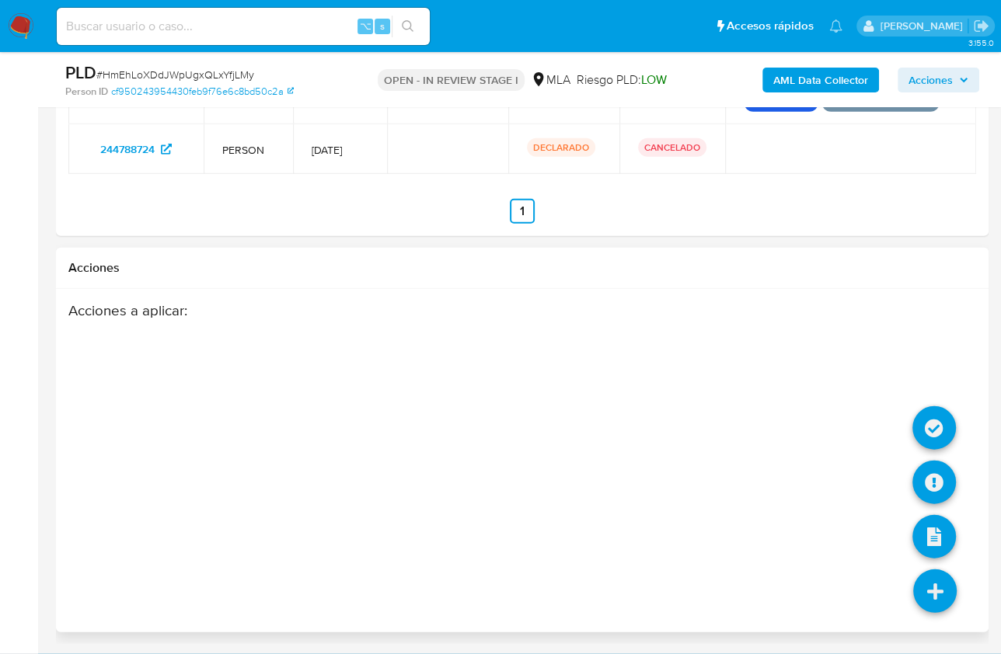
click at [934, 596] on icon at bounding box center [935, 592] width 44 height 44
click at [935, 481] on icon at bounding box center [934, 483] width 44 height 44
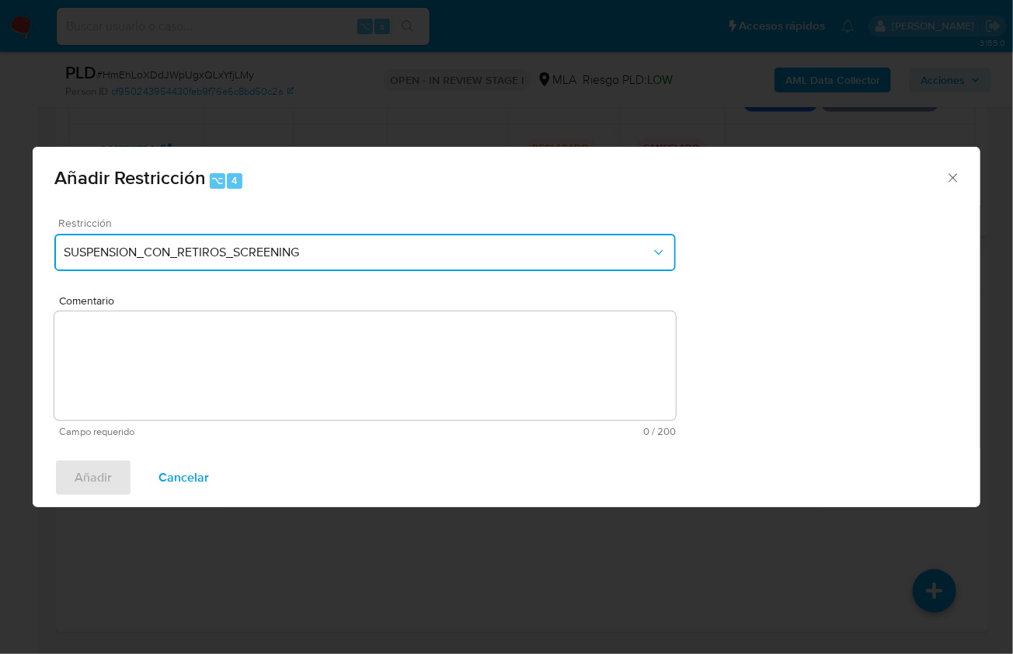
click at [272, 263] on button "SUSPENSION_CON_RETIROS_SCREENING" at bounding box center [365, 252] width 622 height 37
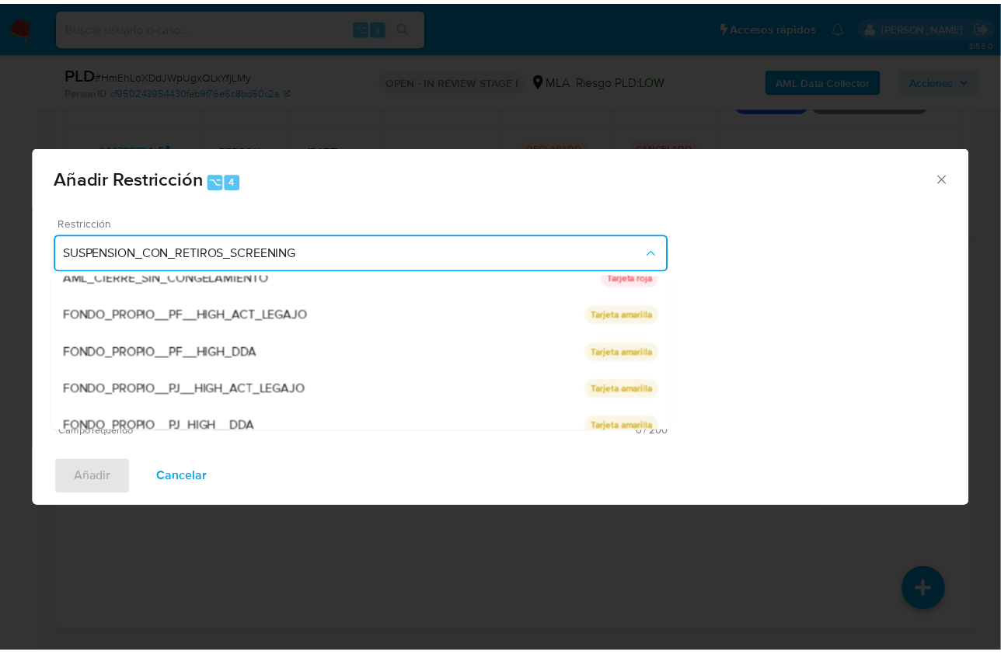
scroll to position [329, 0]
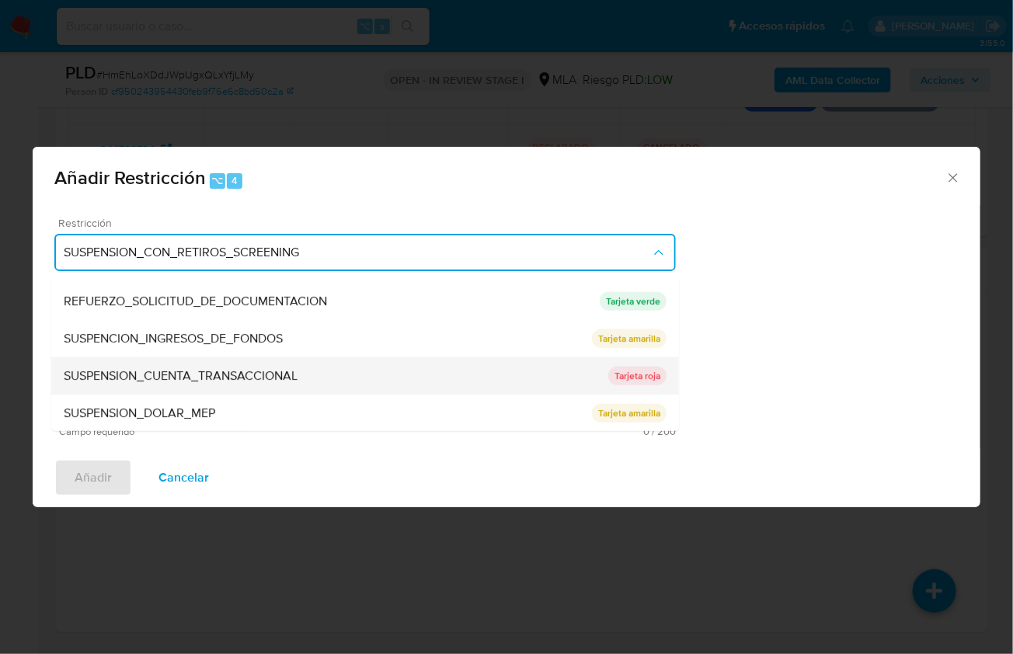
click at [169, 378] on span "SUSPENSION_CUENTA_TRANSACCIONAL" at bounding box center [181, 376] width 234 height 16
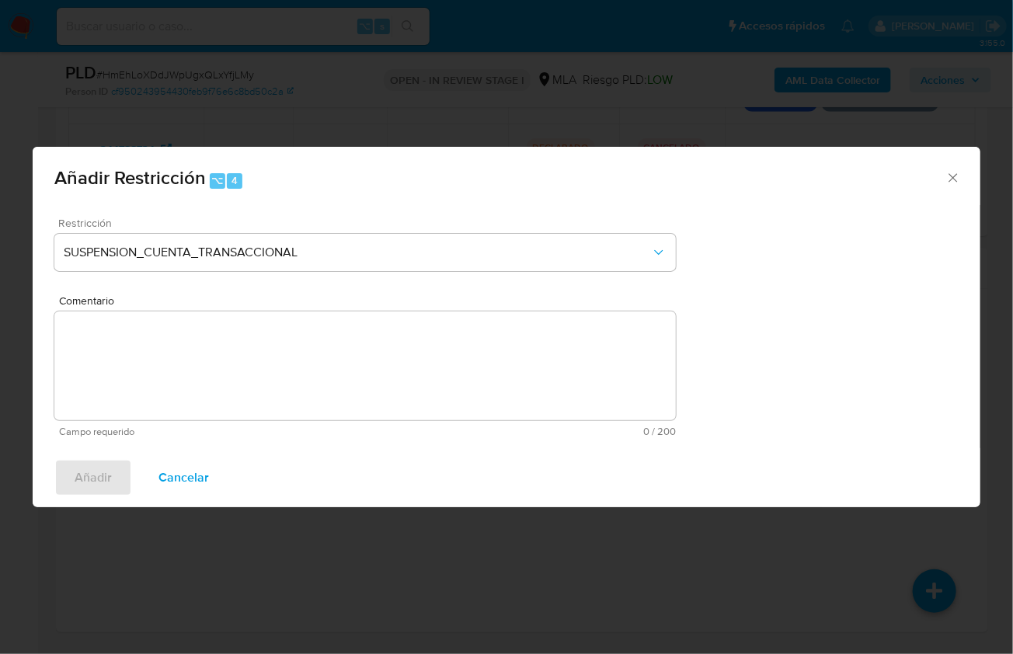
click at [255, 366] on textarea "Comentario" at bounding box center [365, 366] width 622 height 109
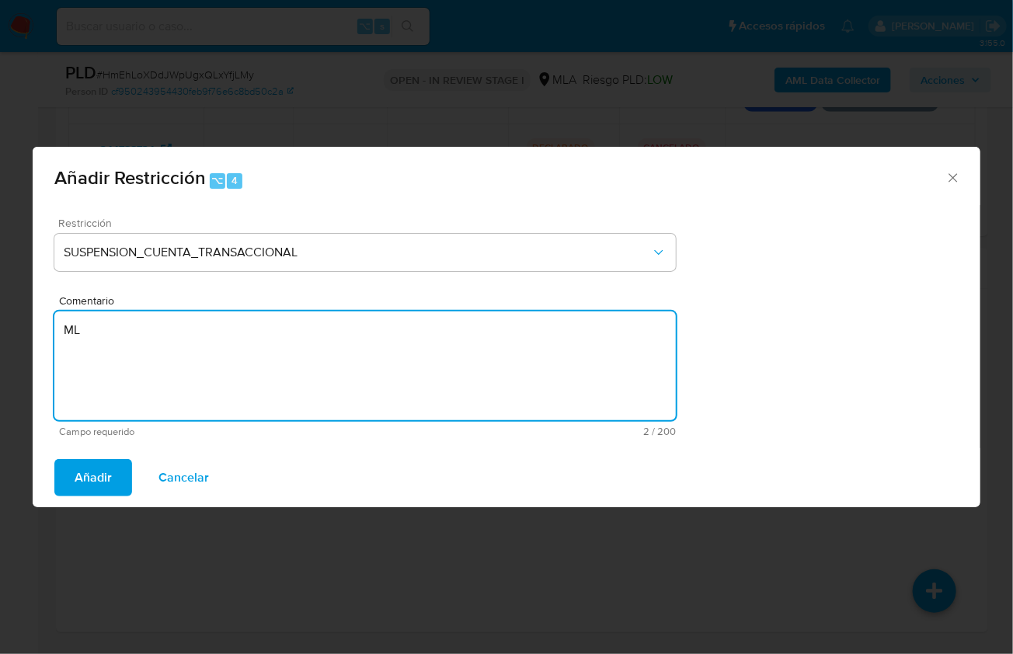
type textarea "M"
type textarea "AML"
click at [73, 490] on button "Añadir" at bounding box center [93, 477] width 78 height 37
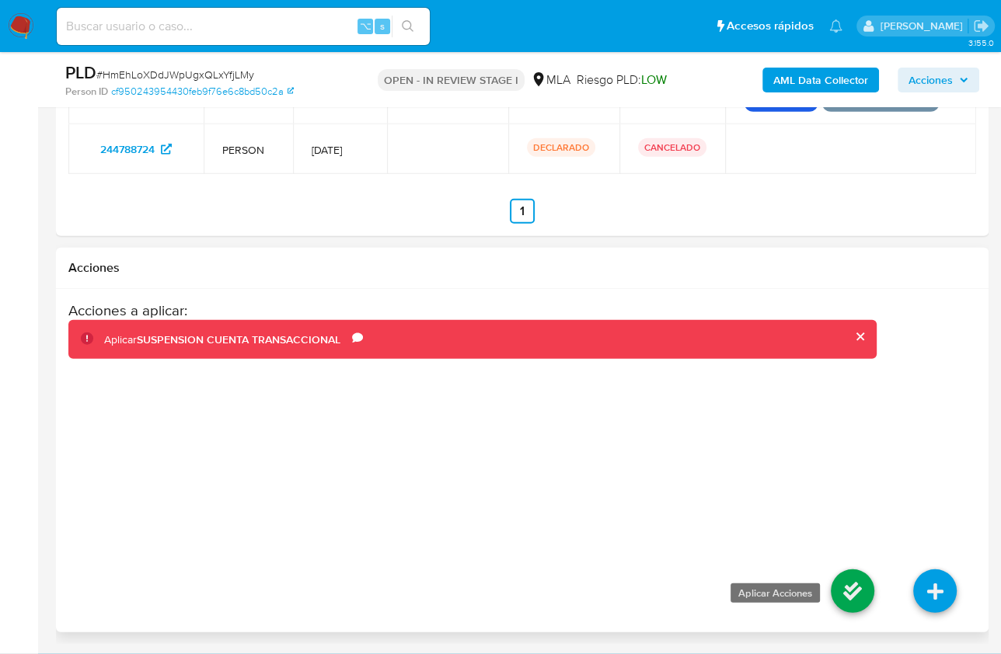
click at [831, 576] on icon at bounding box center [853, 592] width 44 height 44
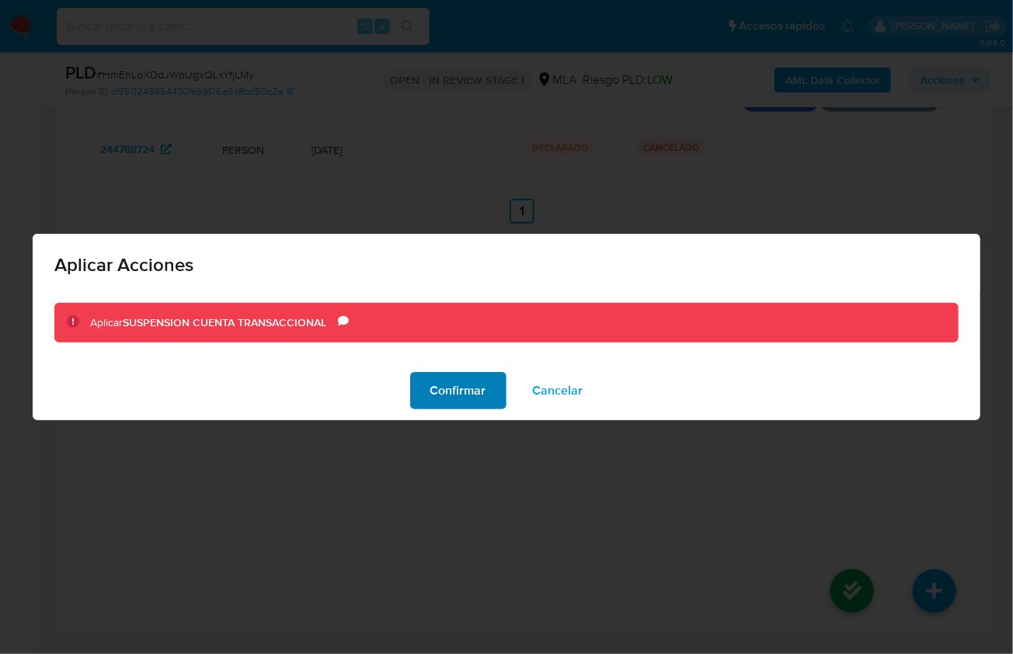
click at [474, 399] on span "Confirmar" at bounding box center [459, 391] width 56 height 34
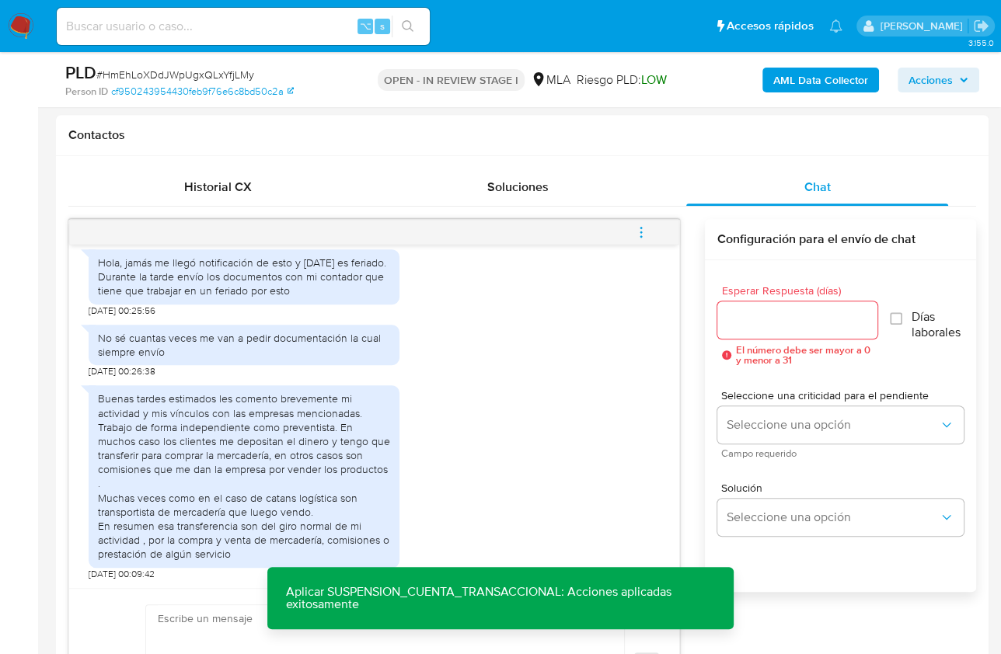
scroll to position [697, 0]
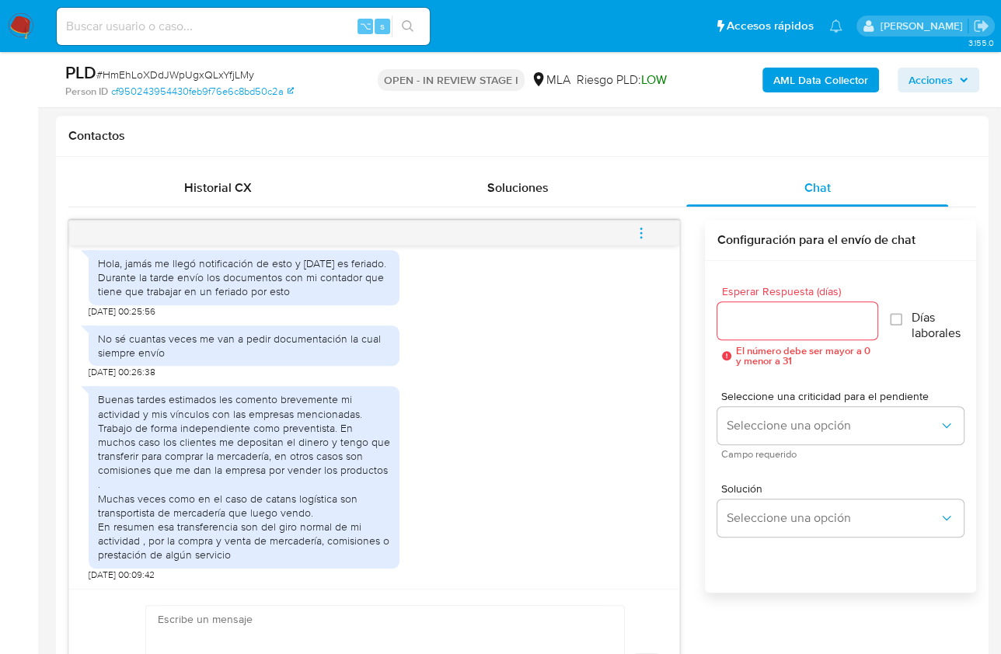
click at [403, 605] on div at bounding box center [385, 665] width 480 height 121
click at [404, 607] on textarea at bounding box center [381, 666] width 447 height 120
paste textarea "Hola, Muchas gracias por la respuesta. Analizamos tu caso y notamos que la info…"
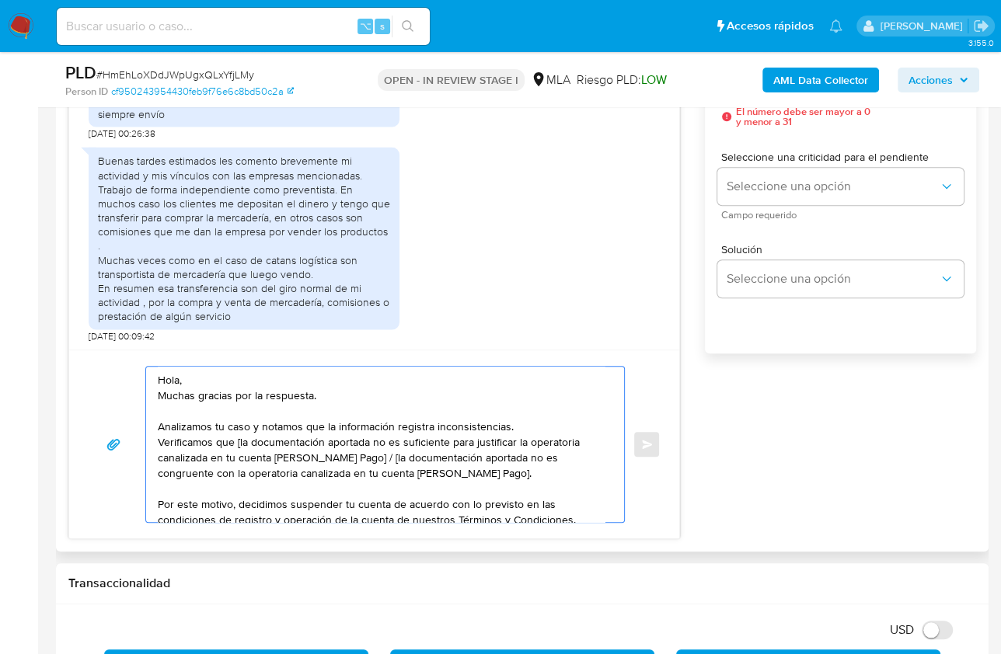
scroll to position [0, 0]
click at [215, 384] on textarea "Hola, Muchas gracias por la respuesta. Analizamos tu caso y notamos que la info…" at bounding box center [381, 444] width 447 height 155
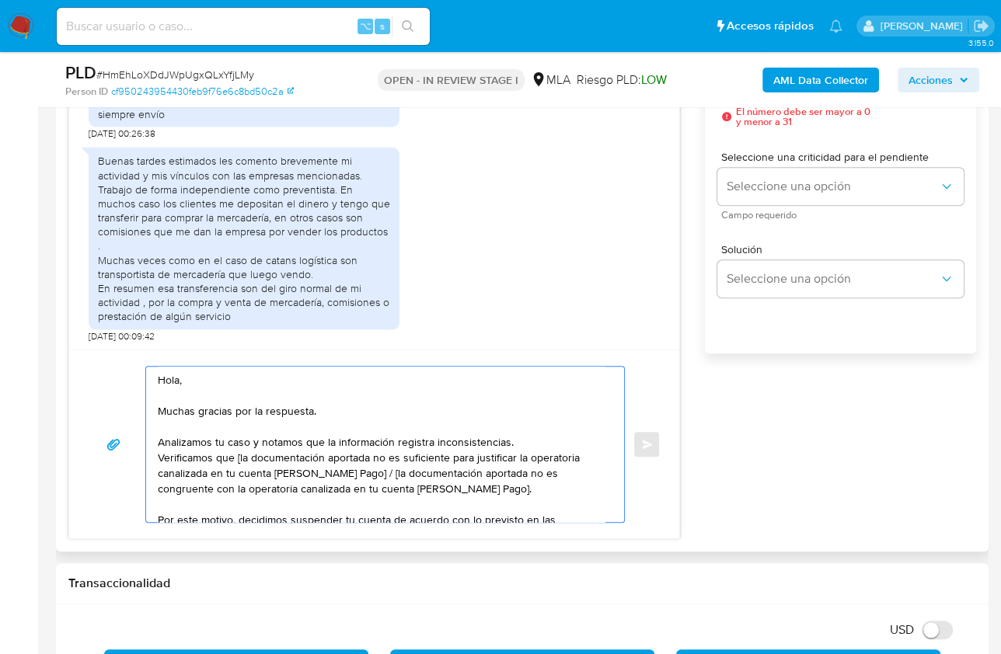
click at [511, 438] on textarea "Hola, Muchas gracias por la respuesta. Analizamos tu caso y notamos que la info…" at bounding box center [381, 444] width 447 height 155
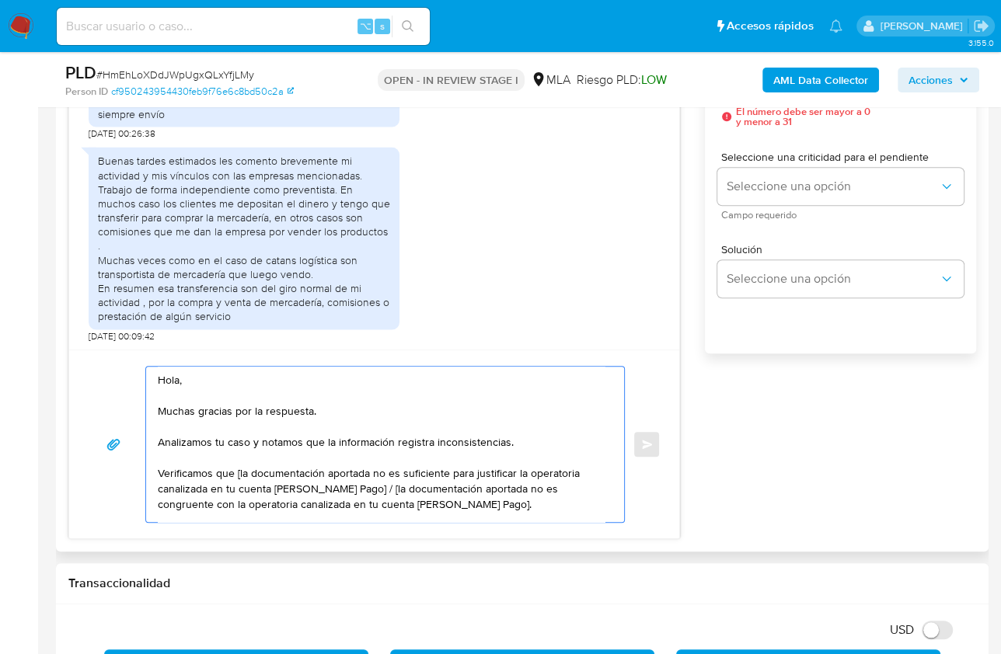
click at [239, 474] on textarea "Hola, Muchas gracias por la respuesta. Analizamos tu caso y notamos que la info…" at bounding box center [381, 444] width 447 height 155
click at [322, 471] on textarea "Hola, Muchas gracias por la respuesta. Analizamos tu caso y notamos que la info…" at bounding box center [381, 444] width 447 height 155
click at [306, 472] on textarea "Hola, Muchas gracias por la respuesta. Analizamos tu caso y notamos que la info…" at bounding box center [381, 444] width 447 height 155
click at [240, 473] on textarea "Hola, Muchas gracias por la respuesta. Analizamos tu caso y notamos que la info…" at bounding box center [381, 444] width 447 height 155
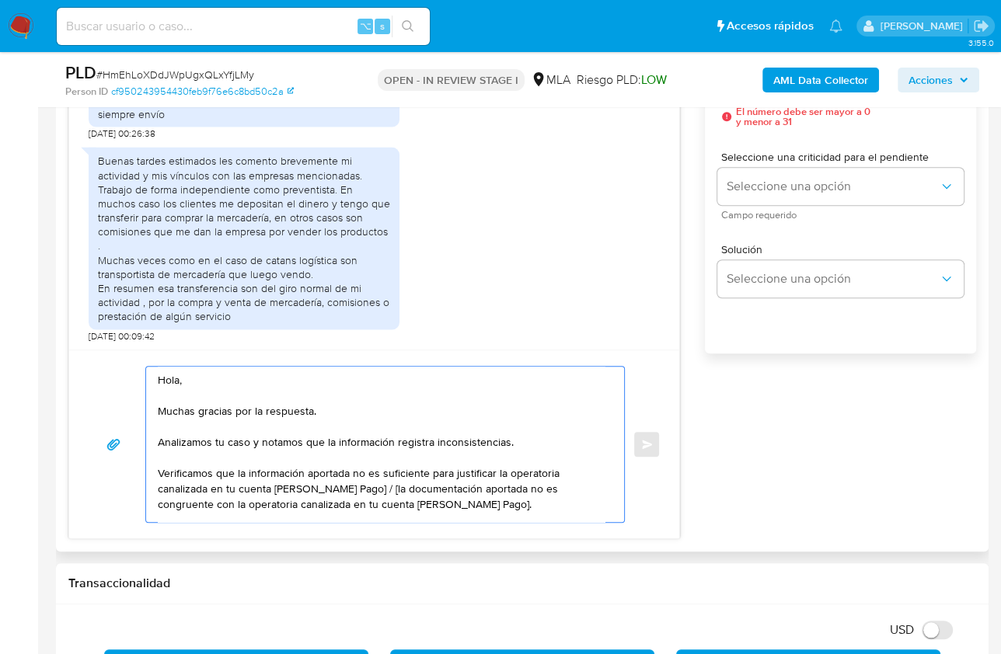
click at [425, 473] on textarea "Hola, Muchas gracias por la respuesta. Analizamos tu caso y notamos que la info…" at bounding box center [381, 444] width 447 height 155
drag, startPoint x: 471, startPoint y: 501, endPoint x: 414, endPoint y: 486, distance: 58.6
click at [414, 486] on textarea "Hola, Muchas gracias por la respuesta. Analizamos tu caso y notamos que la info…" at bounding box center [381, 444] width 447 height 155
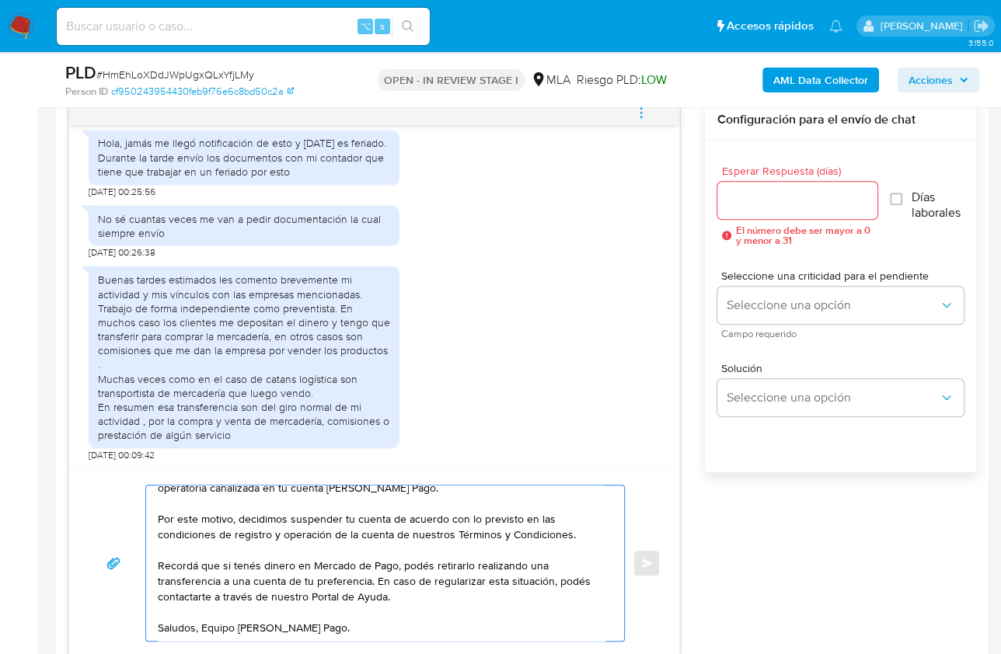
scroll to position [816, 0]
type textarea "Hola, Muchas gracias por la respuesta. Analizamos tu caso y notamos que la info…"
click at [745, 203] on input "Esperar Respuesta (días)" at bounding box center [797, 202] width 160 height 20
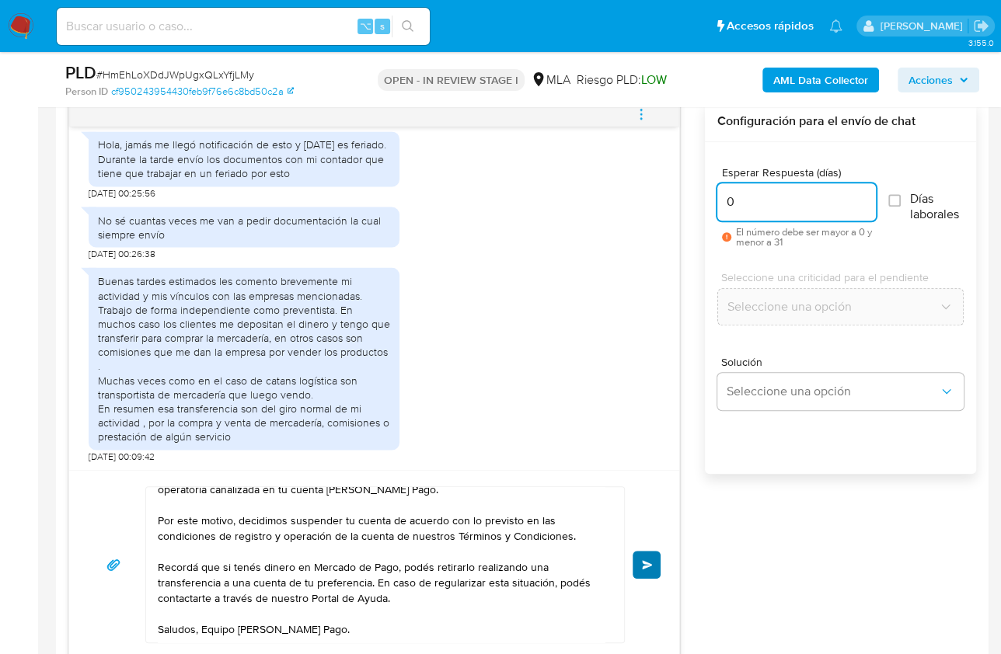
type input "0"
click at [644, 566] on span "Enviar" at bounding box center [647, 564] width 11 height 9
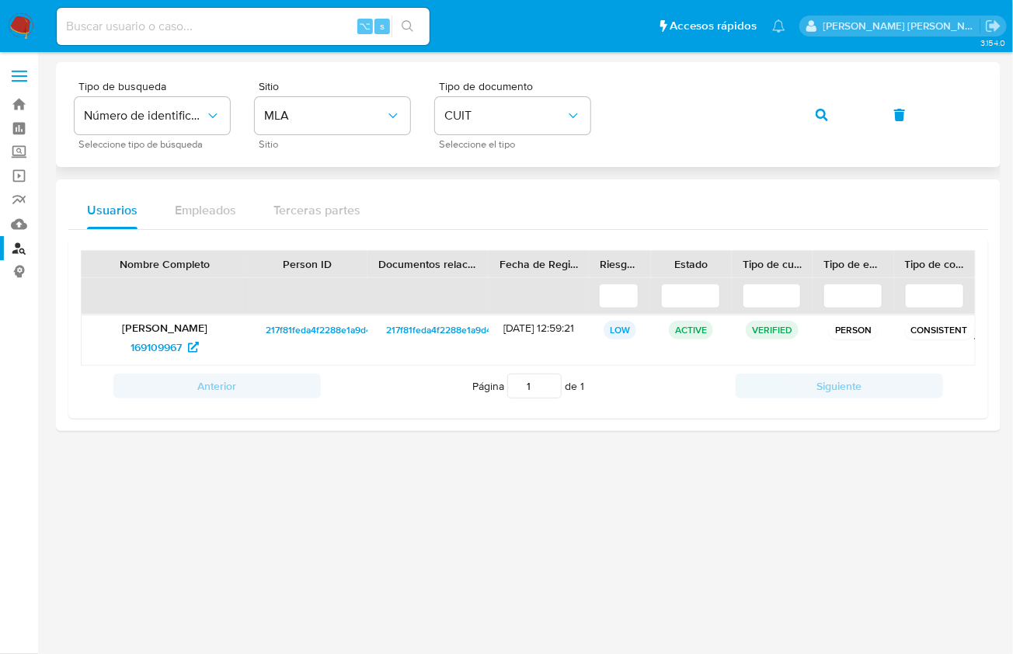
click at [845, 136] on div "Tipo de busqueda Número de identificación Seleccione tipo de búsqueda Sitio MLA…" at bounding box center [529, 115] width 908 height 68
click at [803, 118] on button "button" at bounding box center [822, 114] width 53 height 37
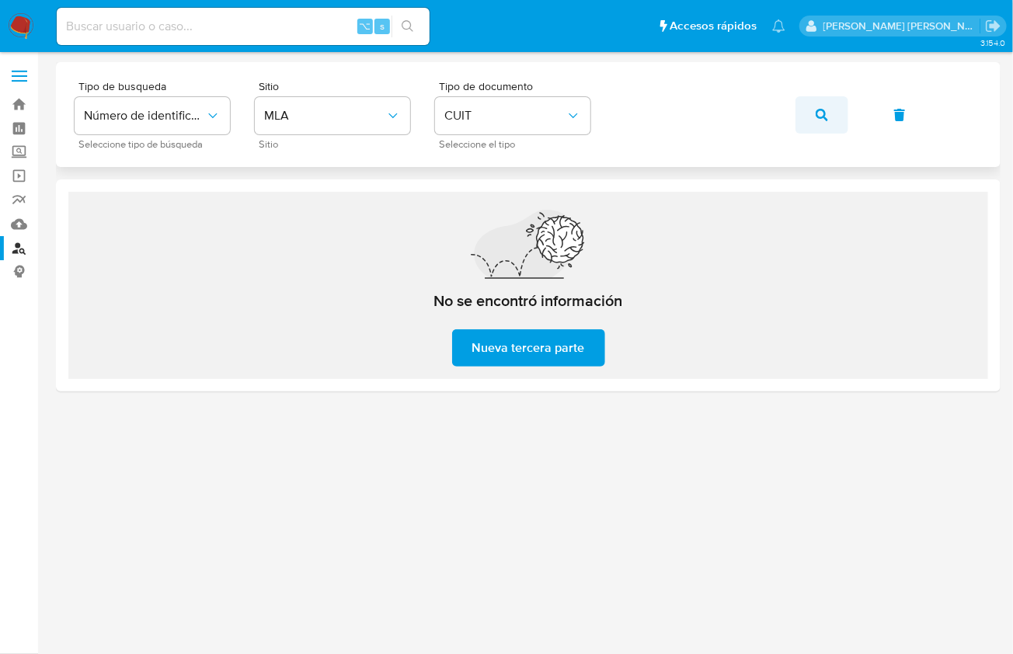
click at [816, 107] on span "button" at bounding box center [822, 115] width 12 height 34
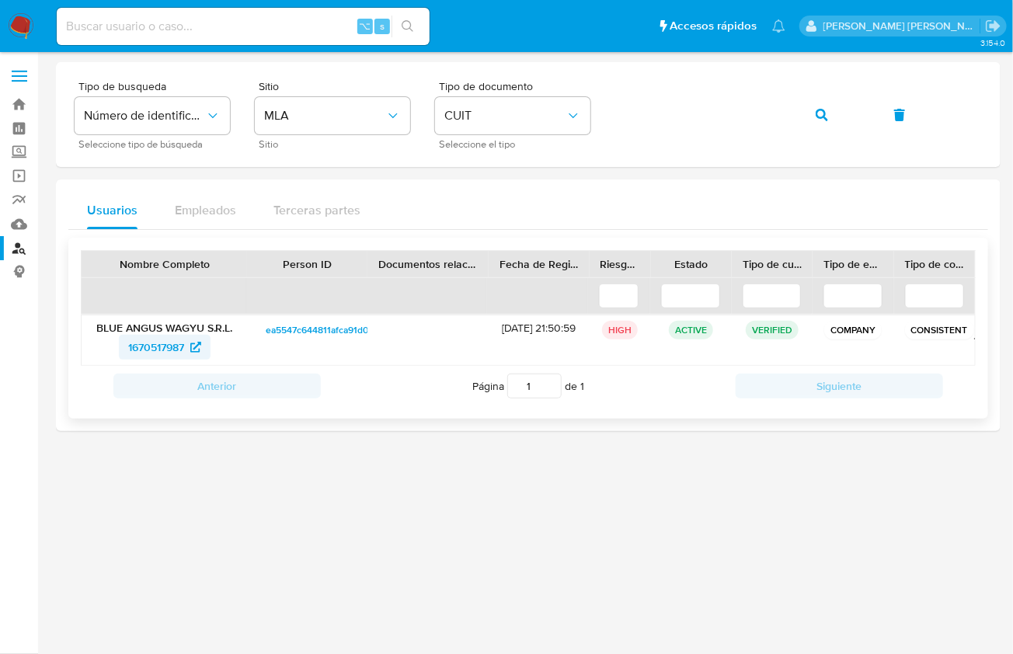
click at [163, 356] on span "1670517987" at bounding box center [156, 347] width 56 height 25
click at [776, 122] on div "Tipo de busqueda Número de identificación Seleccione tipo de búsqueda Sitio MLA…" at bounding box center [529, 115] width 908 height 68
click at [793, 121] on div "Tipo de busqueda Número de identificación Seleccione tipo de búsqueda Sitio MLA…" at bounding box center [529, 115] width 908 height 68
click at [807, 118] on button "button" at bounding box center [822, 114] width 53 height 37
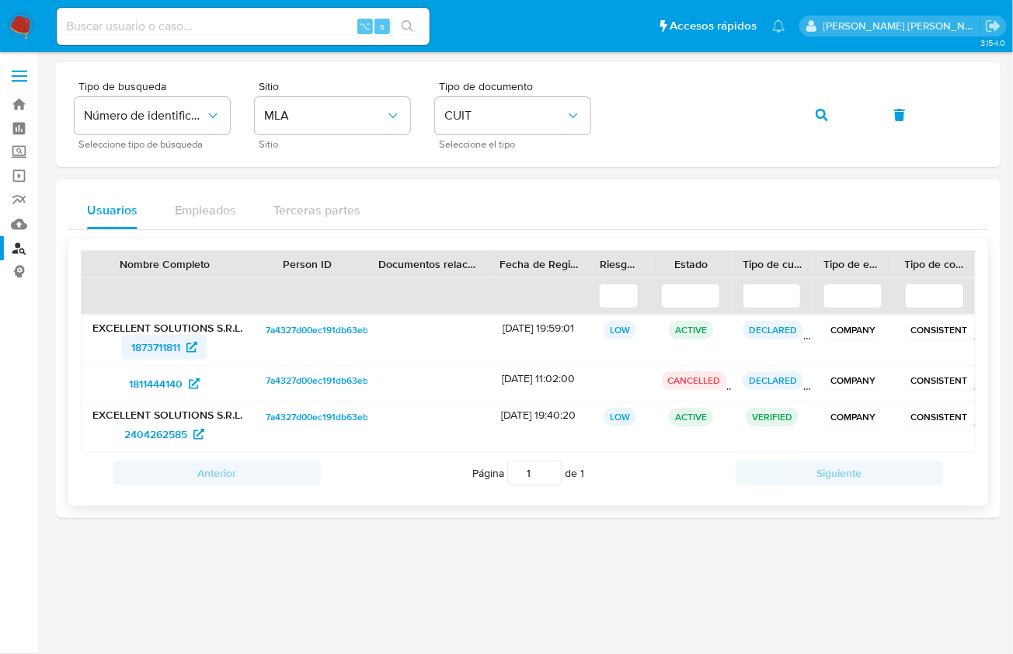
click at [151, 340] on span "1873711811" at bounding box center [155, 347] width 49 height 25
click at [806, 121] on button "button" at bounding box center [822, 114] width 53 height 37
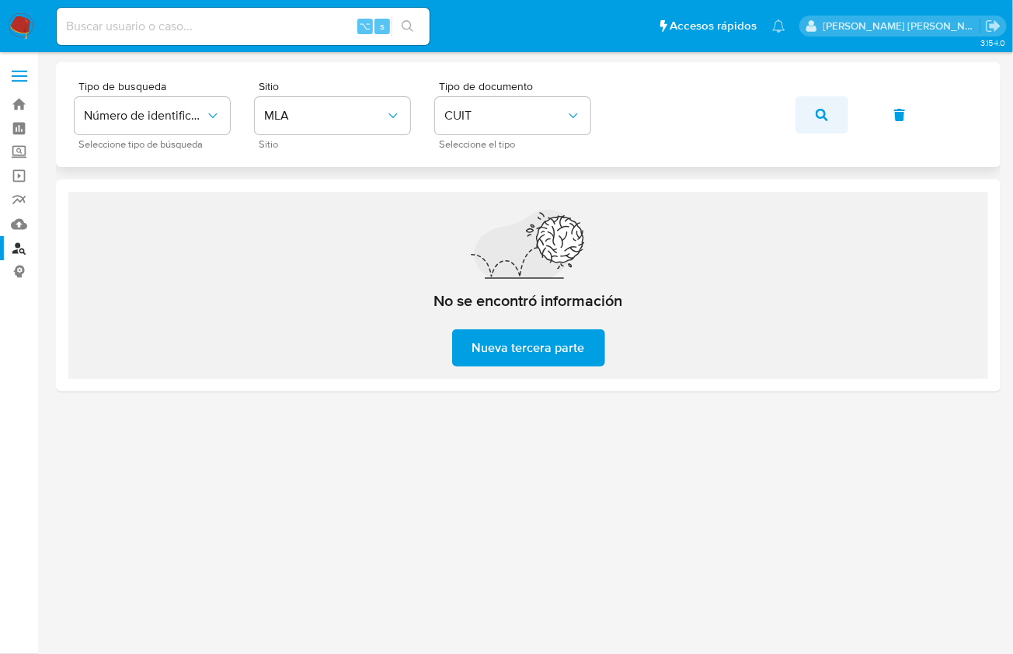
click at [835, 110] on button "button" at bounding box center [822, 114] width 53 height 37
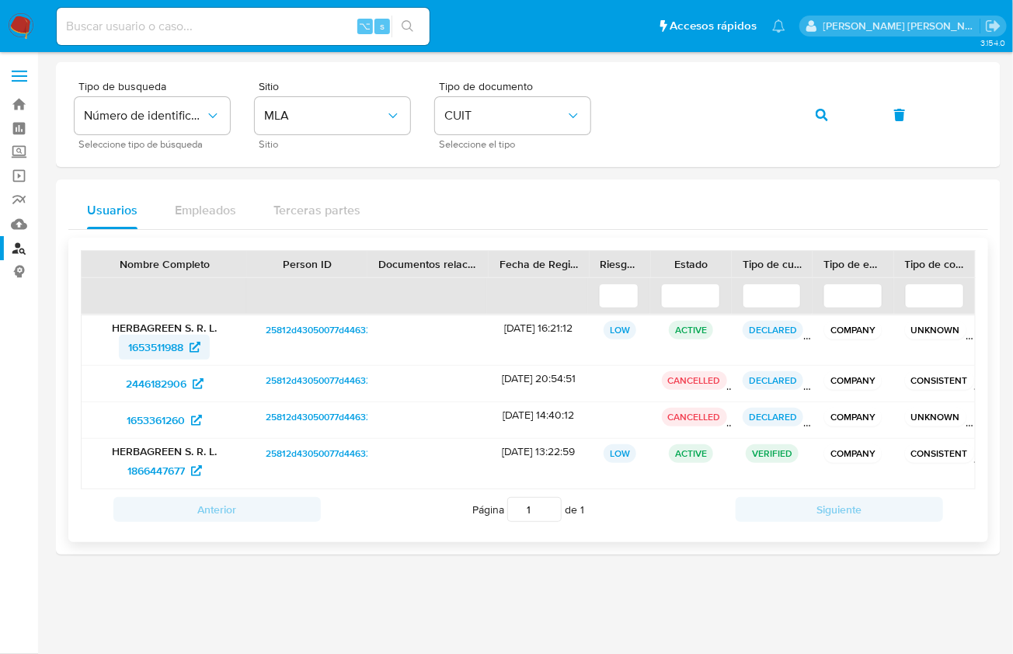
click at [161, 343] on span "1653511988" at bounding box center [155, 347] width 55 height 25
click at [859, 118] on div "Tipo de busqueda Número de identificación Seleccione tipo de búsqueda Sitio MLA…" at bounding box center [529, 115] width 908 height 68
click at [802, 113] on button "button" at bounding box center [822, 114] width 53 height 37
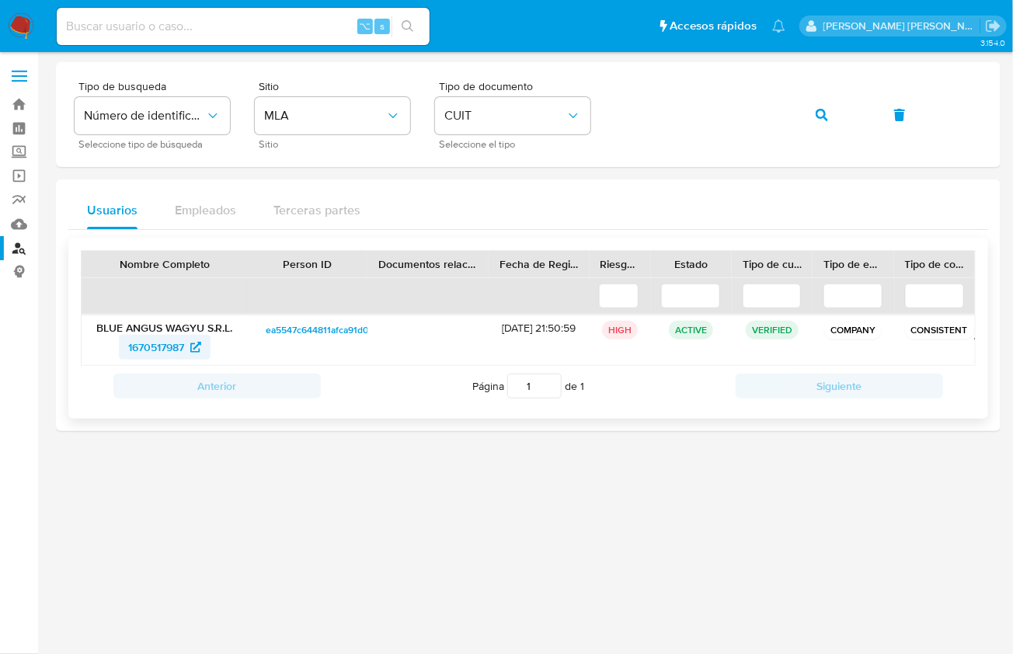
click at [181, 347] on span "1670517987" at bounding box center [156, 347] width 56 height 25
click at [845, 119] on button "button" at bounding box center [822, 114] width 53 height 37
click at [152, 346] on span "132197666" at bounding box center [156, 347] width 51 height 25
click at [811, 116] on button "button" at bounding box center [822, 114] width 53 height 37
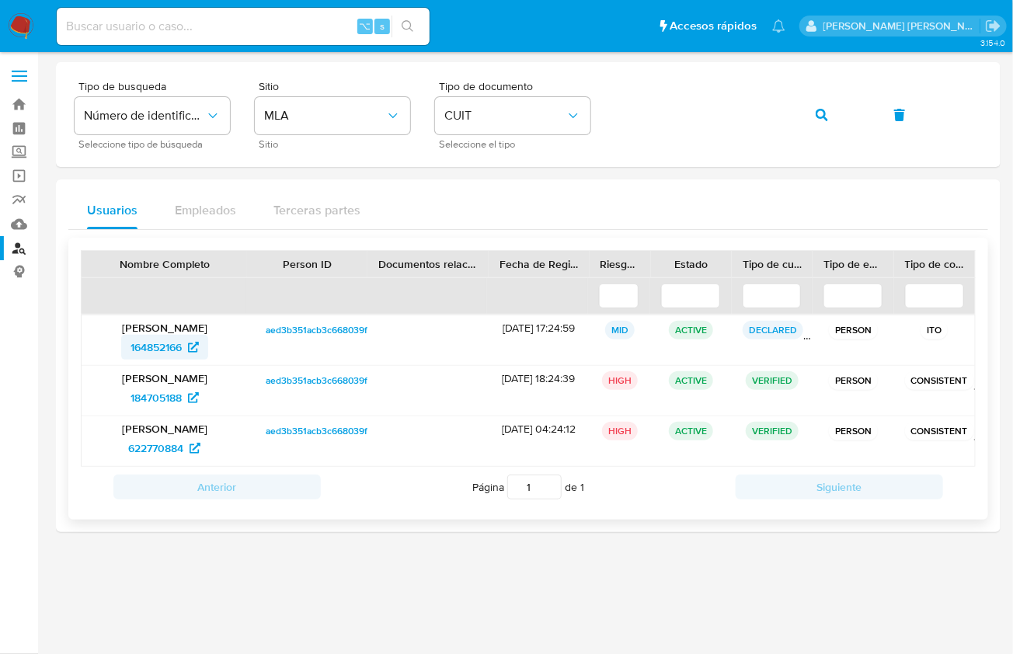
click at [150, 340] on span "164852166" at bounding box center [156, 347] width 51 height 25
click at [845, 125] on button "button" at bounding box center [822, 114] width 53 height 37
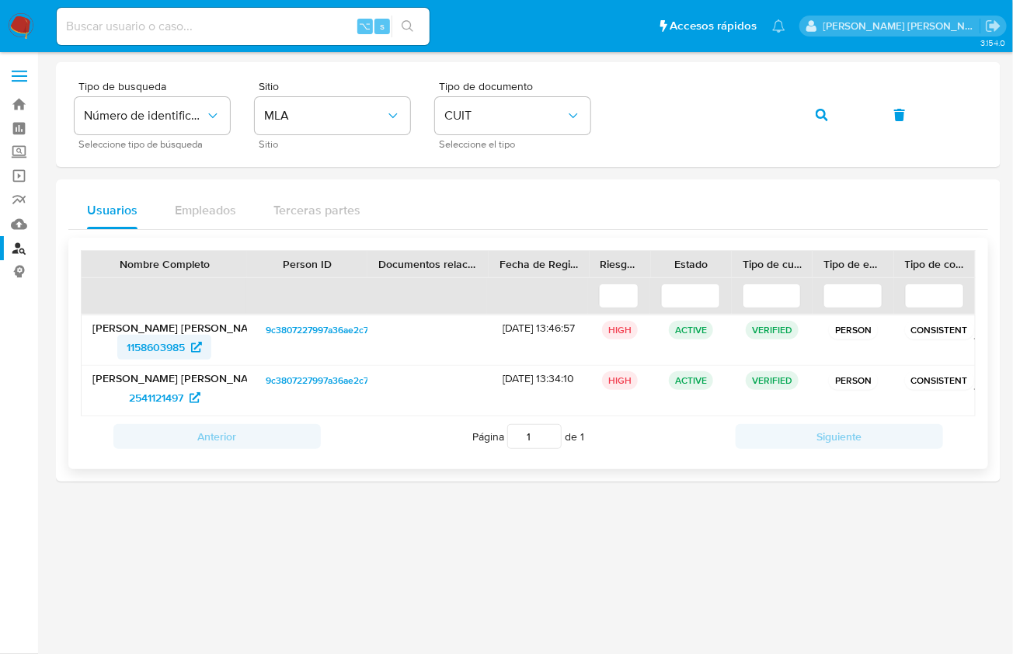
click at [156, 339] on span "1158603985" at bounding box center [156, 347] width 58 height 25
click at [843, 124] on button "button" at bounding box center [822, 114] width 53 height 37
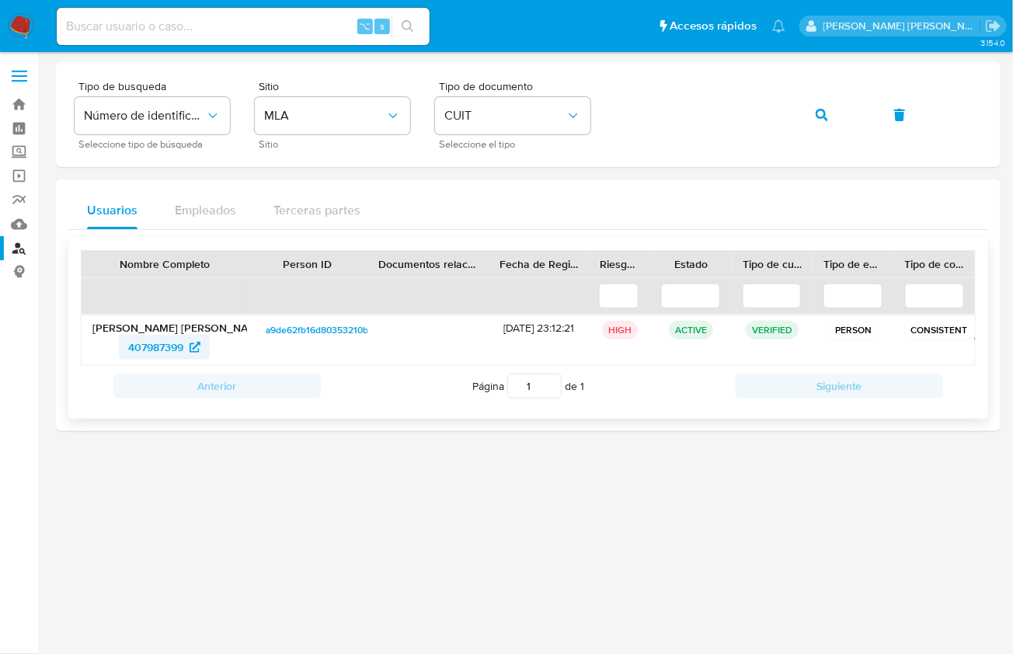
click at [162, 343] on span "407987399" at bounding box center [155, 347] width 55 height 25
click at [828, 130] on button "button" at bounding box center [822, 114] width 53 height 37
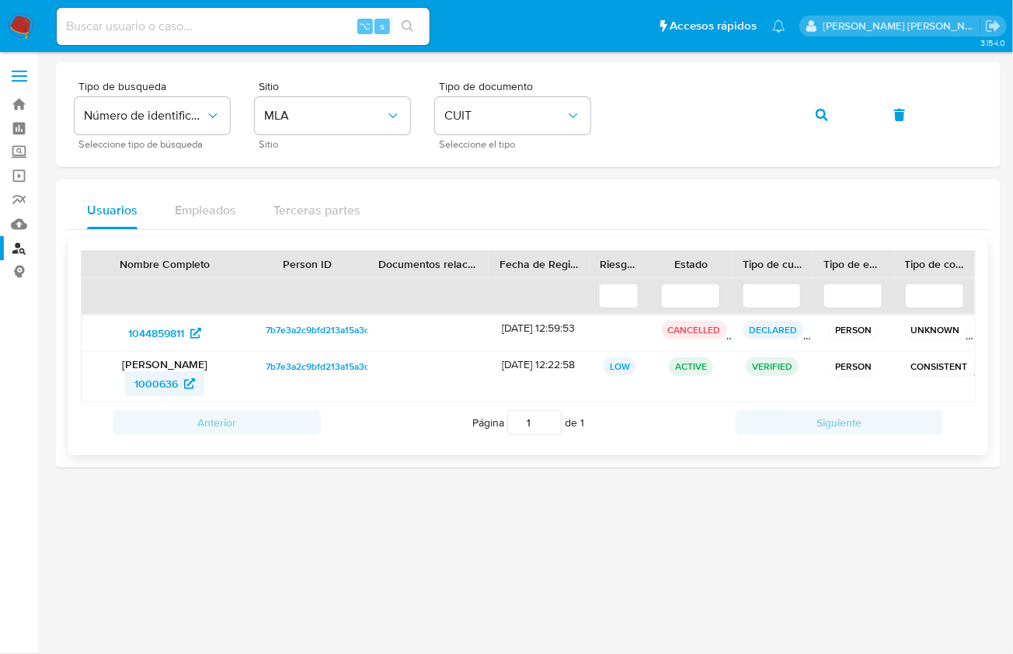
click at [140, 375] on span "1000636" at bounding box center [156, 383] width 44 height 25
click at [825, 109] on icon "button" at bounding box center [822, 115] width 12 height 12
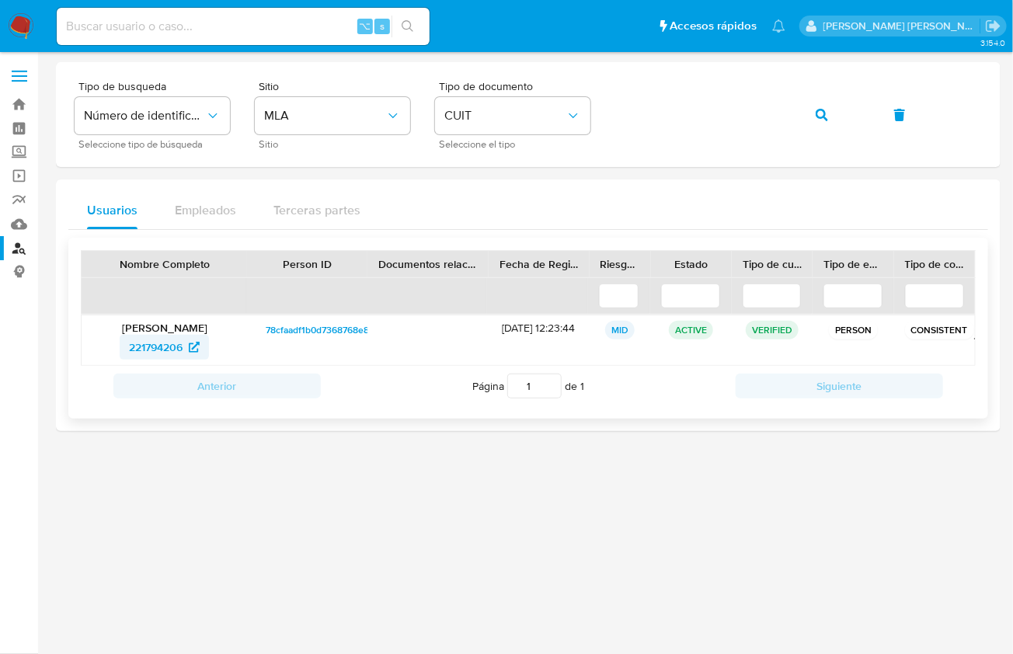
click at [151, 347] on span "221794206" at bounding box center [156, 347] width 54 height 25
click at [817, 122] on span "button" at bounding box center [822, 115] width 12 height 34
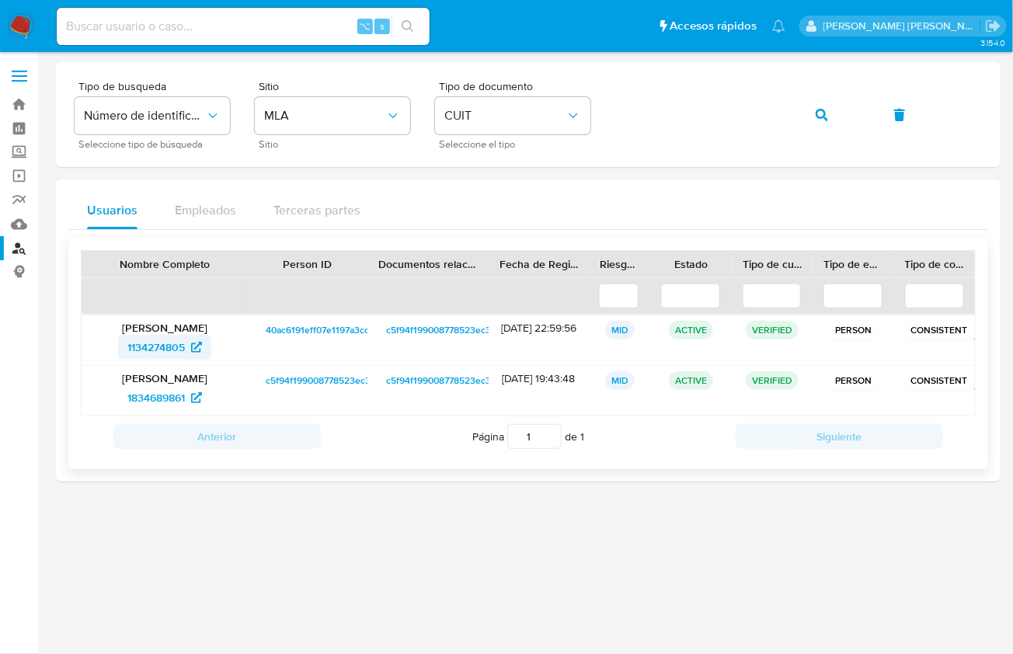
click at [155, 341] on span "1134274805" at bounding box center [156, 347] width 58 height 25
click at [810, 107] on button "button" at bounding box center [822, 114] width 53 height 37
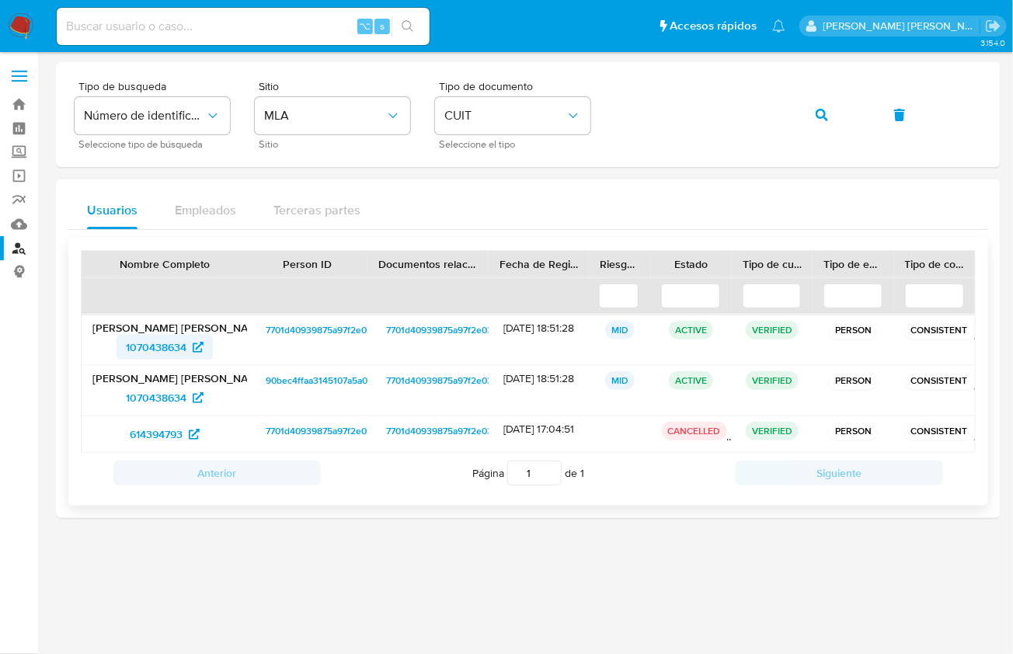
click at [155, 344] on span "1070438634" at bounding box center [156, 347] width 61 height 25
click at [839, 125] on button "button" at bounding box center [822, 114] width 53 height 37
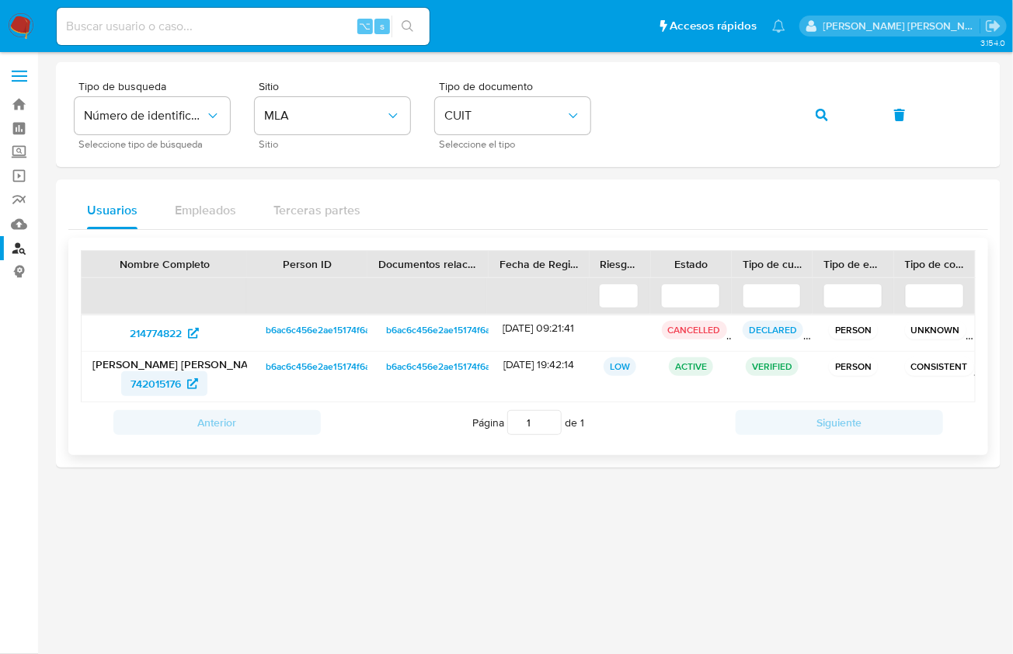
click at [146, 379] on span "742015176" at bounding box center [156, 383] width 51 height 25
click at [823, 119] on icon "button" at bounding box center [822, 115] width 12 height 12
click at [807, 118] on button "button" at bounding box center [822, 114] width 53 height 37
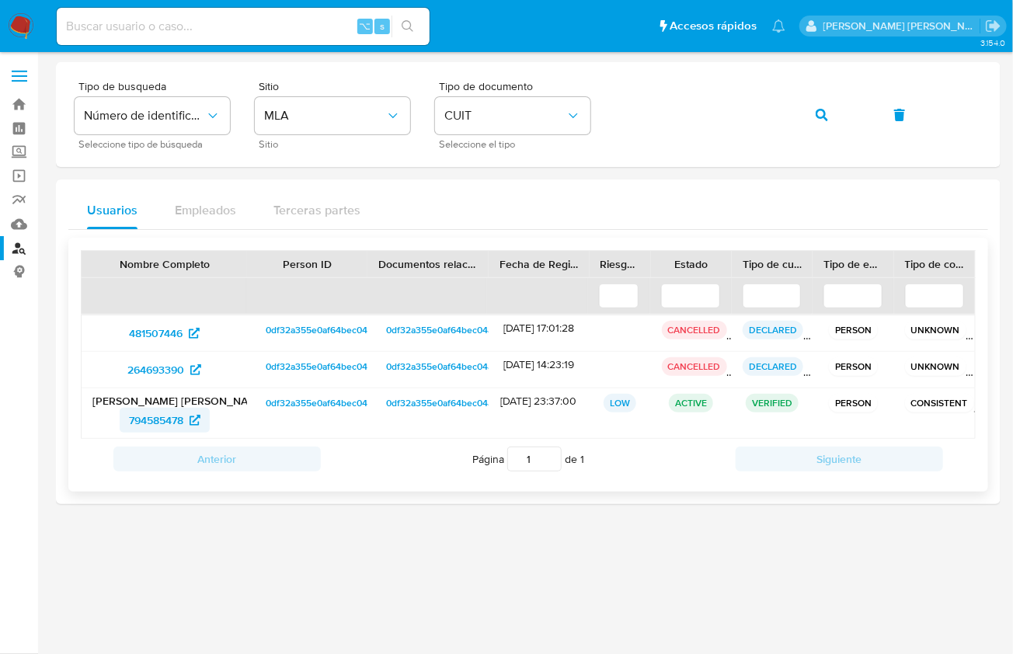
click at [152, 411] on span "794585478" at bounding box center [156, 420] width 54 height 25
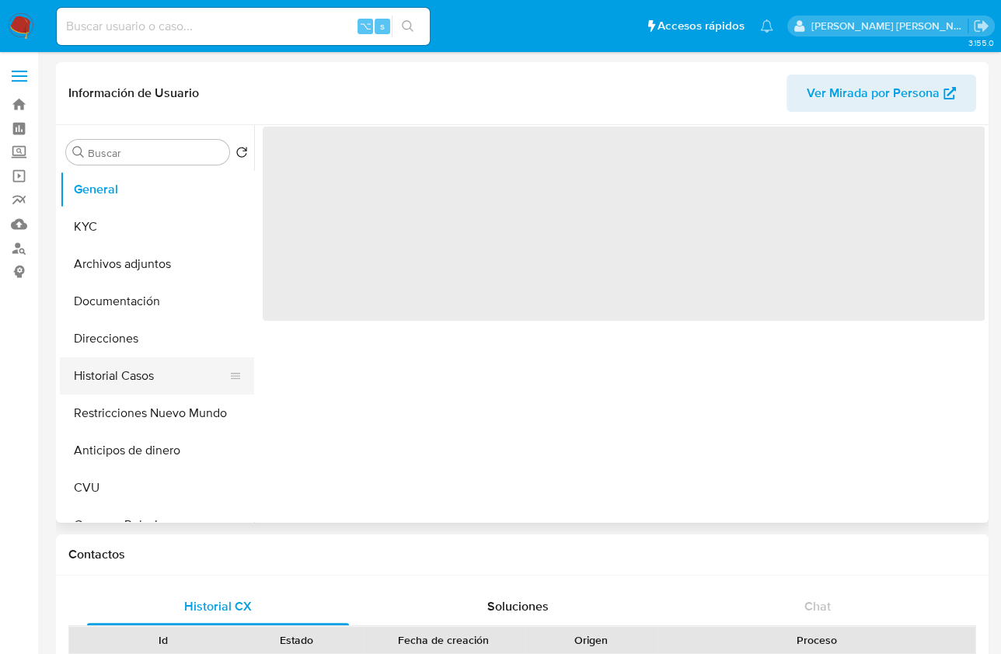
click at [176, 389] on button "Historial Casos" at bounding box center [151, 375] width 182 height 37
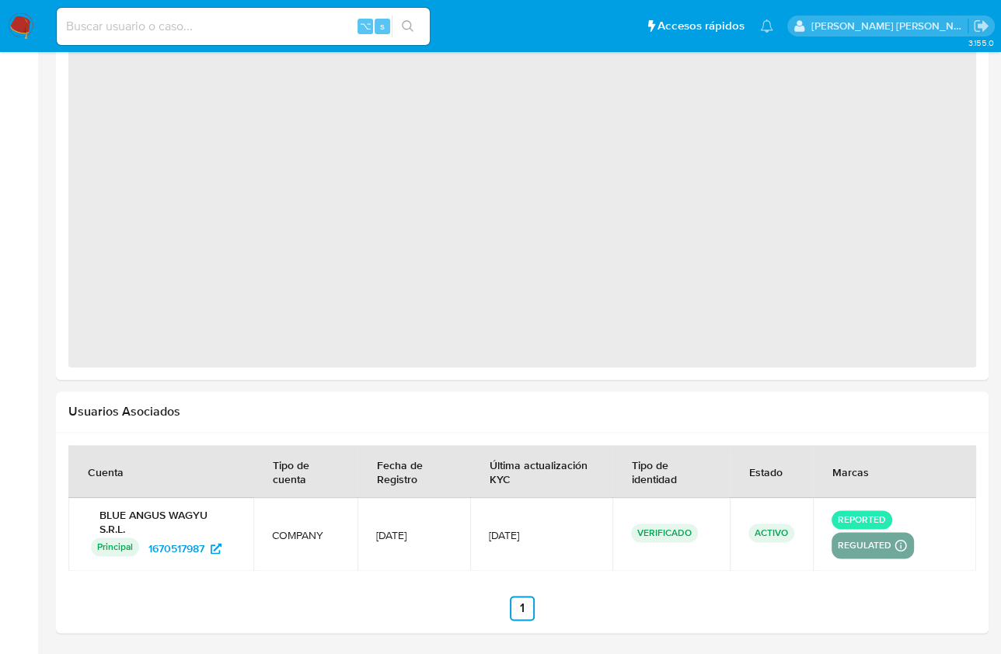
select select "10"
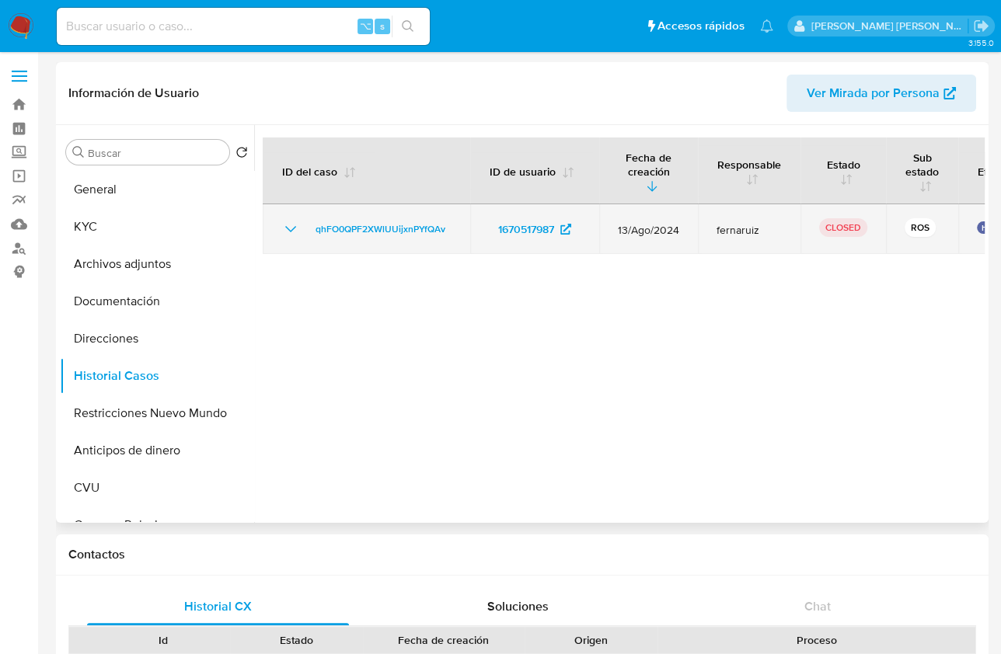
click at [287, 232] on icon "Mostrar/Ocultar" at bounding box center [290, 229] width 19 height 19
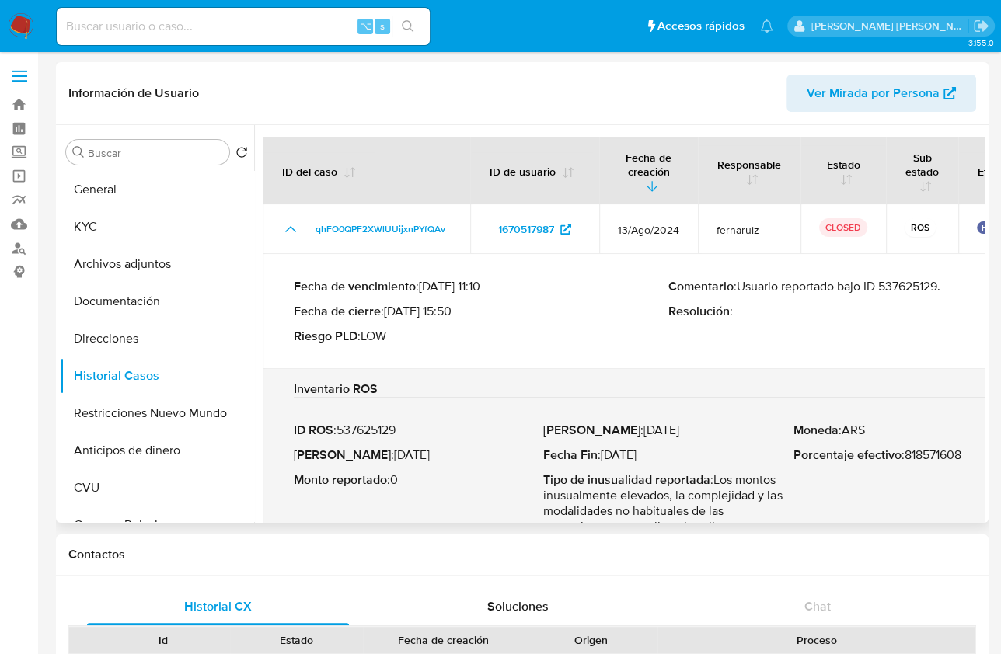
drag, startPoint x: 787, startPoint y: 288, endPoint x: 986, endPoint y: 289, distance: 199.0
click at [986, 289] on div "Buscar Volver al orden por defecto General KYC Archivos adjuntos Documentación …" at bounding box center [522, 324] width 933 height 398
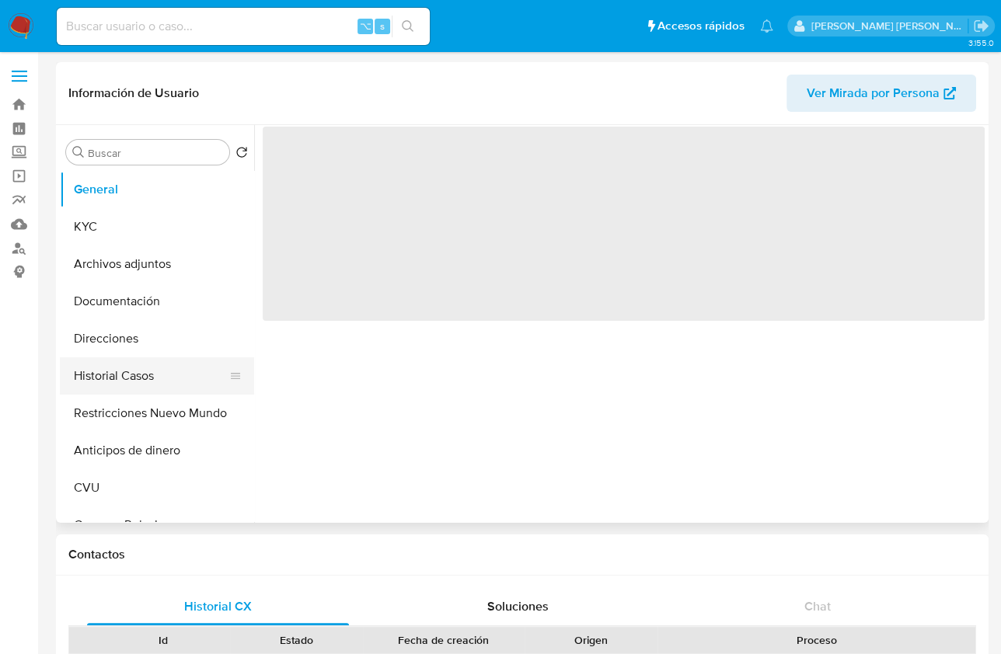
click at [151, 375] on button "Historial Casos" at bounding box center [151, 375] width 182 height 37
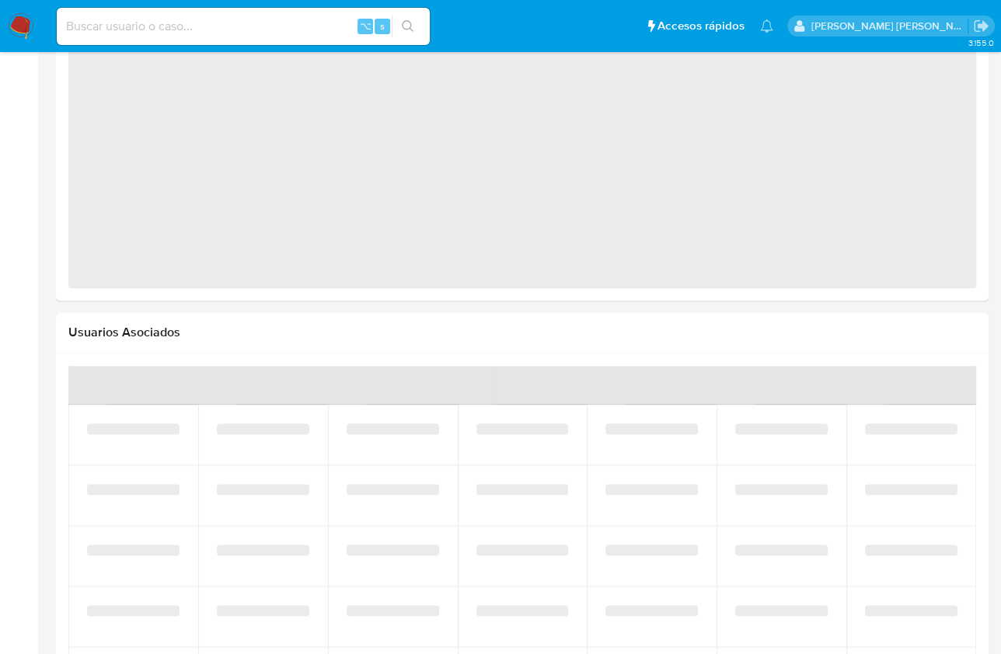
select select "10"
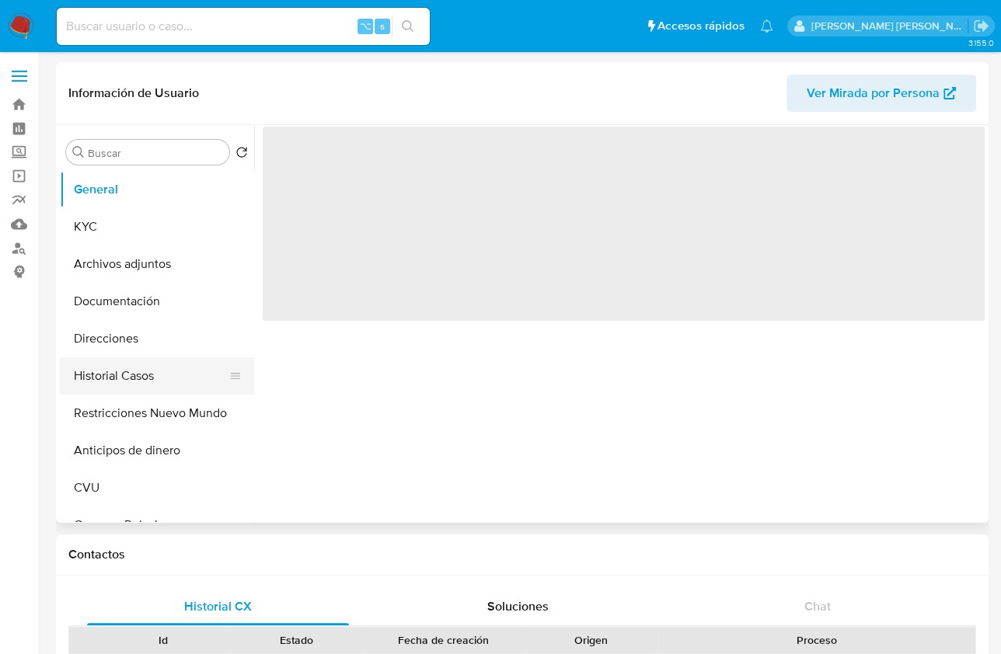
click at [142, 371] on button "Historial Casos" at bounding box center [151, 375] width 182 height 37
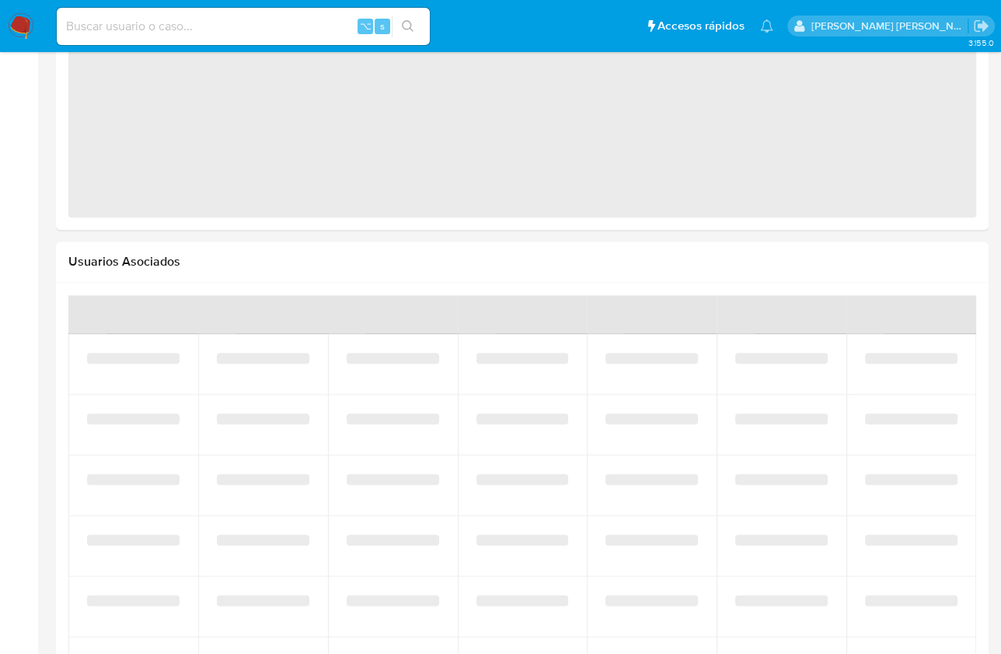
select select "10"
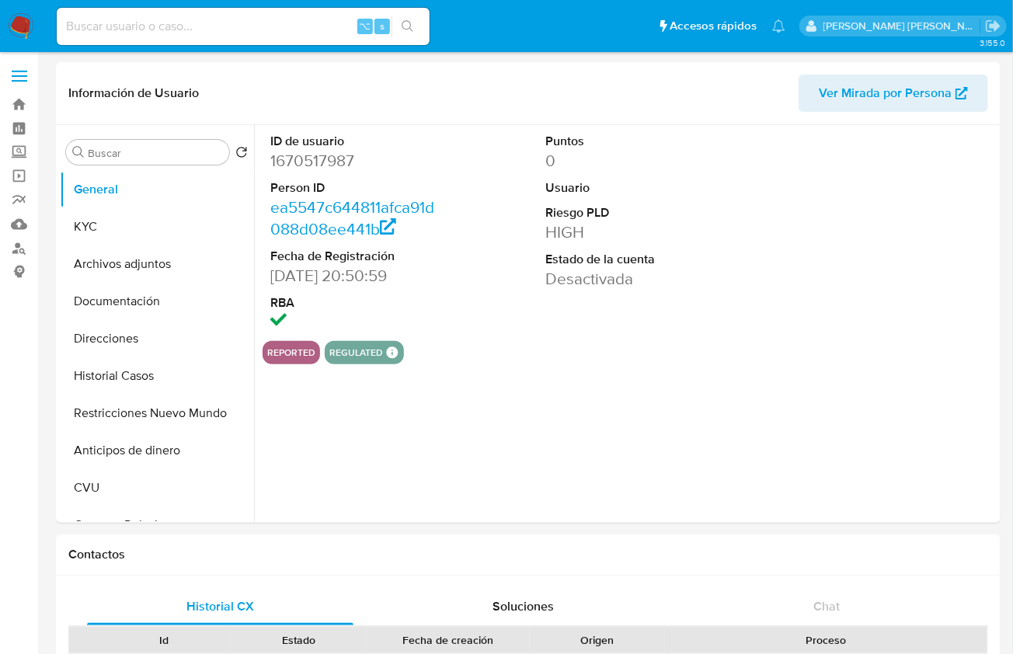
select select "10"
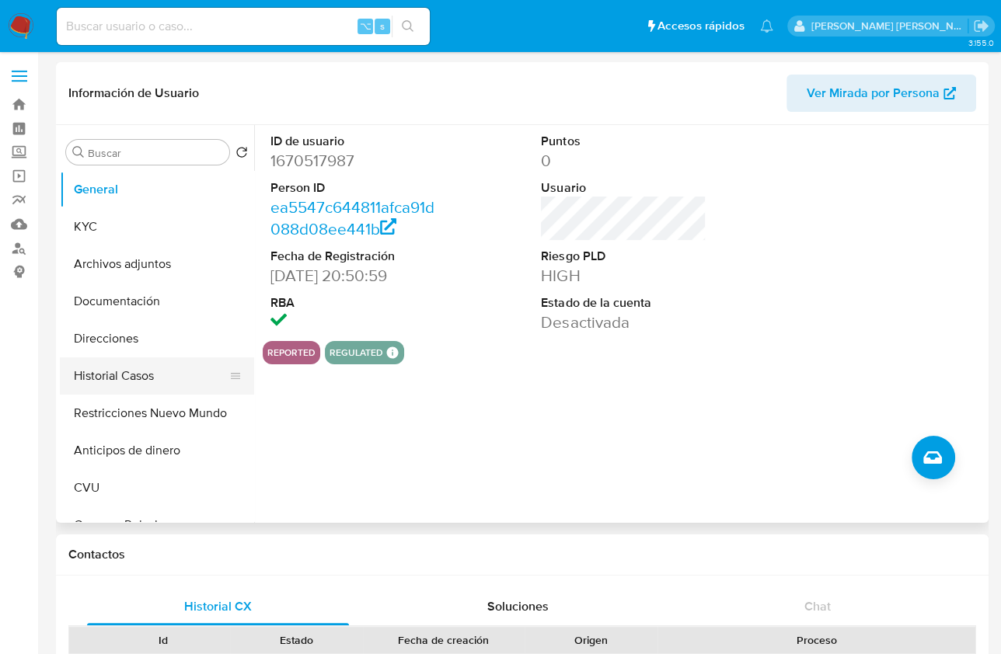
click at [158, 373] on button "Historial Casos" at bounding box center [151, 375] width 182 height 37
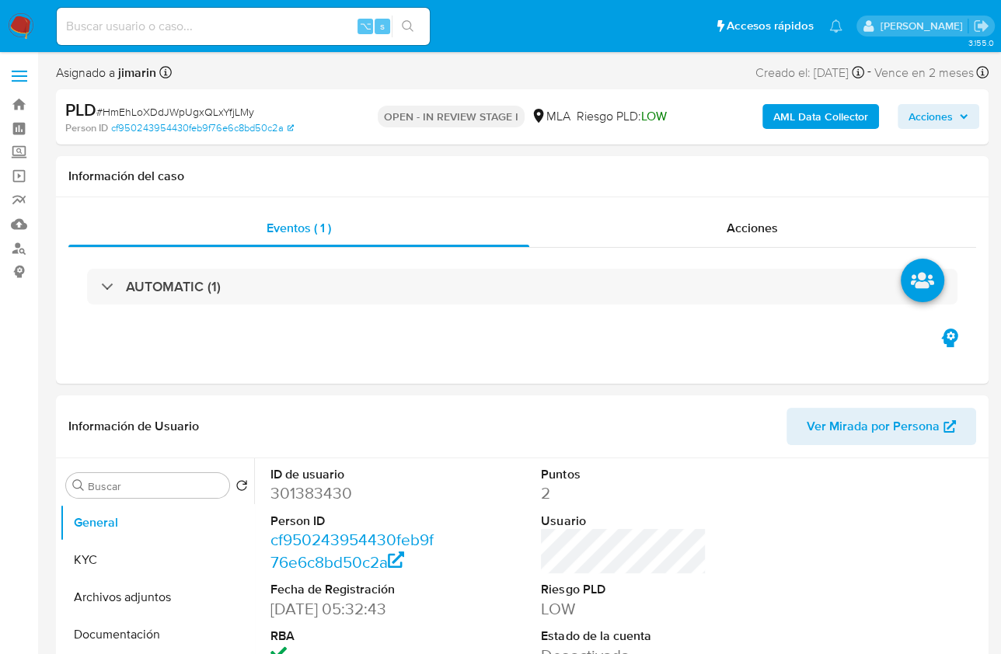
select select "10"
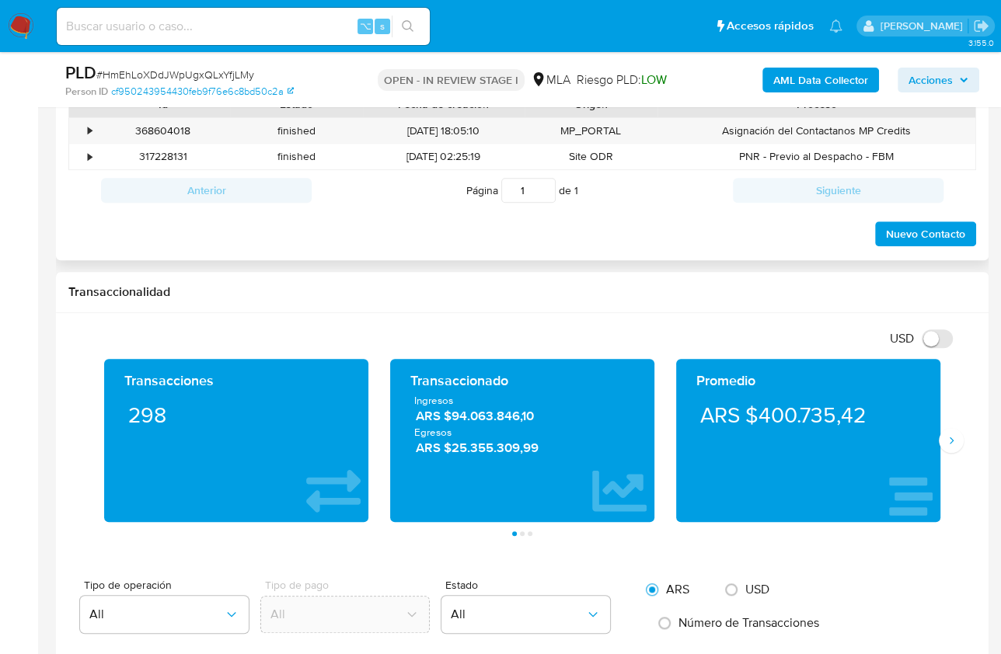
scroll to position [529, 0]
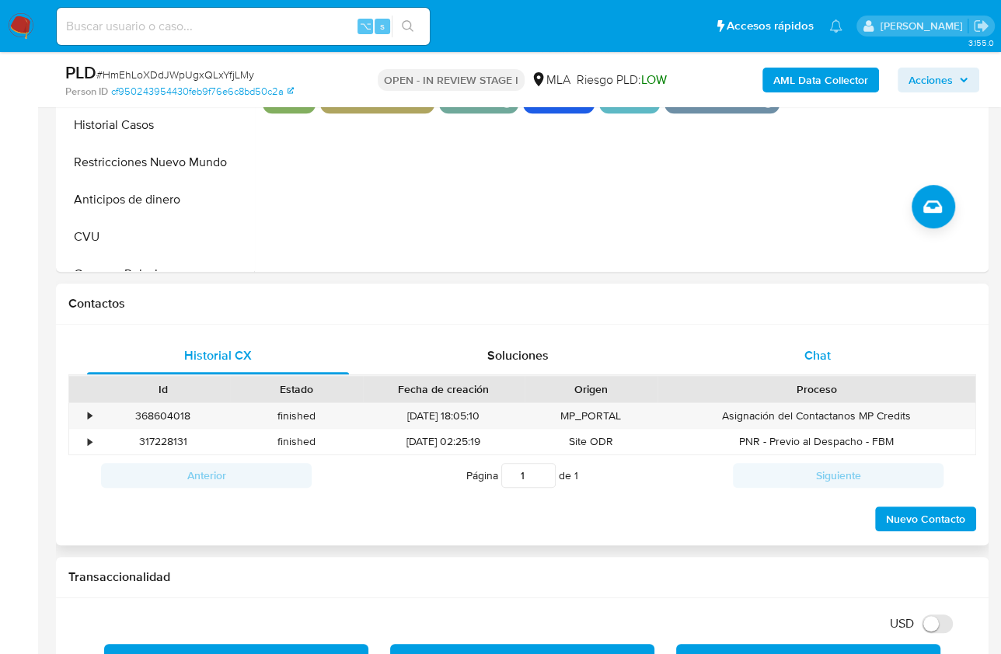
click at [832, 346] on div "Chat" at bounding box center [817, 355] width 262 height 37
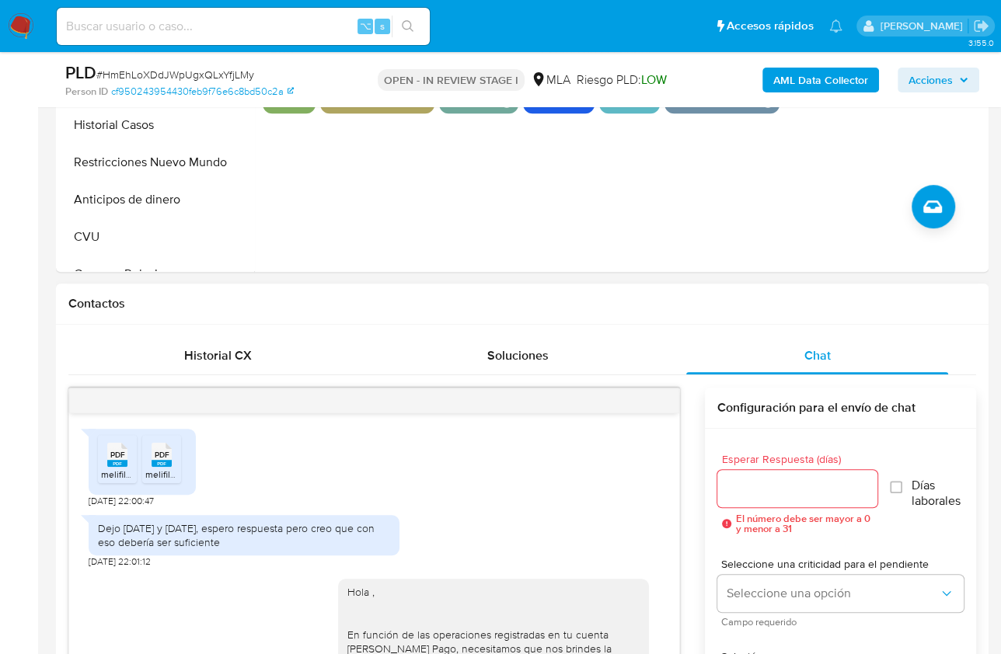
scroll to position [1716, 0]
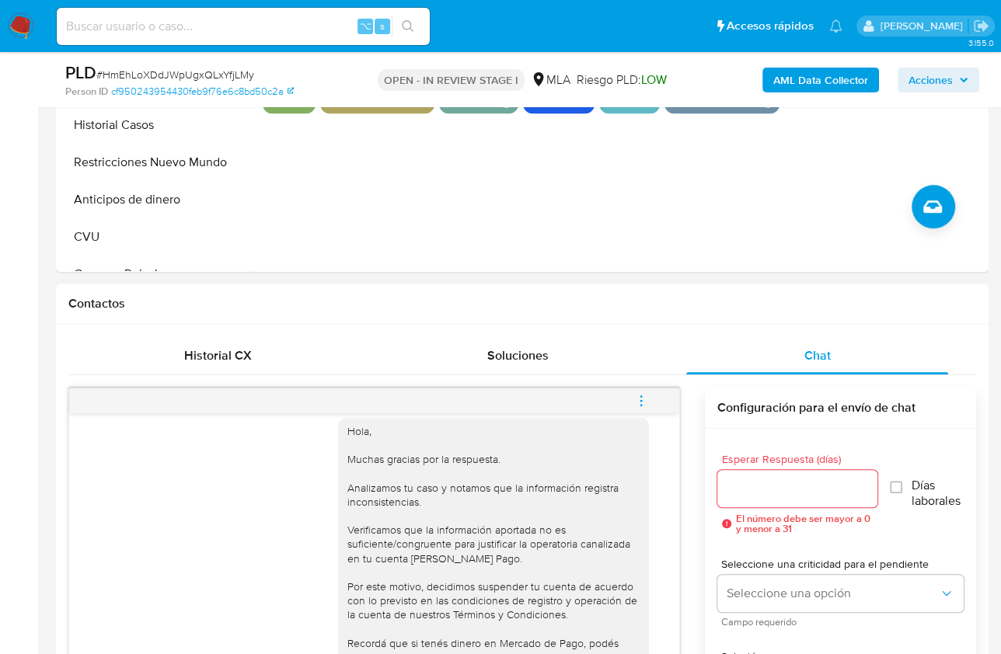
click at [657, 402] on button "menu-action" at bounding box center [641, 400] width 51 height 37
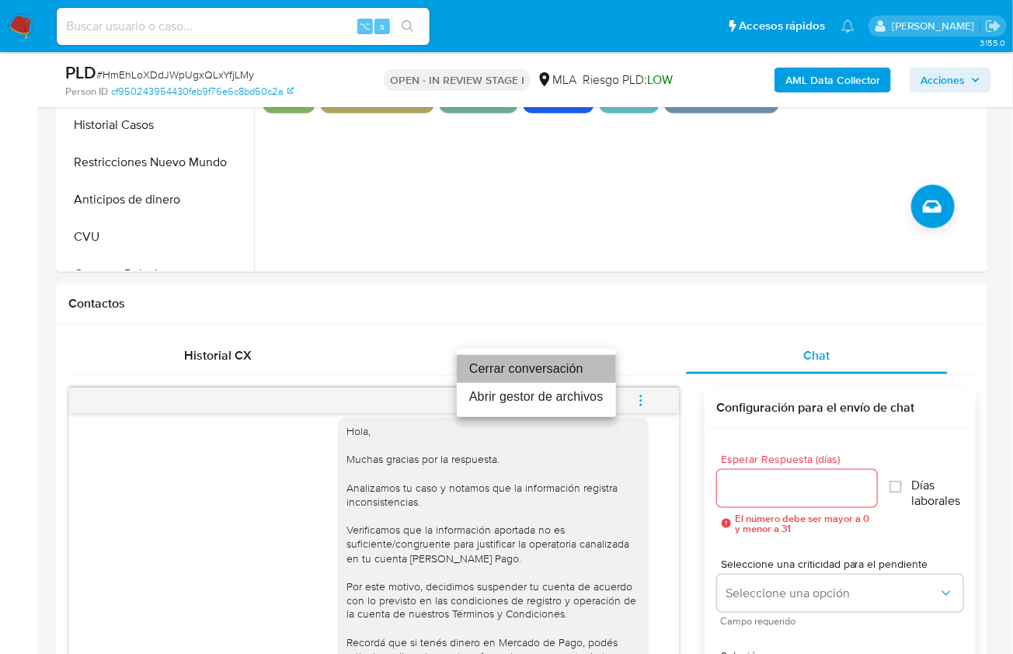
click at [558, 360] on li "Cerrar conversación" at bounding box center [536, 369] width 159 height 28
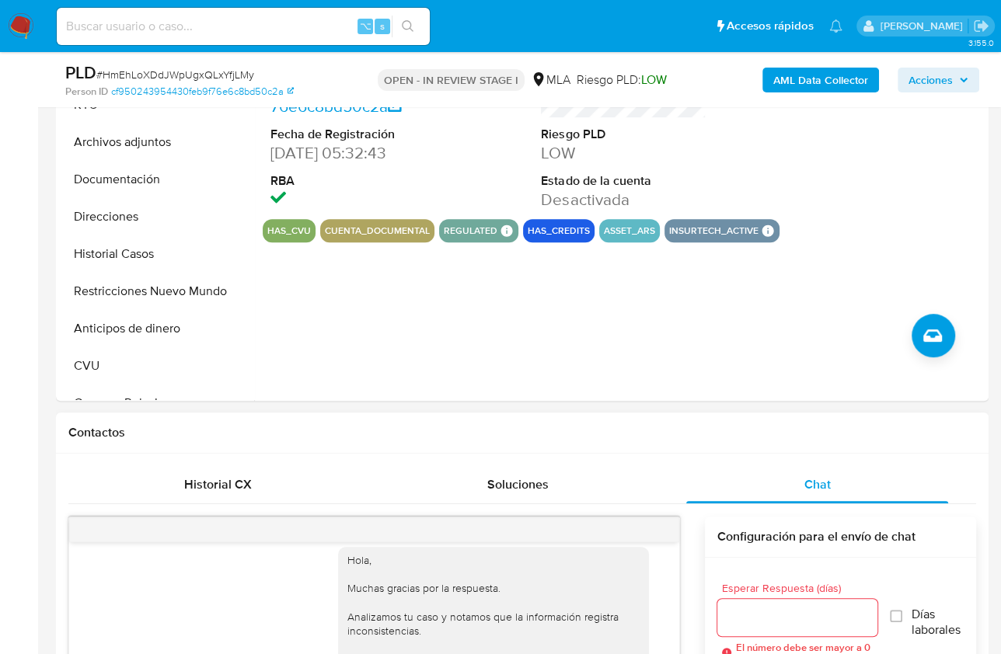
scroll to position [193, 0]
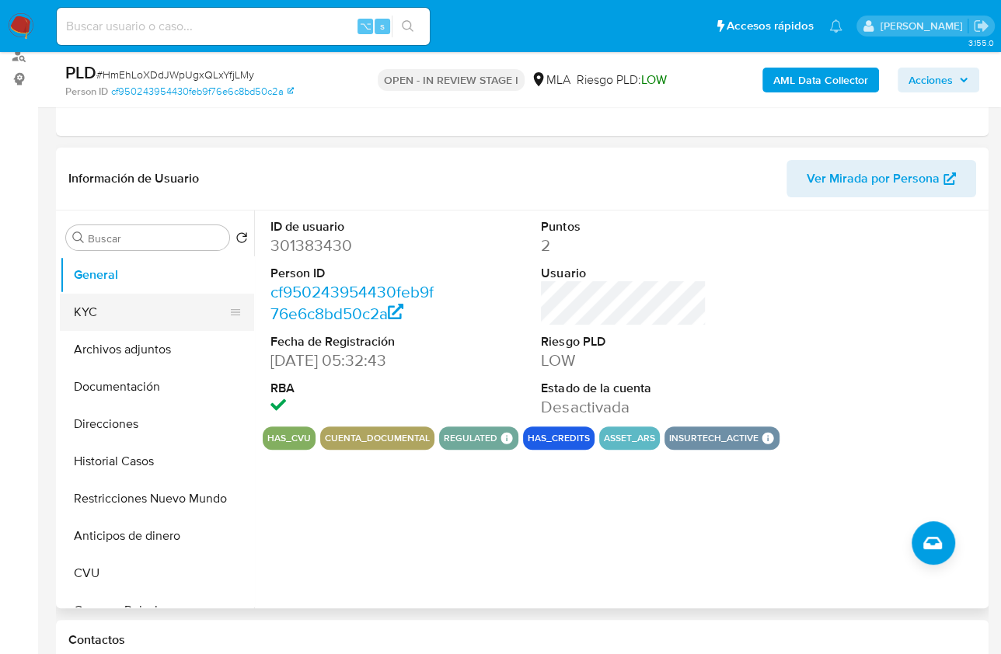
click at [129, 307] on button "KYC" at bounding box center [151, 312] width 182 height 37
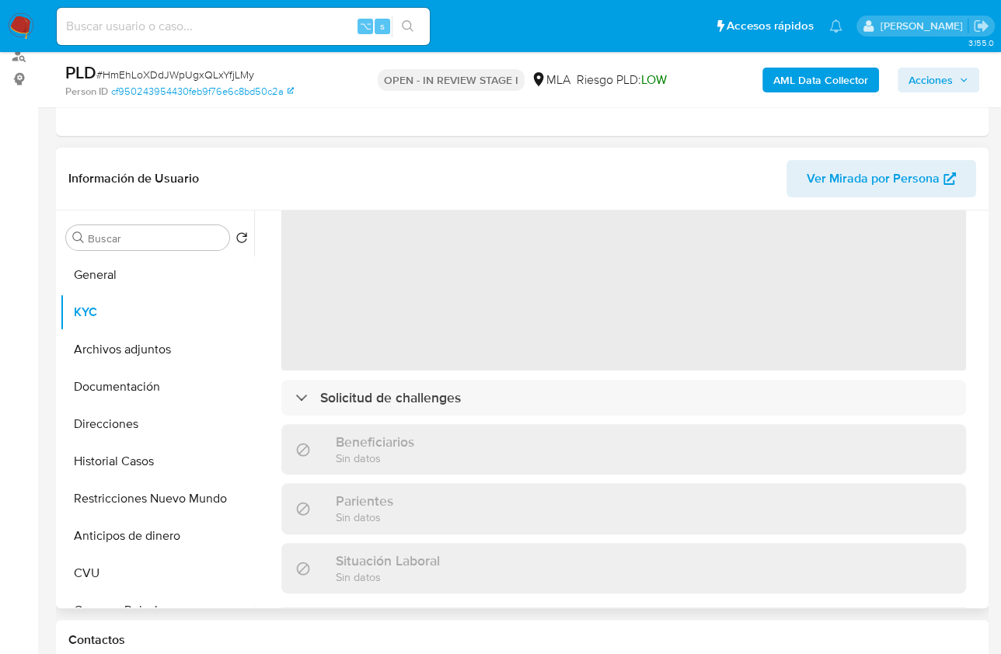
scroll to position [117, 0]
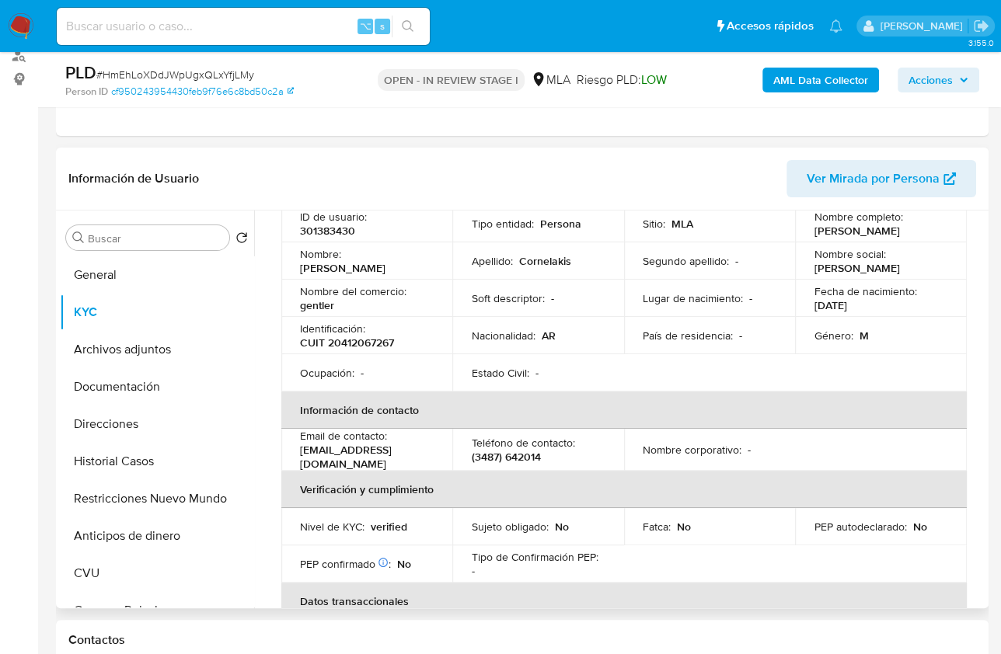
click at [316, 312] on p "gentler" at bounding box center [317, 305] width 34 height 14
copy p "gentler"
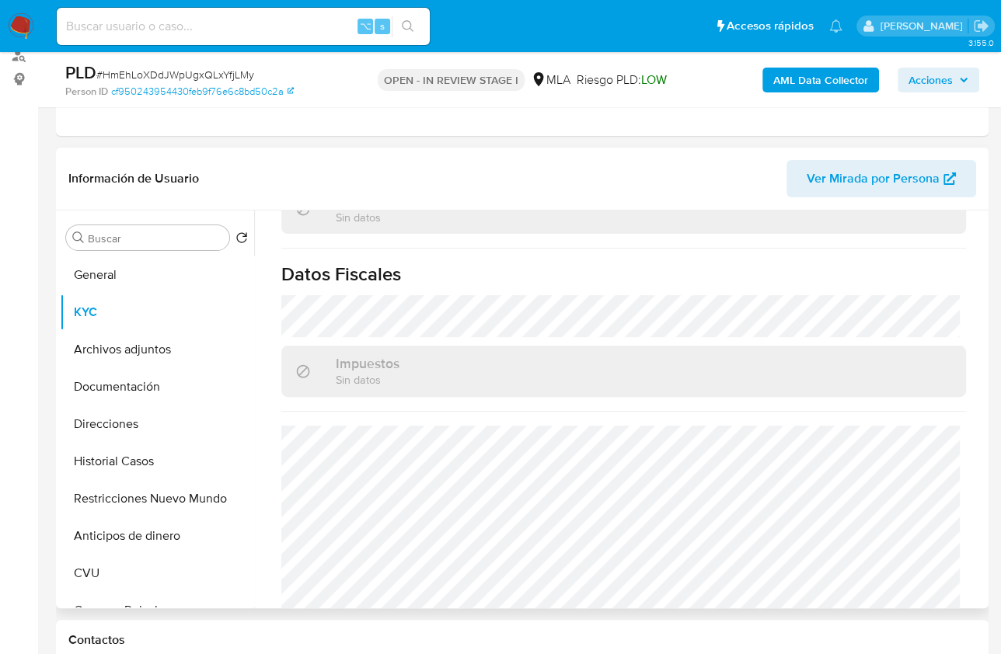
scroll to position [861, 0]
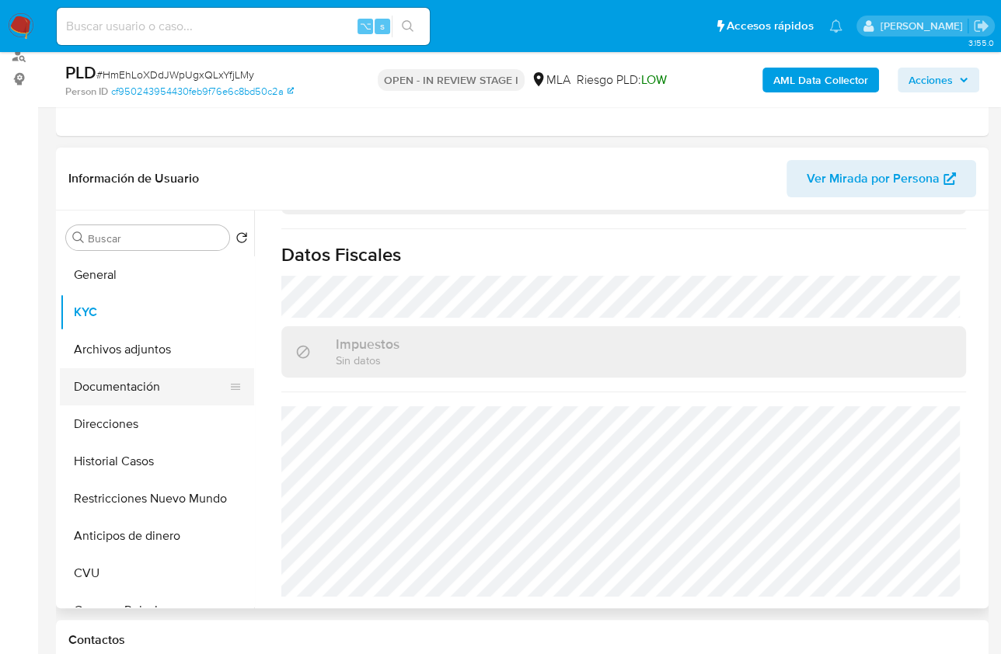
click at [143, 389] on button "Documentación" at bounding box center [151, 386] width 182 height 37
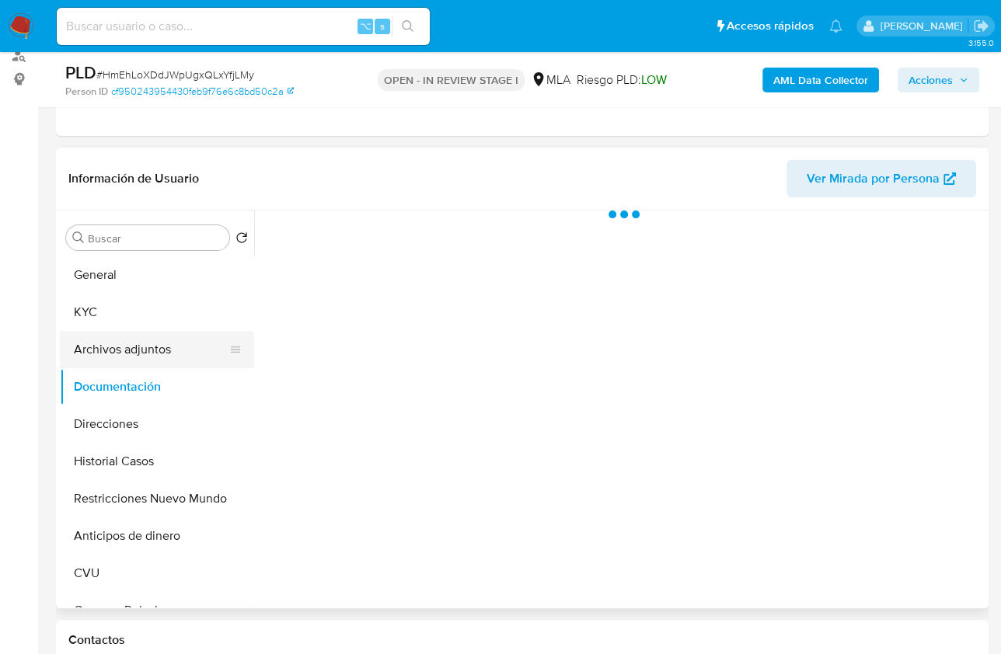
scroll to position [0, 0]
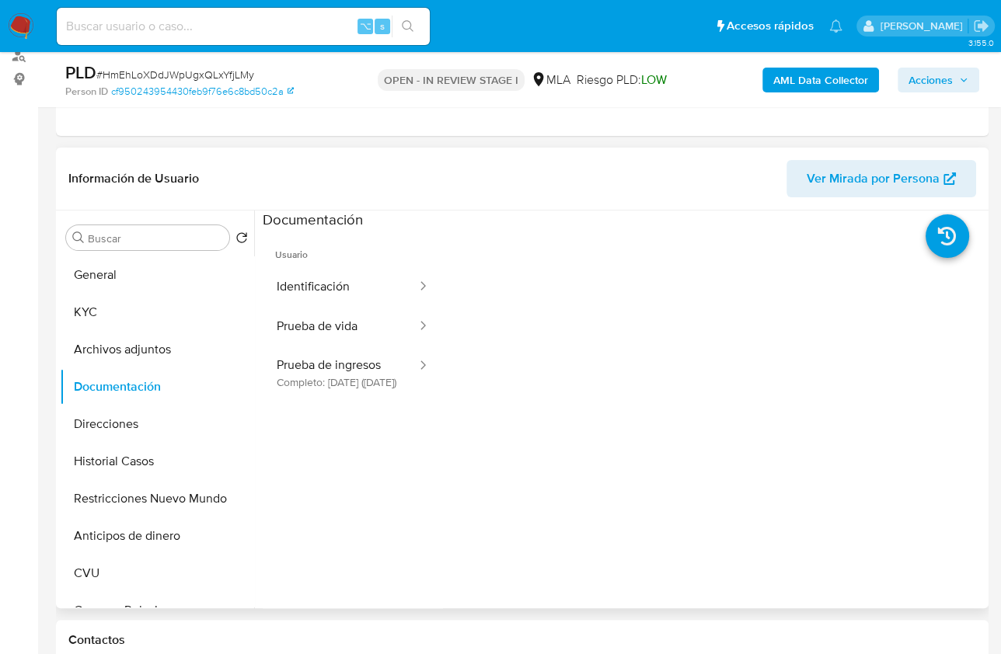
click at [360, 417] on ul "Usuario Identificación Prueba de vida Prueba de ingresos Completo: 29/05/2023 (…" at bounding box center [353, 454] width 180 height 448
click at [361, 392] on button "Prueba de ingresos Completo: 29/05/2023 (hace 2 años)" at bounding box center [340, 373] width 155 height 53
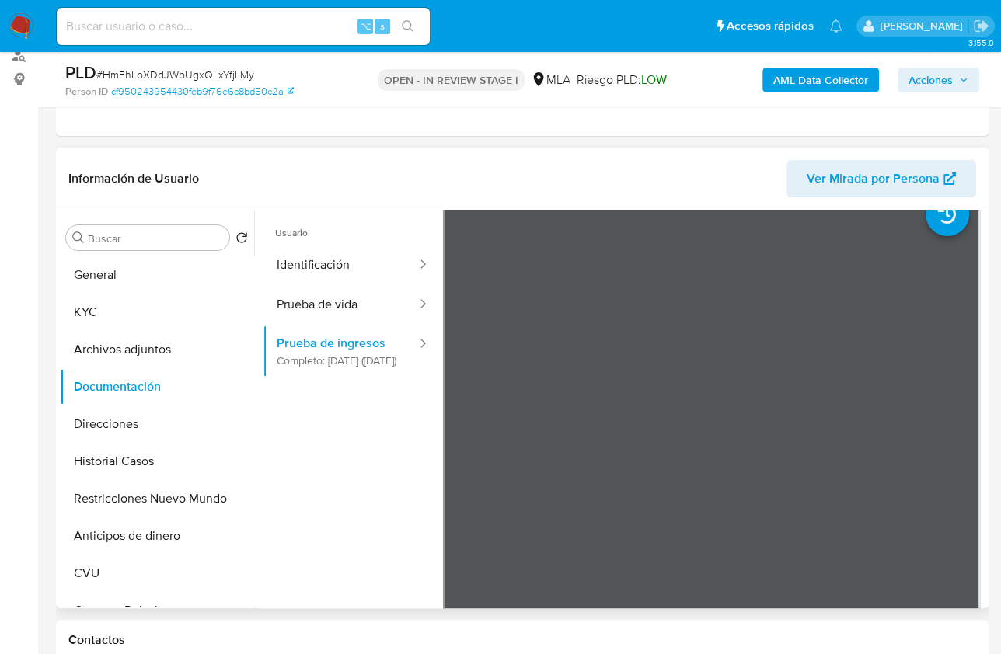
scroll to position [19, 0]
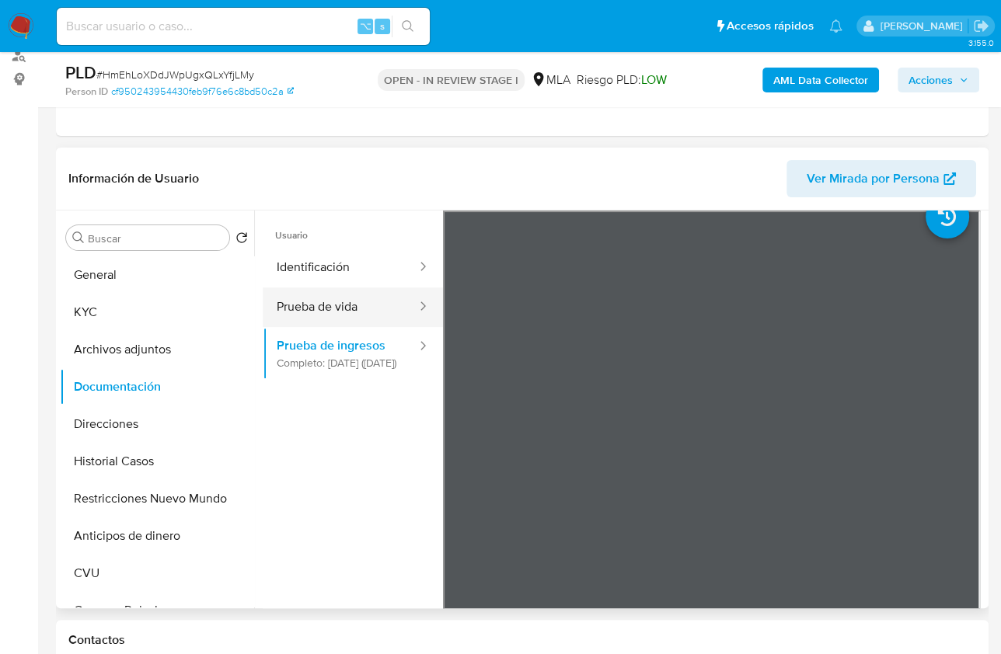
click at [302, 311] on button "Prueba de vida" at bounding box center [340, 308] width 155 height 40
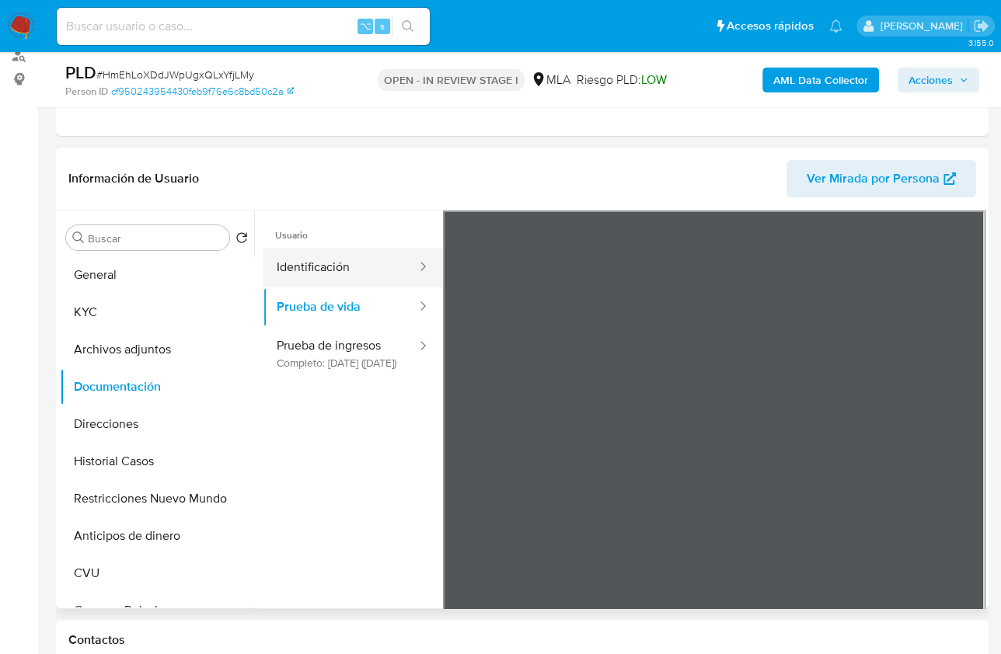
click at [354, 253] on button "Identificación" at bounding box center [340, 268] width 155 height 40
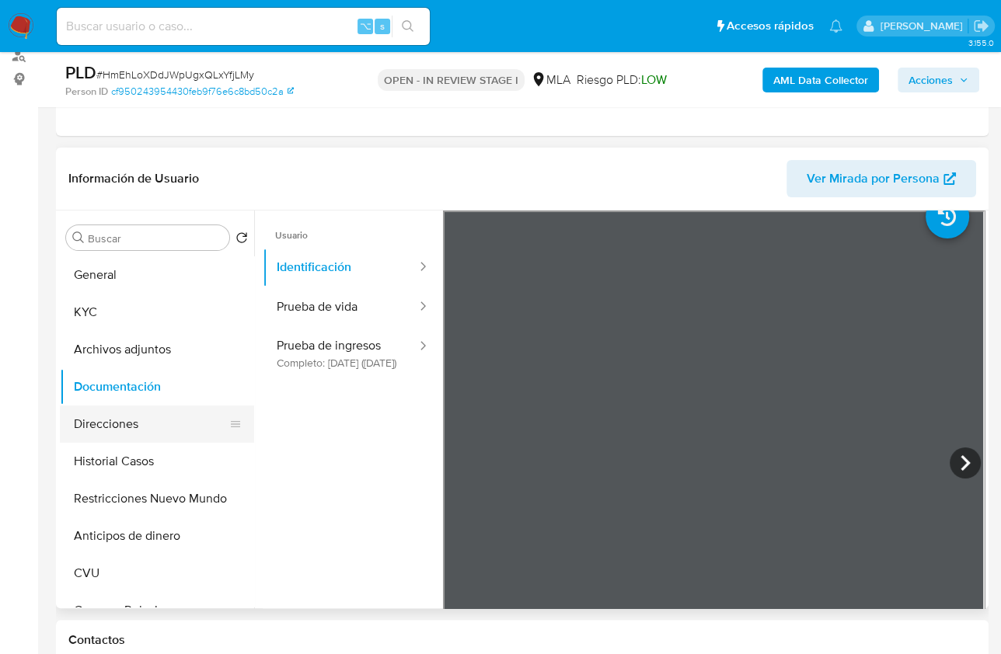
click at [123, 427] on button "Direcciones" at bounding box center [151, 424] width 182 height 37
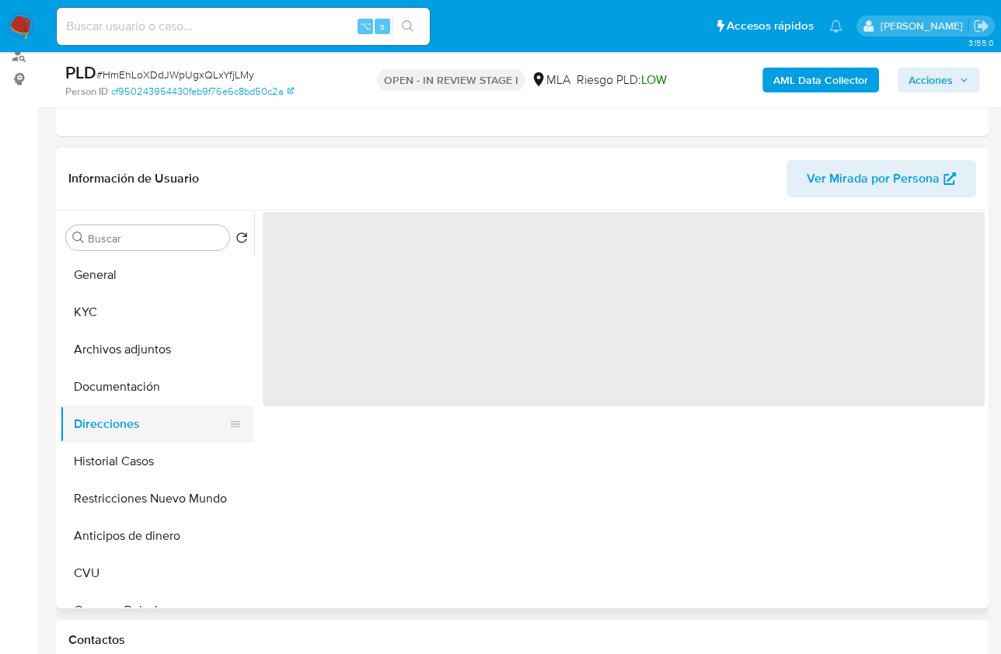
scroll to position [0, 0]
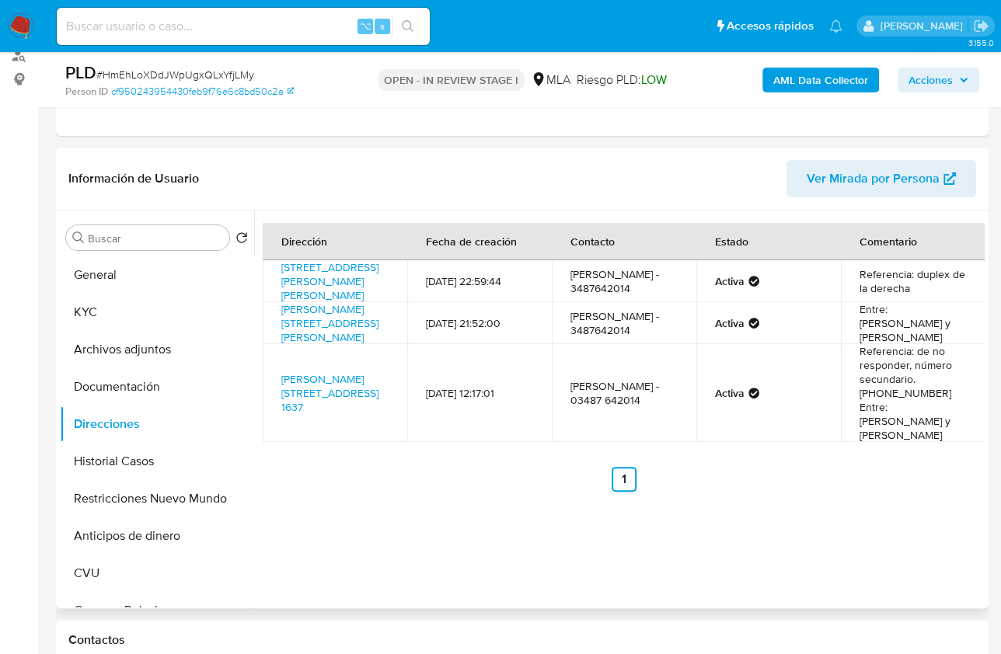
click at [756, 485] on div "Dirección Fecha de creación Contacto Estado Comentario Calle Maximo Paz 666, Zá…" at bounding box center [619, 410] width 731 height 398
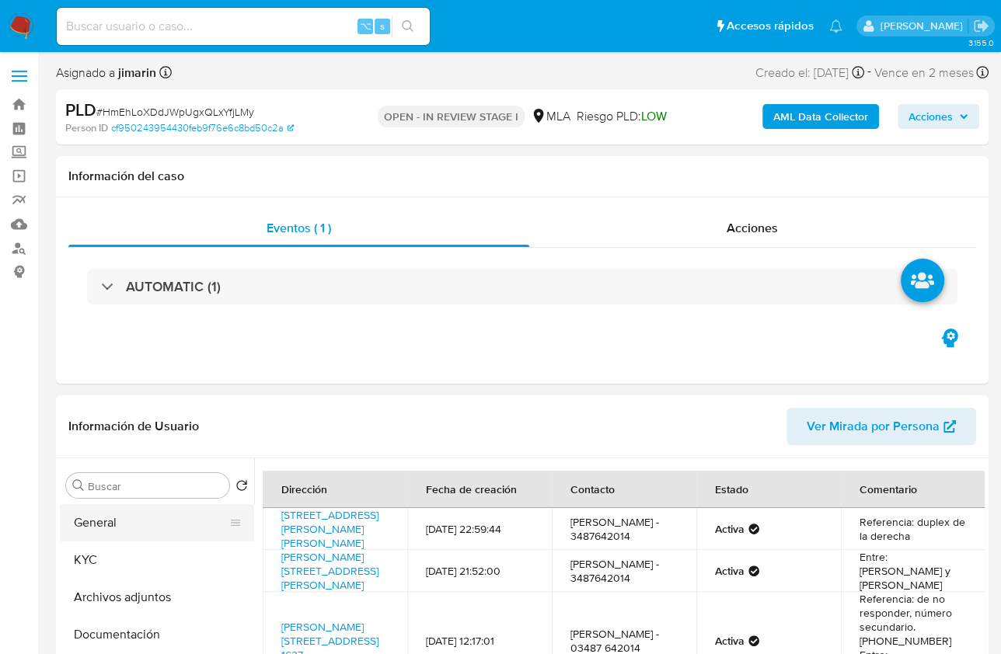
click at [134, 531] on button "General" at bounding box center [151, 522] width 182 height 37
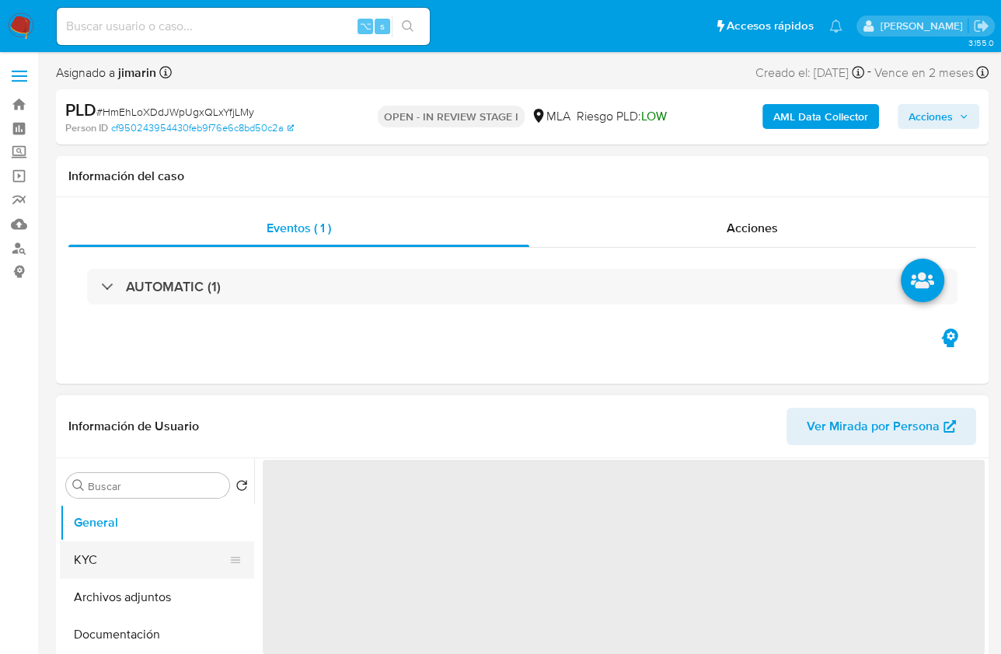
click at [112, 553] on button "KYC" at bounding box center [151, 560] width 182 height 37
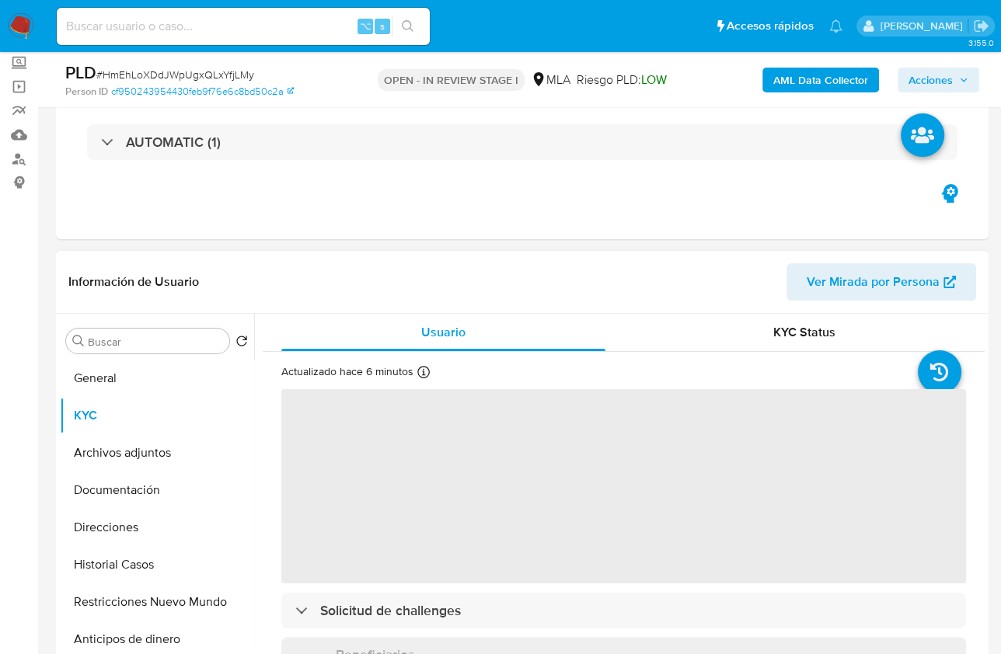
scroll to position [199, 0]
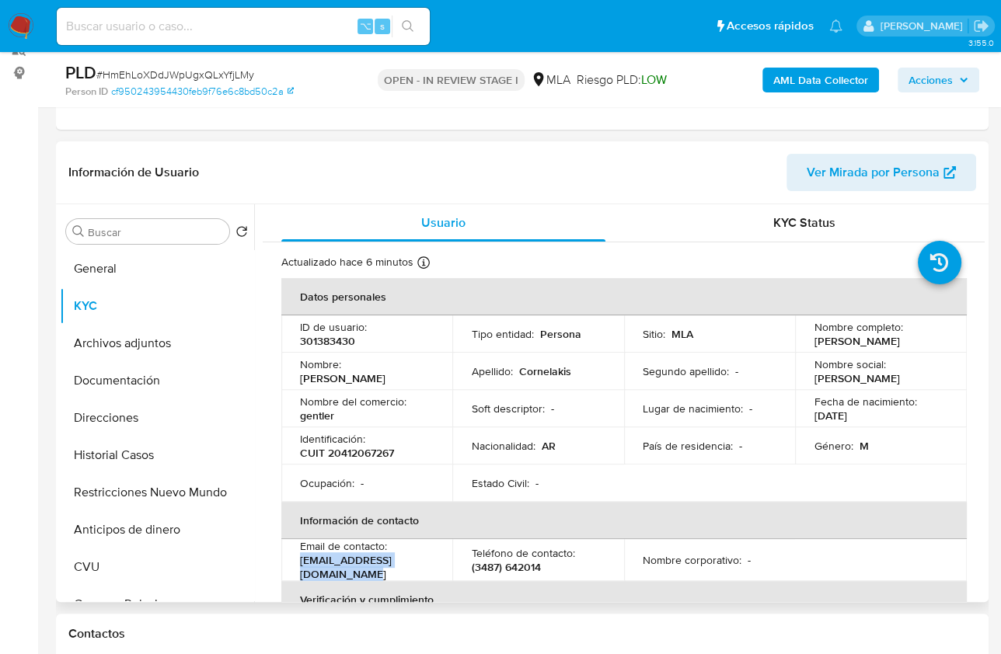
drag, startPoint x: 445, startPoint y: 572, endPoint x: 283, endPoint y: 572, distance: 161.6
click at [283, 572] on td "Email de contacto : cornelakisignacio@gmail.com" at bounding box center [366, 560] width 171 height 42
copy p "cornelakisignacio@gmail.com"
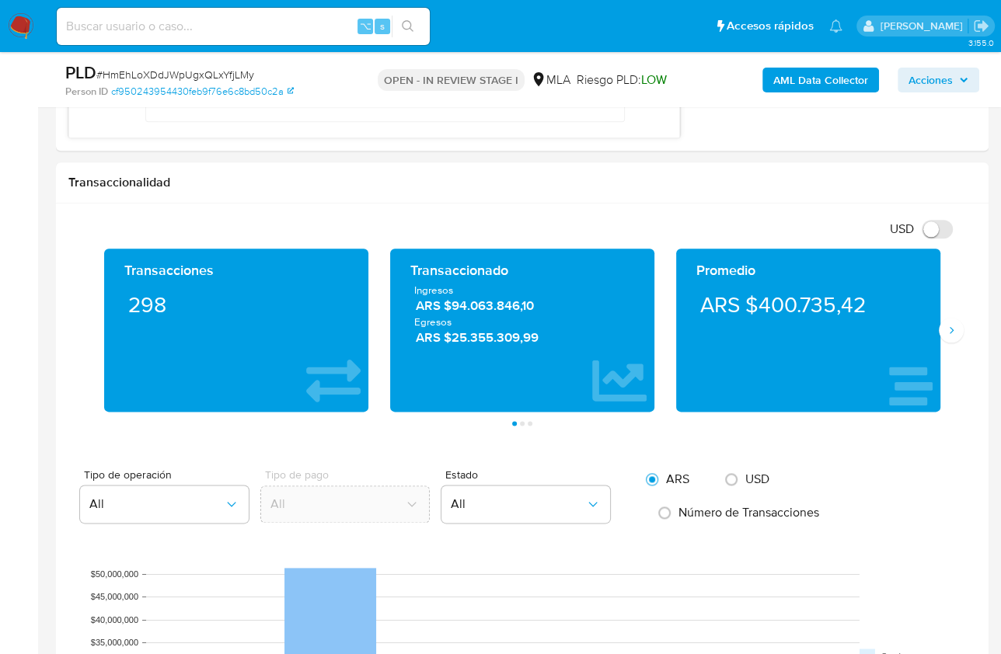
scroll to position [1296, 0]
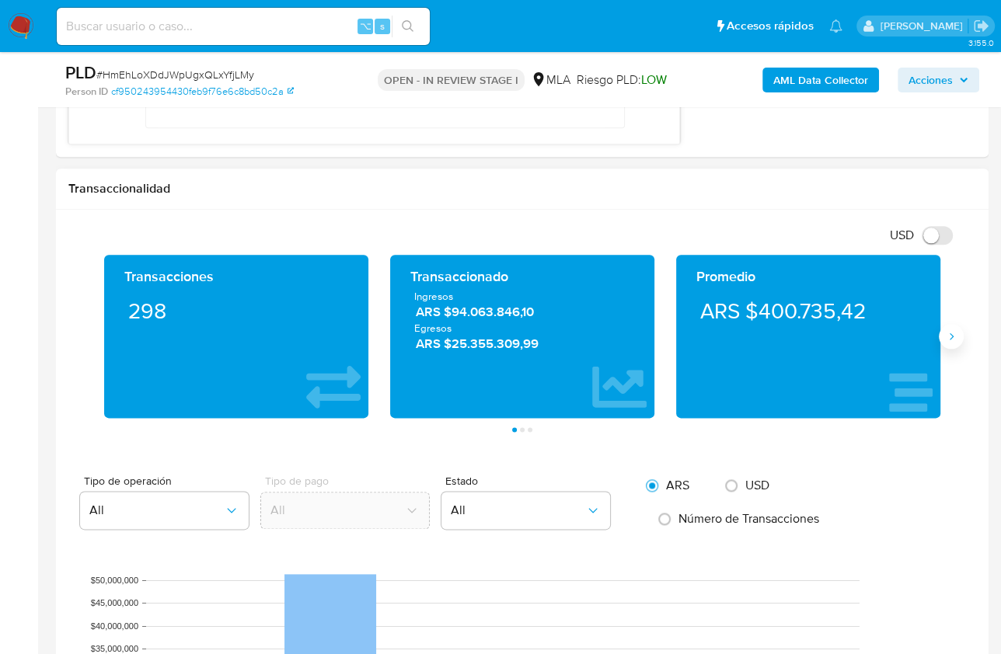
click at [951, 334] on icon "Siguiente" at bounding box center [952, 336] width 4 height 7
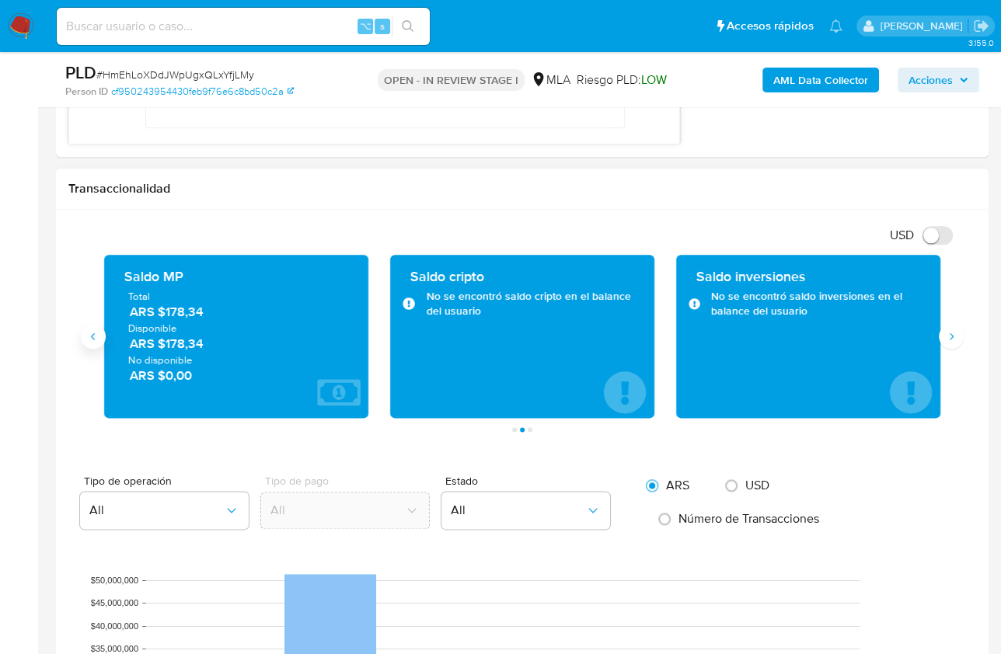
click at [90, 332] on icon "Anterior" at bounding box center [93, 336] width 12 height 12
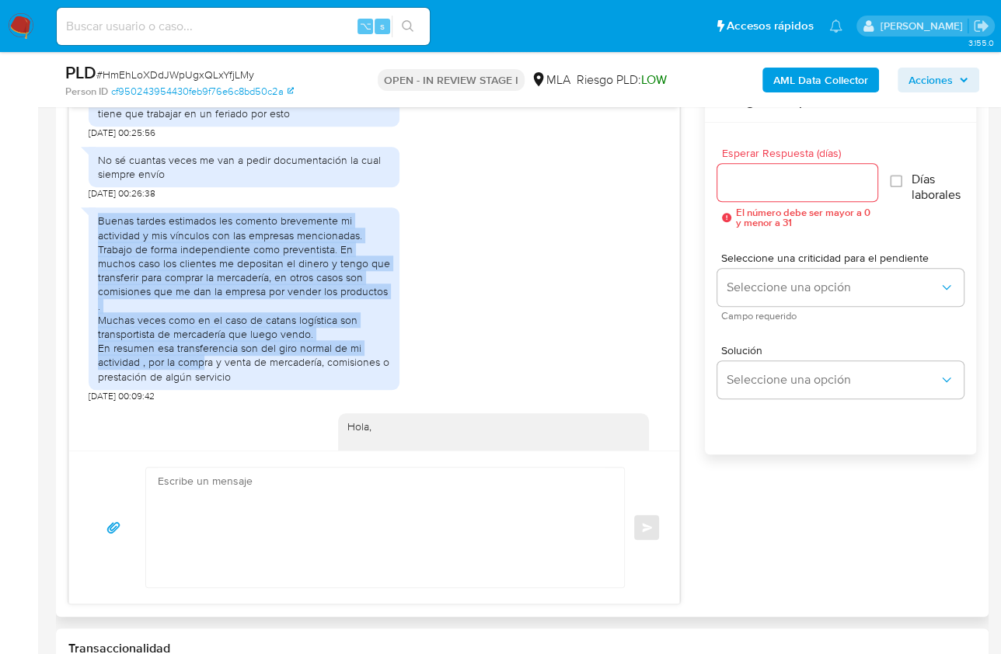
scroll to position [1455, 0]
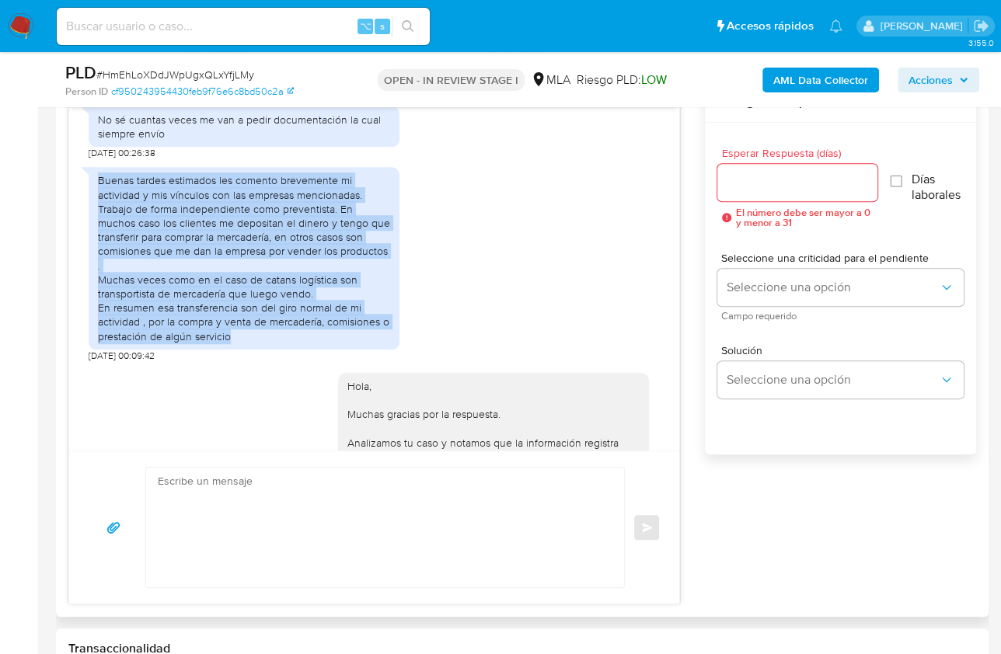
drag, startPoint x: 99, startPoint y: 264, endPoint x: 232, endPoint y: 333, distance: 150.5
click at [232, 334] on div "Buenas tardes estimados les comento brevemente mi actividad y mis vínculos con …" at bounding box center [244, 257] width 292 height 169
copy div "Buenas tardes estimados les comento brevemente mi actividad y mis vínculos con …"
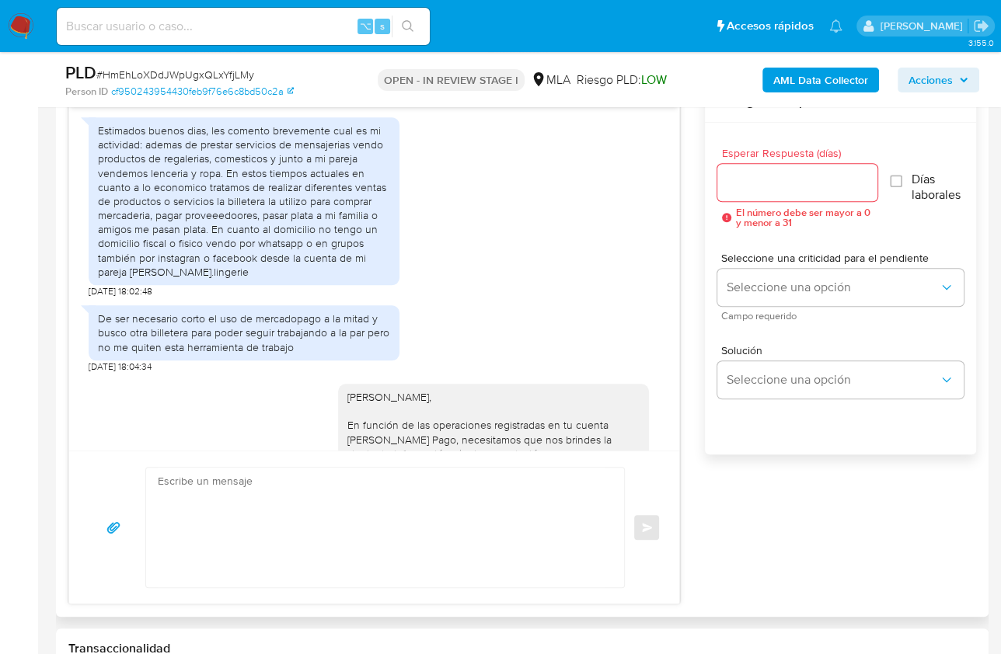
scroll to position [581, 0]
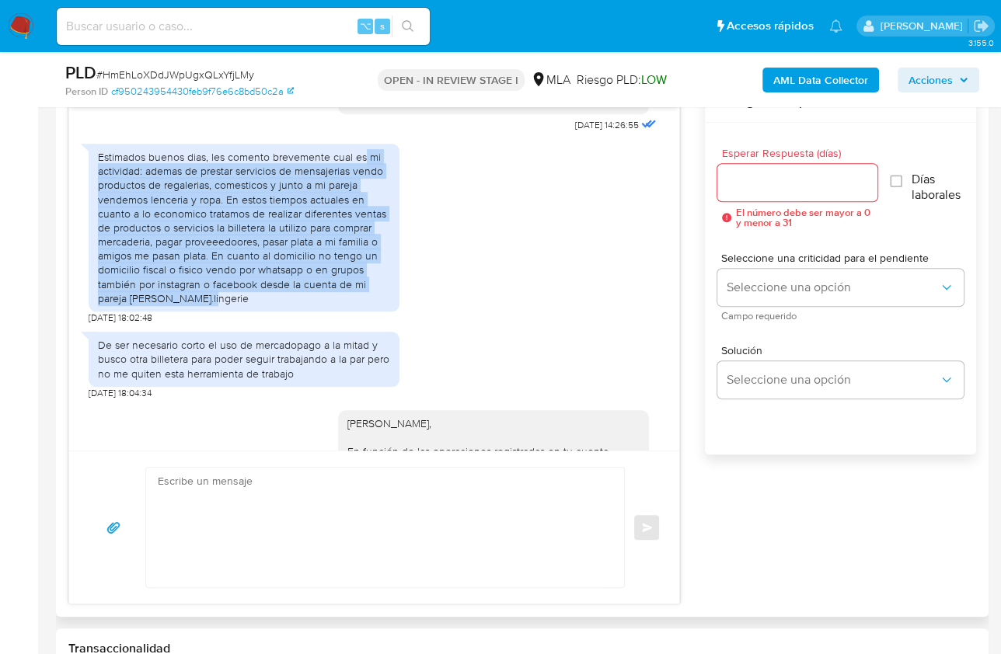
drag, startPoint x: 365, startPoint y: 156, endPoint x: 246, endPoint y: 291, distance: 179.5
click at [246, 291] on div "Estimados buenos dias, les comento brevemente cual es mi actividad: ademas de p…" at bounding box center [244, 227] width 292 height 155
copy div "mi actividad: ademas de prestar servicios de mensajerias vendo productos de reg…"
click at [507, 301] on div "Estimados buenos dias, les comento brevemente cual es mi actividad: ademas de p…" at bounding box center [374, 230] width 571 height 188
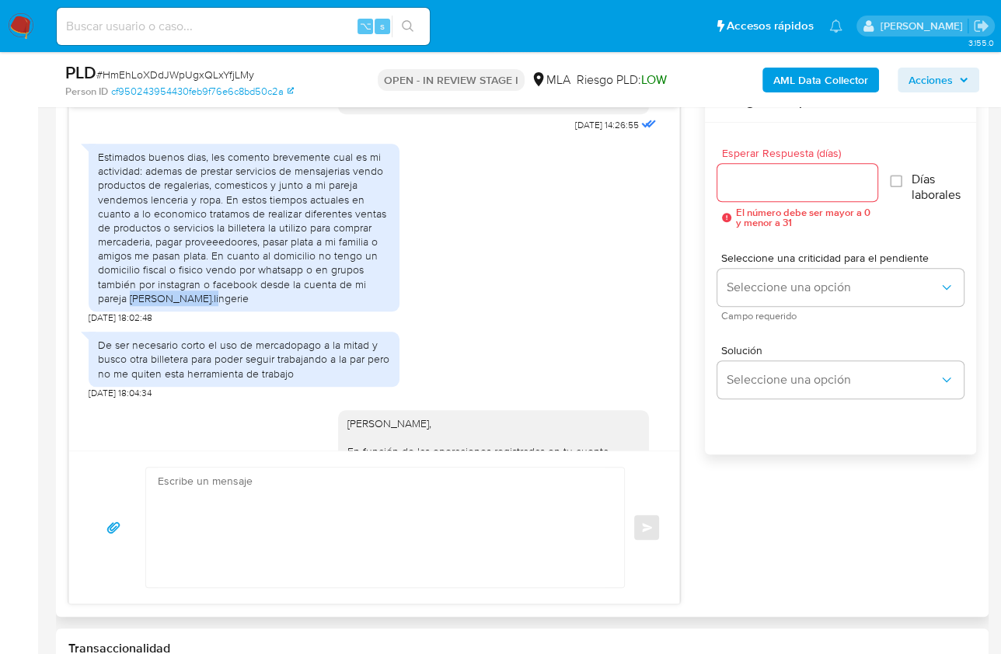
drag, startPoint x: 131, startPoint y: 296, endPoint x: 344, endPoint y: 285, distance: 213.2
click at [228, 296] on div "Estimados buenos dias, les comento brevemente cual es mi actividad: ademas de p…" at bounding box center [244, 227] width 292 height 155
copy div "Alunada.lingerie"
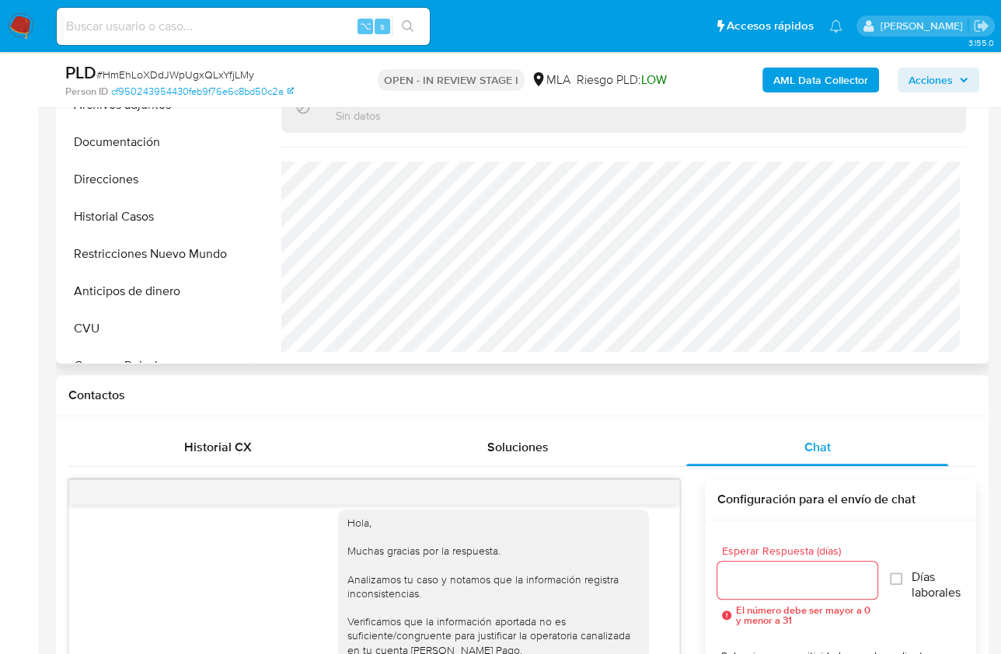
scroll to position [406, 0]
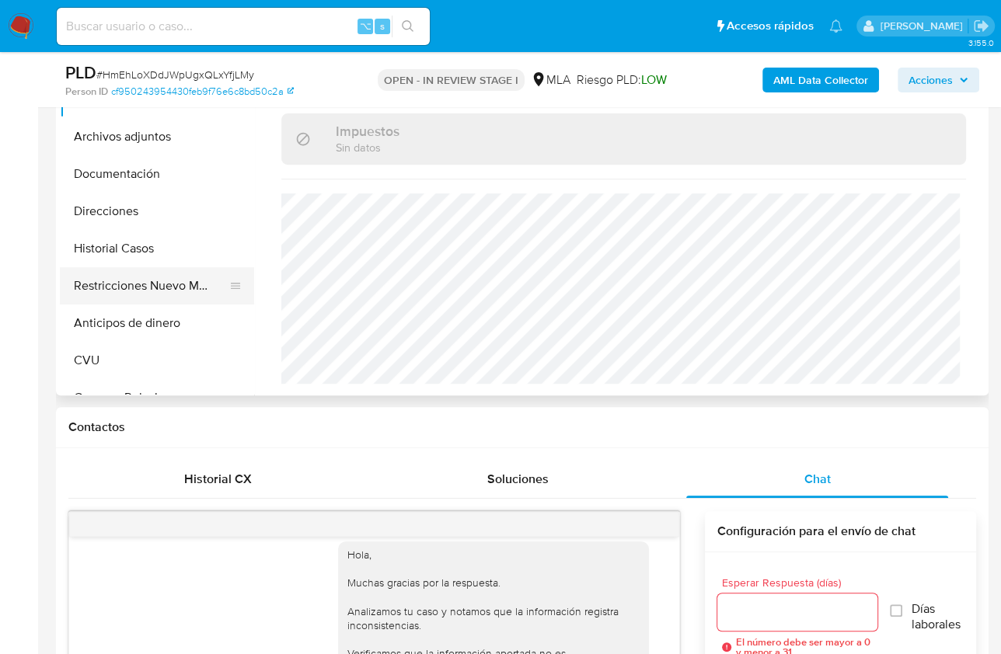
click at [201, 284] on button "Restricciones Nuevo Mundo" at bounding box center [151, 285] width 182 height 37
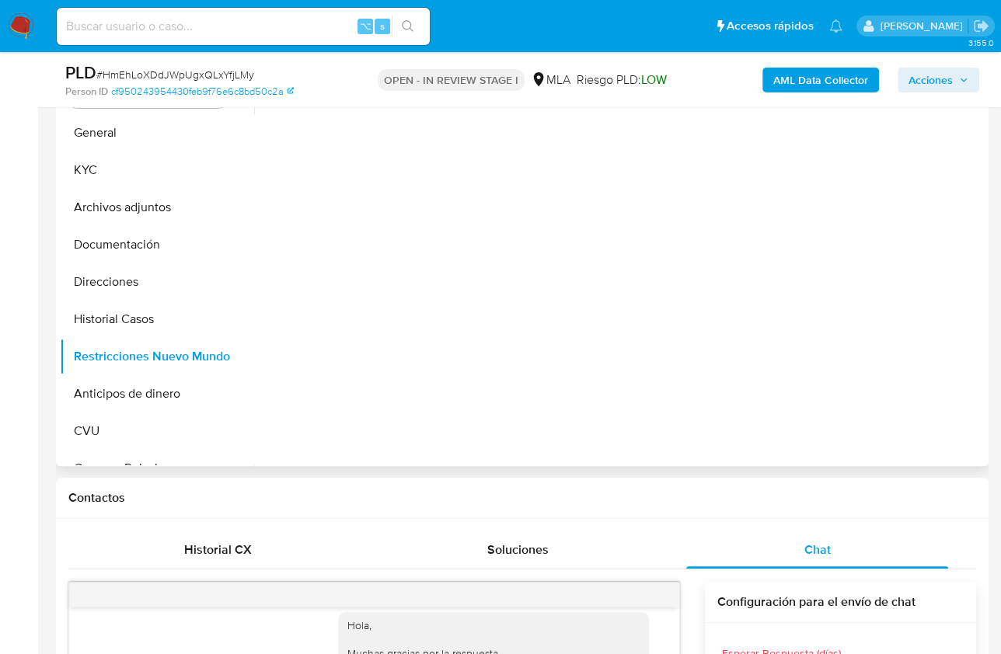
scroll to position [146, 0]
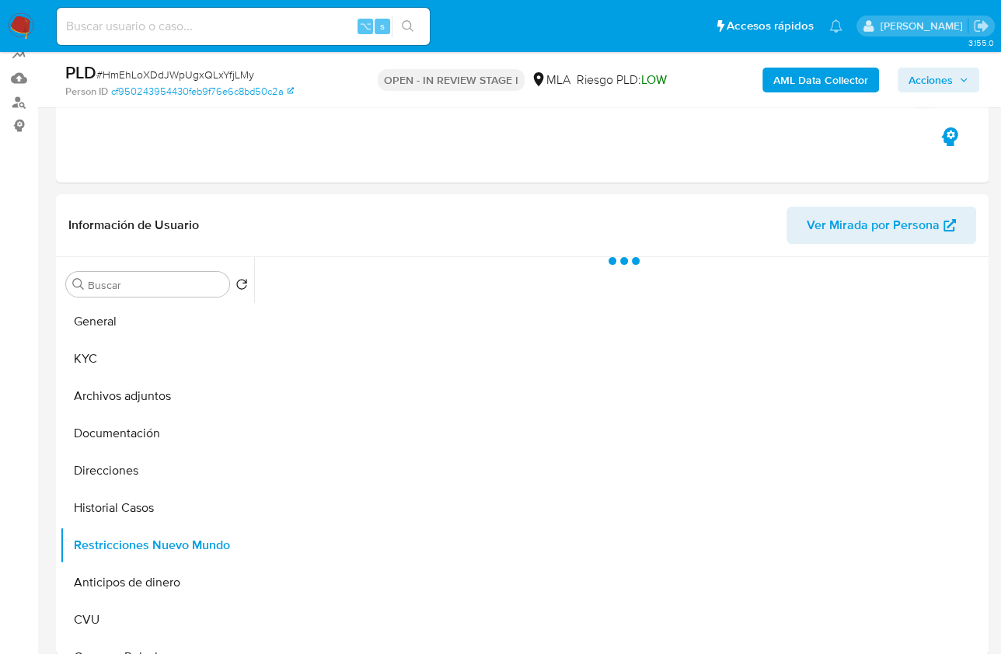
click at [790, 101] on div "PLD # HmEhLoXDdJWpUgxQLxYfjLMy Person ID cf950243954430feb9f76e6c8bd50c2a OPEN …" at bounding box center [522, 79] width 933 height 55
click at [790, 82] on b "AML Data Collector" at bounding box center [820, 80] width 95 height 25
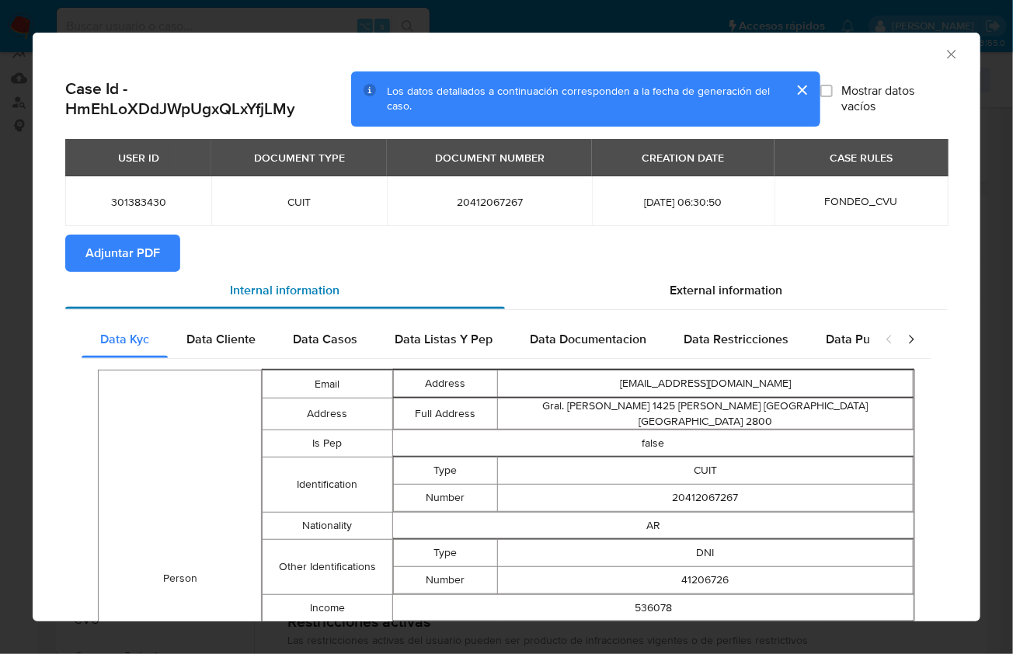
click at [132, 278] on div "Internal information" at bounding box center [285, 290] width 440 height 37
click at [154, 249] on span "Adjuntar PDF" at bounding box center [122, 253] width 75 height 34
click at [944, 54] on icon "Cerrar ventana" at bounding box center [952, 55] width 16 height 16
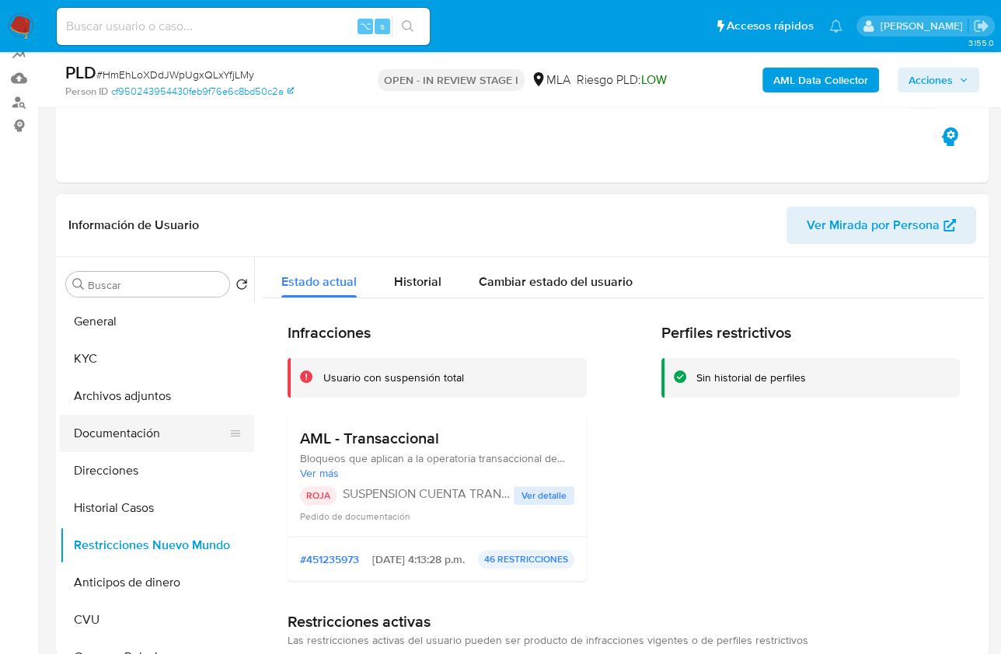
click at [153, 423] on button "Documentación" at bounding box center [151, 433] width 182 height 37
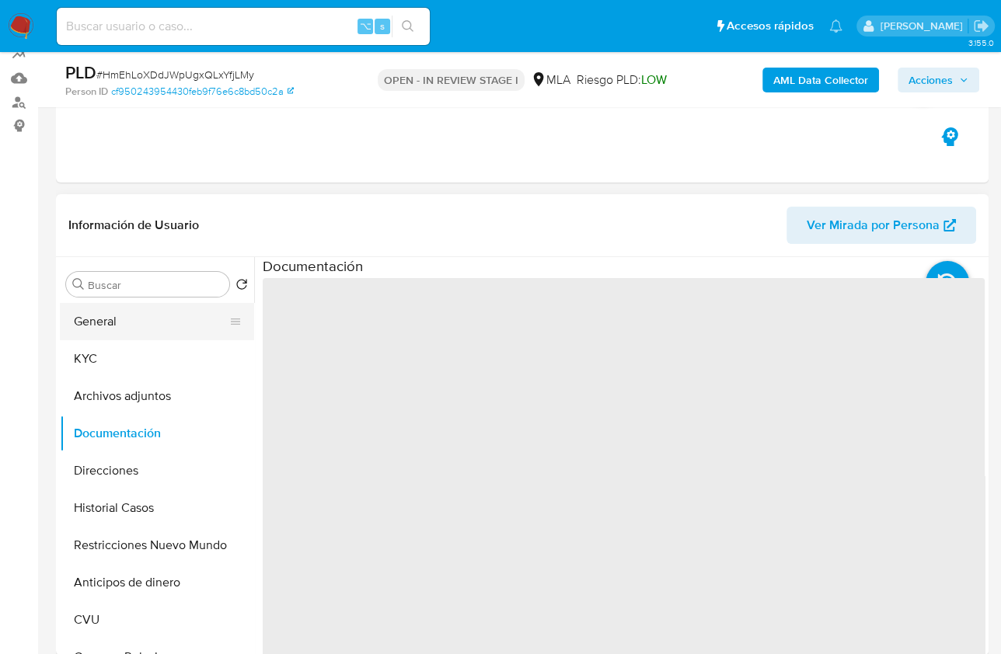
drag, startPoint x: 152, startPoint y: 394, endPoint x: 237, endPoint y: 322, distance: 111.4
click at [152, 394] on button "Archivos adjuntos" at bounding box center [157, 396] width 194 height 37
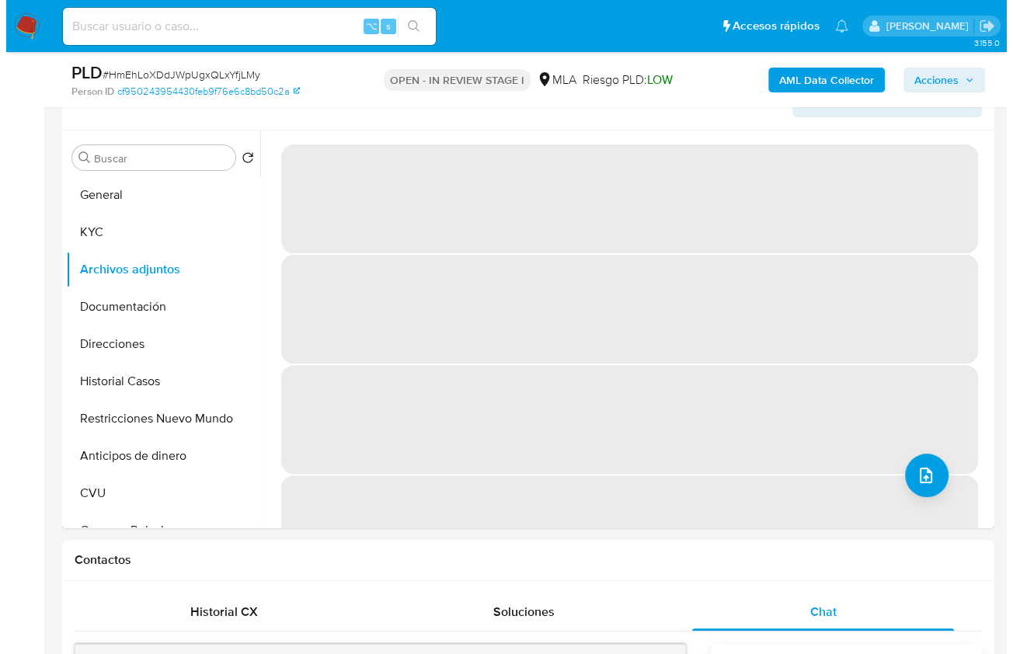
scroll to position [272, 0]
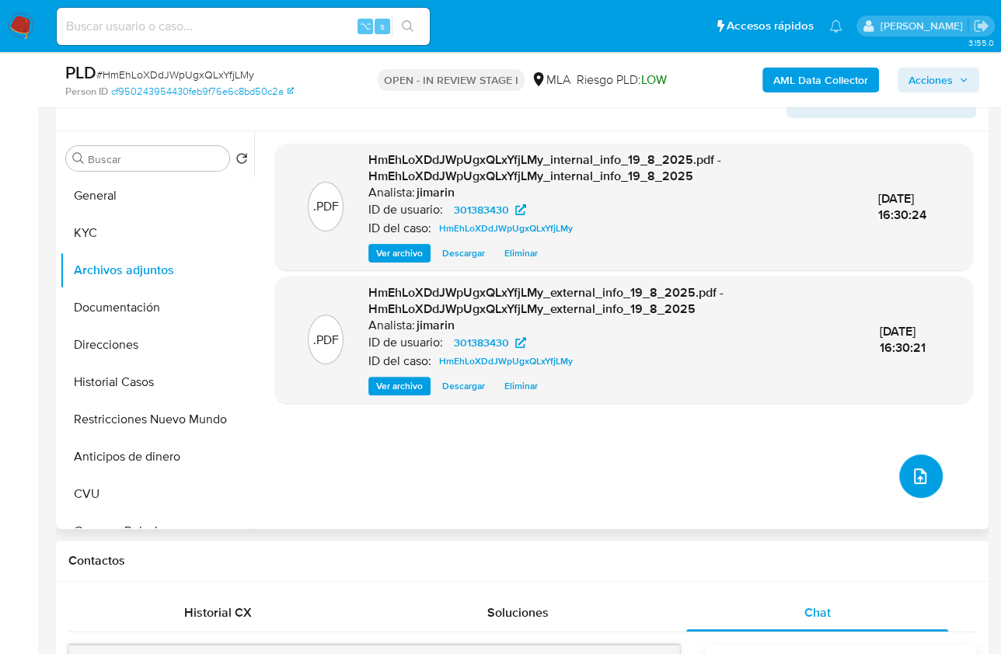
click at [918, 473] on icon "upload-file" at bounding box center [920, 477] width 12 height 16
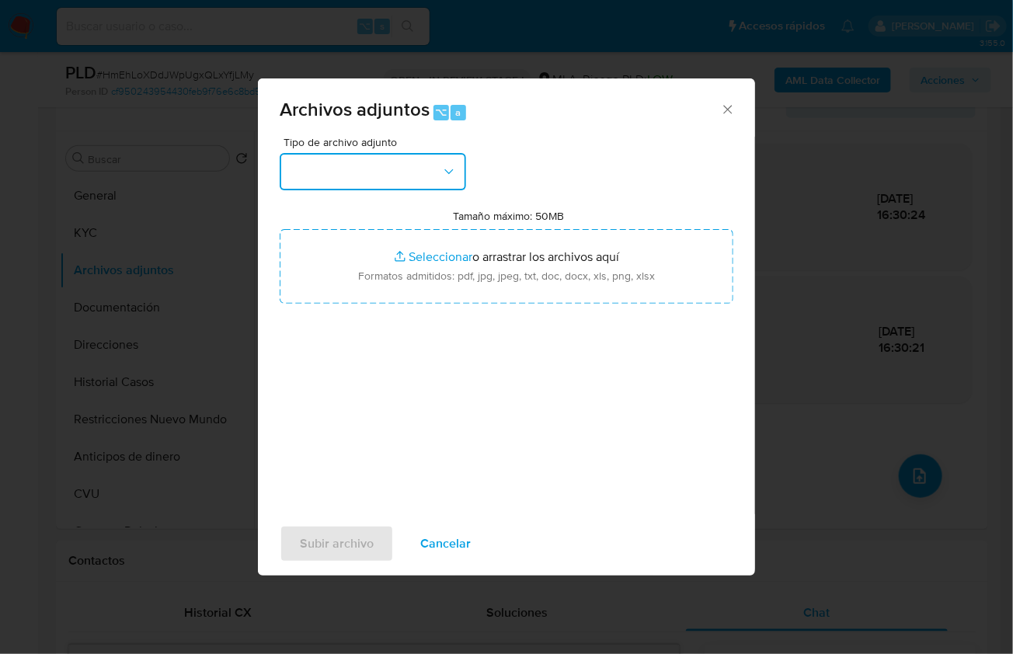
click at [394, 169] on button "button" at bounding box center [373, 171] width 187 height 37
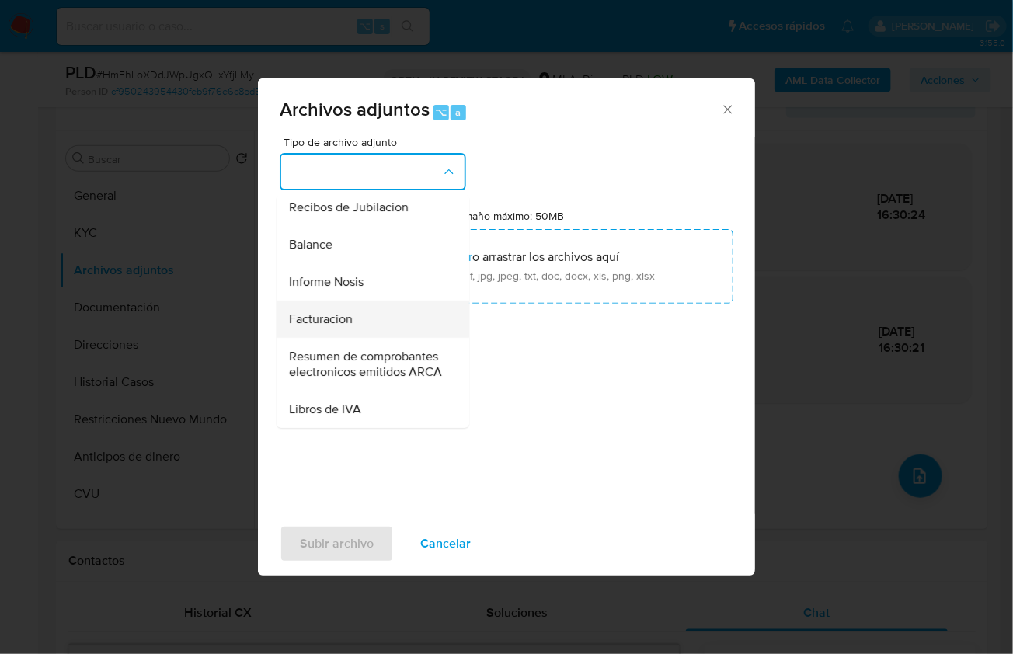
scroll to position [561, 0]
click at [381, 376] on span "Resumen de comprobantes electronicos emitidos ARCA" at bounding box center [368, 363] width 159 height 31
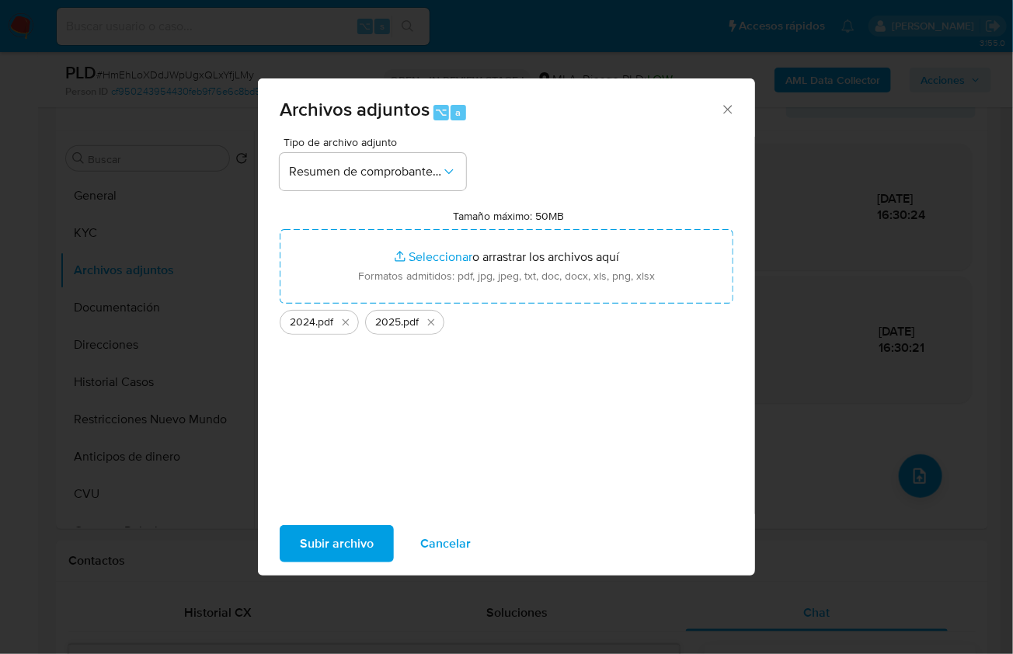
click at [328, 544] on span "Subir archivo" at bounding box center [337, 544] width 74 height 34
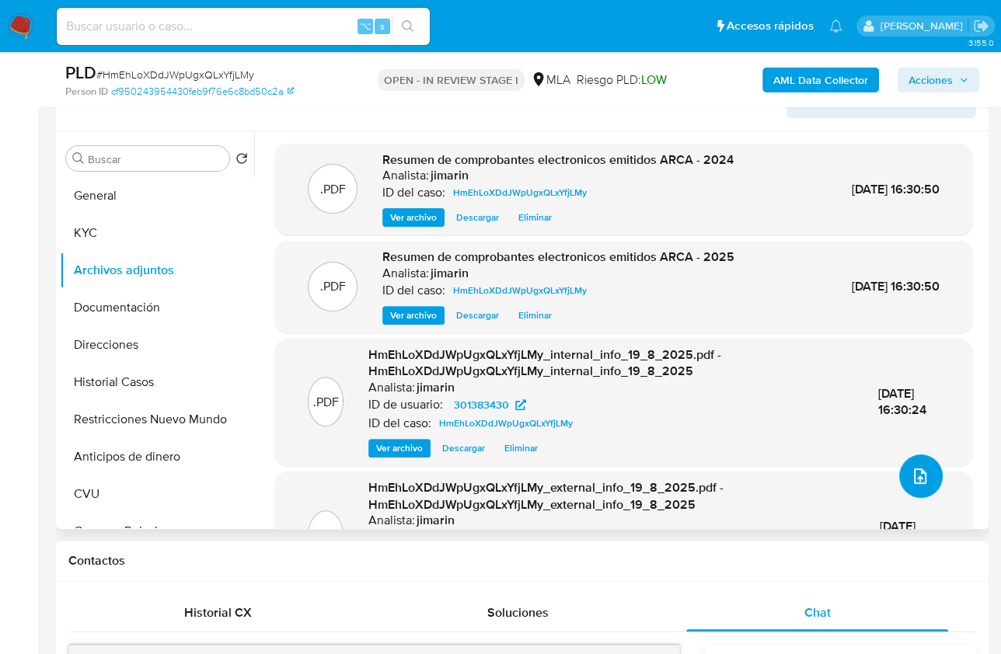
click at [915, 480] on icon "upload-file" at bounding box center [920, 476] width 19 height 19
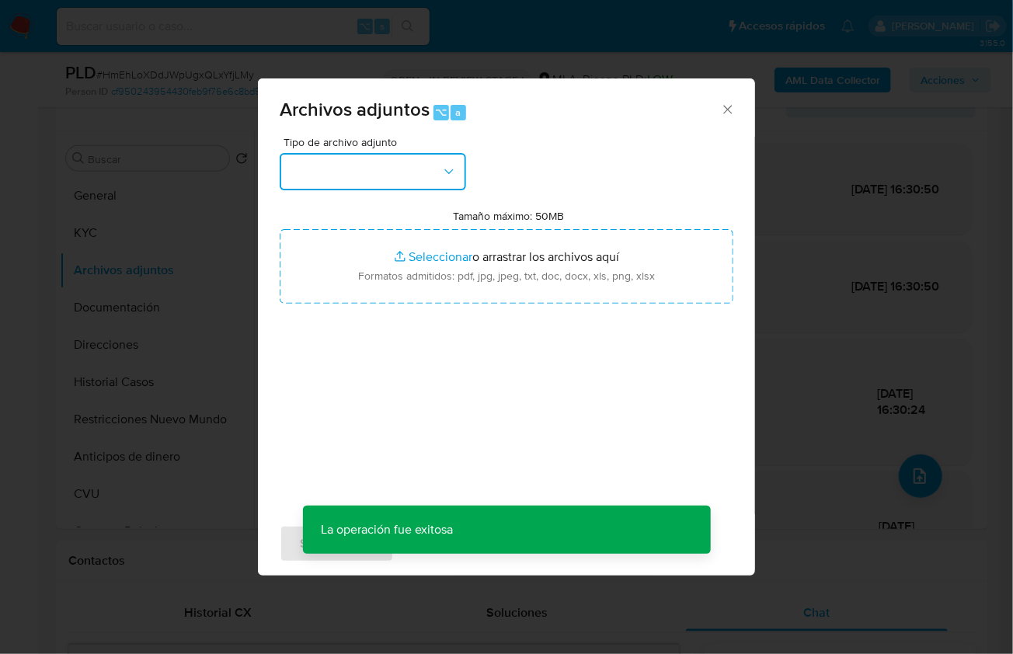
click at [399, 174] on button "button" at bounding box center [373, 171] width 187 height 37
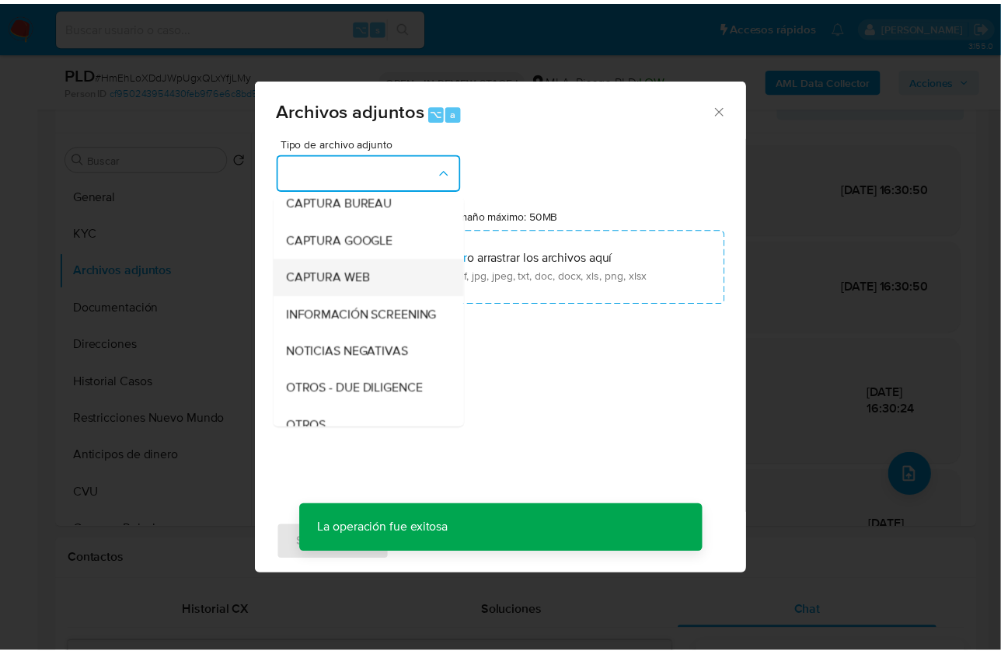
scroll to position [193, 0]
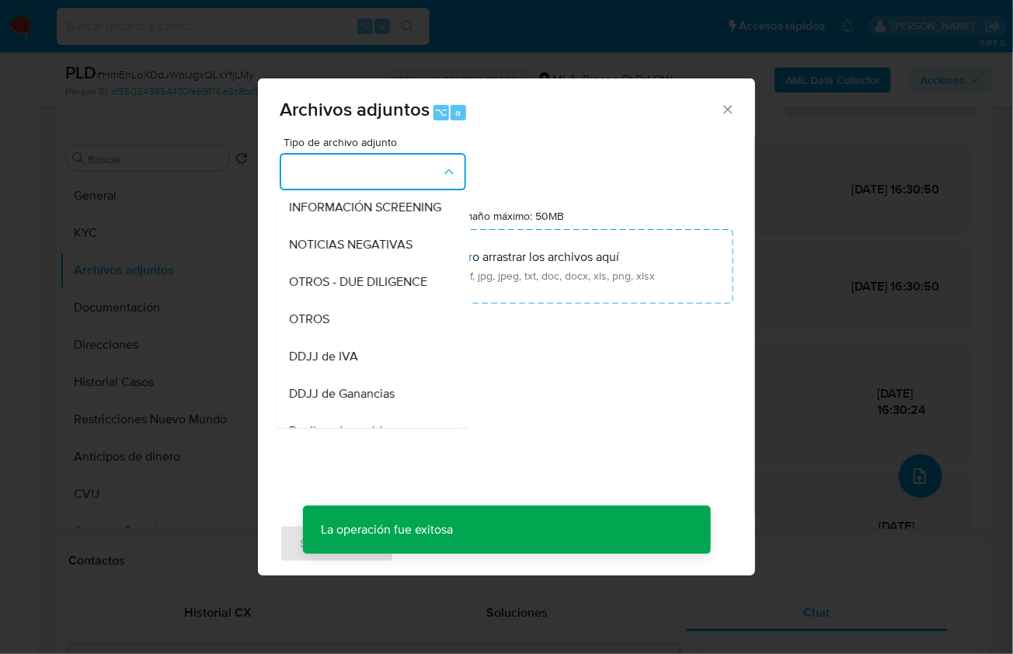
click at [360, 327] on div "OTROS" at bounding box center [368, 318] width 159 height 37
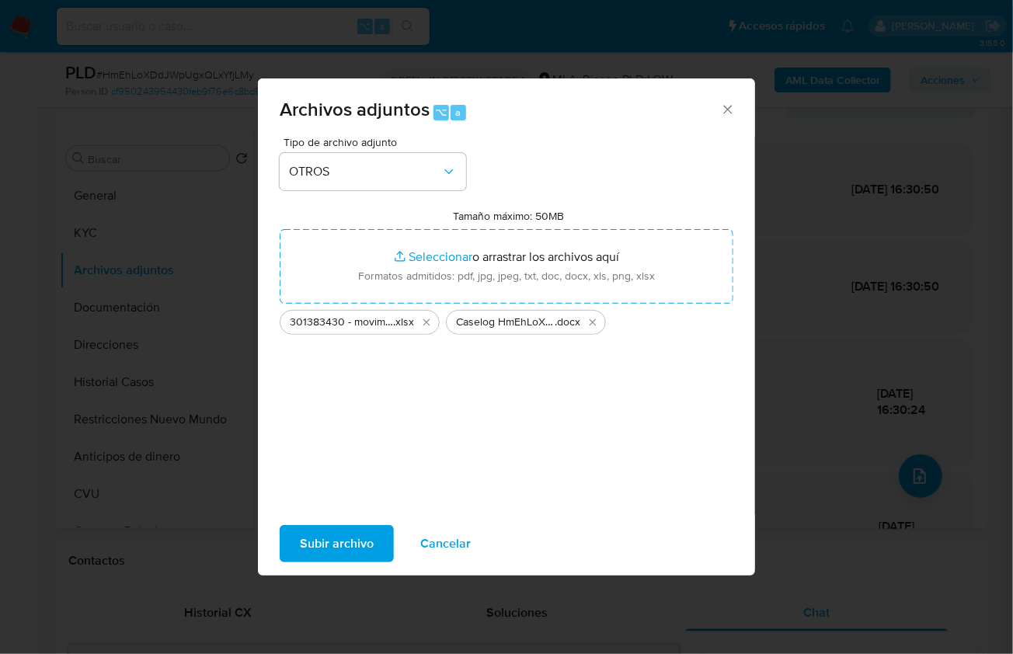
click at [347, 536] on span "Subir archivo" at bounding box center [337, 544] width 74 height 34
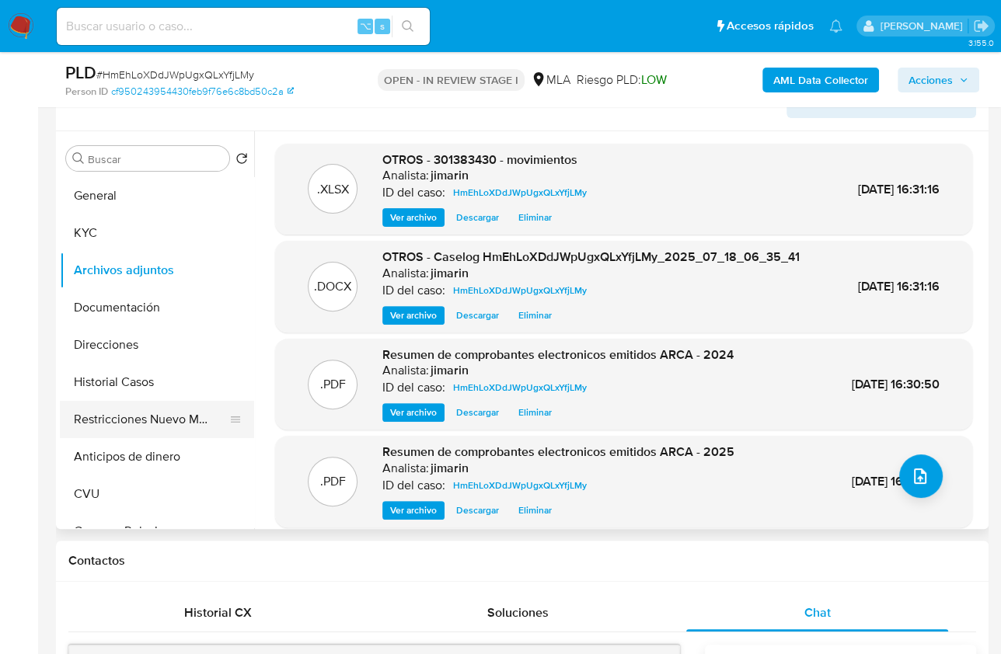
click at [162, 424] on button "Restricciones Nuevo Mundo" at bounding box center [151, 419] width 182 height 37
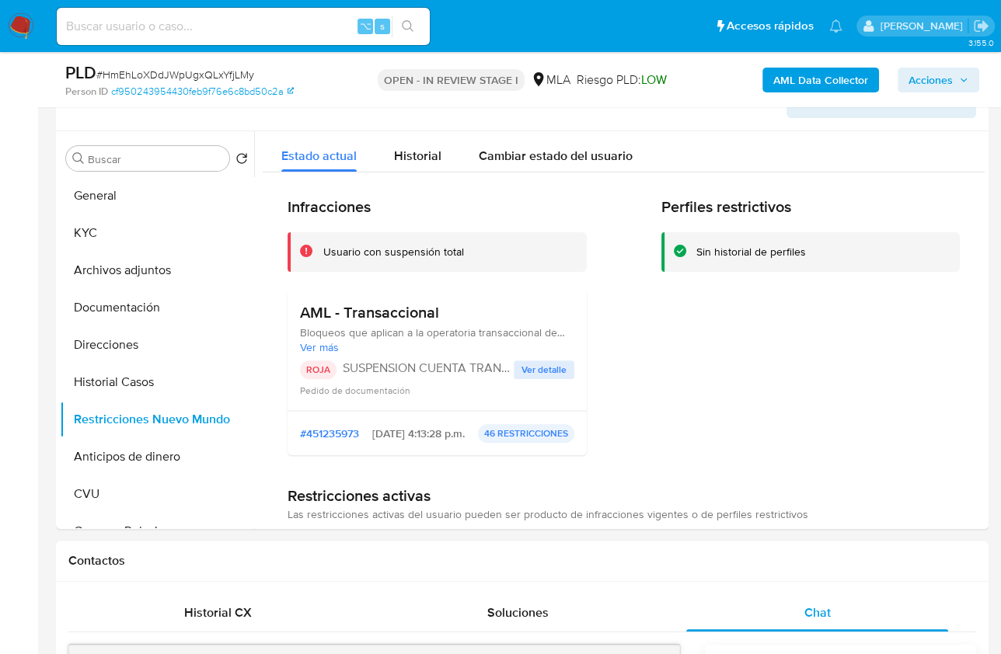
click at [933, 80] on span "Acciones" at bounding box center [930, 80] width 44 height 25
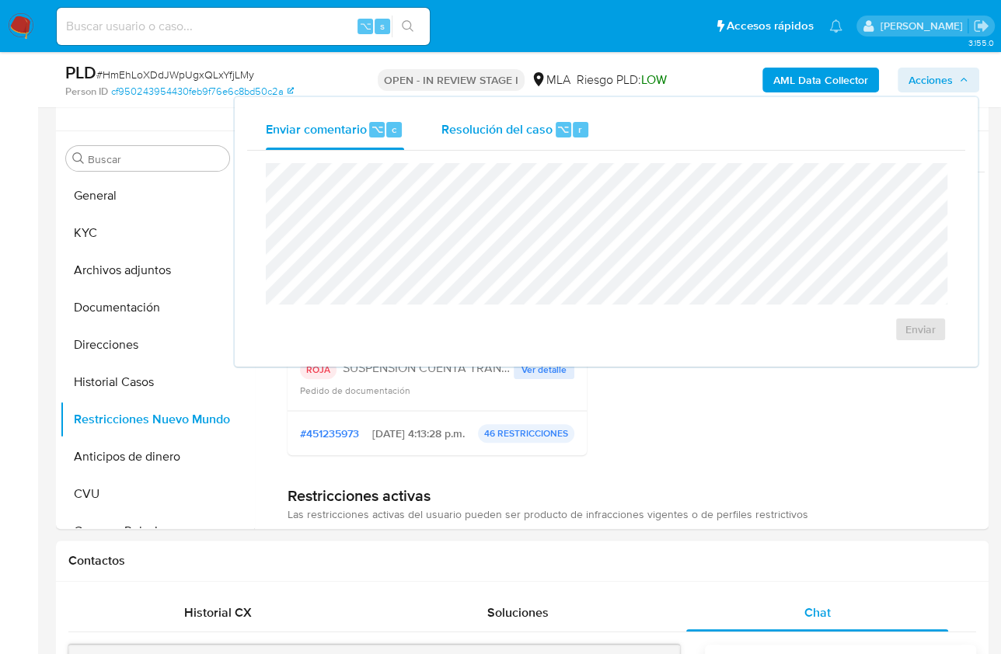
click at [494, 139] on div "Resolución del caso ⌥ r" at bounding box center [515, 130] width 148 height 40
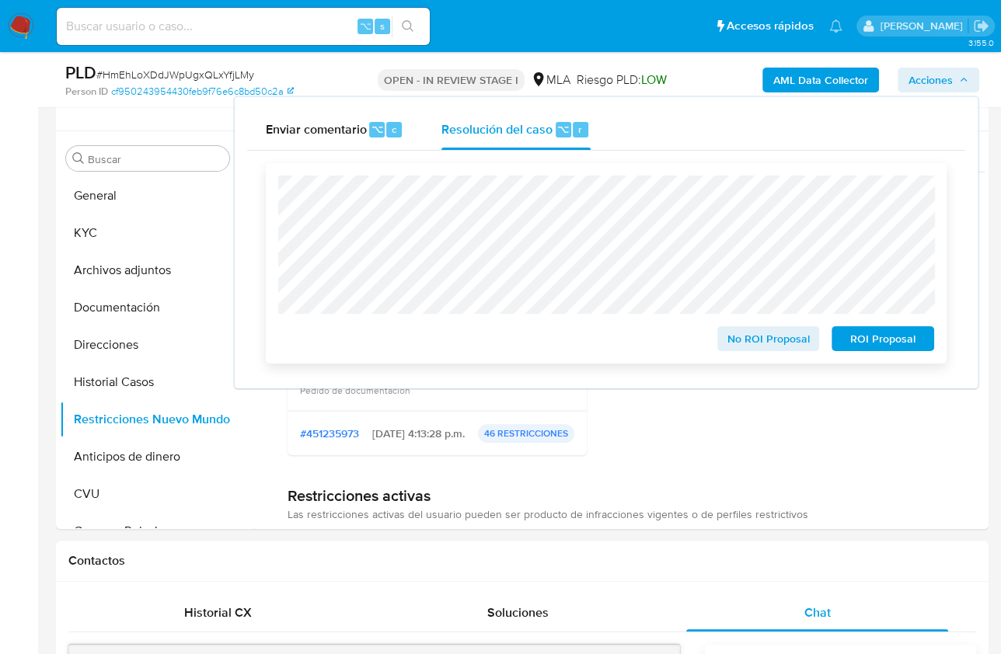
click at [890, 346] on span "ROI Proposal" at bounding box center [882, 339] width 81 height 22
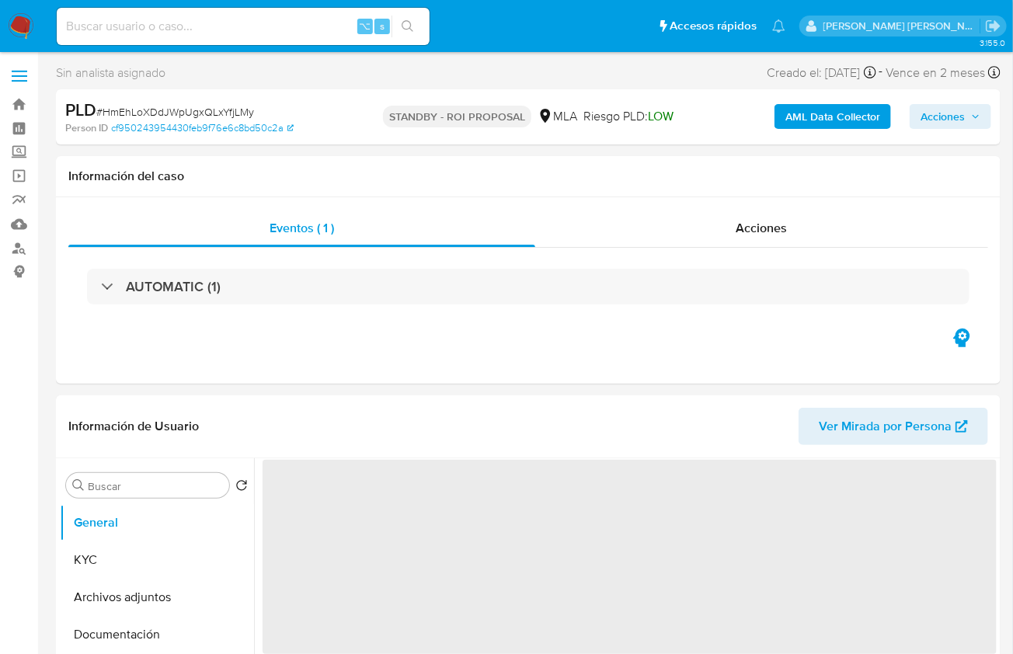
select select "10"
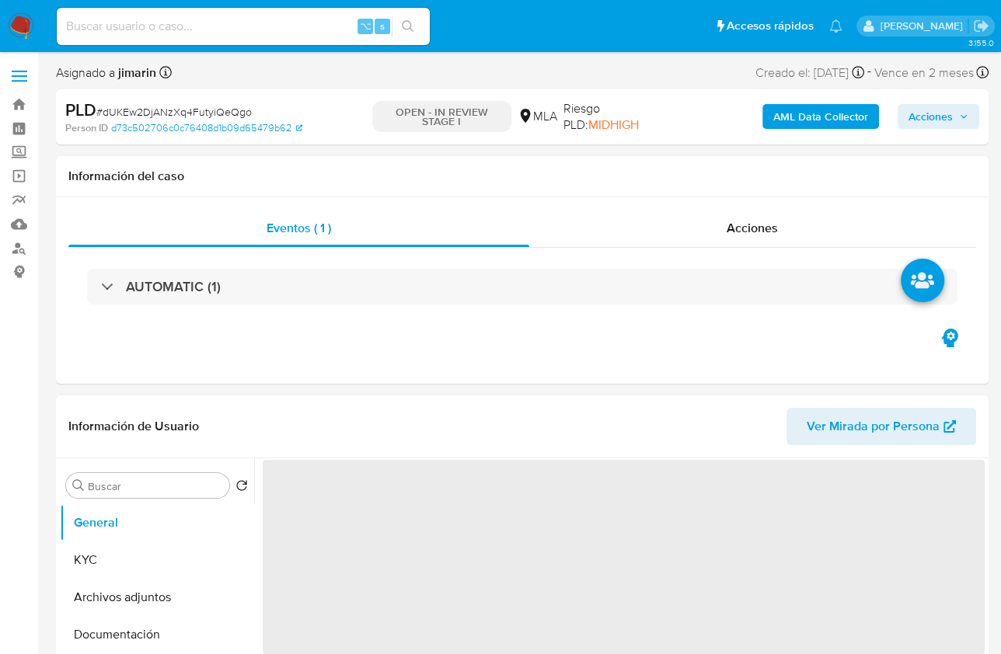
select select "10"
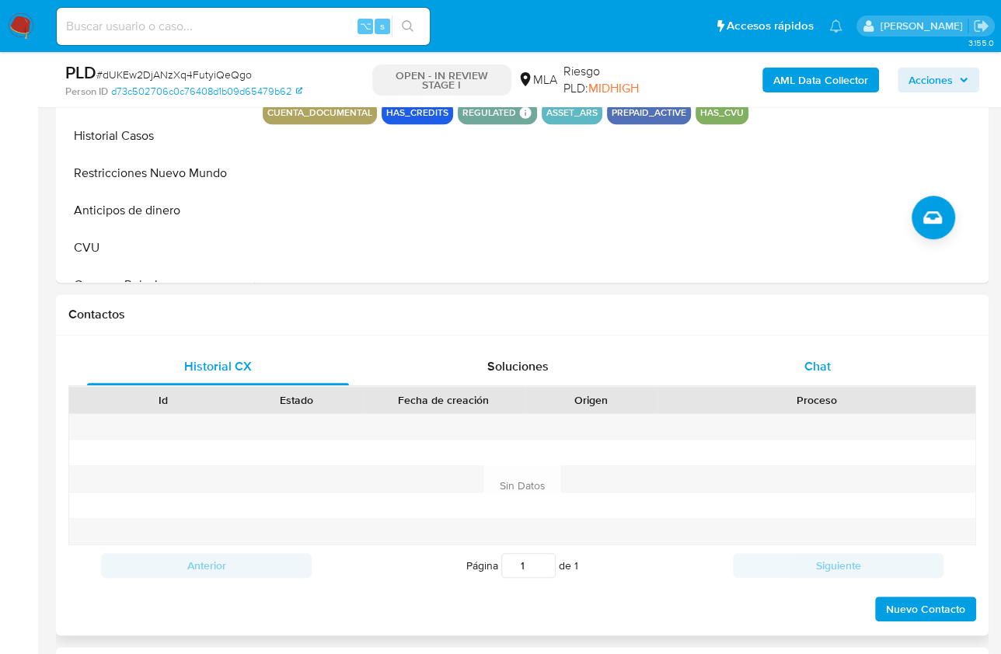
click at [833, 382] on div "Chat" at bounding box center [817, 366] width 262 height 37
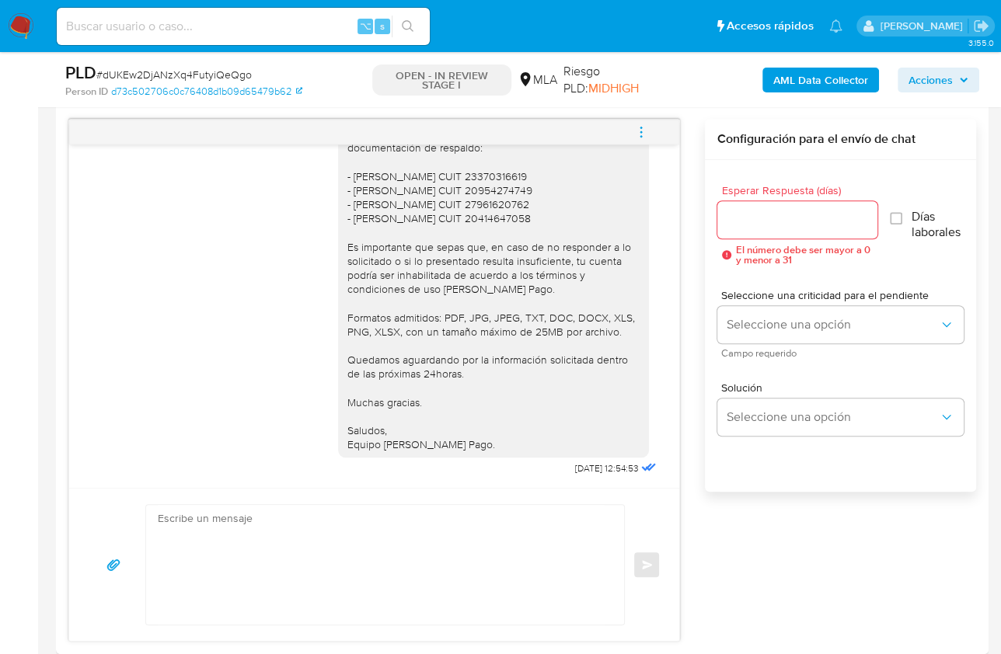
scroll to position [326, 0]
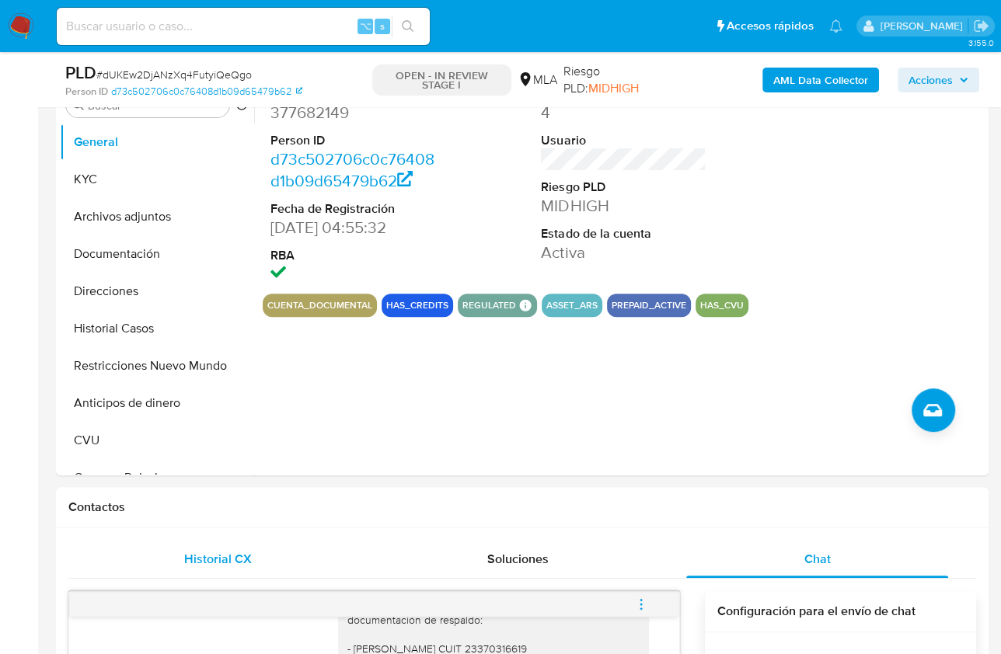
click at [221, 550] on span "Historial CX" at bounding box center [218, 559] width 68 height 18
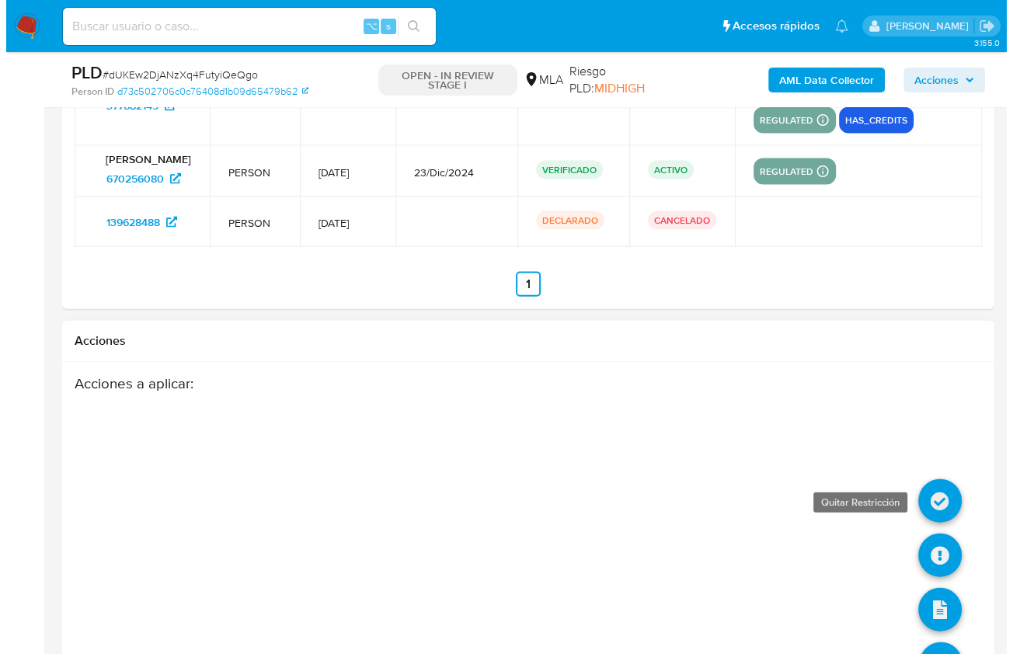
scroll to position [2568, 0]
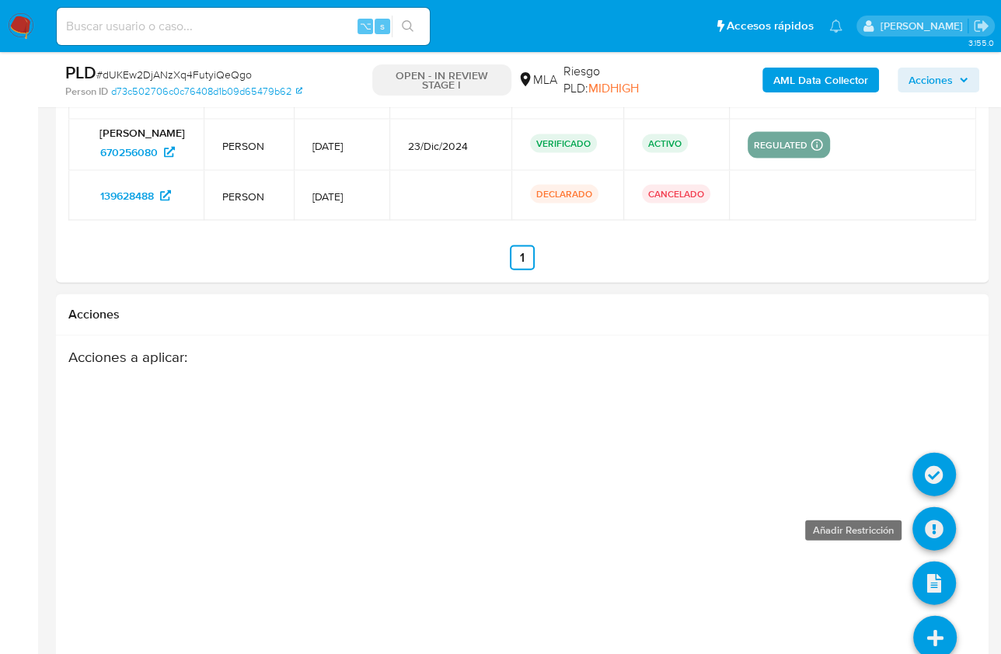
click at [936, 516] on icon at bounding box center [934, 529] width 44 height 44
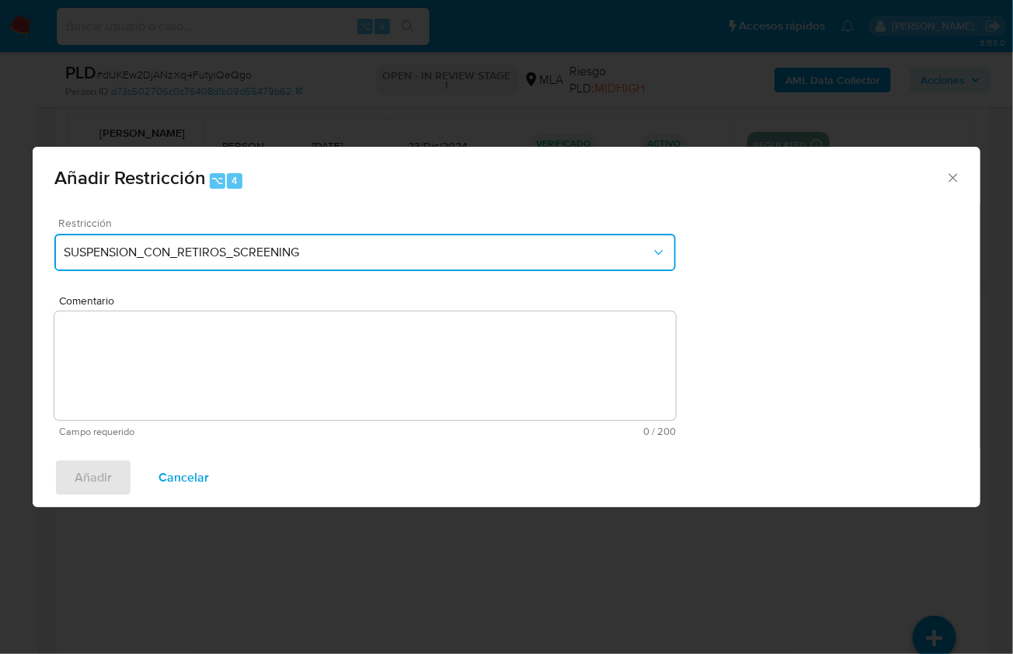
click at [290, 255] on span "SUSPENSION_CON_RETIROS_SCREENING" at bounding box center [358, 253] width 588 height 16
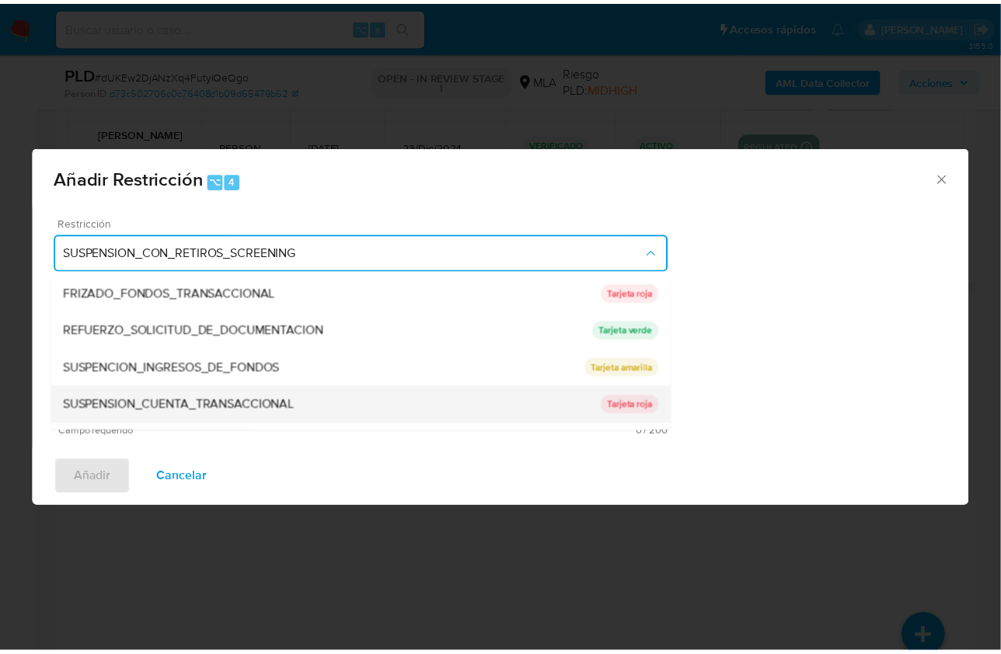
scroll to position [304, 0]
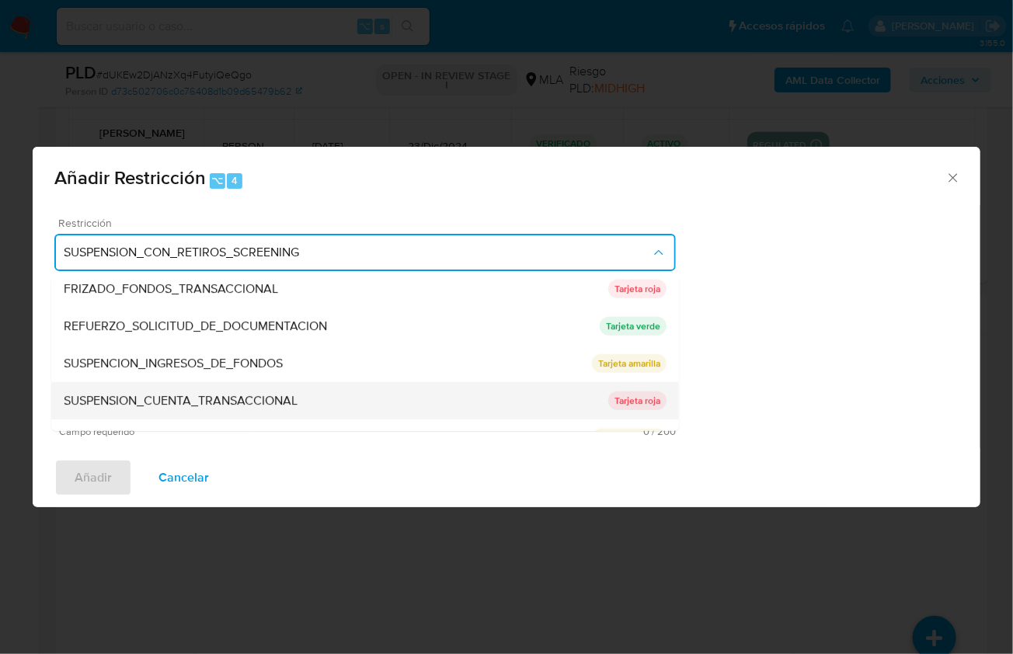
click at [257, 397] on span "SUSPENSION_CUENTA_TRANSACCIONAL" at bounding box center [181, 401] width 234 height 16
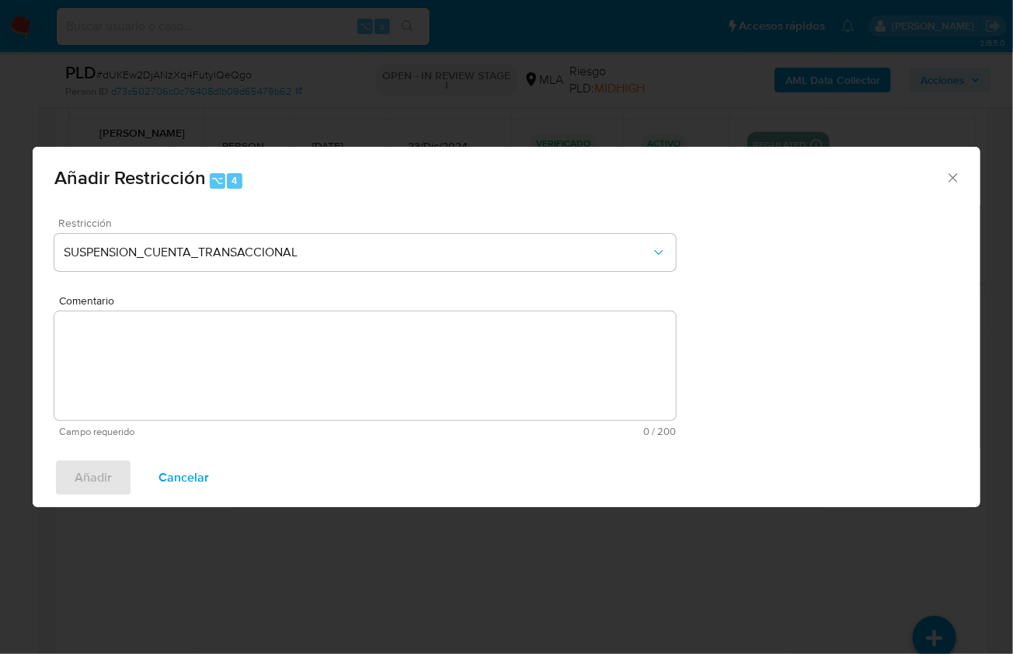
click at [261, 386] on textarea "Comentario" at bounding box center [365, 366] width 622 height 109
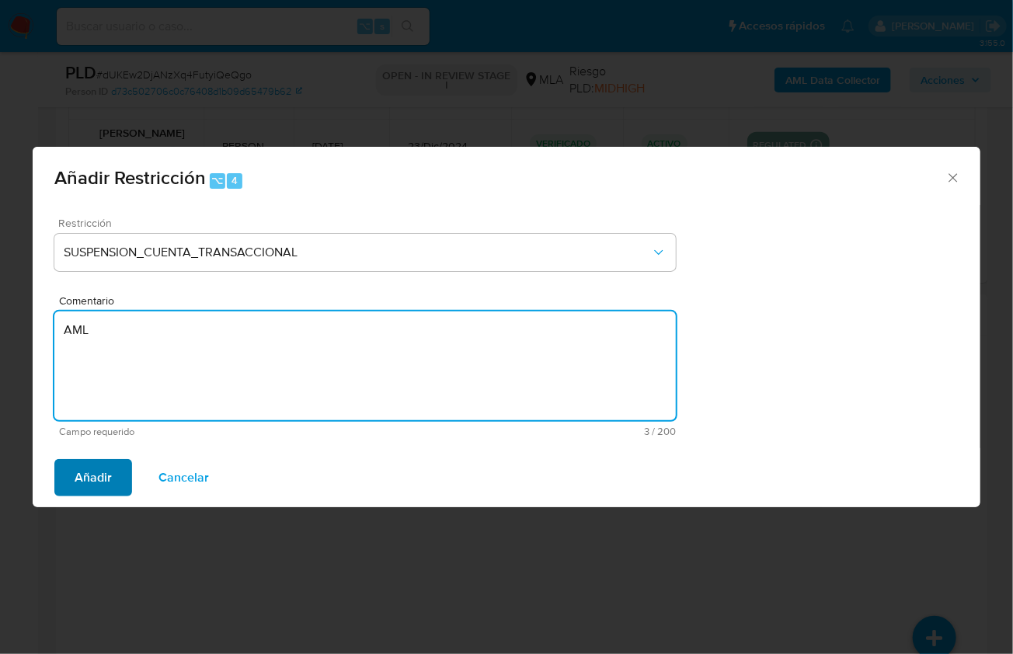
type textarea "AML"
click at [89, 489] on span "Añadir" at bounding box center [93, 478] width 37 height 34
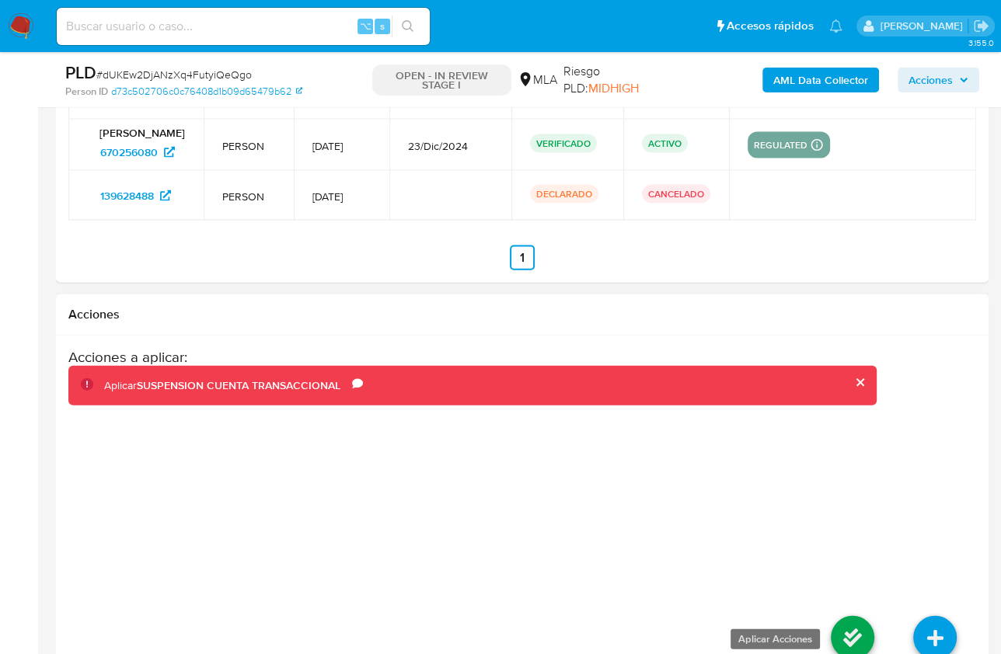
click at [841, 616] on icon at bounding box center [853, 638] width 44 height 44
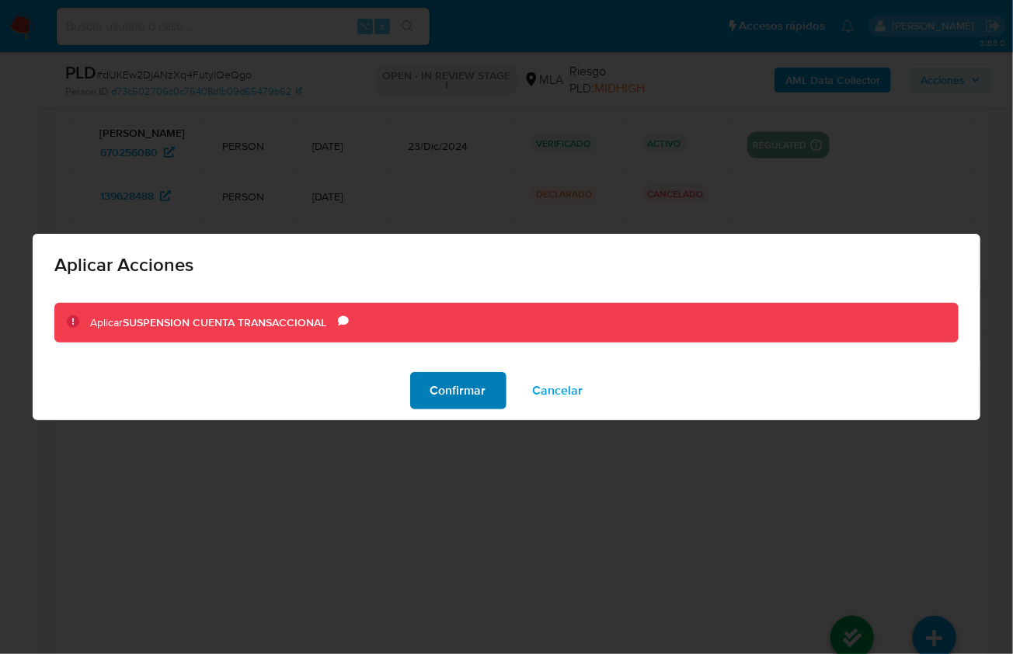
click at [461, 407] on span "Confirmar" at bounding box center [459, 391] width 56 height 34
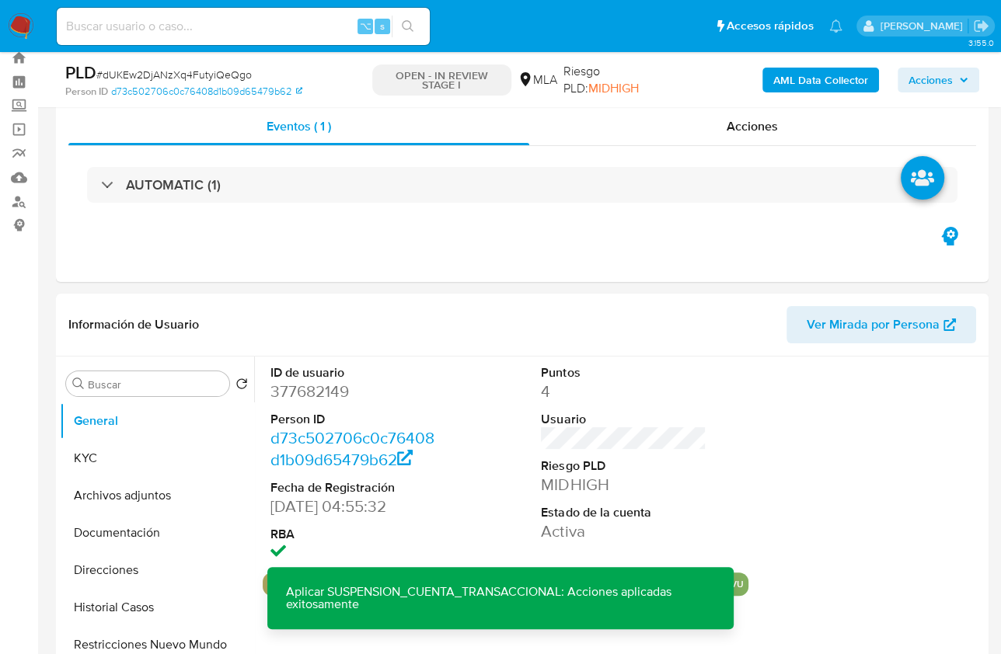
scroll to position [44, 0]
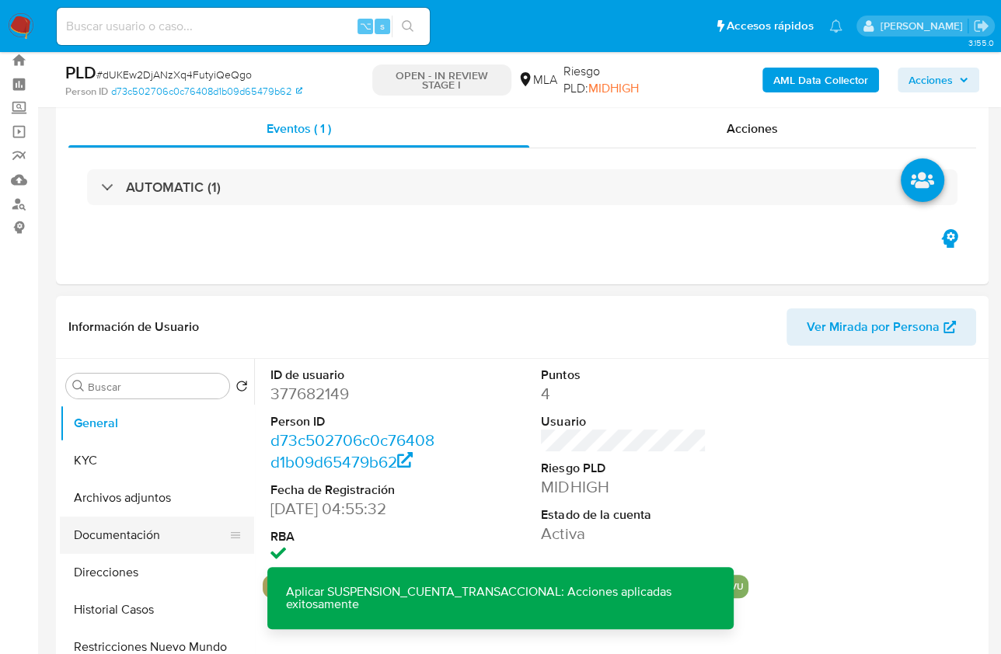
click at [135, 532] on button "Documentación" at bounding box center [151, 535] width 182 height 37
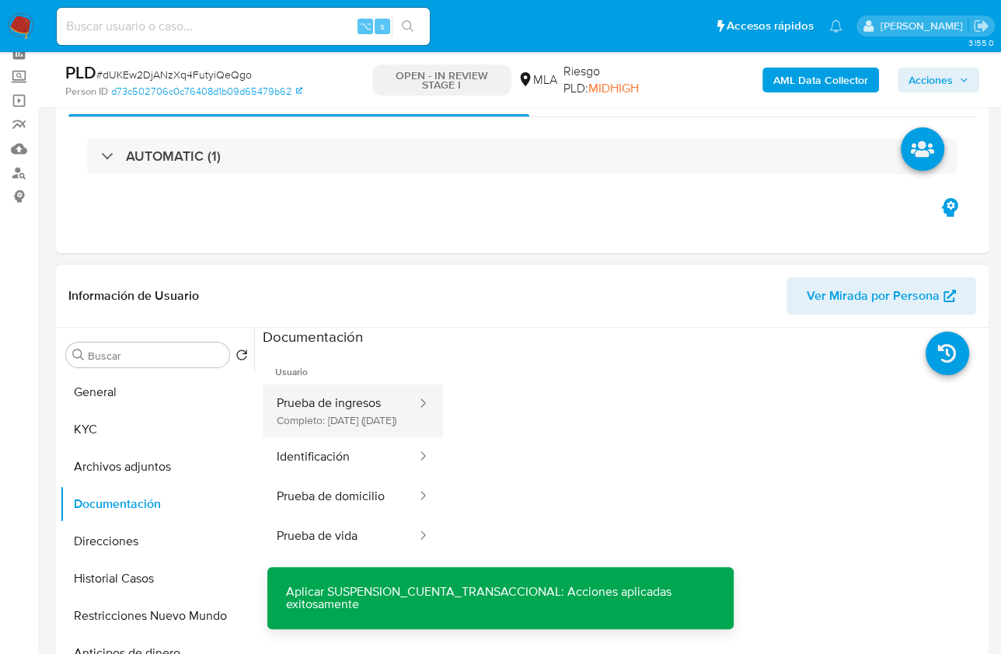
click at [347, 392] on button "Prueba de ingresos Completo: 05/11/2024 (hace 9 meses)" at bounding box center [340, 411] width 155 height 53
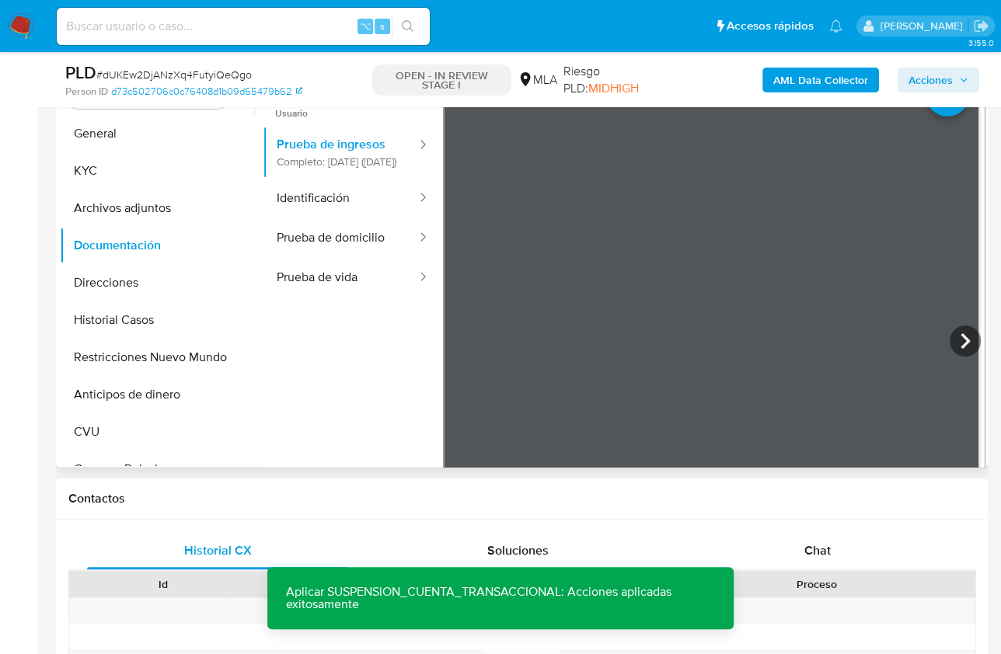
scroll to position [333, 0]
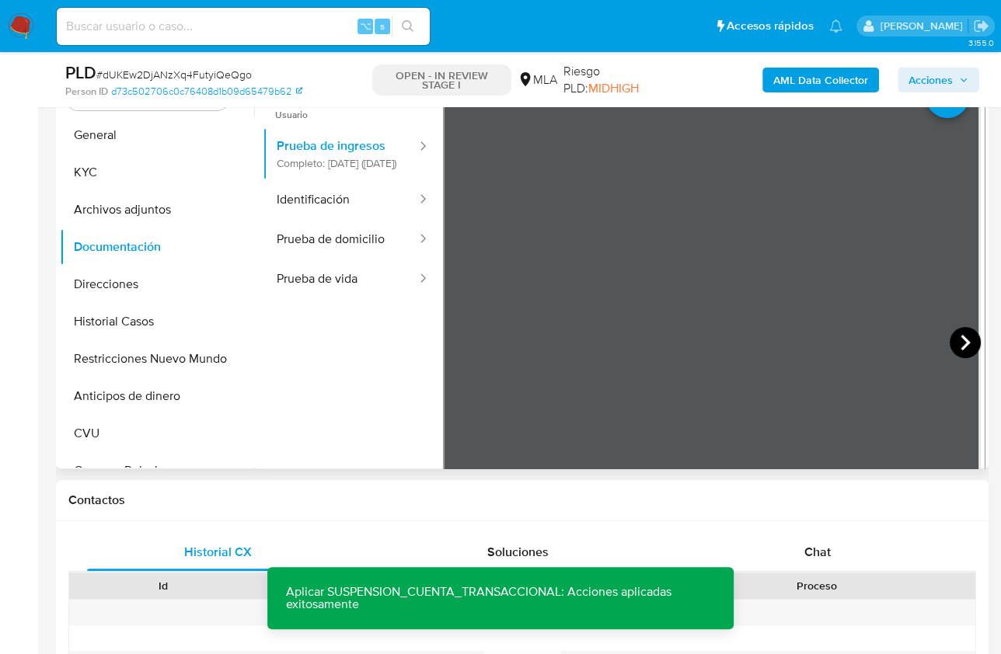
click at [962, 338] on icon at bounding box center [965, 342] width 31 height 31
click at [961, 339] on icon at bounding box center [965, 343] width 9 height 16
click at [333, 209] on button "Identificación" at bounding box center [340, 200] width 155 height 40
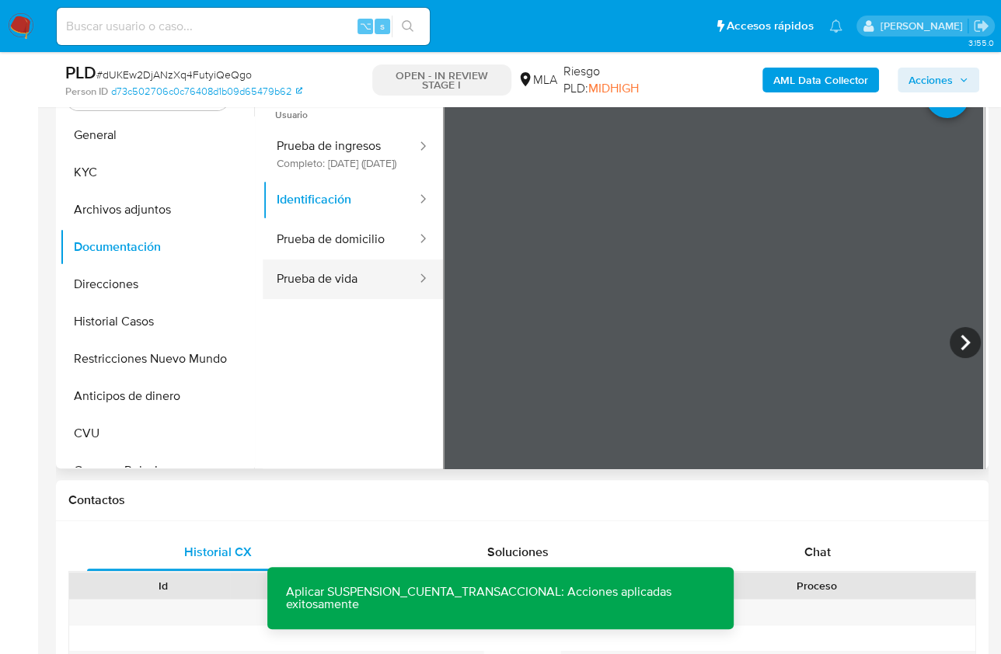
click at [334, 288] on button "Prueba de vida" at bounding box center [340, 280] width 155 height 40
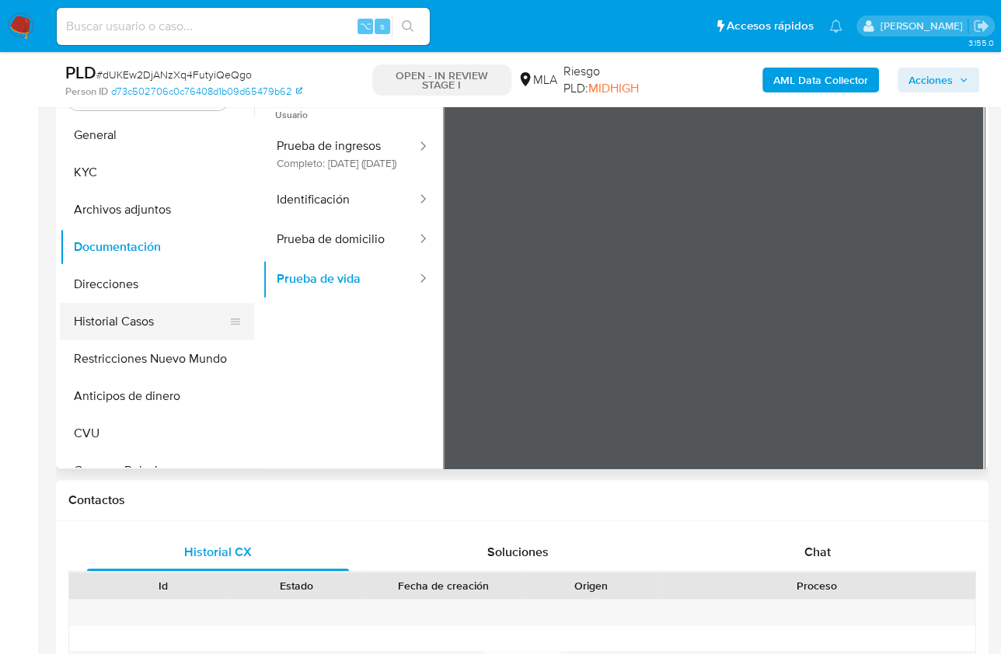
click at [172, 316] on button "Historial Casos" at bounding box center [151, 321] width 182 height 37
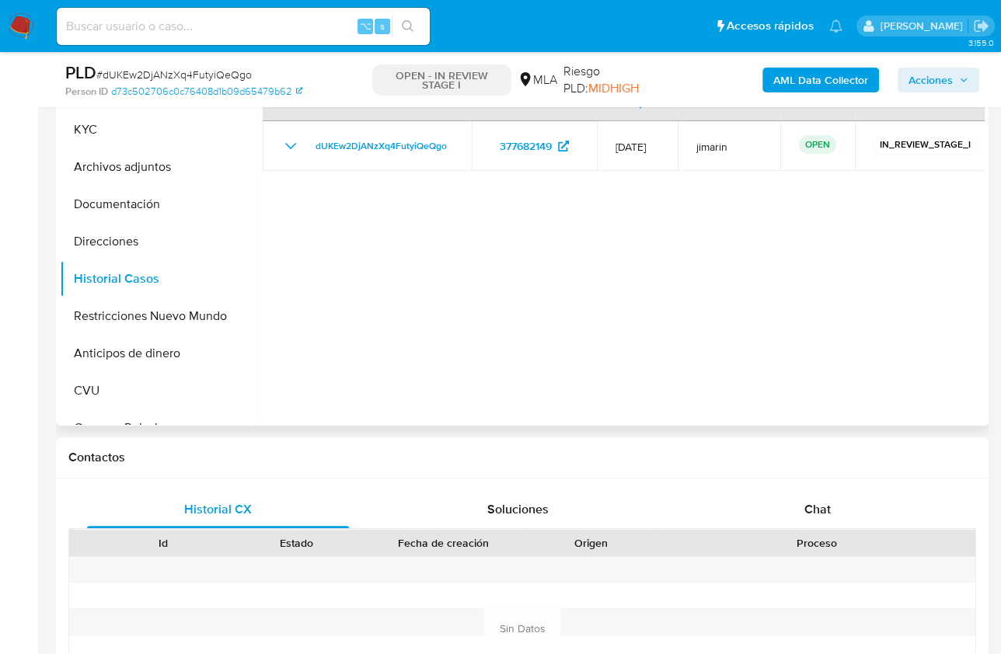
scroll to position [368, 0]
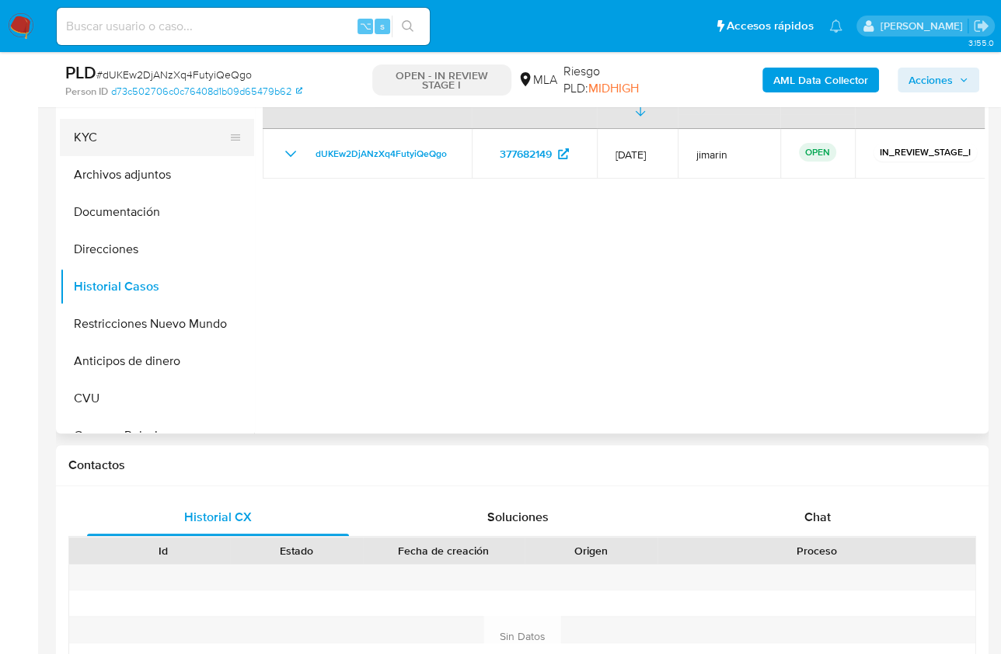
click at [89, 133] on button "KYC" at bounding box center [151, 137] width 182 height 37
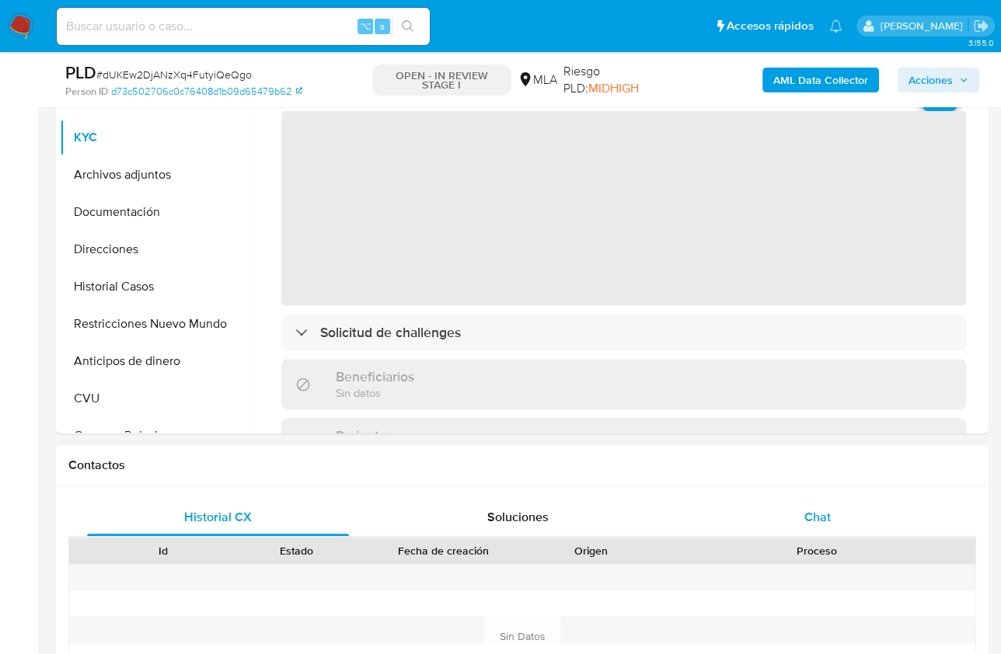
click at [812, 516] on span "Chat" at bounding box center [817, 517] width 26 height 18
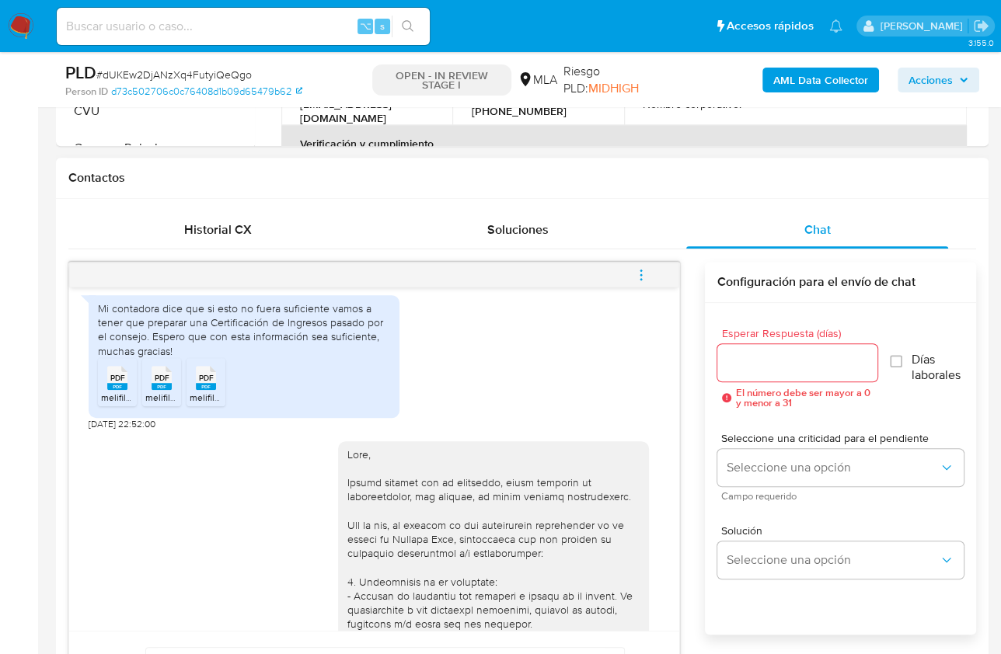
scroll to position [1021, 0]
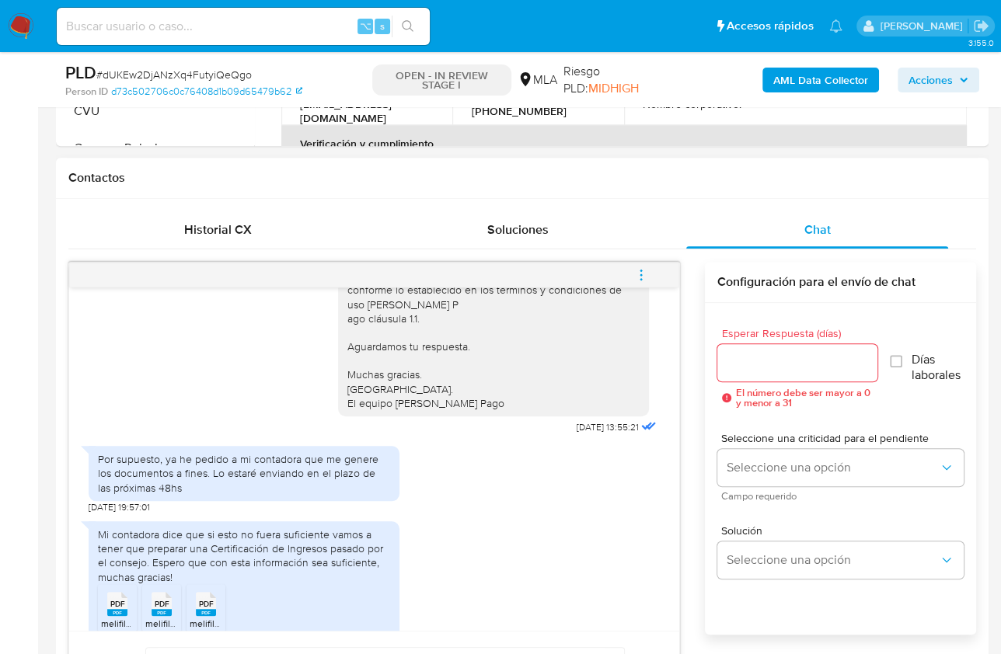
click at [644, 268] on icon "menu-action" at bounding box center [641, 275] width 14 height 14
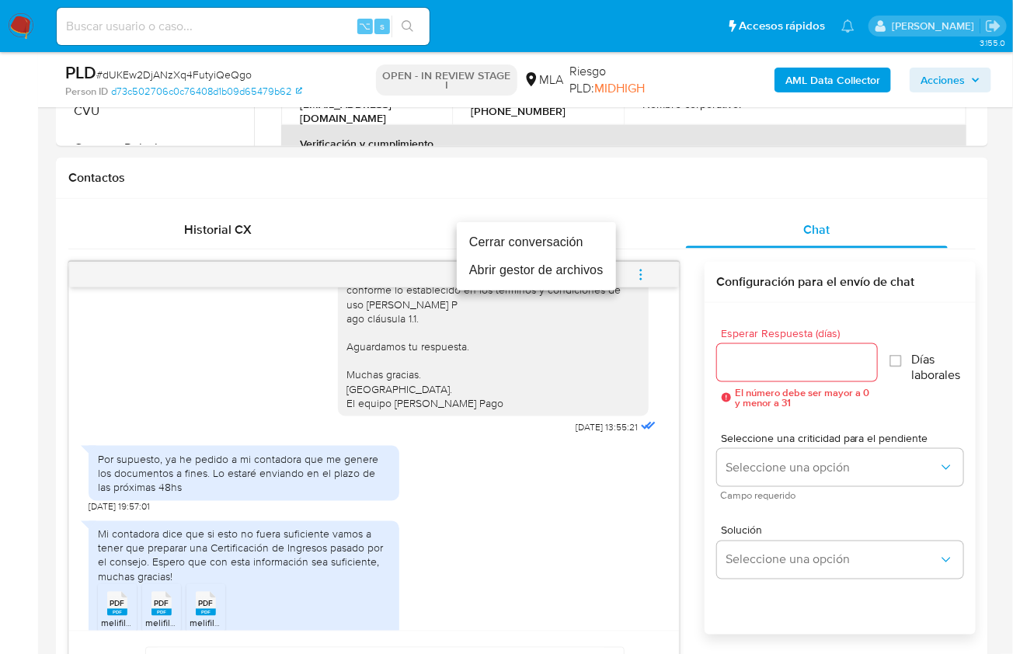
click at [513, 240] on li "Cerrar conversación" at bounding box center [536, 242] width 159 height 28
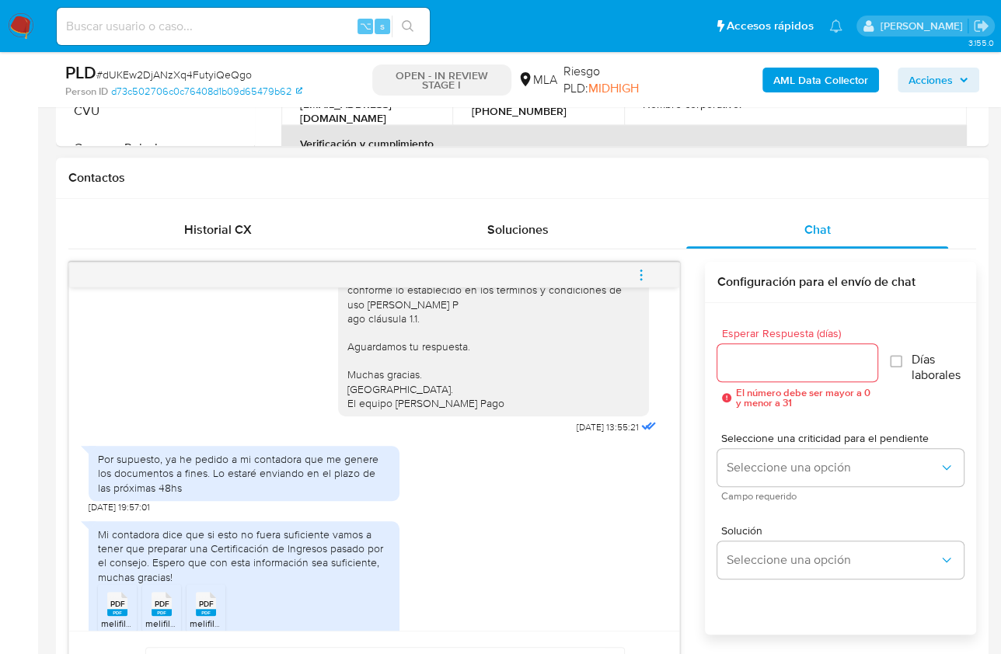
scroll to position [379, 0]
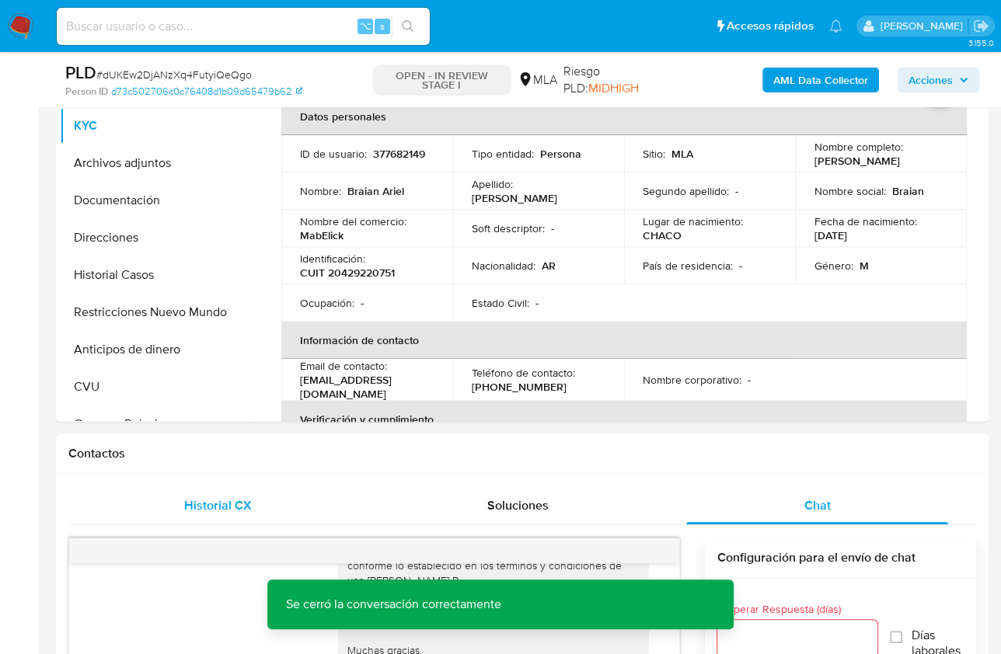
click at [273, 493] on div "Historial CX" at bounding box center [218, 505] width 262 height 37
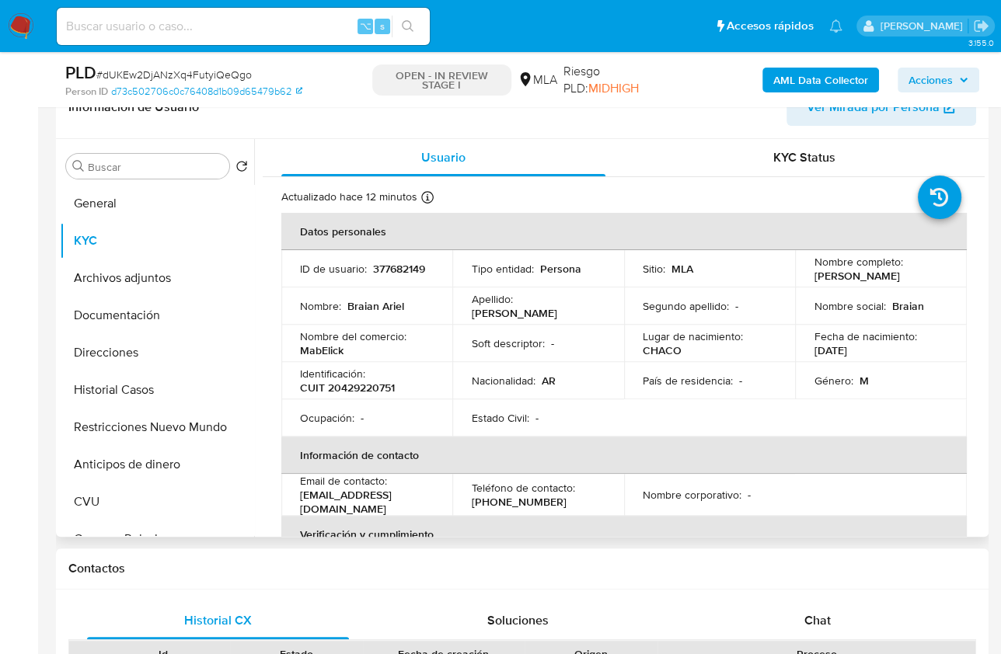
scroll to position [261, 0]
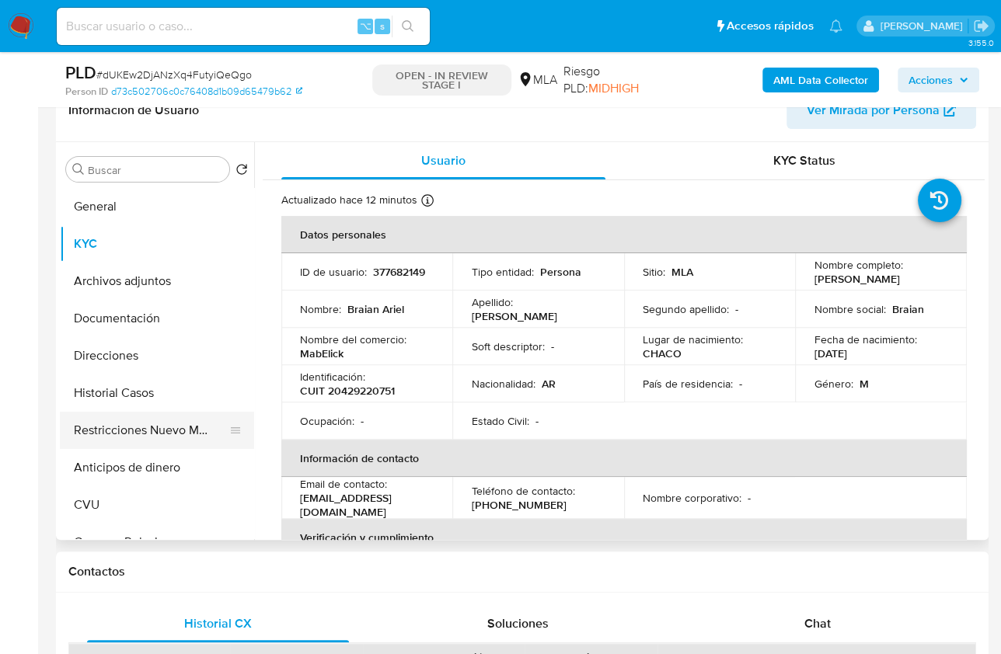
click at [211, 436] on button "Restricciones Nuevo Mundo" at bounding box center [151, 430] width 182 height 37
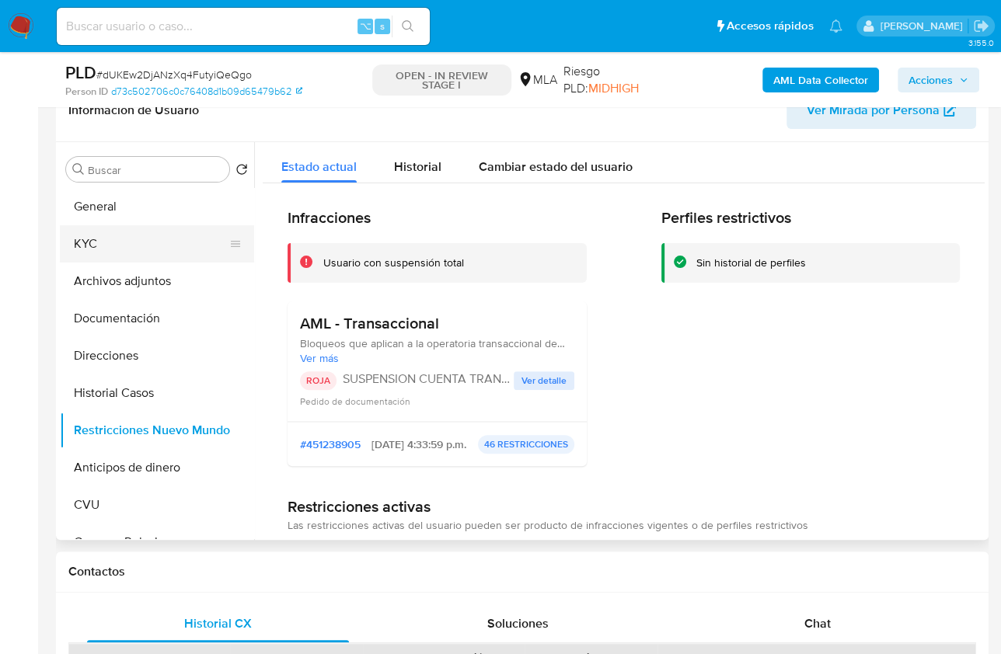
click at [136, 252] on button "KYC" at bounding box center [151, 243] width 182 height 37
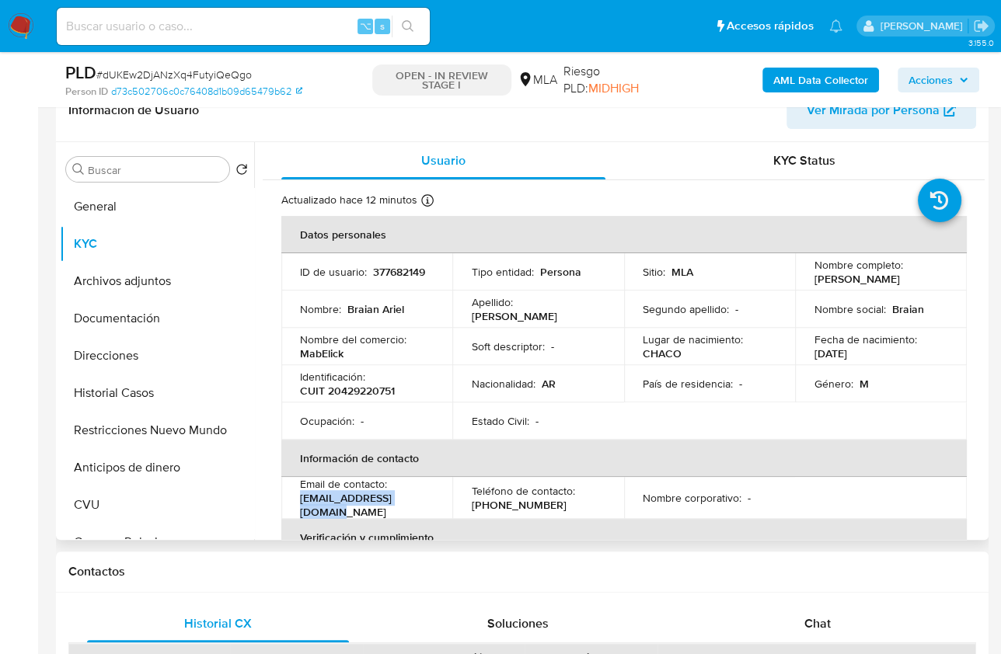
drag, startPoint x: 396, startPoint y: 502, endPoint x: 300, endPoint y: 502, distance: 96.4
click at [300, 502] on div "Email de contacto : braiantablet@gmail.com" at bounding box center [367, 498] width 134 height 42
copy p "braiantablet@gmail.com"
click at [440, 142] on div "Usuario" at bounding box center [443, 160] width 324 height 37
click at [445, 149] on div "Usuario" at bounding box center [443, 160] width 324 height 37
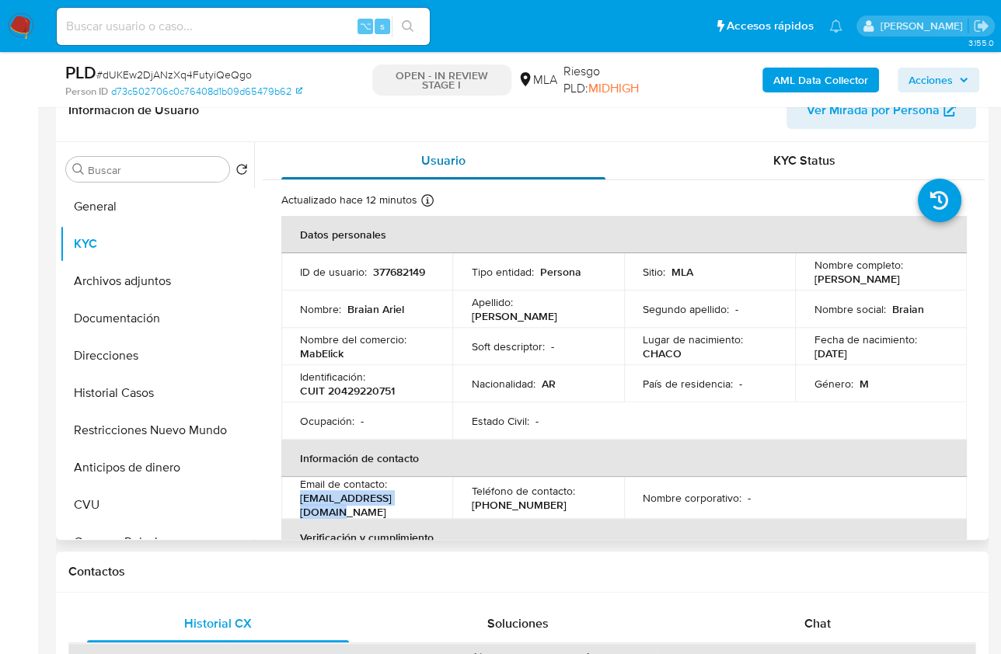
click at [460, 152] on span "Usuario" at bounding box center [443, 161] width 44 height 18
click at [458, 155] on span "Usuario" at bounding box center [443, 161] width 44 height 18
click at [460, 146] on div "Usuario" at bounding box center [443, 160] width 324 height 37
click at [433, 169] on div "Usuario" at bounding box center [443, 160] width 324 height 37
click at [440, 154] on span "Usuario" at bounding box center [443, 161] width 44 height 18
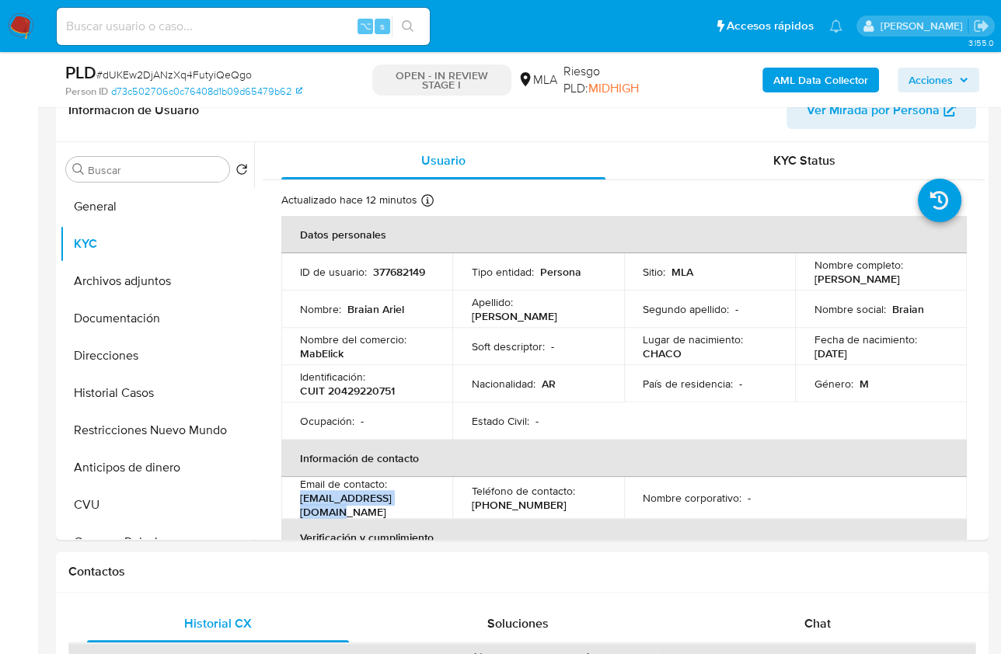
scroll to position [713, 0]
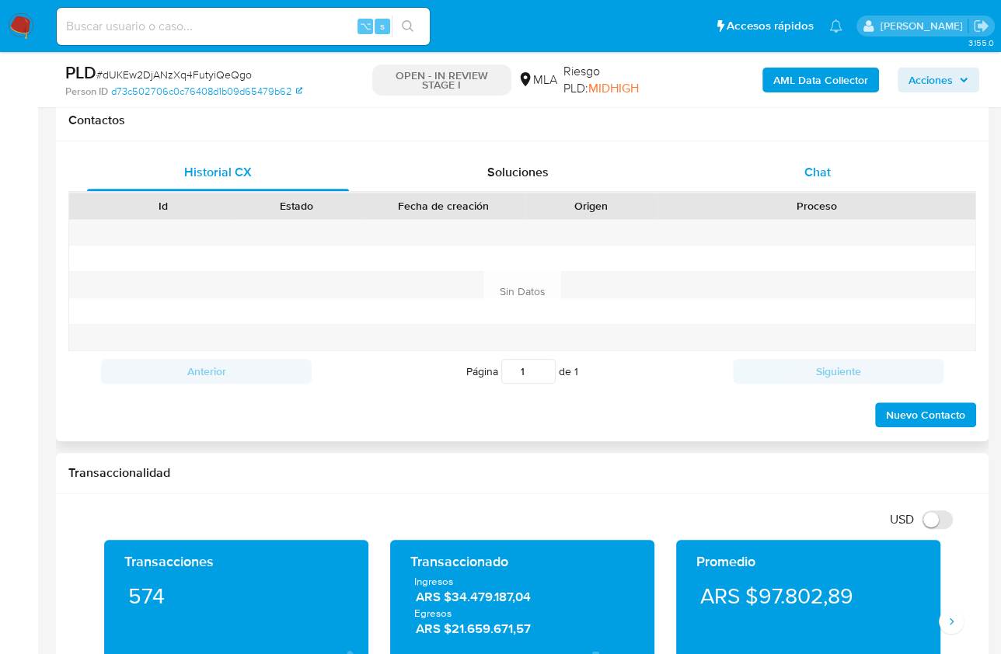
click at [825, 155] on div "Chat" at bounding box center [817, 172] width 262 height 37
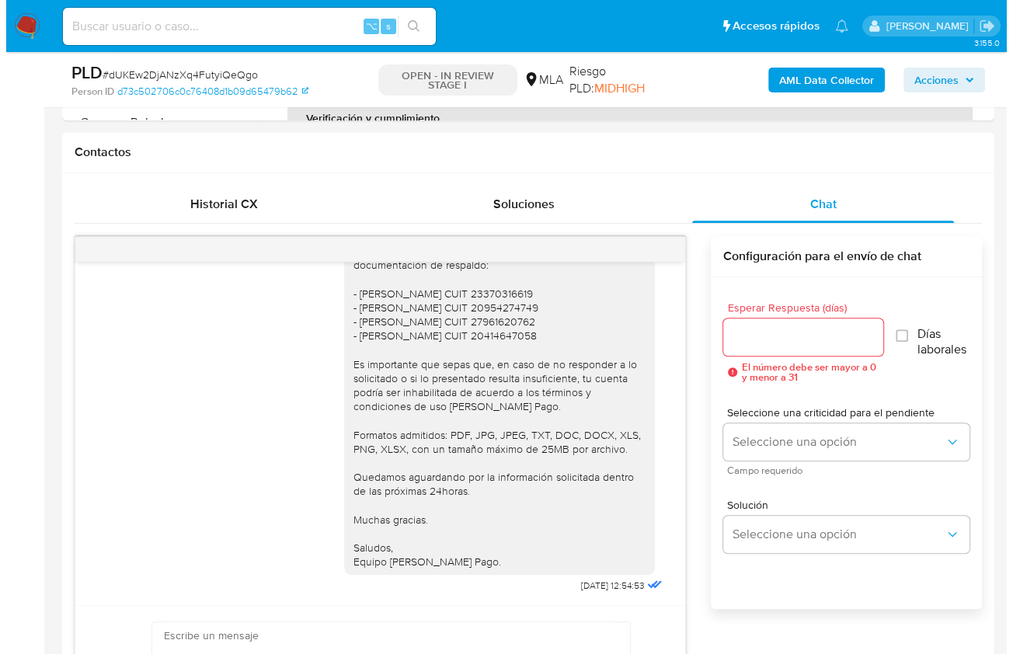
scroll to position [269, 0]
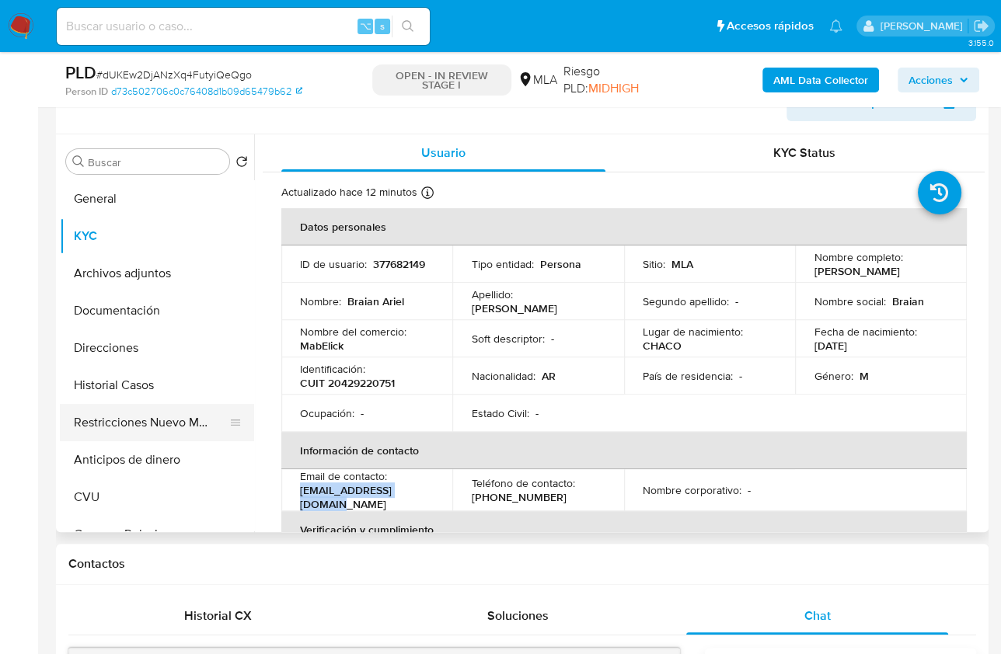
click at [198, 409] on button "Restricciones Nuevo Mundo" at bounding box center [151, 422] width 182 height 37
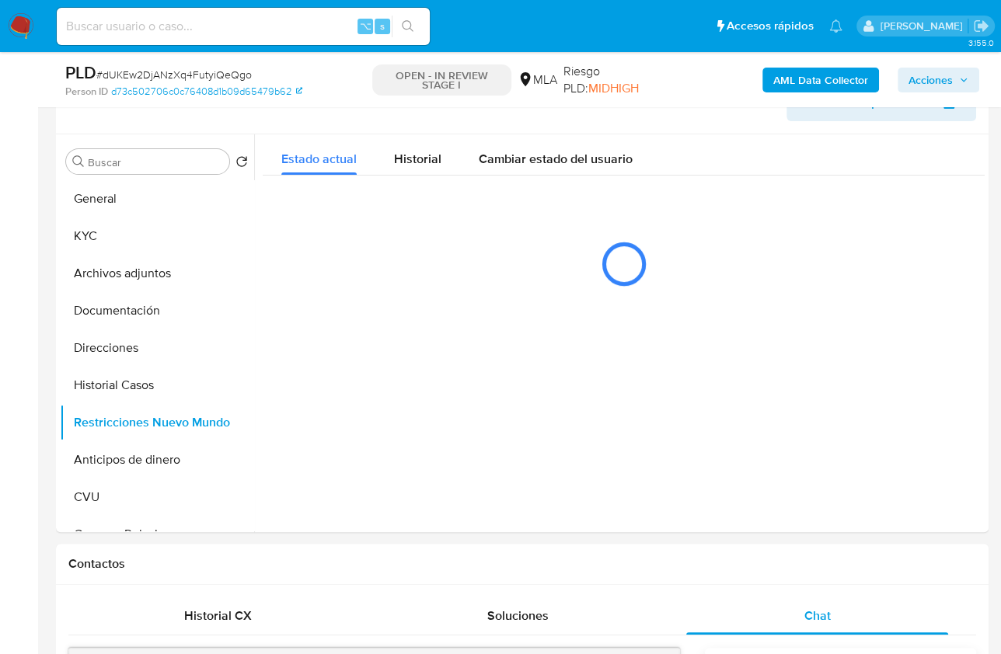
click at [821, 69] on b "AML Data Collector" at bounding box center [820, 80] width 95 height 25
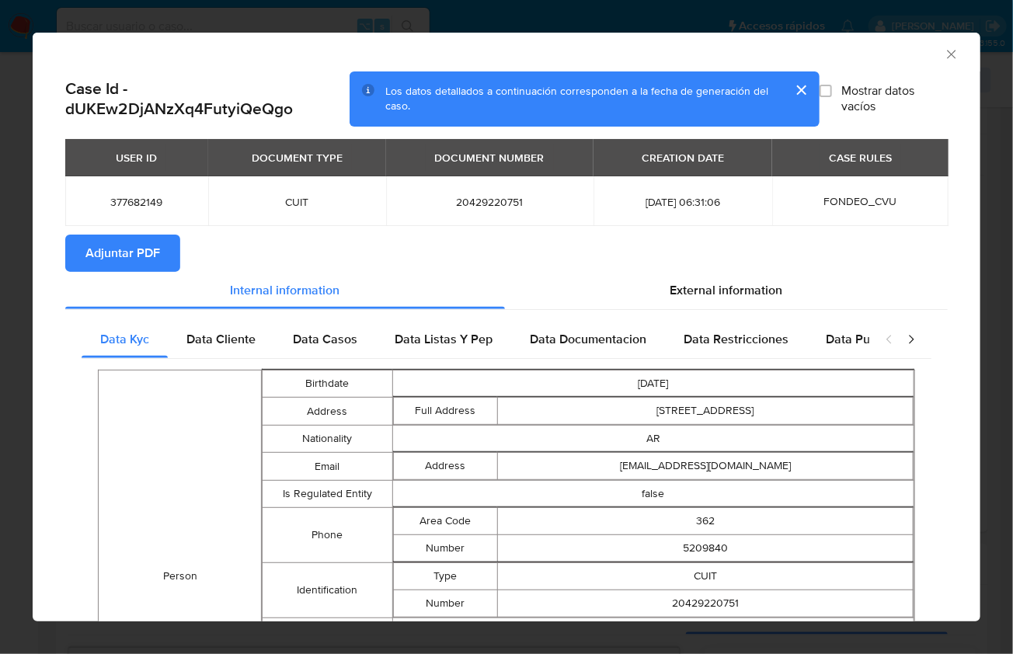
click at [123, 257] on span "Adjuntar PDF" at bounding box center [122, 253] width 75 height 34
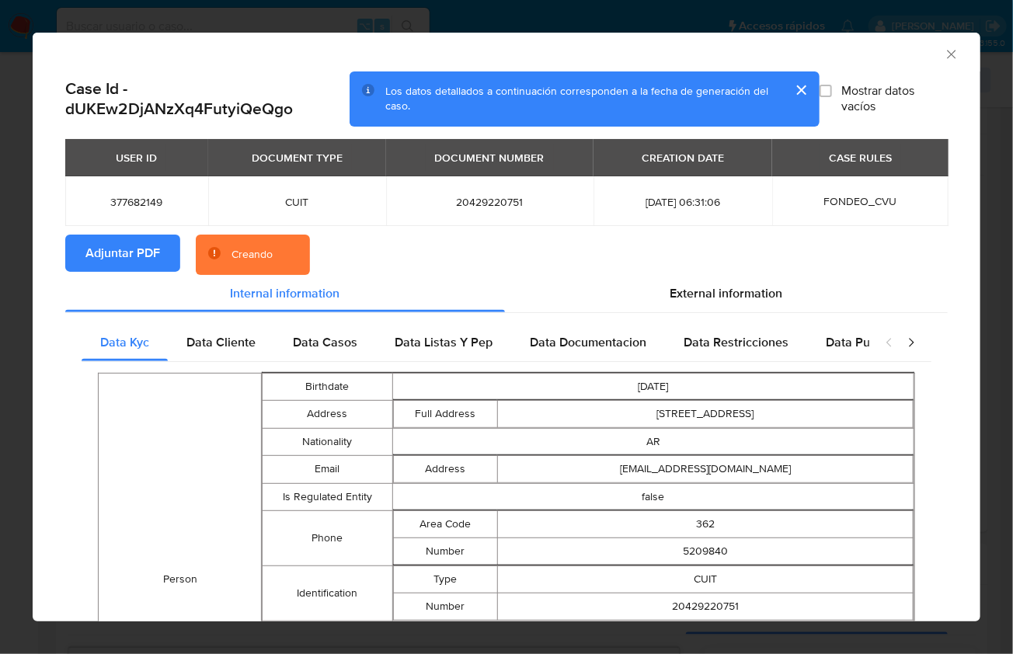
click at [715, 252] on section "Adjuntar PDF Creando" at bounding box center [506, 255] width 883 height 40
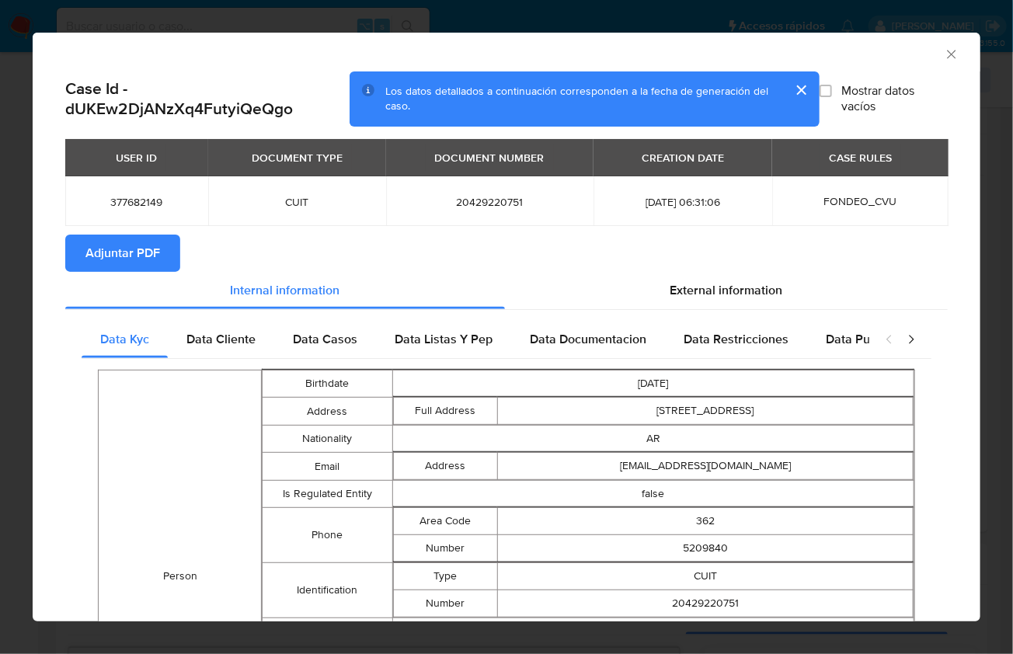
click at [947, 52] on icon "Cerrar ventana" at bounding box center [951, 54] width 9 height 9
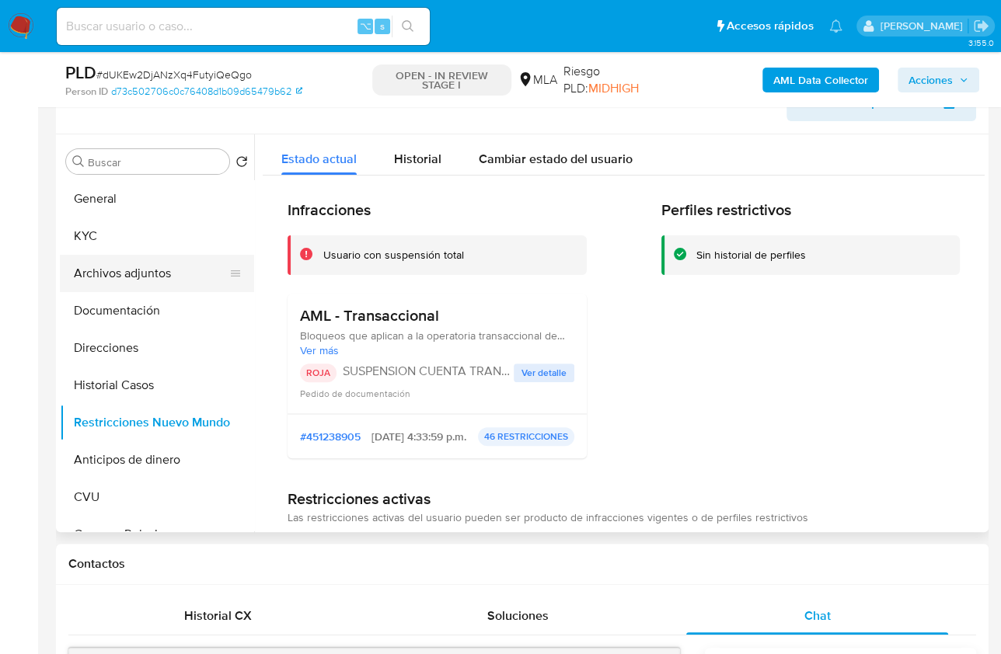
click at [184, 282] on button "Archivos adjuntos" at bounding box center [151, 273] width 182 height 37
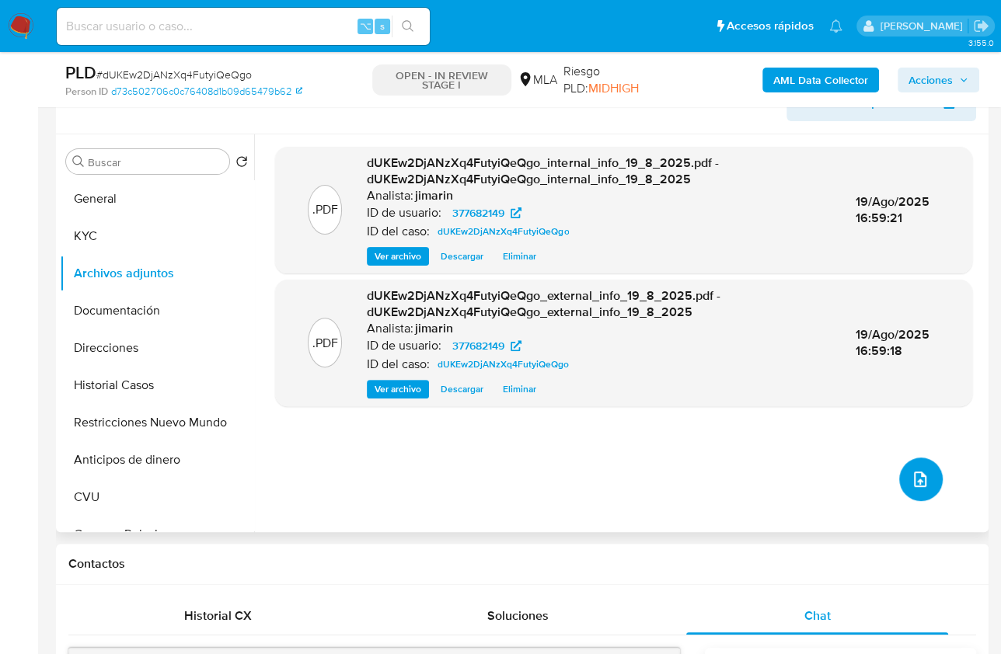
click at [925, 485] on button "upload-file" at bounding box center [921, 480] width 44 height 44
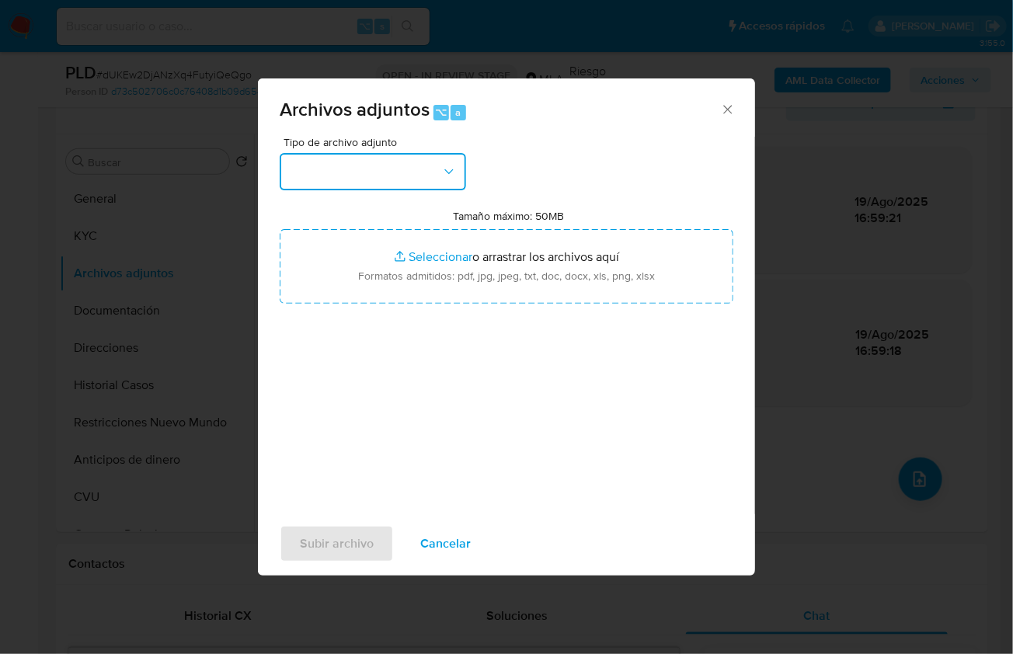
click at [386, 173] on button "button" at bounding box center [373, 171] width 187 height 37
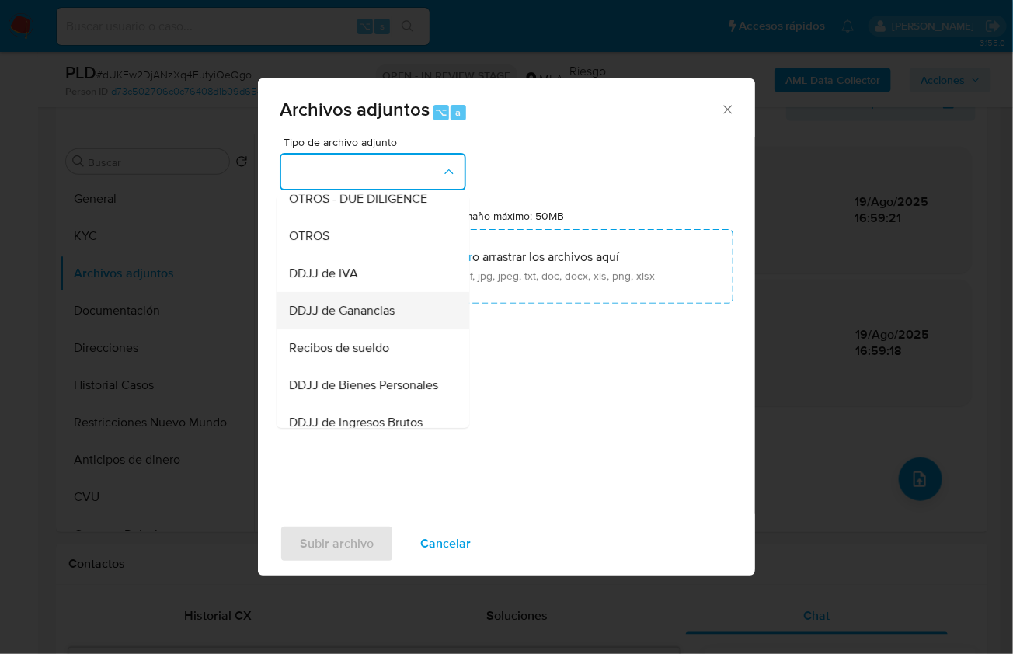
scroll to position [299, 0]
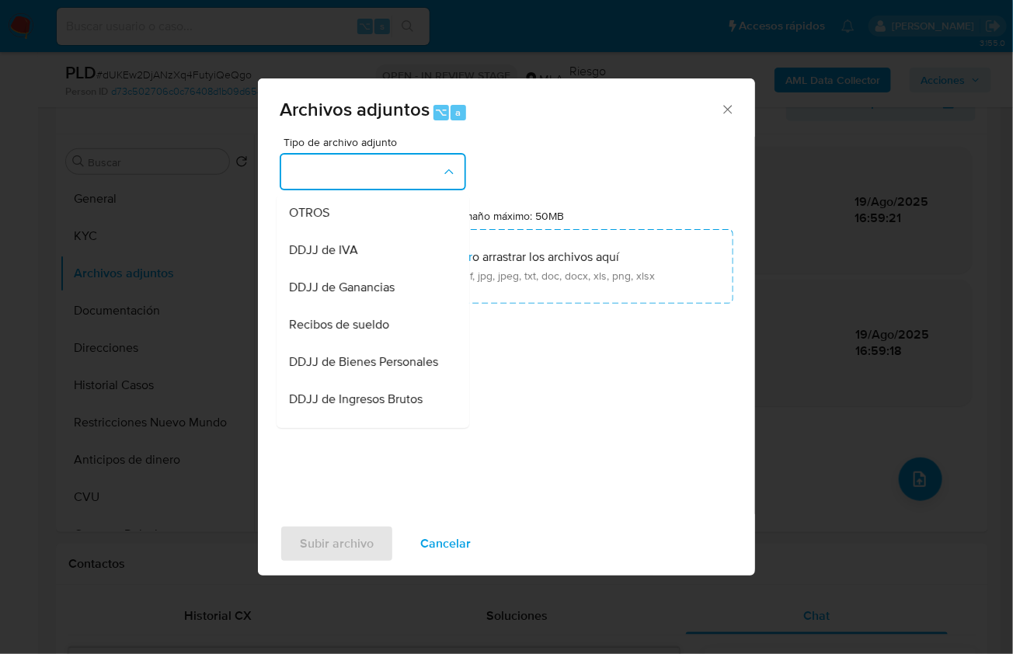
click at [321, 220] on span "OTROS" at bounding box center [309, 212] width 40 height 16
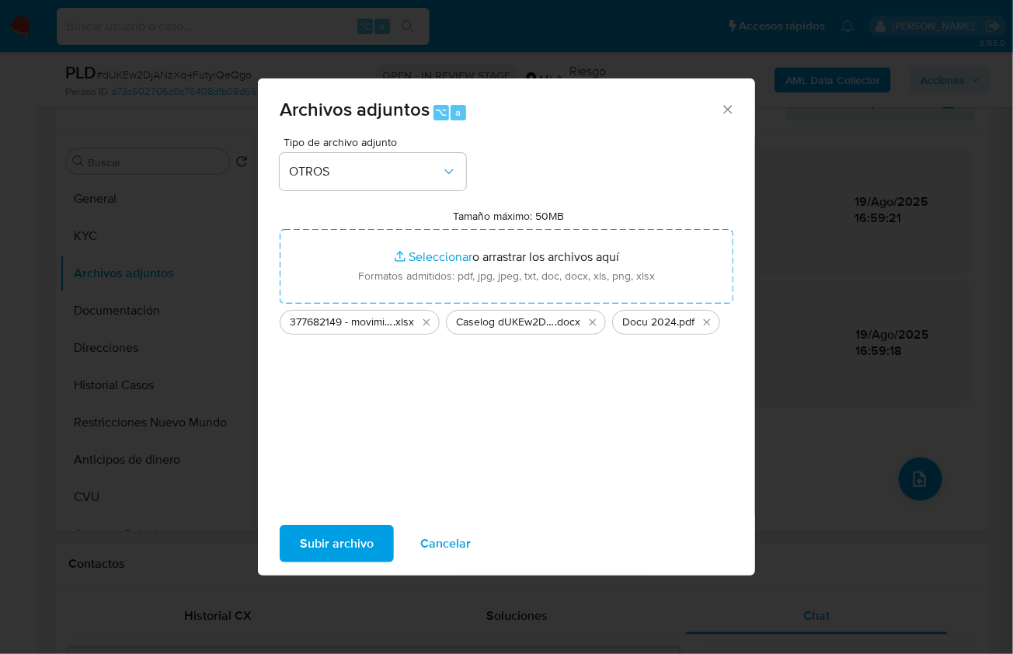
click at [337, 545] on span "Subir archivo" at bounding box center [337, 544] width 74 height 34
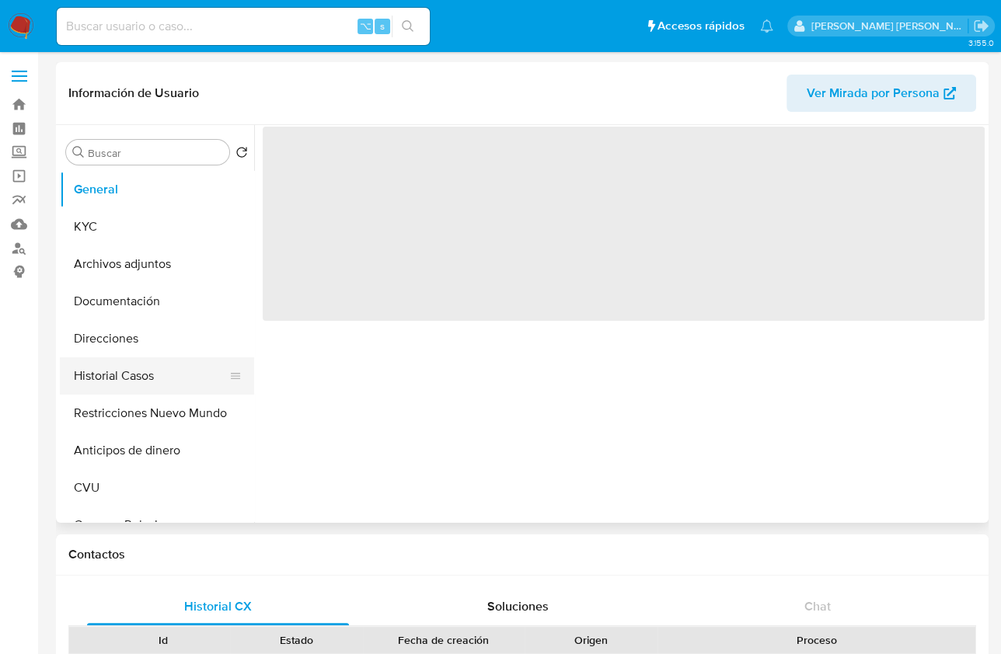
click at [144, 372] on button "Historial Casos" at bounding box center [151, 375] width 182 height 37
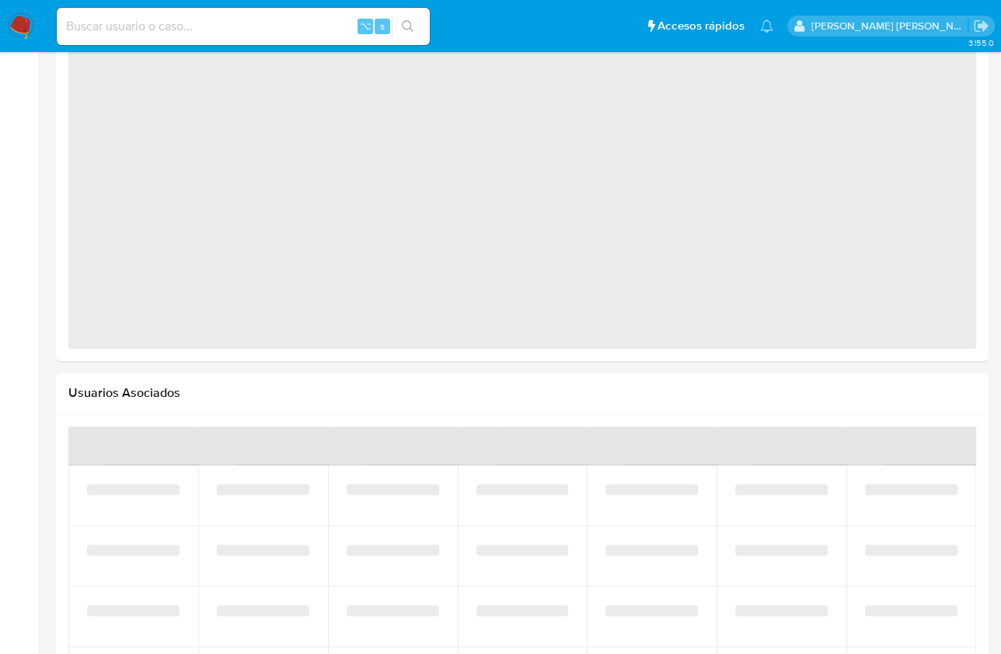
select select "10"
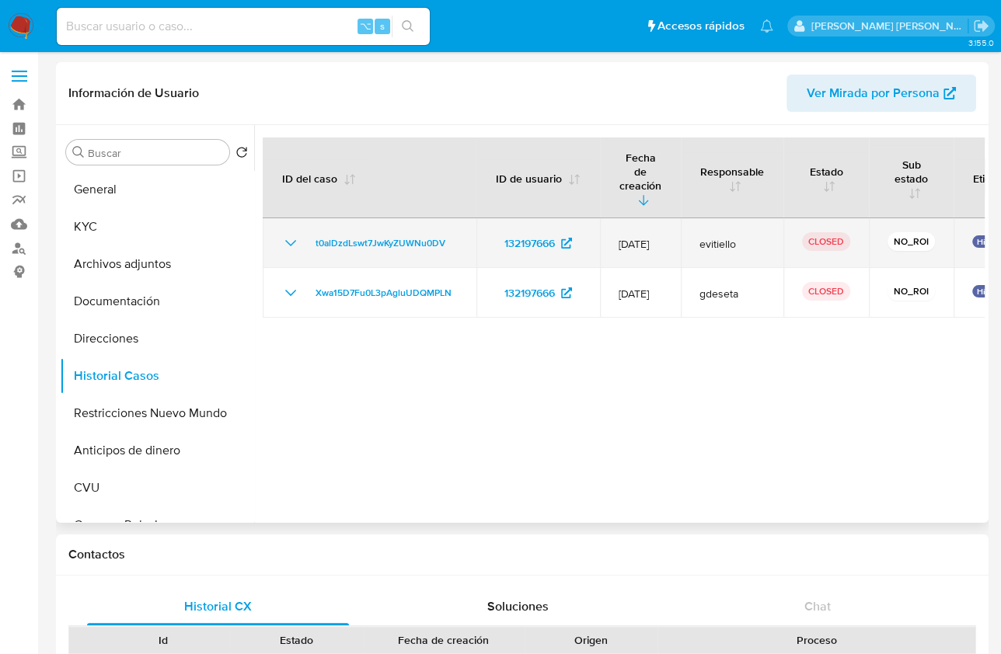
click at [278, 238] on td "t0alDzdLswt7JwKyZUWNu0DV" at bounding box center [370, 243] width 214 height 50
click at [282, 234] on icon "Mostrar/Ocultar" at bounding box center [290, 243] width 19 height 19
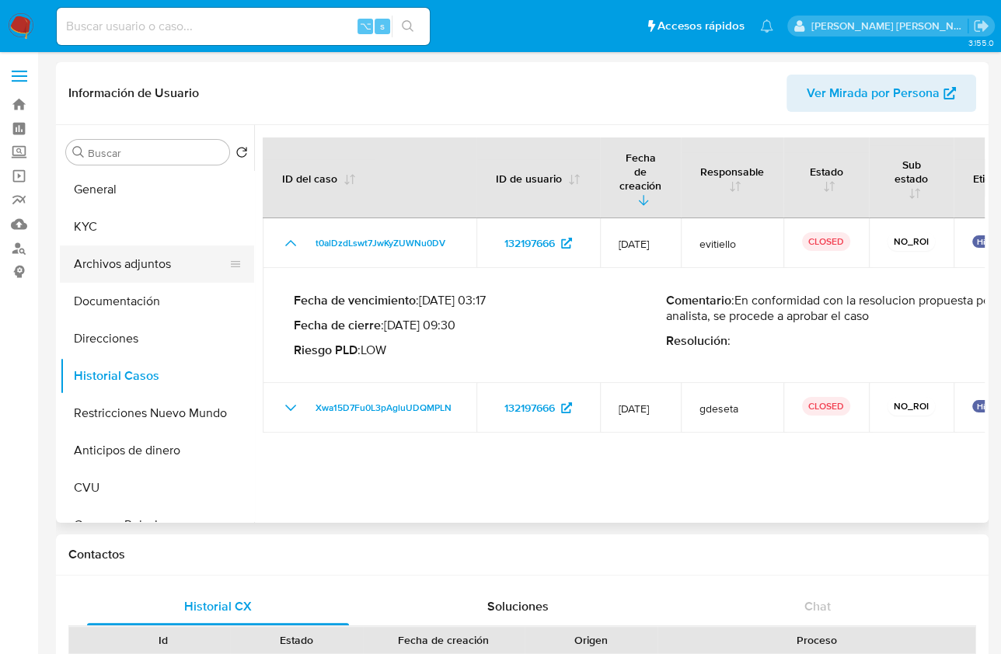
click at [138, 277] on button "Archivos adjuntos" at bounding box center [151, 264] width 182 height 37
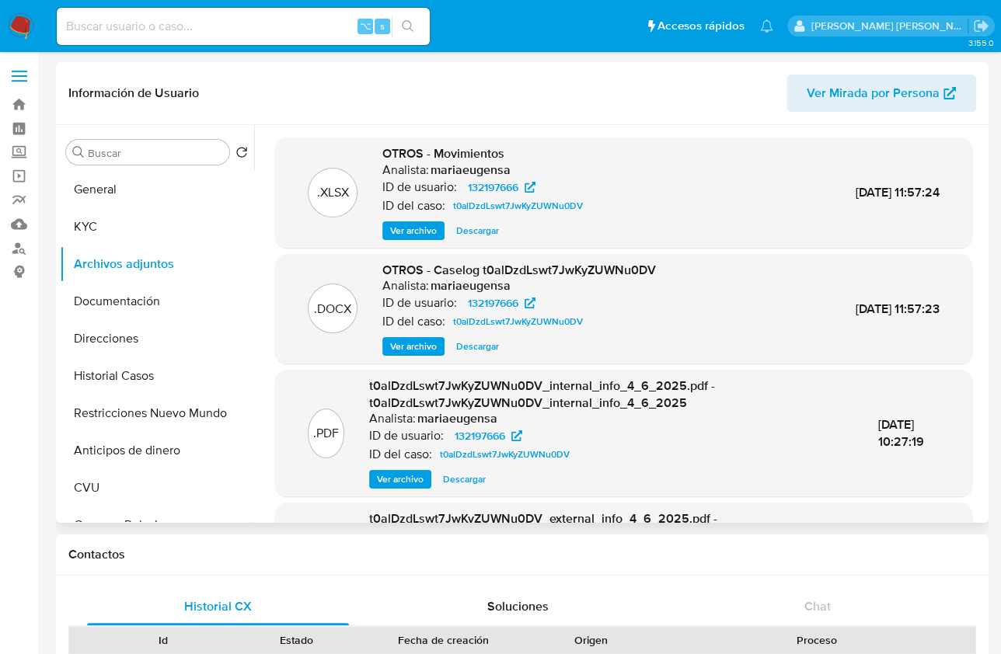
click at [407, 353] on span "Ver archivo" at bounding box center [413, 347] width 47 height 16
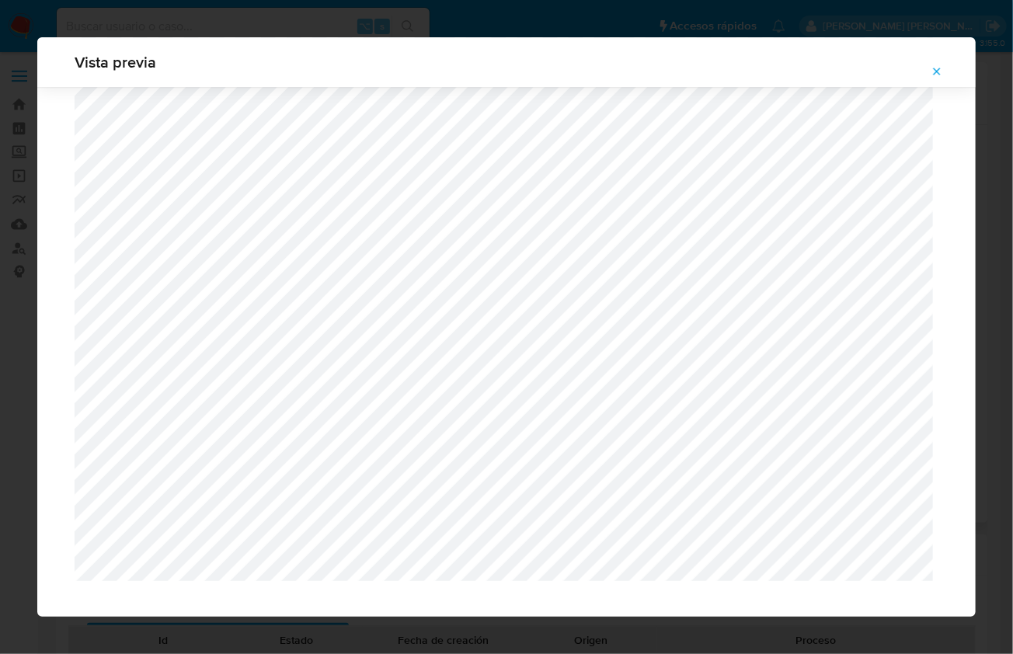
scroll to position [1377, 0]
click at [936, 72] on icon "Attachment preview" at bounding box center [937, 71] width 7 height 7
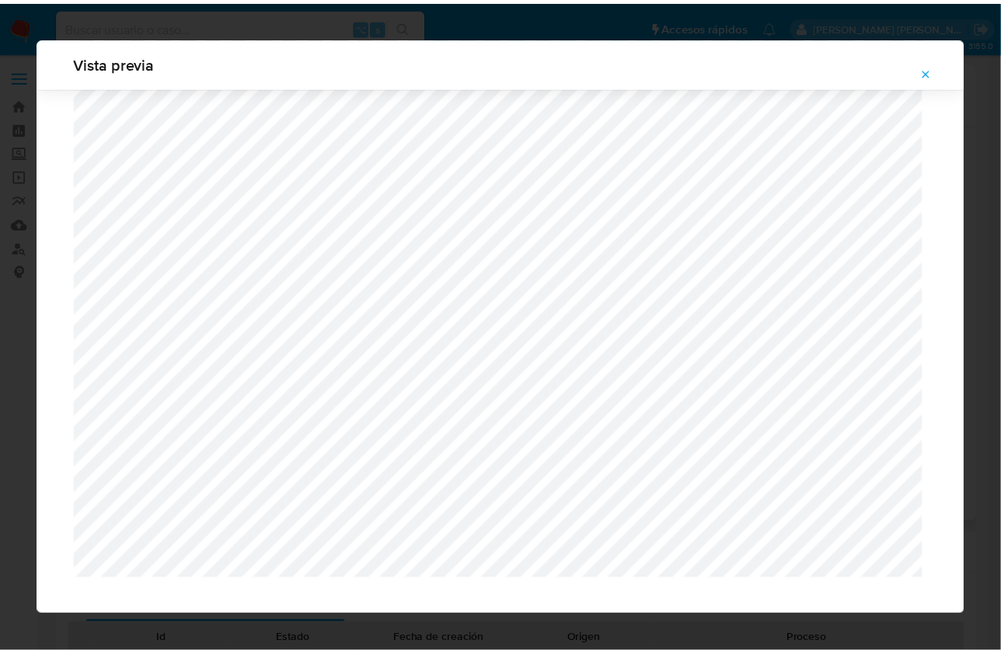
scroll to position [0, 0]
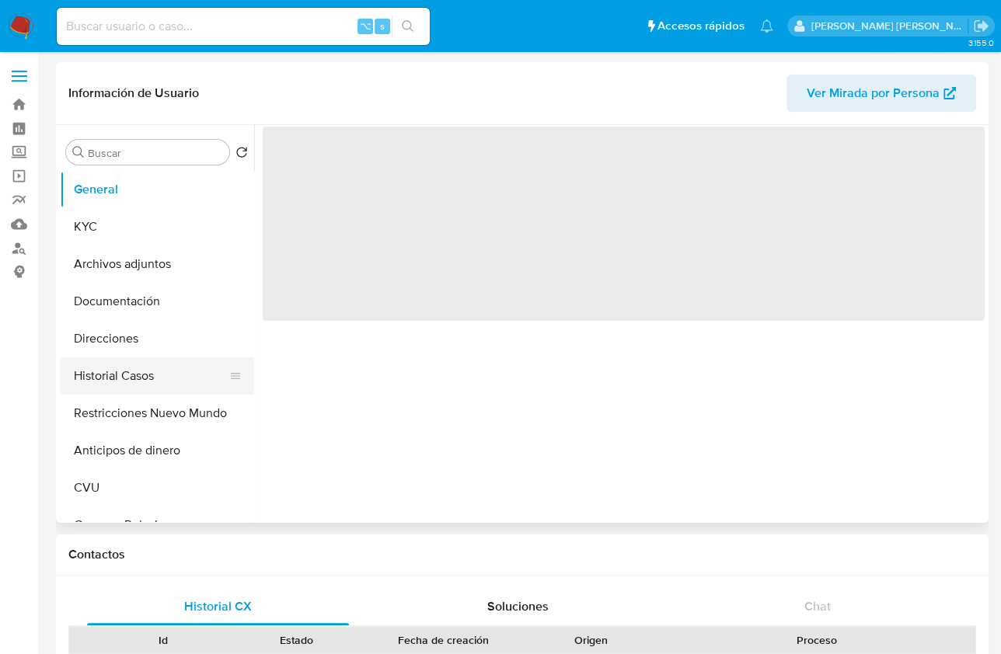
click at [128, 389] on button "Historial Casos" at bounding box center [151, 375] width 182 height 37
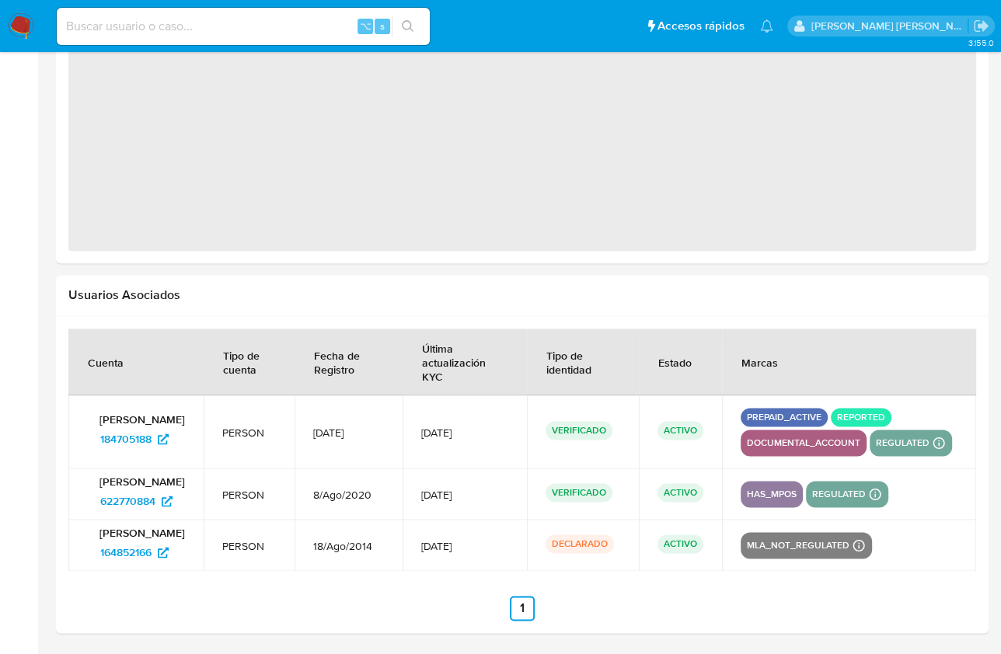
select select "10"
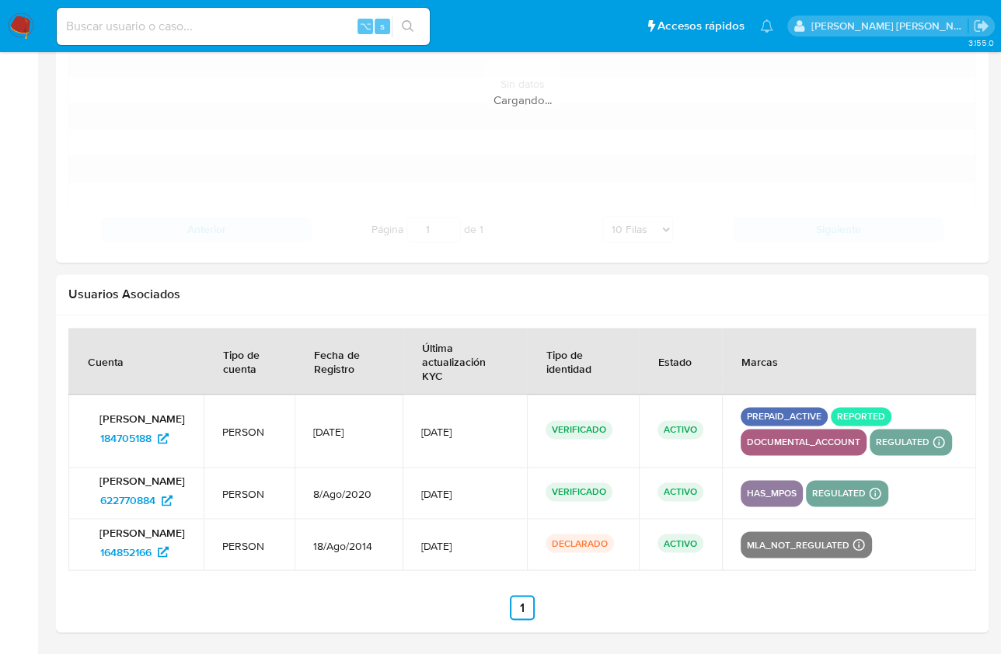
scroll to position [1750, 0]
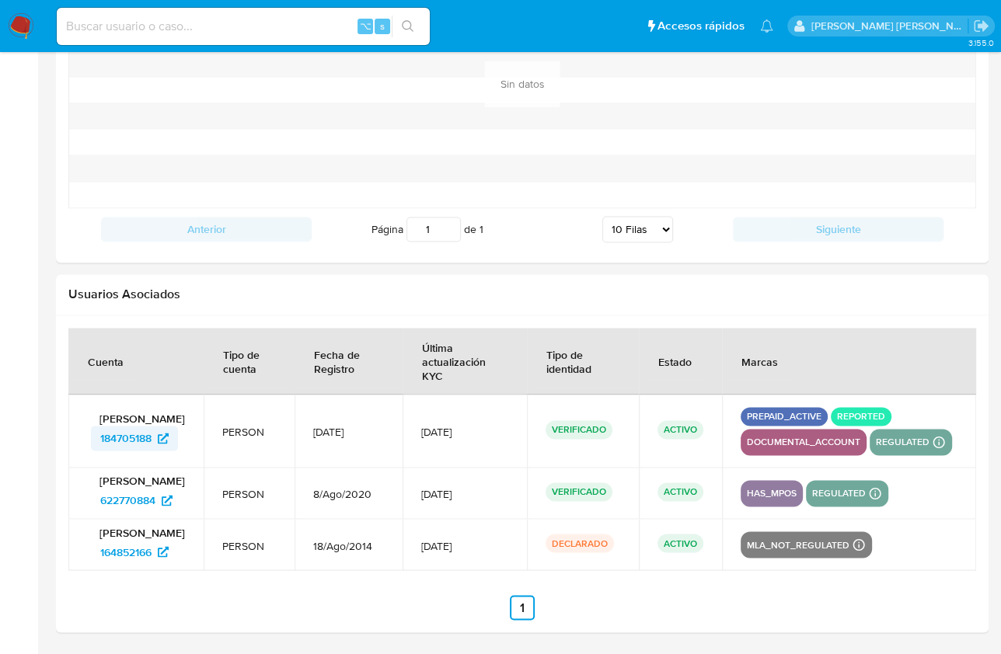
click at [110, 427] on span "184705188" at bounding box center [125, 438] width 51 height 25
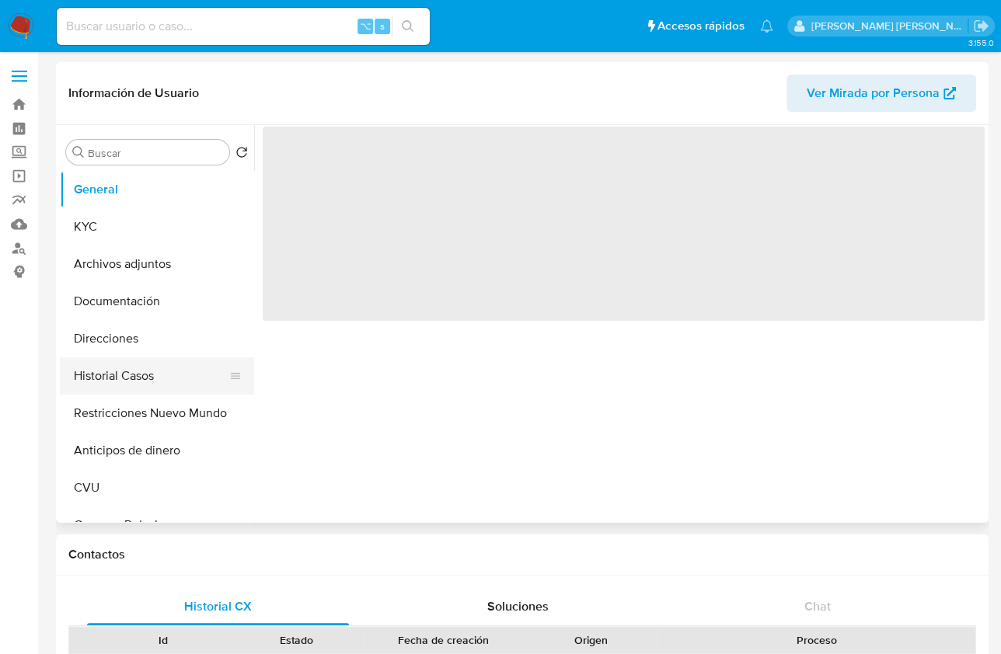
click at [197, 392] on button "Historial Casos" at bounding box center [151, 375] width 182 height 37
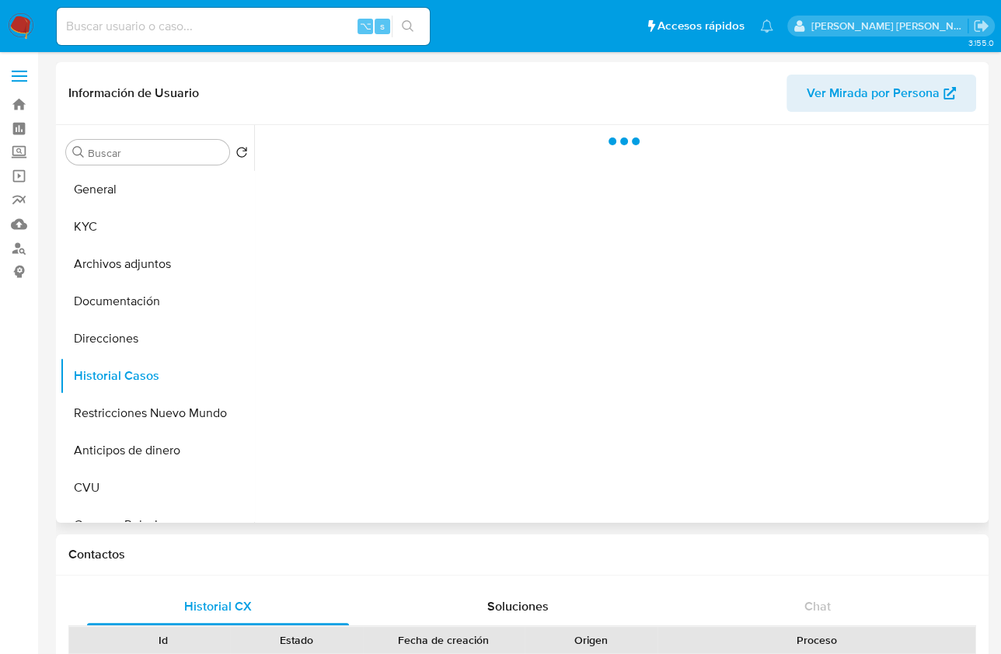
select select "10"
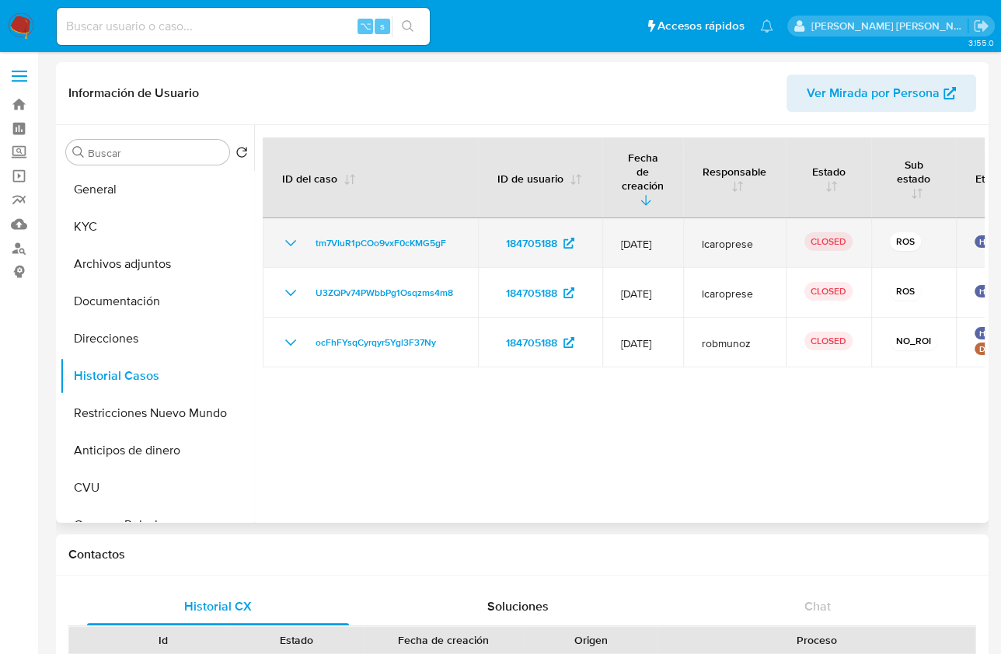
click at [276, 234] on td "tm7VluR1pCOo9vxF0cKMG5gF" at bounding box center [370, 243] width 215 height 50
click at [304, 234] on div "tm7VluR1pCOo9vxF0cKMG5gF" at bounding box center [370, 243] width 178 height 19
click at [289, 235] on icon "Mostrar/Ocultar" at bounding box center [290, 243] width 19 height 19
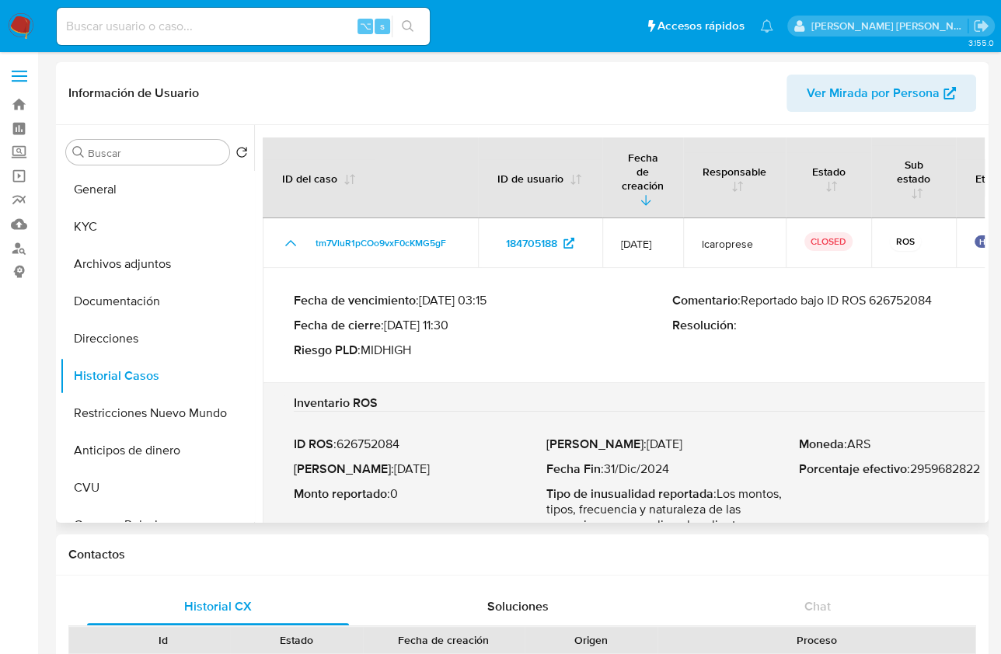
drag, startPoint x: 757, startPoint y: 289, endPoint x: 947, endPoint y: 288, distance: 190.4
click at [947, 293] on p "Comentario : Reportado bajo ID ROS 626752084" at bounding box center [861, 301] width 378 height 16
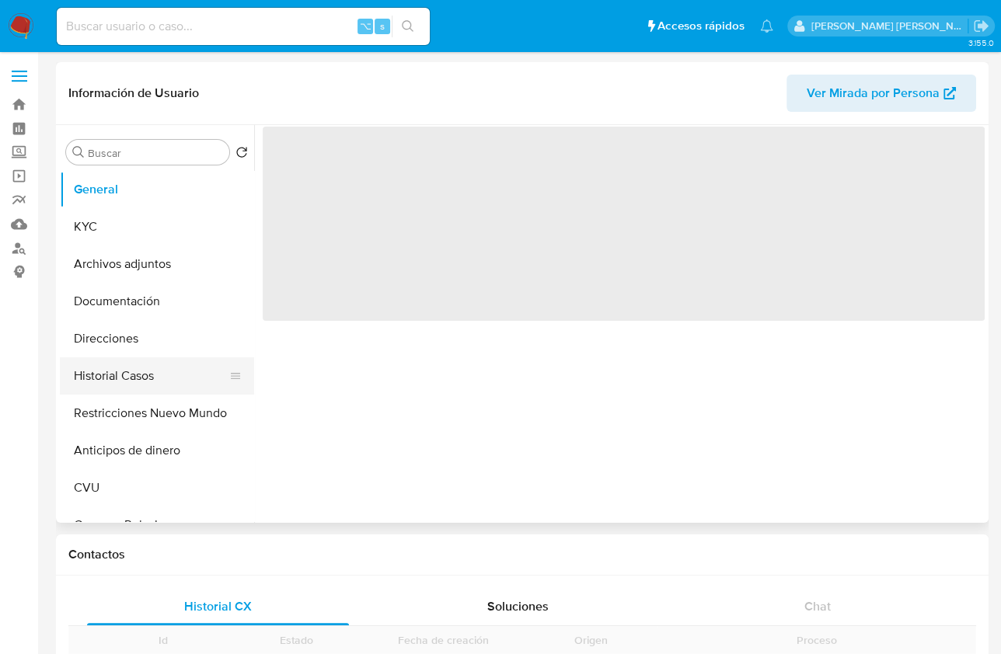
click at [179, 387] on button "Historial Casos" at bounding box center [151, 375] width 182 height 37
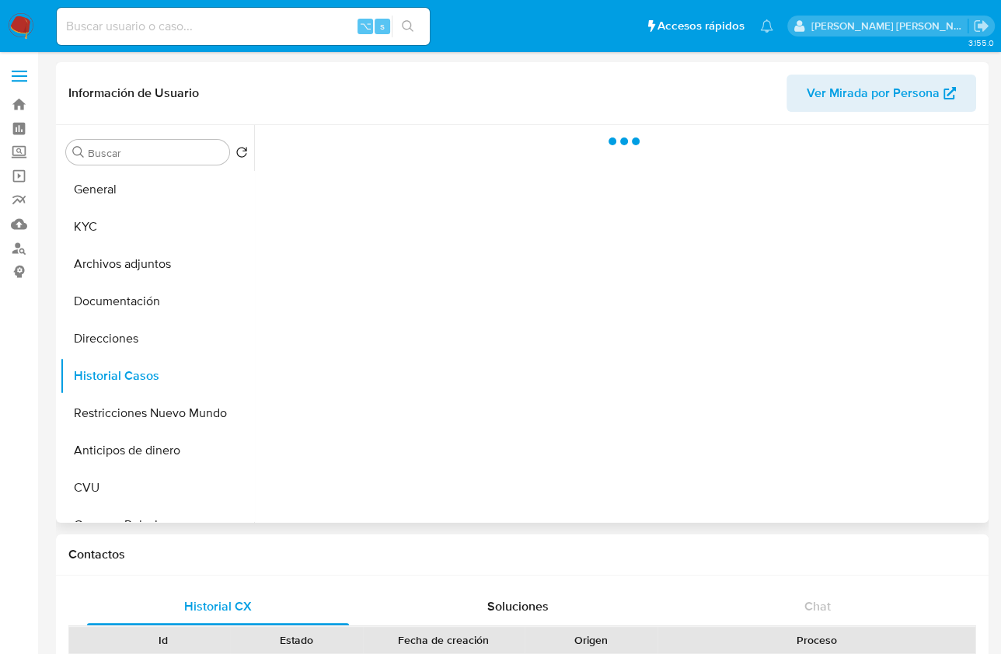
select select "10"
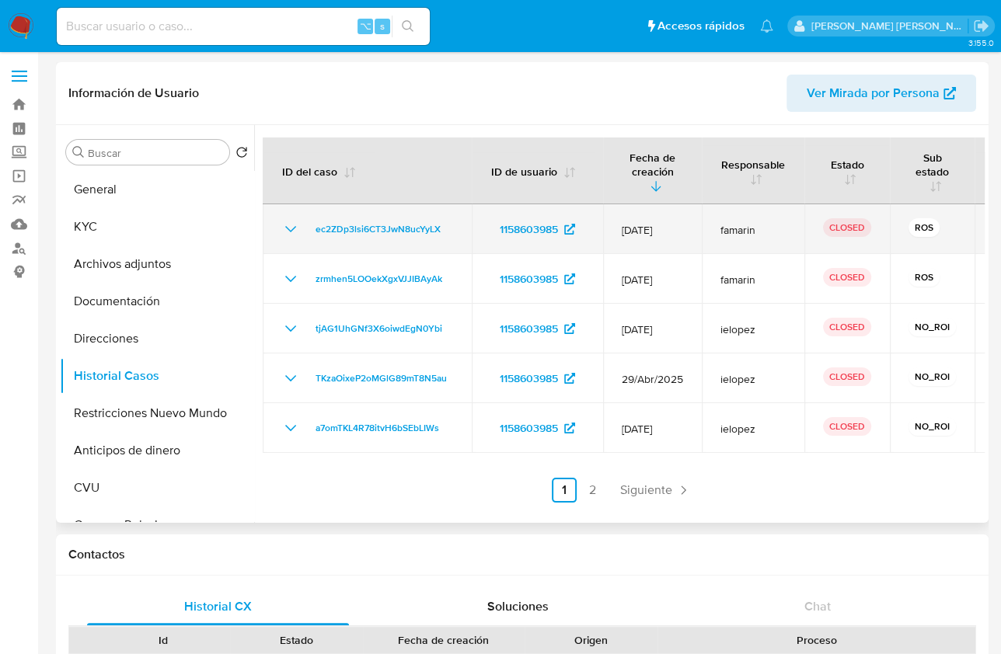
click at [296, 233] on icon "Mostrar/Ocultar" at bounding box center [290, 229] width 19 height 19
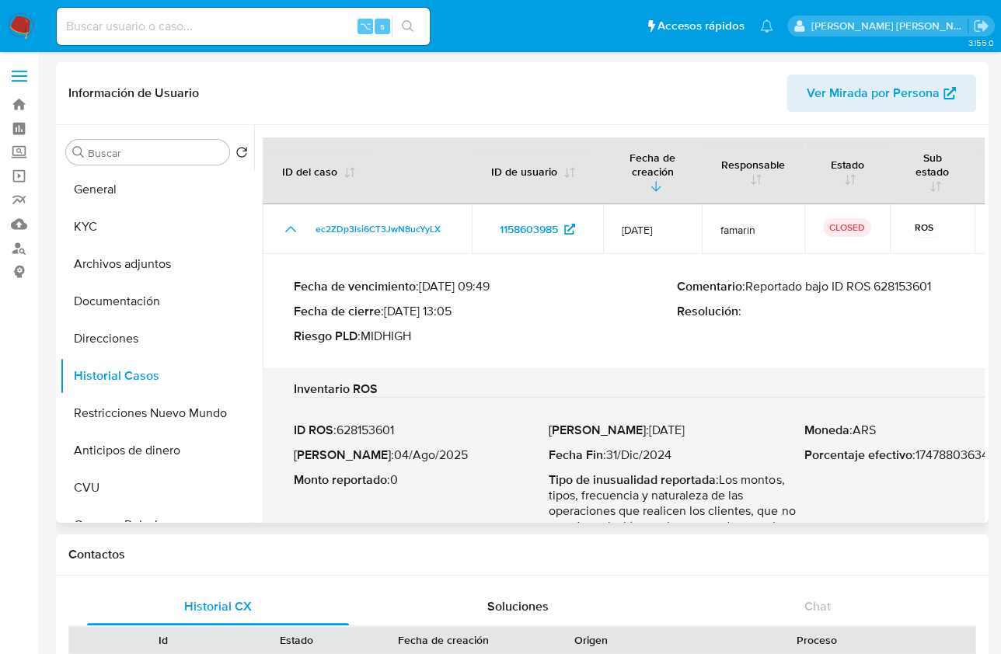
drag, startPoint x: 752, startPoint y: 287, endPoint x: 944, endPoint y: 282, distance: 192.0
click at [944, 282] on p "Comentario : Reportado bajo ID ROS 628153601" at bounding box center [868, 287] width 383 height 16
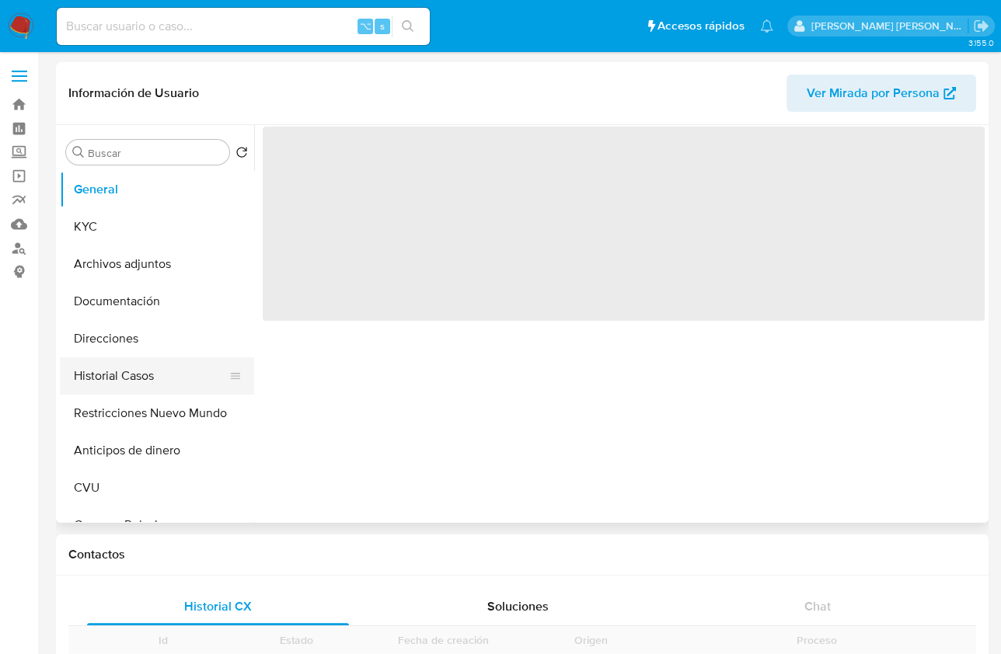
click at [139, 386] on button "Historial Casos" at bounding box center [151, 375] width 182 height 37
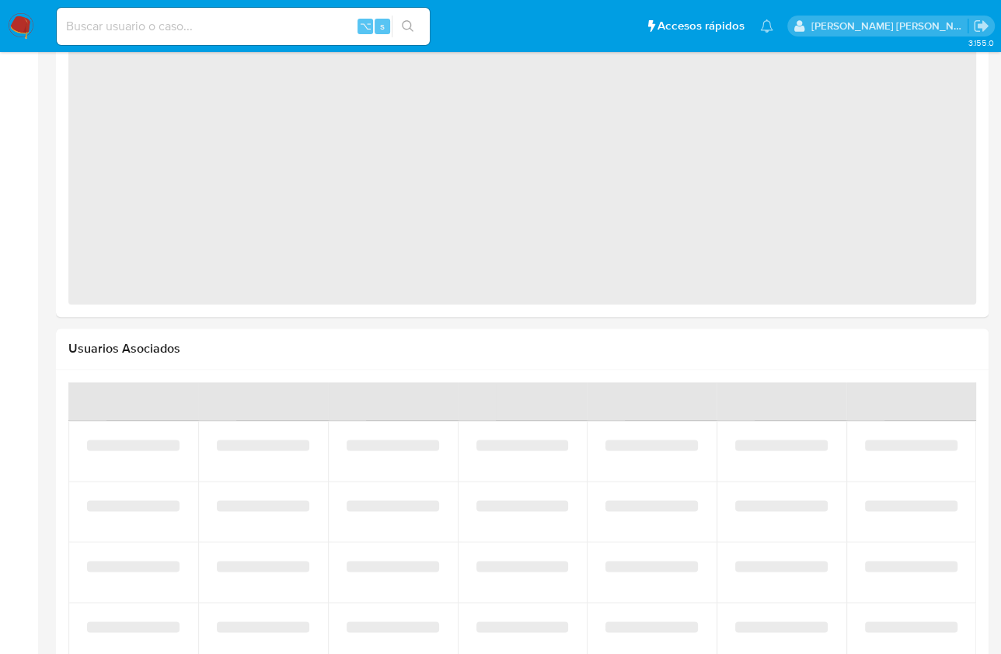
select select "10"
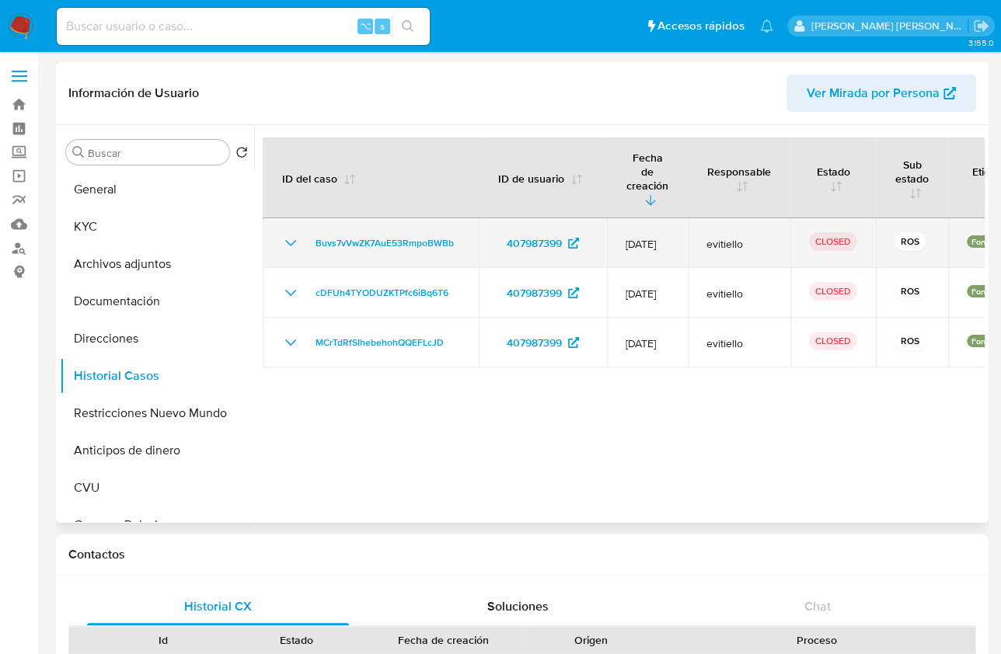
click at [277, 225] on td "Buvs7vVwZK7AuE53RmpoBWBb" at bounding box center [371, 243] width 216 height 50
click at [292, 234] on icon "Mostrar/Ocultar" at bounding box center [290, 243] width 19 height 19
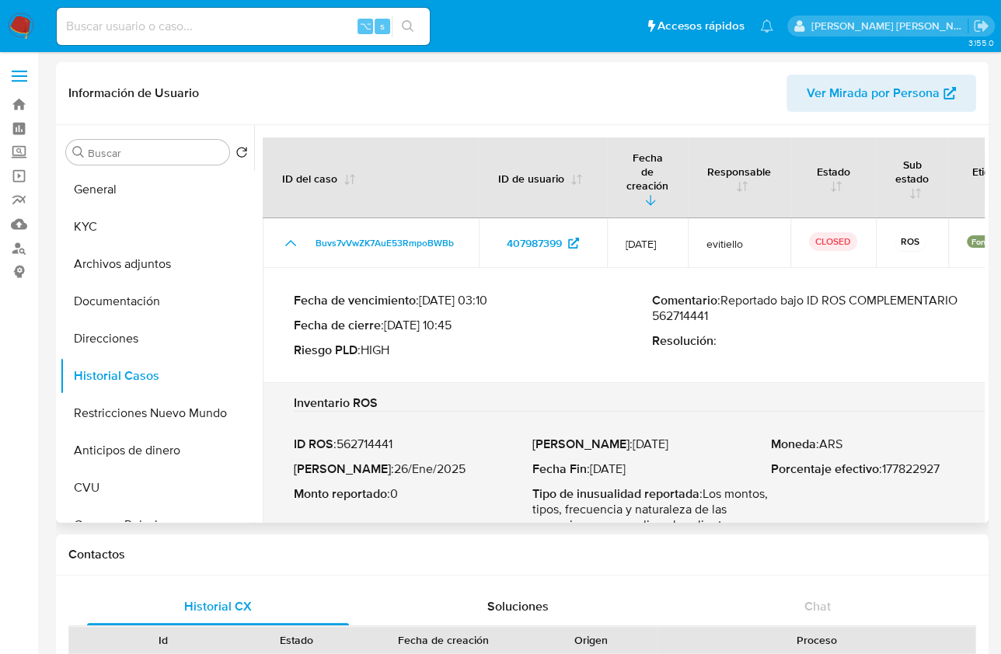
drag, startPoint x: 738, startPoint y: 291, endPoint x: 817, endPoint y: 310, distance: 81.6
click at [817, 310] on div "Comentario : Reportado bajo ID ROS COMPLEMENTARIO 562714441 Resolución :" at bounding box center [831, 325] width 358 height 65
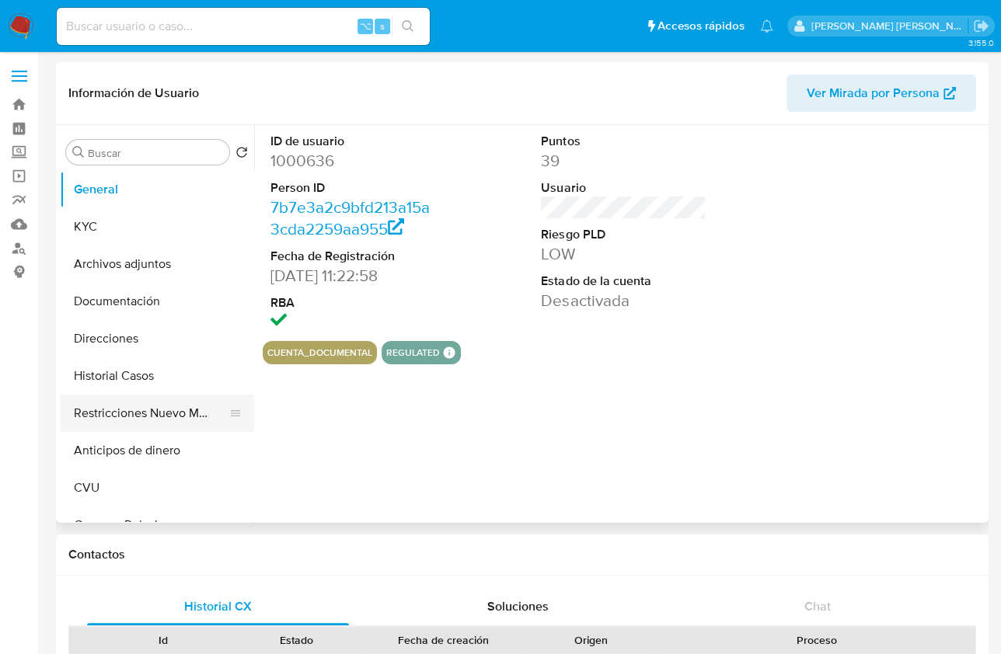
click at [136, 407] on button "Restricciones Nuevo Mundo" at bounding box center [151, 413] width 182 height 37
select select "10"
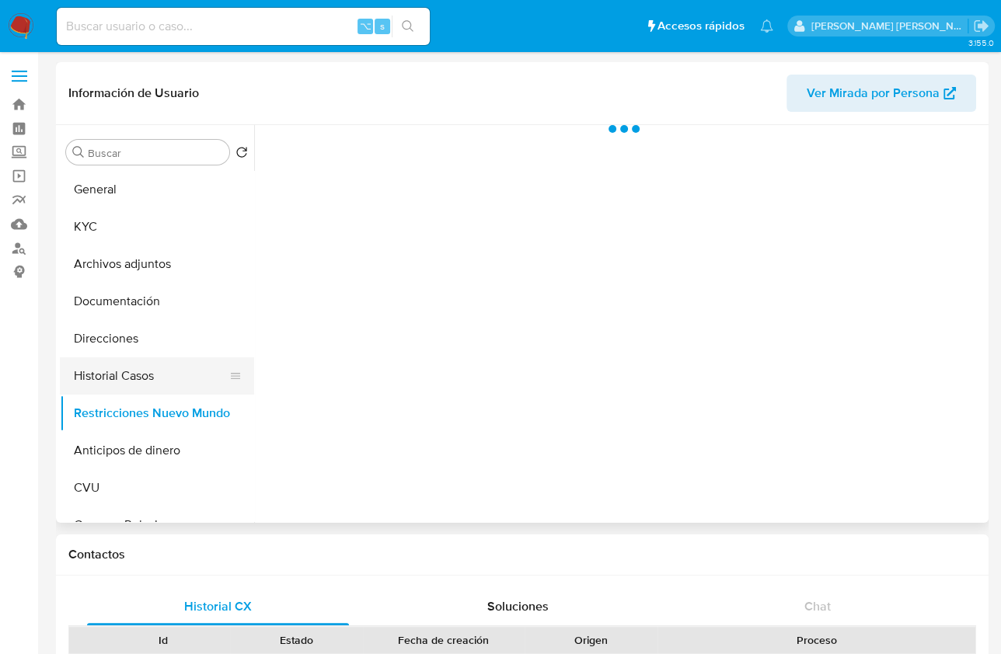
click at [138, 389] on button "Historial Casos" at bounding box center [151, 375] width 182 height 37
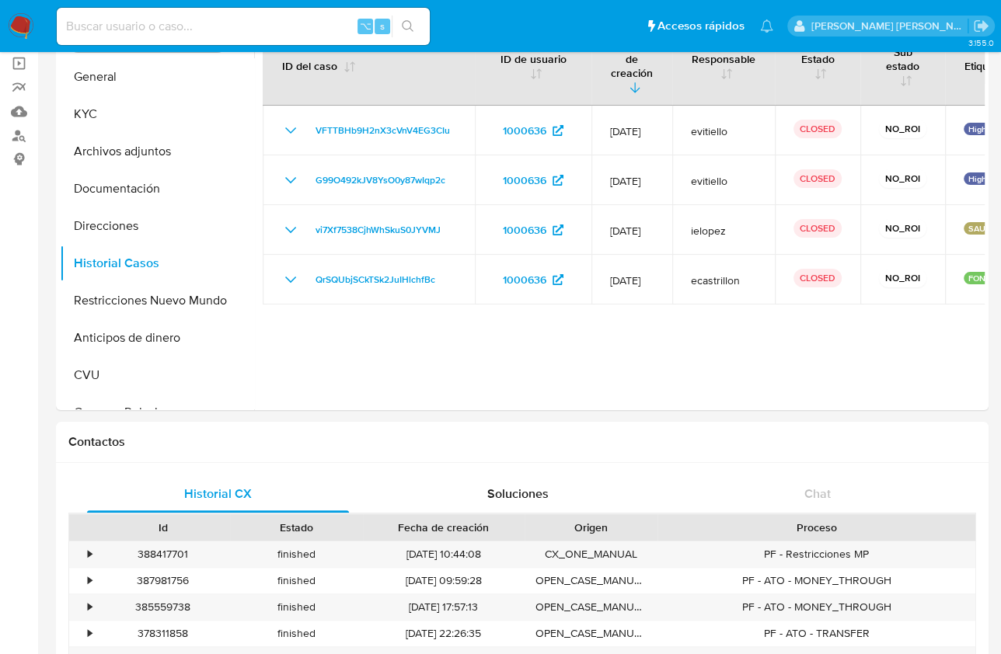
scroll to position [31, 0]
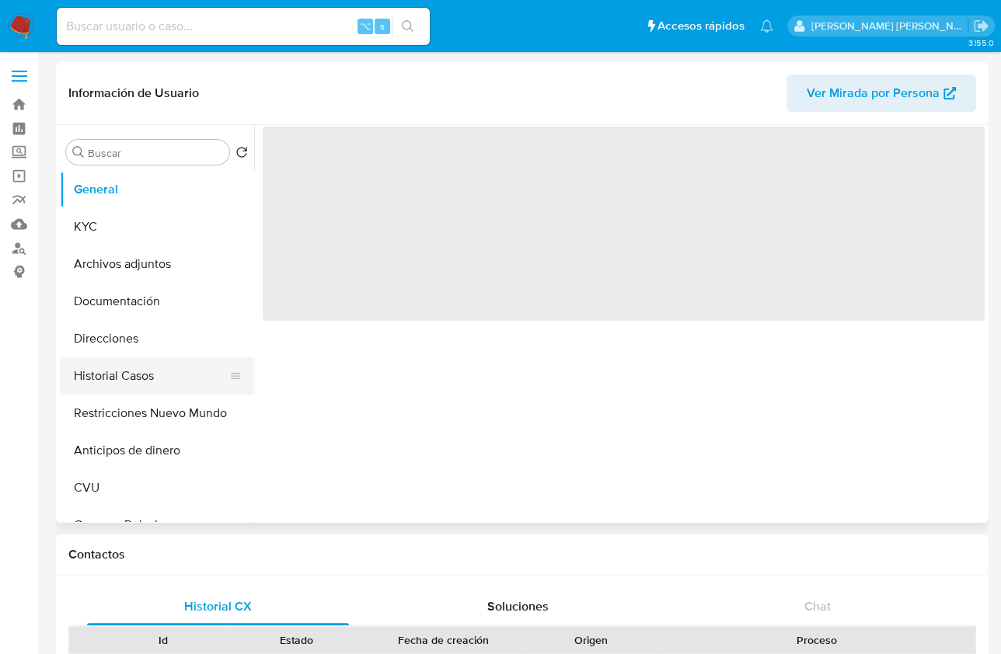
click at [178, 364] on button "Historial Casos" at bounding box center [151, 375] width 182 height 37
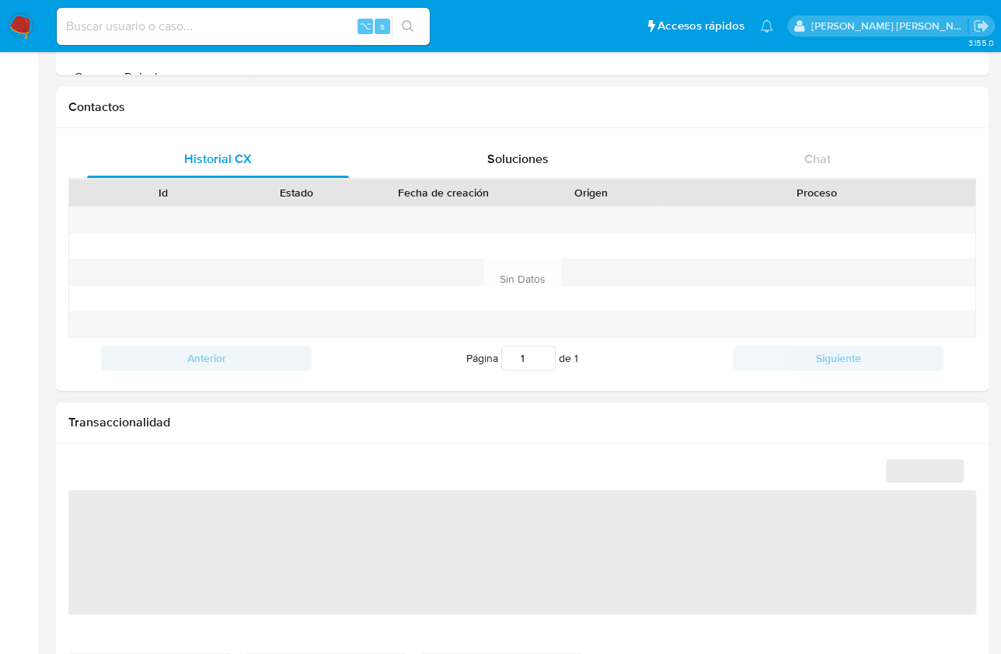
select select "10"
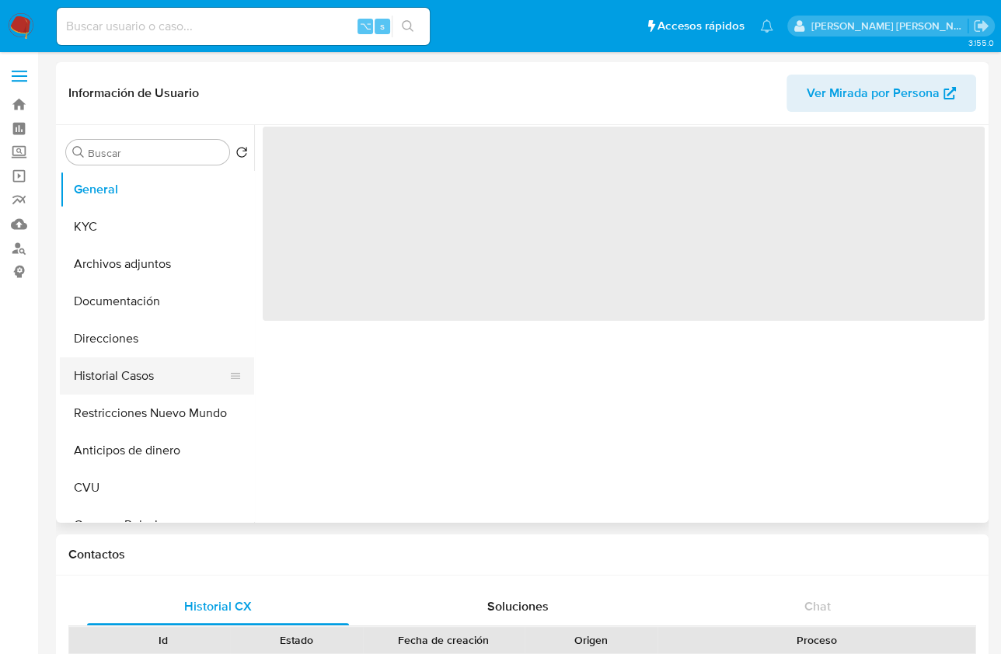
click at [169, 379] on button "Historial Casos" at bounding box center [151, 375] width 182 height 37
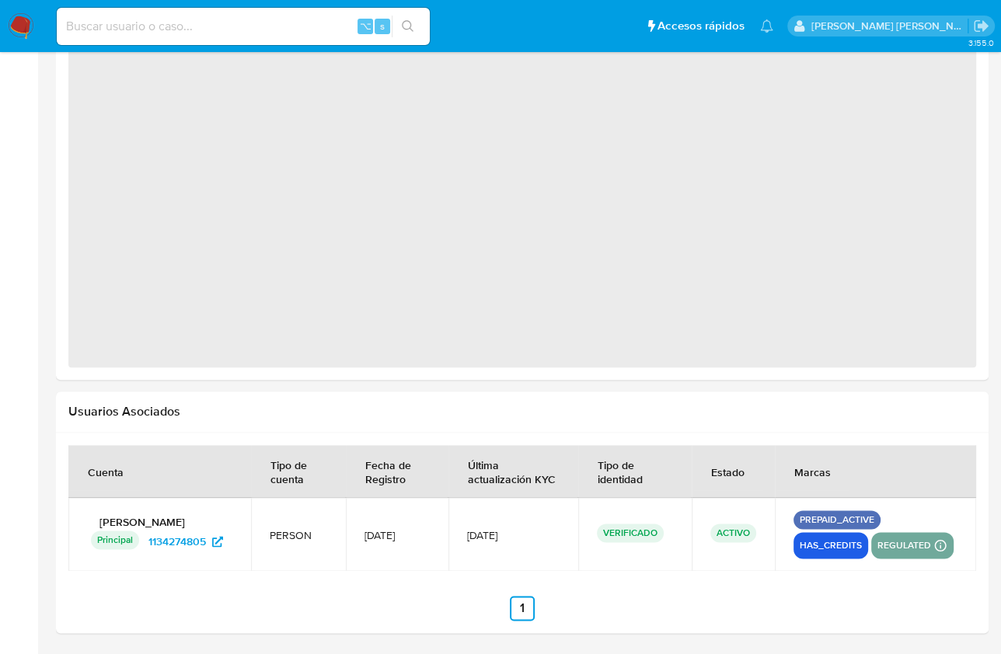
select select "10"
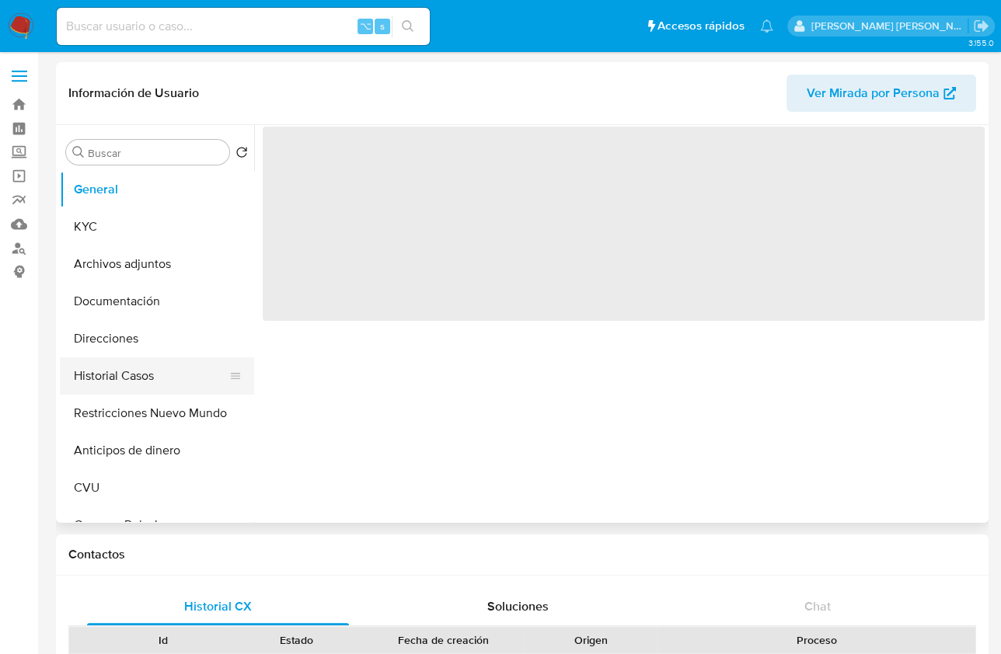
click at [141, 378] on button "Historial Casos" at bounding box center [151, 375] width 182 height 37
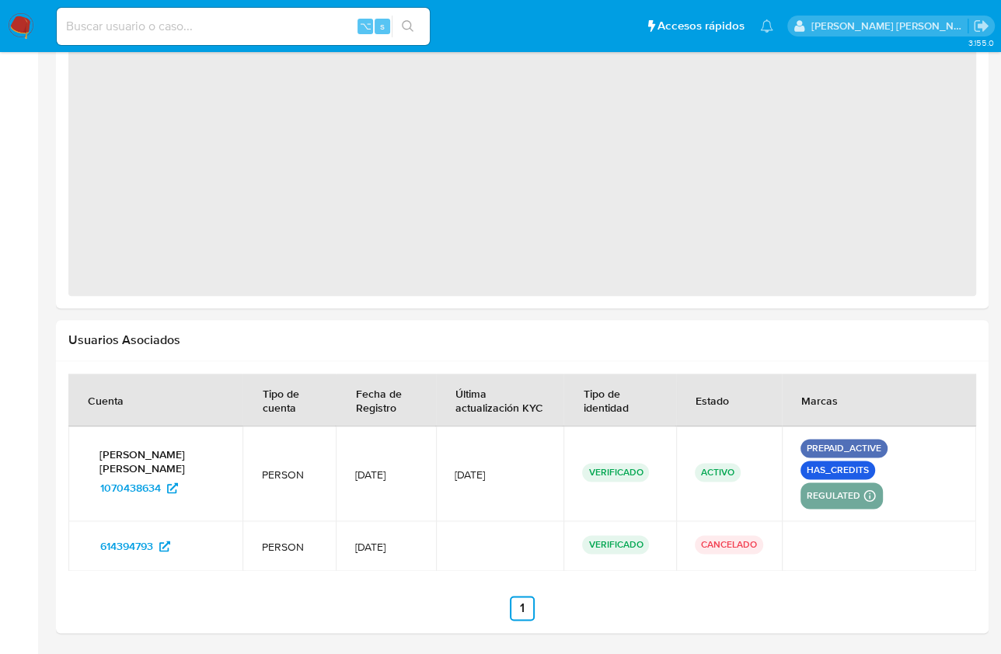
select select "10"
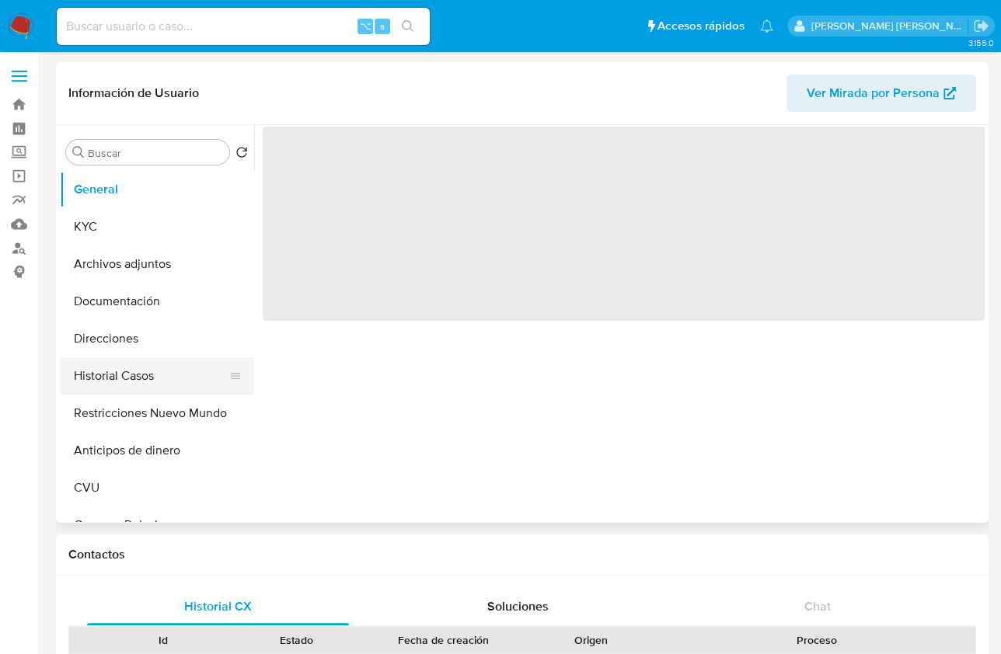
click at [91, 381] on button "Historial Casos" at bounding box center [151, 375] width 182 height 37
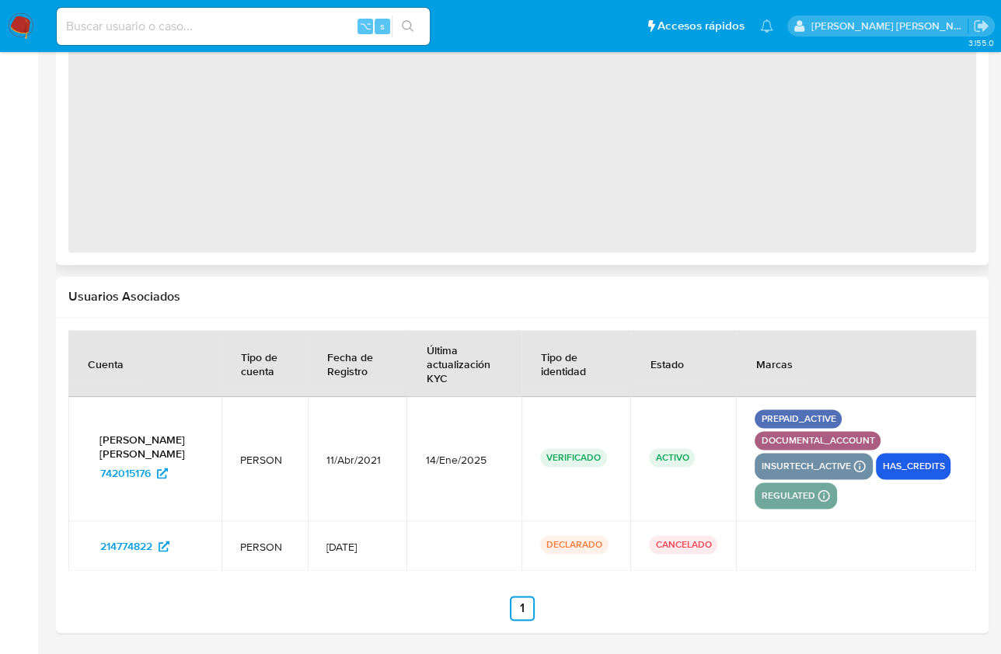
select select "10"
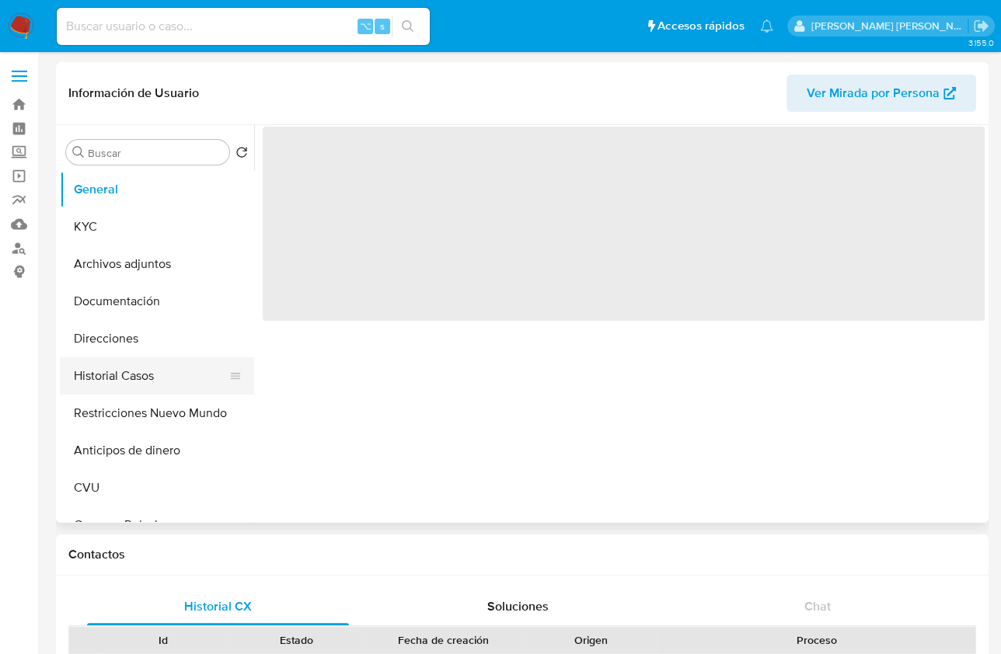
click at [142, 369] on button "Historial Casos" at bounding box center [151, 375] width 182 height 37
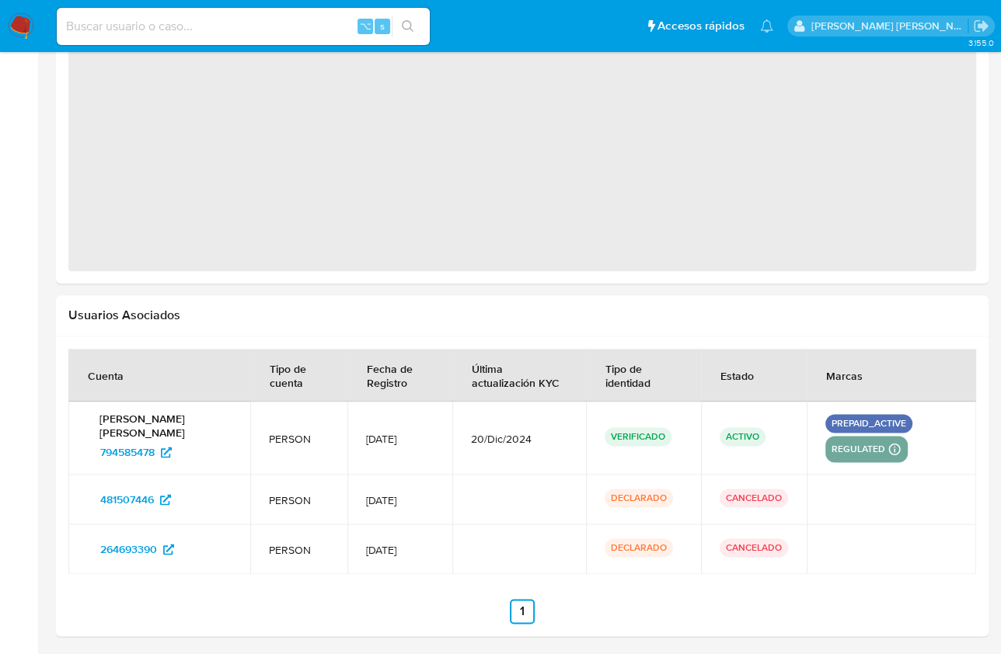
select select "10"
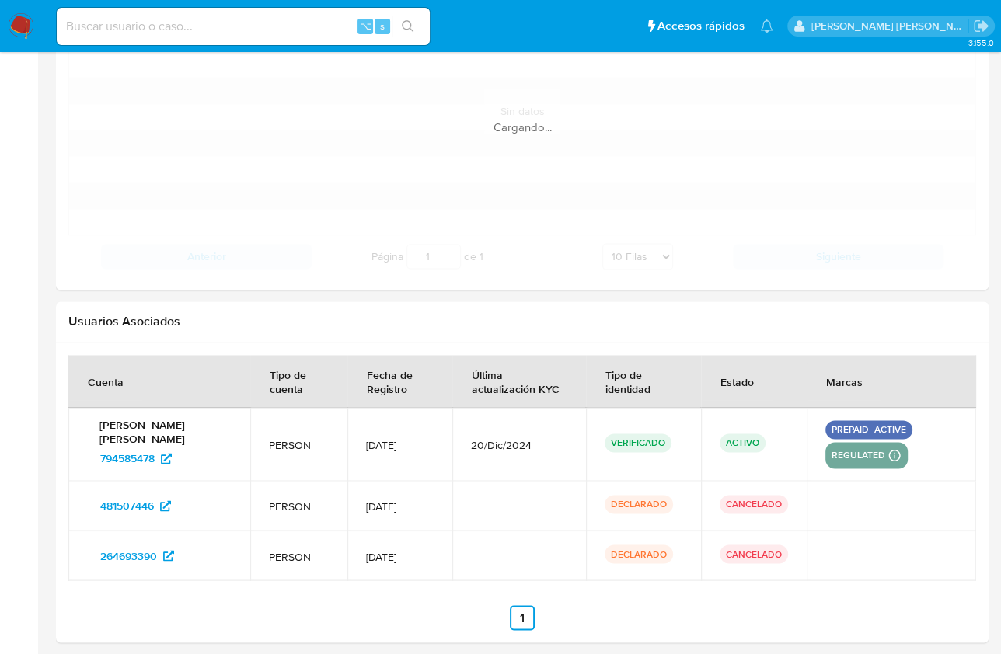
scroll to position [1771, 0]
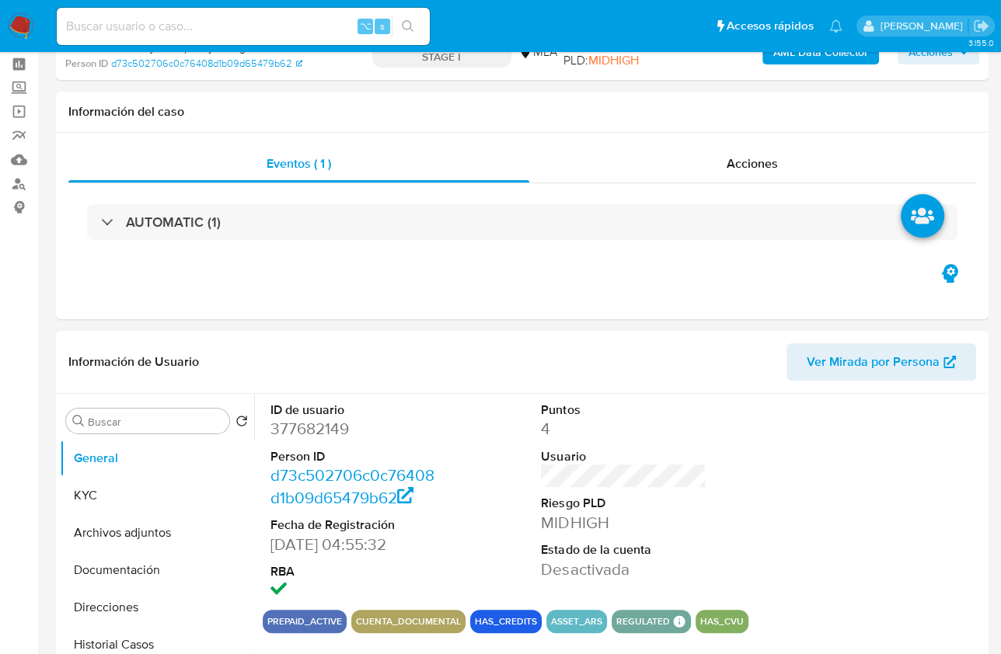
scroll to position [97, 0]
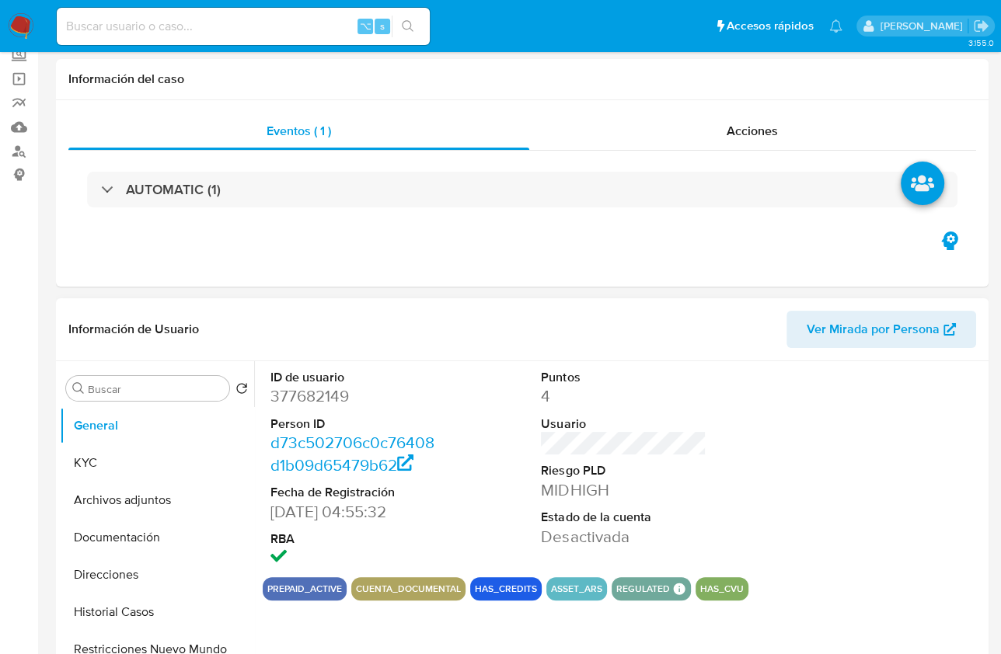
select select "10"
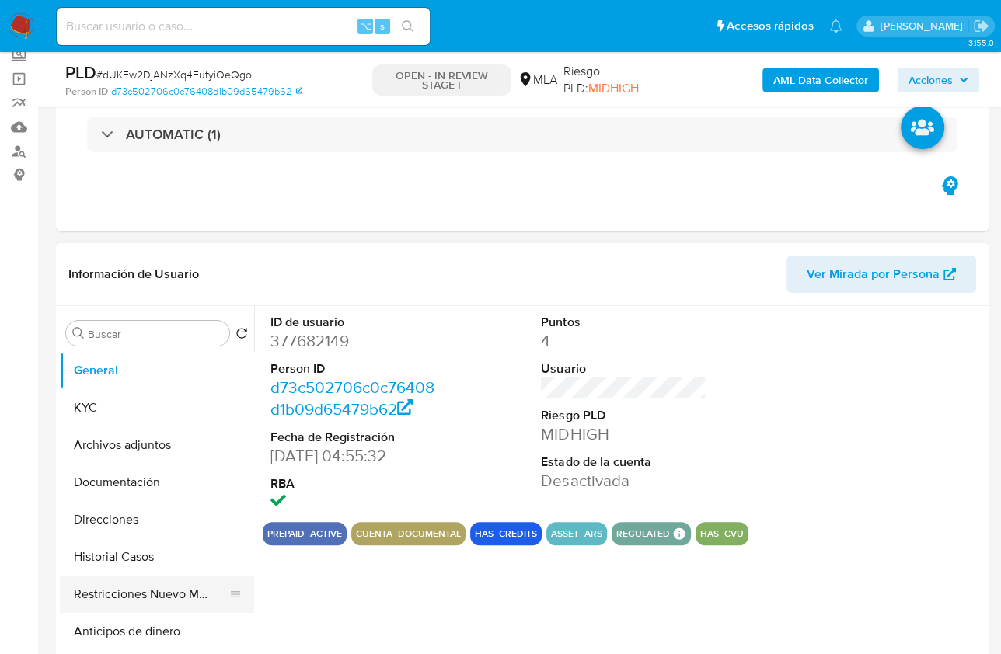
click at [229, 603] on div at bounding box center [235, 594] width 12 height 34
click at [169, 601] on button "Restricciones Nuevo Mundo" at bounding box center [151, 594] width 182 height 37
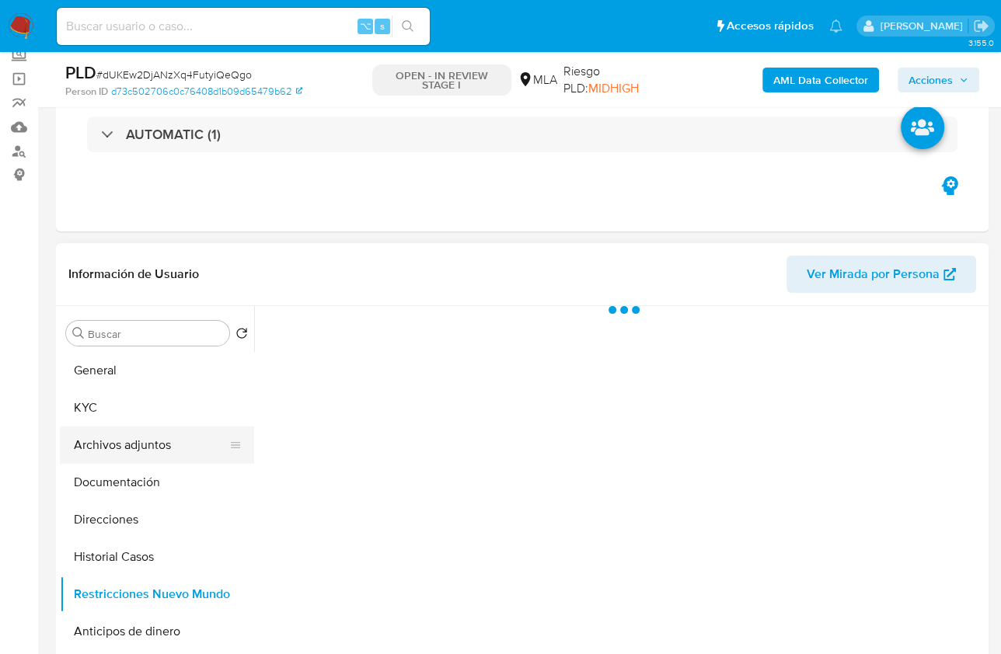
click at [155, 455] on button "Archivos adjuntos" at bounding box center [151, 445] width 182 height 37
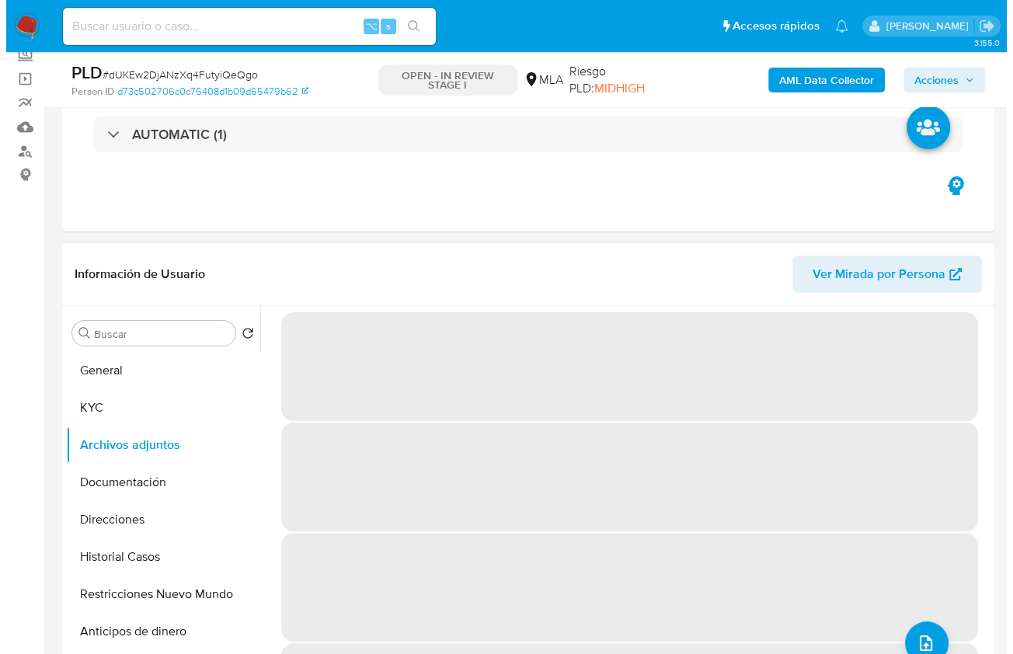
scroll to position [0, 0]
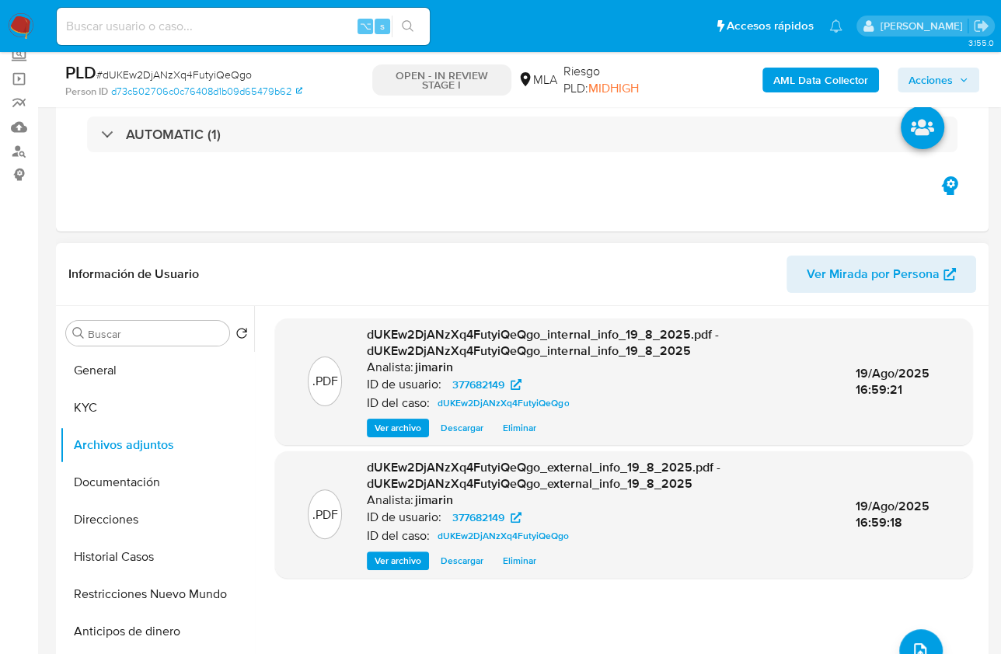
click at [911, 619] on div ".PDF dUKEw2DjANzXq4FutyiQeQgo_internal_info_19_8_2025.pdf - dUKEw2DjANzXq4Futyi…" at bounding box center [623, 505] width 697 height 373
click at [925, 646] on button "upload-file" at bounding box center [921, 651] width 44 height 44
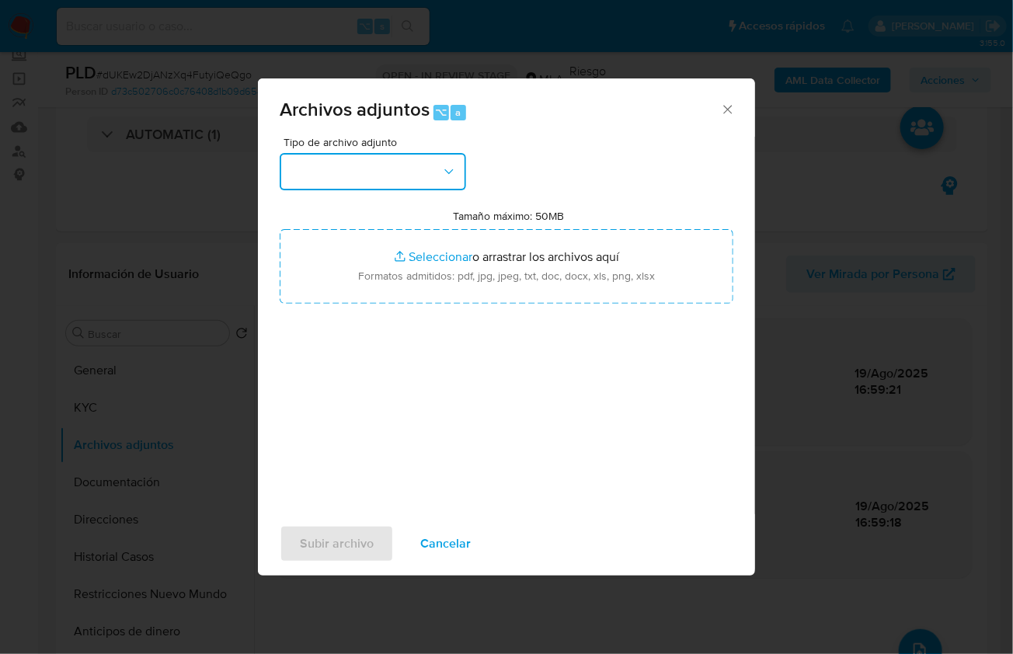
click at [389, 161] on button "button" at bounding box center [373, 171] width 187 height 37
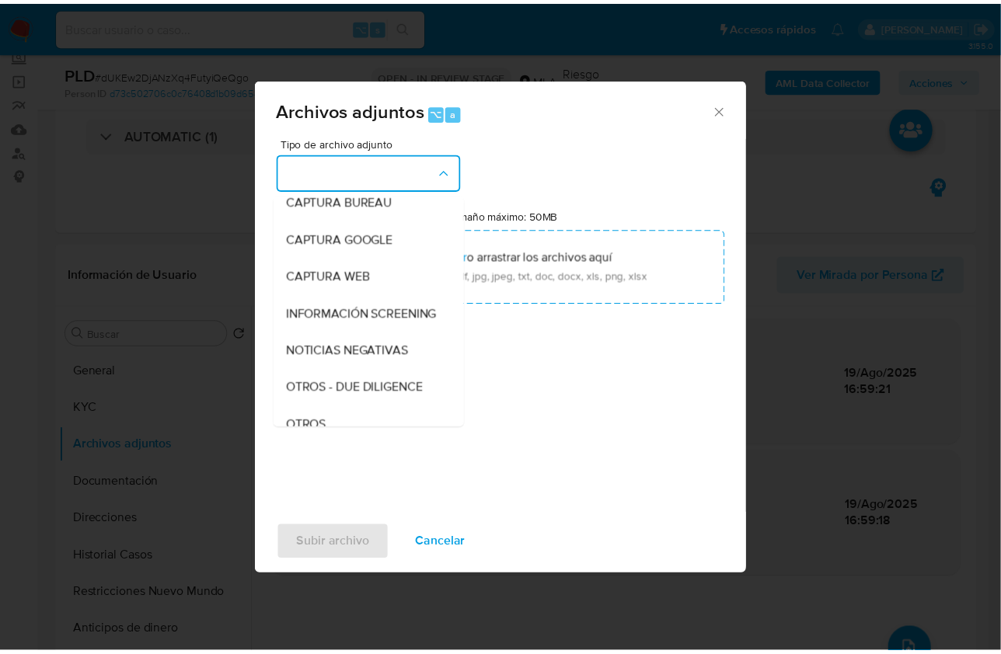
scroll to position [280, 0]
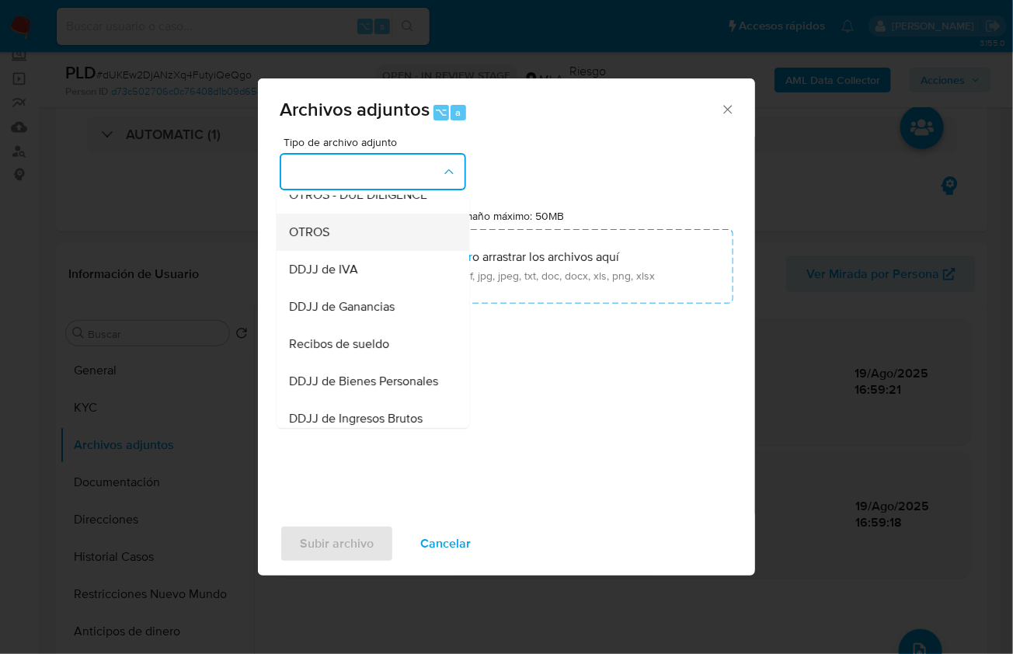
click at [308, 250] on div "OTROS" at bounding box center [368, 231] width 159 height 37
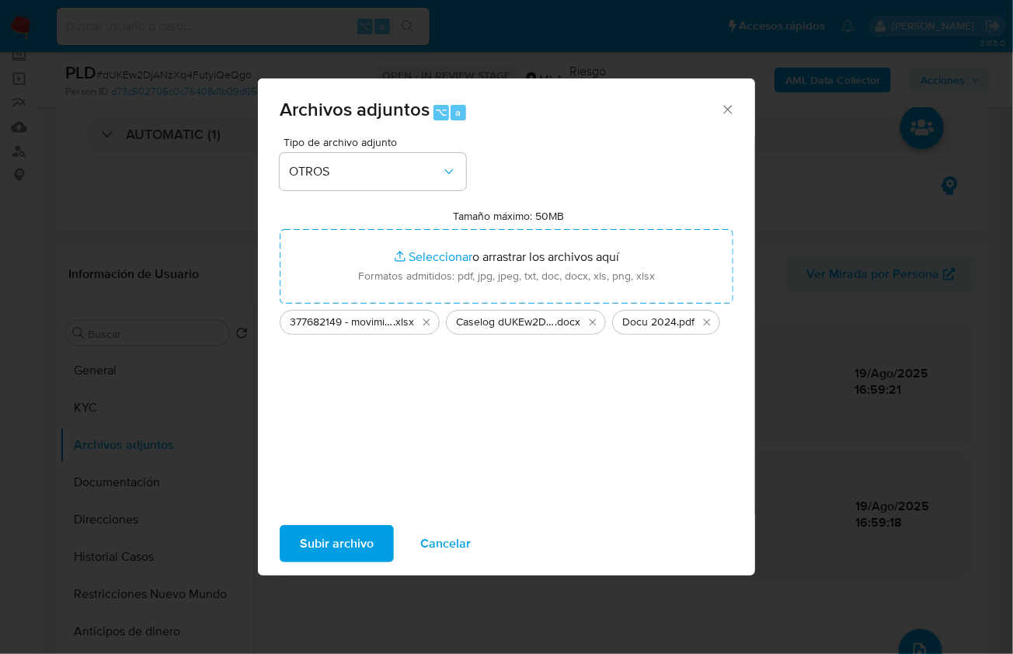
click at [328, 529] on span "Subir archivo" at bounding box center [337, 544] width 74 height 34
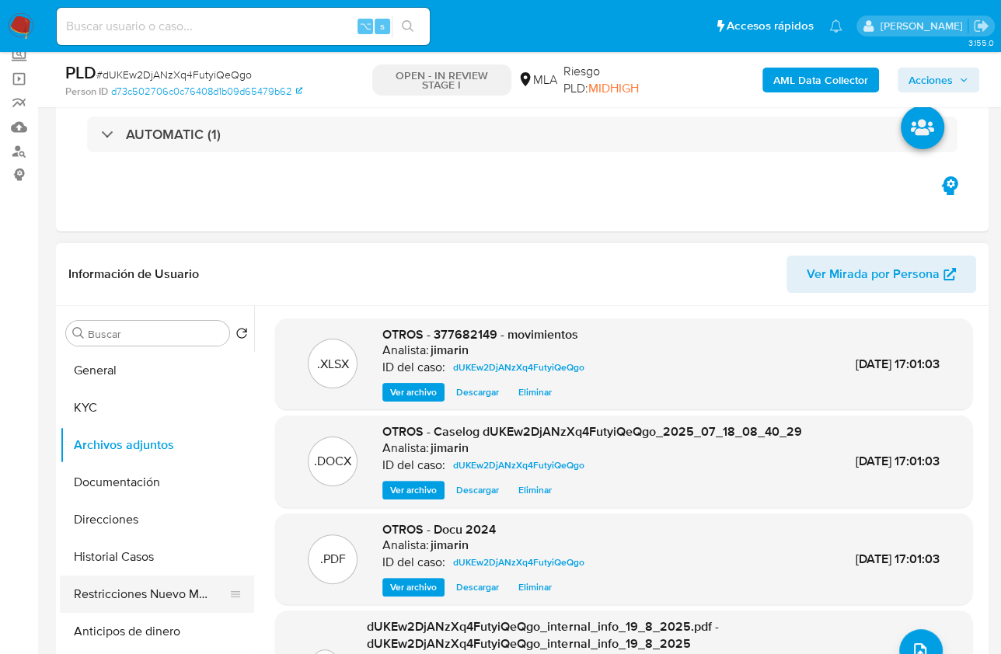
click at [113, 595] on button "Restricciones Nuevo Mundo" at bounding box center [151, 594] width 182 height 37
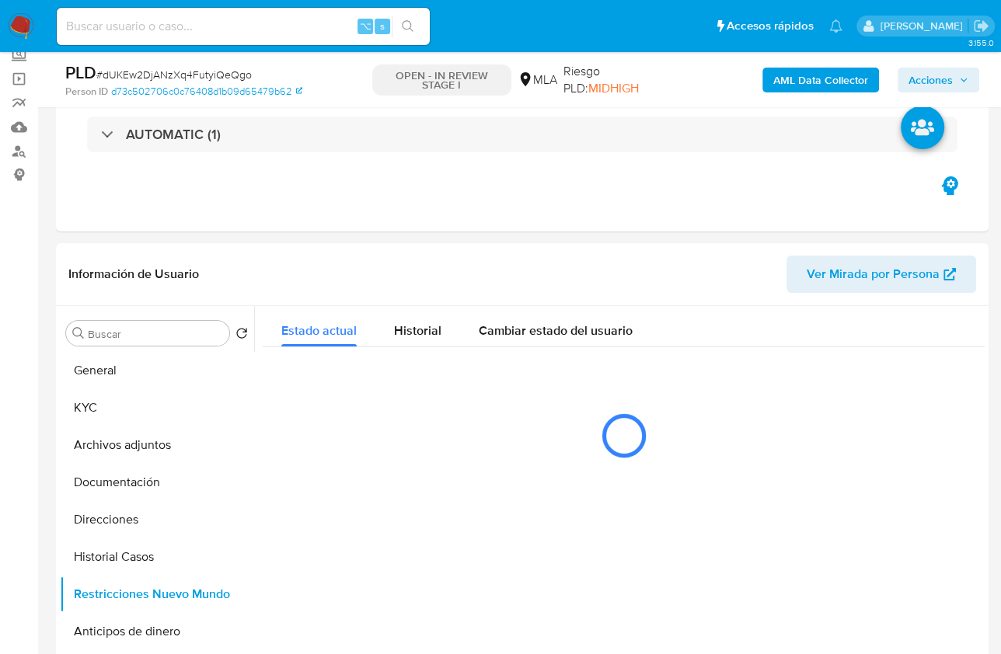
click at [936, 82] on span "Acciones" at bounding box center [930, 80] width 44 height 25
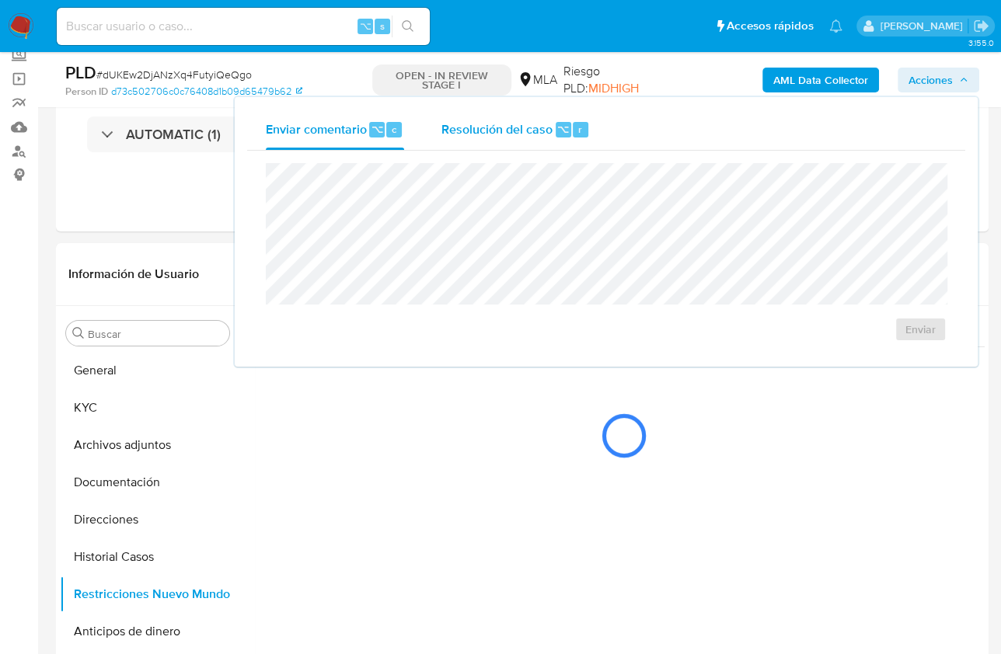
click at [493, 139] on div "Resolución del caso ⌥ r" at bounding box center [515, 130] width 148 height 40
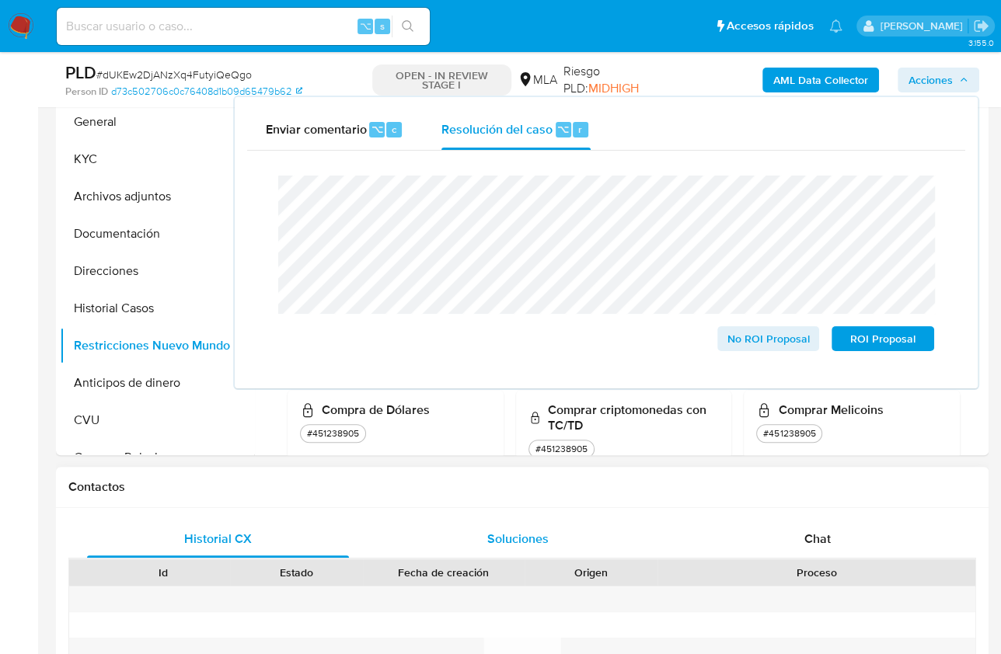
scroll to position [3, 0]
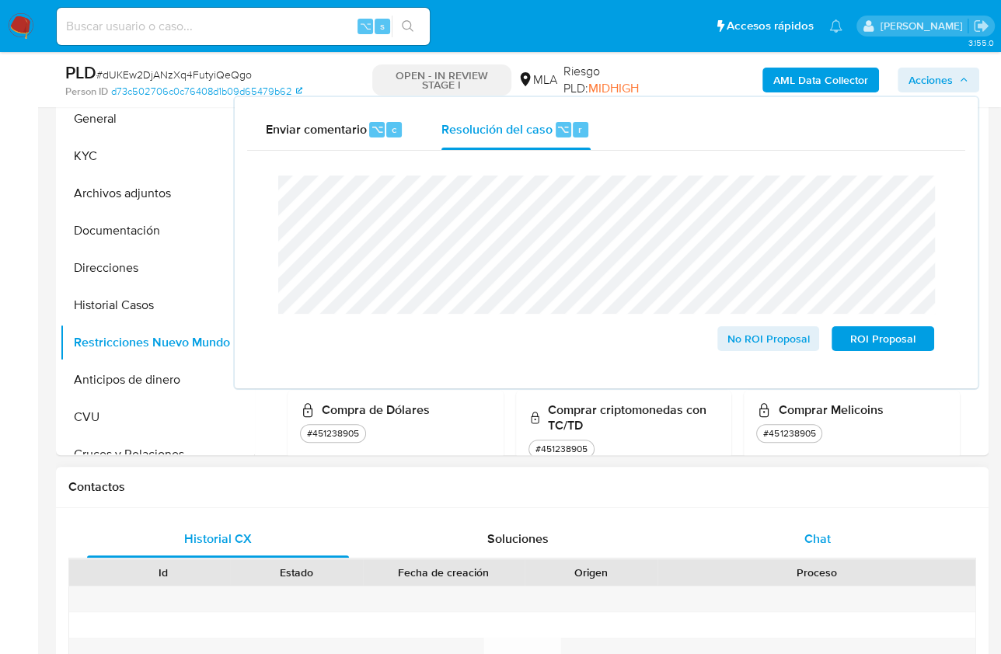
click at [808, 535] on span "Chat" at bounding box center [817, 539] width 26 height 18
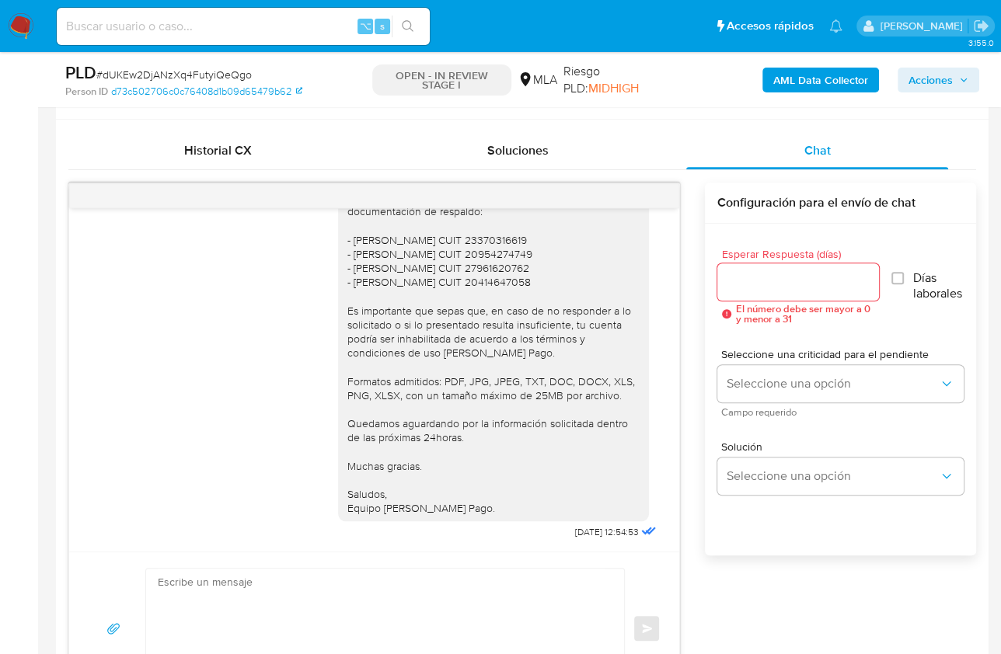
scroll to position [812, 0]
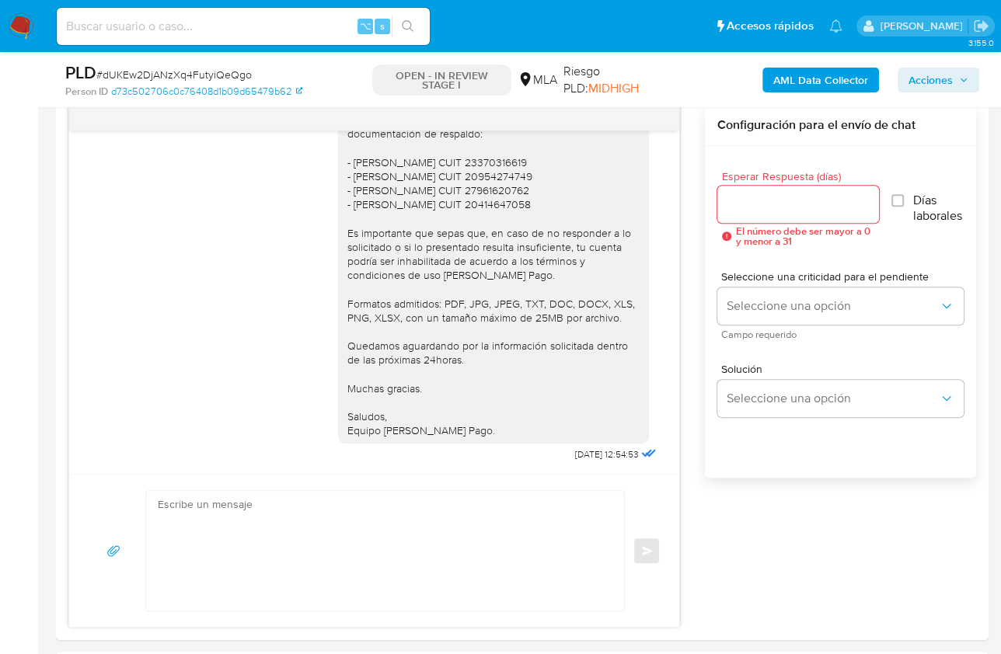
click at [937, 89] on span "Acciones" at bounding box center [930, 80] width 44 height 25
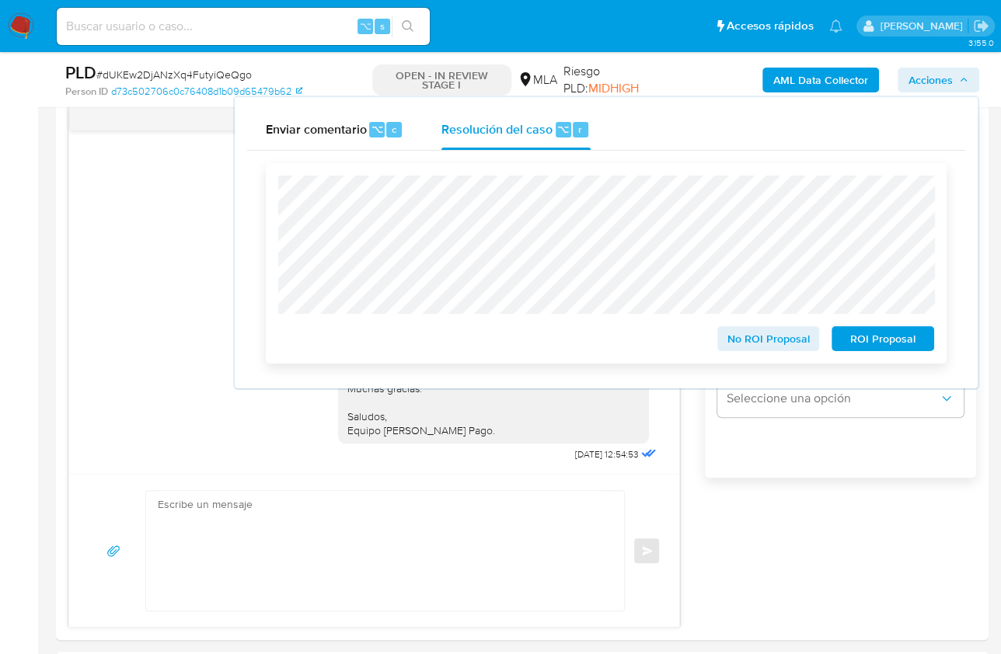
click at [854, 347] on span "ROI Proposal" at bounding box center [882, 339] width 81 height 22
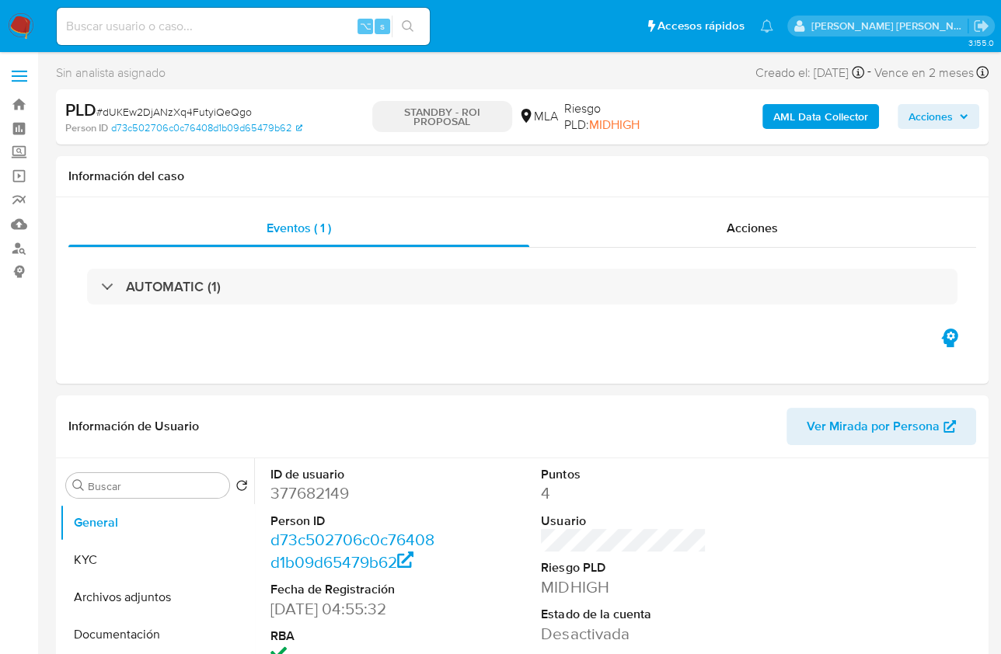
select select "10"
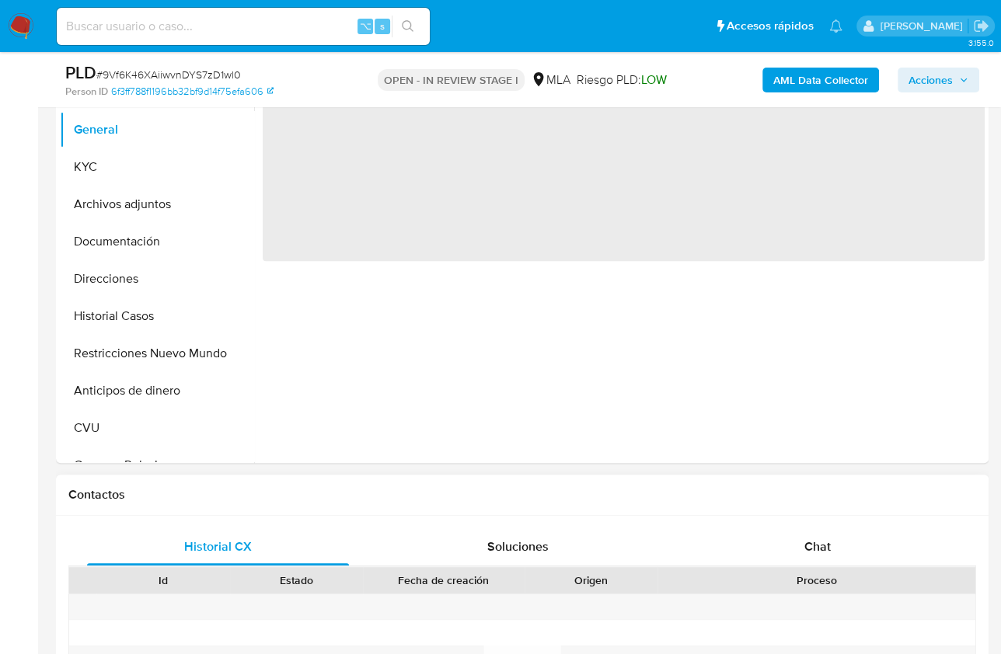
scroll to position [586, 0]
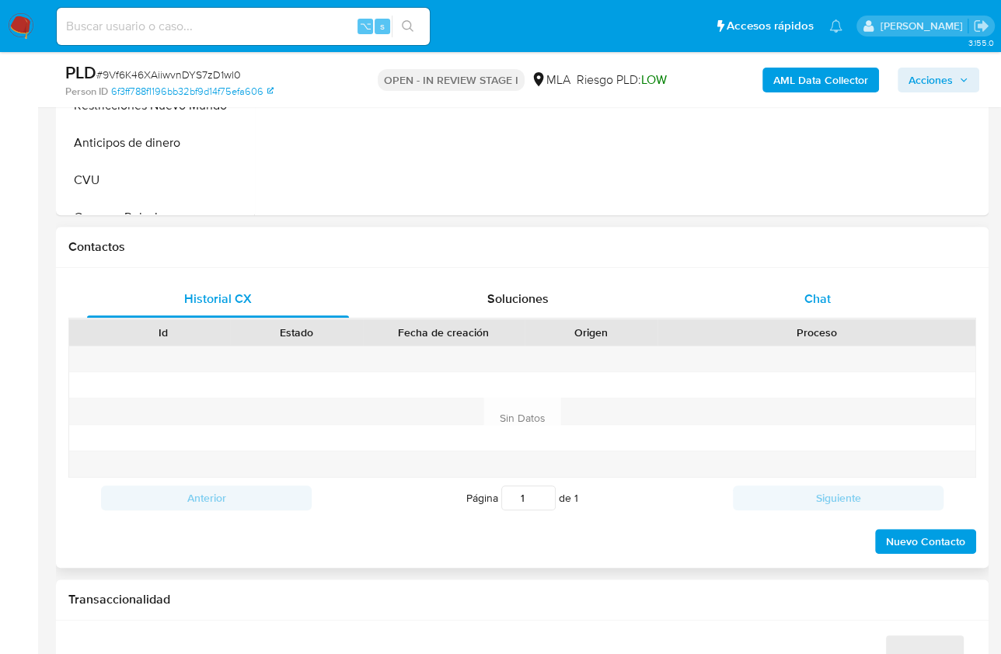
click at [842, 291] on div "Chat" at bounding box center [817, 299] width 262 height 37
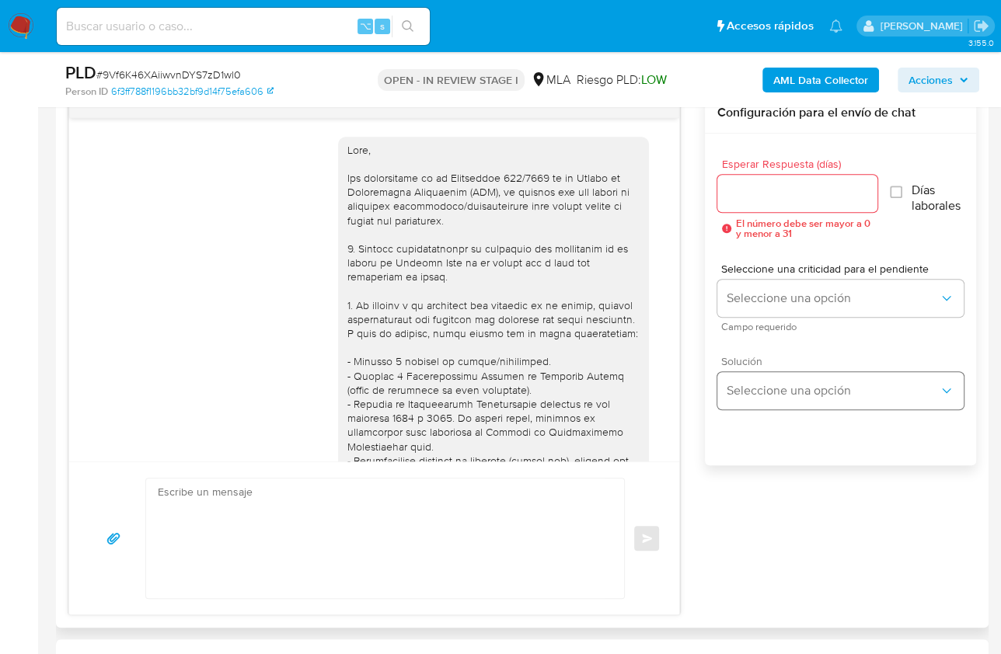
scroll to position [2895, 0]
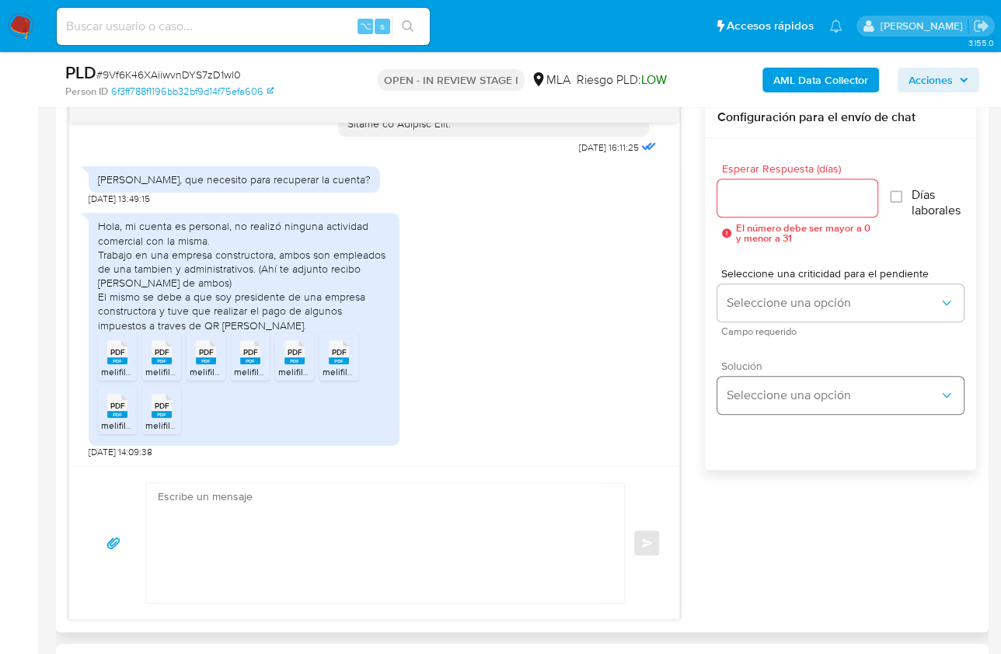
select select "10"
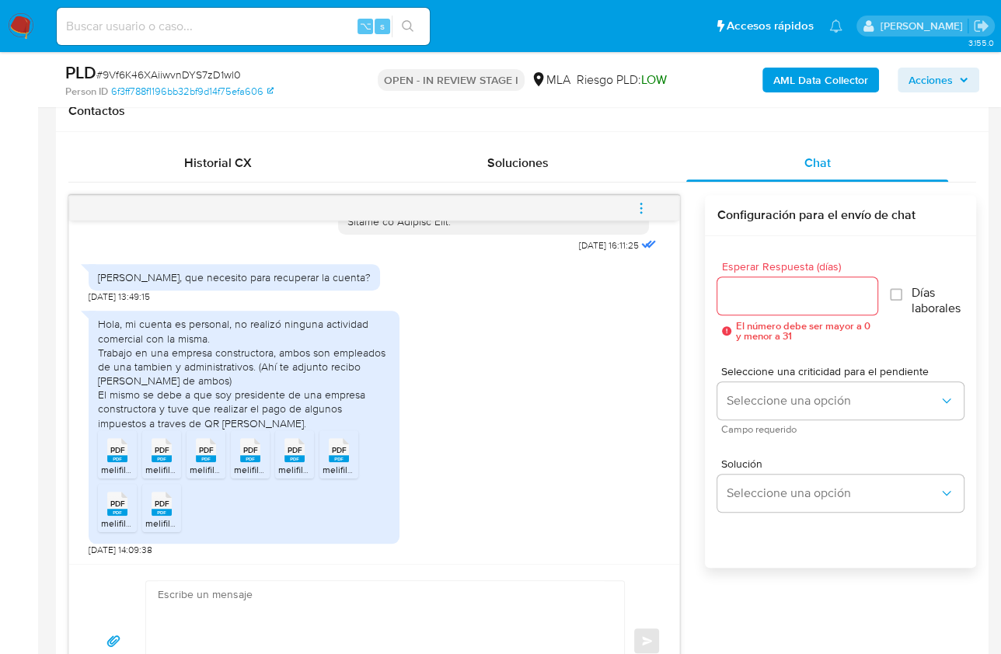
click at [114, 455] on rect at bounding box center [117, 458] width 20 height 7
click at [167, 452] on span "PDF" at bounding box center [162, 450] width 15 height 10
click at [200, 459] on rect at bounding box center [206, 458] width 20 height 7
click at [267, 463] on span "melifile8371495788020452961.pdf" at bounding box center [305, 469] width 143 height 13
click at [297, 463] on span "melifile5037242088494551116.pdf" at bounding box center [348, 469] width 141 height 13
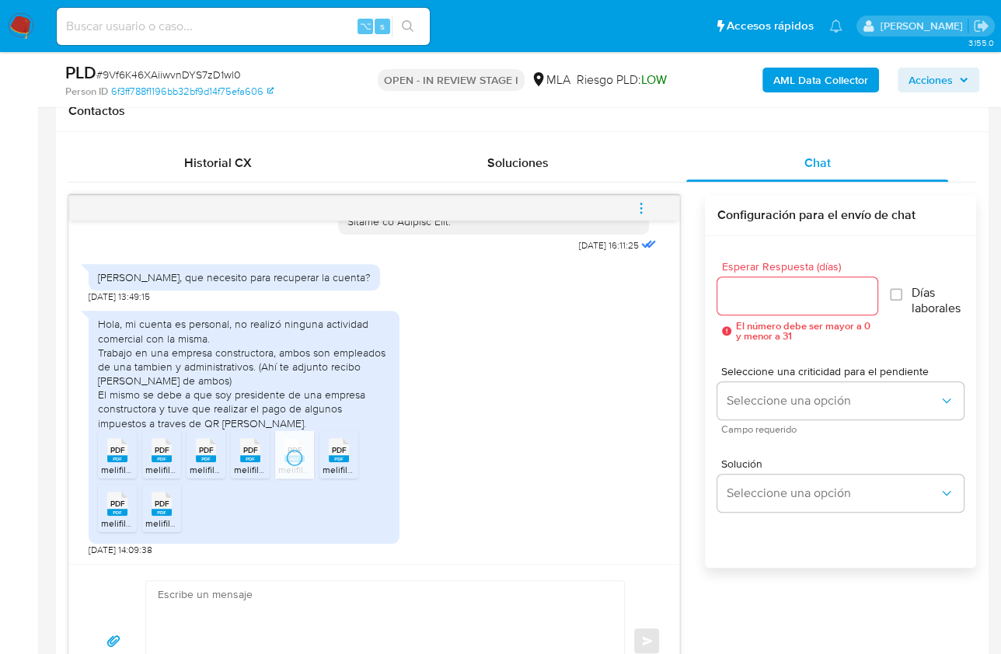
click at [347, 456] on rect at bounding box center [339, 458] width 20 height 7
click at [124, 509] on rect at bounding box center [117, 512] width 20 height 7
click at [148, 508] on div "PDF PDF" at bounding box center [161, 502] width 33 height 30
click at [123, 337] on div "Hola, mi cuenta es personal, no realizó ninguna actividad comercial con la mism…" at bounding box center [244, 373] width 292 height 113
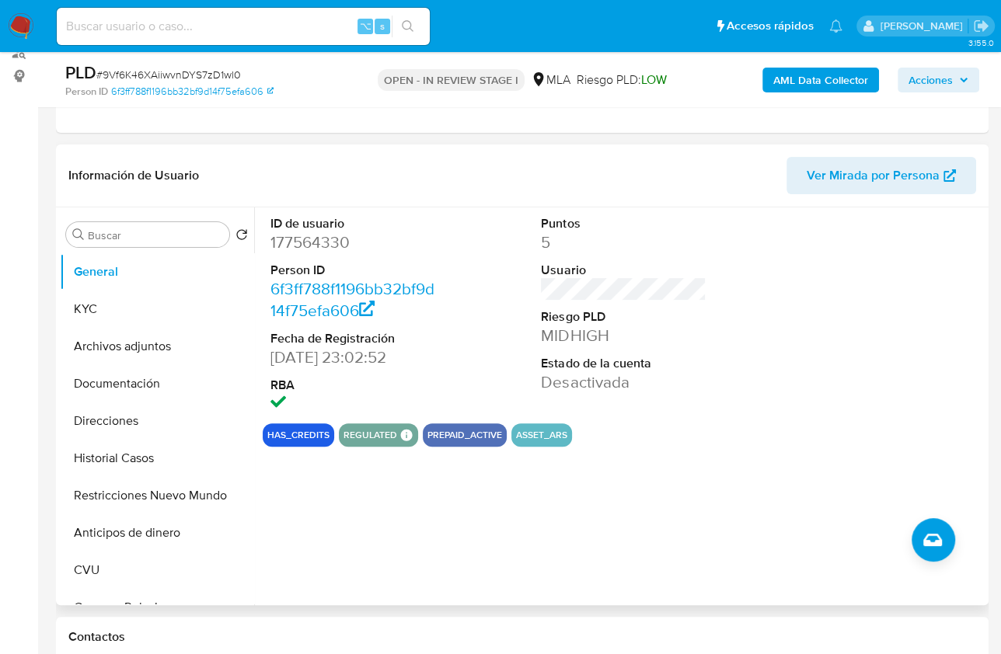
scroll to position [155, 0]
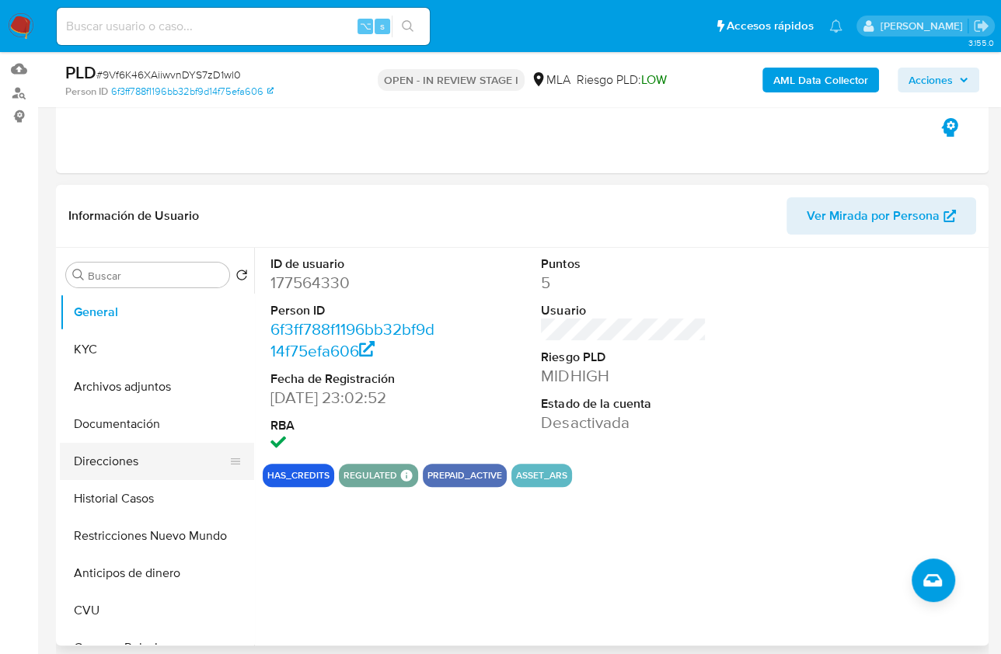
click at [142, 465] on button "Direcciones" at bounding box center [151, 461] width 182 height 37
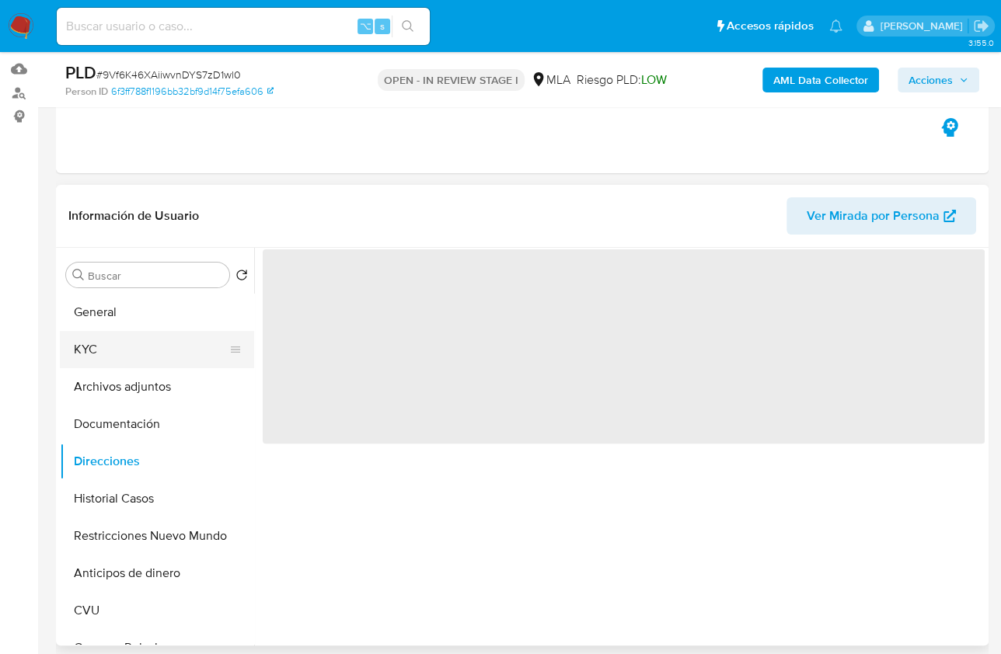
click at [97, 341] on button "KYC" at bounding box center [151, 349] width 182 height 37
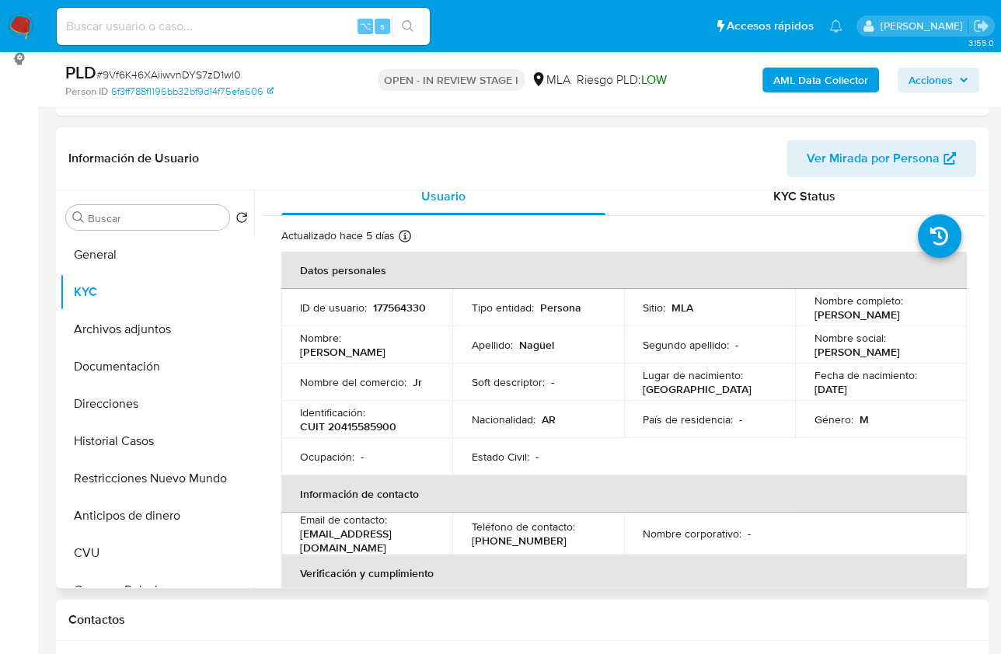
scroll to position [17, 0]
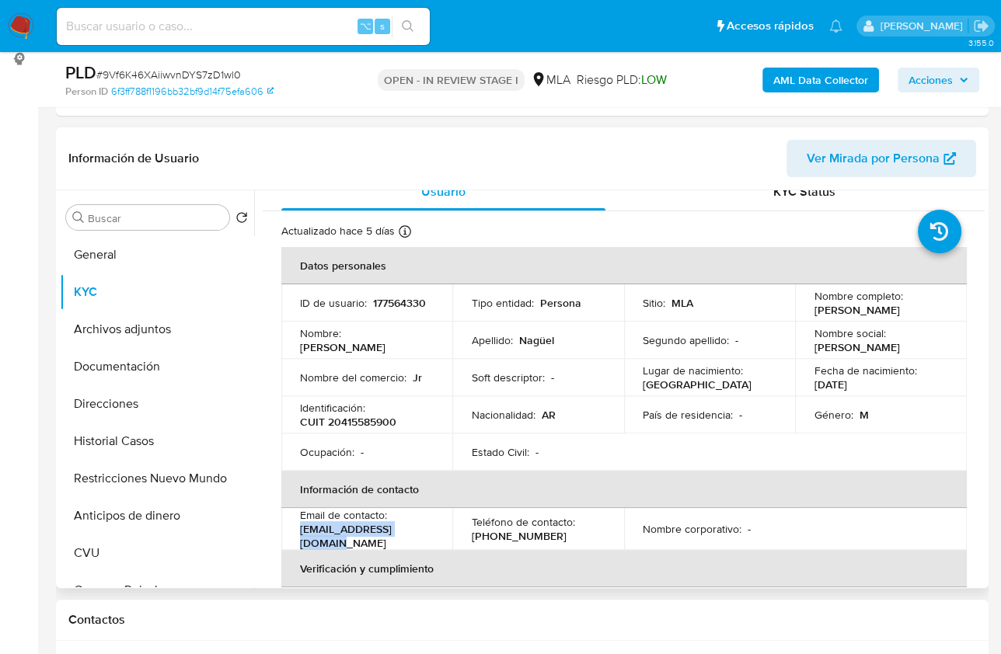
drag, startPoint x: 425, startPoint y: 536, endPoint x: 290, endPoint y: 537, distance: 135.2
click at [290, 539] on td "Email de contacto : jeremynaguel@gmail.com" at bounding box center [366, 529] width 171 height 42
copy p "[EMAIL_ADDRESS][DOMAIN_NAME]"
click at [179, 476] on button "Restricciones Nuevo Mundo" at bounding box center [151, 478] width 182 height 37
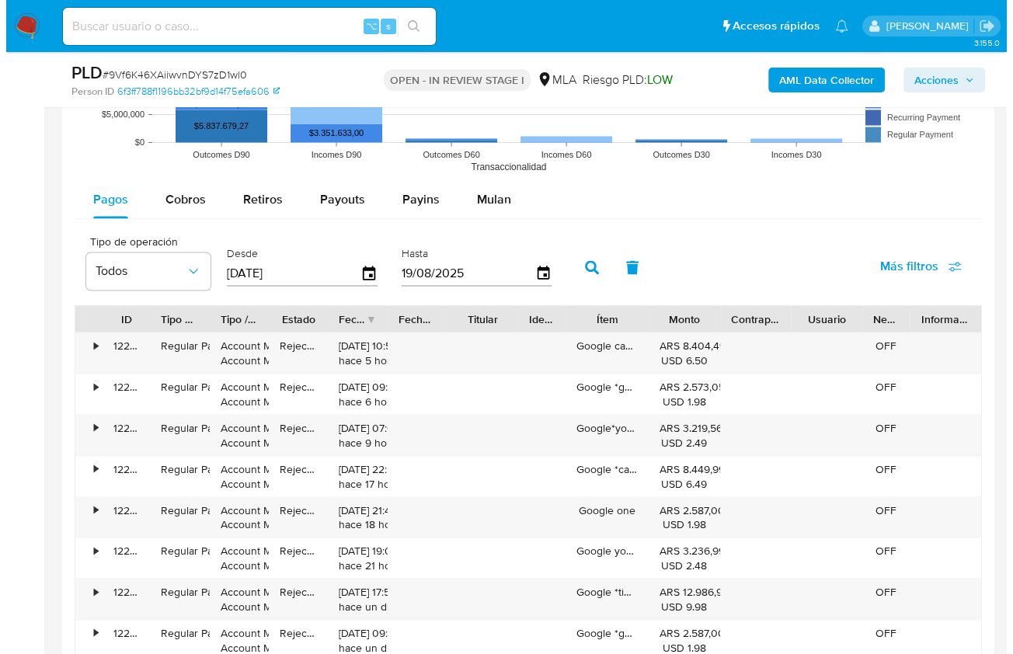
scroll to position [2816, 0]
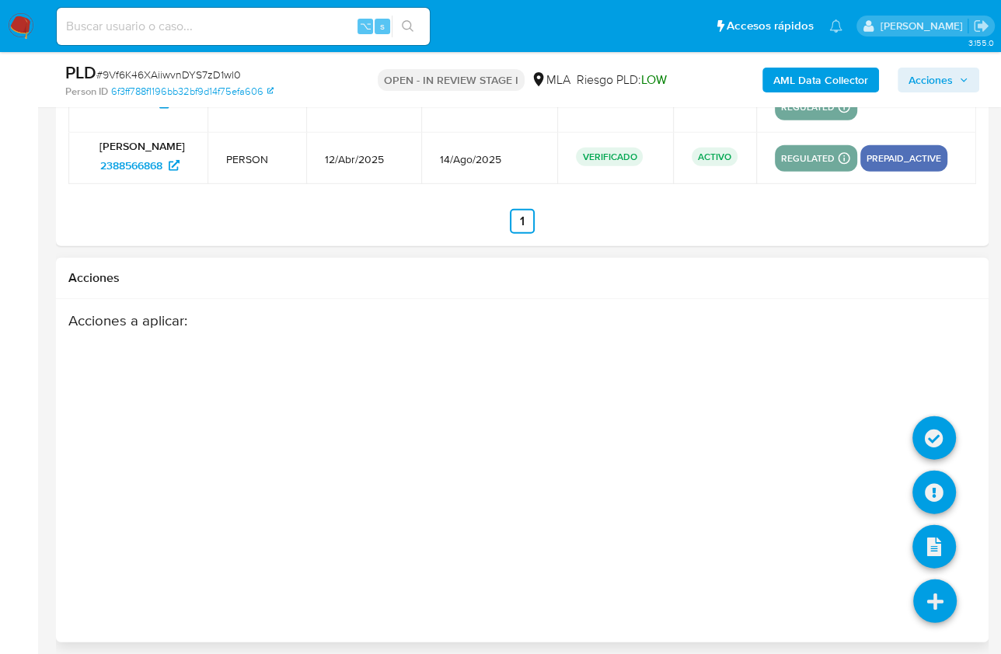
click at [935, 608] on icon at bounding box center [935, 602] width 44 height 44
click at [935, 436] on icon at bounding box center [934, 439] width 44 height 44
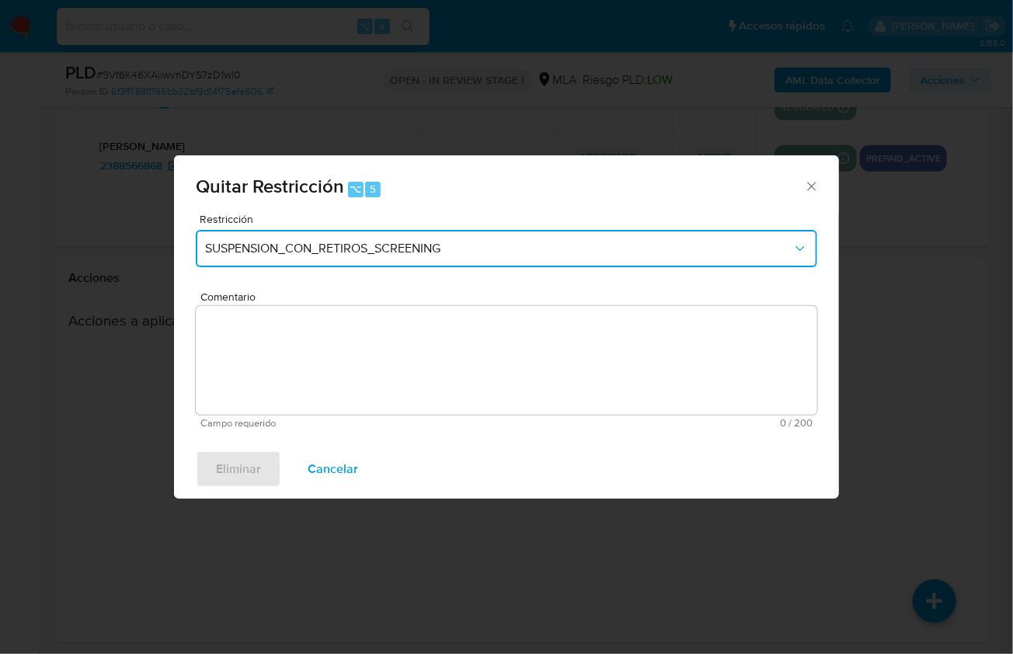
click at [368, 242] on span "SUSPENSION_CON_RETIROS_SCREENING" at bounding box center [499, 249] width 588 height 16
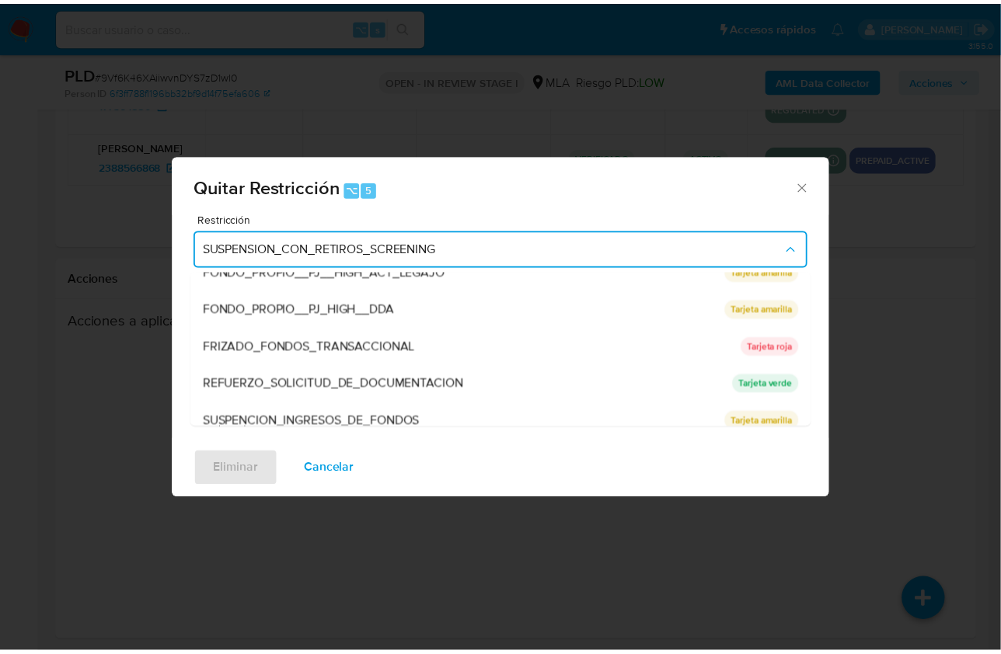
scroll to position [323, 0]
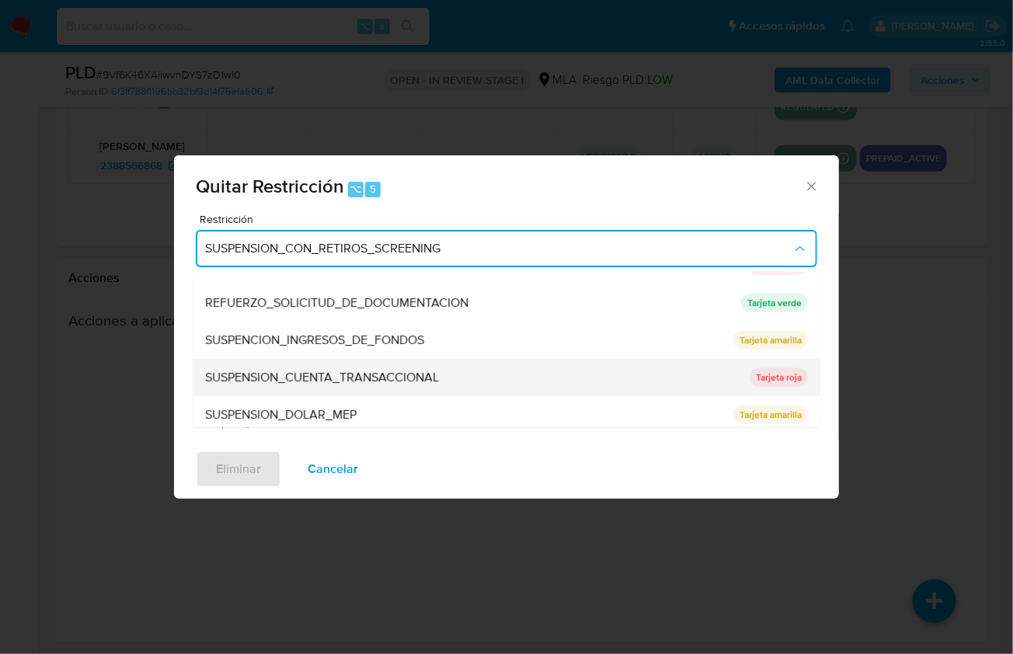
click at [302, 379] on span "SUSPENSION_CUENTA_TRANSACCIONAL" at bounding box center [322, 378] width 234 height 16
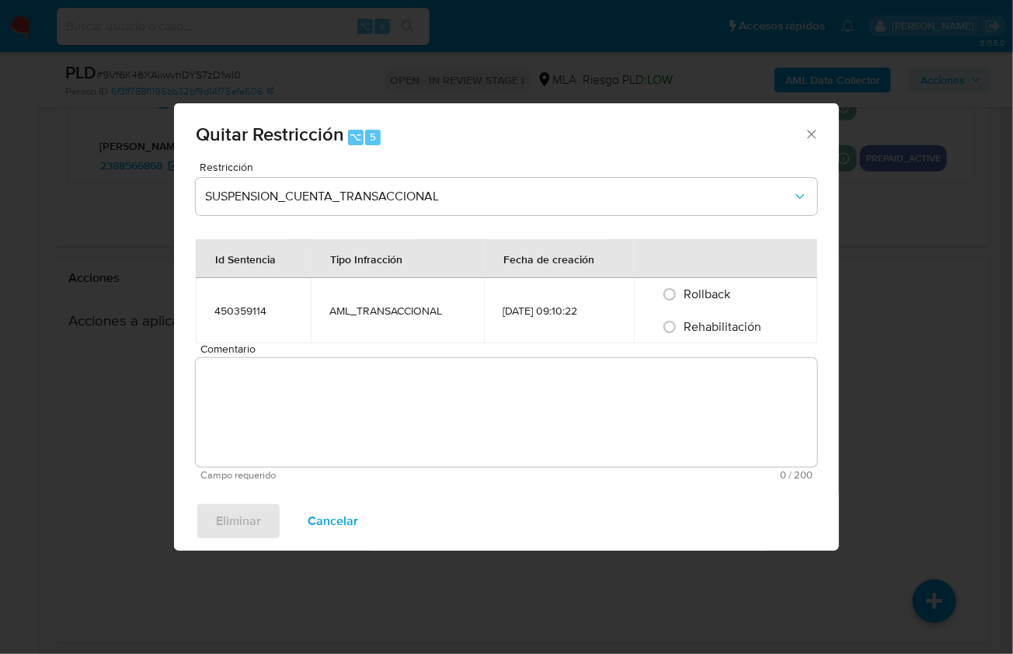
click at [692, 334] on span "Rehabilitación" at bounding box center [723, 327] width 78 height 18
click at [682, 334] on input "Rehabilitación" at bounding box center [669, 327] width 25 height 25
radio input "true"
click at [583, 395] on textarea "Comentario" at bounding box center [507, 412] width 622 height 109
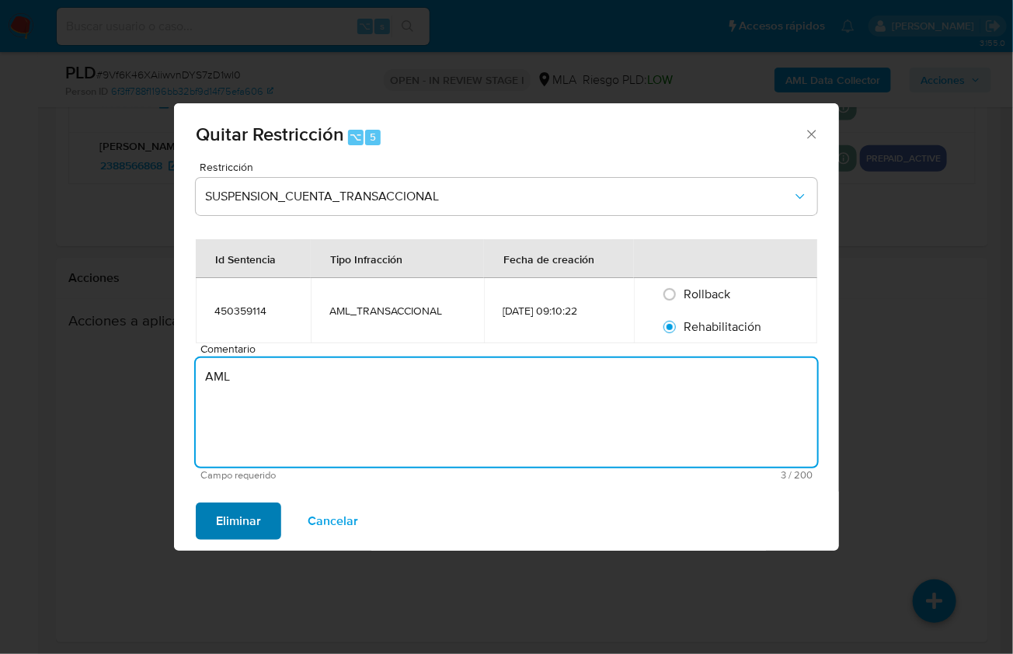
type textarea "AML"
click at [225, 519] on span "Eliminar" at bounding box center [238, 521] width 45 height 34
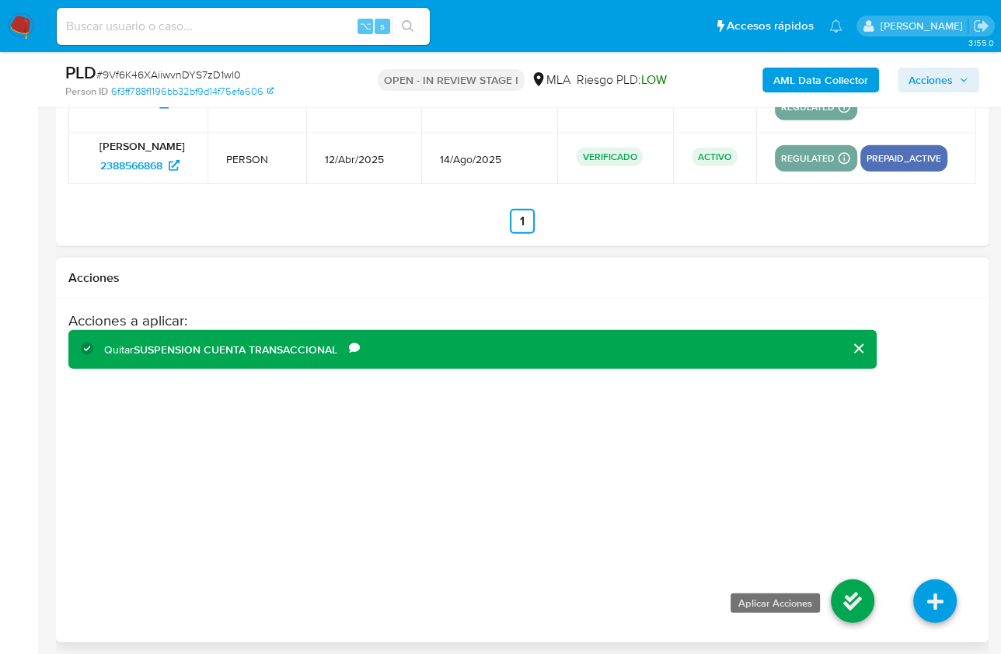
click at [835, 581] on icon at bounding box center [853, 602] width 44 height 44
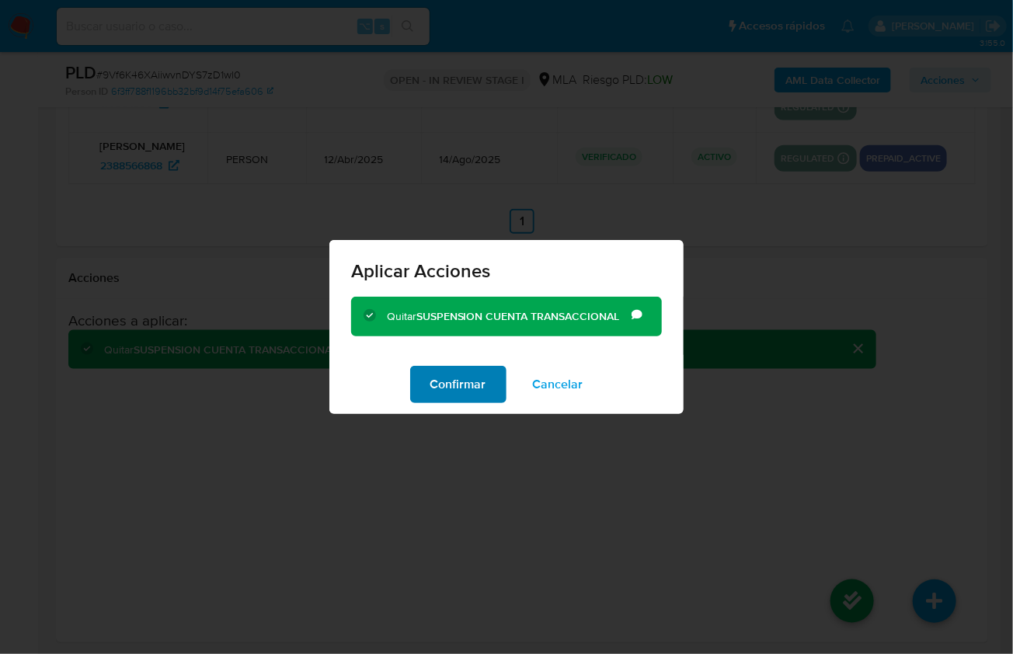
click at [466, 387] on span "Confirmar" at bounding box center [459, 385] width 56 height 34
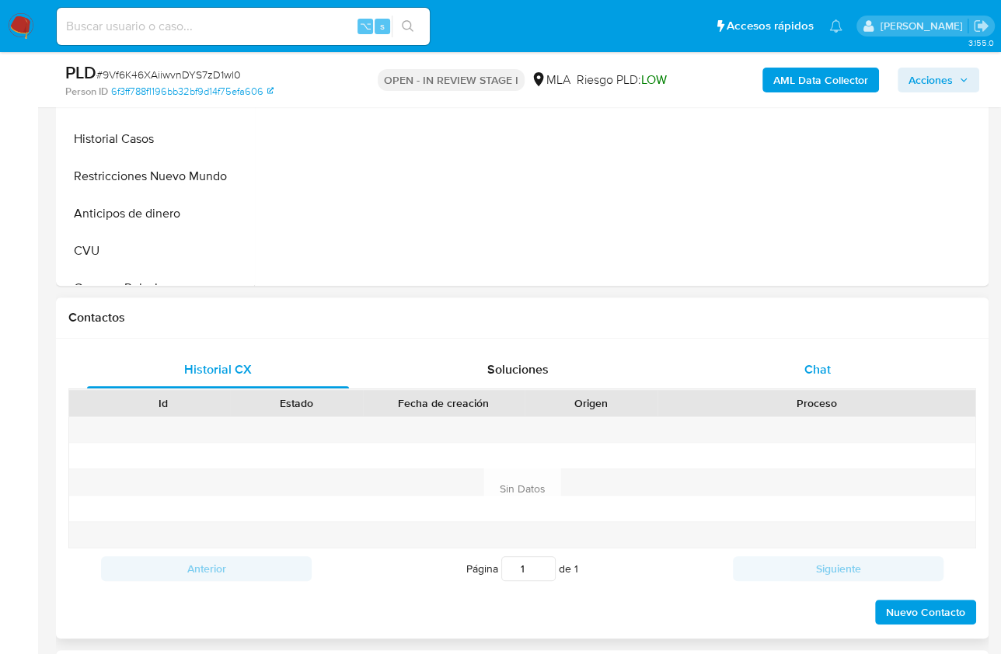
scroll to position [549, 0]
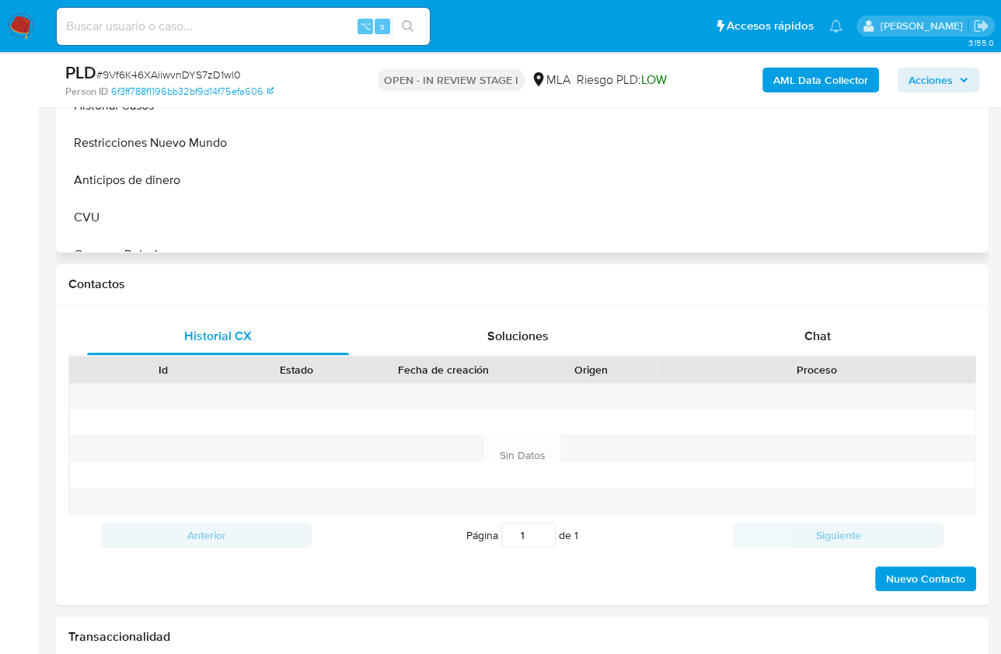
select select "10"
click at [178, 146] on button "Restricciones Nuevo Mundo" at bounding box center [151, 142] width 182 height 37
click at [814, 338] on span "Chat" at bounding box center [817, 336] width 26 height 18
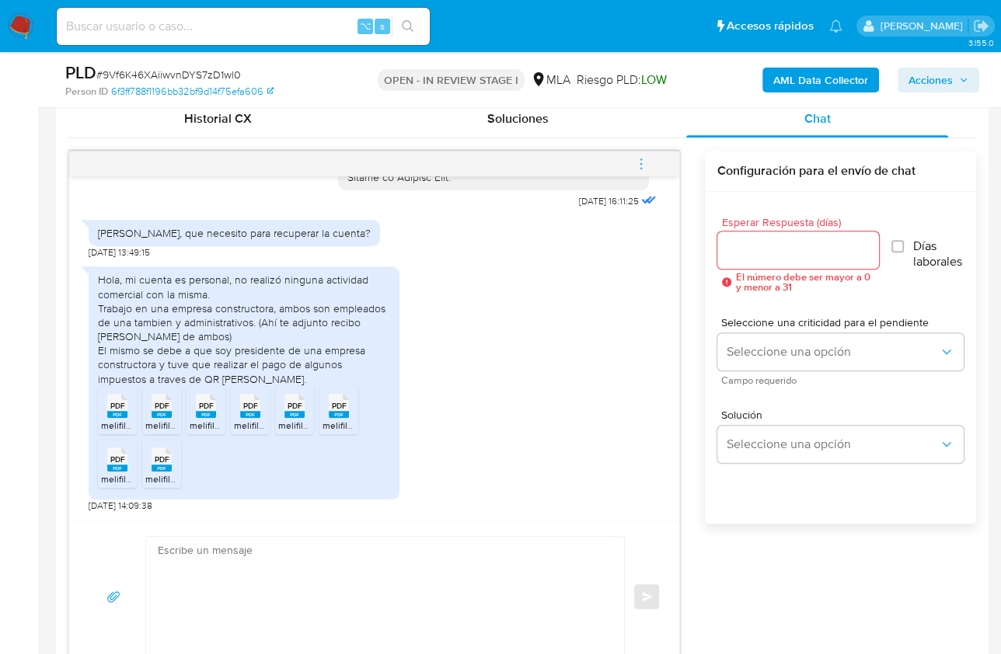
scroll to position [782, 0]
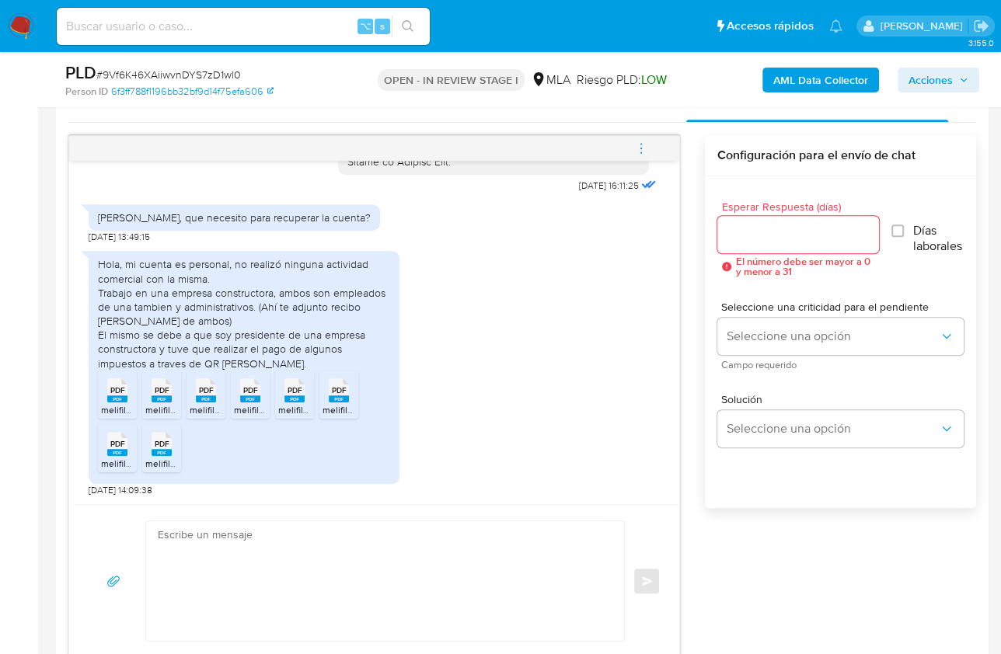
click at [435, 584] on textarea at bounding box center [381, 581] width 447 height 120
paste textarea "Hola XXX, Muchas gracias por la respuesta. ¡Te contamos que tu cuenta ya está a…"
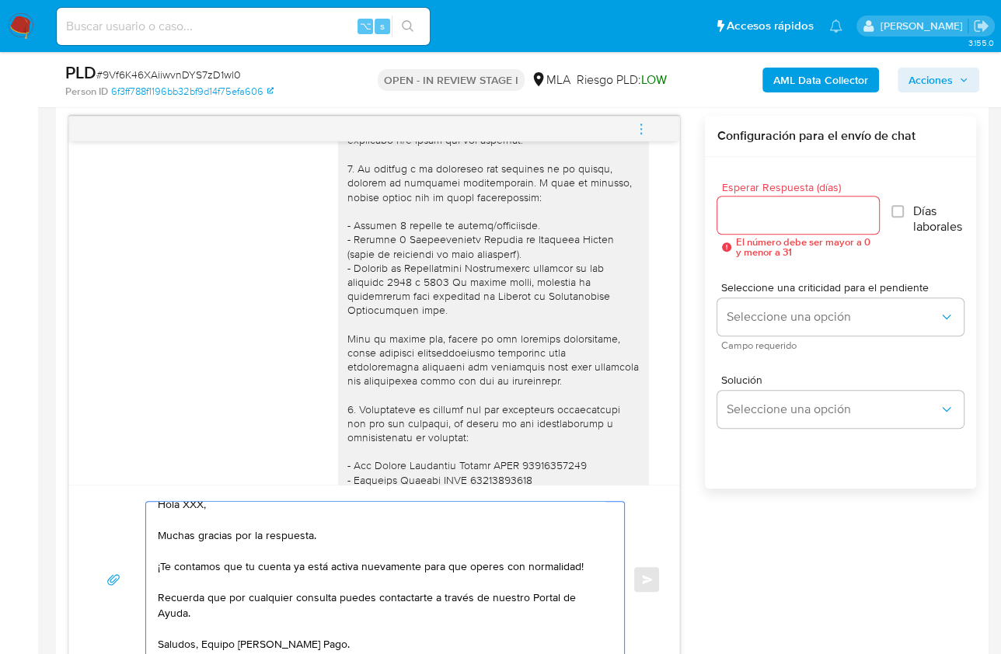
scroll to position [1991, 0]
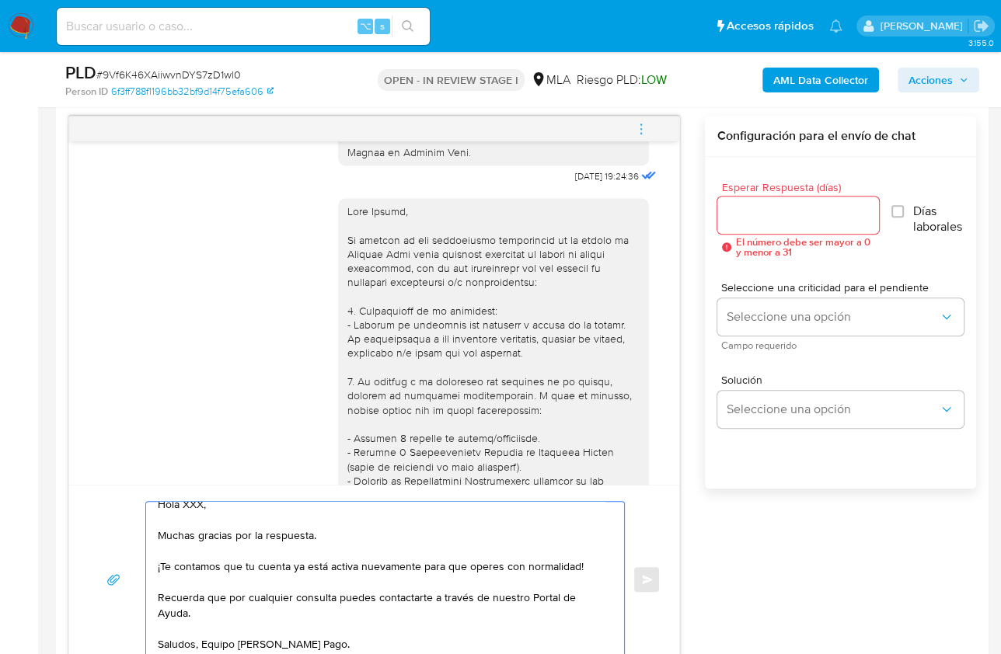
click at [376, 254] on div at bounding box center [493, 600] width 292 height 792
copy div "[PERSON_NAME]"
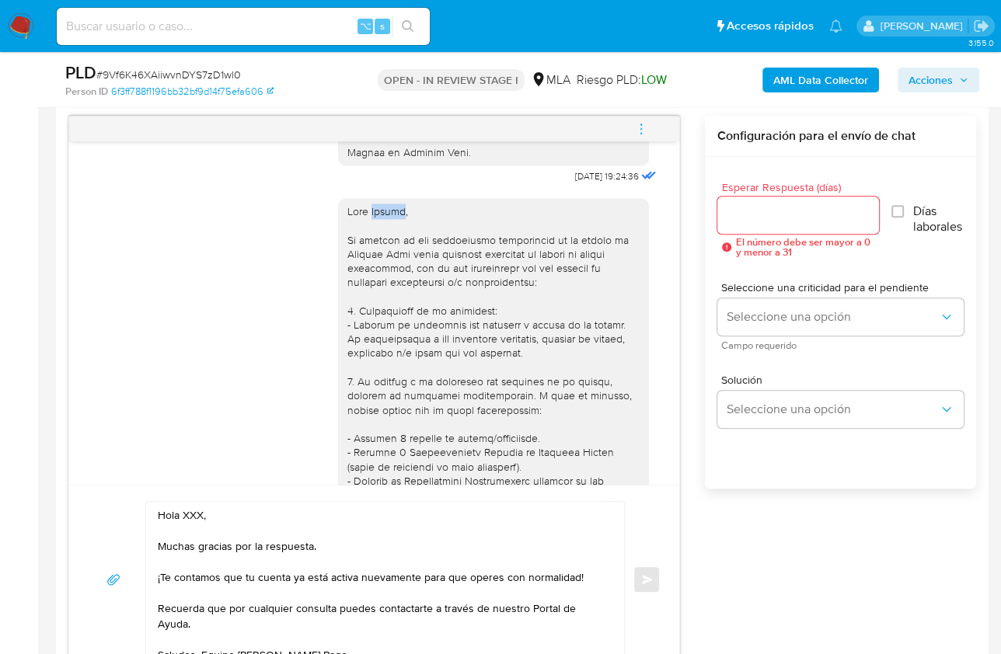
scroll to position [0, 0]
click at [203, 515] on textarea "Hola XXX, Muchas gracias por la respuesta. ¡Te contamos que tu cuenta ya está a…" at bounding box center [381, 579] width 447 height 155
click at [199, 514] on textarea "Hola XXX, Muchas gracias por la respuesta. ¡Te contamos que tu cuenta ya está a…" at bounding box center [381, 579] width 447 height 155
paste textarea "[PERSON_NAME]"
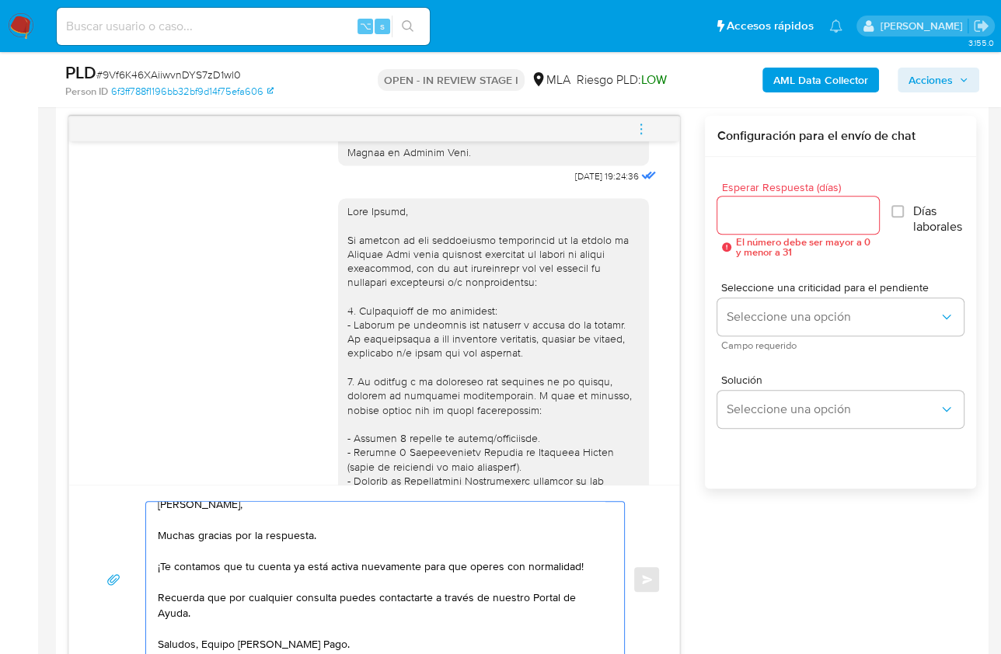
scroll to position [26, 0]
type textarea "[PERSON_NAME], Muchas gracias por la respuesta. ¡Te contamos que tu cuenta ya e…"
click at [769, 194] on div "Esperar Respuesta (días) El número debe ser mayor a 0 y menor a 31" at bounding box center [798, 219] width 162 height 75
click at [762, 205] on input "Esperar Respuesta (días)" at bounding box center [798, 215] width 162 height 20
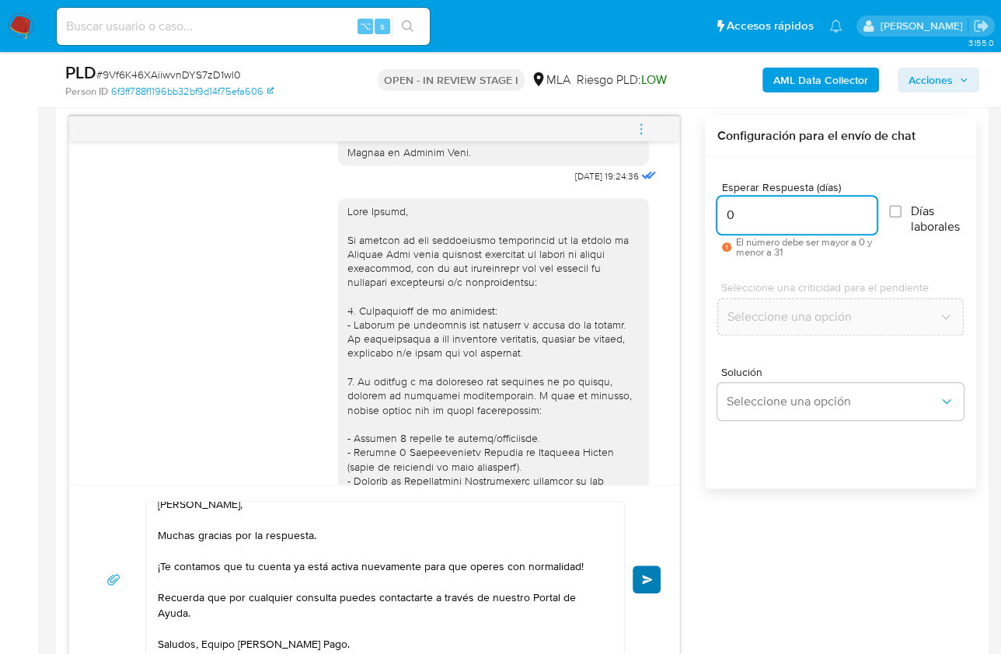
type input "0"
click at [654, 579] on button "Enviar" at bounding box center [647, 580] width 28 height 28
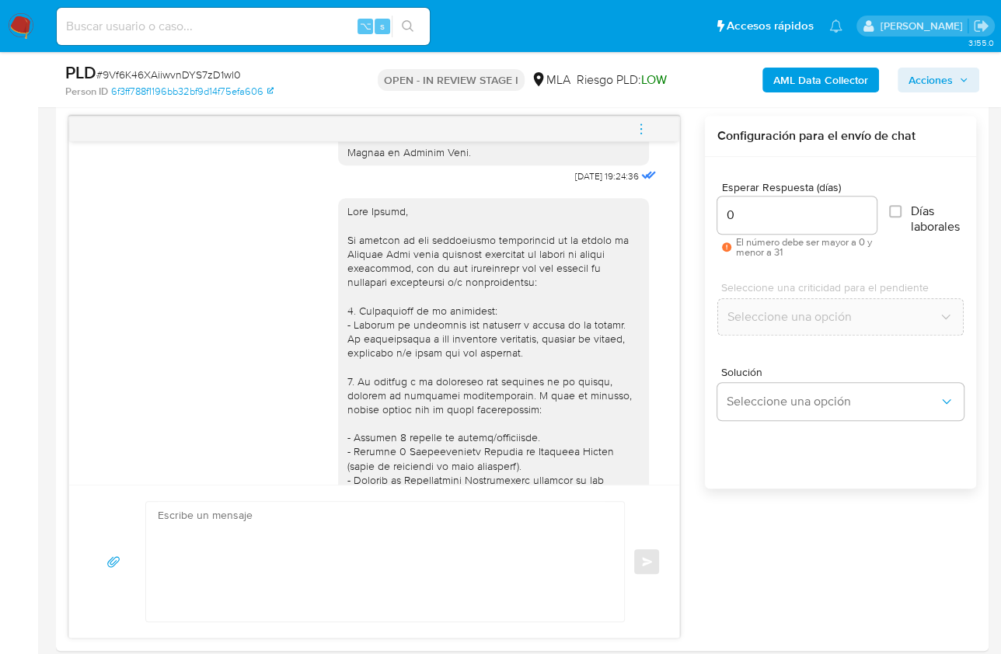
scroll to position [0, 0]
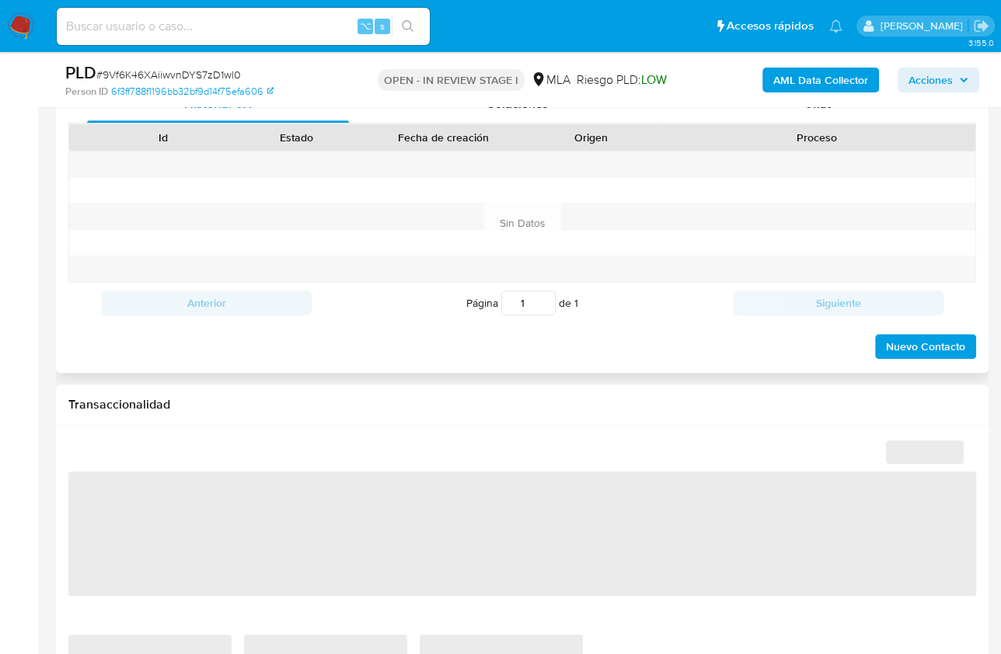
scroll to position [722, 0]
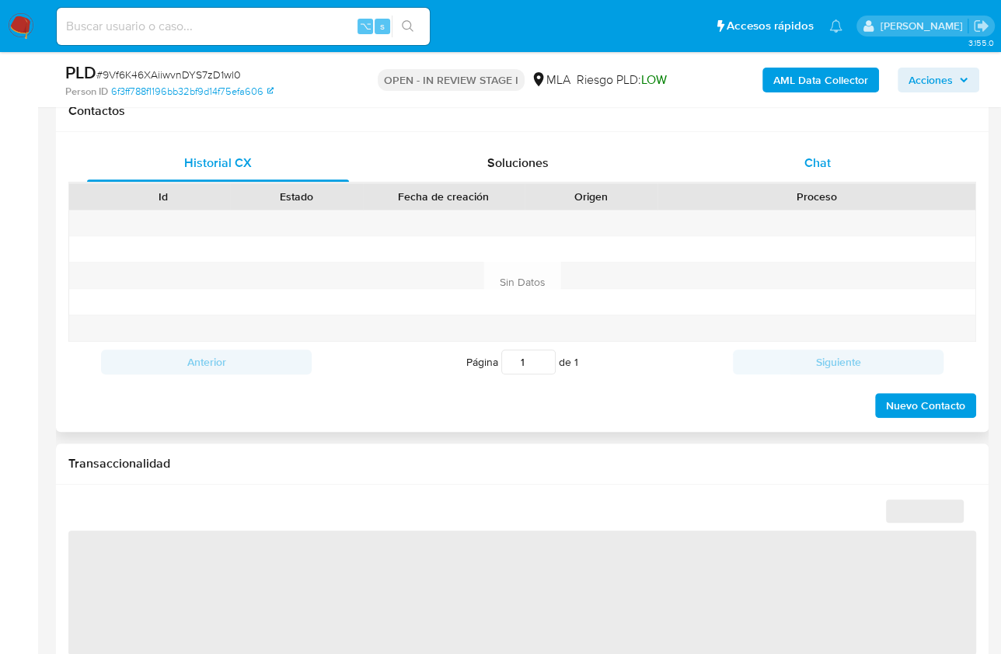
click at [828, 145] on div "Chat" at bounding box center [817, 163] width 262 height 37
select select "10"
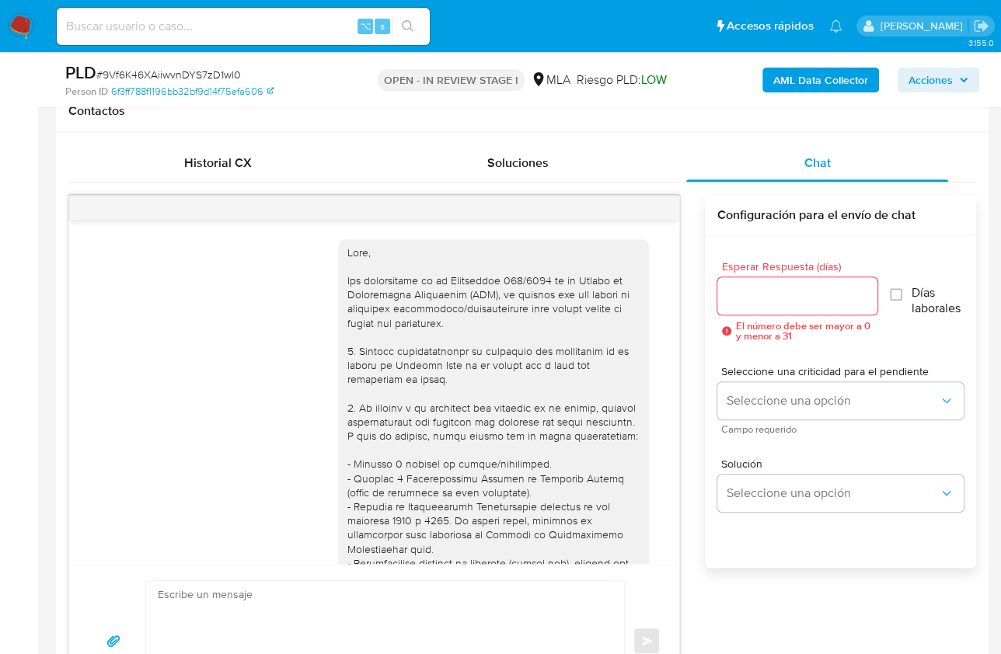
scroll to position [3095, 0]
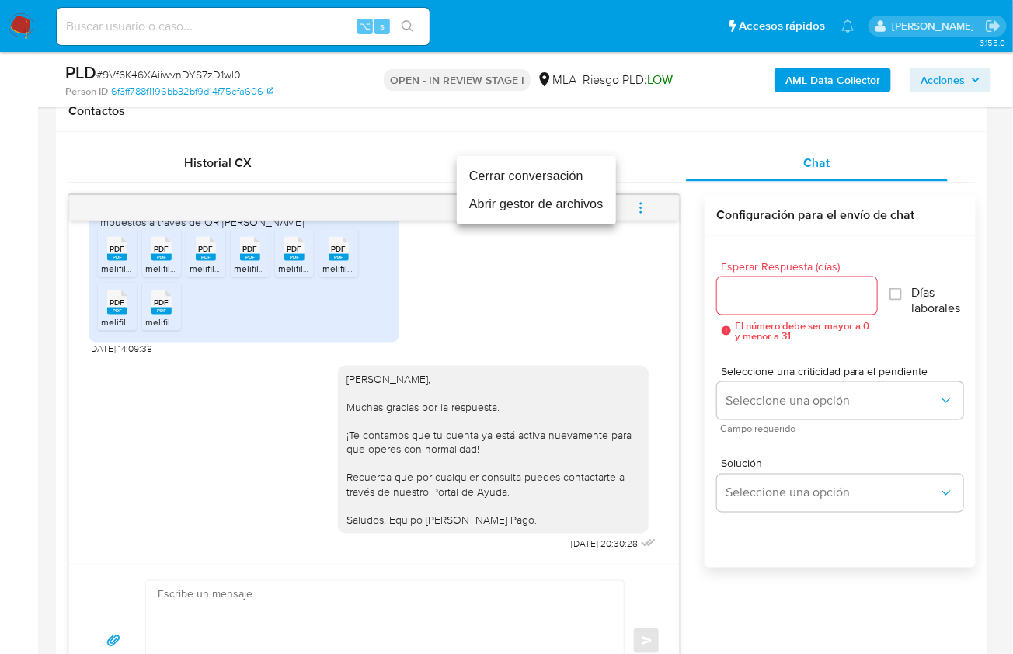
click at [533, 165] on li "Cerrar conversación" at bounding box center [536, 176] width 159 height 28
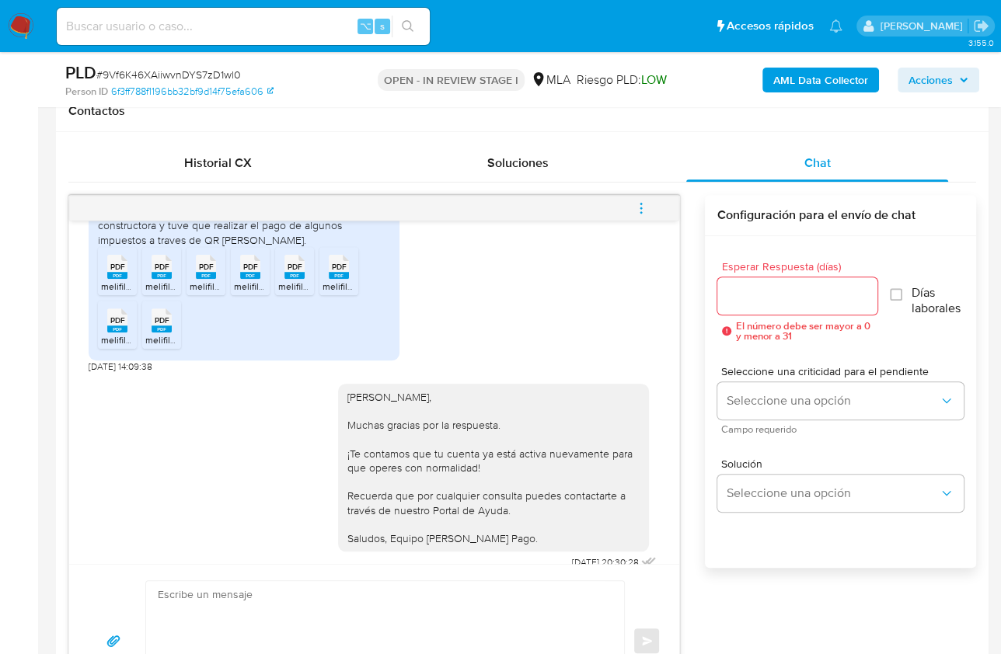
scroll to position [2840, 0]
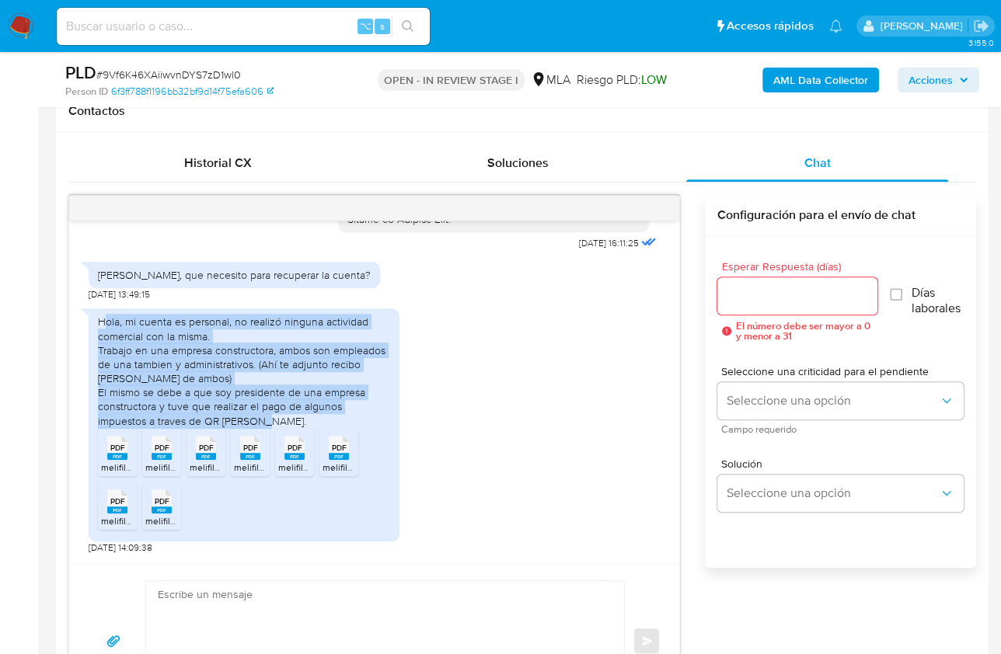
drag, startPoint x: 98, startPoint y: 382, endPoint x: 284, endPoint y: 473, distance: 206.8
click at [284, 428] on div "Hola, mi cuenta es personal, no realizó ninguna actividad comercial con la mism…" at bounding box center [244, 371] width 292 height 113
copy div "Hola, mi cuenta es personal, no realizó ninguna actividad comercial con la mism…"
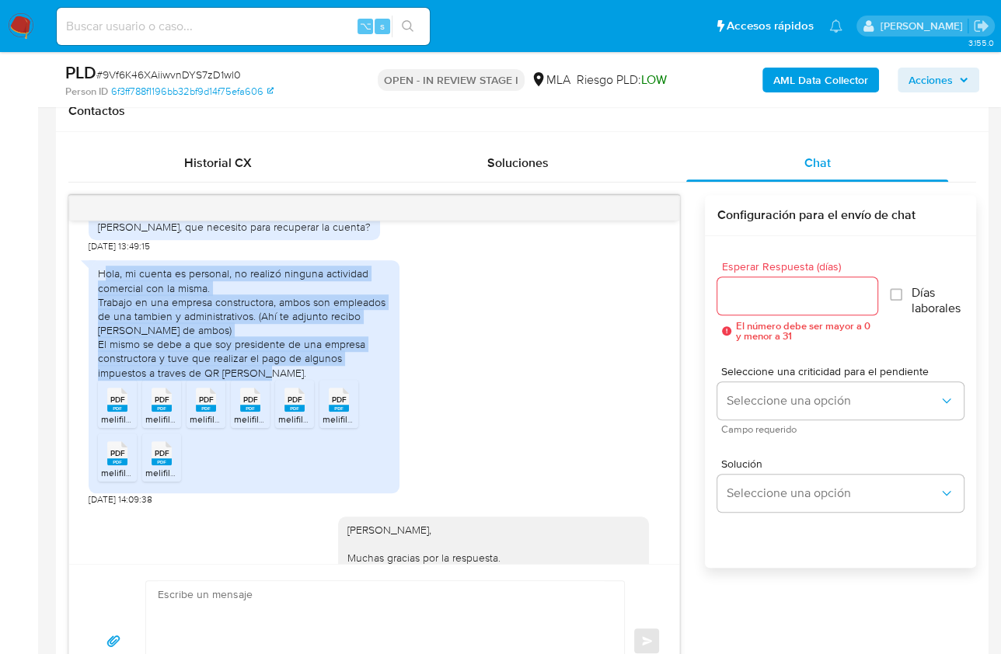
scroll to position [3095, 0]
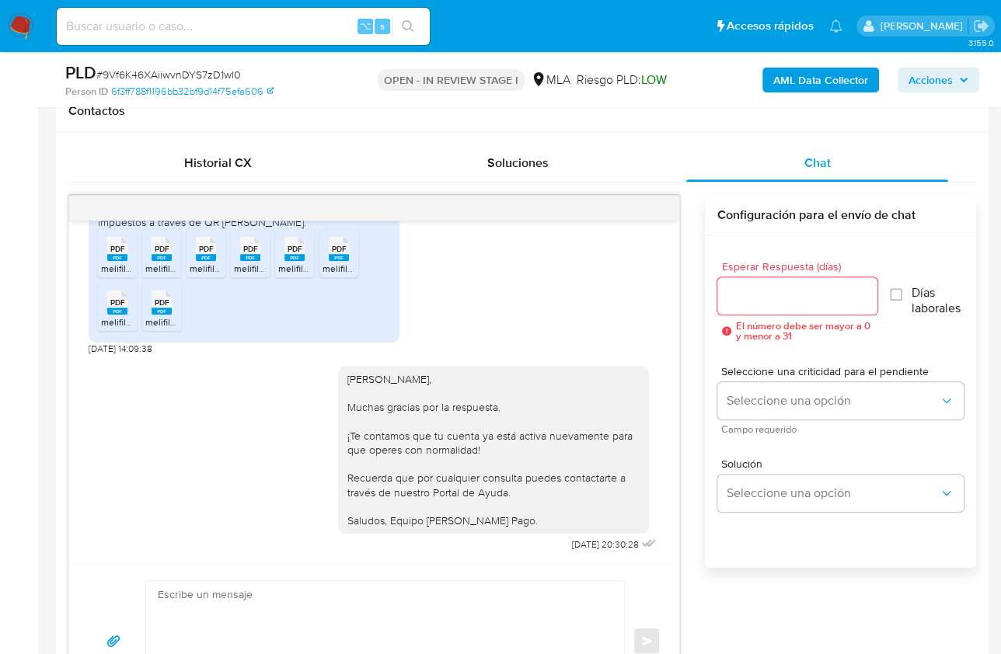
click at [736, 530] on div "Esperar Respuesta (días) El número debe ser mayor a 0 y menor a 31 Días laboral…" at bounding box center [840, 422] width 271 height 373
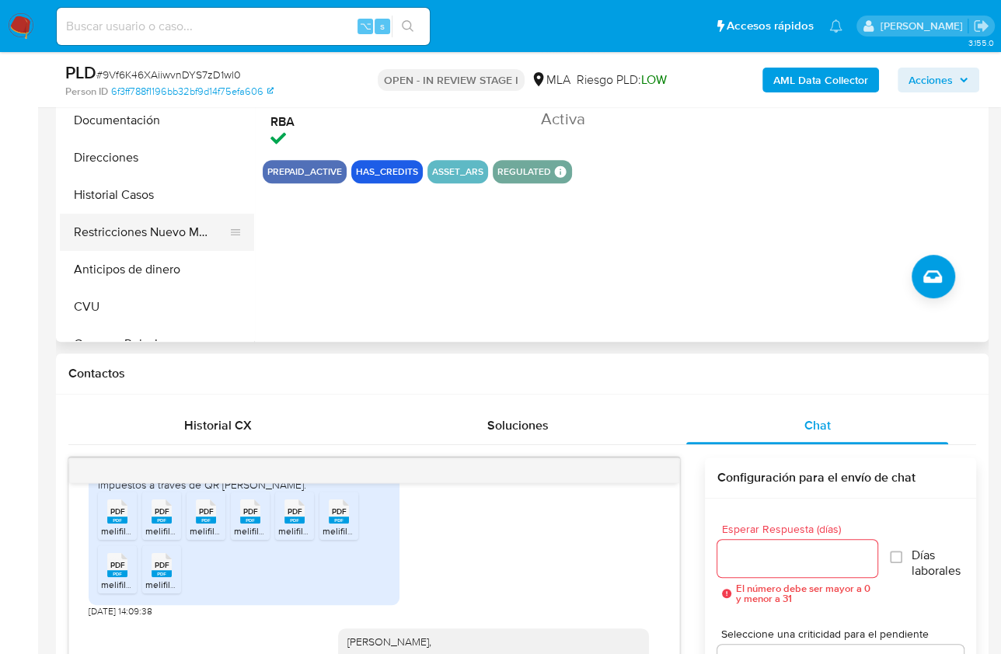
click at [160, 222] on button "Restricciones Nuevo Mundo" at bounding box center [151, 232] width 182 height 37
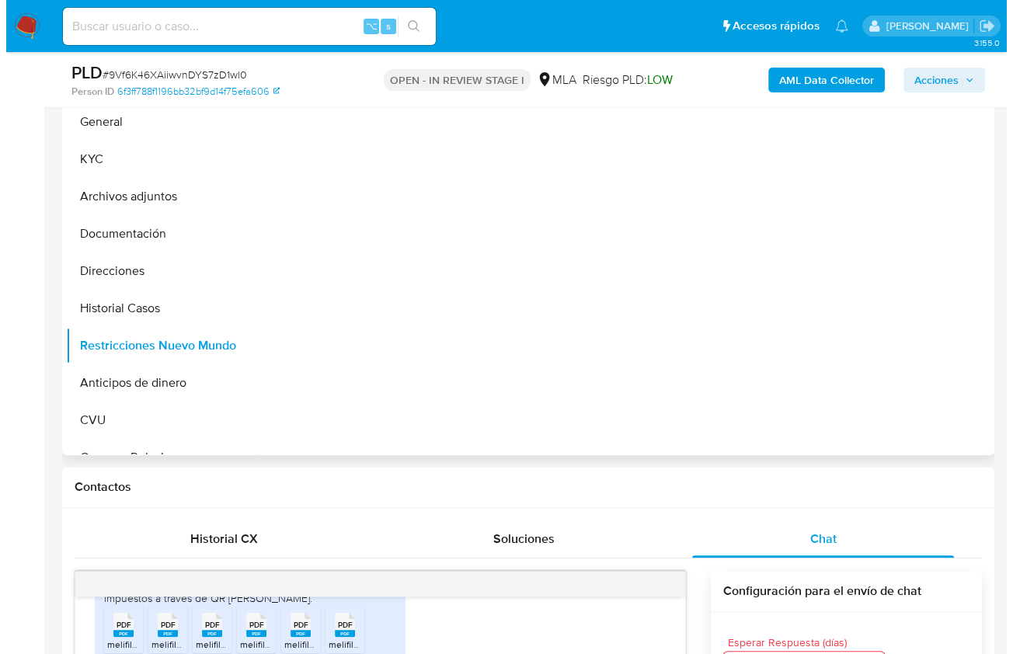
scroll to position [340, 0]
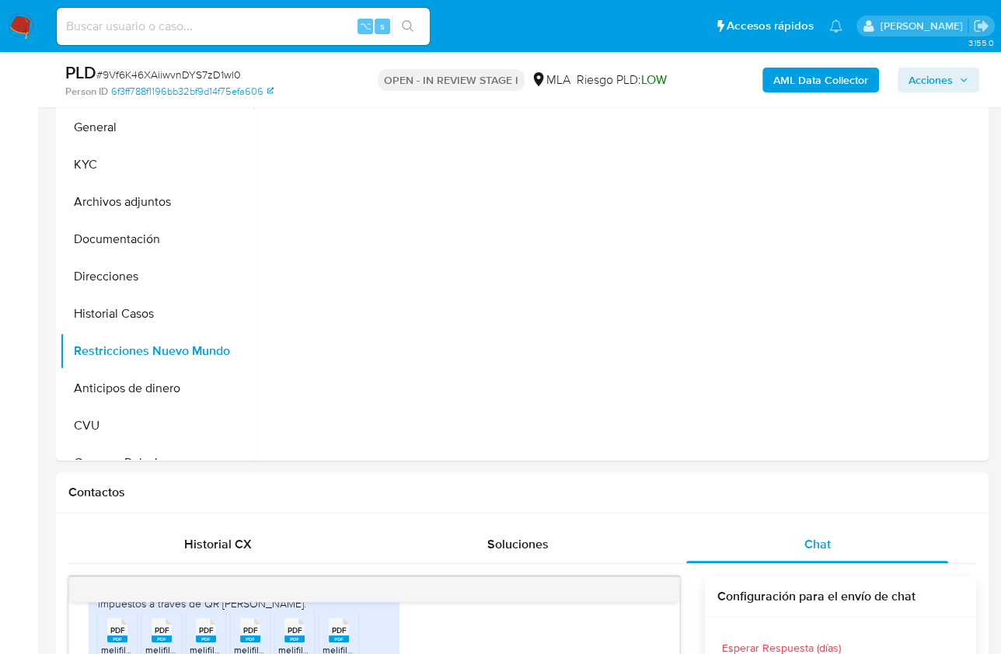
click at [800, 82] on b "AML Data Collector" at bounding box center [820, 80] width 95 height 25
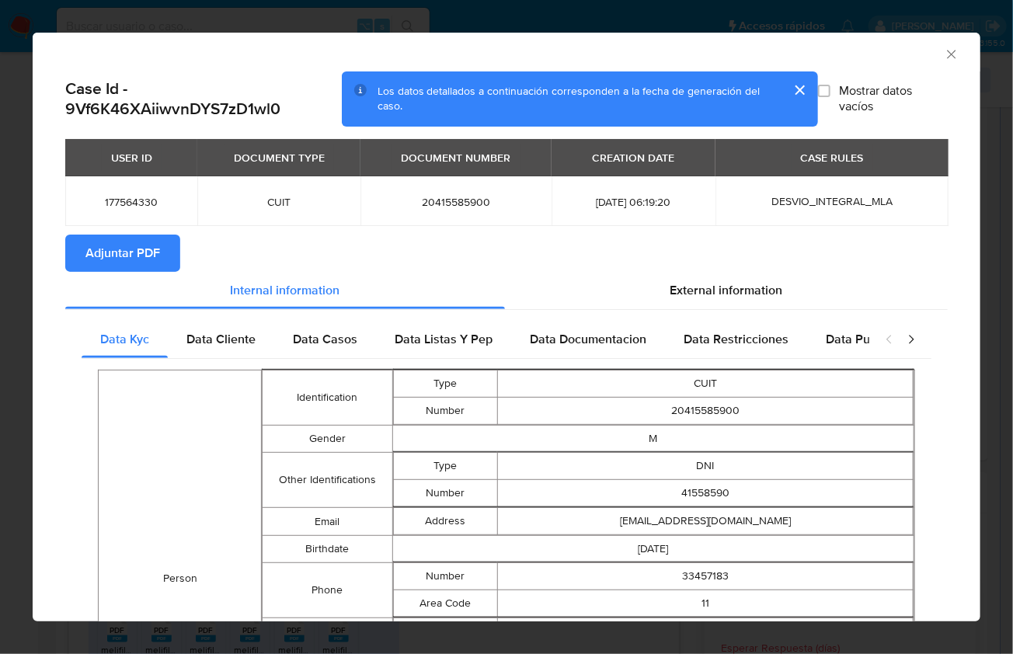
click at [127, 258] on span "Adjuntar PDF" at bounding box center [122, 253] width 75 height 34
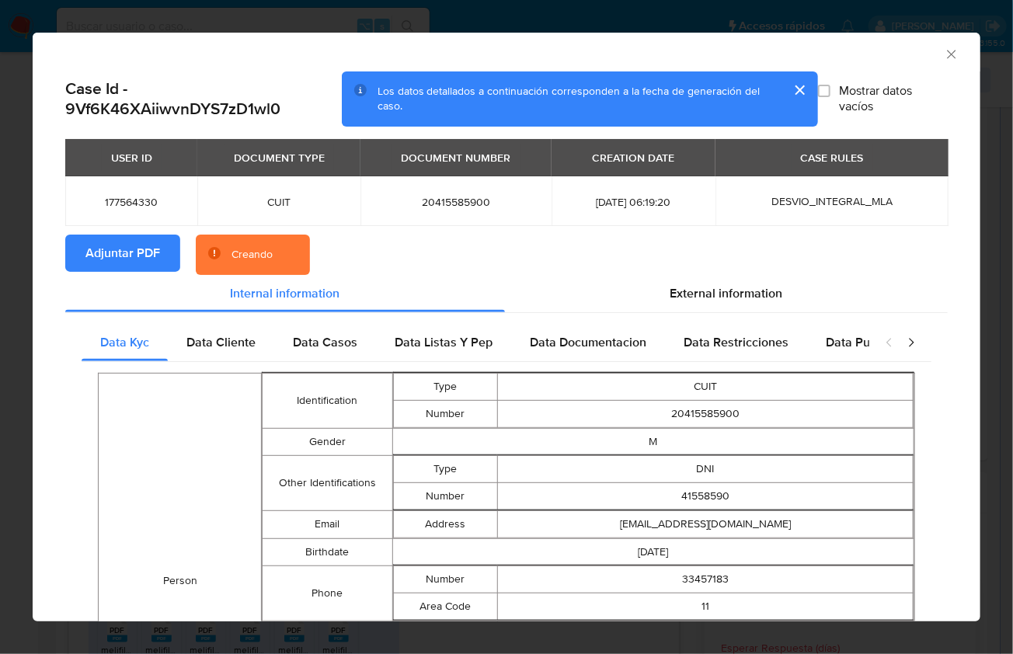
click at [884, 52] on div "AML Data Collector" at bounding box center [494, 52] width 901 height 17
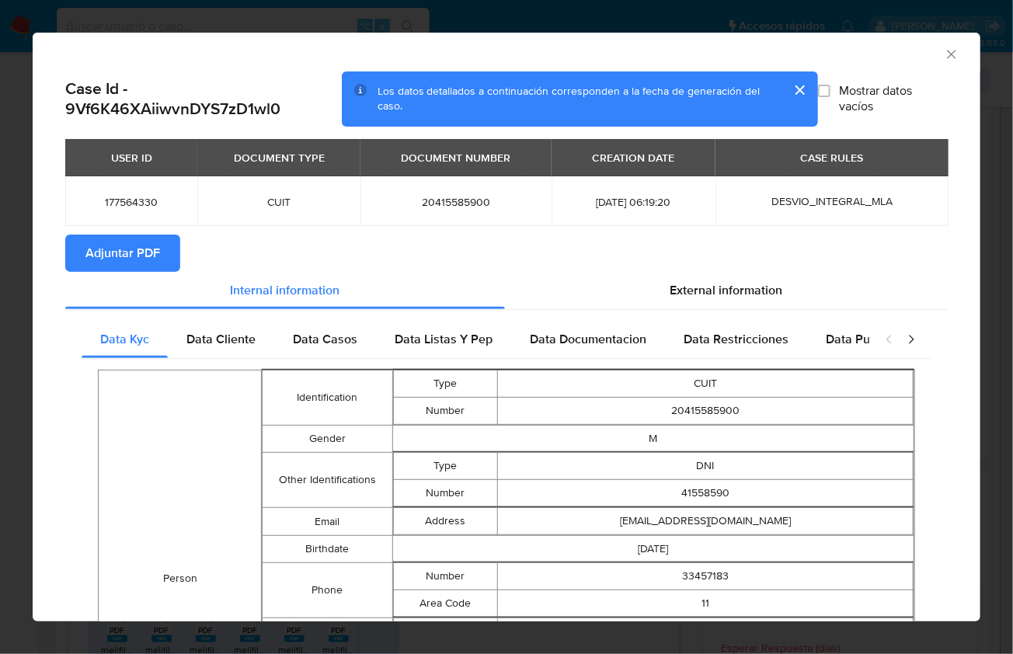
click at [929, 54] on div "AML Data Collector" at bounding box center [494, 52] width 901 height 17
click at [944, 56] on icon "Cerrar ventana" at bounding box center [952, 55] width 16 height 16
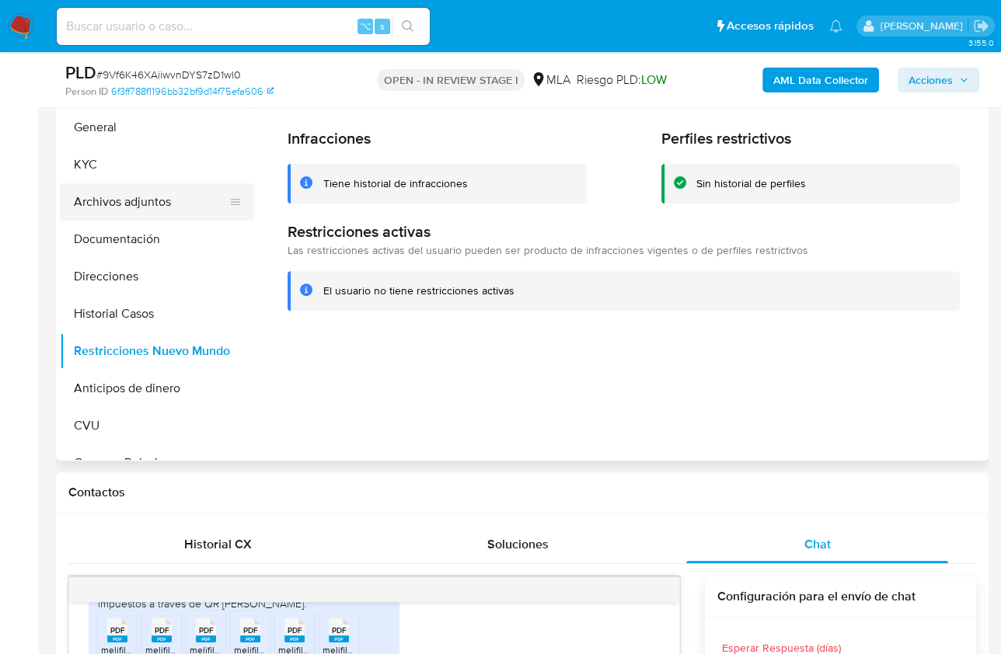
click at [151, 210] on button "Archivos adjuntos" at bounding box center [151, 201] width 182 height 37
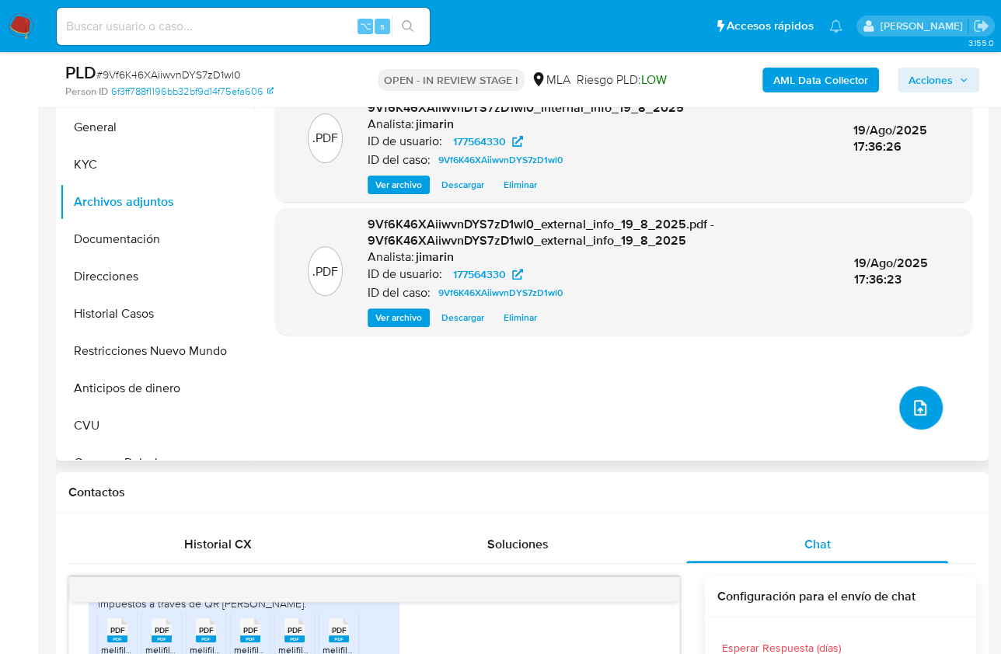
click at [911, 413] on icon "upload-file" at bounding box center [920, 408] width 19 height 19
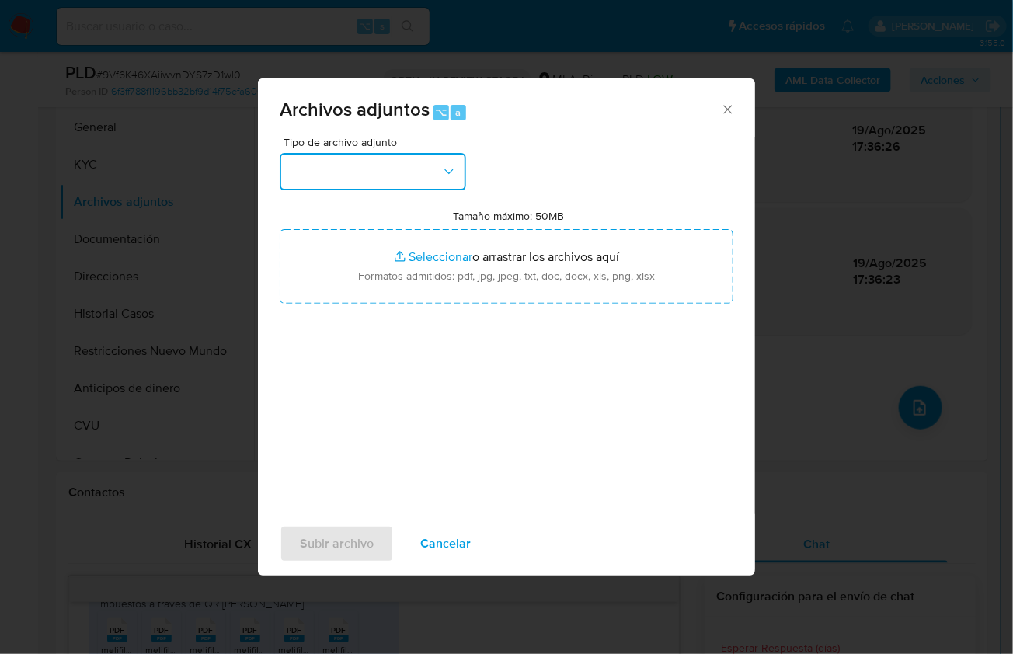
click at [406, 161] on button "button" at bounding box center [373, 171] width 187 height 37
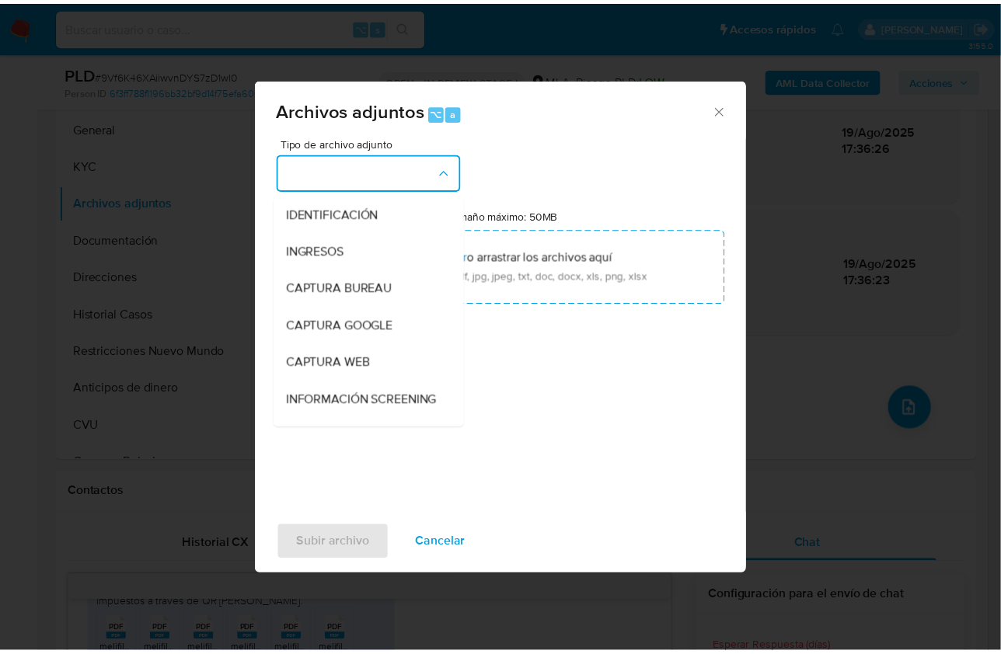
scroll to position [246, 0]
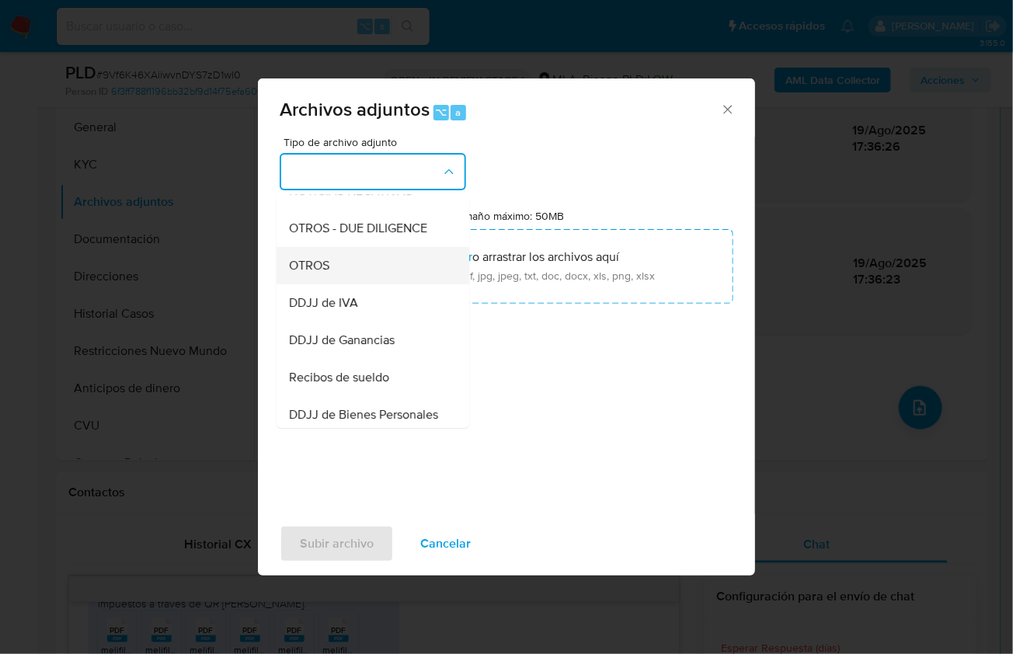
click at [334, 273] on div "OTROS" at bounding box center [368, 264] width 159 height 37
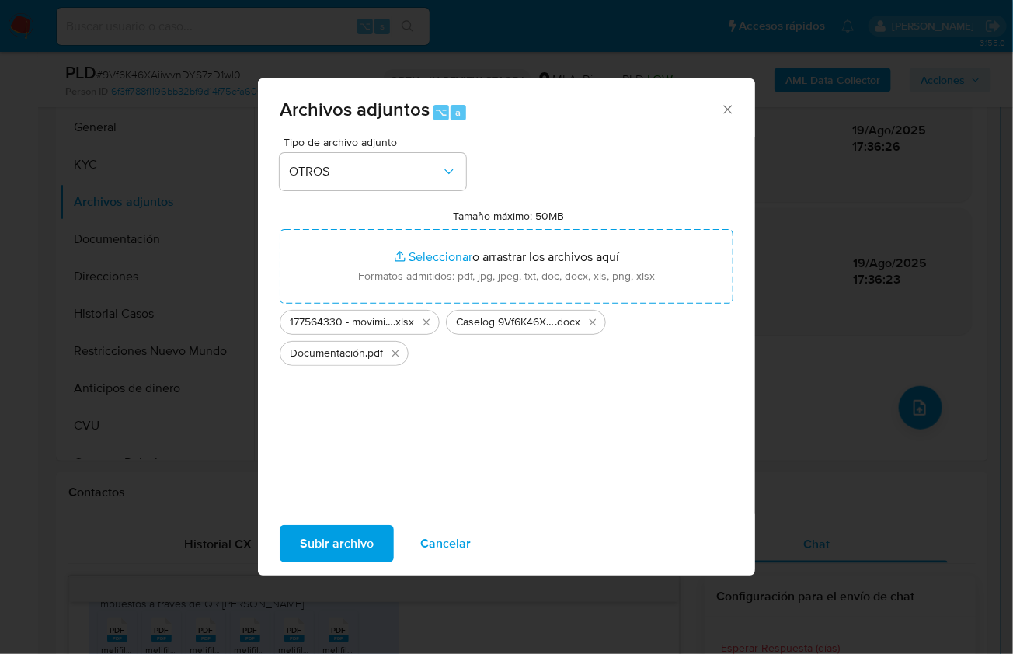
click at [312, 525] on div "Subir archivo Cancelar" at bounding box center [506, 543] width 497 height 59
click at [319, 529] on span "Subir archivo" at bounding box center [337, 544] width 74 height 34
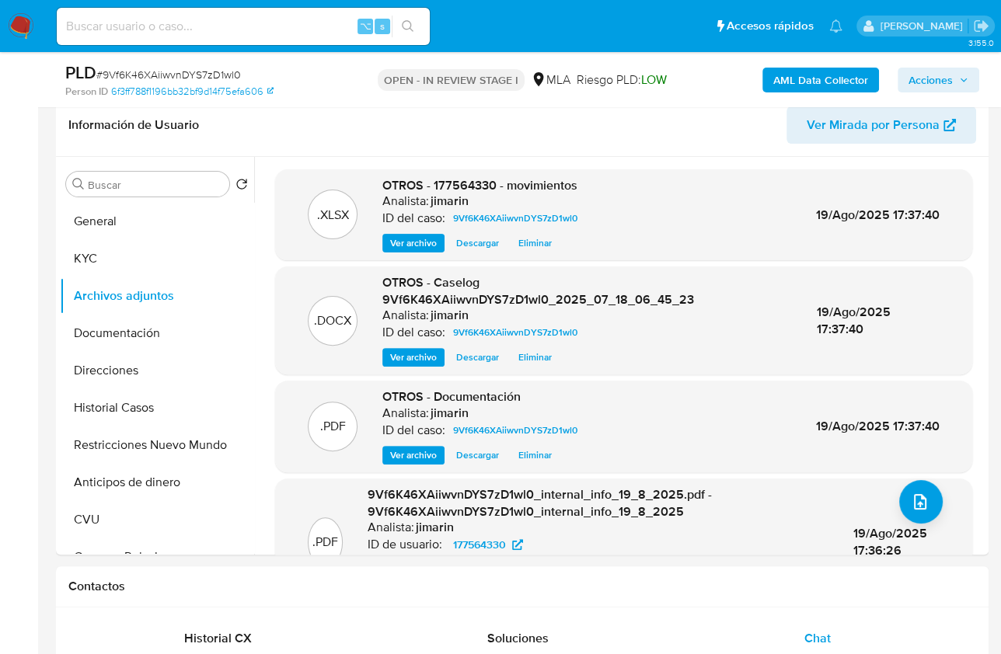
click at [905, 75] on button "Acciones" at bounding box center [939, 80] width 82 height 25
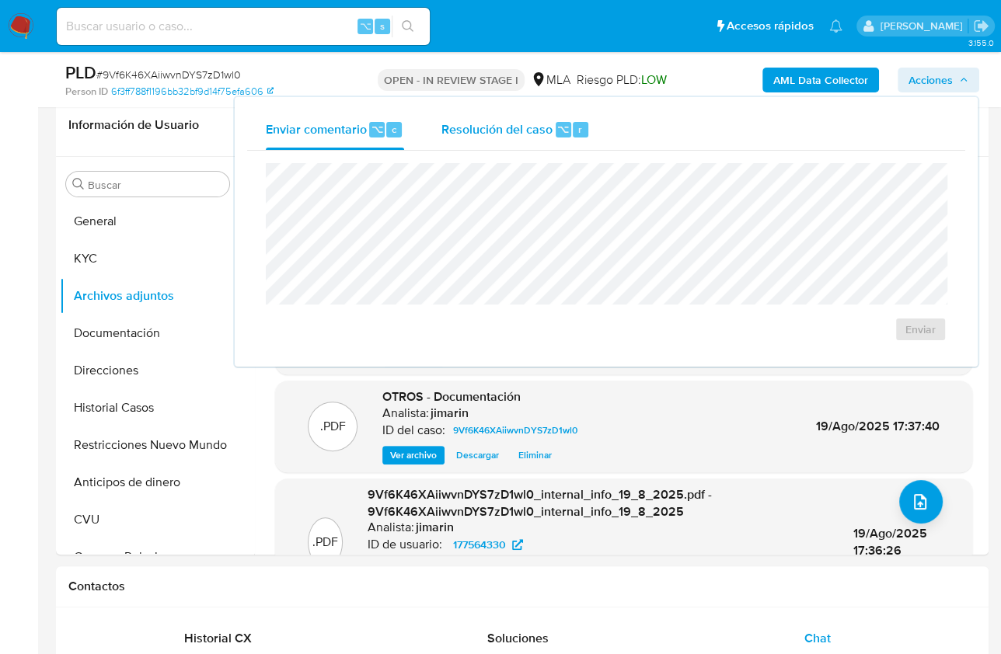
click at [543, 127] on span "Resolución del caso" at bounding box center [496, 129] width 111 height 18
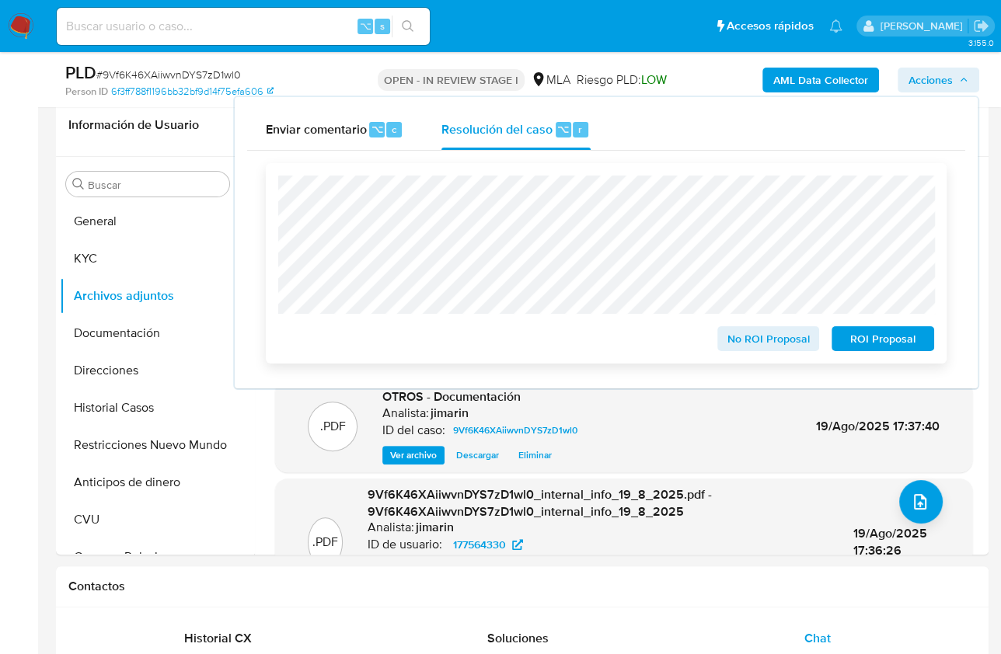
click at [750, 350] on span "No ROI Proposal" at bounding box center [768, 339] width 81 height 22
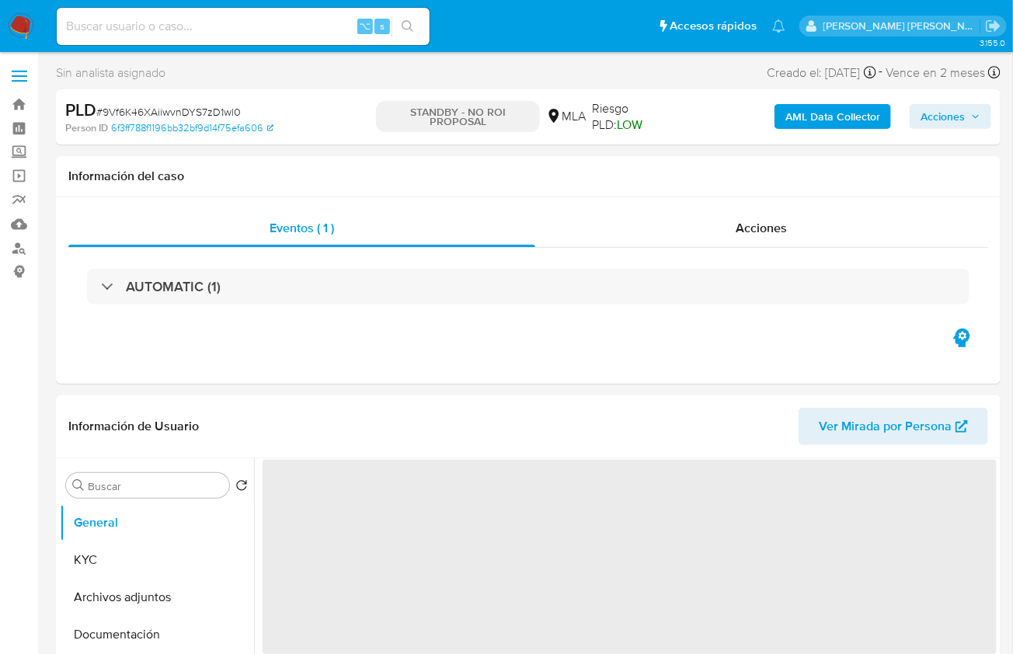
select select "10"
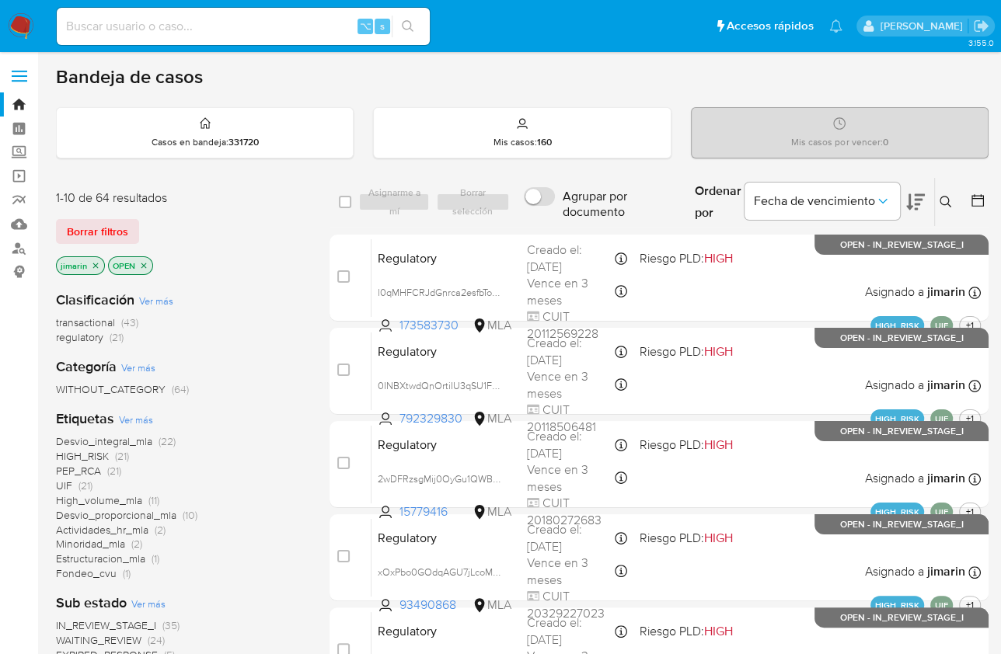
click at [86, 323] on span "transactional" at bounding box center [85, 323] width 59 height 16
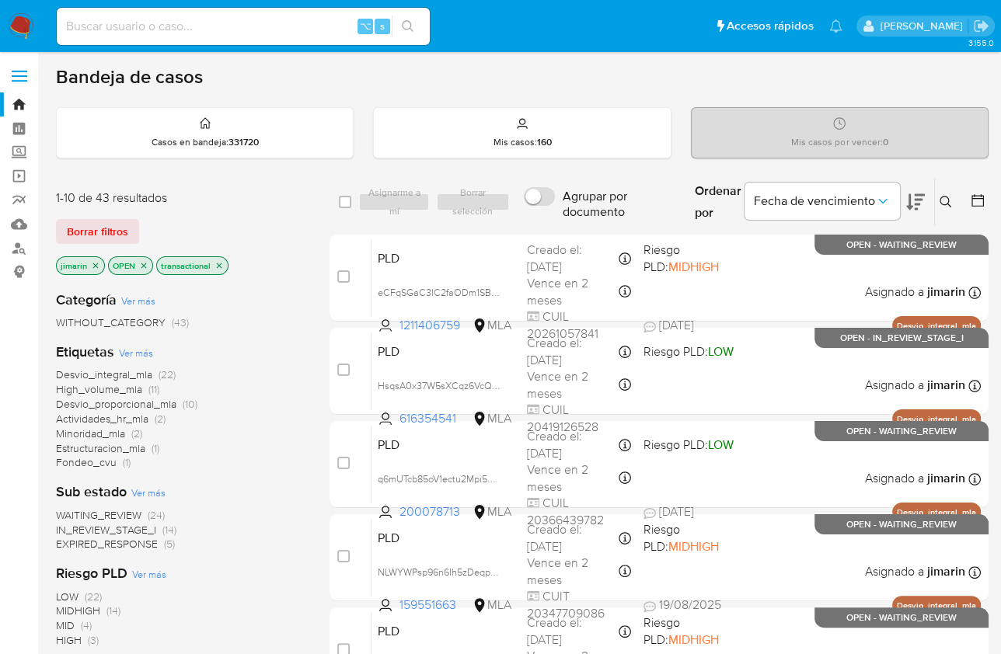
click at [977, 198] on icon at bounding box center [978, 201] width 16 height 16
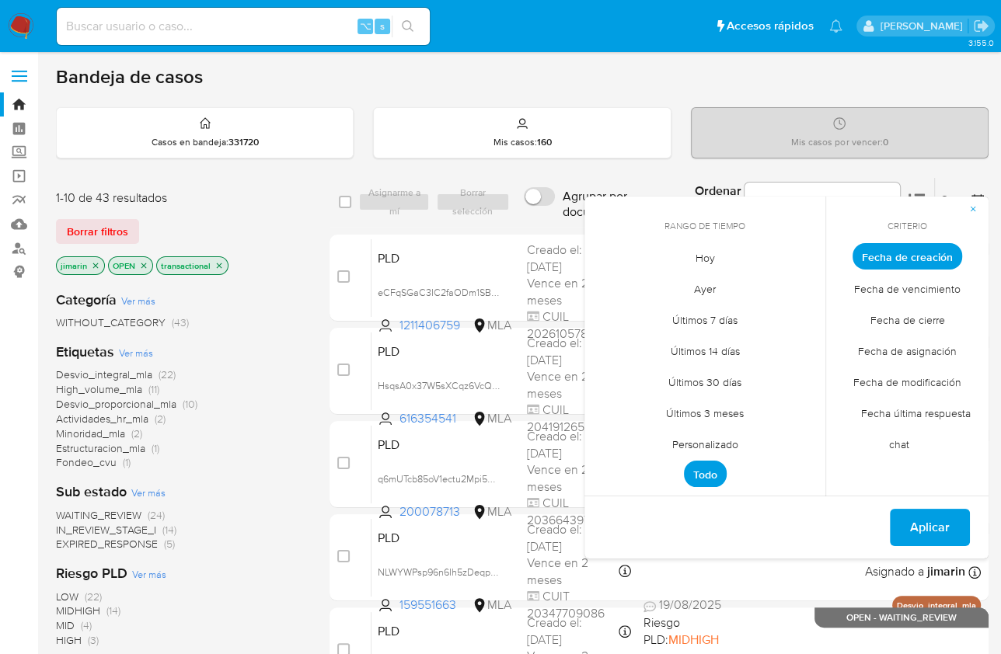
click at [711, 449] on span "Personalizado" at bounding box center [705, 444] width 99 height 32
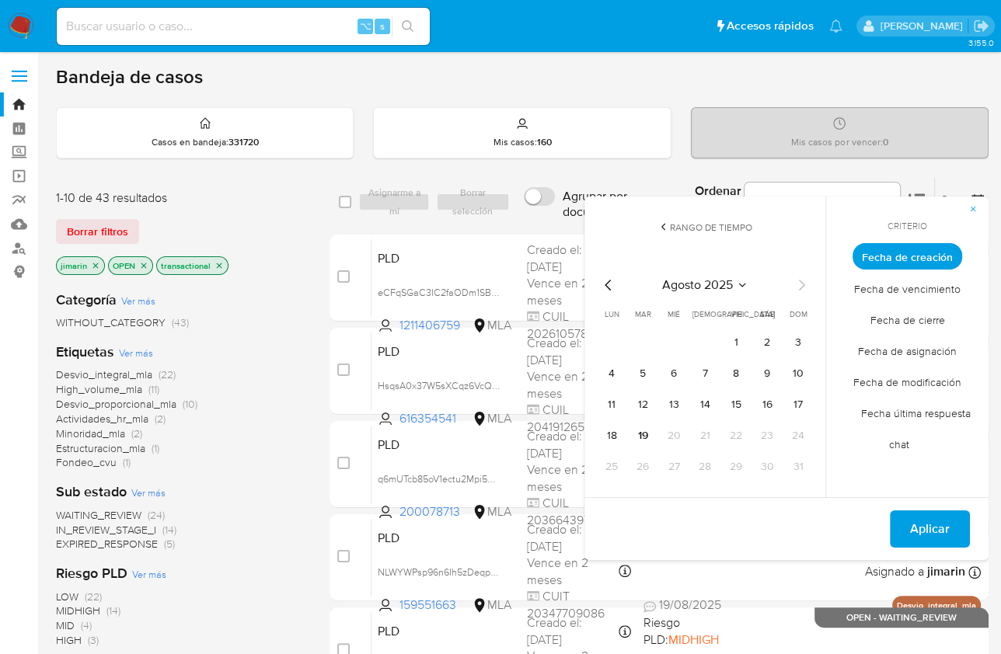
click at [598, 288] on div "[DATE] [DATE] lun [DATE] [PERSON_NAME][DATE] mié [DATE] jue [DATE] vie [DATE] s…" at bounding box center [705, 376] width 249 height 246
click at [610, 283] on icon "Mes anterior" at bounding box center [608, 285] width 19 height 19
click at [640, 343] on button "1" at bounding box center [642, 342] width 25 height 25
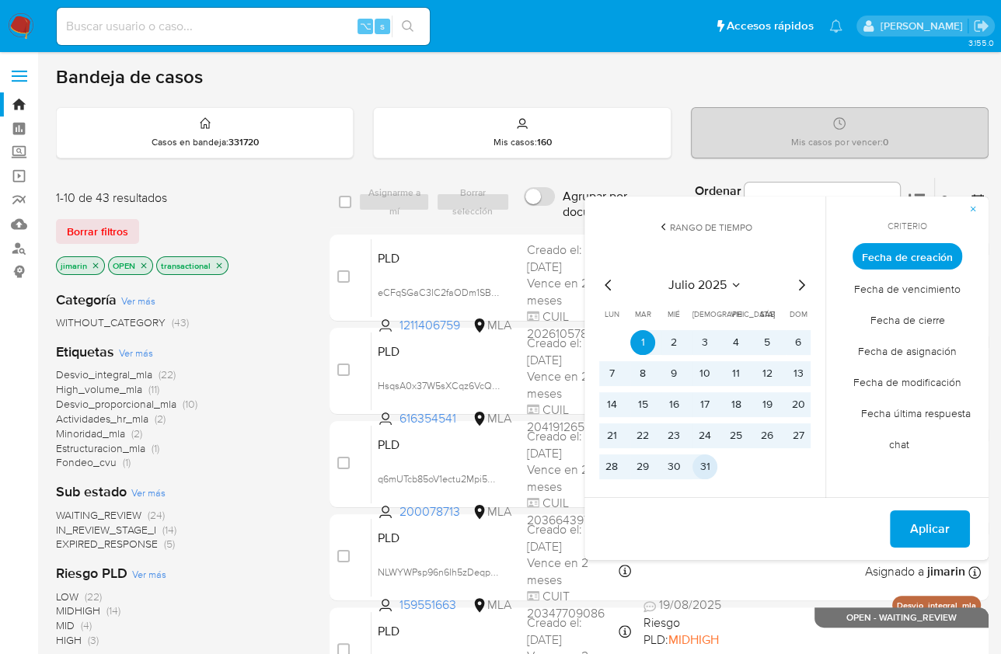
click at [700, 473] on button "31" at bounding box center [704, 467] width 25 height 25
click at [908, 525] on button "Aplicar" at bounding box center [930, 529] width 80 height 37
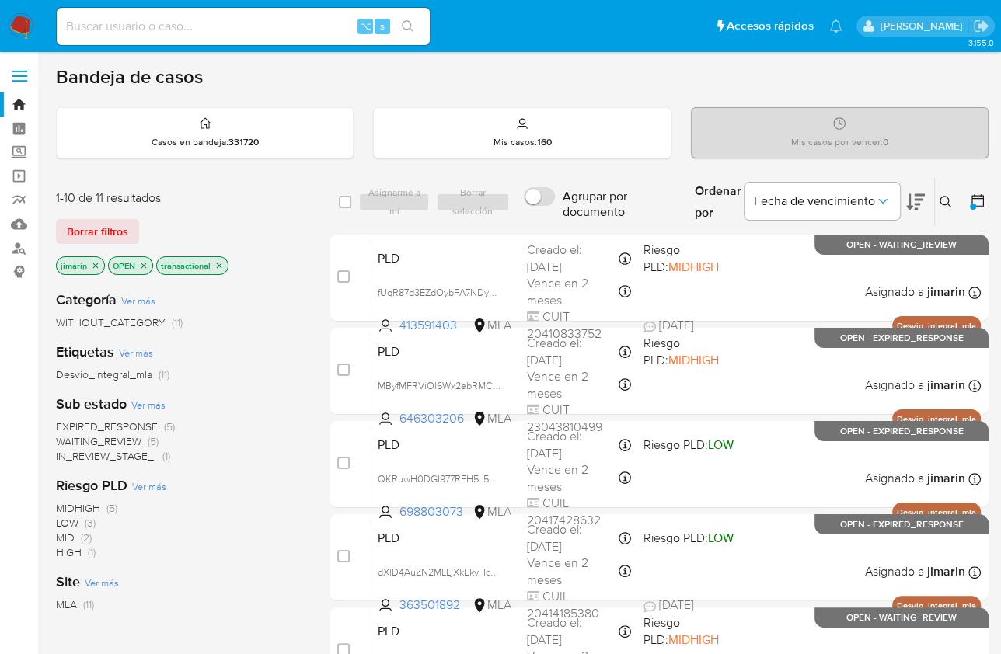
click at [919, 201] on icon at bounding box center [915, 202] width 19 height 16
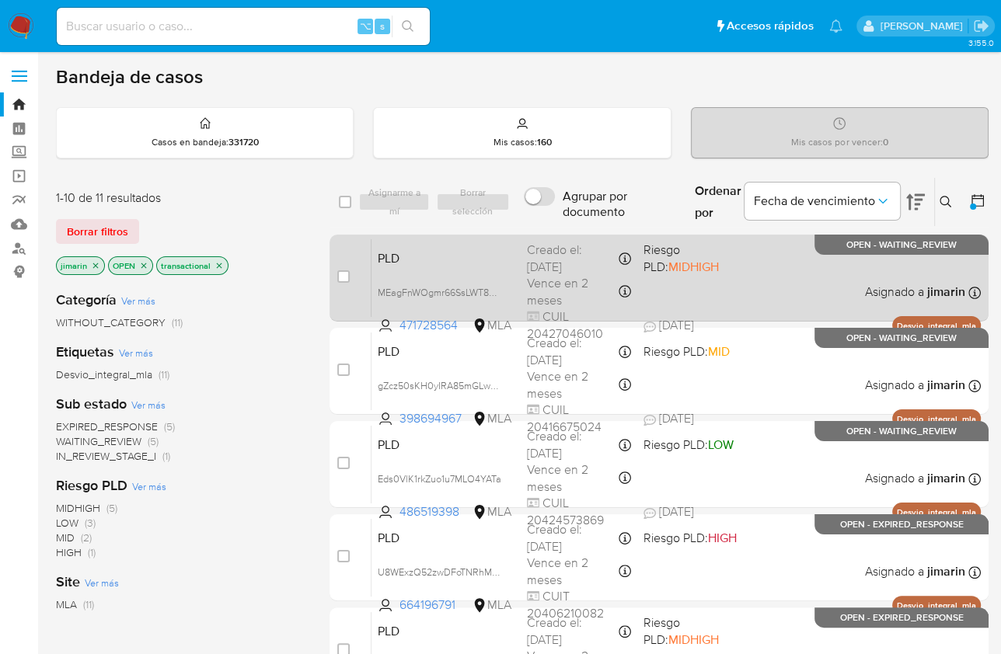
click at [853, 278] on div "PLD MEagFnWOgmr66SsLWT8dqrsD 471728564 MLA Riesgo PLD: MIDHIGH Creado el: 12/07…" at bounding box center [675, 278] width 609 height 78
click at [343, 279] on input "checkbox" at bounding box center [343, 276] width 12 height 12
checkbox input "true"
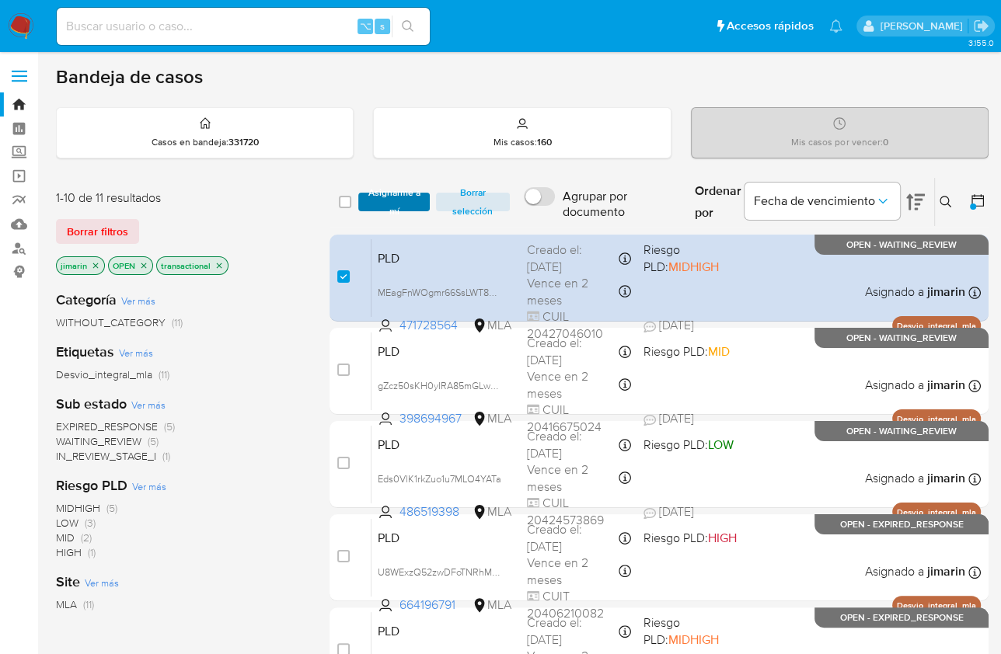
click at [389, 205] on span "Asignarme a mí" at bounding box center [393, 202] width 55 height 16
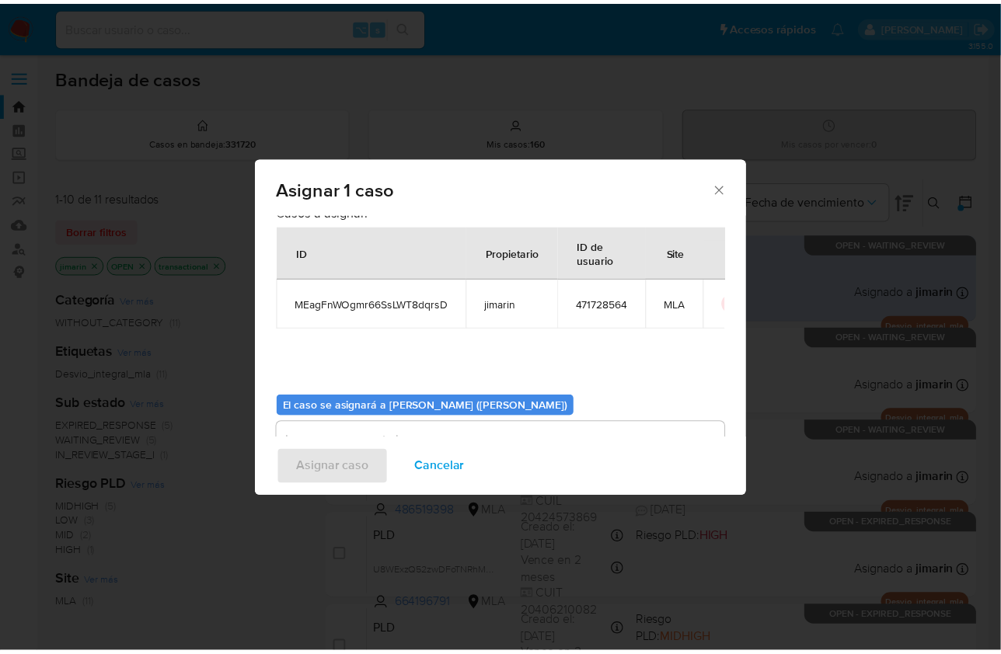
scroll to position [79, 0]
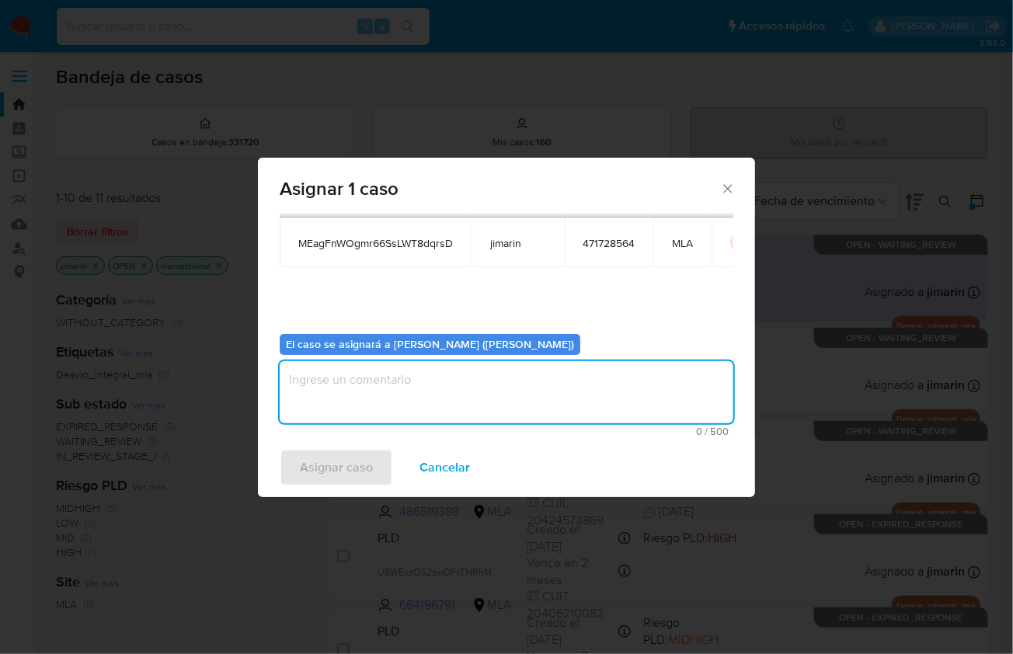
click at [455, 404] on textarea "assign-modal" at bounding box center [507, 392] width 454 height 62
click at [357, 473] on span "Asignar caso" at bounding box center [336, 468] width 73 height 34
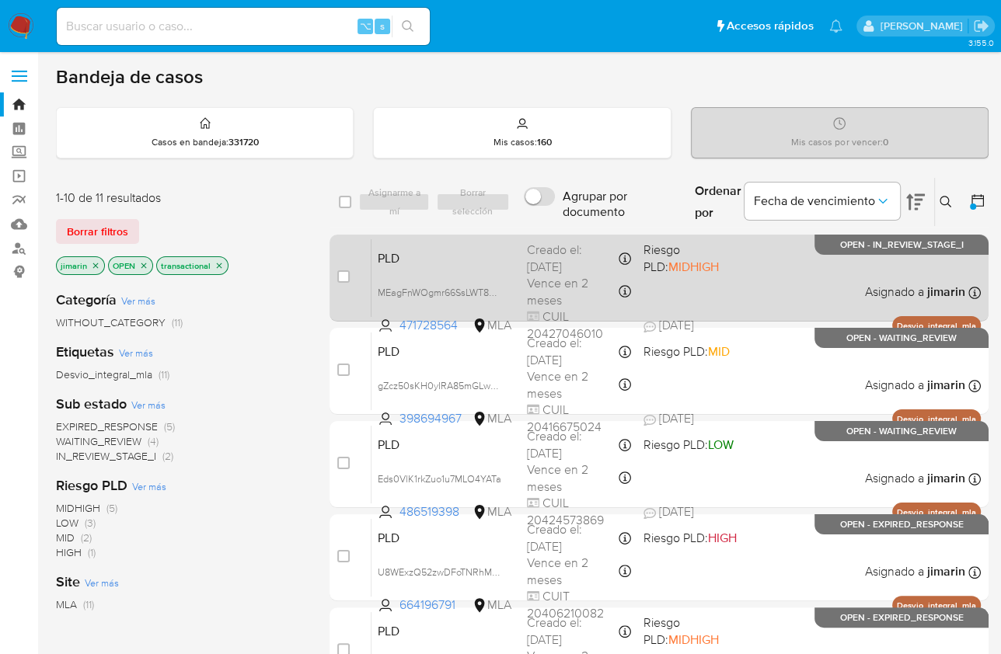
click at [758, 278] on div "PLD MEagFnWOgmr66SsLWT8dqrsD 471728564 MLA Riesgo PLD: MIDHIGH Creado el: 12/07…" at bounding box center [675, 278] width 609 height 78
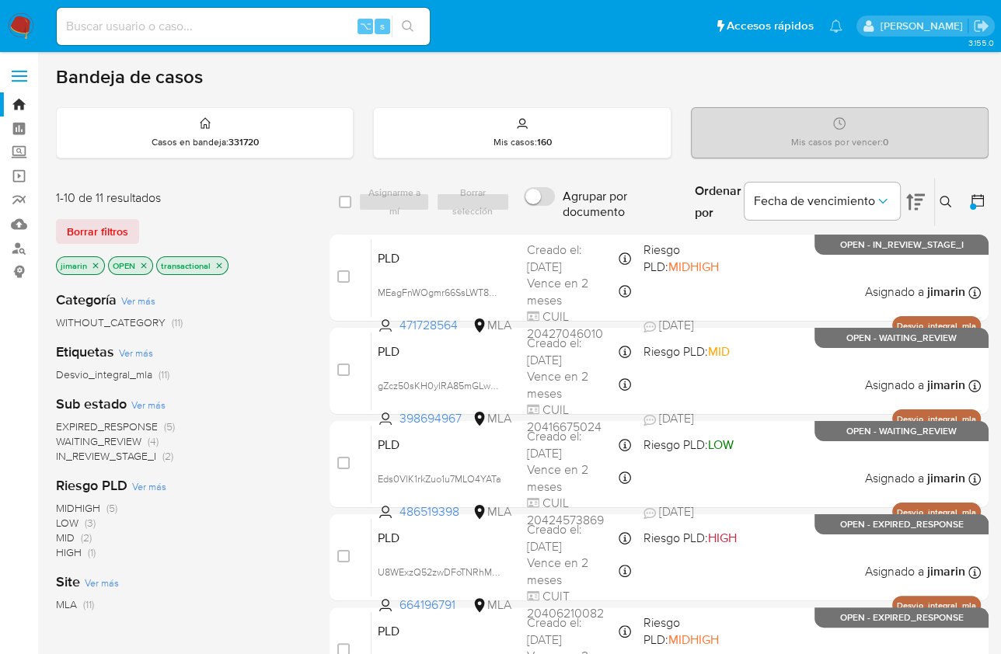
click at [940, 202] on icon at bounding box center [946, 202] width 12 height 12
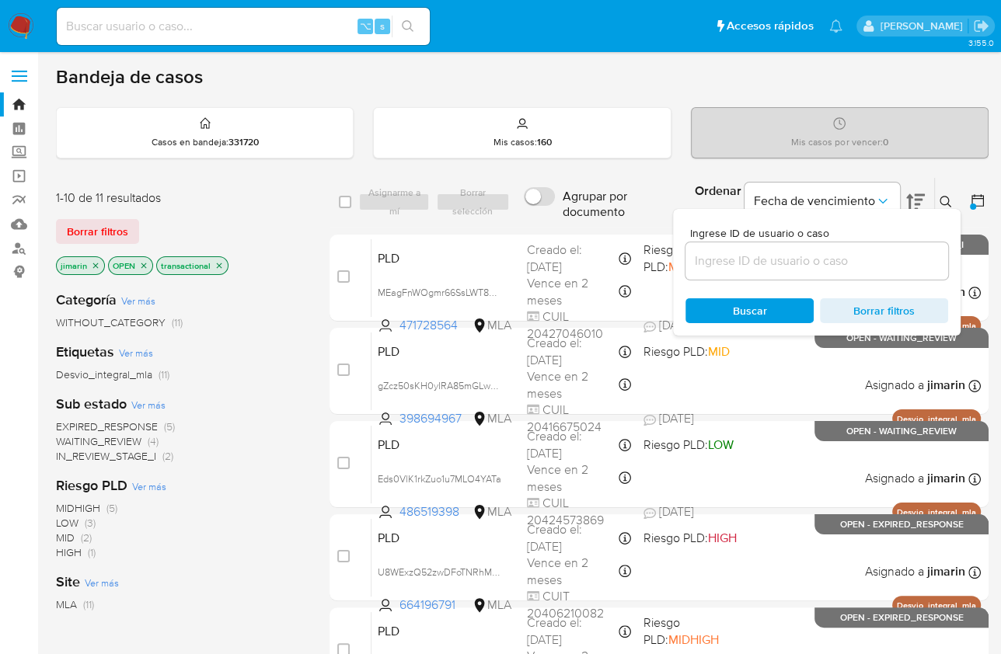
click at [733, 263] on input at bounding box center [816, 261] width 263 height 20
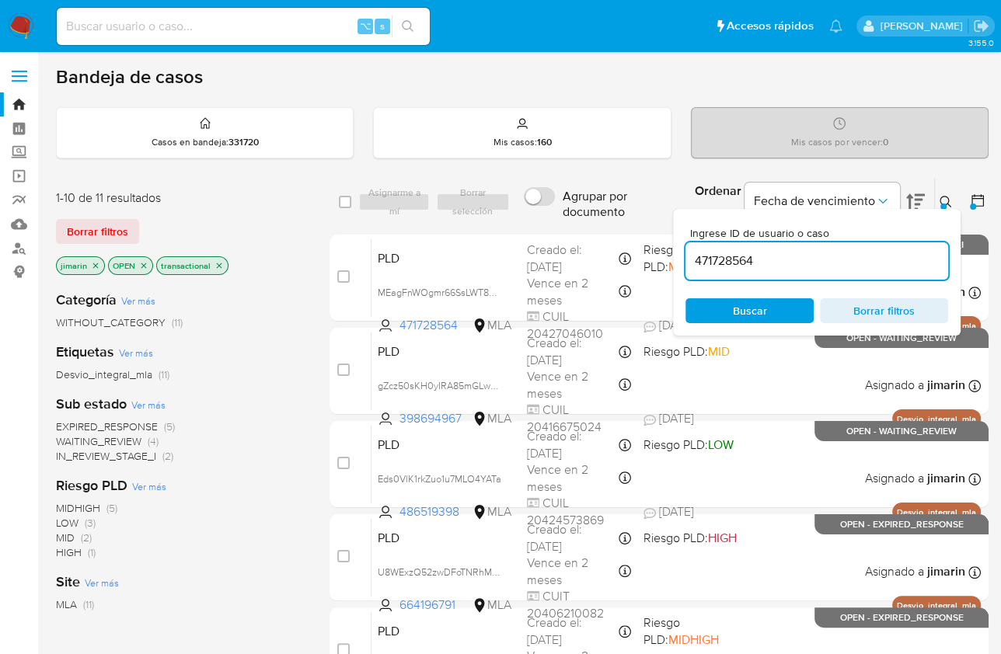
type input "471728564"
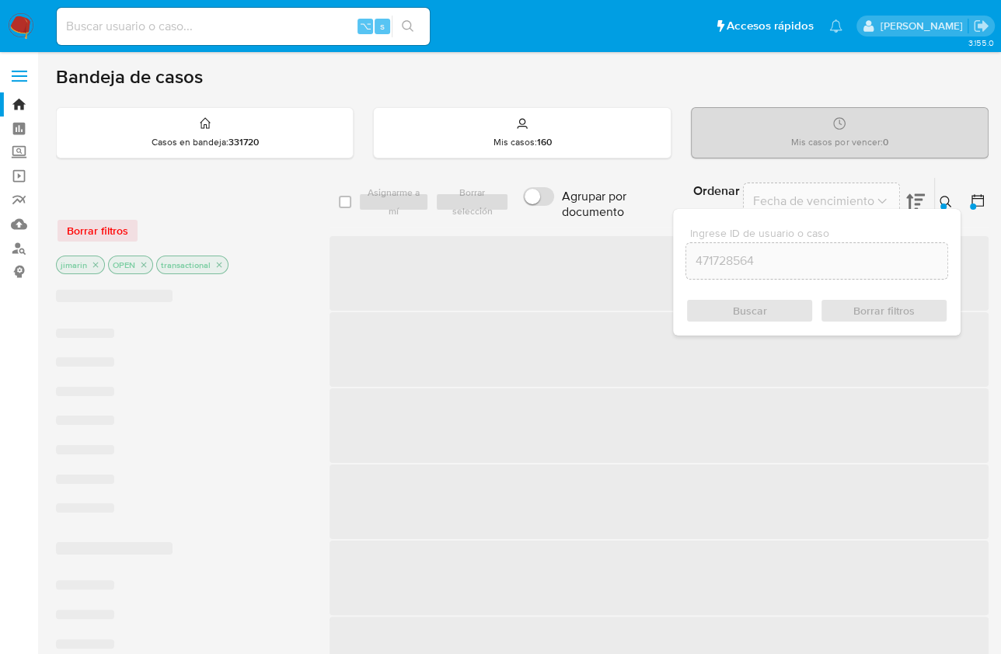
click at [945, 201] on icon at bounding box center [946, 202] width 12 height 12
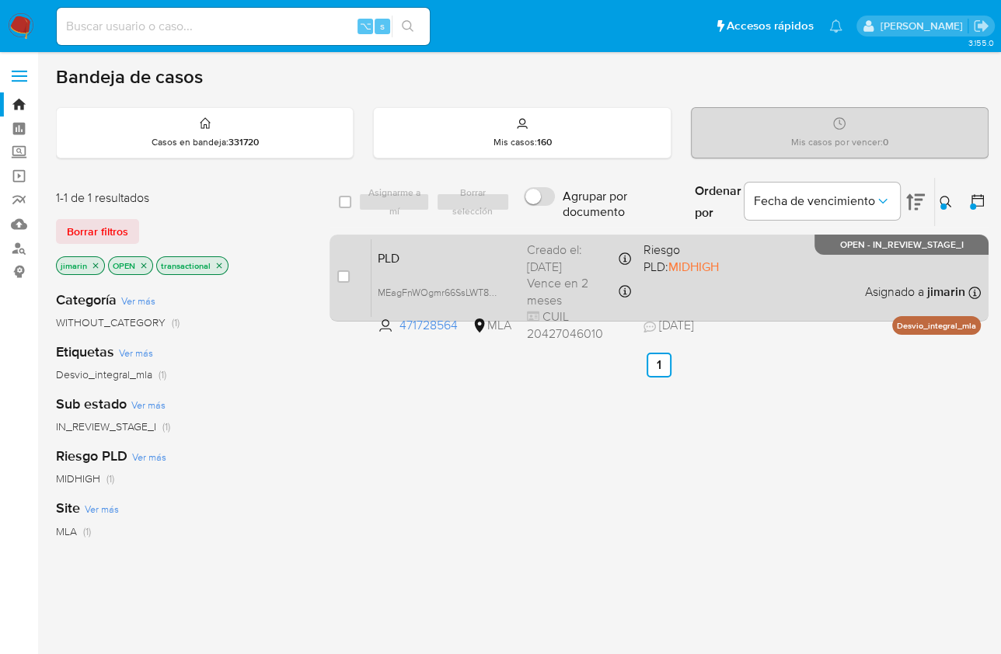
click at [745, 292] on div "PLD MEagFnWOgmr66SsLWT8dqrsD 471728564 MLA Riesgo PLD: MIDHIGH Creado el: 12/07…" at bounding box center [675, 278] width 609 height 78
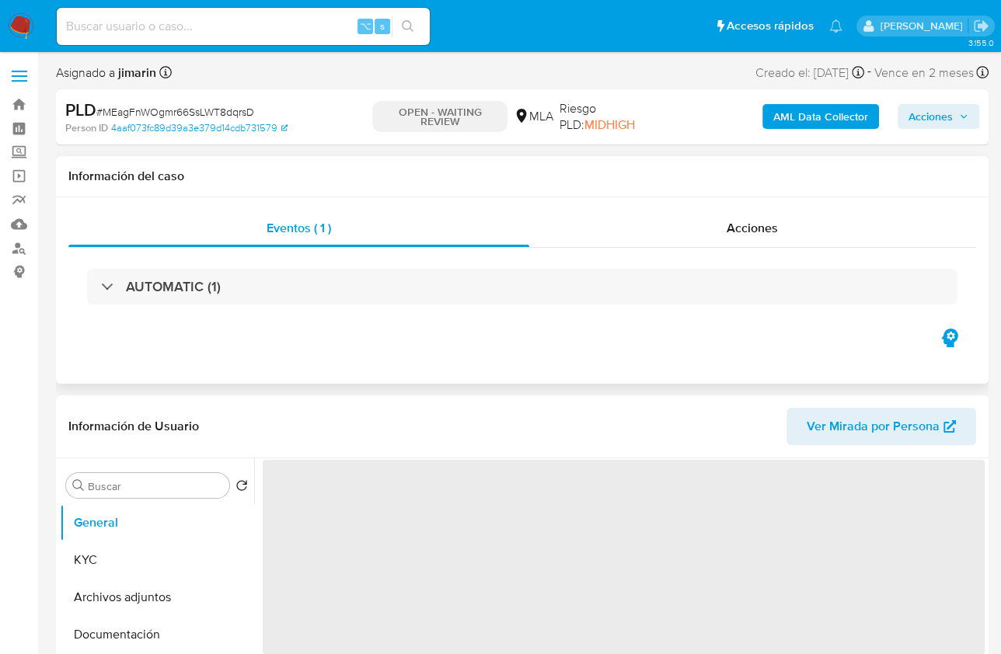
drag, startPoint x: 750, startPoint y: 221, endPoint x: 661, endPoint y: 251, distance: 93.6
click at [750, 221] on span "Acciones" at bounding box center [752, 228] width 51 height 18
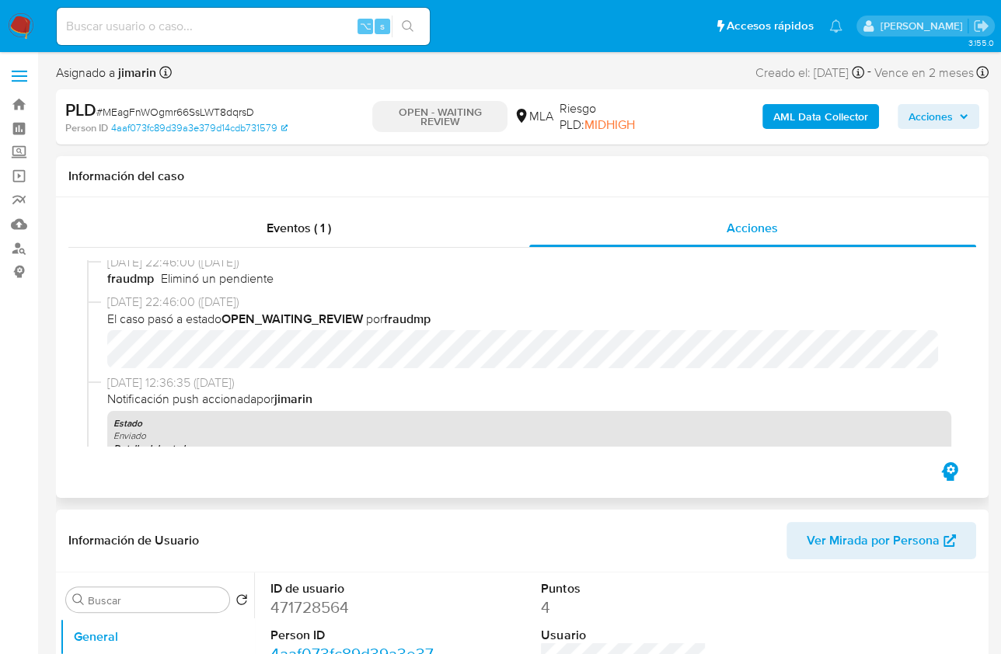
scroll to position [39, 0]
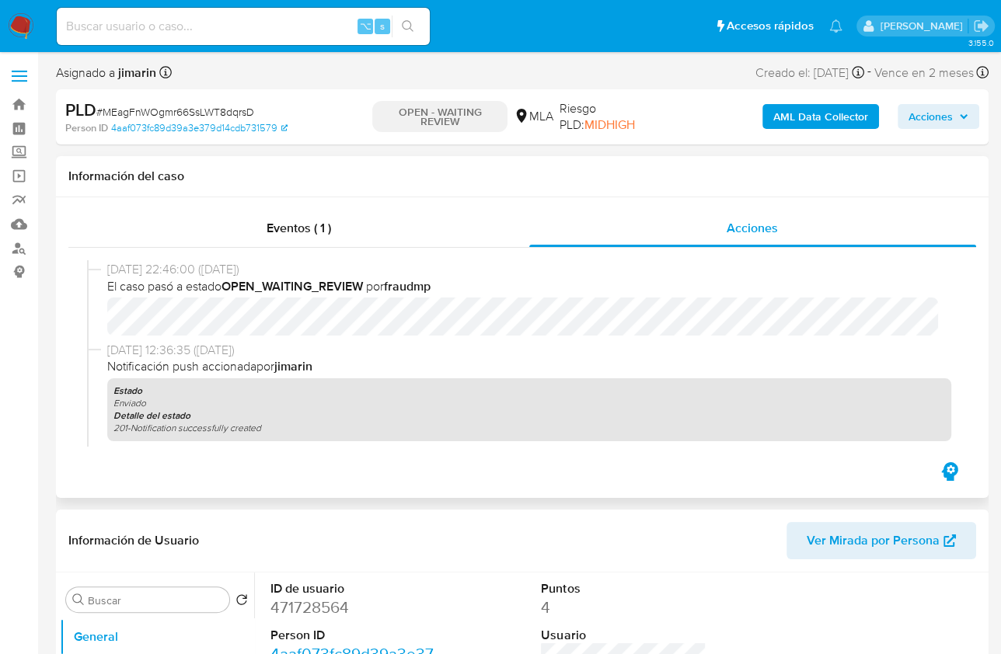
select select "10"
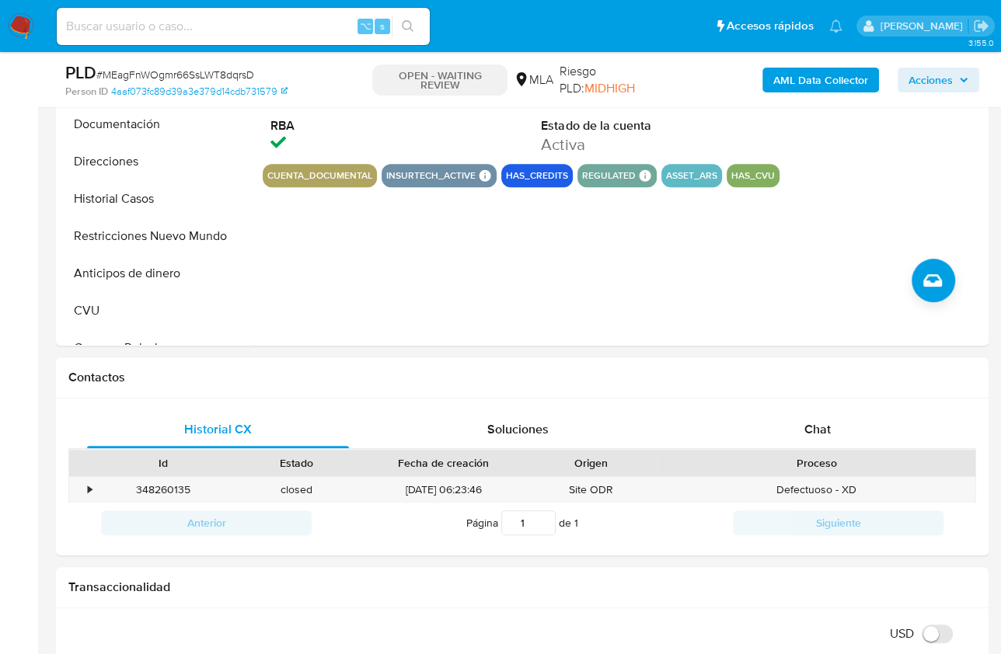
scroll to position [636, 0]
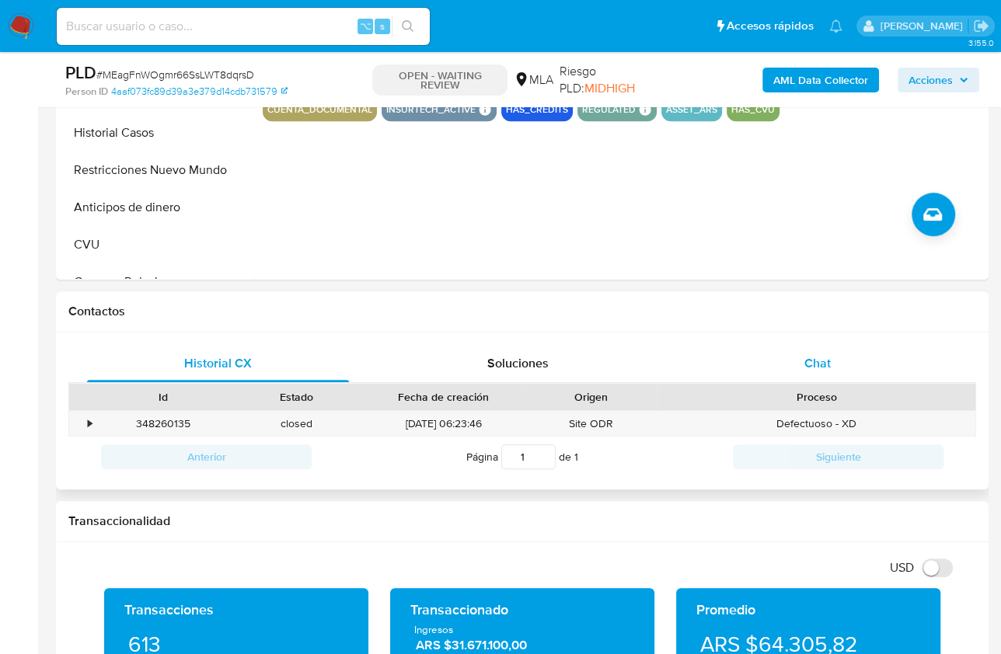
click at [862, 353] on div "Chat" at bounding box center [817, 363] width 262 height 37
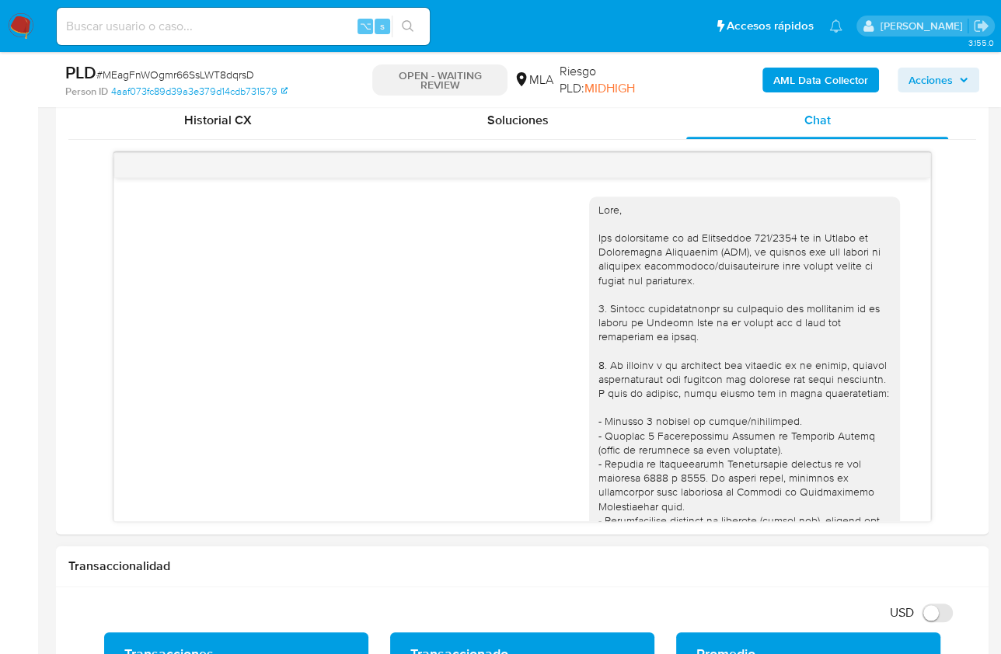
scroll to position [1500, 0]
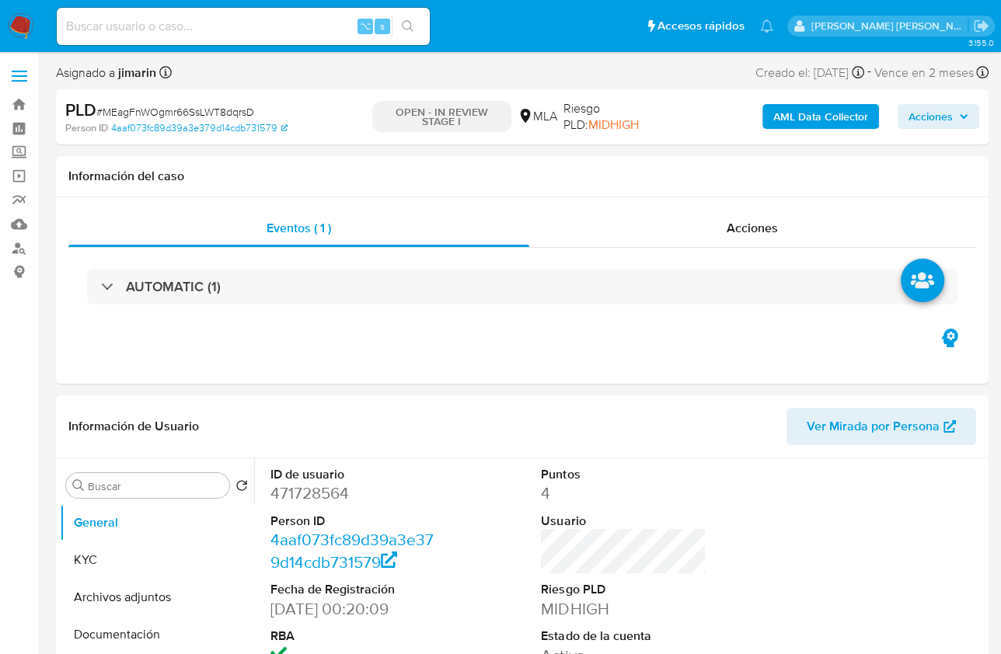
select select "10"
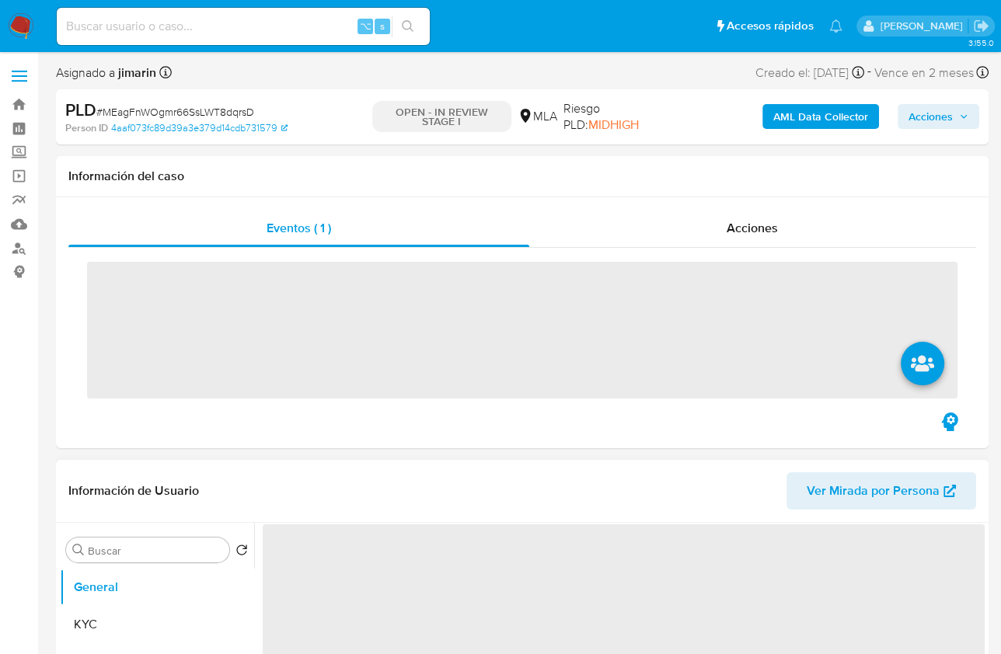
scroll to position [280, 0]
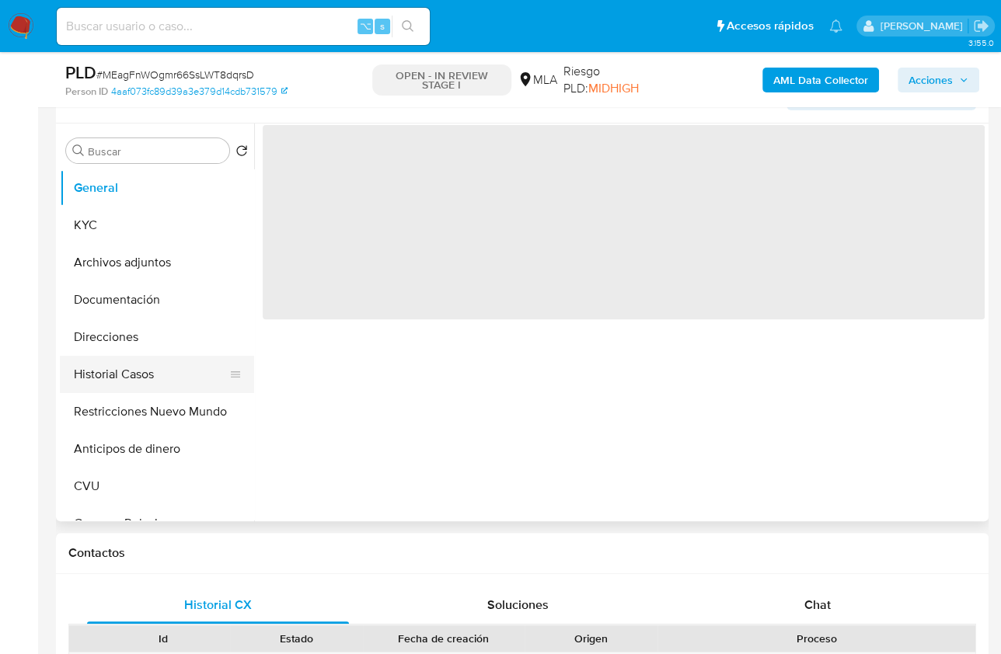
click at [174, 354] on button "Direcciones" at bounding box center [157, 337] width 194 height 37
click at [152, 381] on button "Historial Casos" at bounding box center [151, 374] width 182 height 37
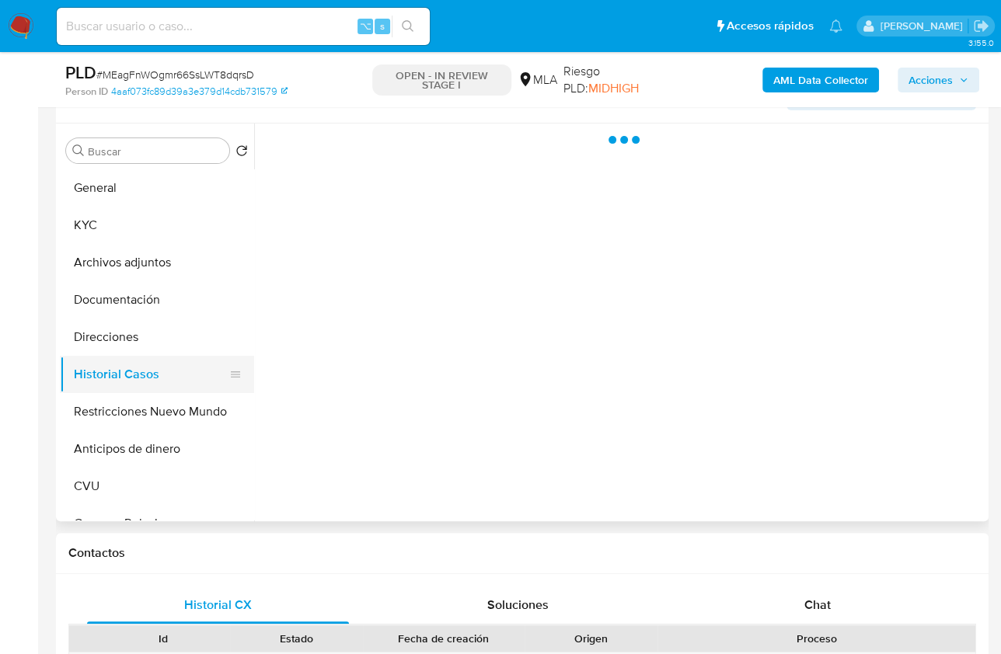
select select "10"
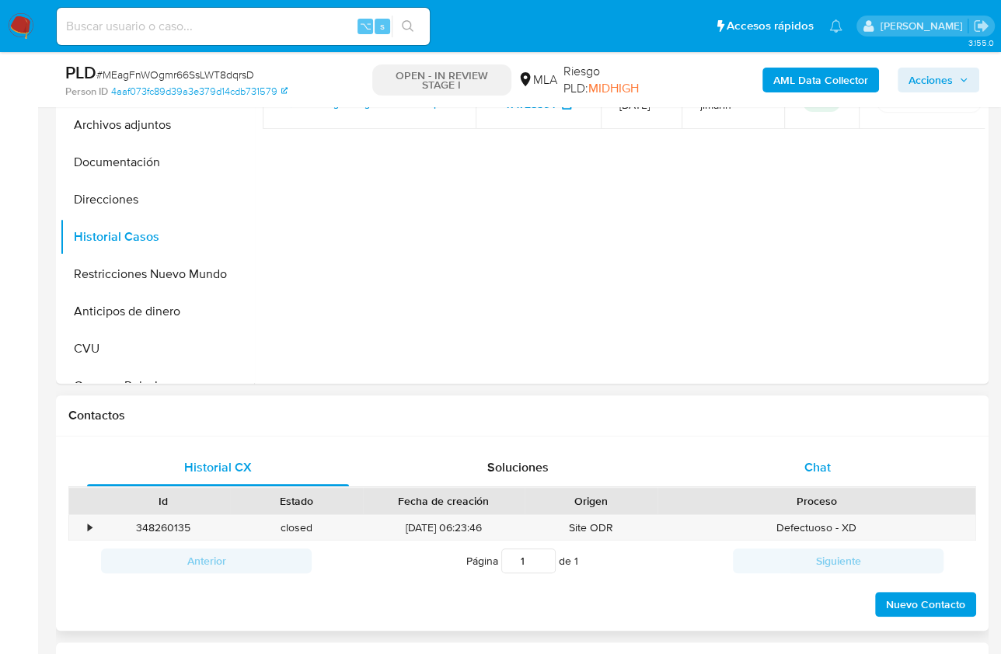
scroll to position [339, 0]
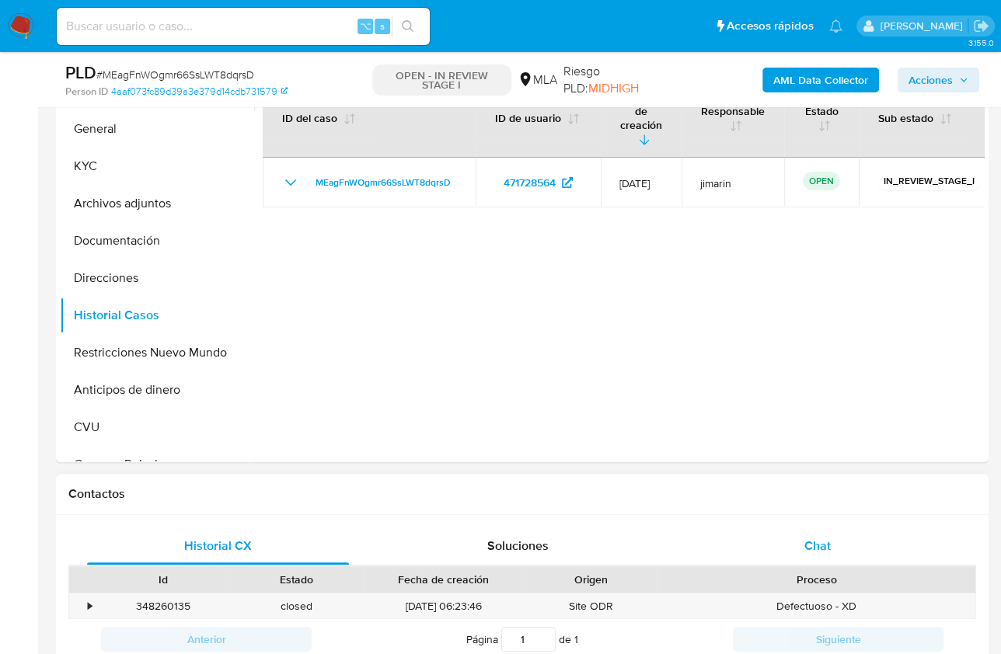
drag, startPoint x: 860, startPoint y: 552, endPoint x: 898, endPoint y: 543, distance: 38.3
click at [860, 553] on div "Chat" at bounding box center [817, 546] width 262 height 37
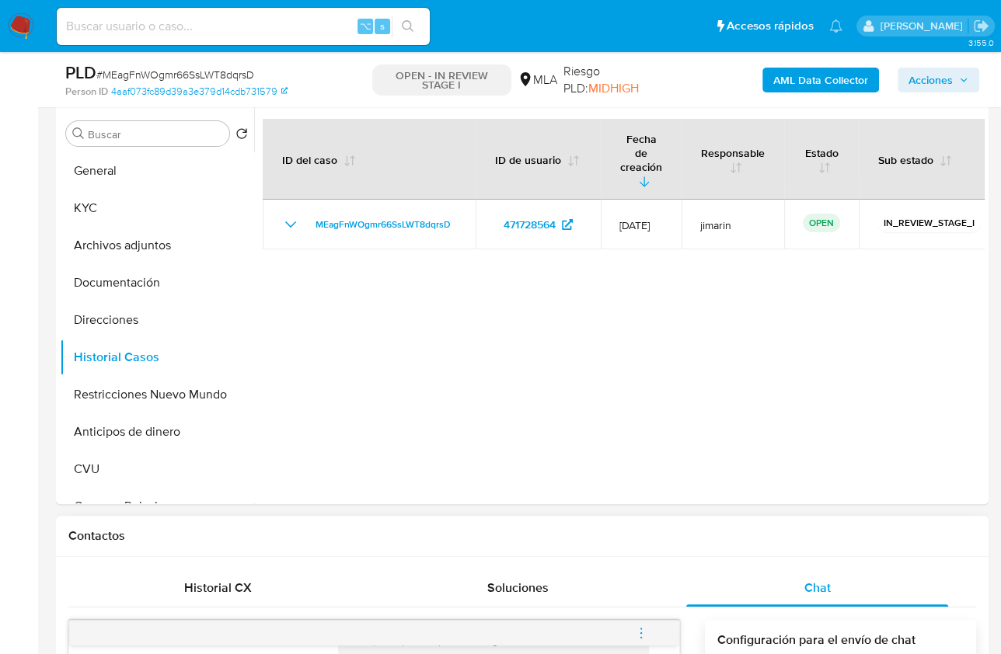
scroll to position [263, 0]
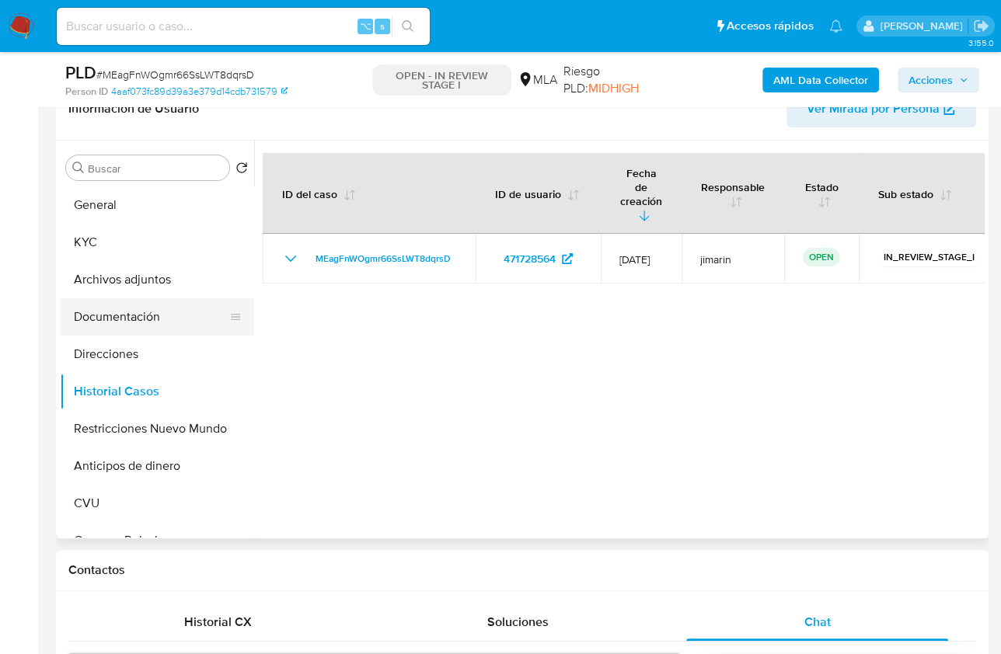
click at [141, 319] on button "Documentación" at bounding box center [151, 316] width 182 height 37
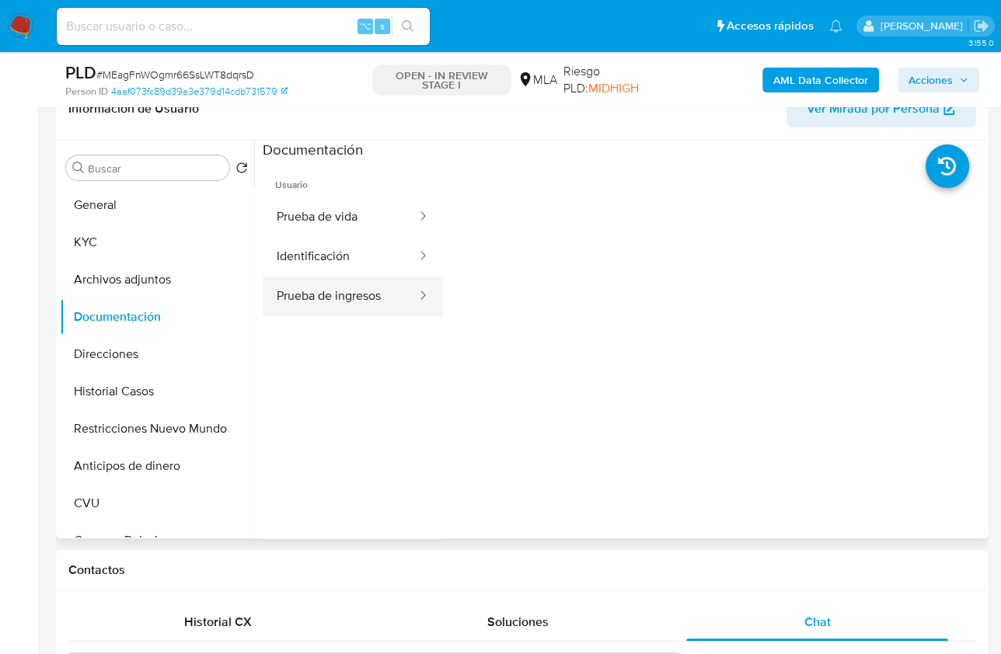
drag, startPoint x: 330, startPoint y: 296, endPoint x: 351, endPoint y: 298, distance: 21.8
click at [329, 296] on button "Prueba de ingresos" at bounding box center [340, 297] width 155 height 40
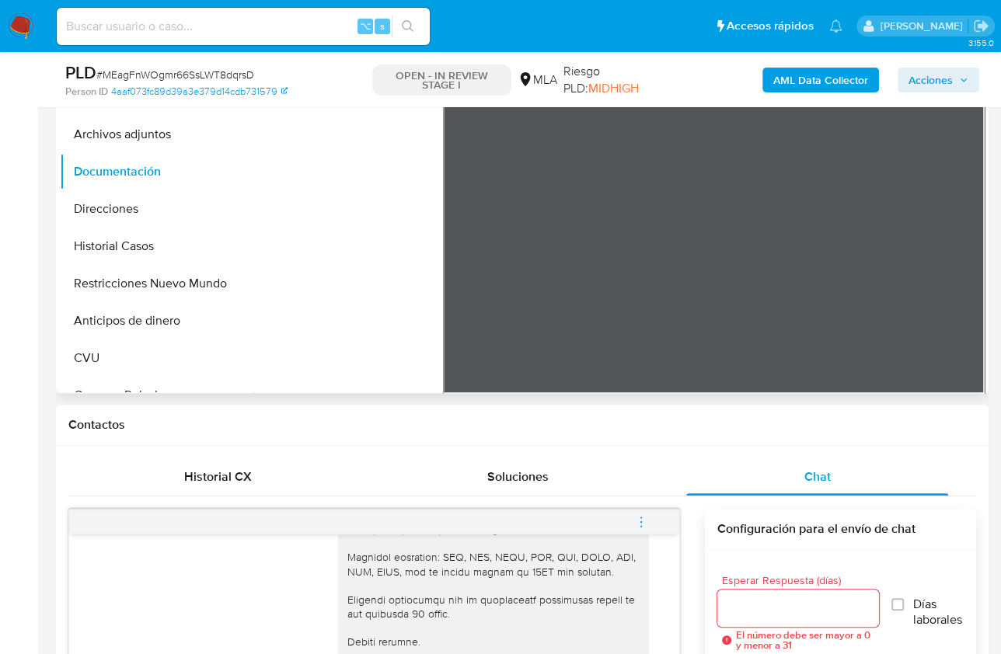
scroll to position [445, 0]
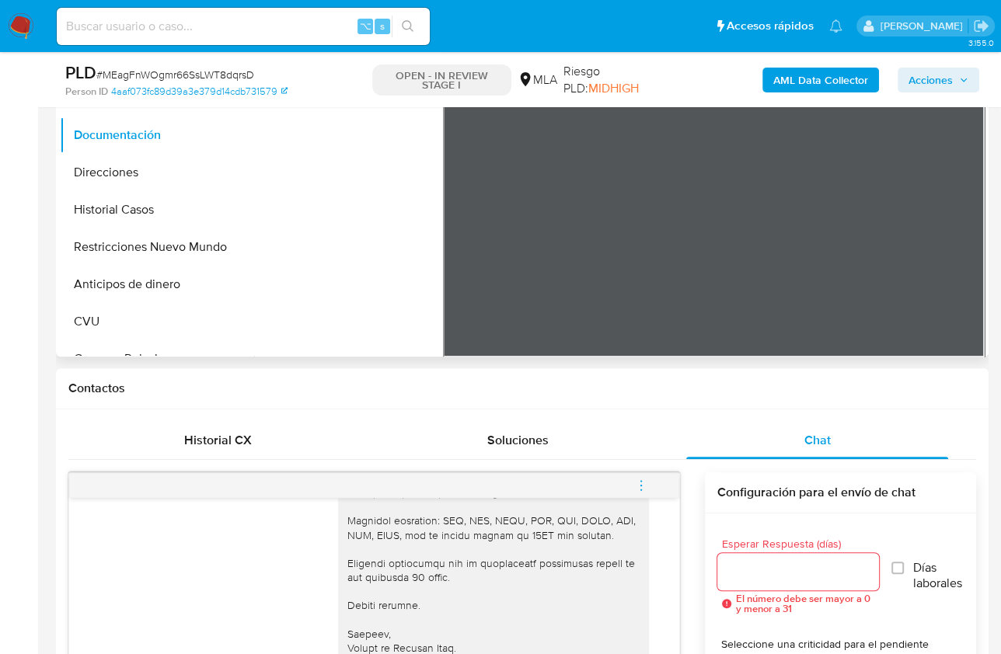
drag, startPoint x: 671, startPoint y: 281, endPoint x: 643, endPoint y: 211, distance: 74.6
click at [654, 176] on div at bounding box center [714, 103] width 542 height 510
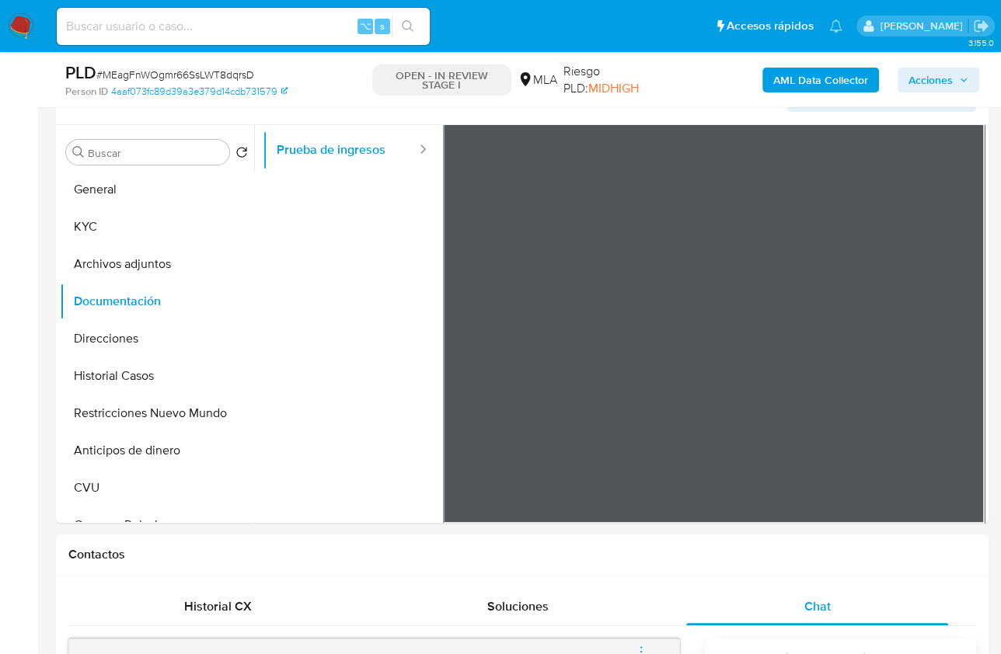
scroll to position [271, 0]
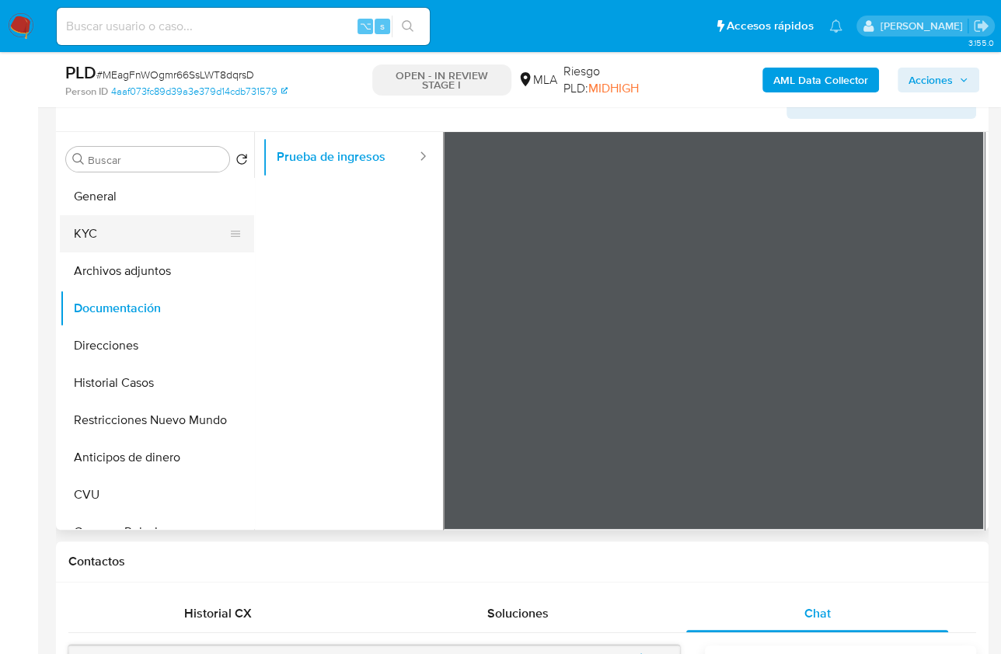
click at [161, 247] on button "KYC" at bounding box center [151, 233] width 182 height 37
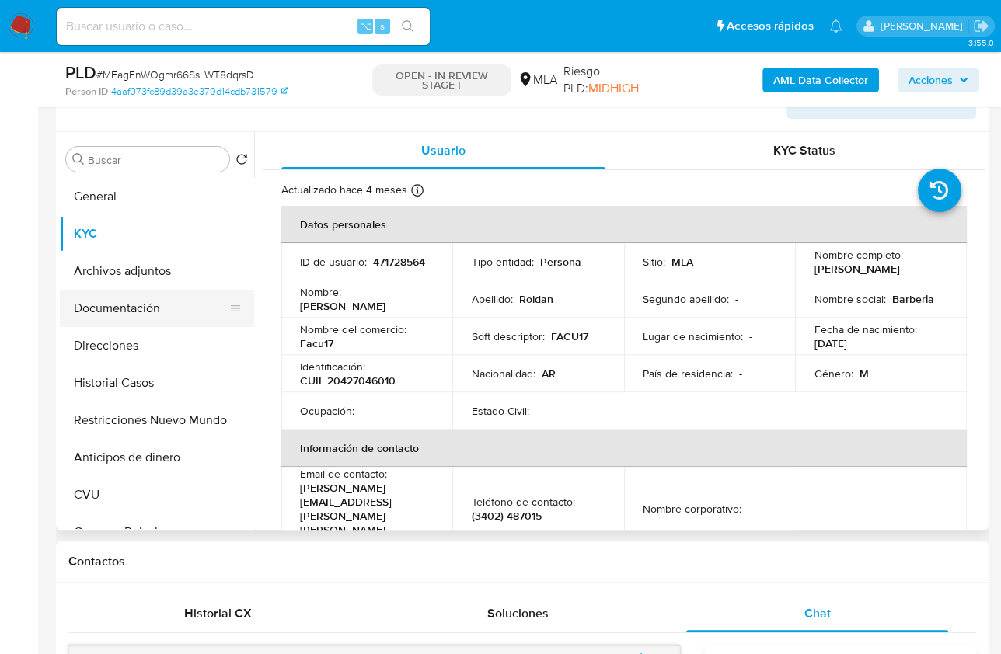
click at [159, 316] on button "Documentación" at bounding box center [151, 308] width 182 height 37
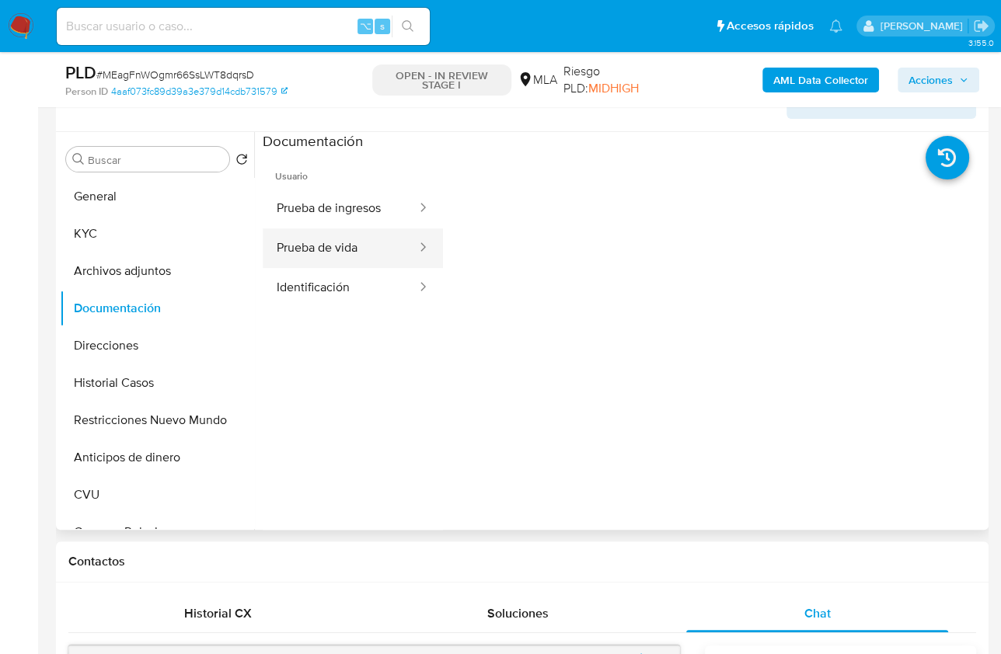
click at [337, 235] on button "Prueba de vida" at bounding box center [340, 248] width 155 height 40
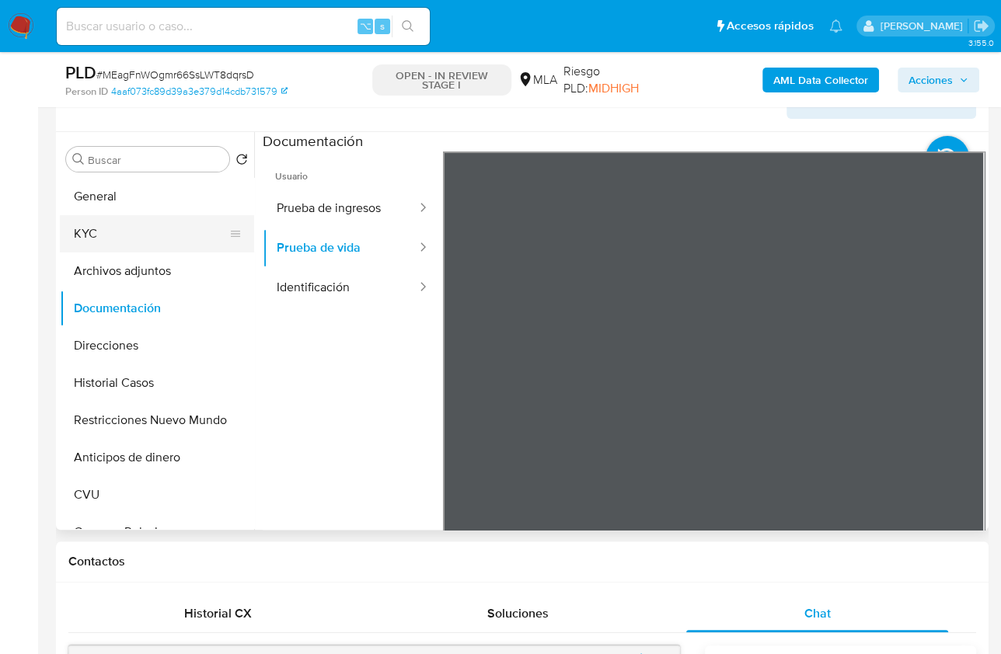
click at [123, 231] on button "KYC" at bounding box center [151, 233] width 182 height 37
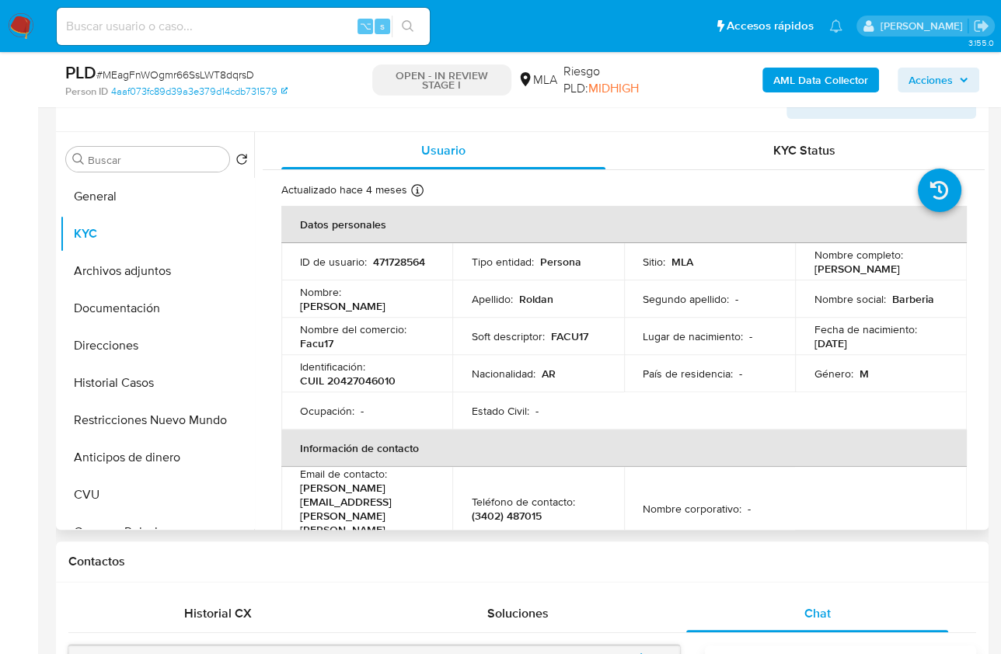
click at [327, 348] on p "Facu17" at bounding box center [316, 344] width 33 height 14
copy p "Facu17"
drag, startPoint x: 809, startPoint y: 268, endPoint x: 945, endPoint y: 269, distance: 136.0
click at [945, 269] on td "Nombre completo : Facundo Joel Roldan" at bounding box center [880, 261] width 171 height 37
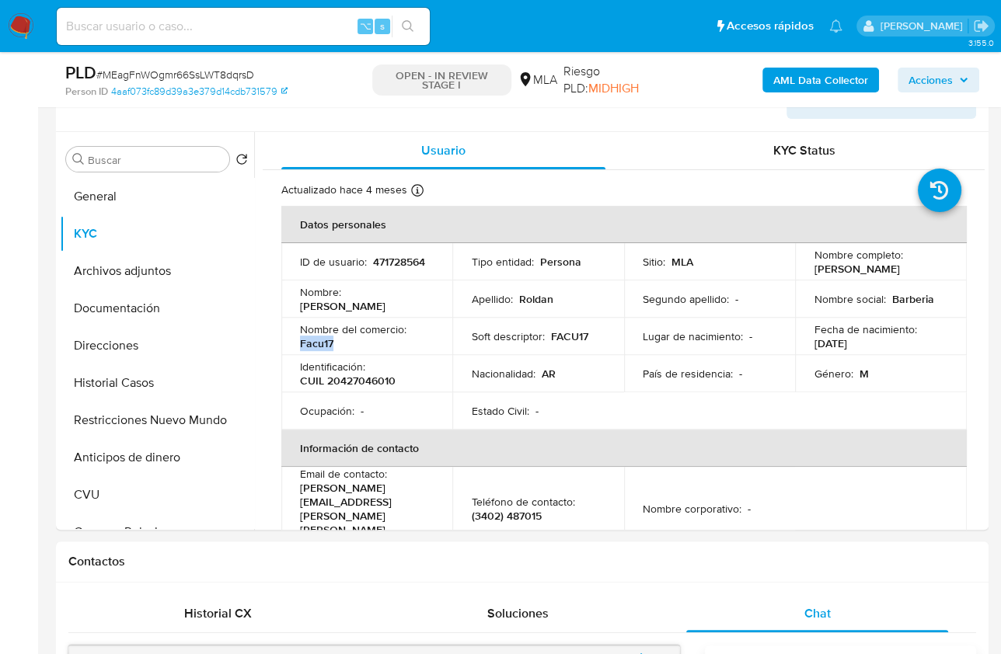
copy p "Facundo Joel Roldan"
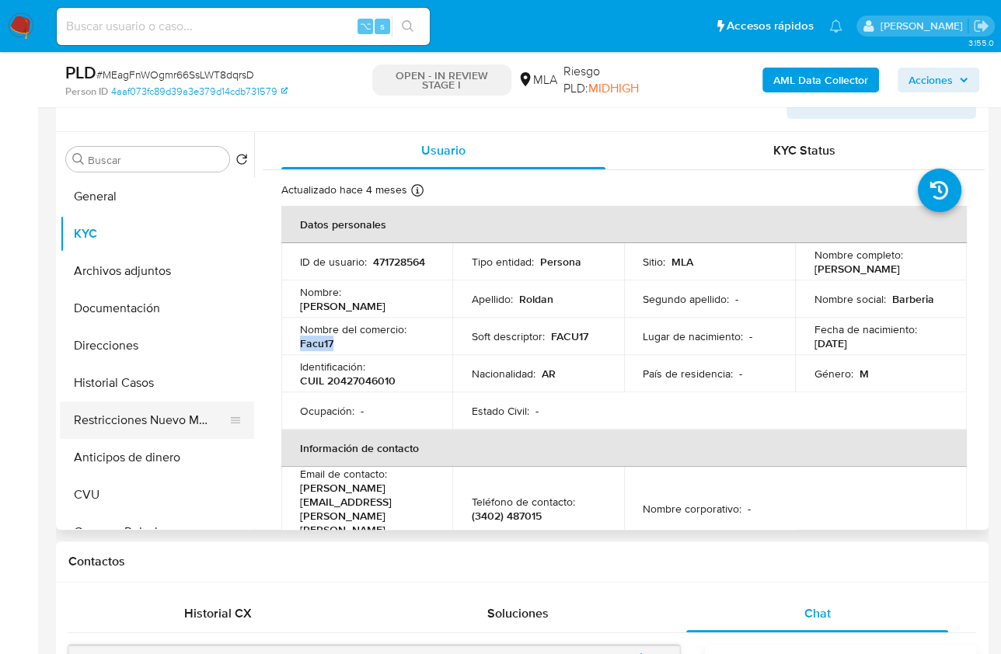
click at [144, 413] on button "Restricciones Nuevo Mundo" at bounding box center [151, 420] width 182 height 37
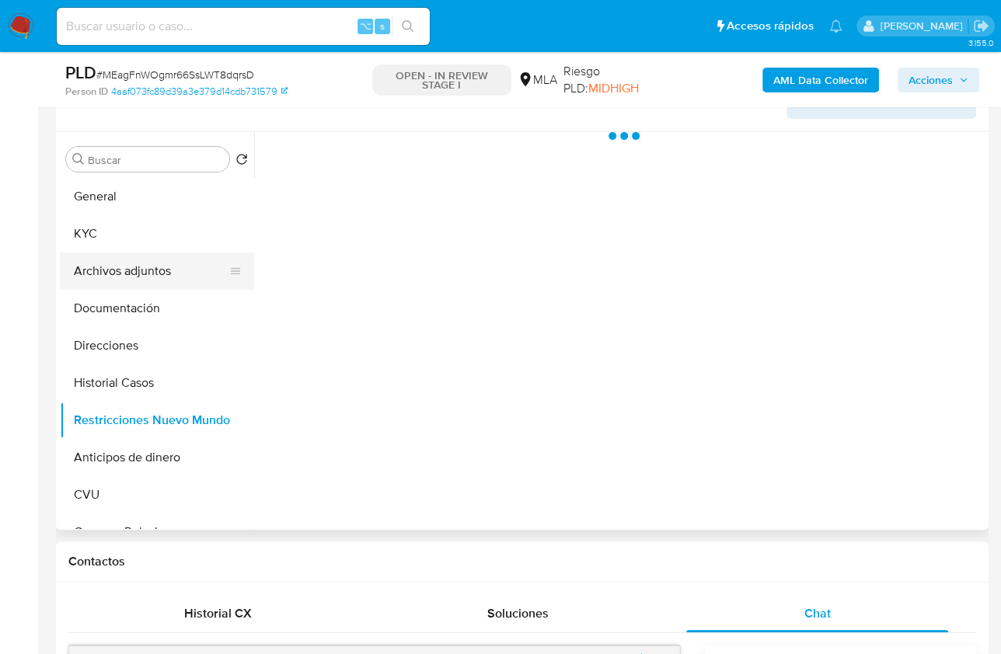
click at [142, 257] on button "Archivos adjuntos" at bounding box center [151, 271] width 182 height 37
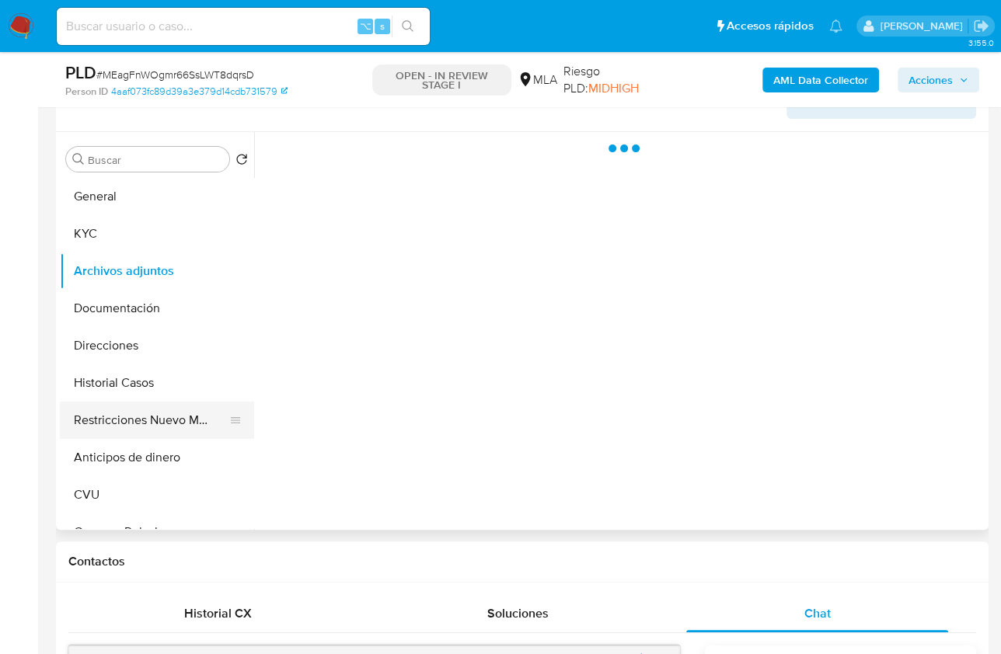
click at [141, 425] on button "Restricciones Nuevo Mundo" at bounding box center [151, 420] width 182 height 37
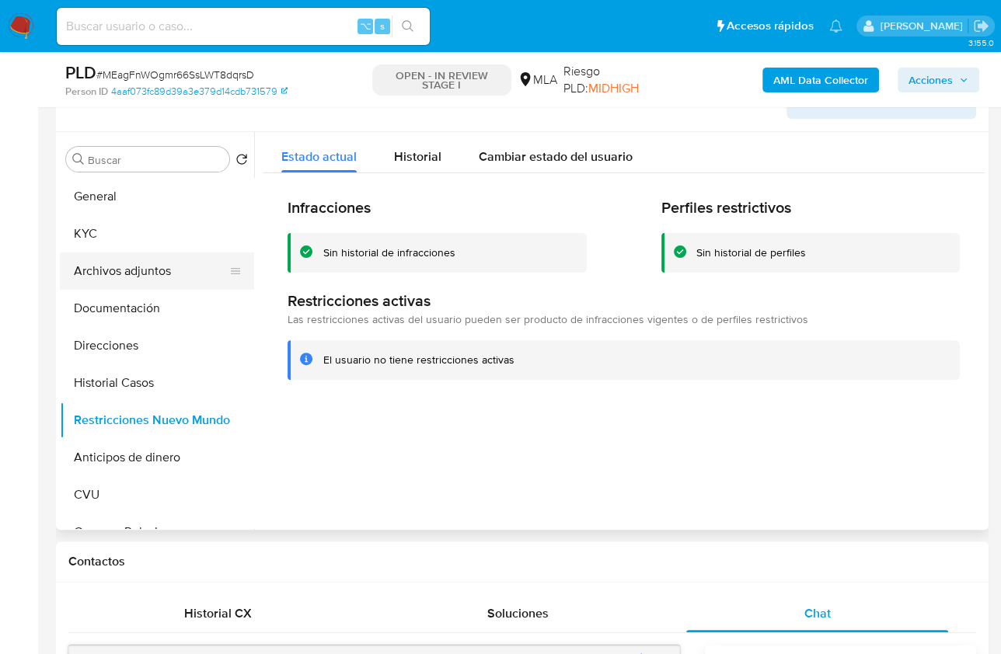
click at [146, 284] on button "Archivos adjuntos" at bounding box center [151, 271] width 182 height 37
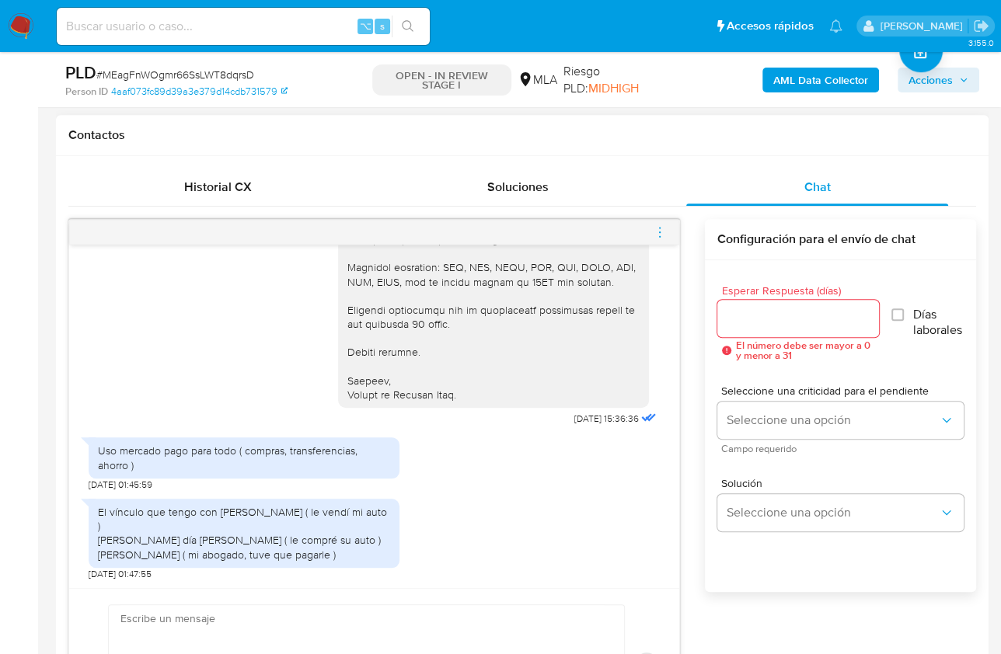
scroll to position [1500, 0]
click at [693, 422] on div "17/07/2025 19:58:40 Hola, por que motivo me piden esas cosas ? 19/07/2025 22:32…" at bounding box center [522, 480] width 908 height 523
click at [705, 509] on div "Esperar Respuesta (días) El número debe ser mayor a 0 y menor a 31 Días laboral…" at bounding box center [840, 446] width 271 height 373
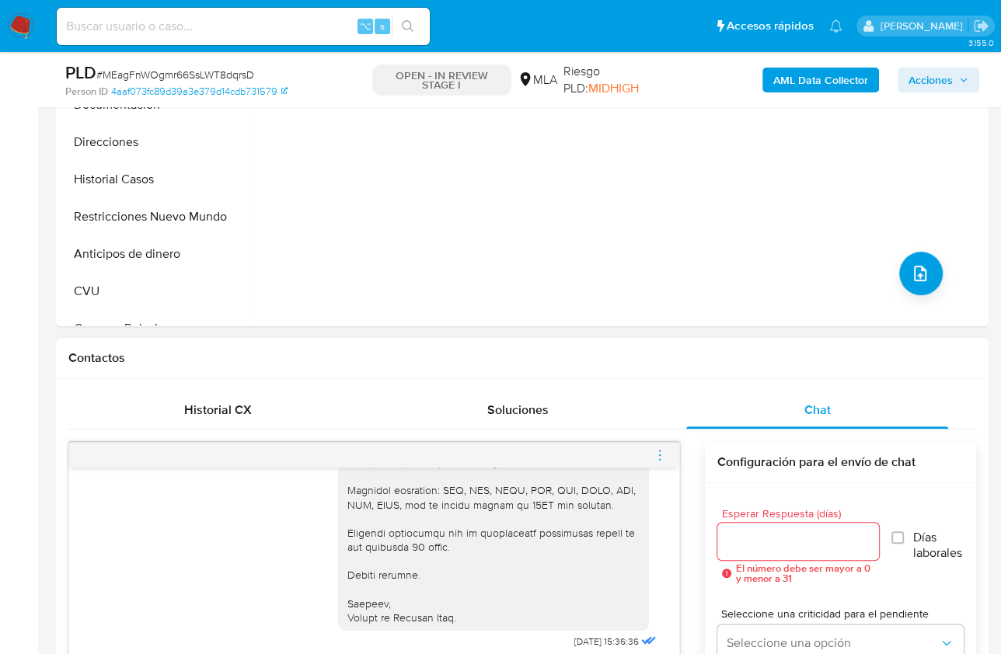
scroll to position [443, 0]
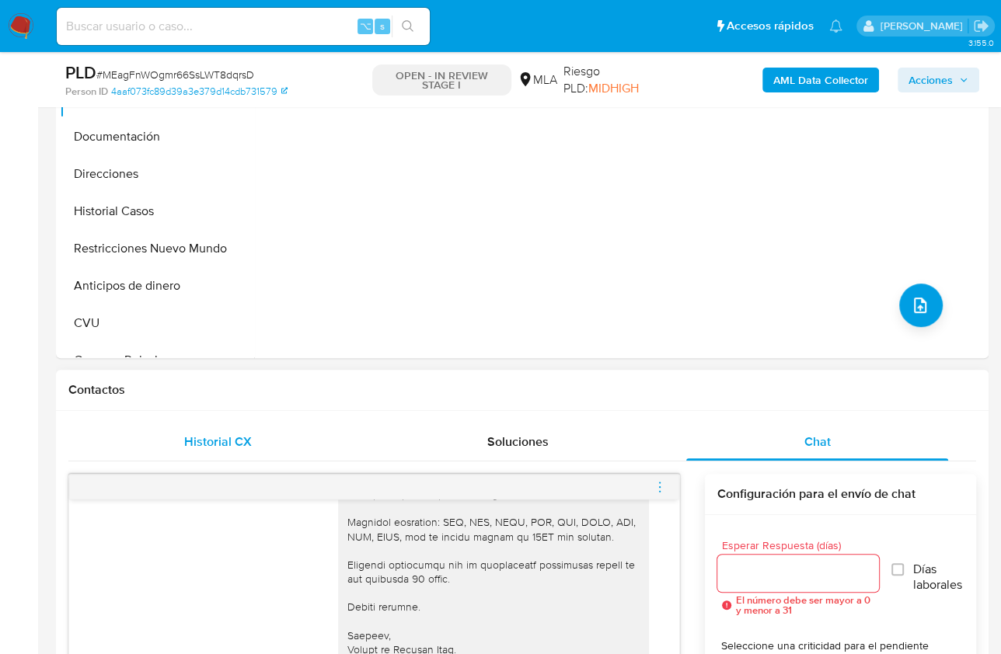
click at [246, 436] on span "Historial CX" at bounding box center [218, 442] width 68 height 18
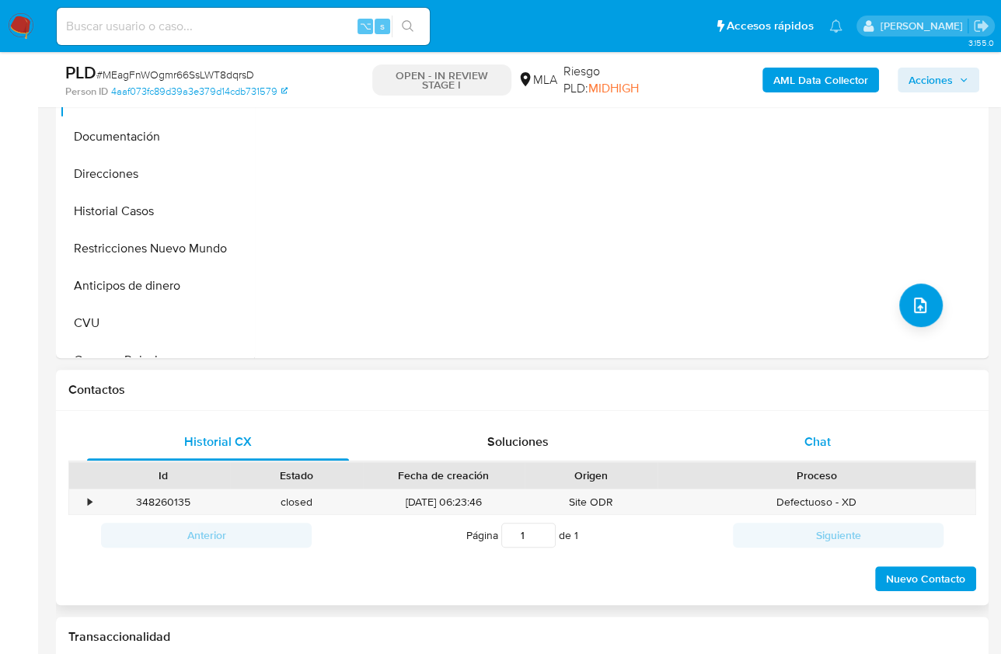
click at [772, 431] on div "Chat" at bounding box center [817, 442] width 262 height 37
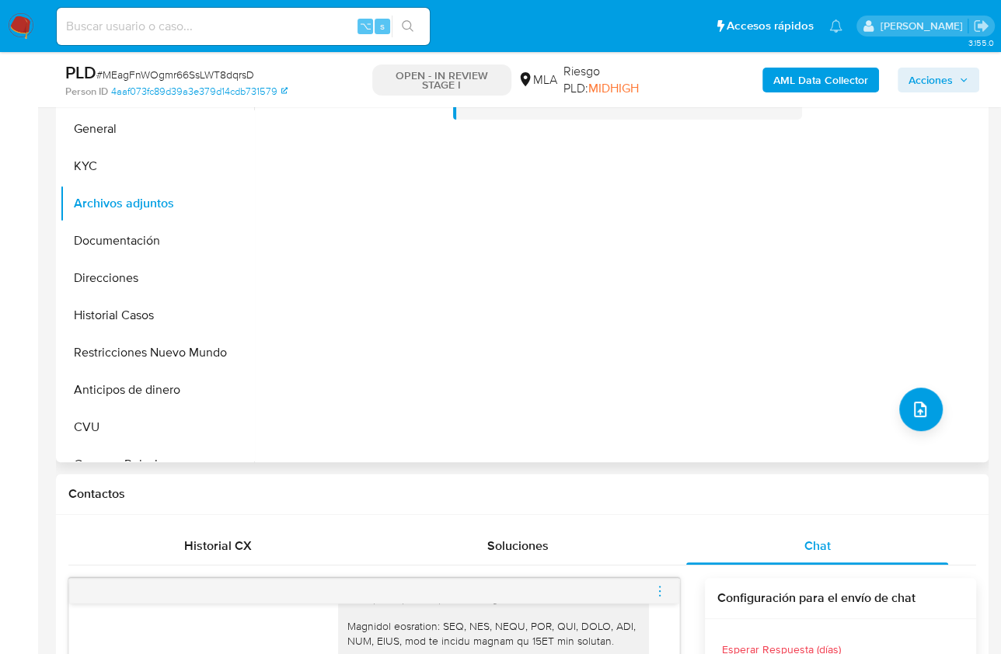
scroll to position [327, 0]
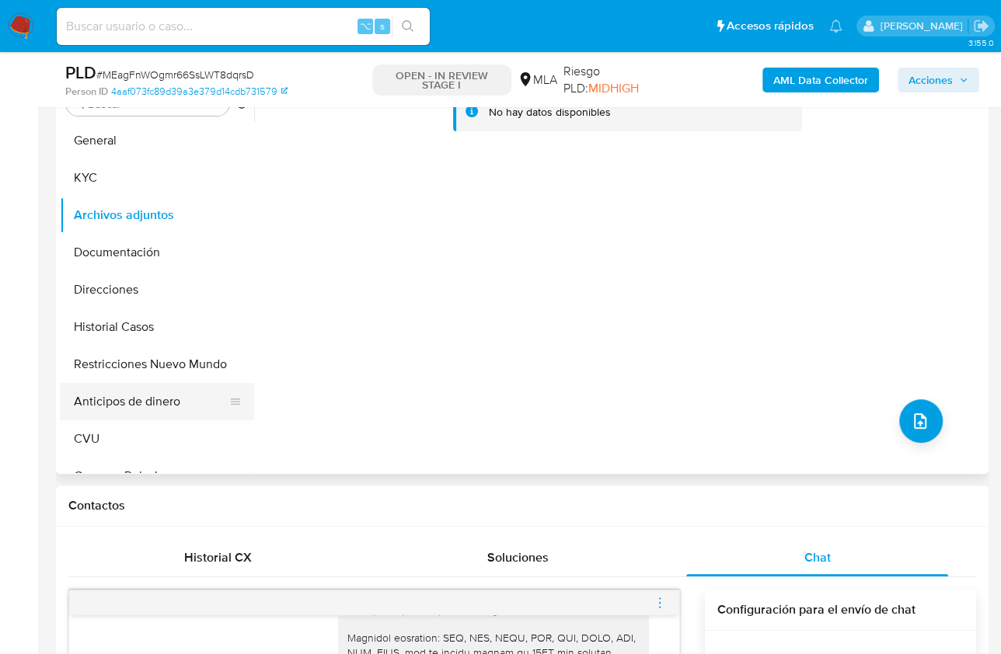
click at [176, 385] on button "Anticipos de dinero" at bounding box center [151, 401] width 182 height 37
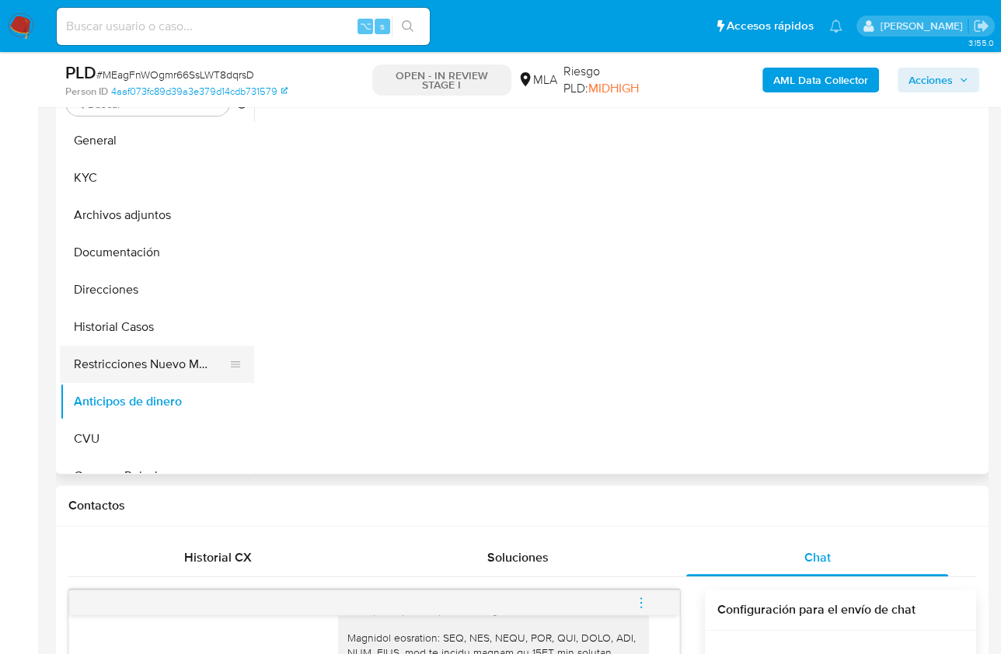
click at [176, 381] on button "Restricciones Nuevo Mundo" at bounding box center [151, 364] width 182 height 37
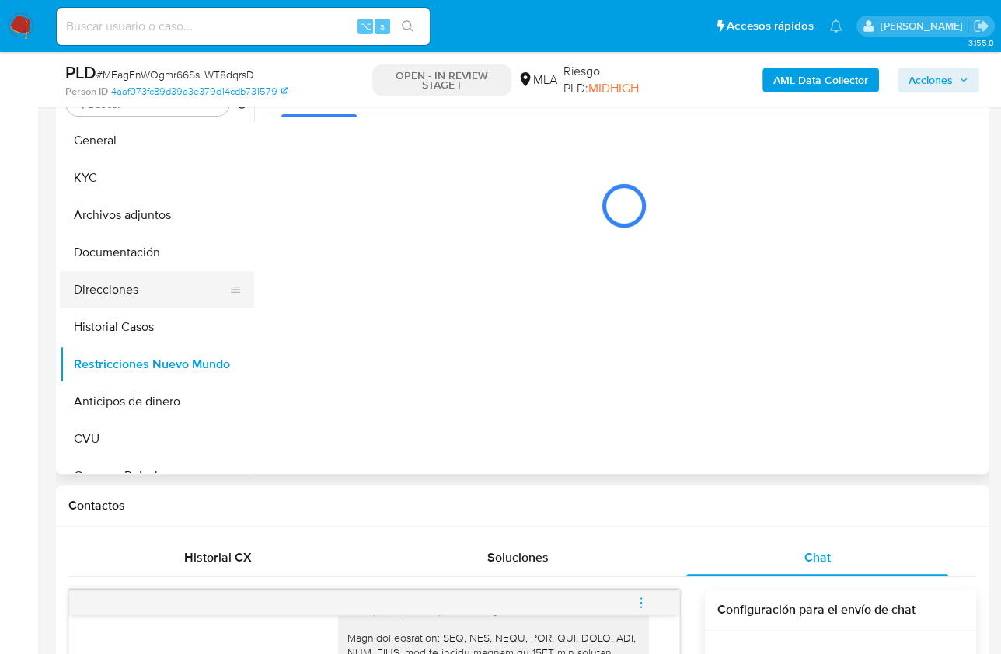
click at [158, 282] on button "Direcciones" at bounding box center [151, 289] width 182 height 37
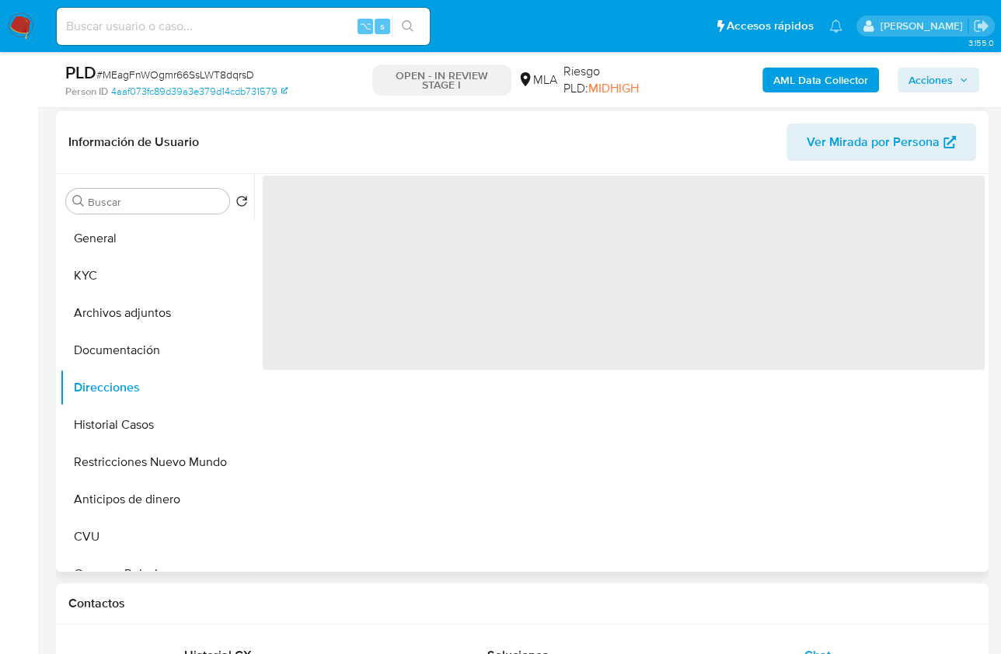
scroll to position [205, 0]
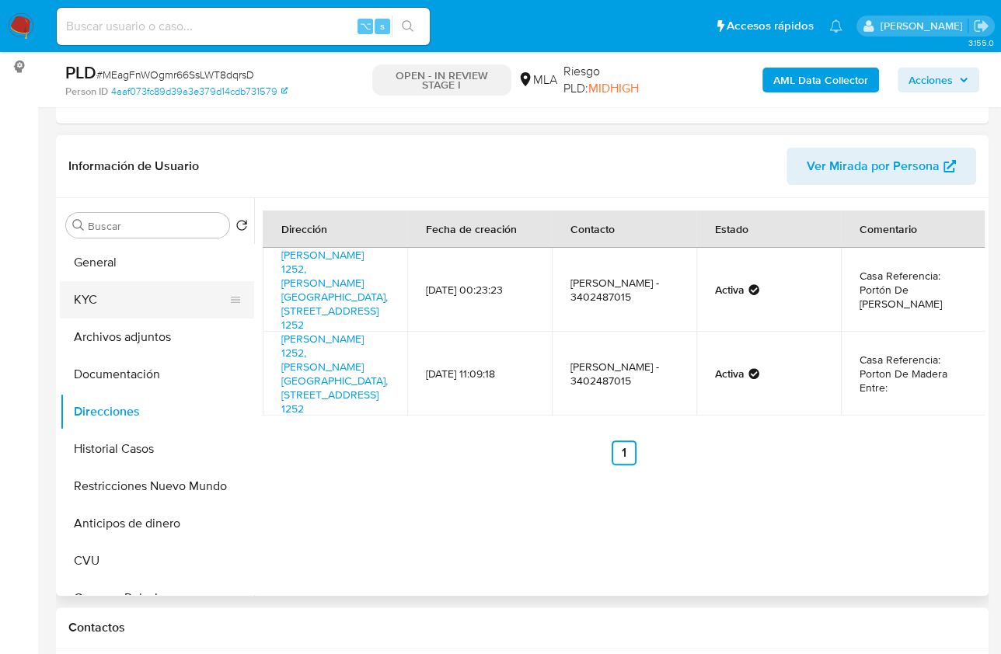
click at [142, 306] on button "KYC" at bounding box center [151, 299] width 182 height 37
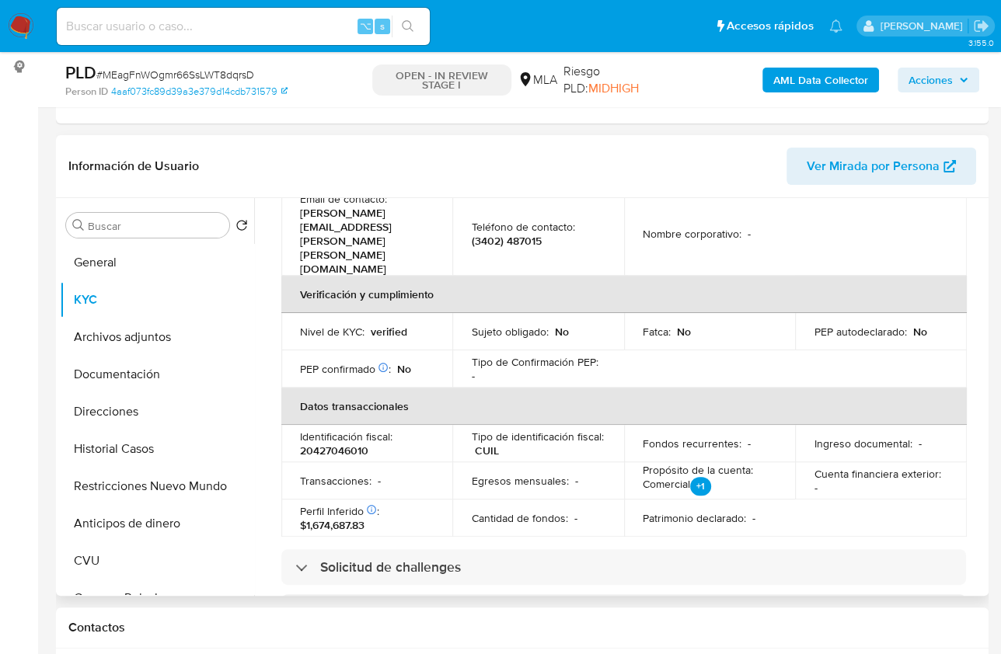
scroll to position [247, 0]
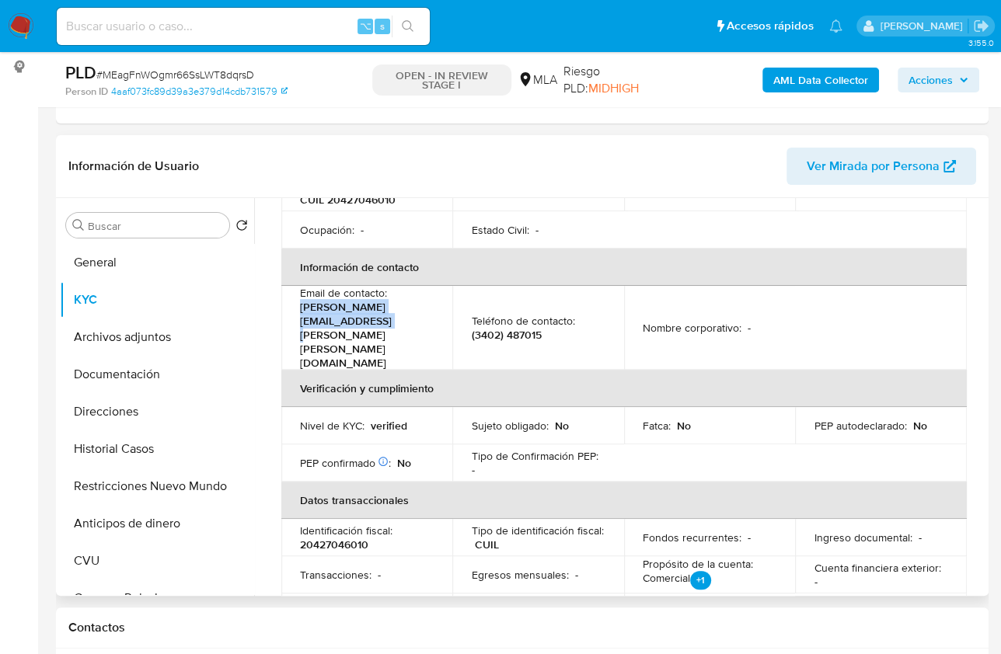
drag, startPoint x: 450, startPoint y: 310, endPoint x: 298, endPoint y: 312, distance: 151.6
click at [298, 312] on td "Email de contacto : facundo.joel.roldan@gmail.com" at bounding box center [366, 328] width 171 height 84
copy p "facundo.joel.roldan@gmail.com"
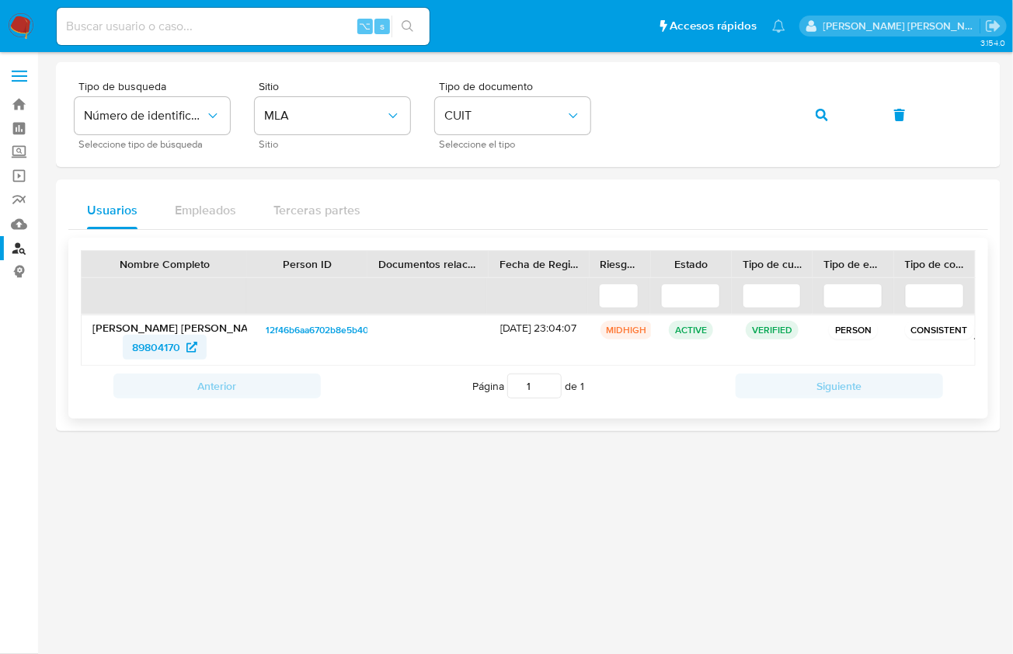
click at [126, 339] on link "89804170" at bounding box center [165, 347] width 84 height 25
click at [987, 127] on div "Tipo de busqueda Número de identificación Seleccione tipo de búsqueda Sitio MLA…" at bounding box center [528, 114] width 945 height 105
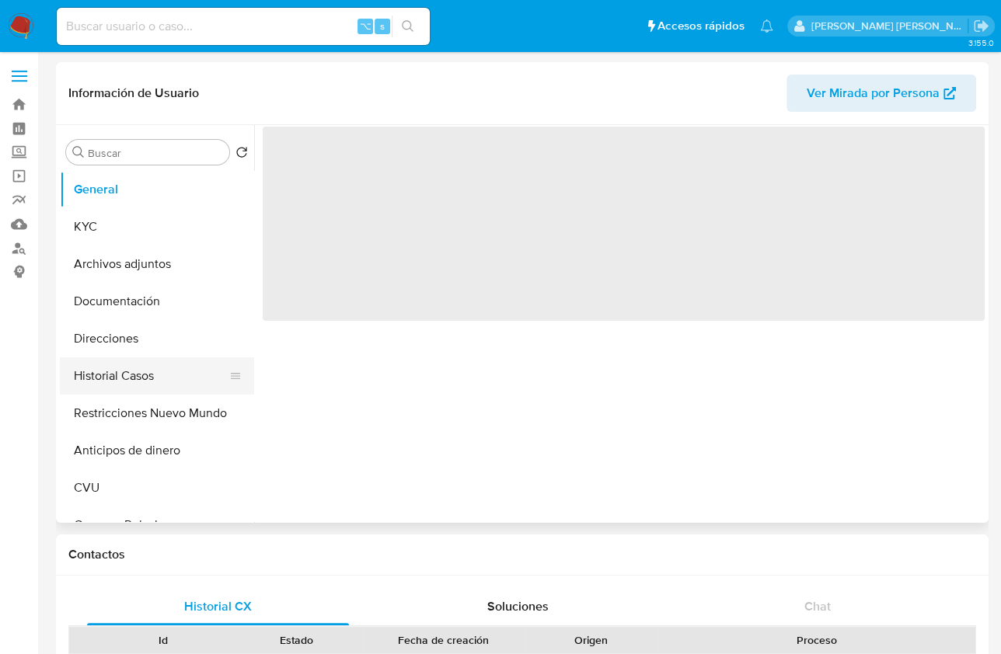
click at [131, 374] on button "Historial Casos" at bounding box center [151, 375] width 182 height 37
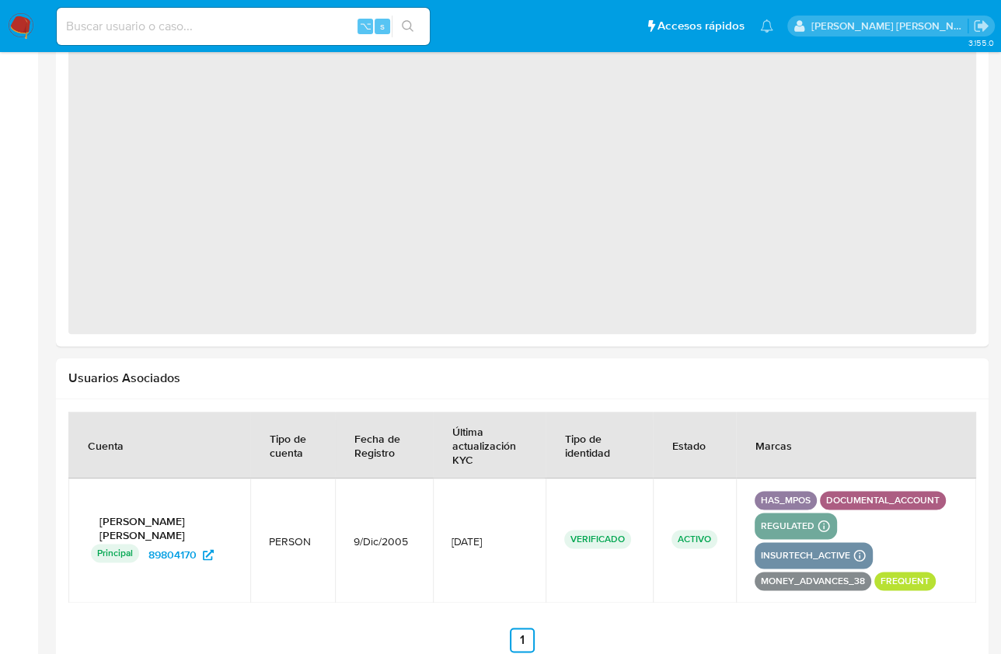
select select "10"
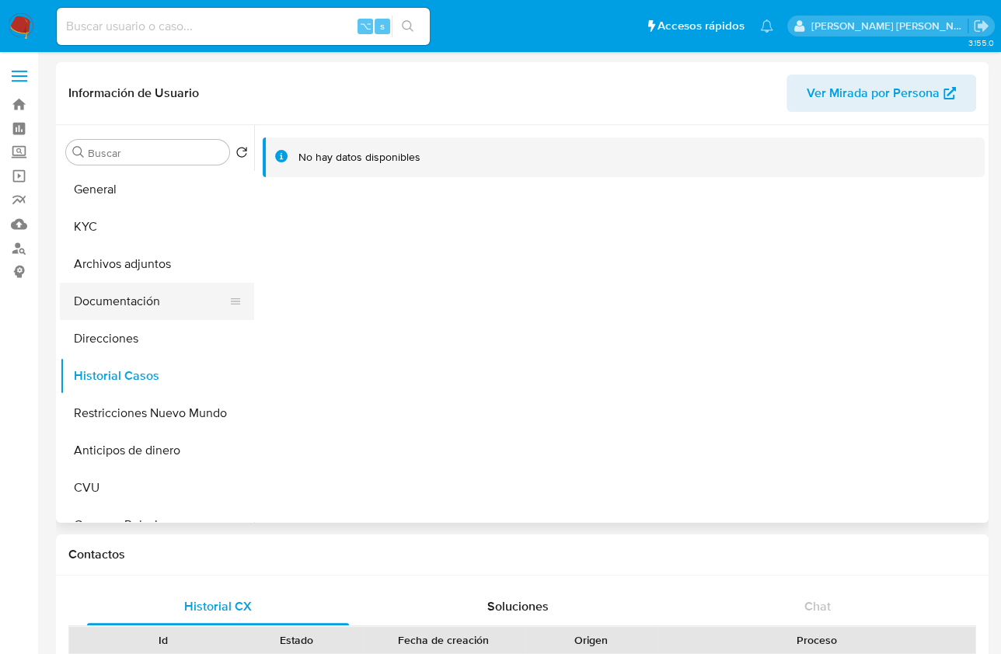
click at [121, 305] on button "Documentación" at bounding box center [151, 301] width 182 height 37
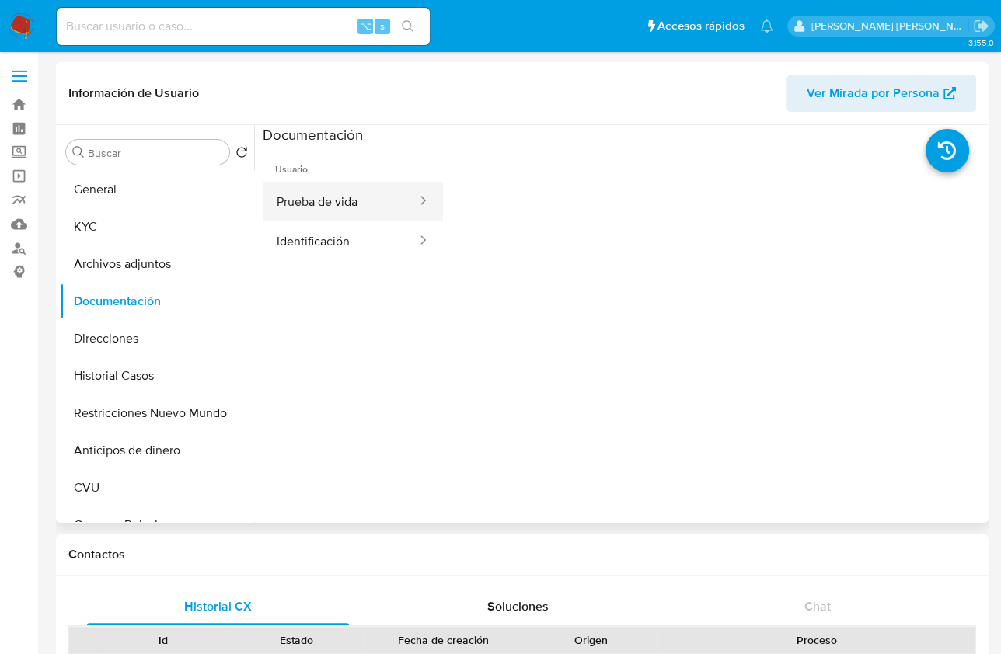
click at [340, 191] on button "Prueba de vida" at bounding box center [340, 202] width 155 height 40
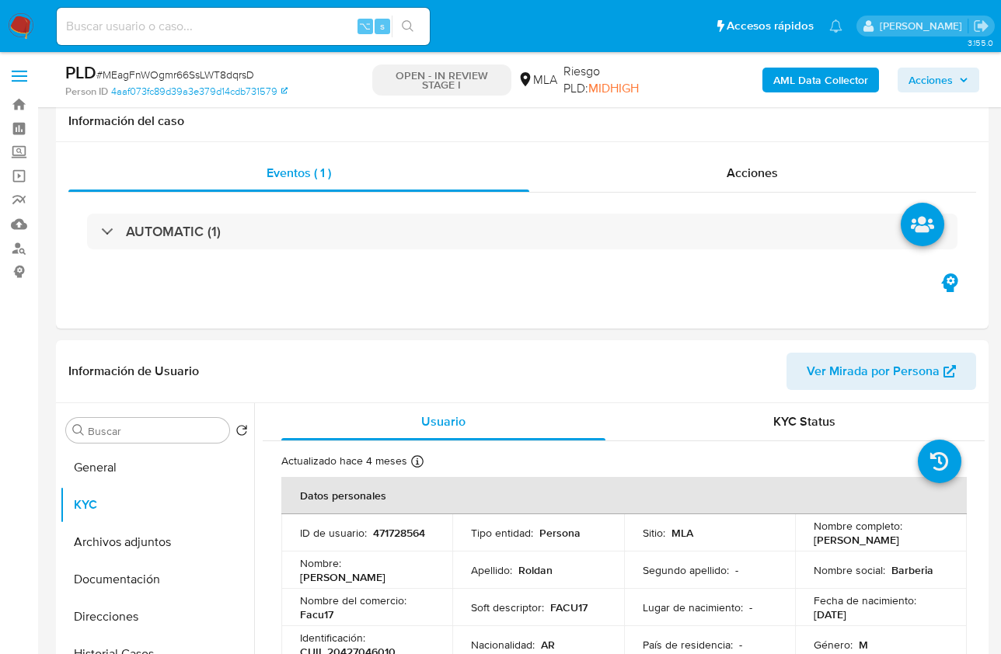
select select "10"
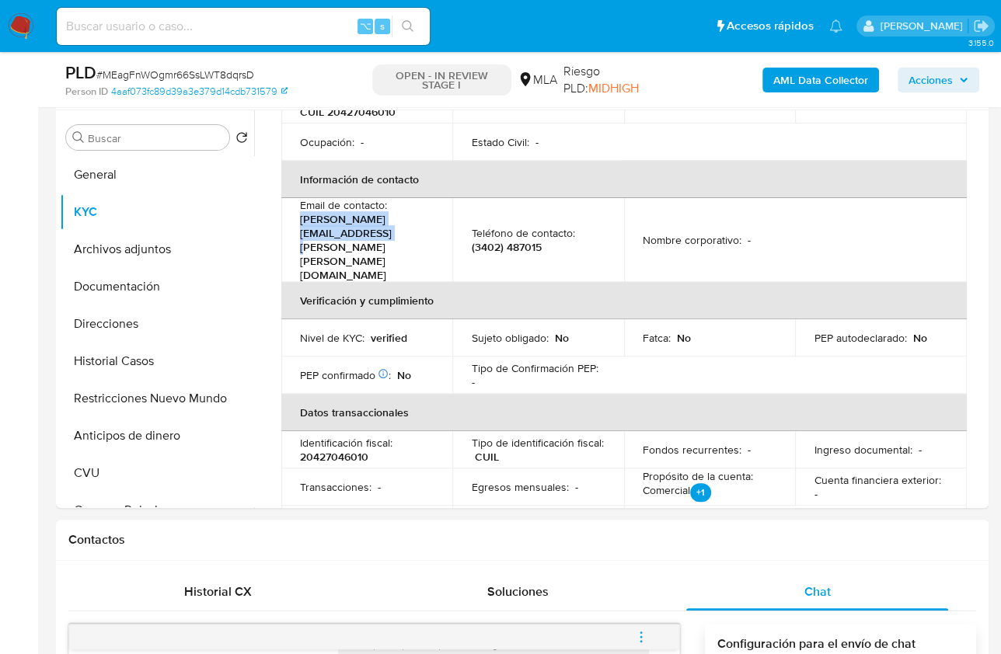
scroll to position [800, 0]
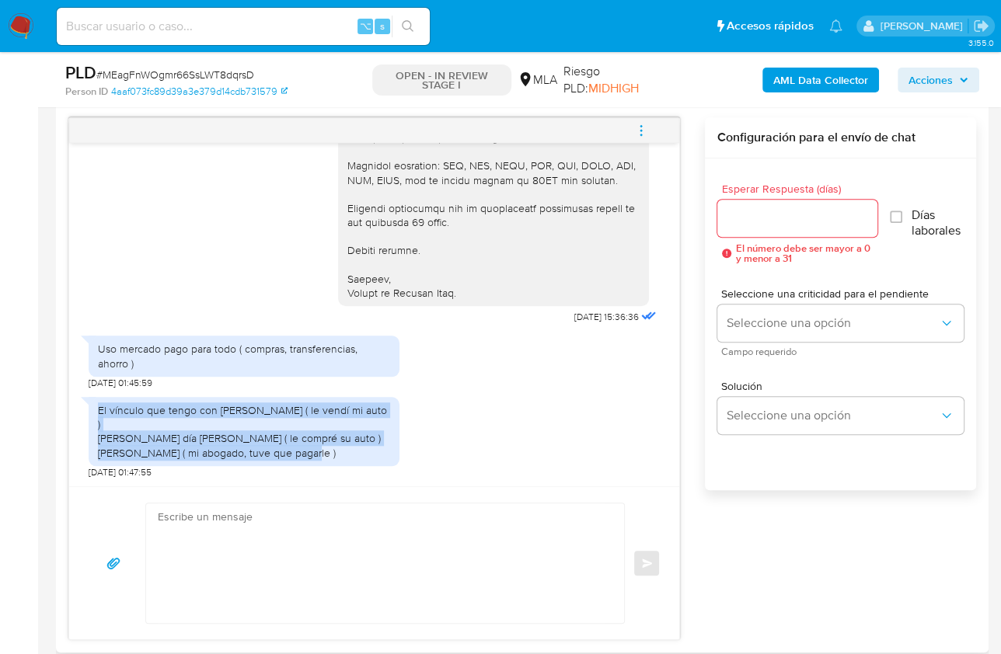
drag, startPoint x: 98, startPoint y: 408, endPoint x: 346, endPoint y: 452, distance: 251.7
click at [346, 452] on div "El vínculo que tengo con [PERSON_NAME] ( le vendí mi auto ) [PERSON_NAME] día […" at bounding box center [244, 431] width 292 height 57
copy div "El vínculo que tengo con [PERSON_NAME] ( le vendí mi auto ) [PERSON_NAME] día […"
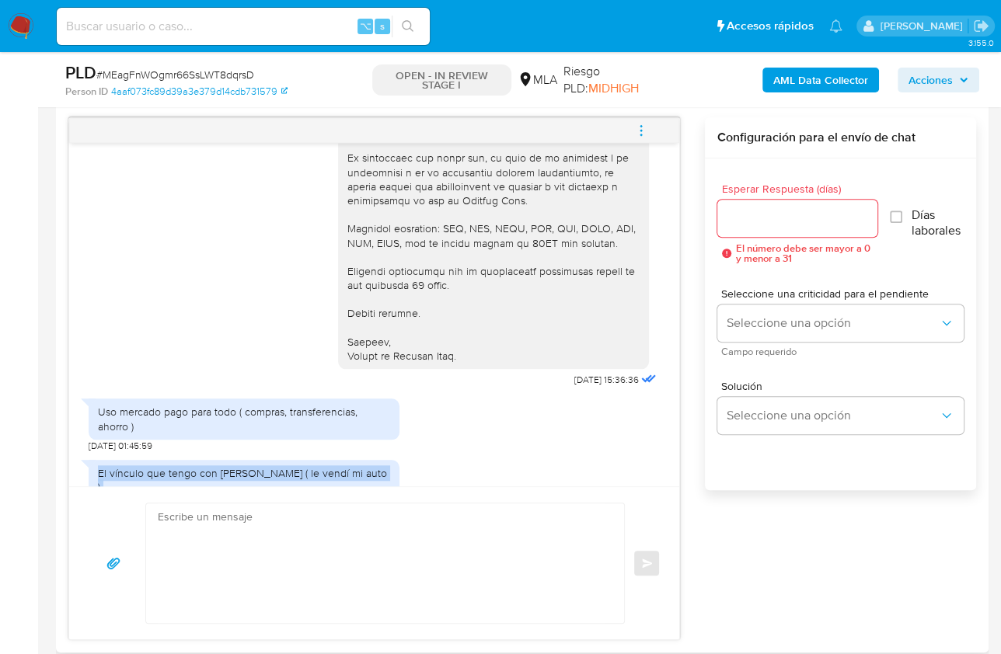
scroll to position [1500, 0]
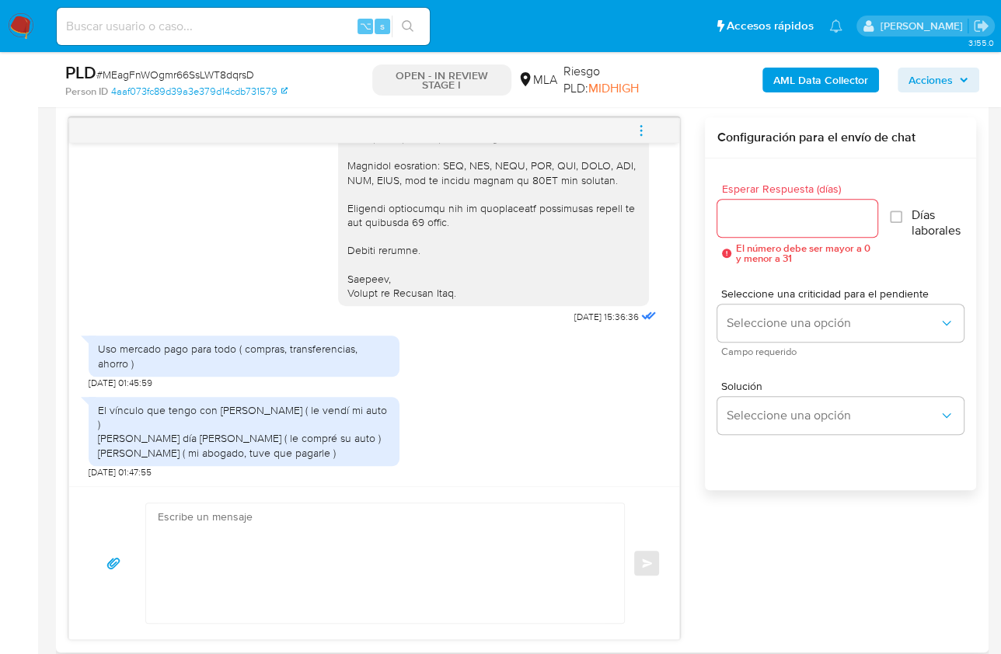
click at [637, 311] on icon at bounding box center [646, 315] width 19 height 19
click at [439, 528] on textarea at bounding box center [381, 564] width 447 height 120
paste textarea "Hola! Queremos informarte que el uso de la cuenta es personal y no se deben can…"
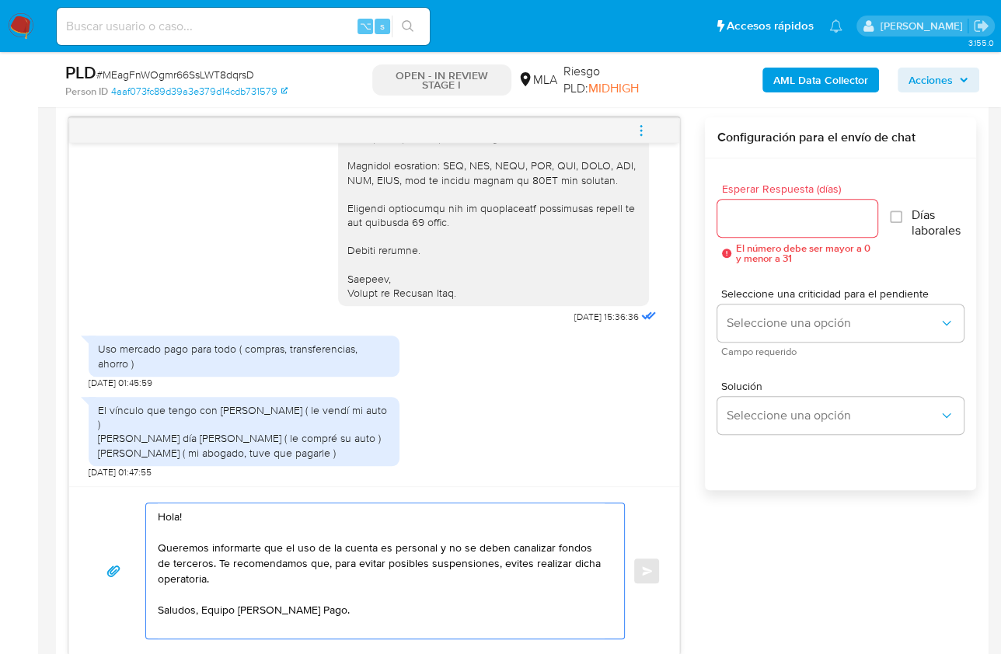
type textarea "Hola! Queremos informarte que el uso de la cuenta es personal y no se deben can…"
click at [768, 225] on input "Esperar Respuesta (días)" at bounding box center [797, 218] width 160 height 20
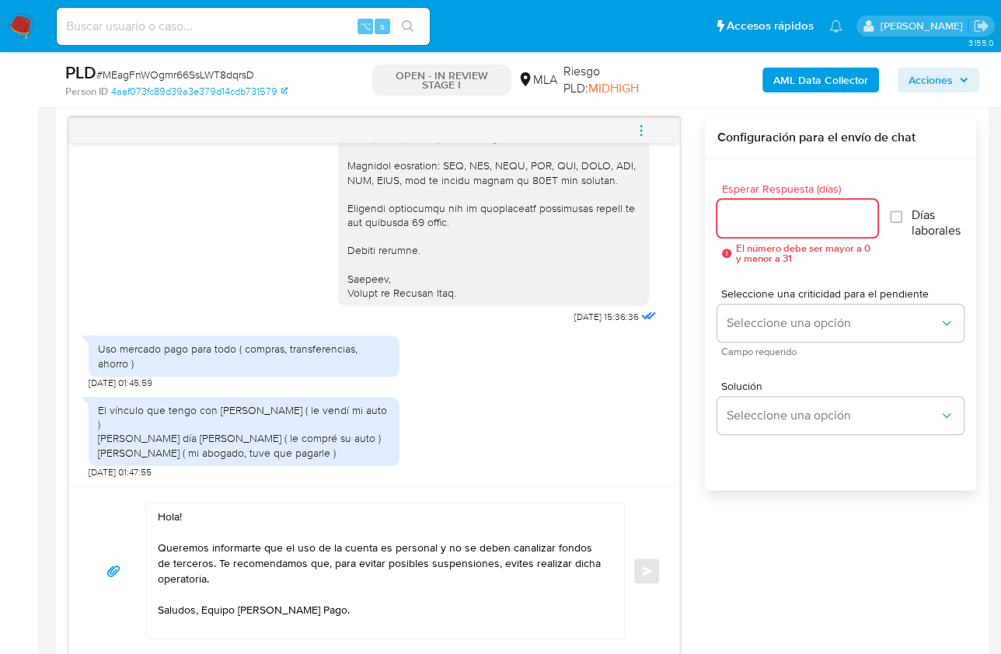
click at [767, 220] on input "Esperar Respuesta (días)" at bounding box center [797, 218] width 160 height 20
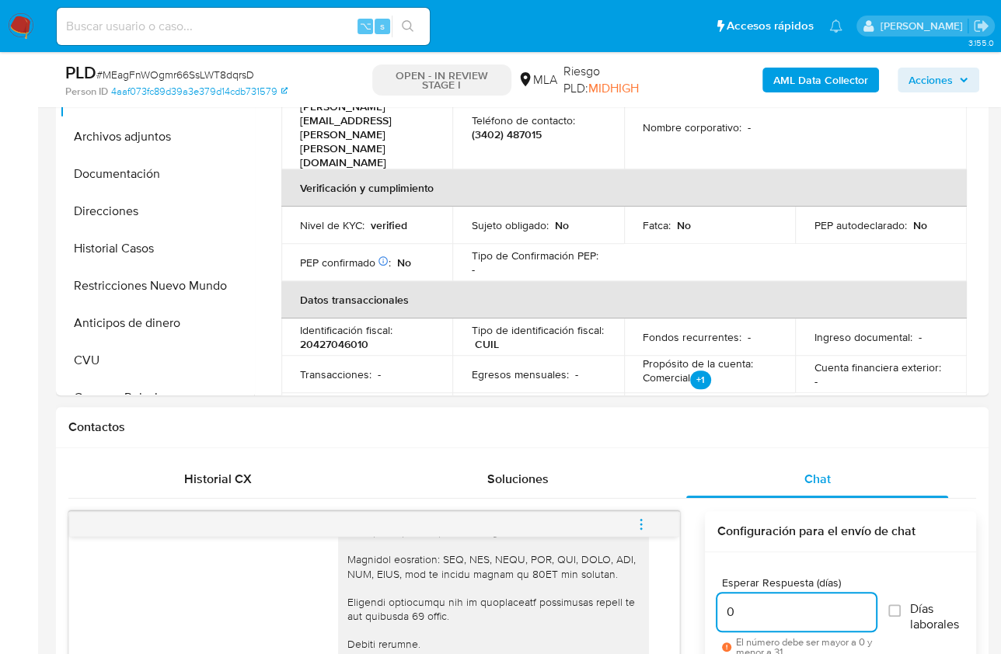
scroll to position [363, 0]
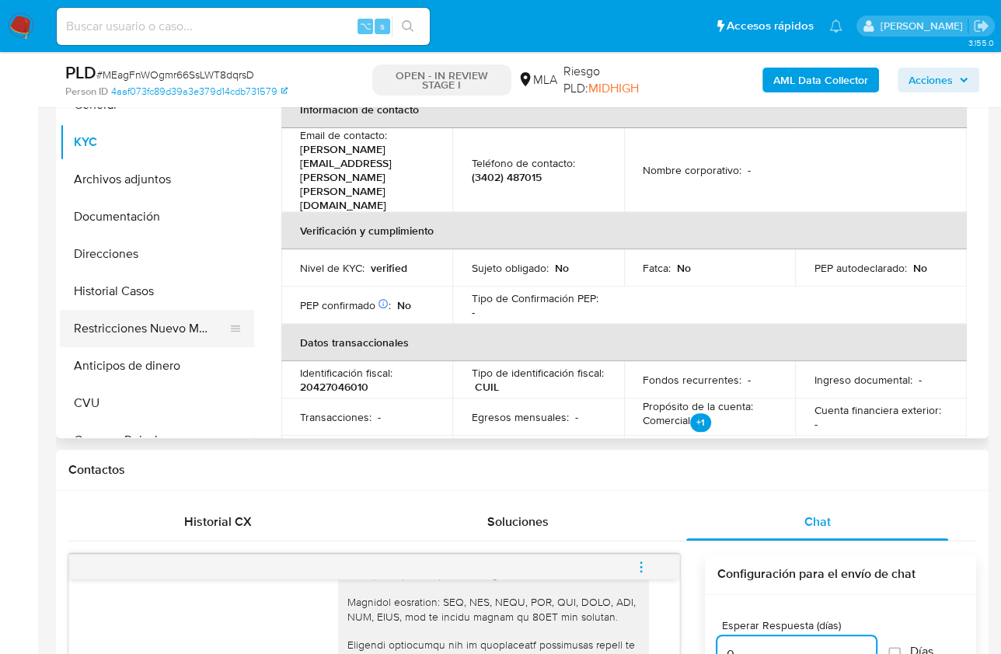
type input "0"
click at [169, 333] on button "Restricciones Nuevo Mundo" at bounding box center [151, 328] width 182 height 37
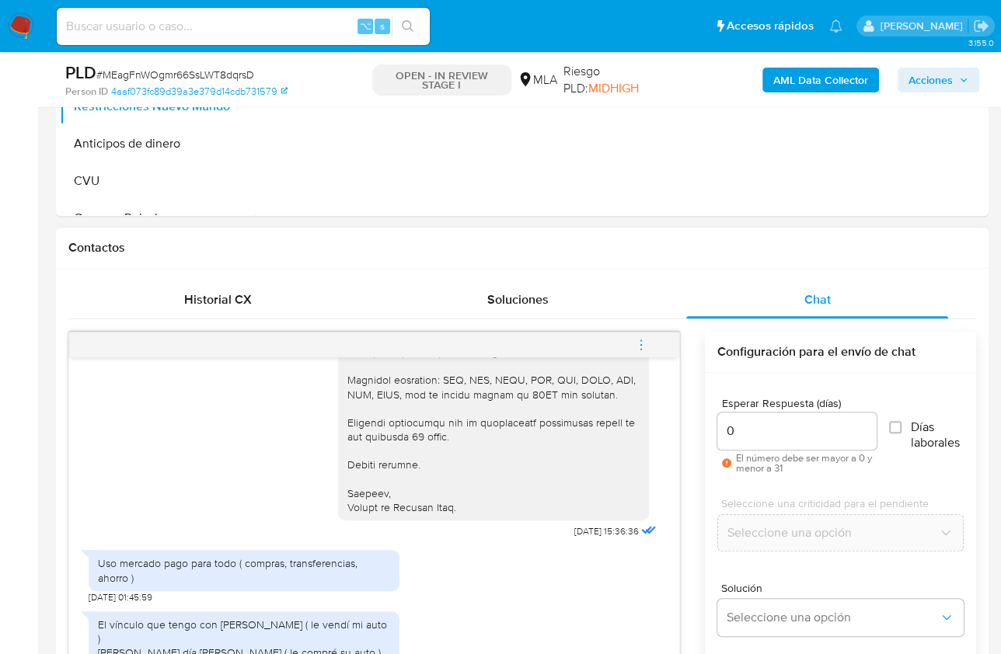
scroll to position [762, 0]
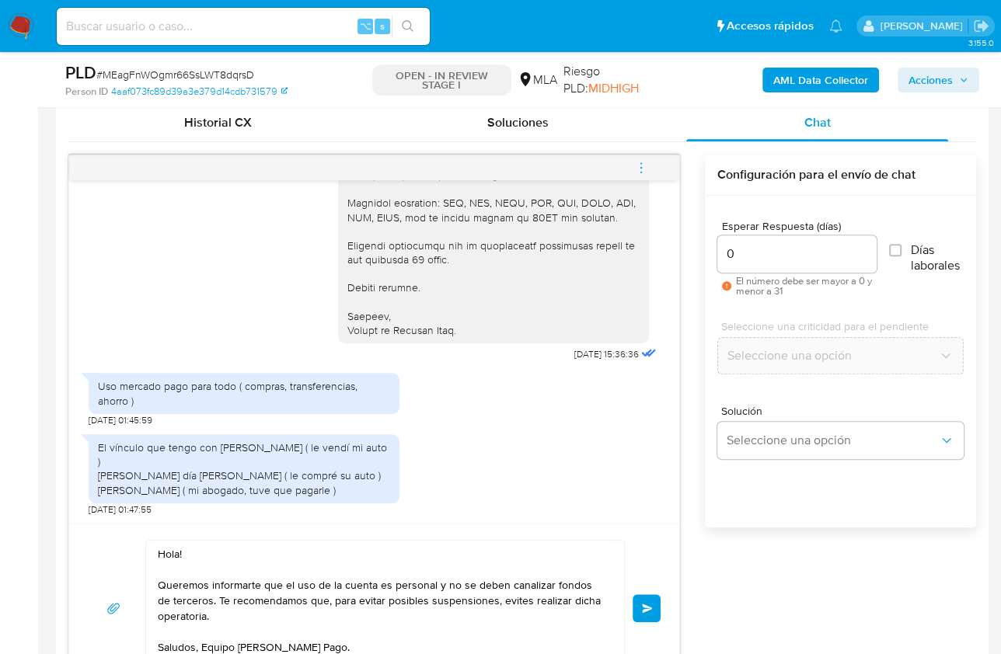
click at [644, 612] on button "Enviar" at bounding box center [647, 609] width 28 height 28
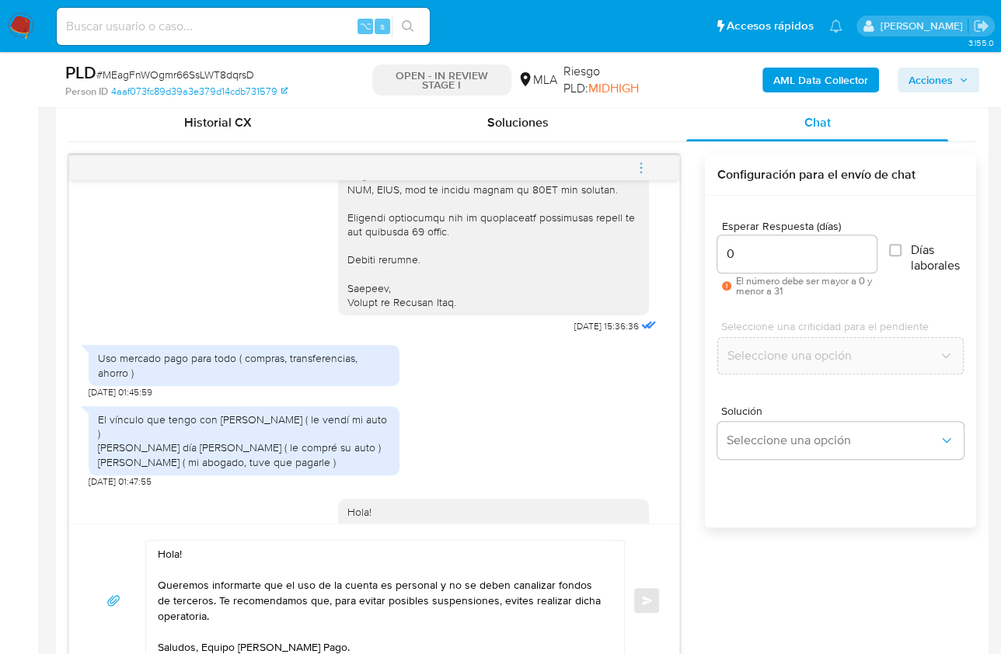
scroll to position [1658, 0]
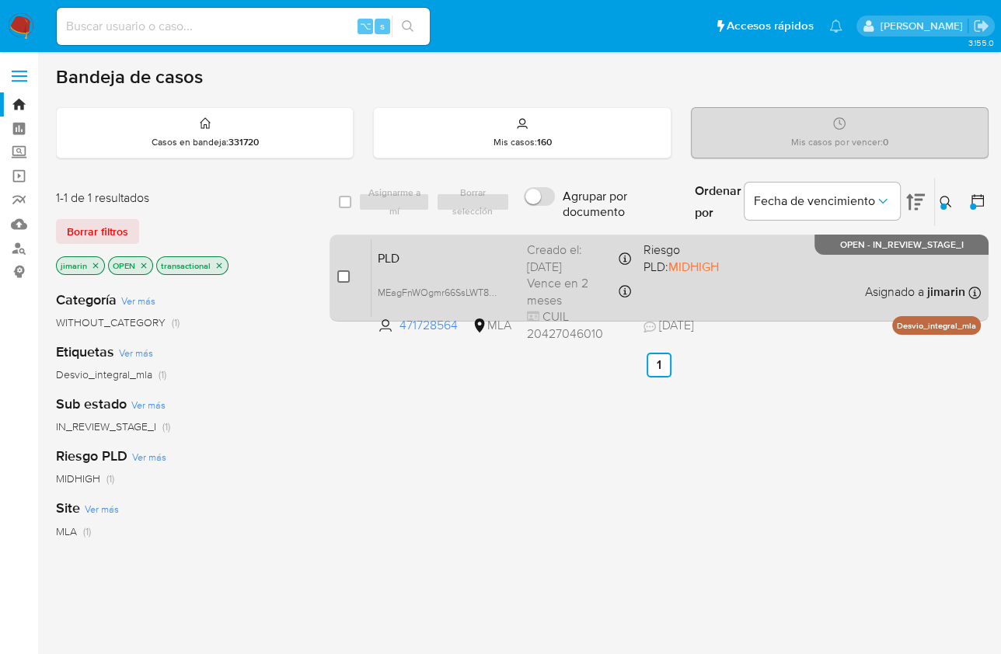
click at [348, 274] on input "checkbox" at bounding box center [343, 276] width 12 height 12
checkbox input "true"
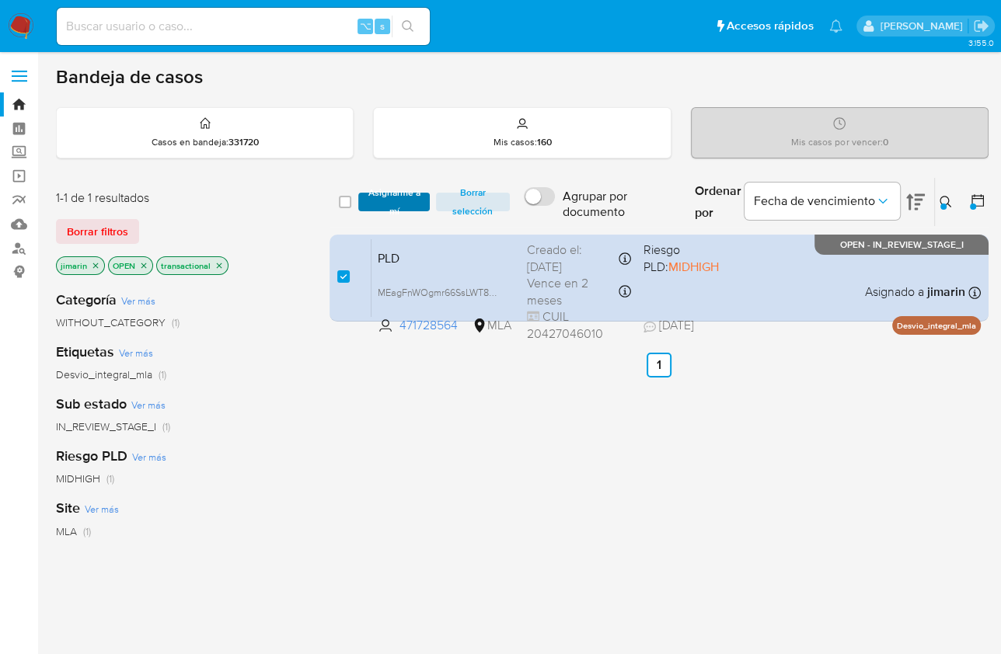
click at [386, 207] on span "Asignarme a mí" at bounding box center [393, 202] width 55 height 16
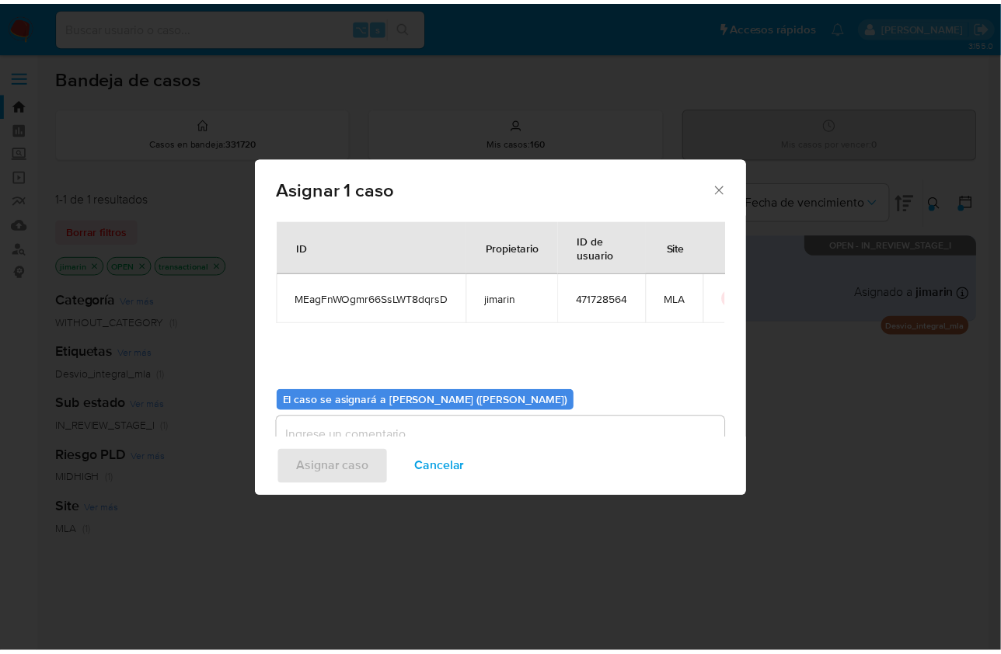
scroll to position [79, 0]
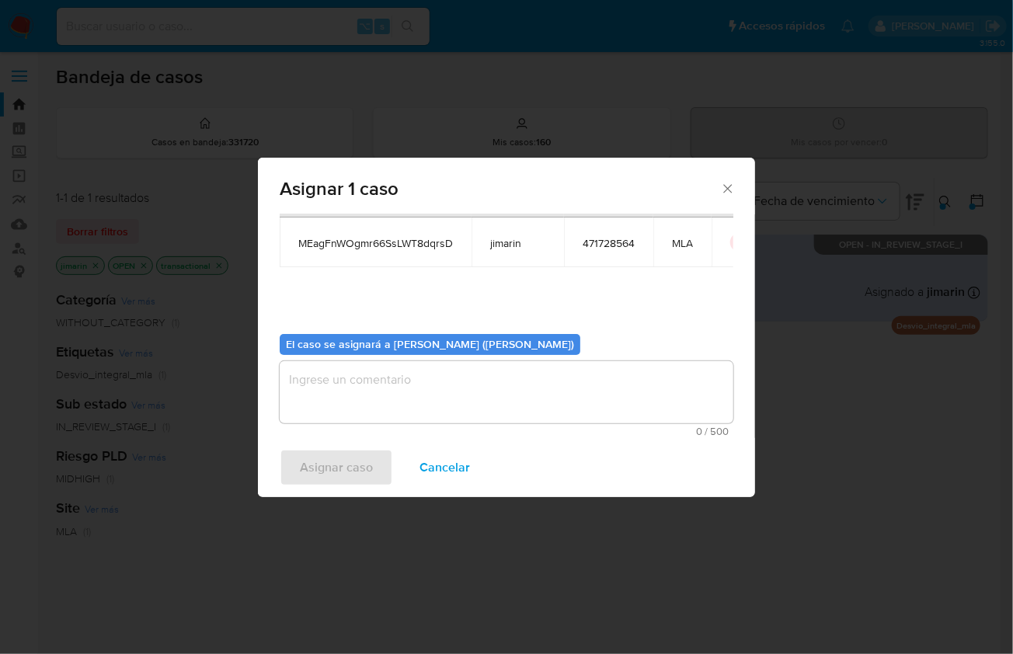
click at [439, 438] on div "Asignar caso Cancelar" at bounding box center [506, 467] width 497 height 59
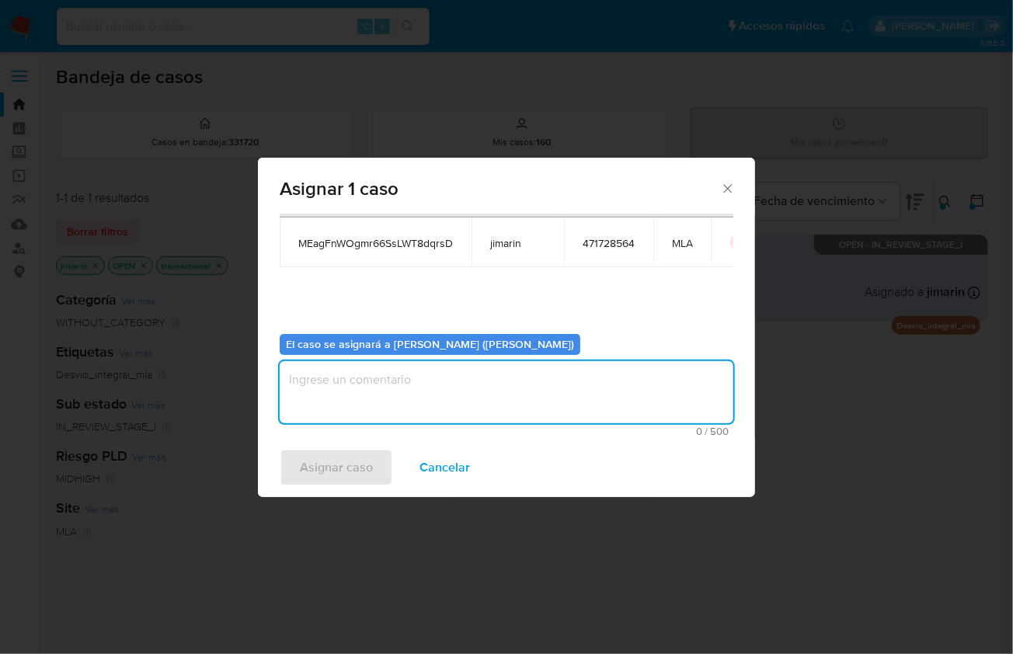
click at [434, 399] on textarea "assign-modal" at bounding box center [507, 392] width 454 height 62
click at [363, 459] on span "Asignar caso" at bounding box center [336, 468] width 73 height 34
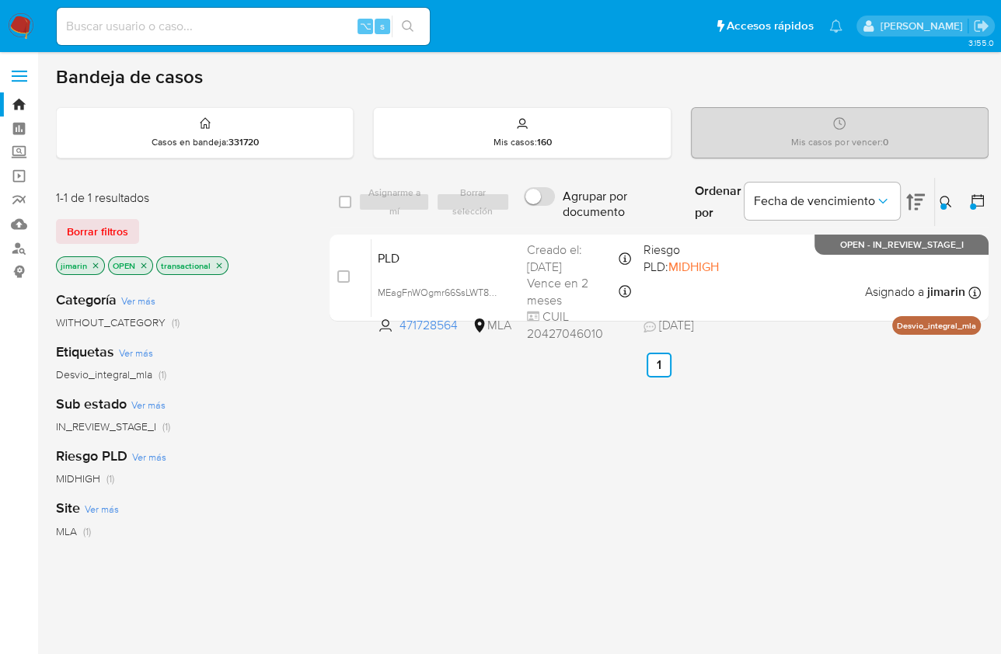
click at [947, 200] on icon at bounding box center [946, 202] width 12 height 12
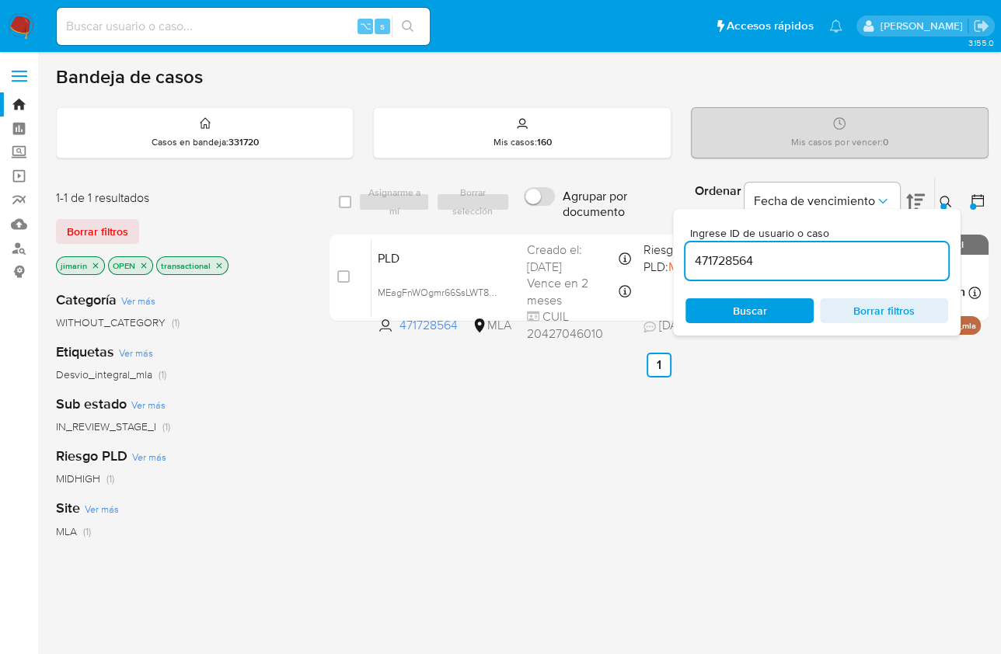
click at [743, 267] on input "471728564" at bounding box center [816, 261] width 263 height 20
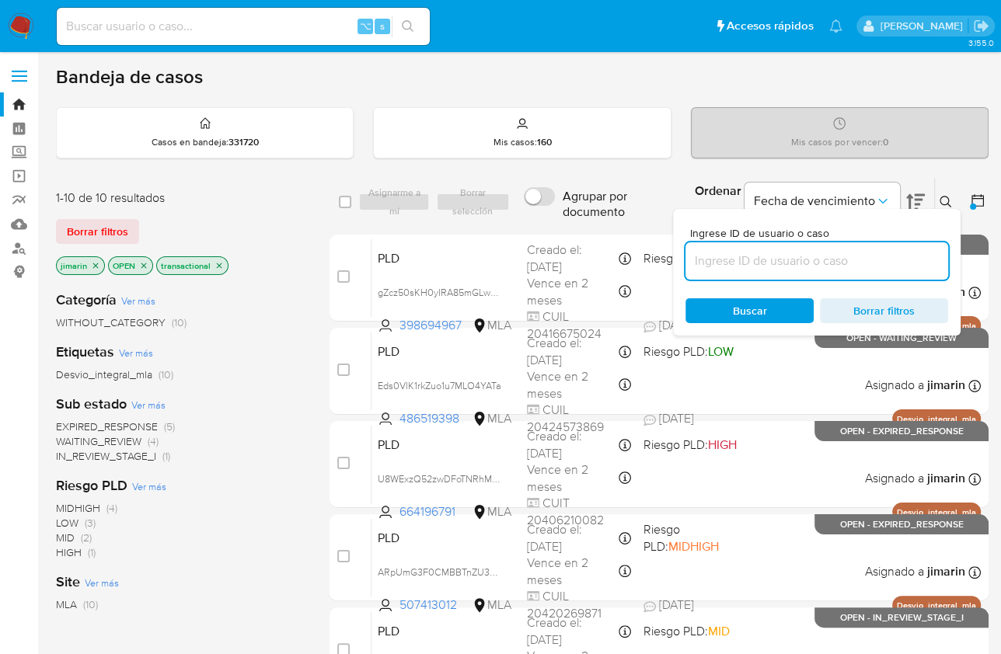
click at [952, 187] on div "Ingrese ID de usuario o caso Buscar Borrar filtros" at bounding box center [947, 202] width 26 height 48
click at [264, 333] on div "Categoría Ver más WITHOUT_CATEGORY (10) Etiquetas Ver más Desvio_integral_mla (…" at bounding box center [180, 542] width 249 height 528
click at [809, 272] on div at bounding box center [816, 260] width 263 height 37
click at [947, 200] on icon at bounding box center [946, 202] width 12 height 12
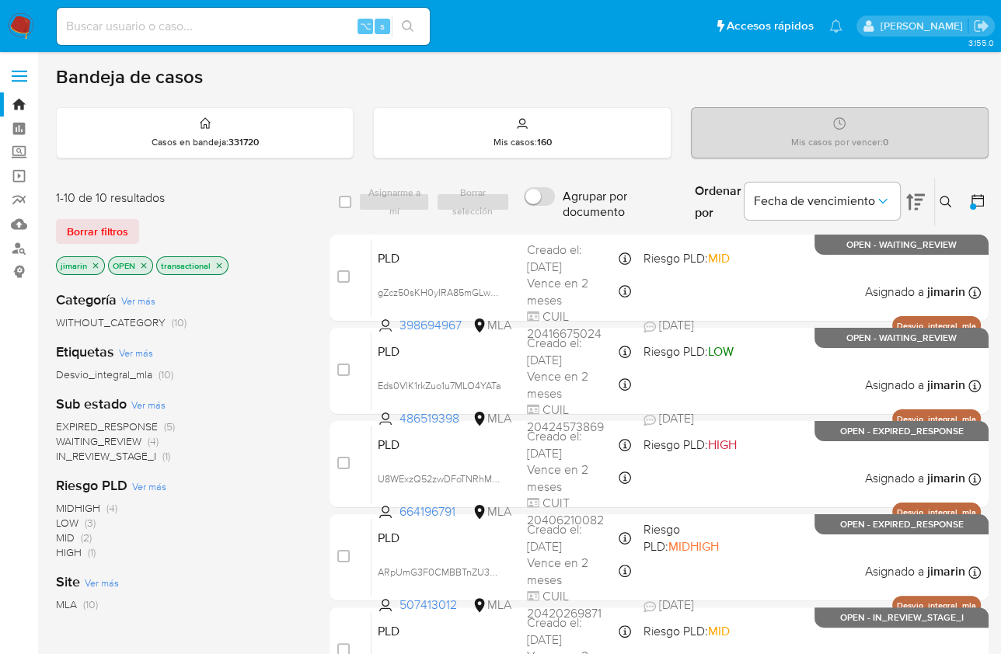
drag, startPoint x: 425, startPoint y: 413, endPoint x: 247, endPoint y: 420, distance: 178.1
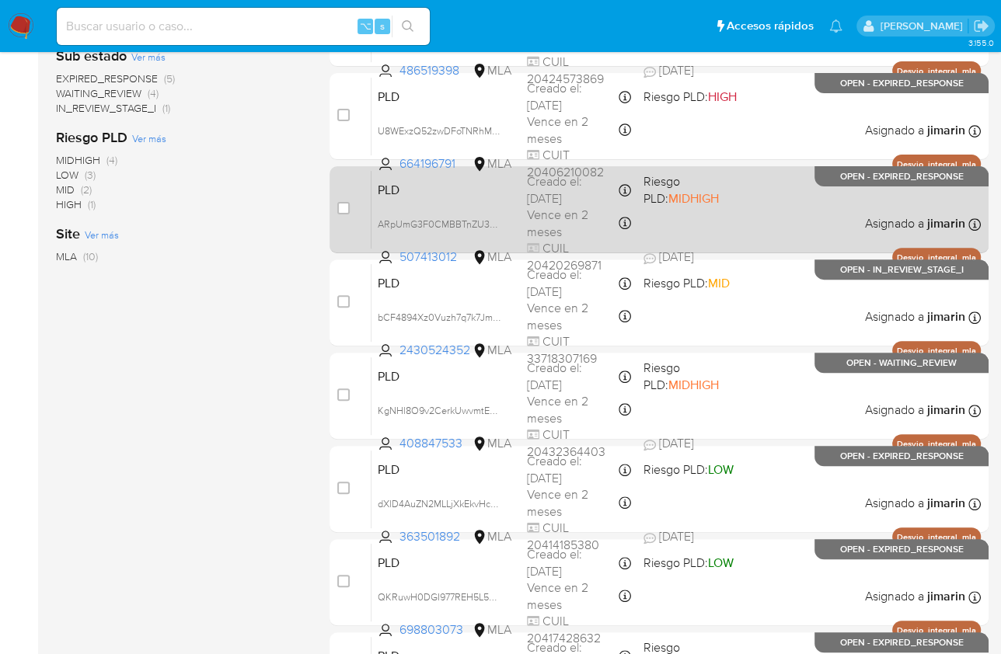
scroll to position [406, 0]
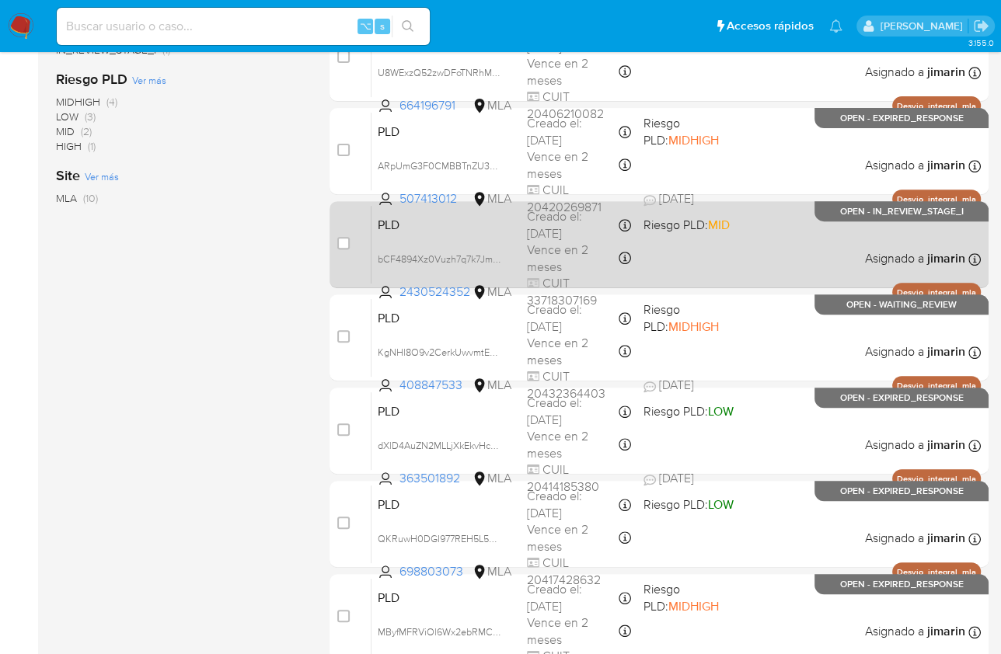
click at [461, 235] on div "PLD bCF4894Xz0Vuzh7q7k7JmLQv 2430524352 MLA Riesgo PLD: MID Creado el: 12/07/20…" at bounding box center [675, 244] width 609 height 78
click at [345, 244] on input "checkbox" at bounding box center [343, 243] width 12 height 12
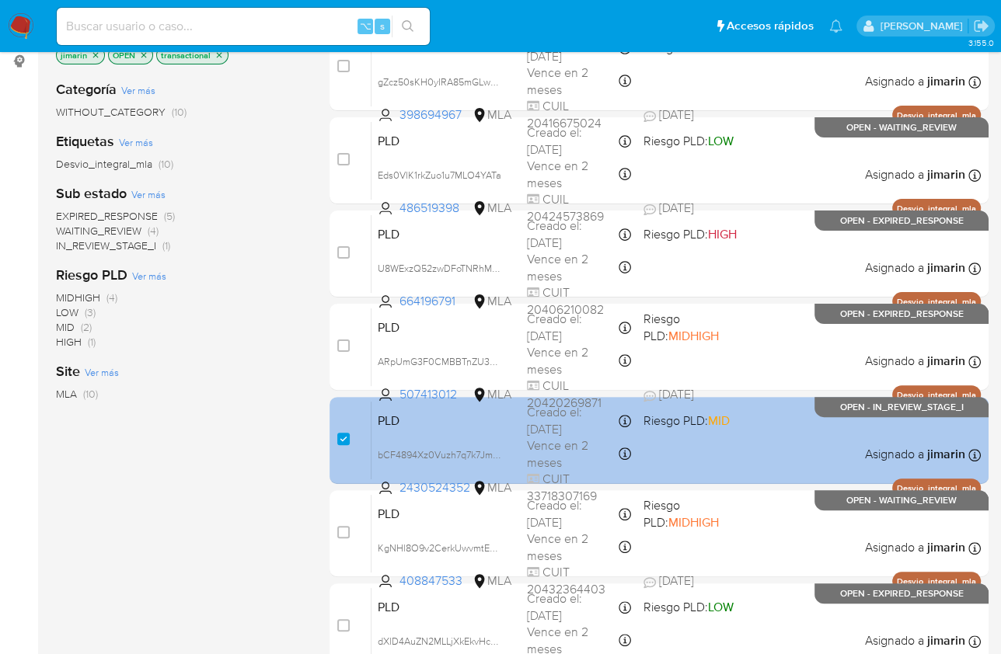
scroll to position [211, 0]
click at [339, 438] on input "checkbox" at bounding box center [343, 438] width 12 height 12
checkbox input "false"
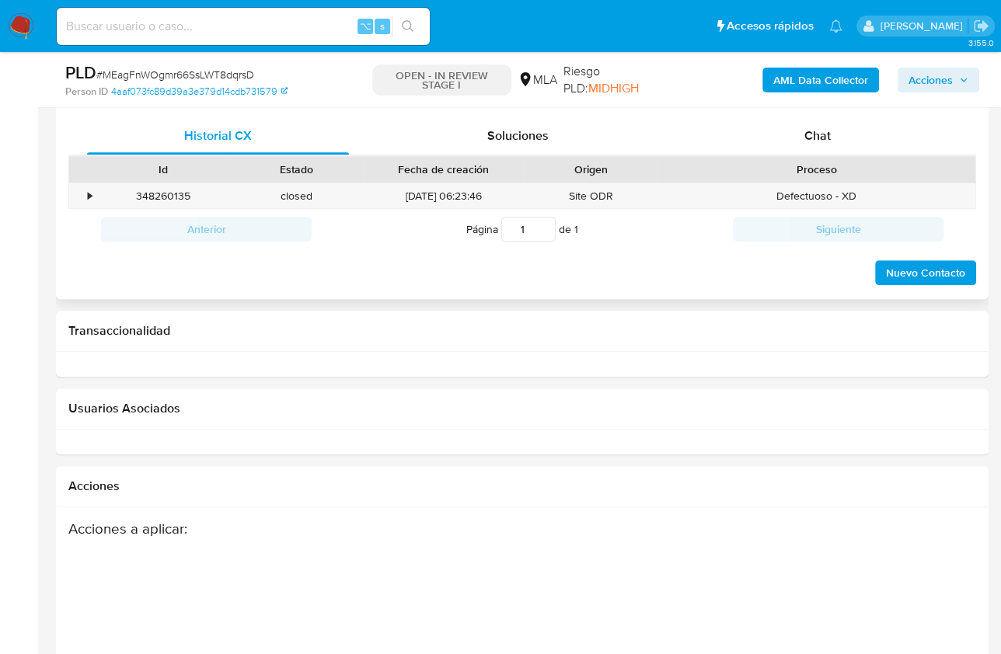
scroll to position [748, 0]
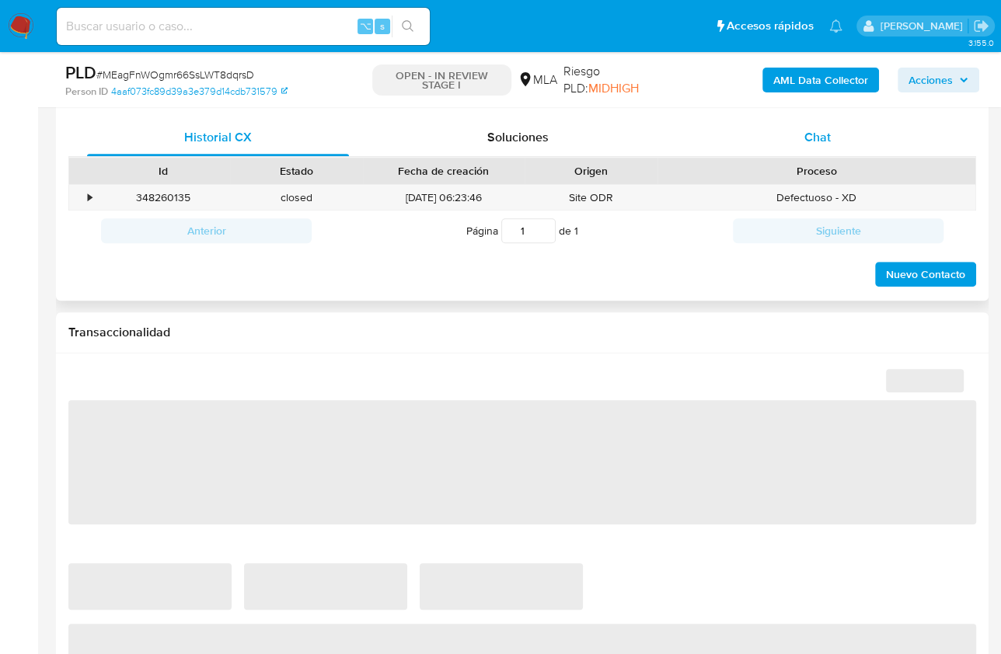
click at [819, 134] on span "Chat" at bounding box center [817, 137] width 26 height 18
select select "10"
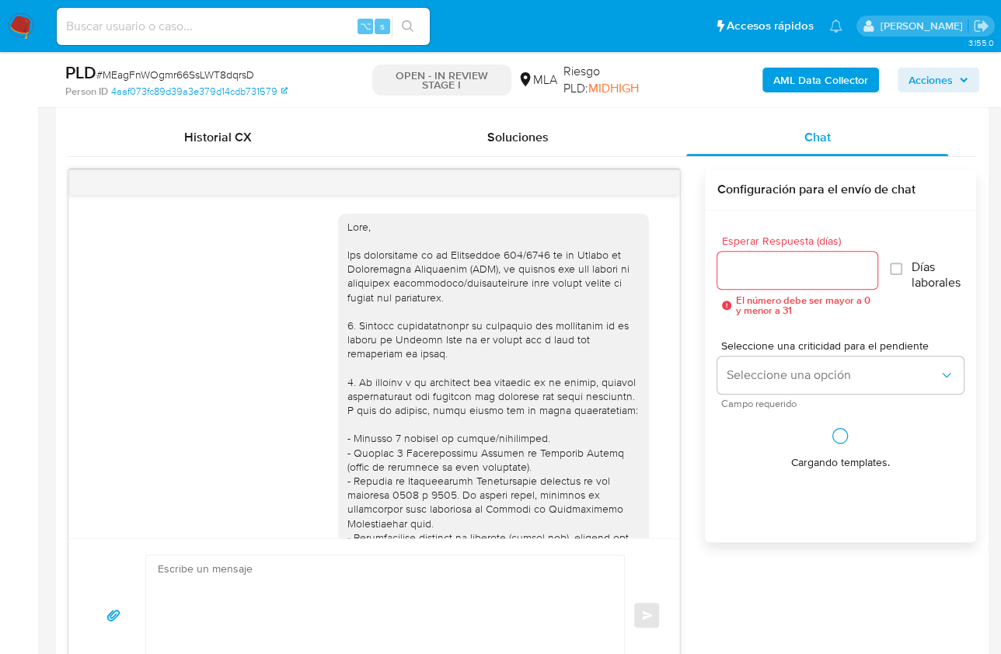
scroll to position [1658, 0]
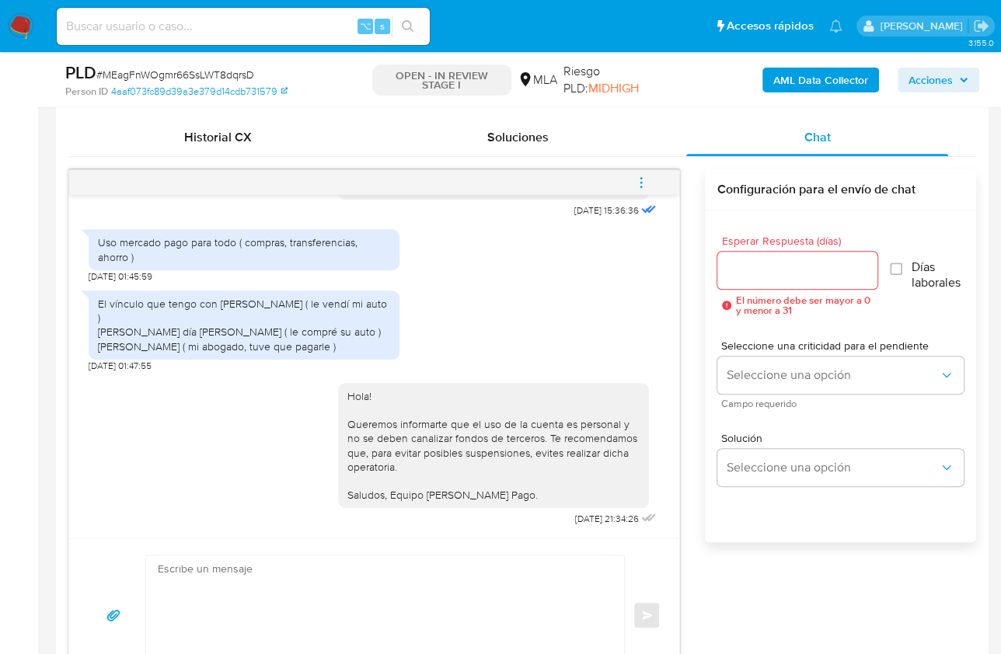
drag, startPoint x: 660, startPoint y: 180, endPoint x: 646, endPoint y: 180, distance: 14.0
click at [655, 180] on button "menu-action" at bounding box center [641, 182] width 51 height 37
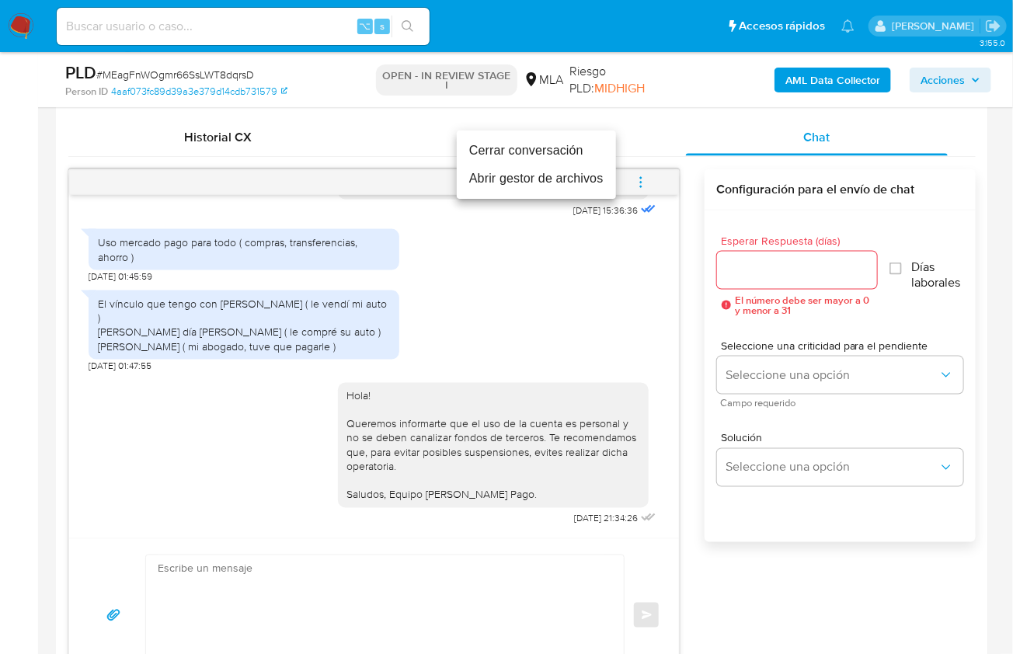
drag, startPoint x: 521, startPoint y: 151, endPoint x: 551, endPoint y: 155, distance: 30.7
click at [521, 151] on li "Cerrar conversación" at bounding box center [536, 151] width 159 height 28
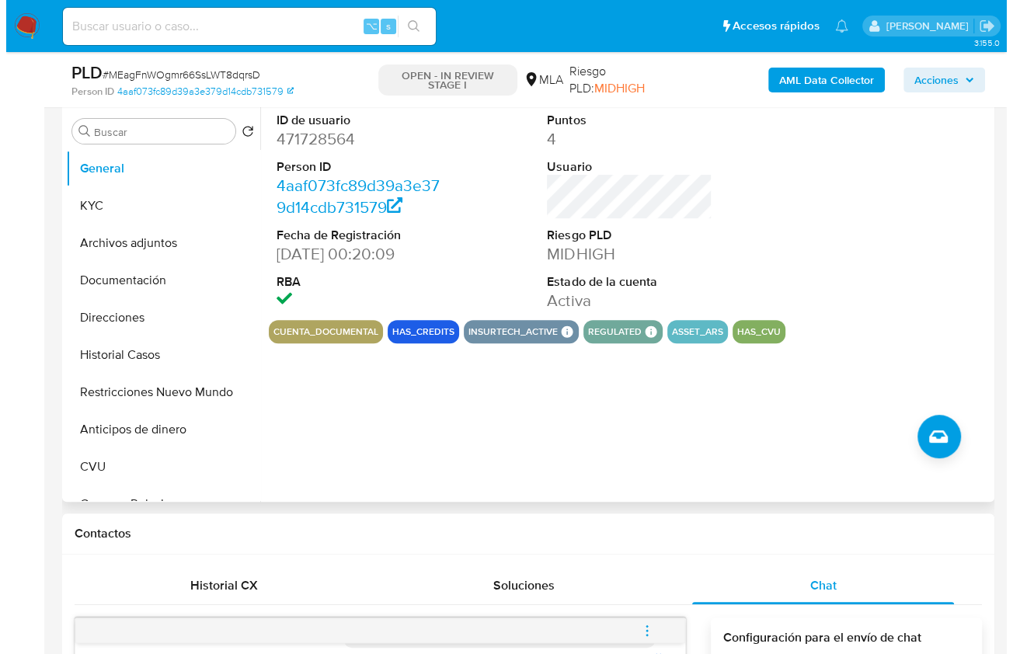
scroll to position [297, 0]
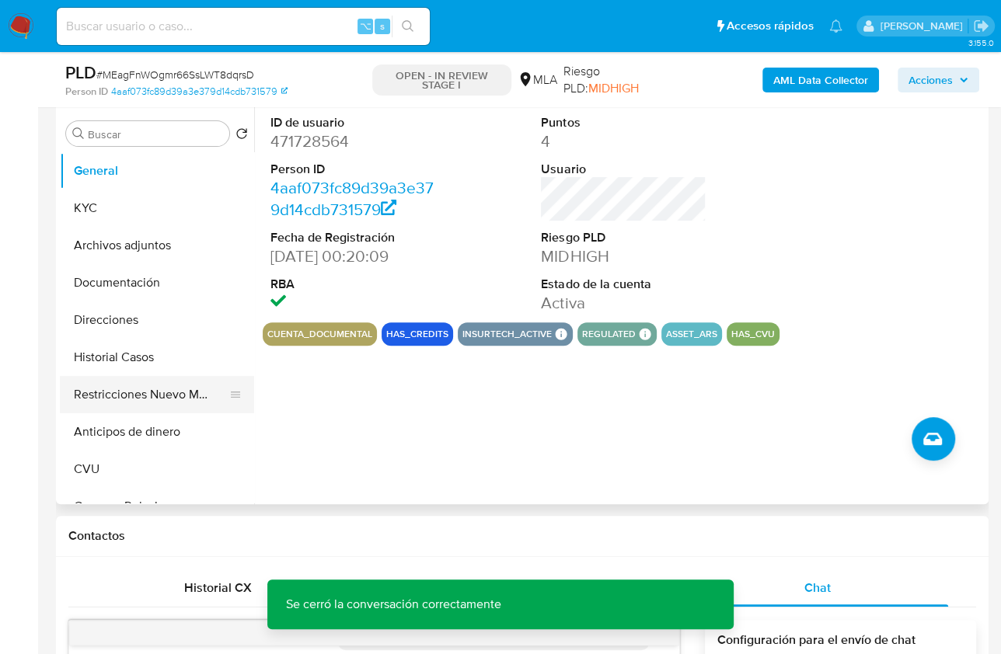
click at [128, 379] on button "Restricciones Nuevo Mundo" at bounding box center [151, 394] width 182 height 37
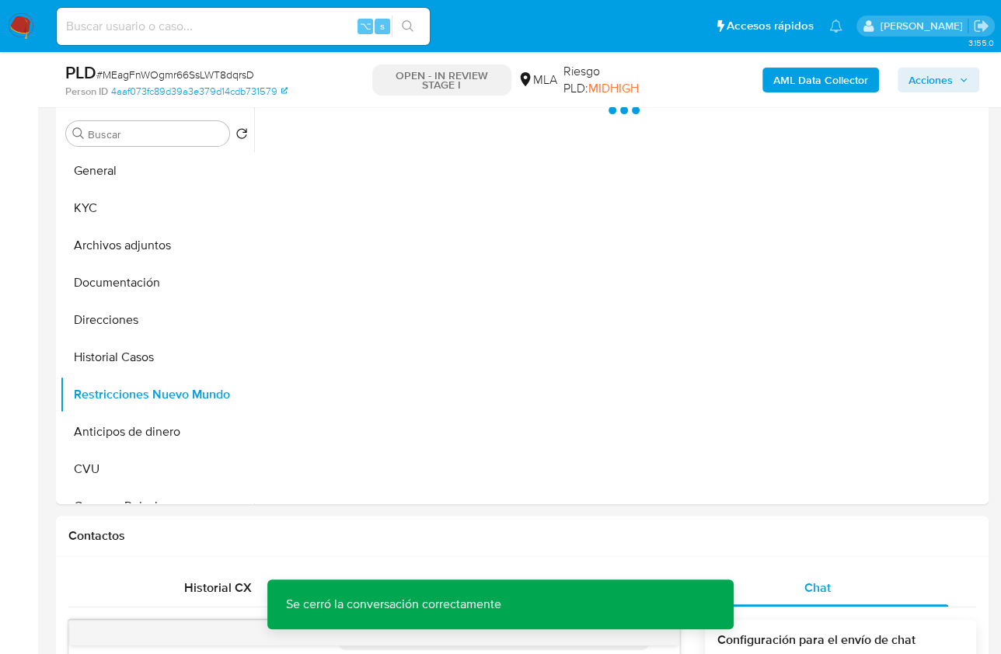
click at [797, 75] on b "AML Data Collector" at bounding box center [820, 80] width 95 height 25
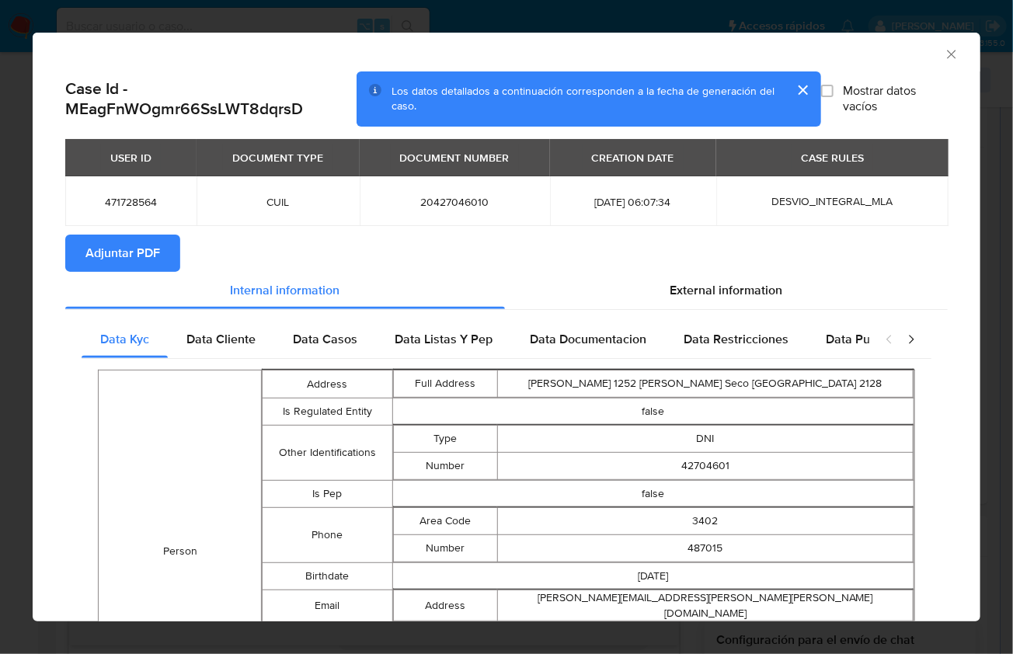
click at [75, 260] on button "Adjuntar PDF" at bounding box center [122, 253] width 115 height 37
click at [930, 61] on div "AML Data Collector" at bounding box center [507, 52] width 948 height 39
click at [944, 58] on icon "Cerrar ventana" at bounding box center [952, 55] width 16 height 16
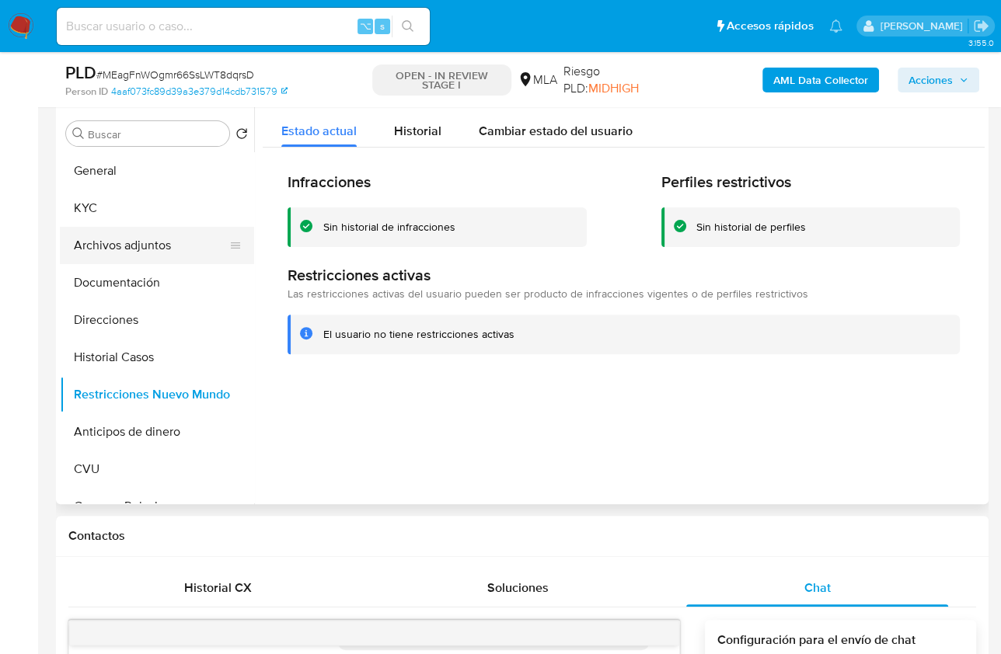
click at [159, 250] on button "Archivos adjuntos" at bounding box center [151, 245] width 182 height 37
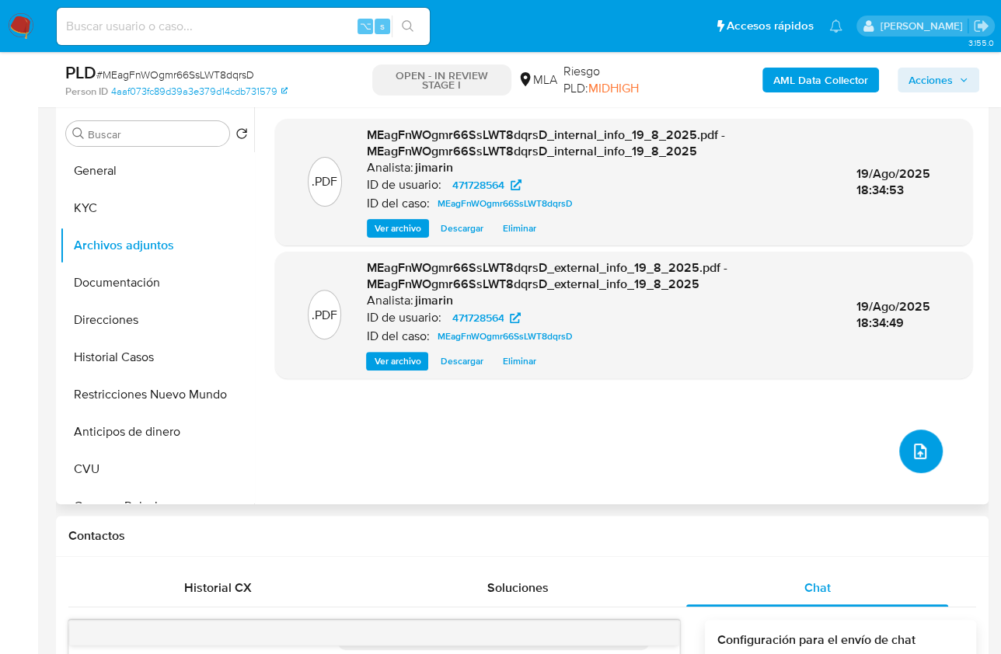
click at [914, 451] on icon "upload-file" at bounding box center [920, 452] width 12 height 16
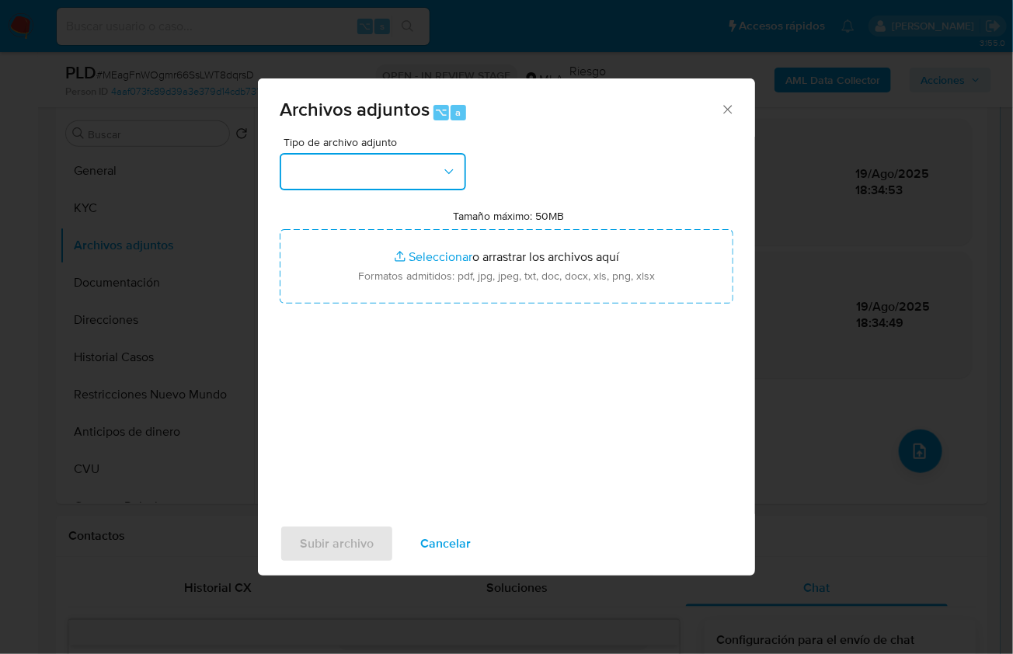
click at [390, 166] on button "button" at bounding box center [373, 171] width 187 height 37
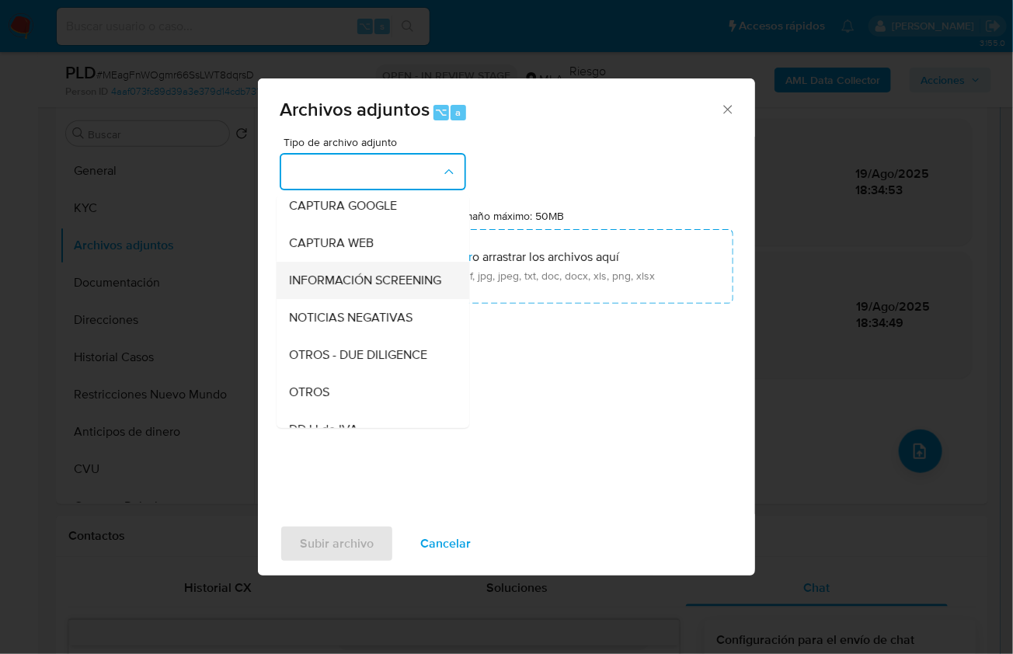
scroll to position [124, 0]
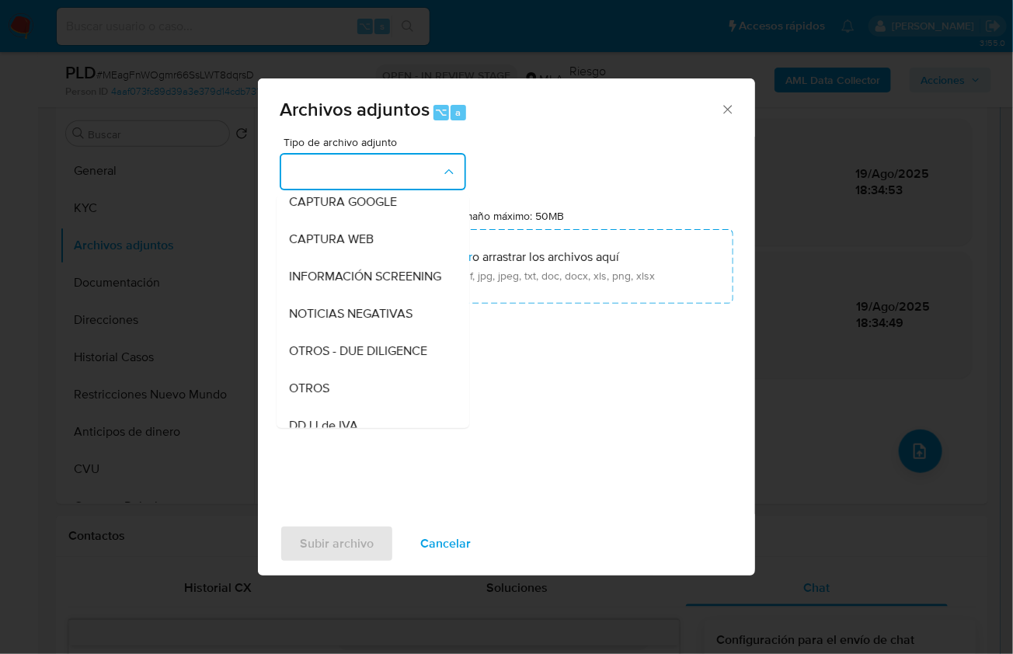
click at [326, 444] on div "Tipo de archivo adjunto IDENTIFICACIÓN INGRESOS CAPTURA BUREAU CAPTURA GOOGLE C…" at bounding box center [507, 320] width 454 height 367
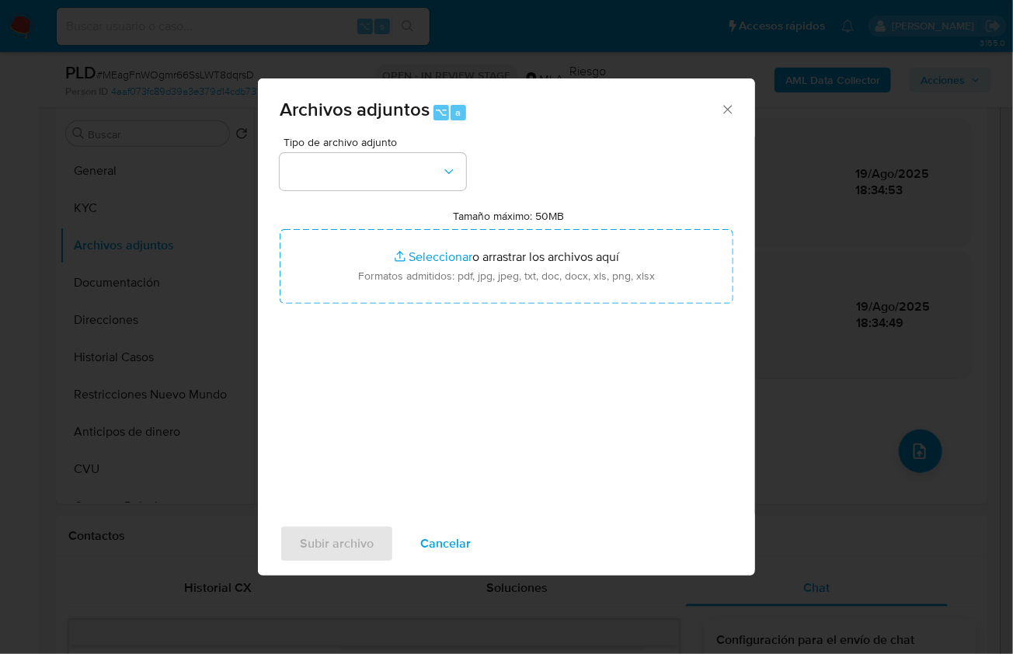
click at [327, 402] on div "Tipo de archivo adjunto Tamaño máximo: 50MB Seleccionar archivos Seleccionar o …" at bounding box center [507, 320] width 454 height 367
click at [345, 171] on button "button" at bounding box center [373, 171] width 187 height 37
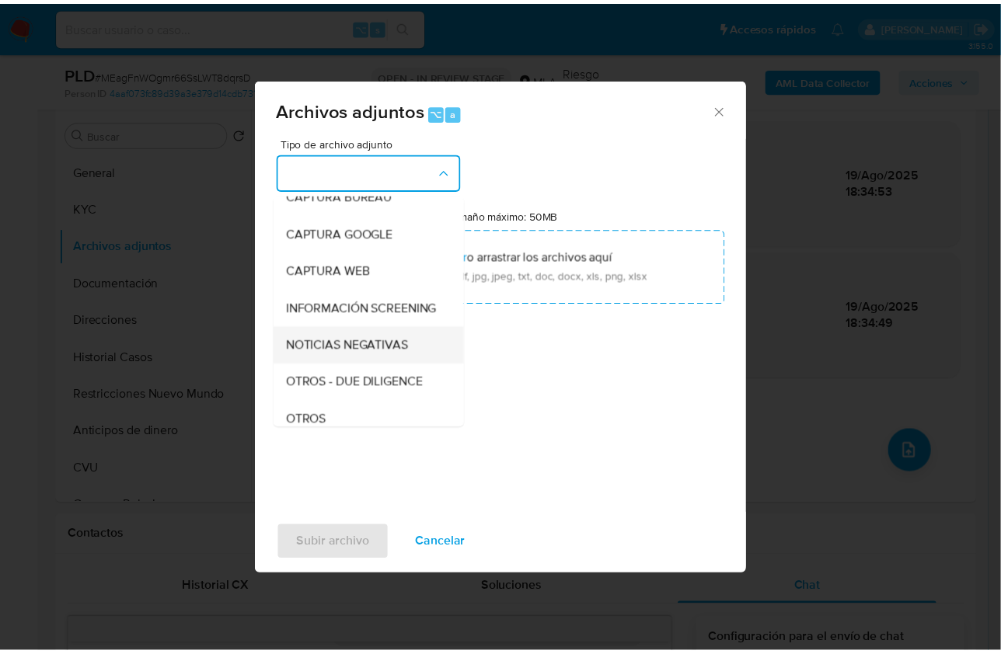
scroll to position [106, 0]
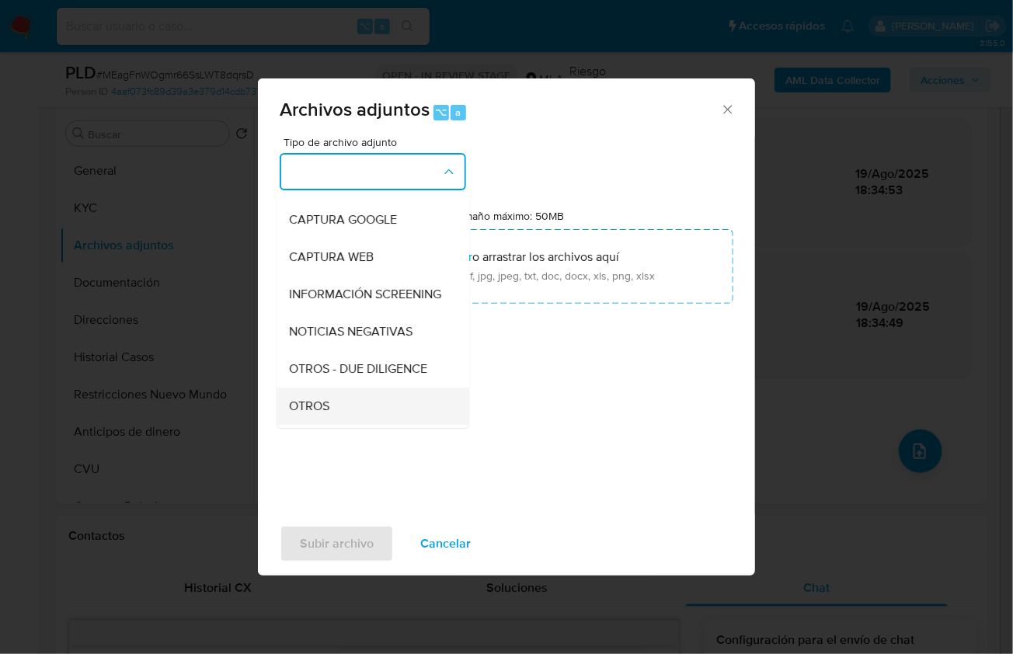
click at [330, 413] on span "OTROS" at bounding box center [309, 406] width 40 height 16
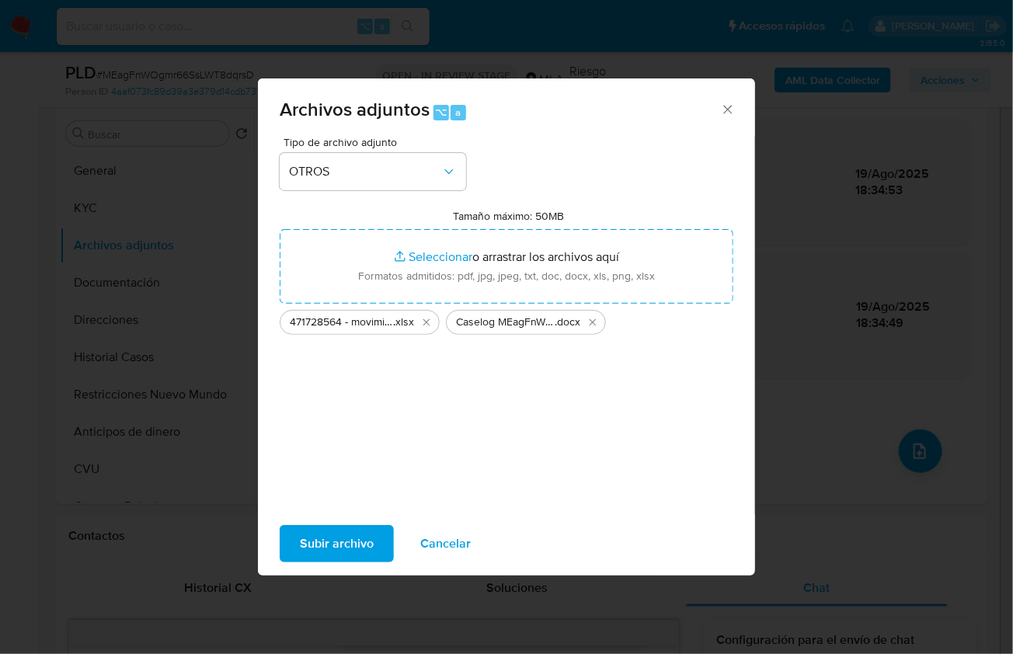
click at [350, 540] on span "Subir archivo" at bounding box center [337, 544] width 74 height 34
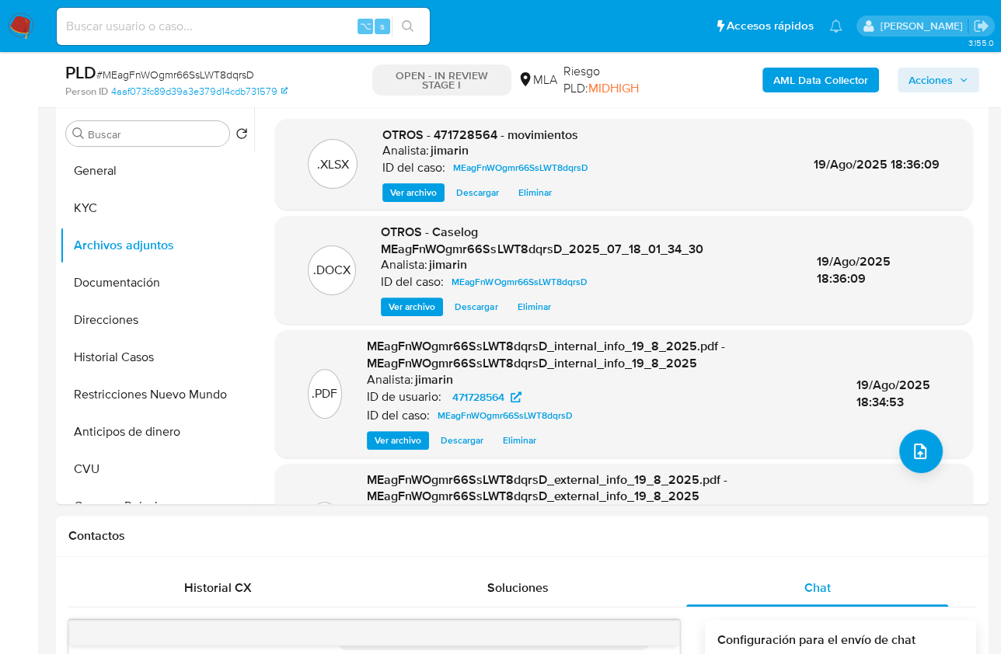
click at [910, 78] on span "Acciones" at bounding box center [930, 80] width 44 height 25
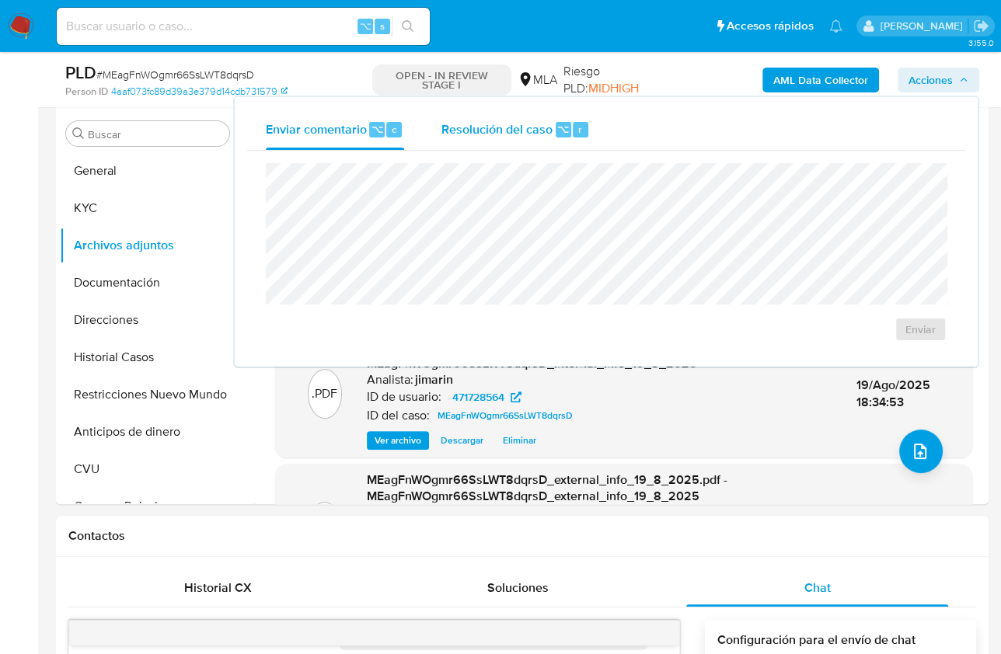
click at [509, 141] on div "Resolución del caso ⌥ r" at bounding box center [515, 130] width 148 height 40
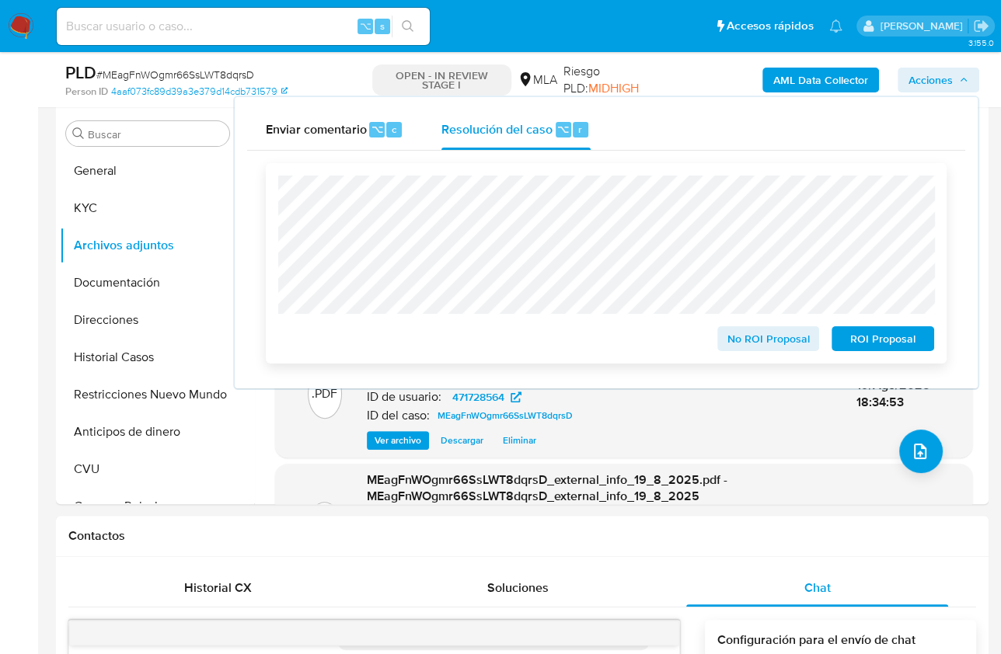
click at [748, 344] on span "No ROI Proposal" at bounding box center [768, 339] width 81 height 22
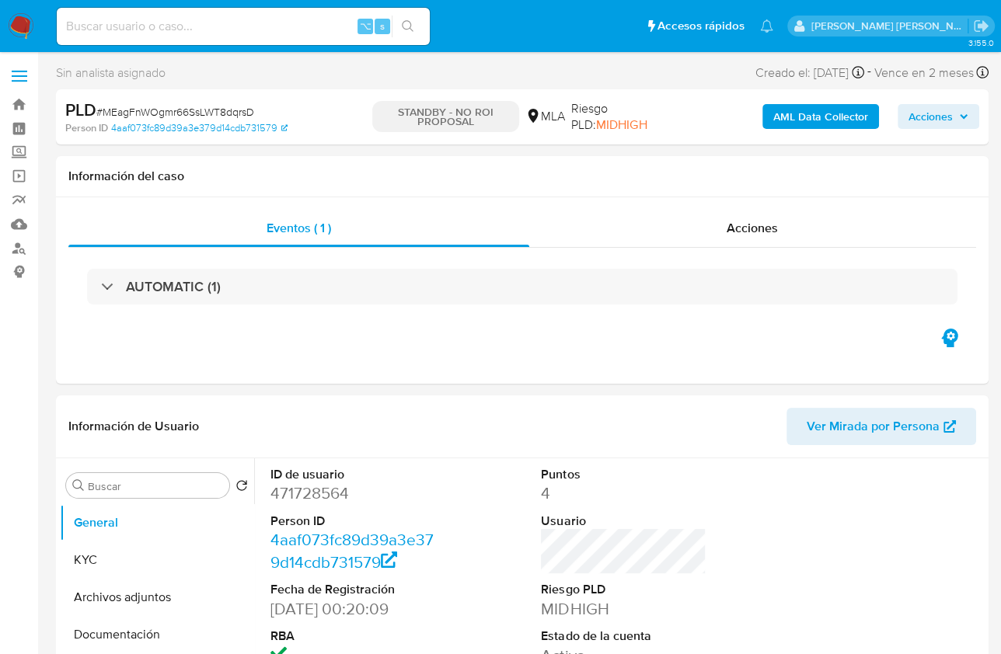
select select "10"
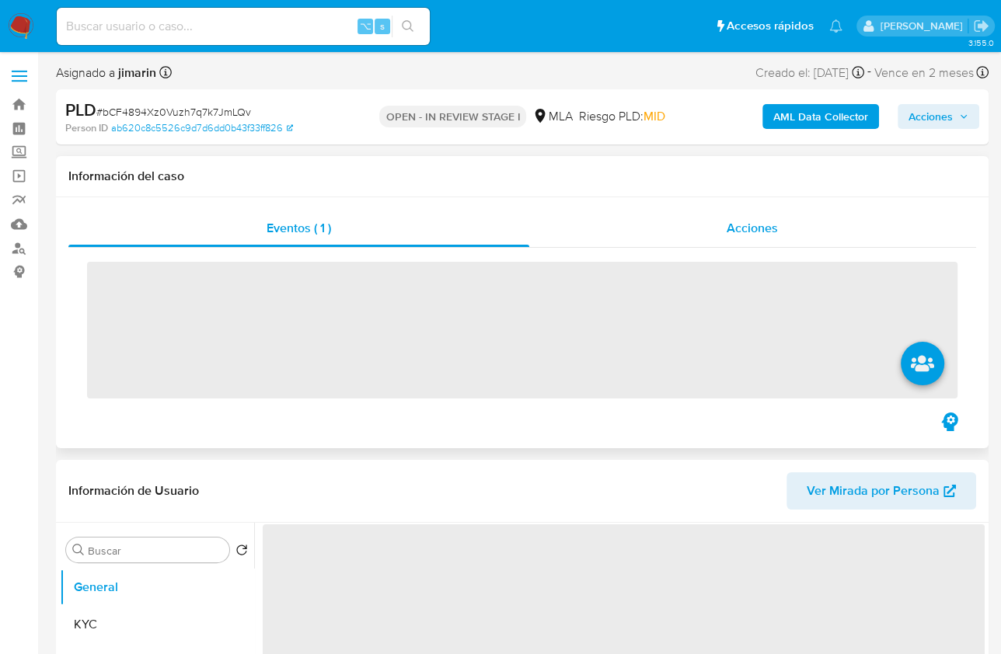
click at [755, 228] on span "Acciones" at bounding box center [752, 228] width 51 height 18
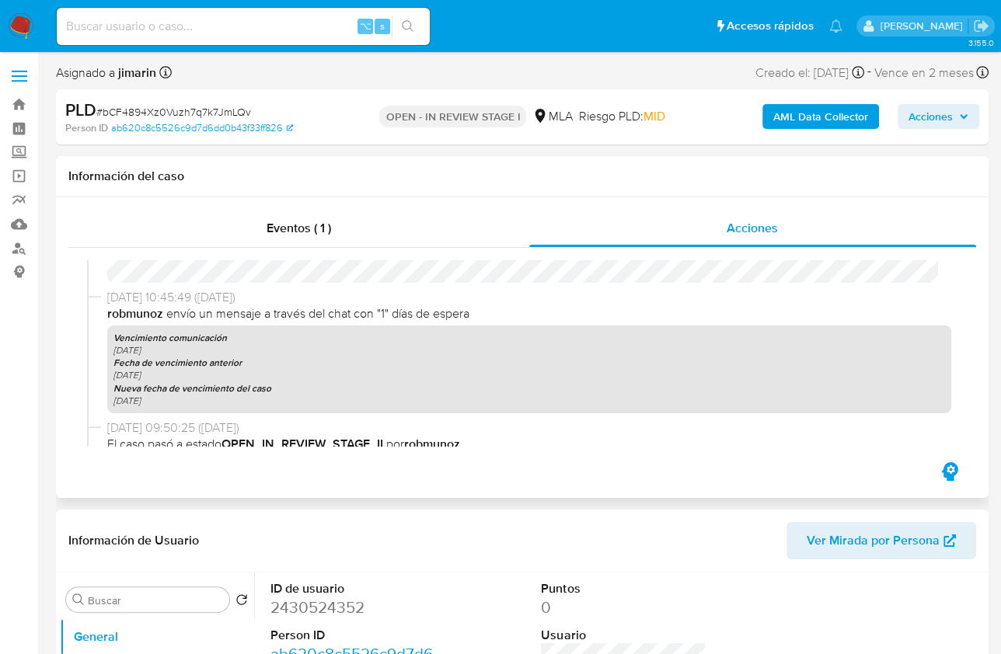
scroll to position [234, 0]
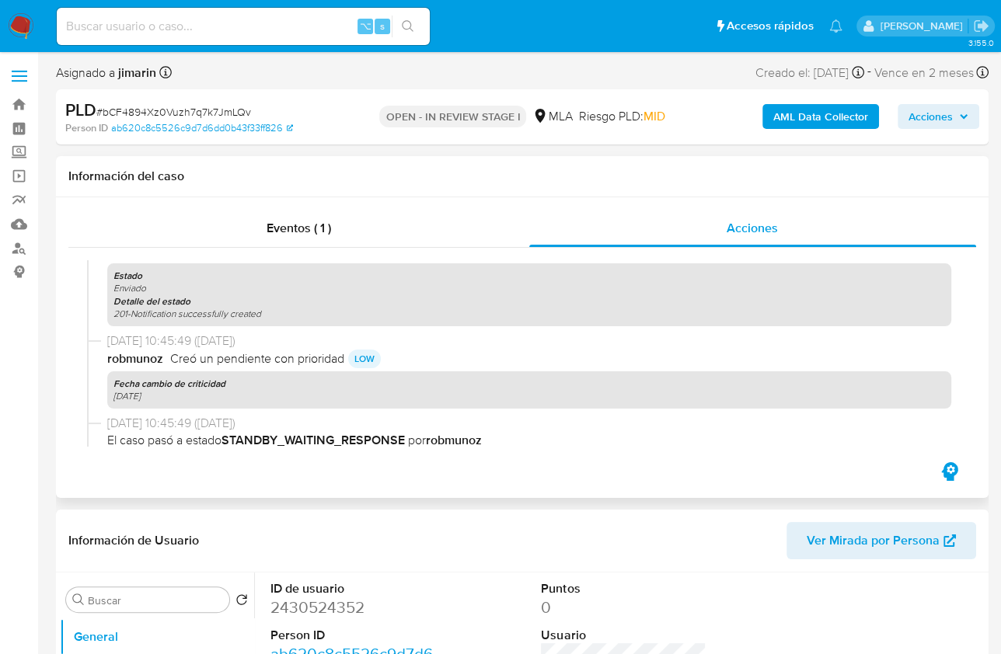
select select "10"
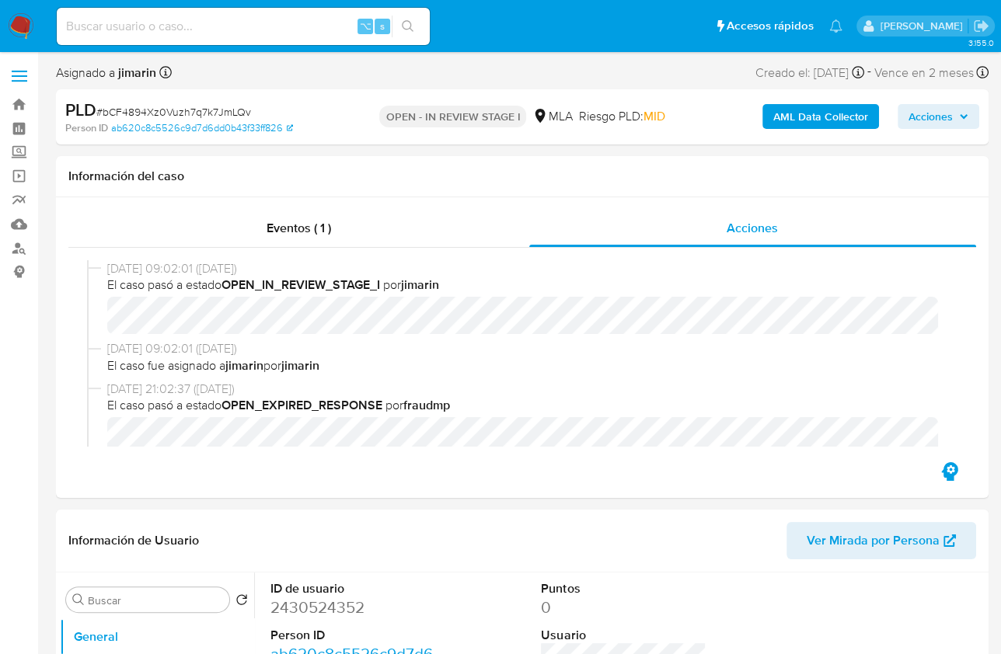
click at [224, 113] on span "# bCF4894Xz0Vuzh7q7k7JmLQv" at bounding box center [173, 112] width 155 height 16
click at [274, 365] on span "El caso fue asignado a jimarin por [PERSON_NAME]" at bounding box center [529, 365] width 844 height 17
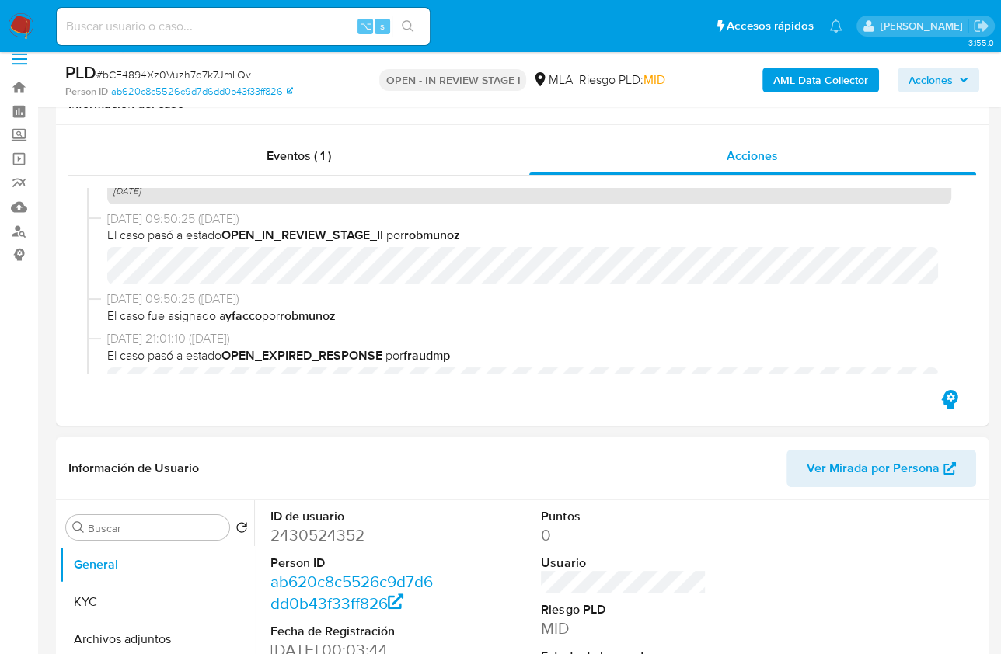
scroll to position [258, 0]
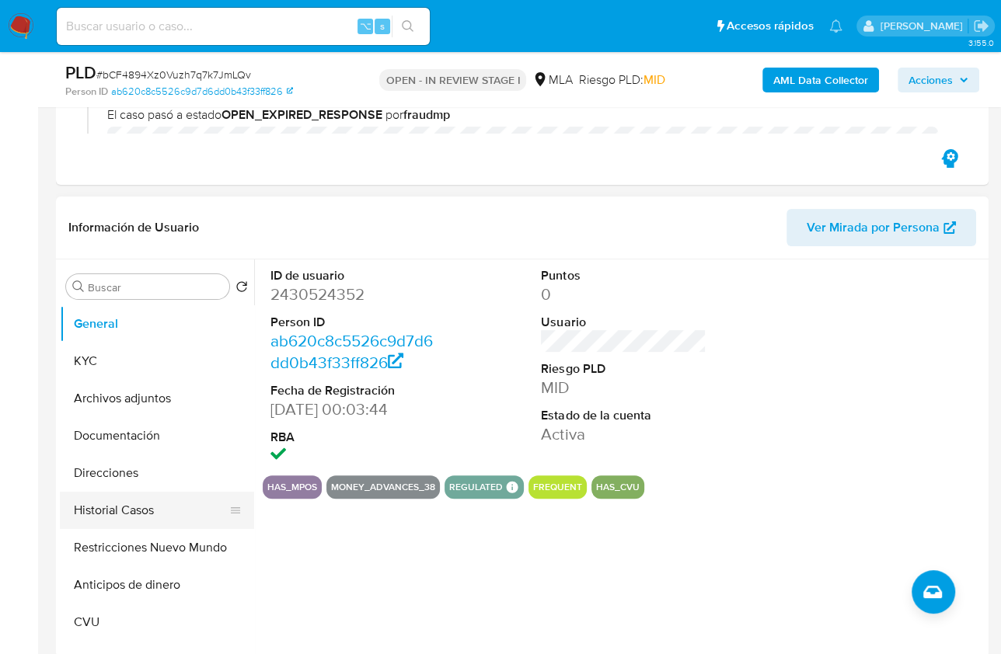
drag, startPoint x: 110, startPoint y: 525, endPoint x: 141, endPoint y: 515, distance: 32.7
click at [110, 525] on button "Historial Casos" at bounding box center [151, 510] width 182 height 37
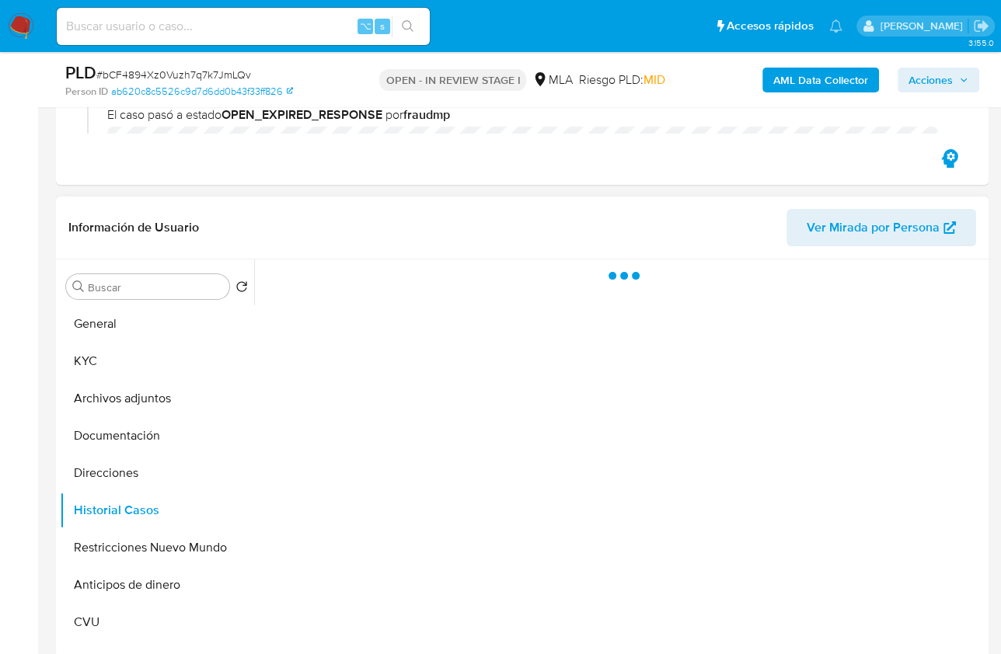
click at [525, 241] on header "Información de Usuario Ver Mirada por Persona" at bounding box center [522, 227] width 908 height 37
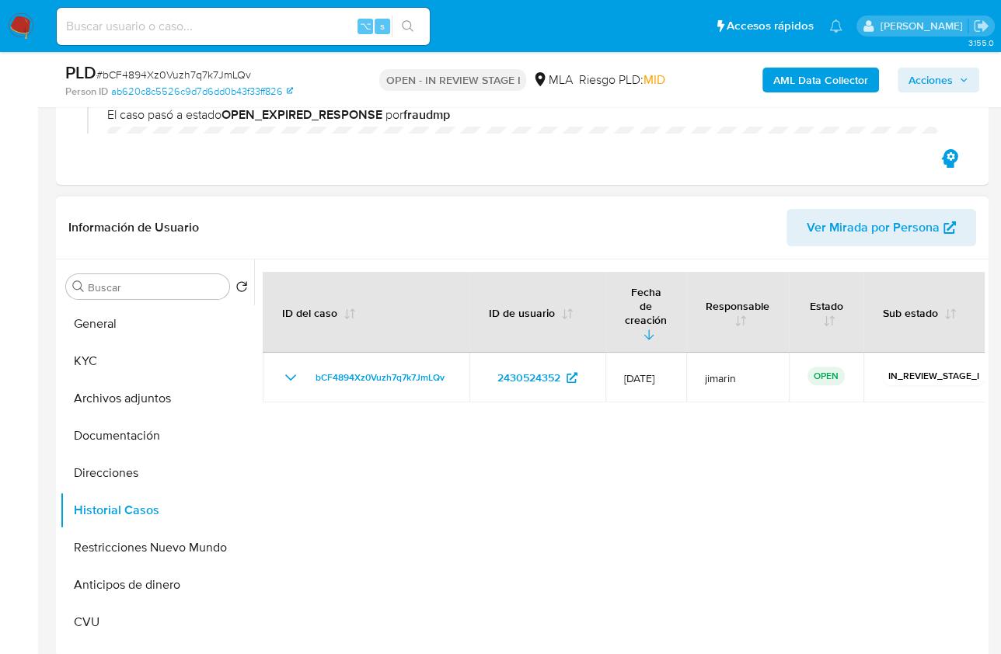
click at [749, 558] on div at bounding box center [619, 459] width 731 height 398
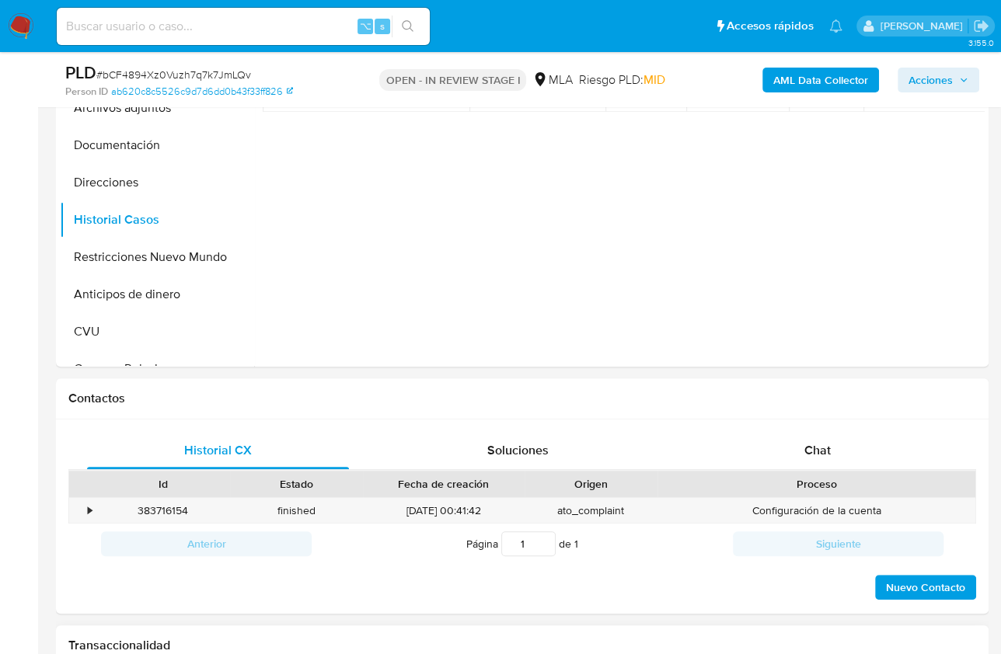
scroll to position [665, 0]
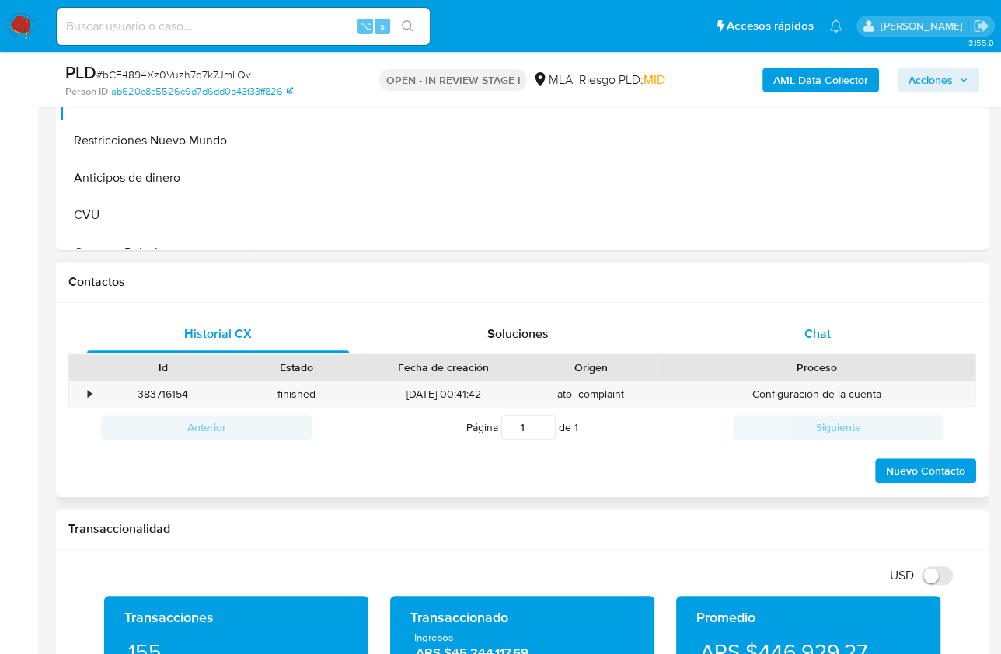
click at [811, 319] on div "Chat" at bounding box center [817, 334] width 262 height 37
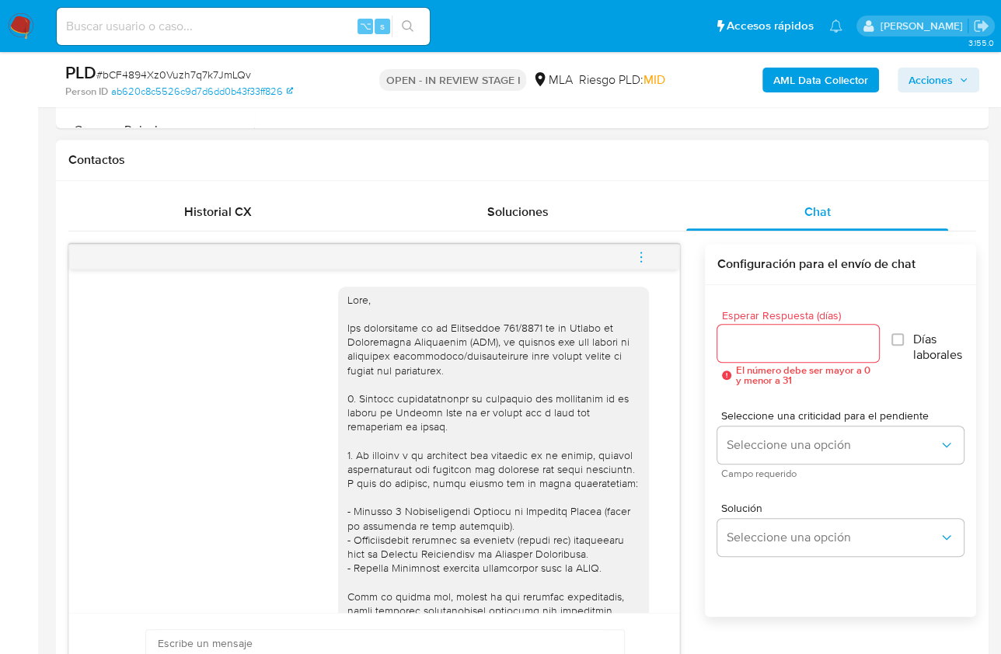
scroll to position [0, 0]
click at [692, 441] on div "[DATE] 19:45:28 Hola, Esperamos que te encuentres muy bien. Te consultamos si t…" at bounding box center [522, 505] width 908 height 523
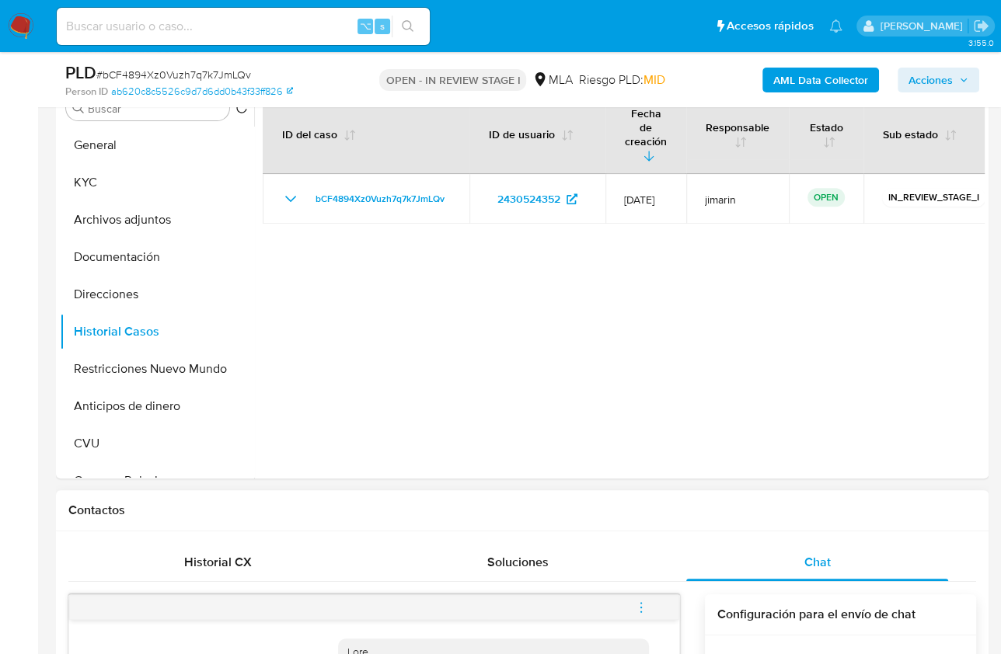
scroll to position [414, 0]
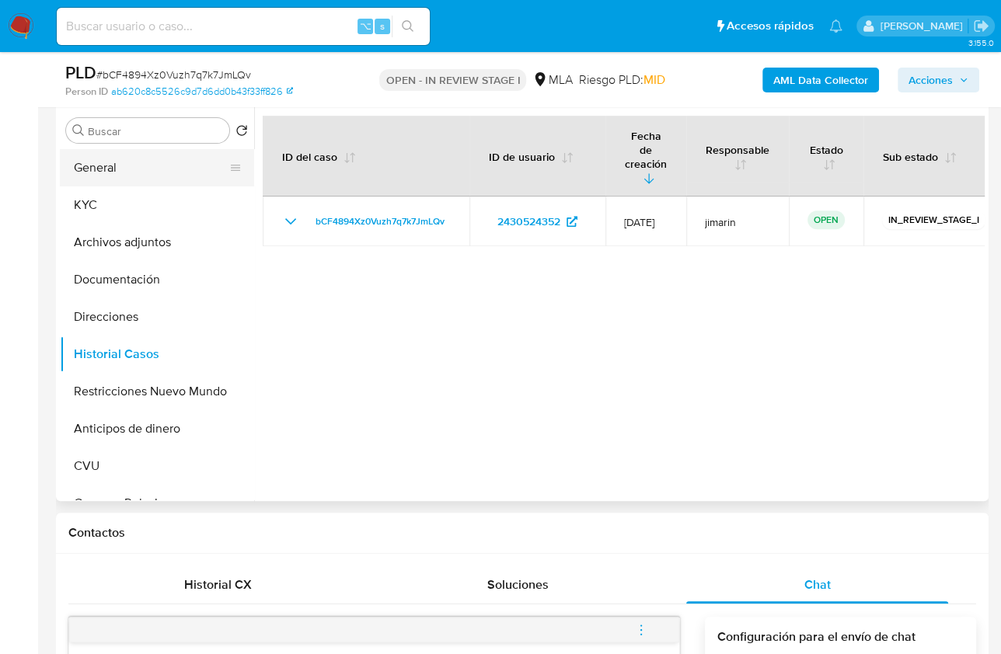
click at [124, 182] on button "General" at bounding box center [151, 167] width 182 height 37
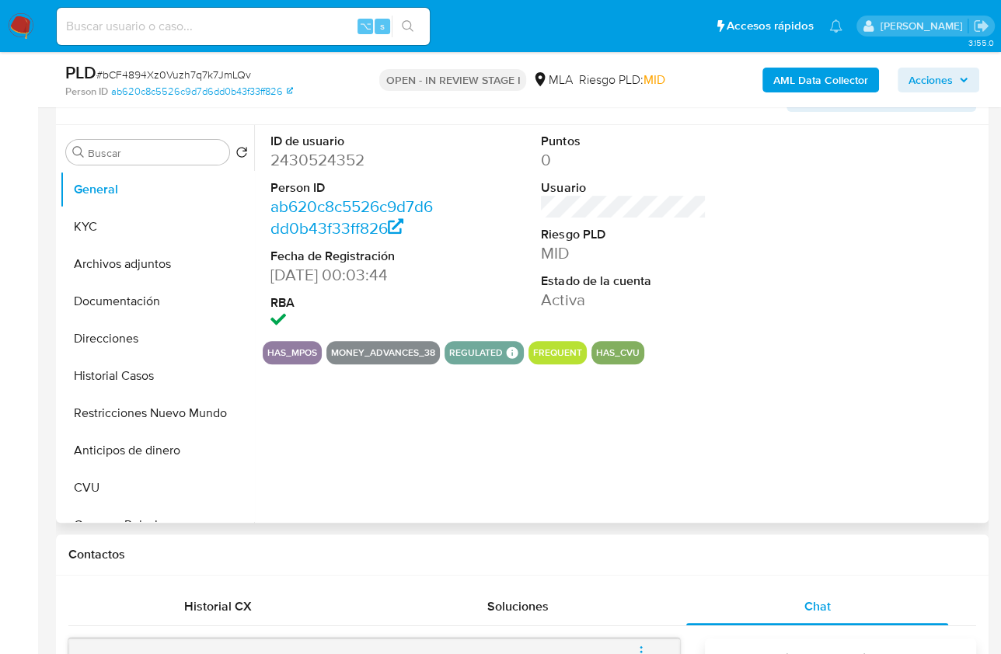
scroll to position [390, 0]
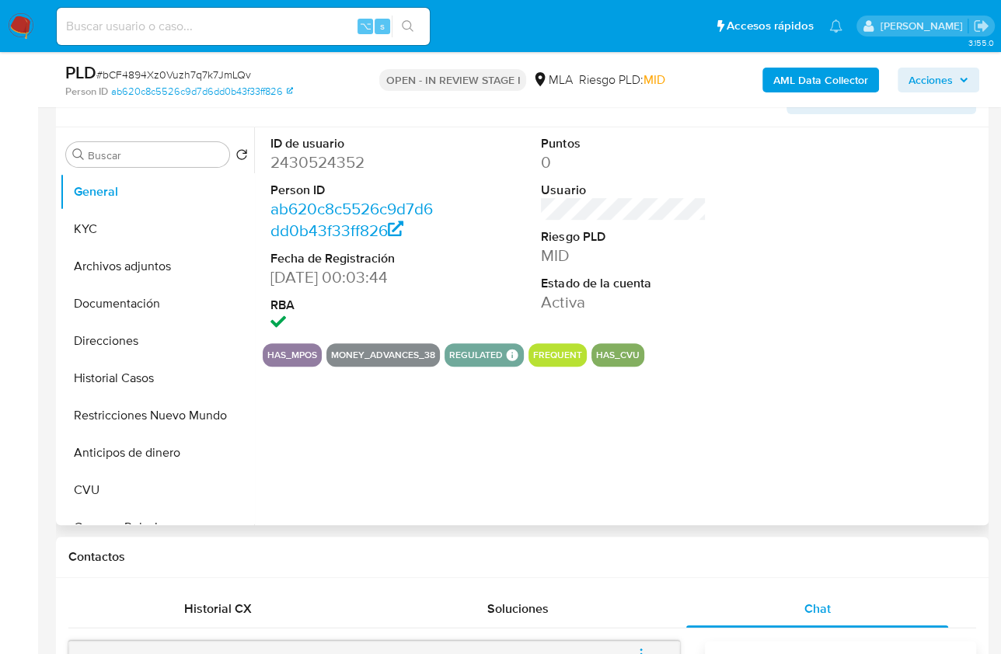
click at [323, 166] on dd "2430524352" at bounding box center [352, 163] width 165 height 22
copy dd "2430524352"
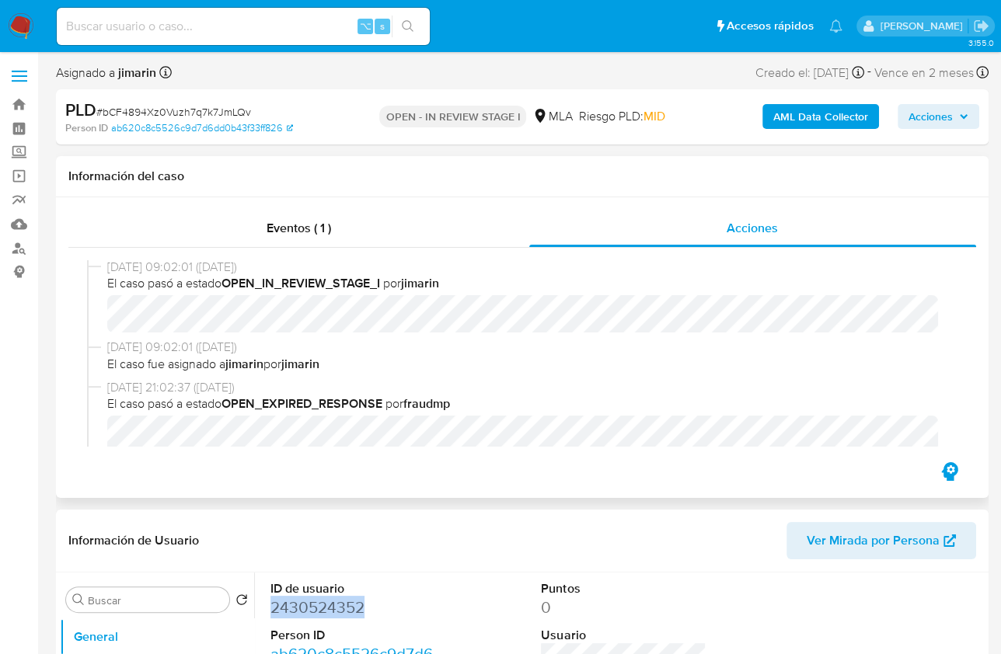
scroll to position [0, 0]
